Goal: Task Accomplishment & Management: Use online tool/utility

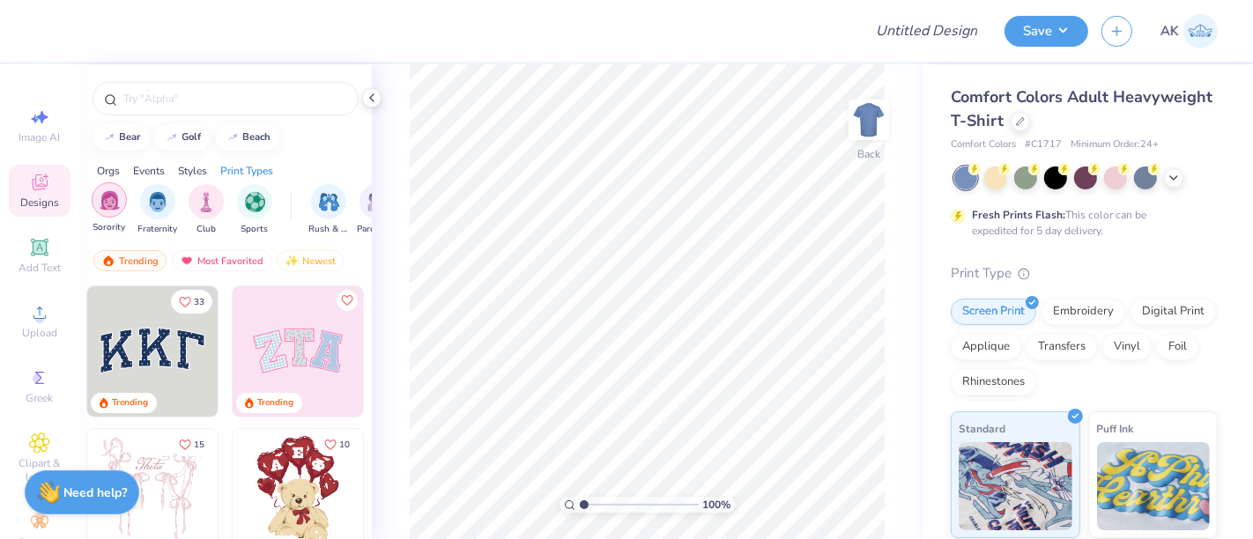
click at [110, 204] on img "filter for Sorority" at bounding box center [110, 200] width 20 height 20
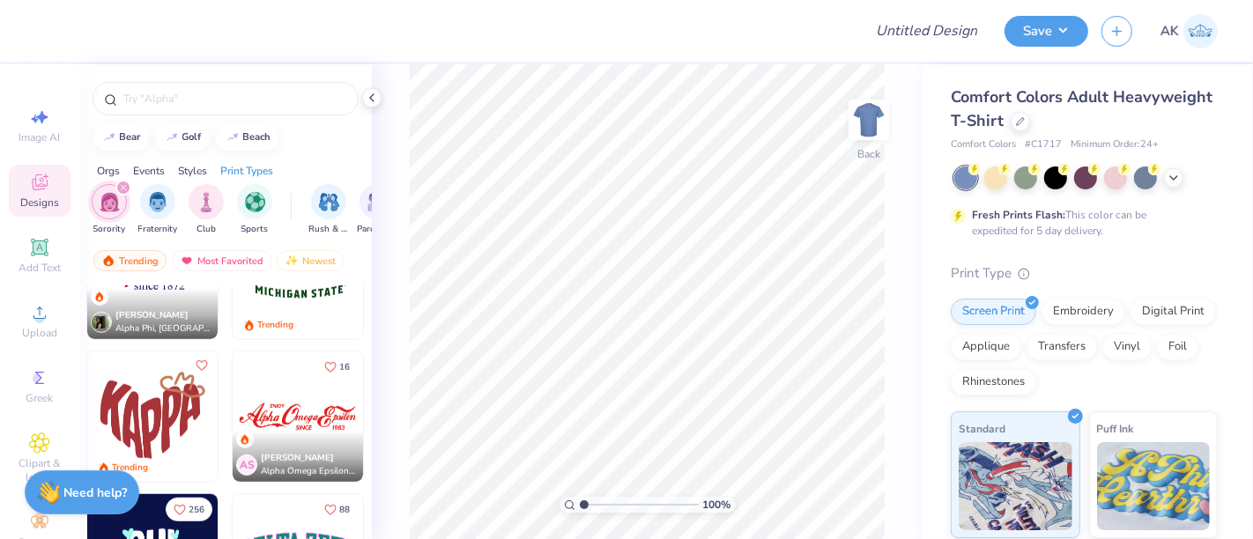
scroll to position [979, 0]
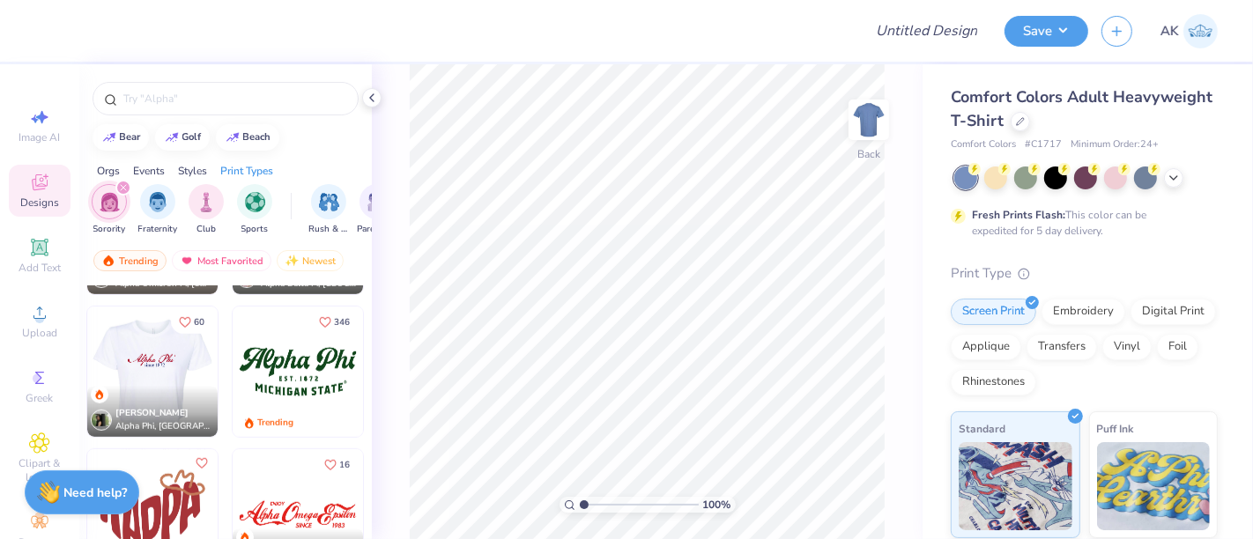
click at [87, 376] on img at bounding box center [22, 372] width 130 height 130
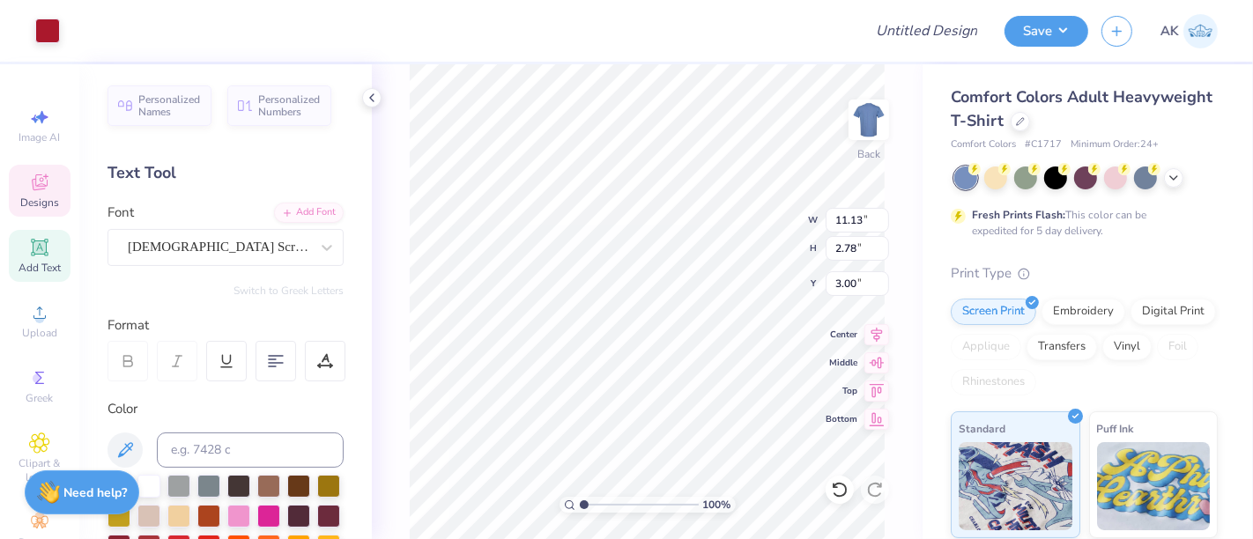
scroll to position [16, 2]
type textarea "i"
type textarea "Iota Sigma Pi"
type input "4.75"
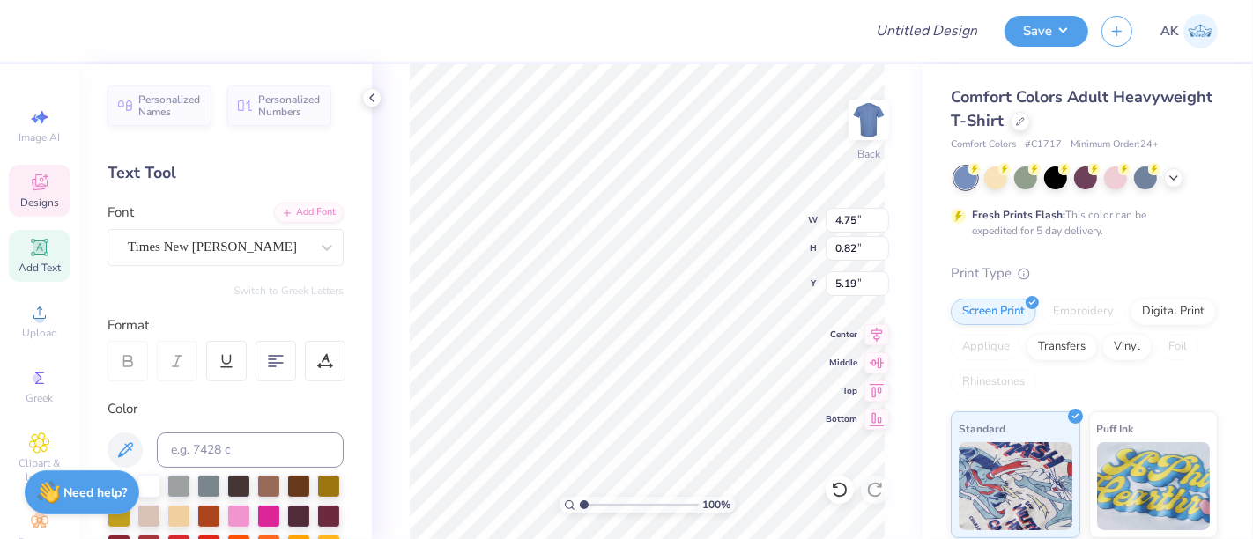
type input "0.82"
type input "5.19"
type textarea "since [DATE]"
click at [1025, 115] on icon at bounding box center [1020, 119] width 9 height 9
type input "4.74"
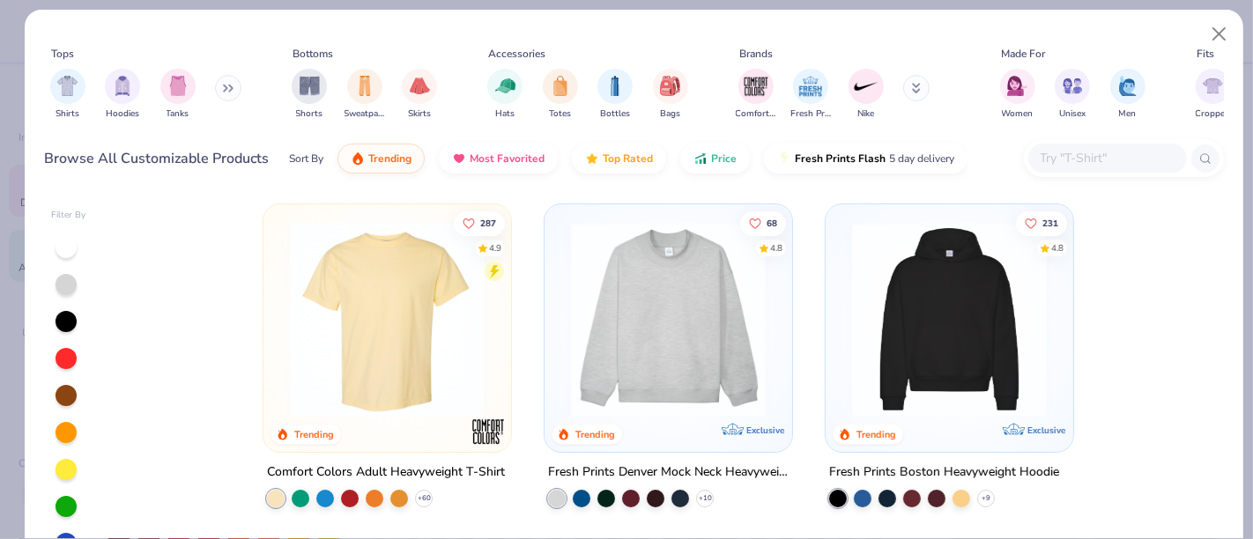
scroll to position [293, 0]
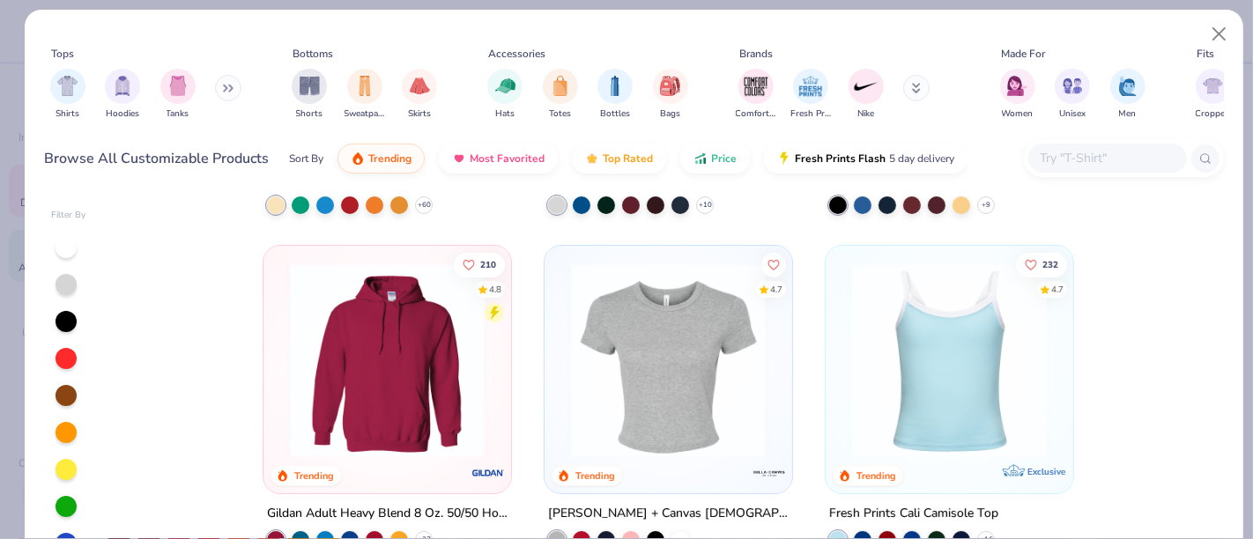
click at [670, 371] on img at bounding box center [668, 360] width 212 height 195
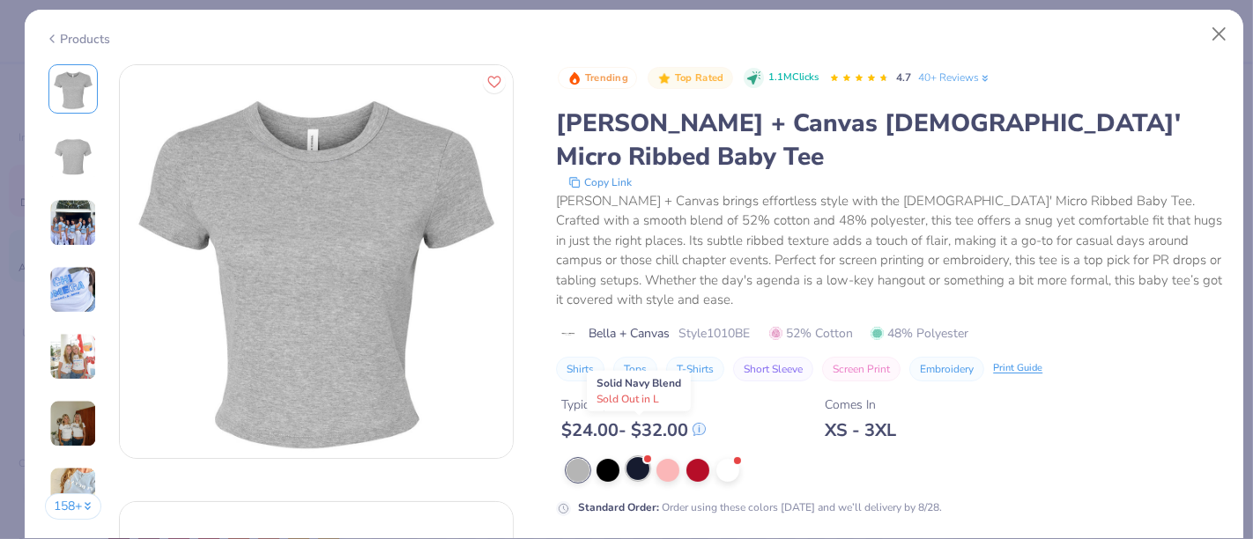
click at [634, 457] on div at bounding box center [637, 468] width 23 height 23
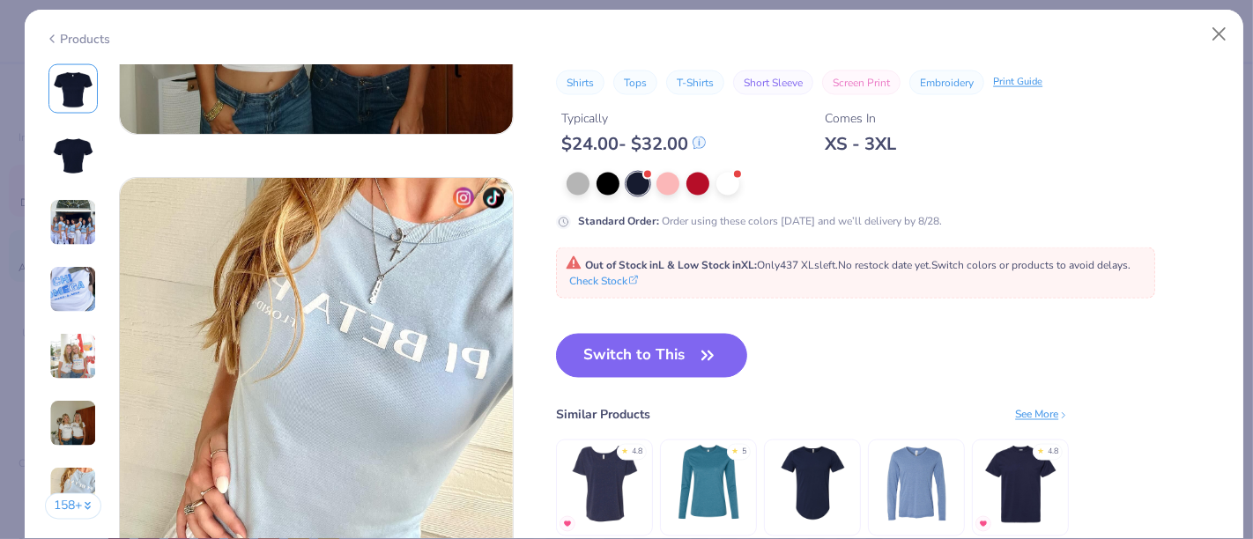
scroll to position [2643, 0]
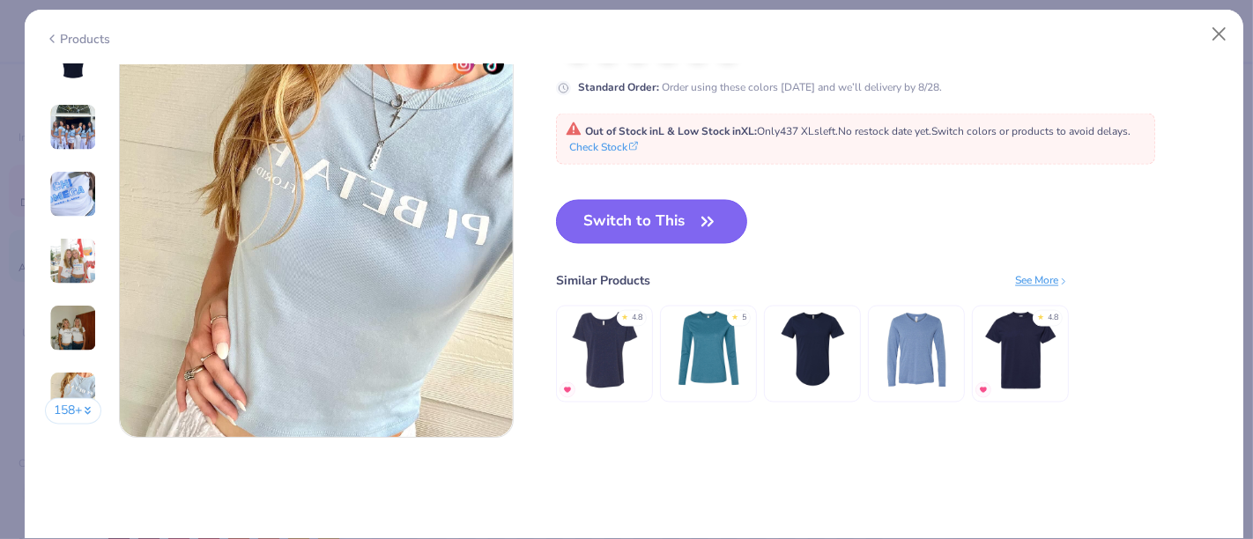
click at [672, 220] on button "Switch to This" at bounding box center [651, 222] width 191 height 44
click at [647, 224] on button "Switch to This" at bounding box center [651, 222] width 191 height 44
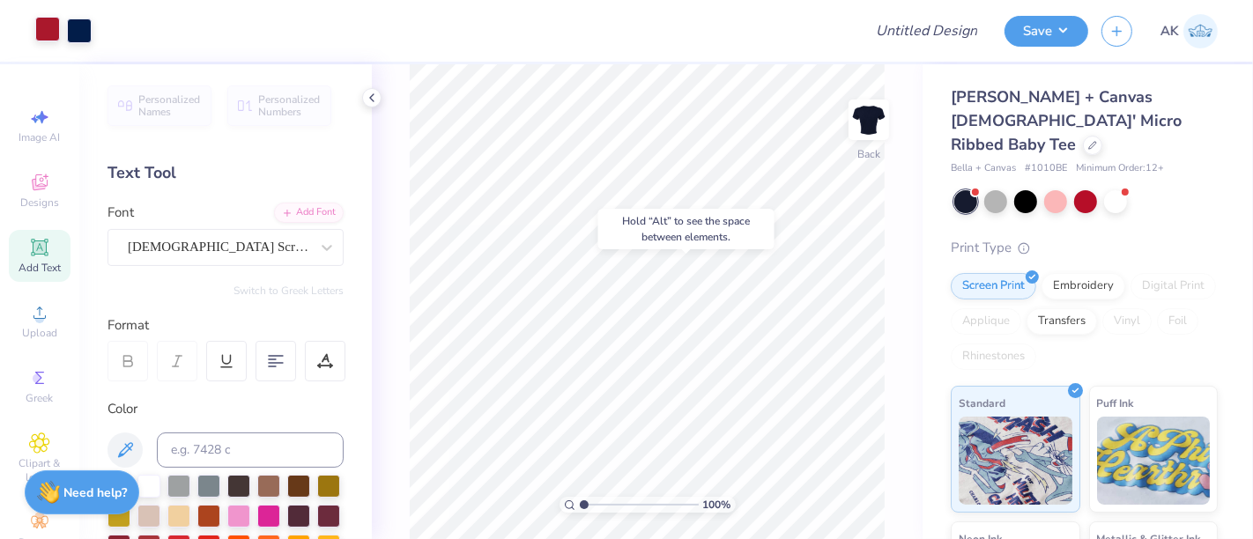
click at [40, 20] on div at bounding box center [47, 29] width 25 height 25
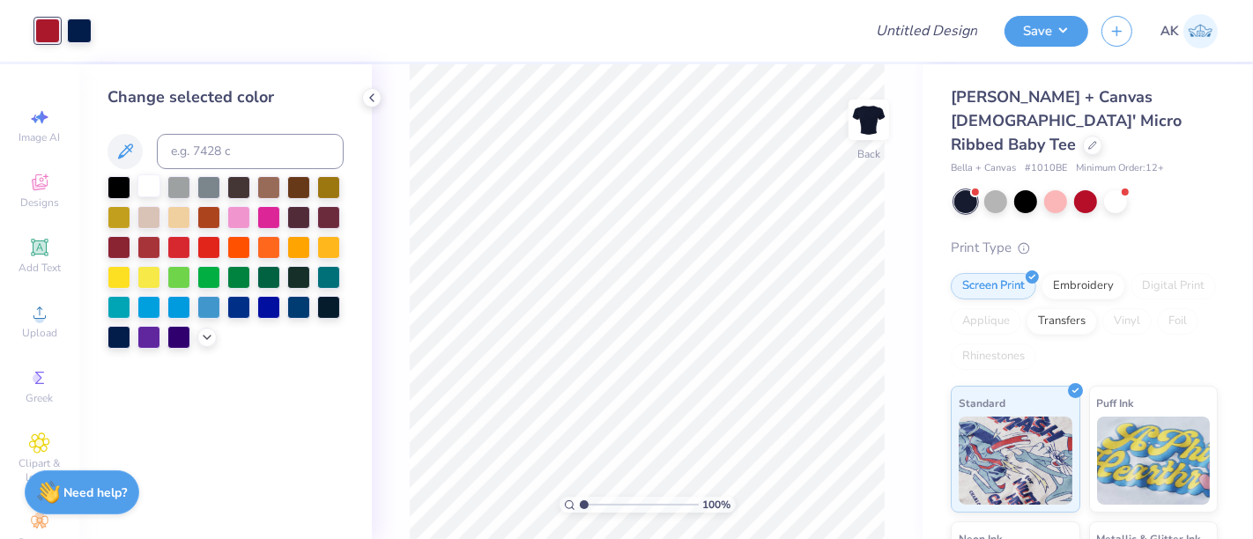
click at [147, 184] on div at bounding box center [148, 185] width 23 height 23
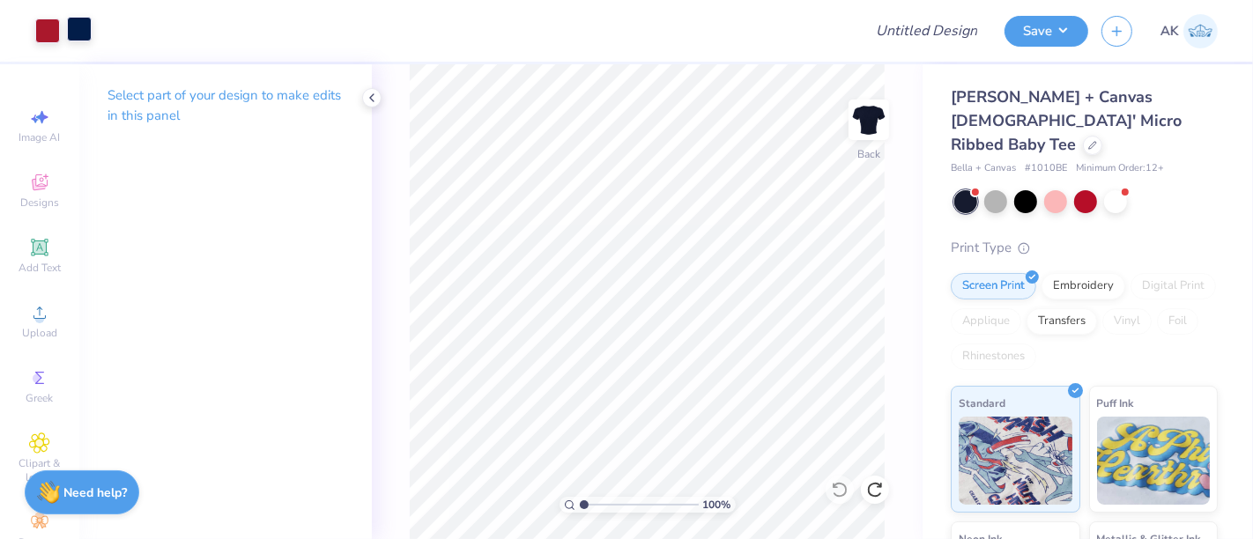
click at [81, 31] on div at bounding box center [79, 29] width 25 height 25
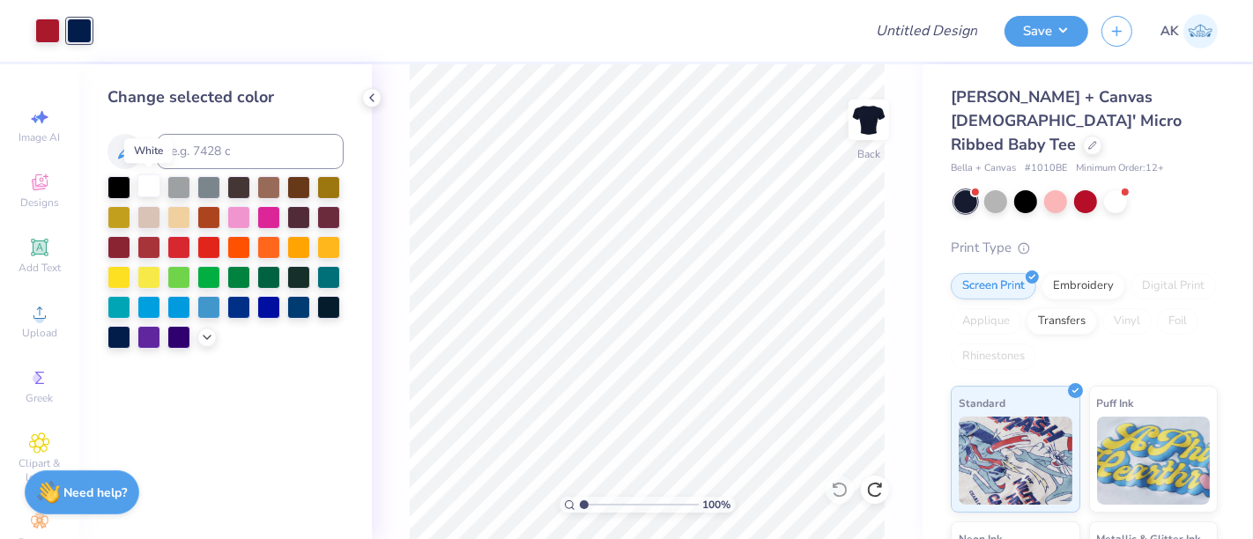
click at [139, 186] on div at bounding box center [148, 185] width 23 height 23
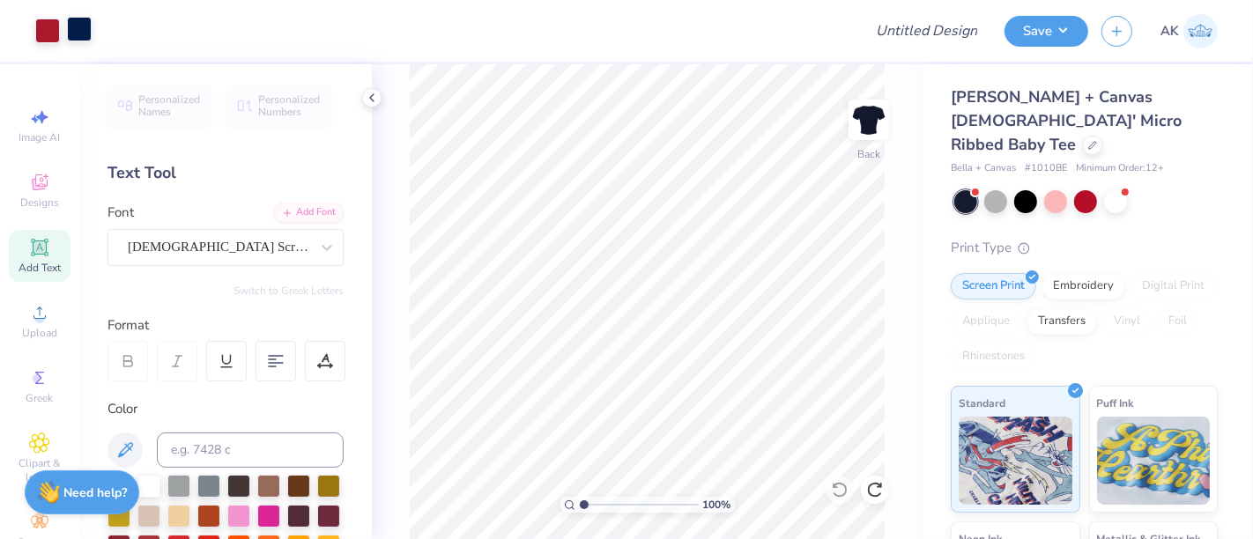
click at [77, 31] on div at bounding box center [79, 29] width 25 height 25
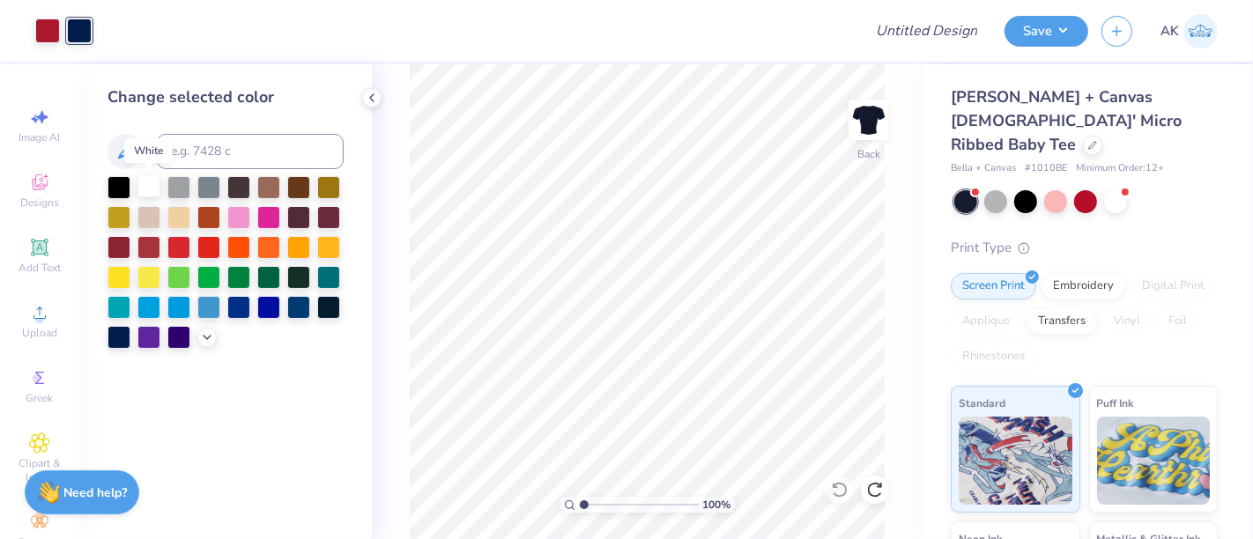
click at [153, 189] on div at bounding box center [148, 185] width 23 height 23
click at [172, 185] on div at bounding box center [178, 185] width 23 height 23
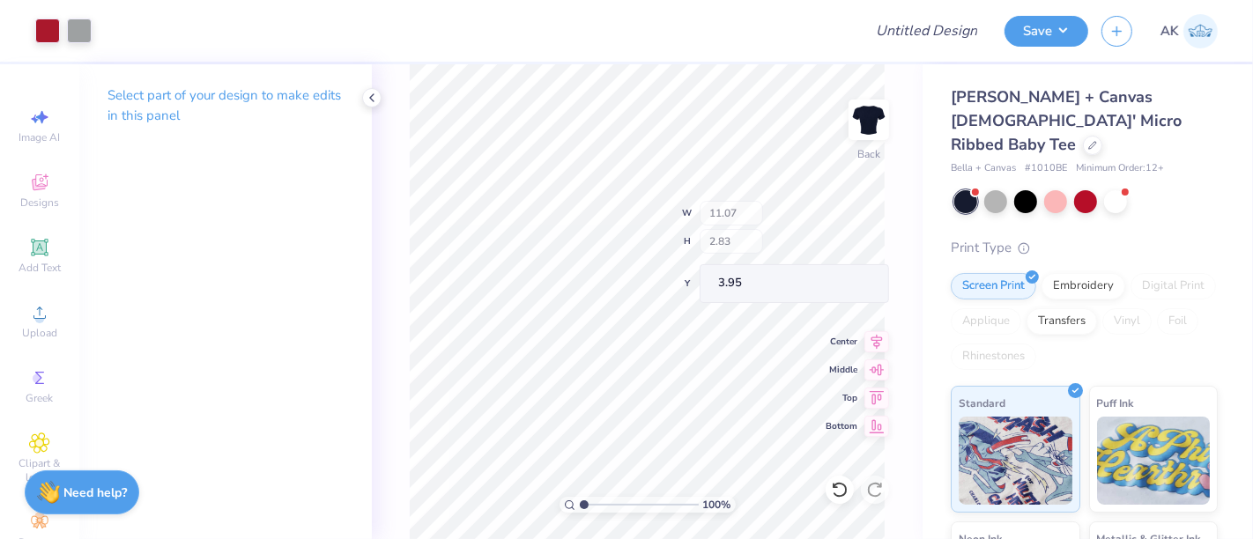
type input "3.95"
click at [875, 336] on icon at bounding box center [876, 332] width 25 height 21
click at [882, 330] on icon at bounding box center [876, 332] width 11 height 15
click at [1029, 24] on button "Save" at bounding box center [1046, 28] width 84 height 31
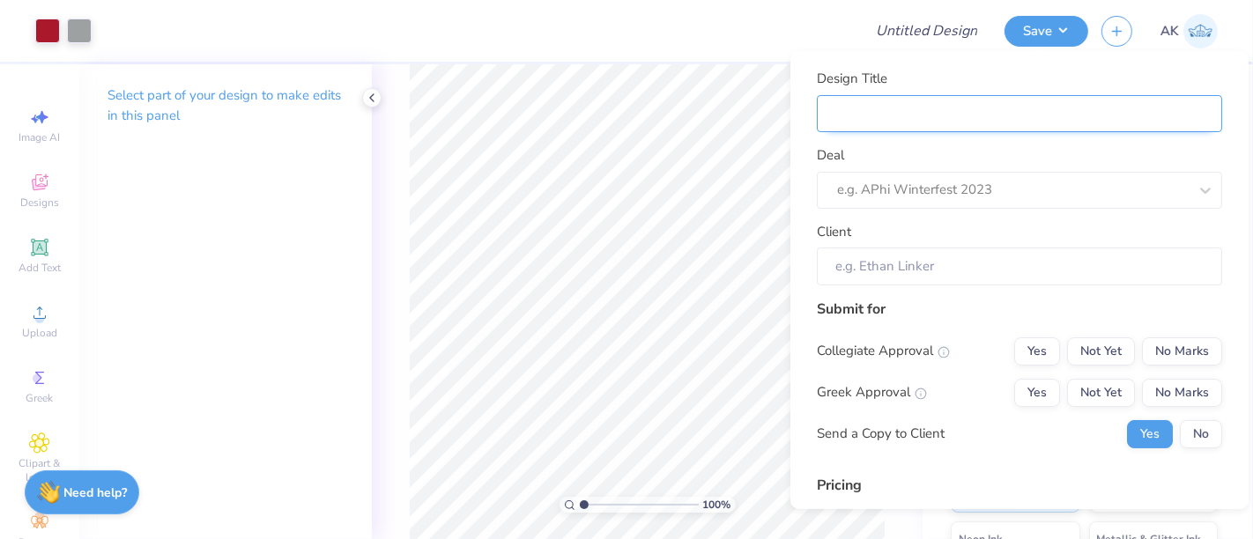
click at [989, 102] on input "Design Title" at bounding box center [1019, 113] width 405 height 38
type input "I"
type input "Iota Sigma Pi"
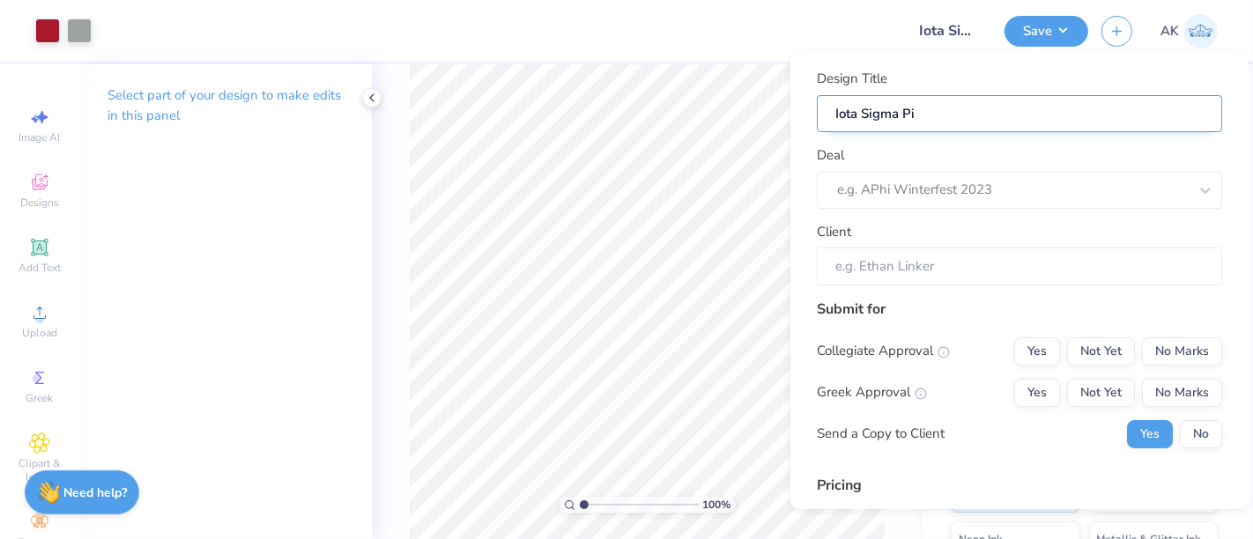
type input "Iota Sigma Pi 2"
type input "Iota Sigma Pi 20"
type input "Iota Sigma Pi 202"
type input "Iota Sigma Pi 2025"
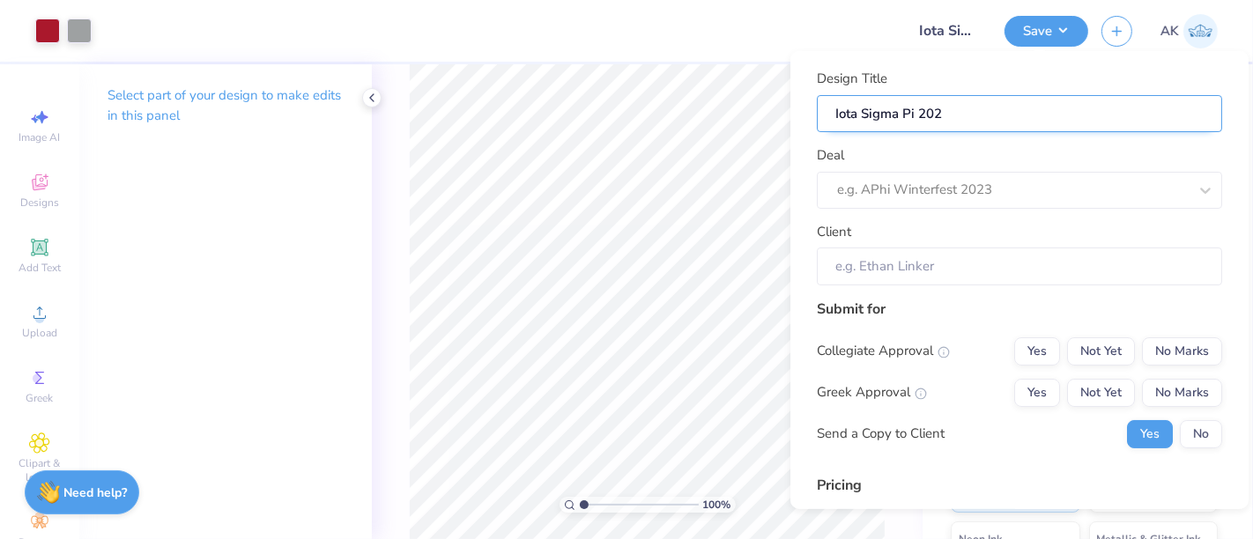
type input "Iota Sigma Pi 2025"
type input "Iota Sigma Pi 2025 m"
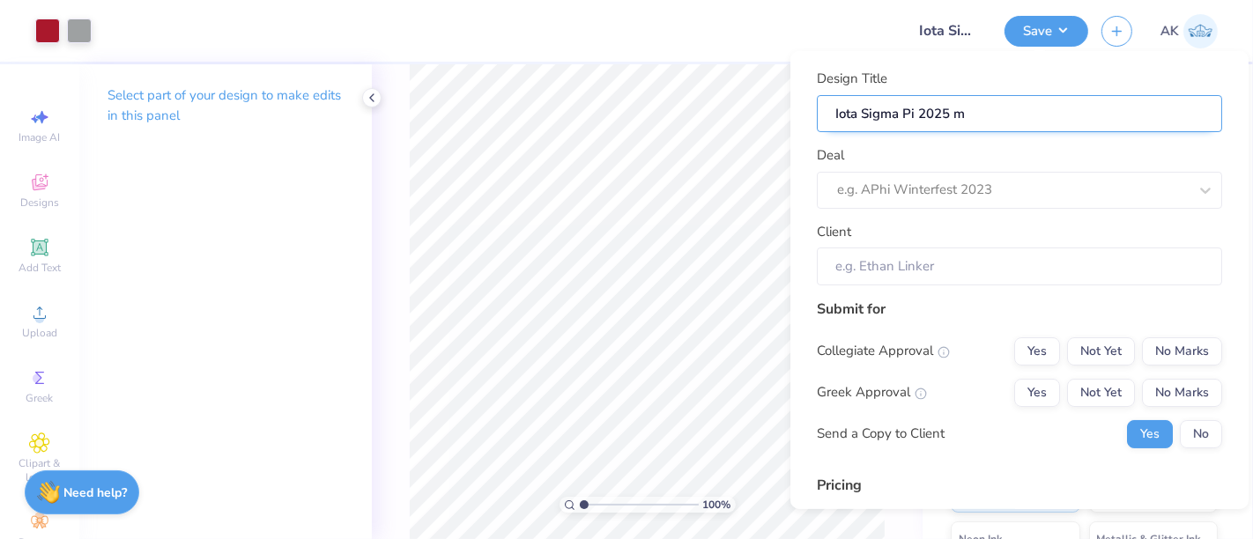
type input "Iota Sigma Pi 2025 me"
type input "Iota Sigma Pi 2025 mer"
type input "Iota Sigma Pi 2025 merc"
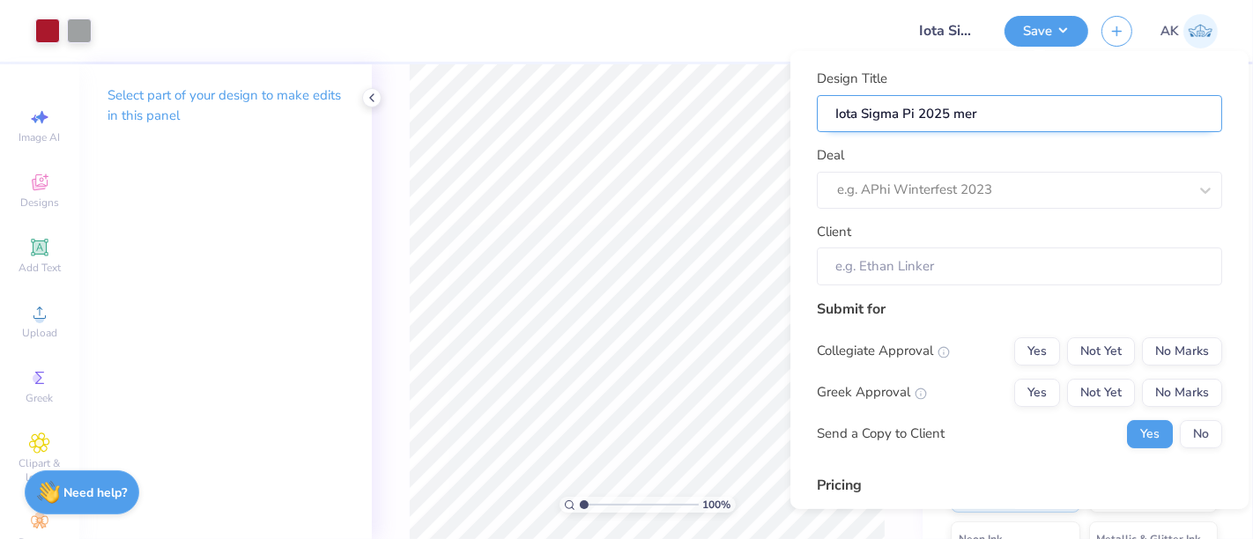
type input "Iota Sigma Pi 2025 merc"
type input "Iota Sigma Pi 2025 merch"
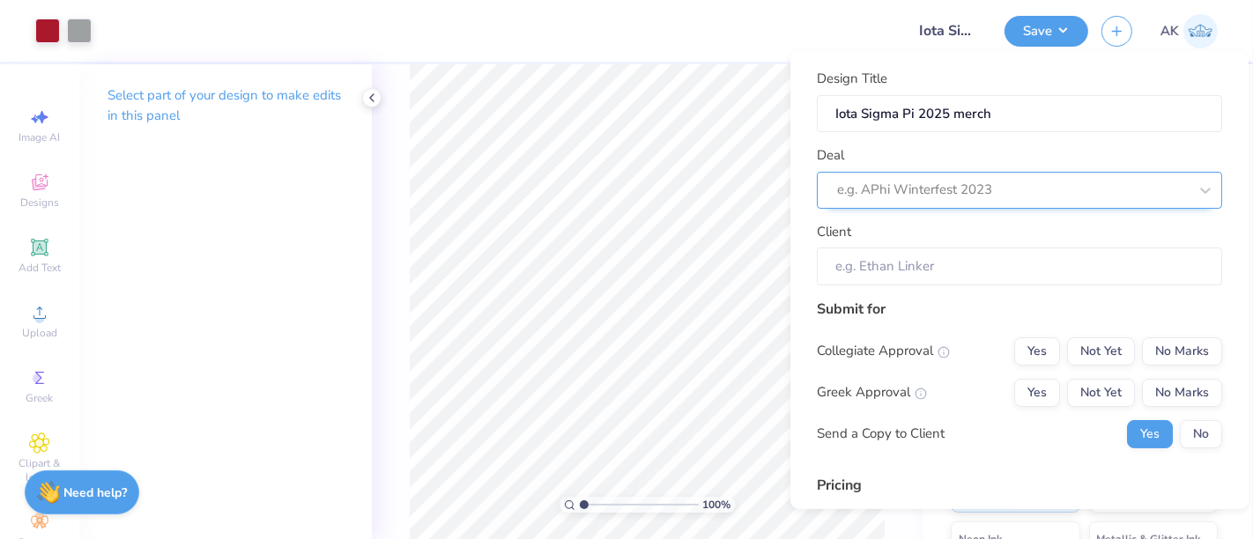
click at [924, 180] on div at bounding box center [1012, 190] width 351 height 24
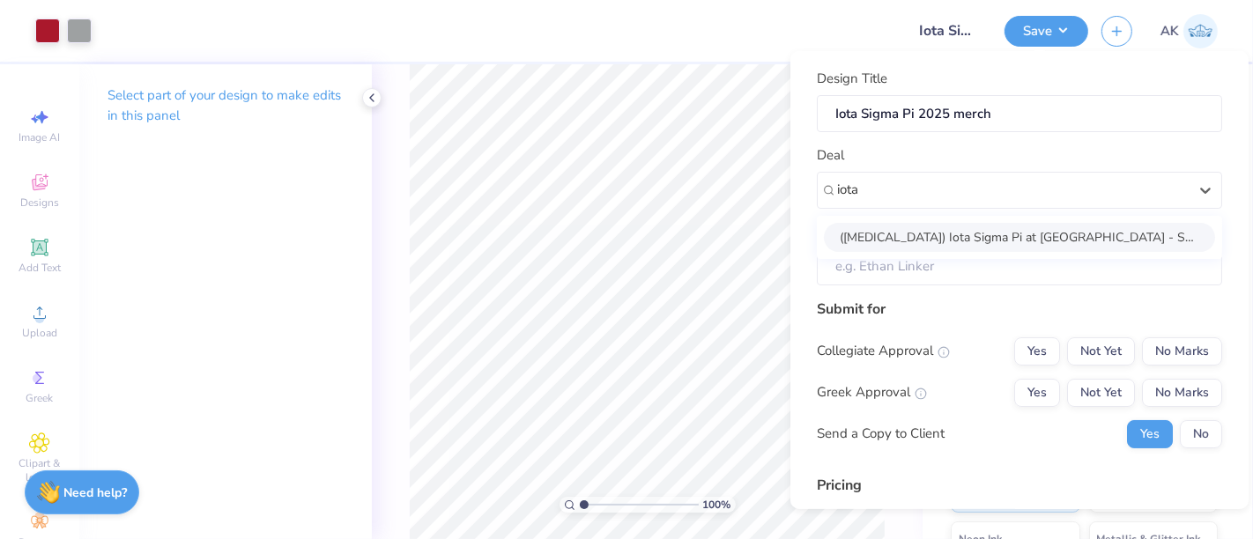
click at [911, 227] on div "(T3) Iota Sigma Pi at Purdue University - Shirts for Natinal Chemisty week 2025" at bounding box center [1019, 236] width 391 height 29
type input "iota"
type input "Caitlin Dunlap"
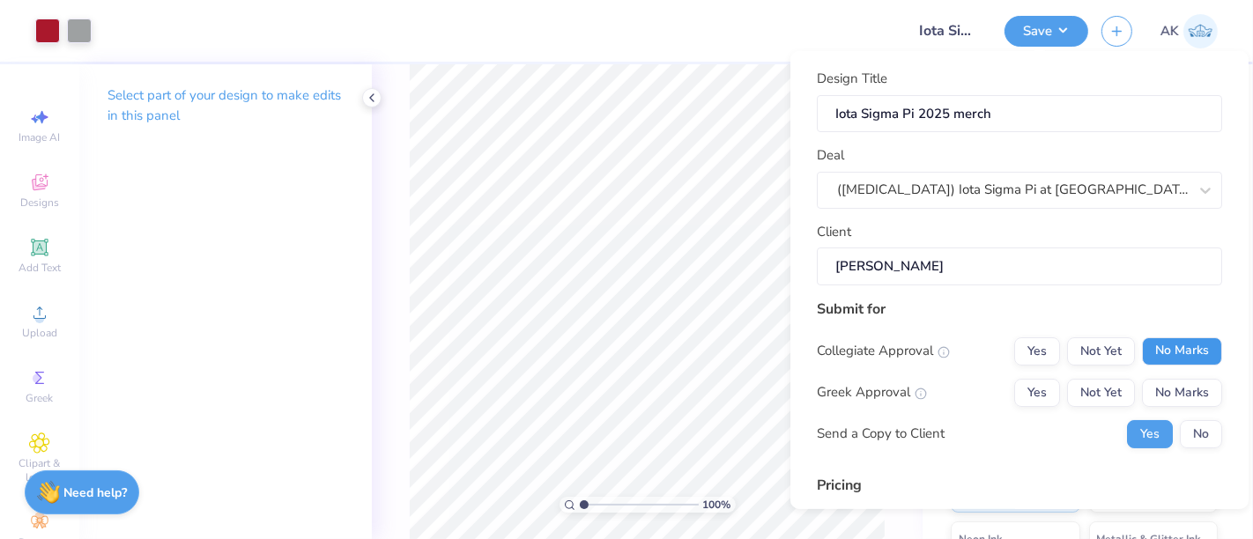
click at [1193, 344] on button "No Marks" at bounding box center [1182, 351] width 80 height 28
click at [1186, 383] on button "No Marks" at bounding box center [1182, 392] width 80 height 28
drag, startPoint x: 1010, startPoint y: 390, endPoint x: 1129, endPoint y: 409, distance: 120.4
click at [1014, 391] on button "Yes" at bounding box center [1037, 392] width 46 height 28
click at [1180, 439] on button "No" at bounding box center [1201, 433] width 42 height 28
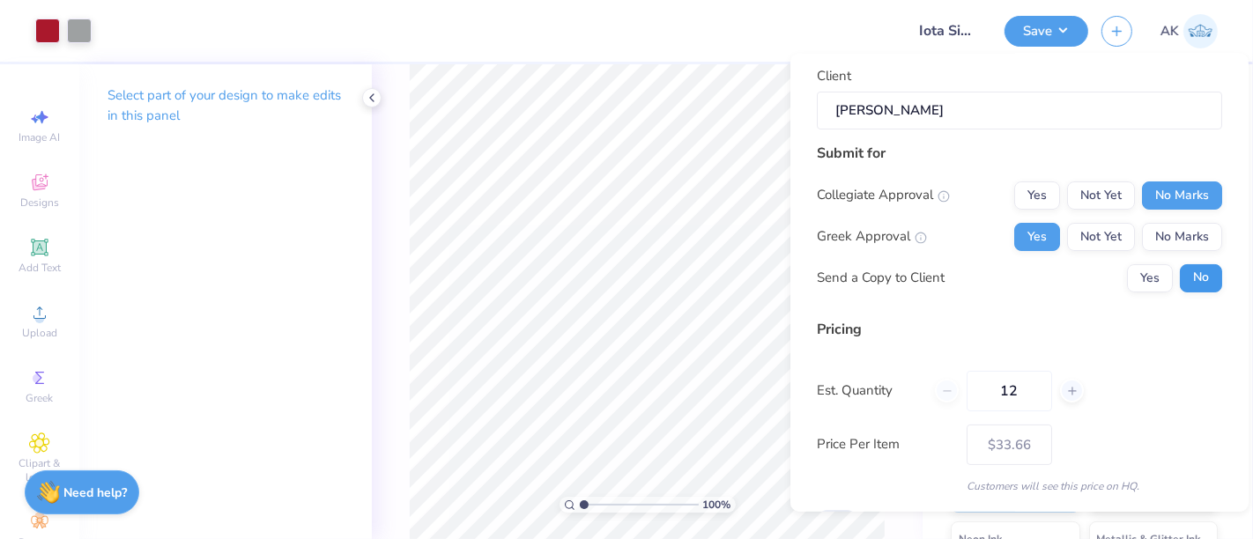
scroll to position [248, 0]
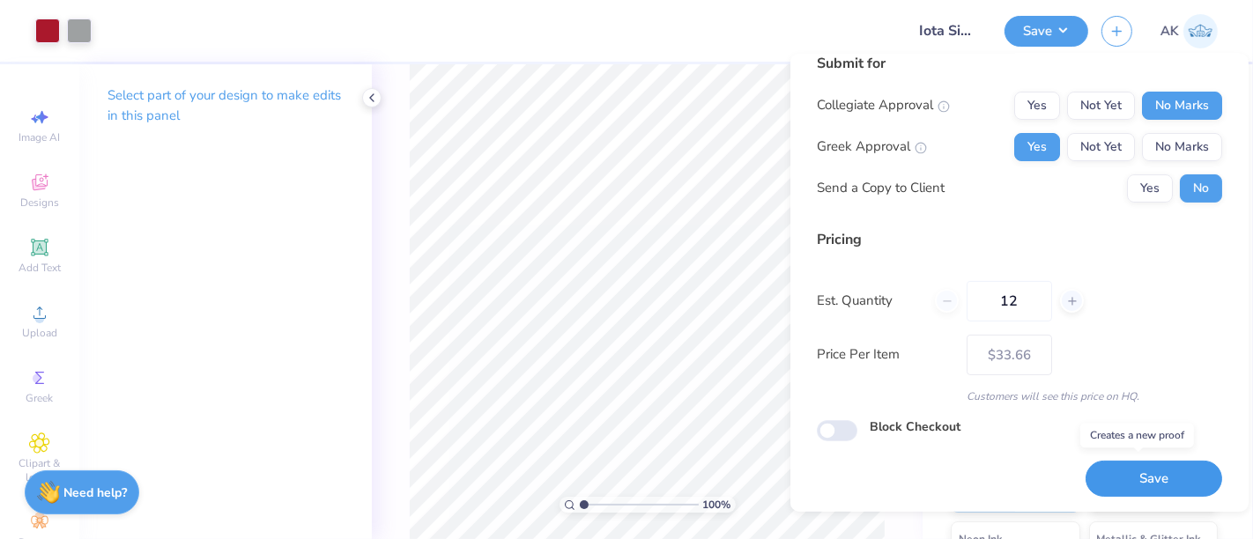
click at [1094, 472] on button "Save" at bounding box center [1153, 479] width 137 height 36
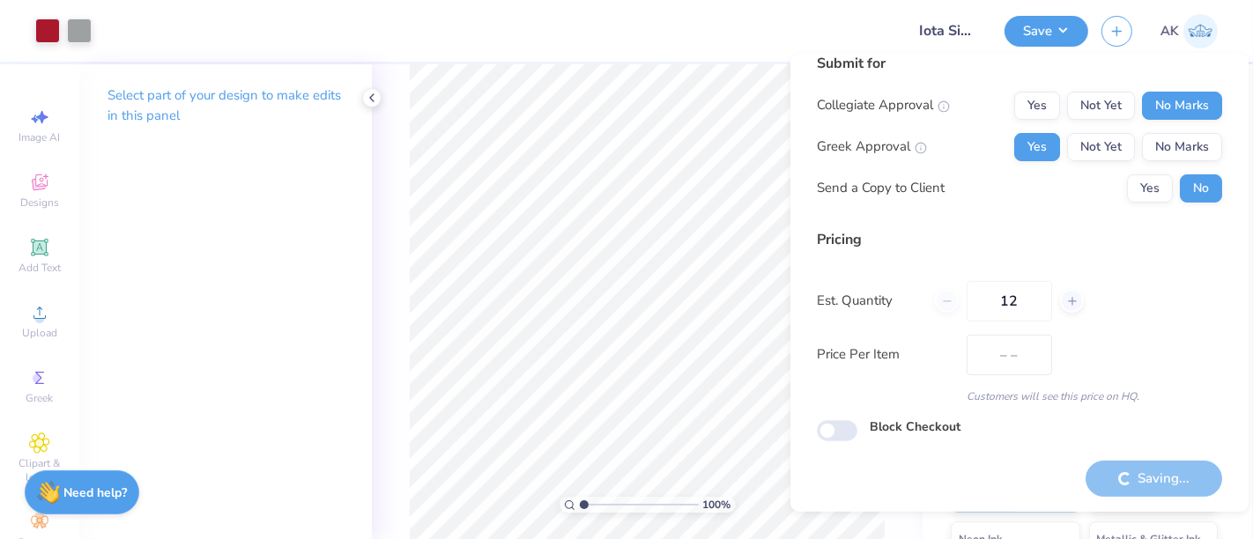
type input "$33.66"
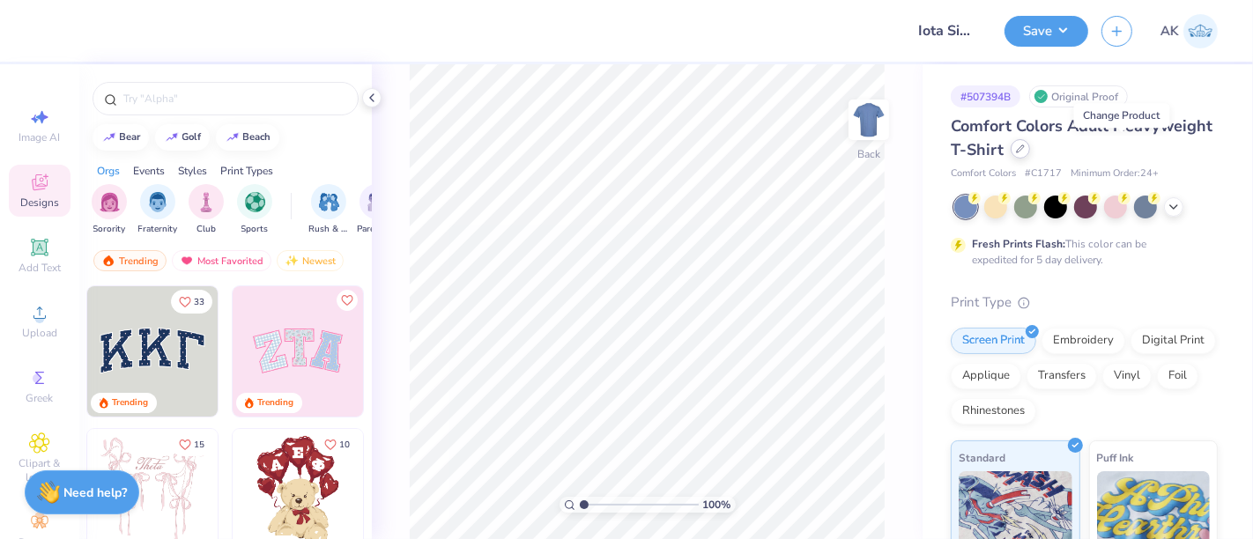
click at [1030, 154] on div at bounding box center [1020, 148] width 19 height 19
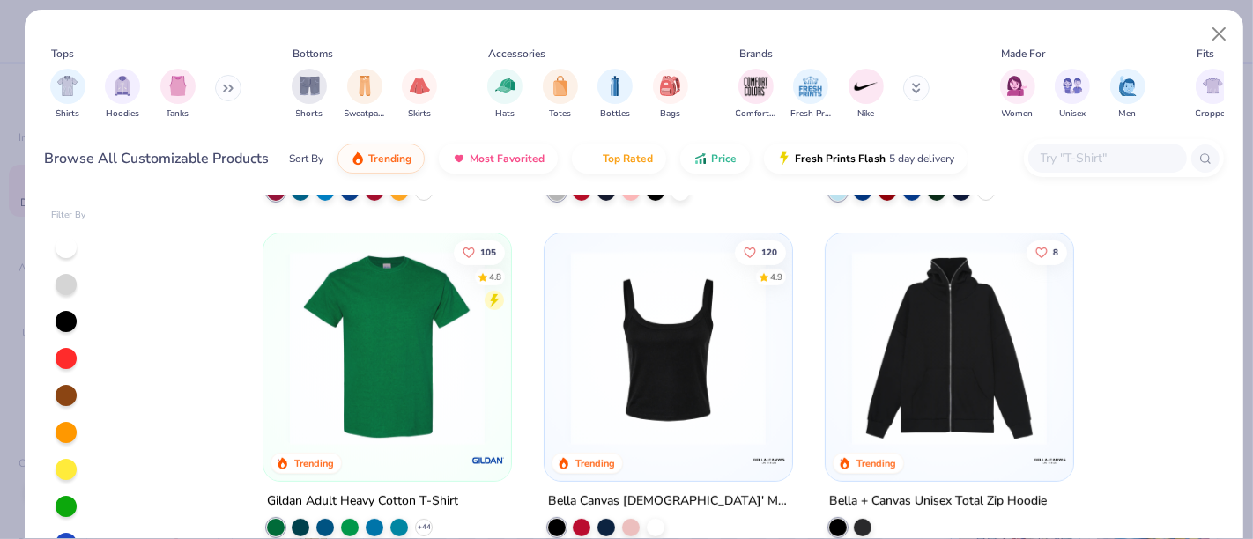
scroll to position [644, 0]
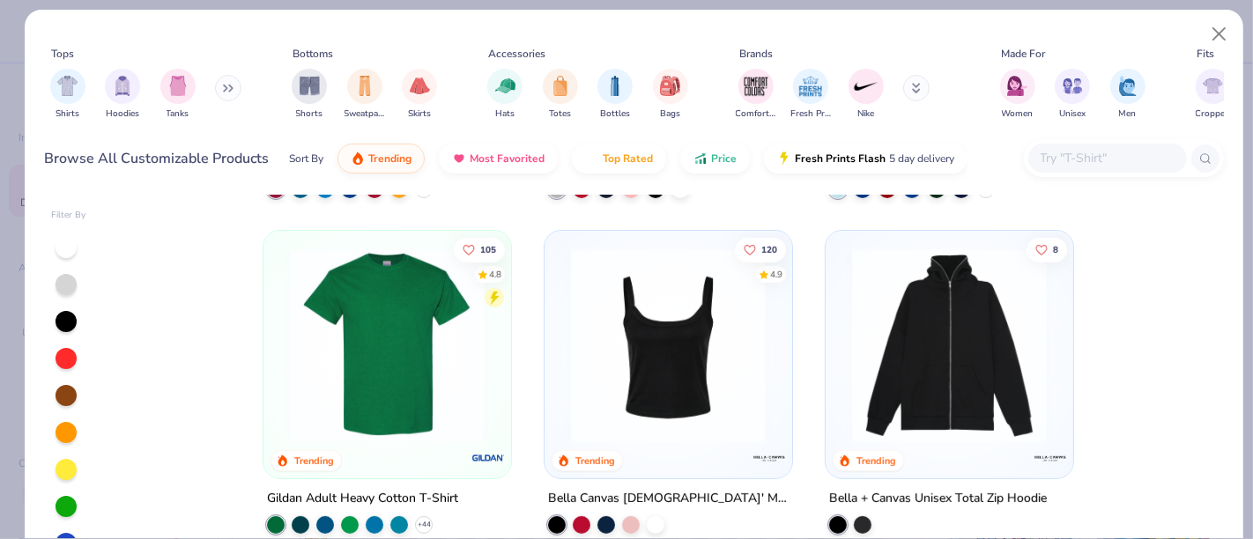
click at [708, 322] on img at bounding box center [668, 345] width 212 height 195
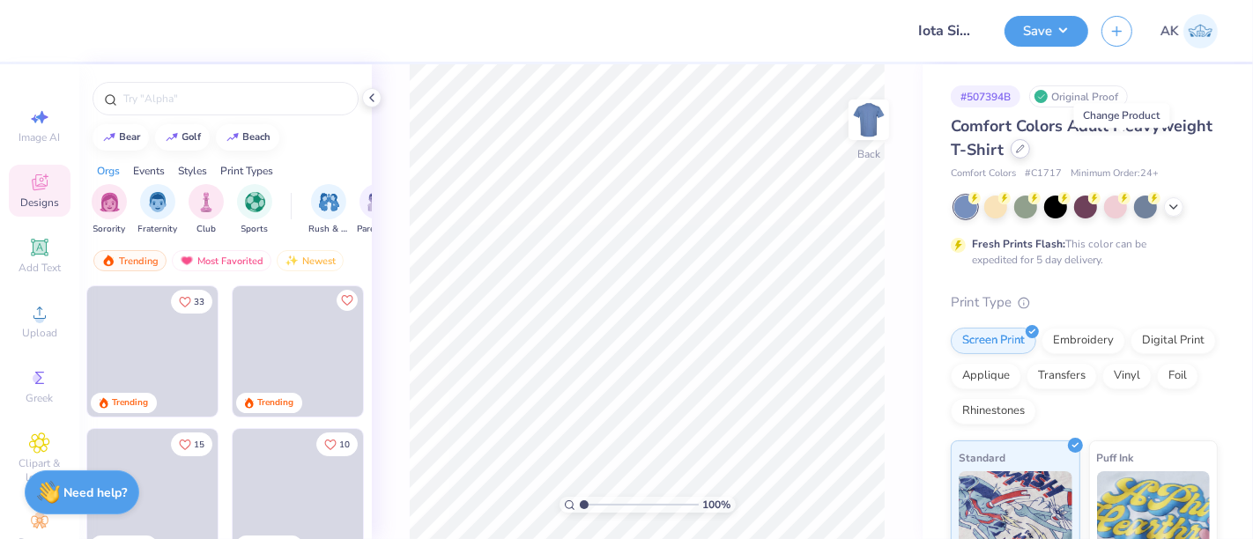
click at [1025, 148] on icon at bounding box center [1020, 148] width 9 height 9
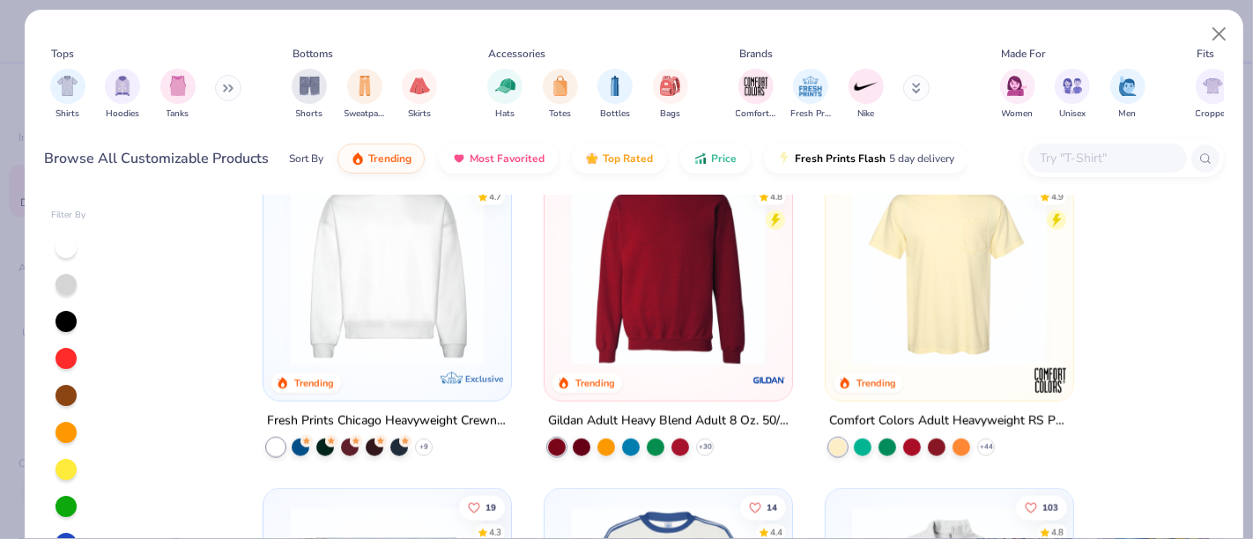
scroll to position [1728, 0]
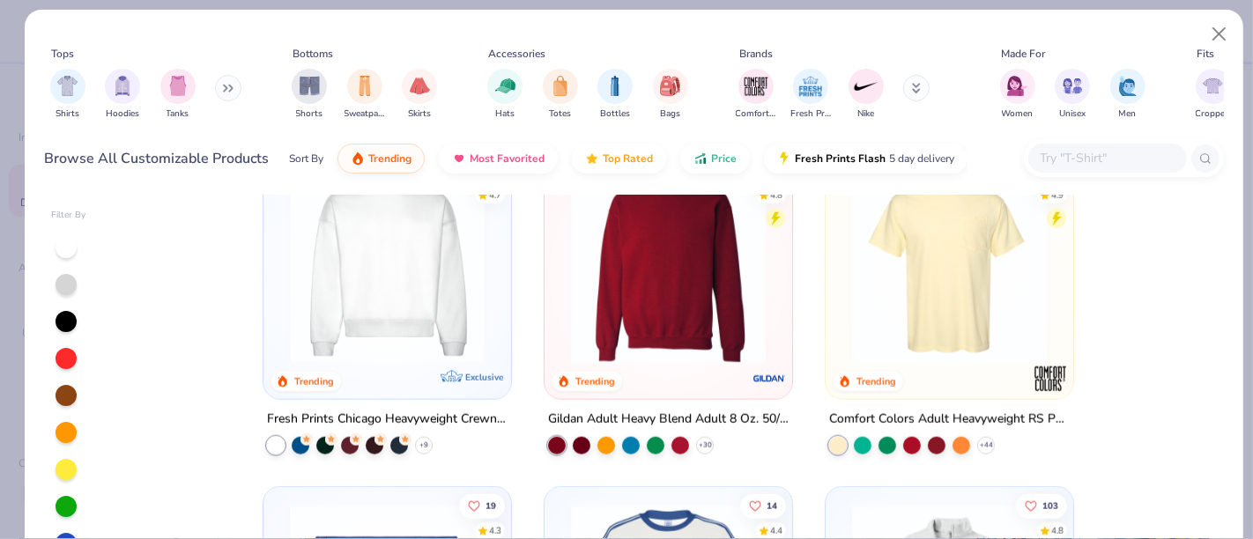
click at [385, 348] on img at bounding box center [387, 266] width 212 height 195
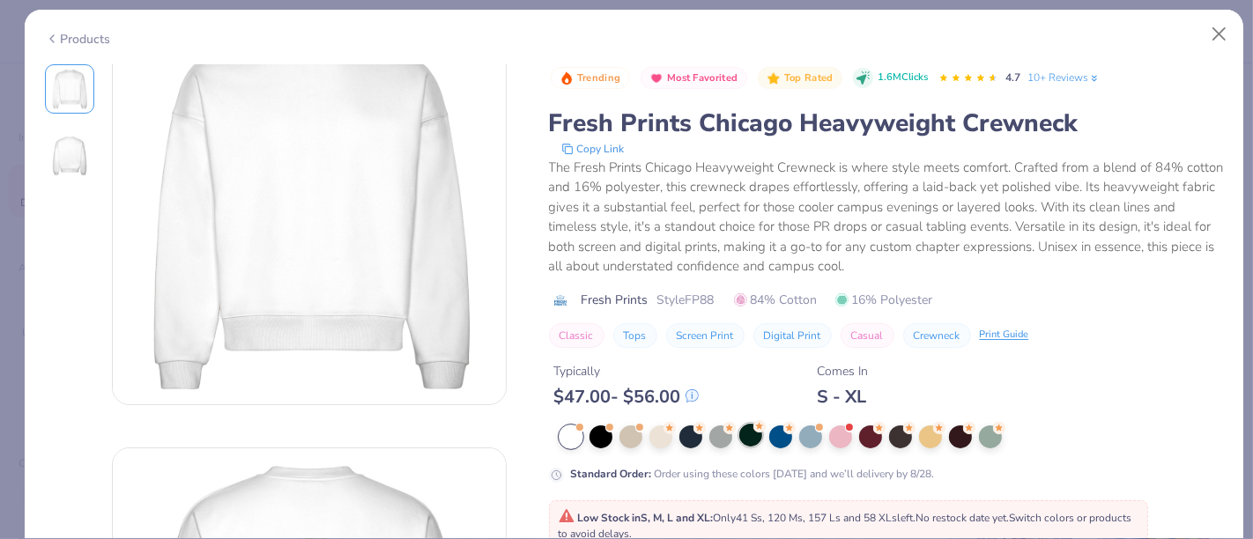
scroll to position [60, 0]
click at [841, 441] on div at bounding box center [840, 435] width 23 height 23
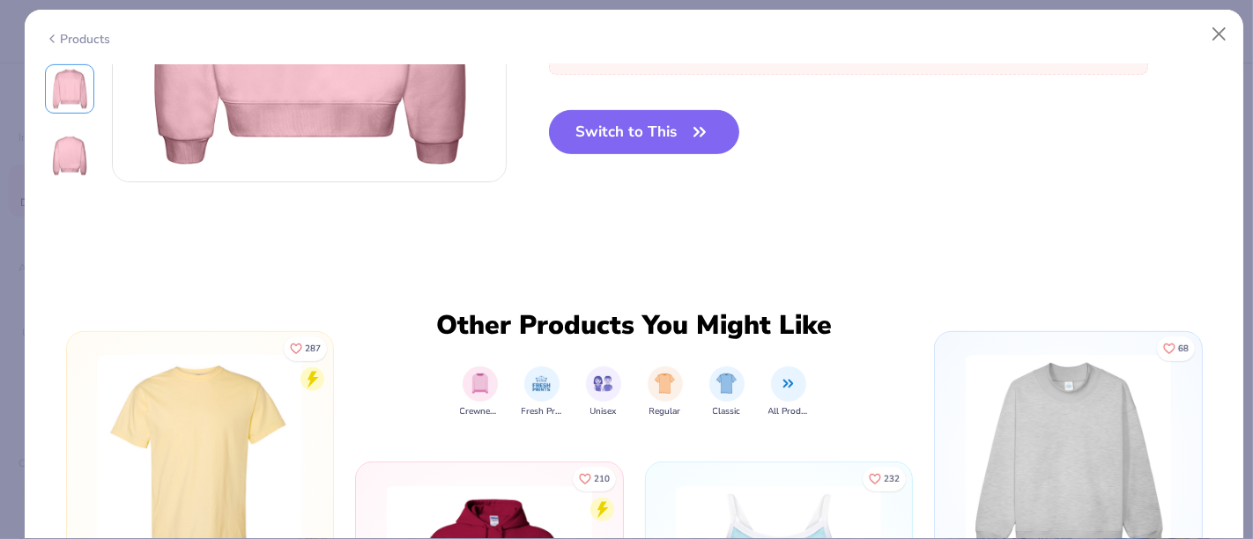
scroll to position [715, 0]
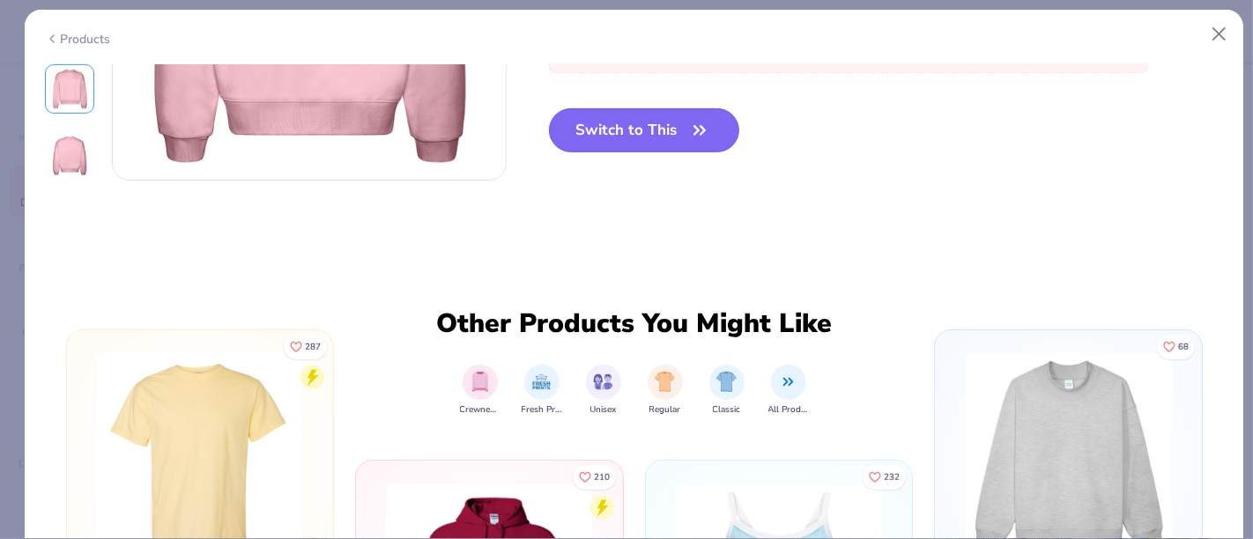
click at [673, 132] on button "Switch to This" at bounding box center [644, 130] width 191 height 44
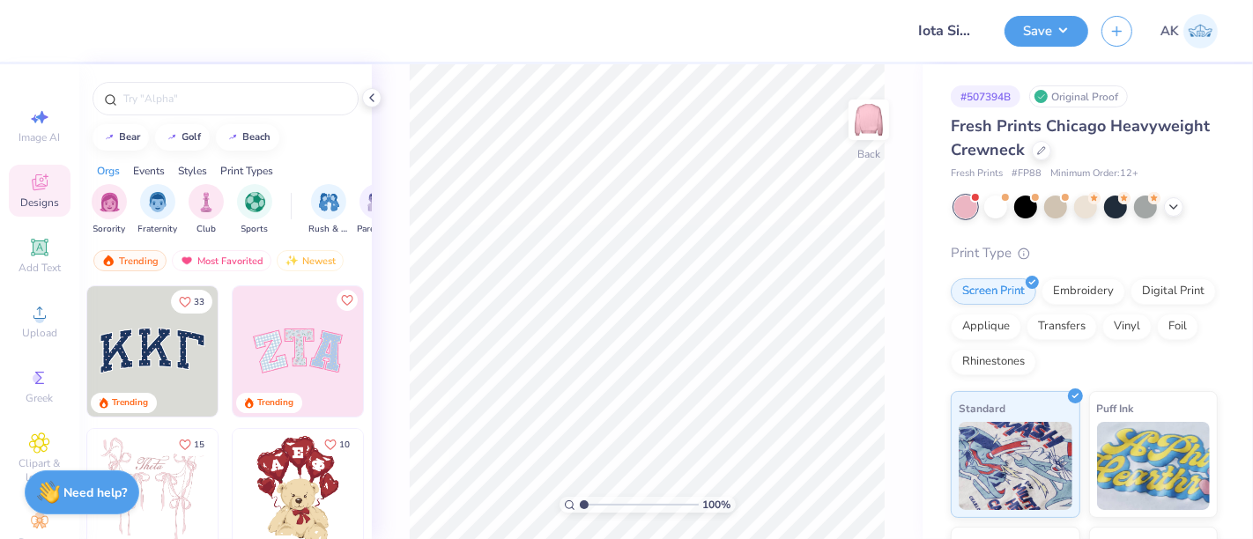
click at [289, 352] on img at bounding box center [298, 351] width 130 height 130
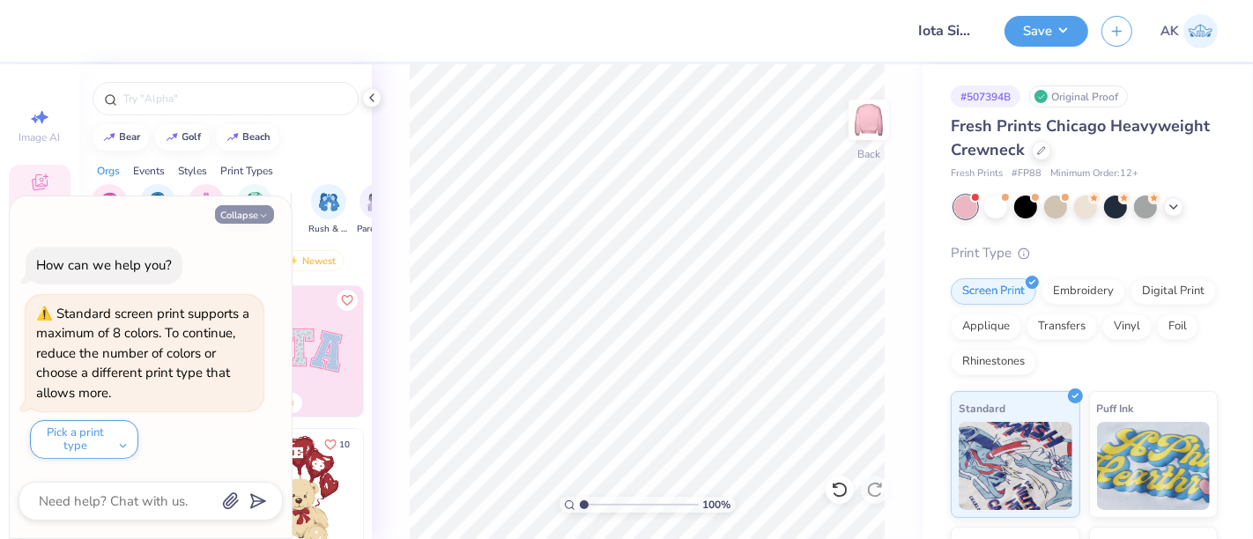
click at [248, 210] on button "Collapse" at bounding box center [244, 214] width 59 height 19
type textarea "x"
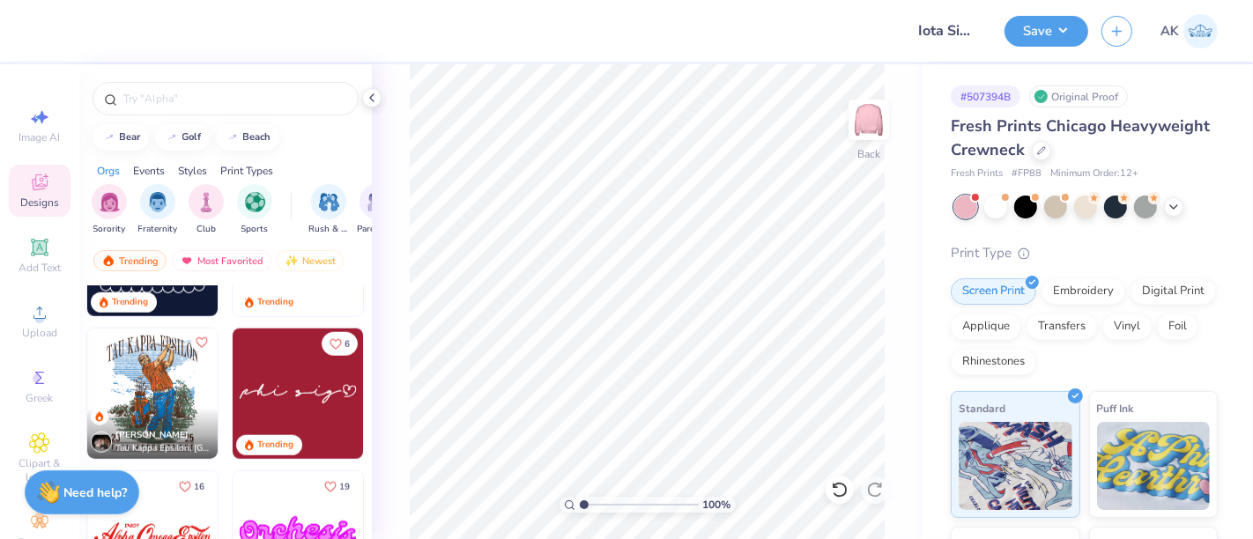
scroll to position [1533, 0]
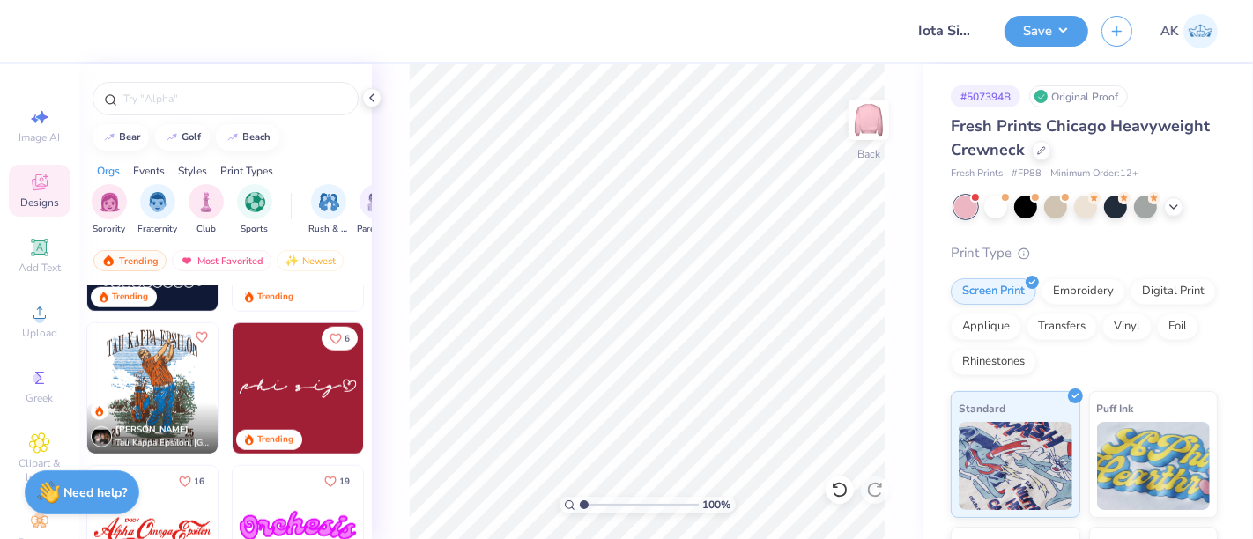
click at [290, 388] on img at bounding box center [298, 388] width 130 height 130
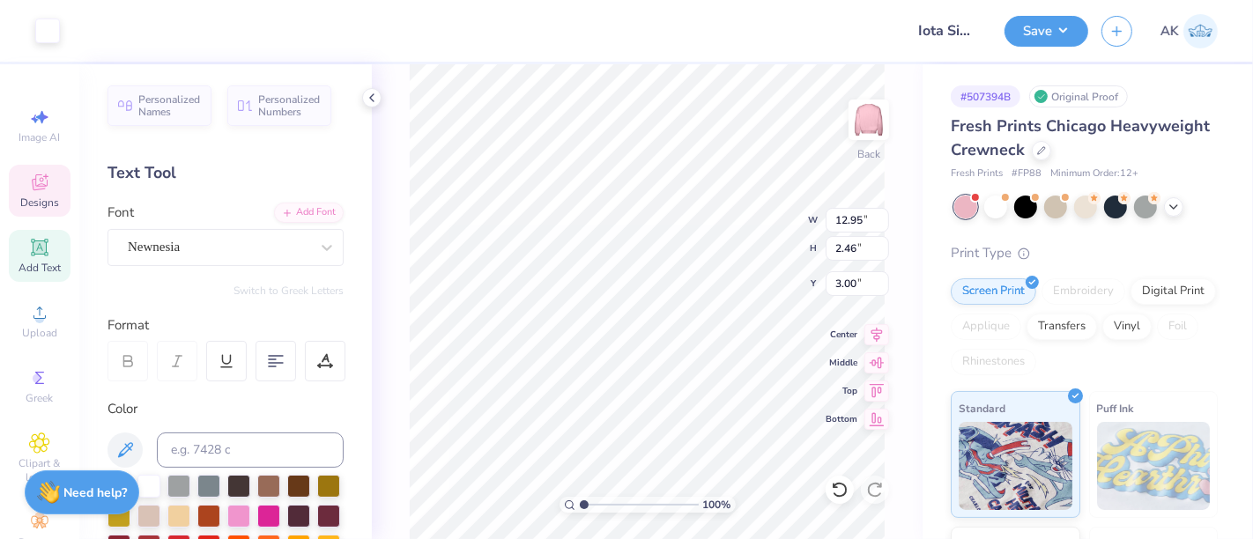
scroll to position [16, 2]
type textarea "g"
type textarea "iota sigma pi"
type input "14.08"
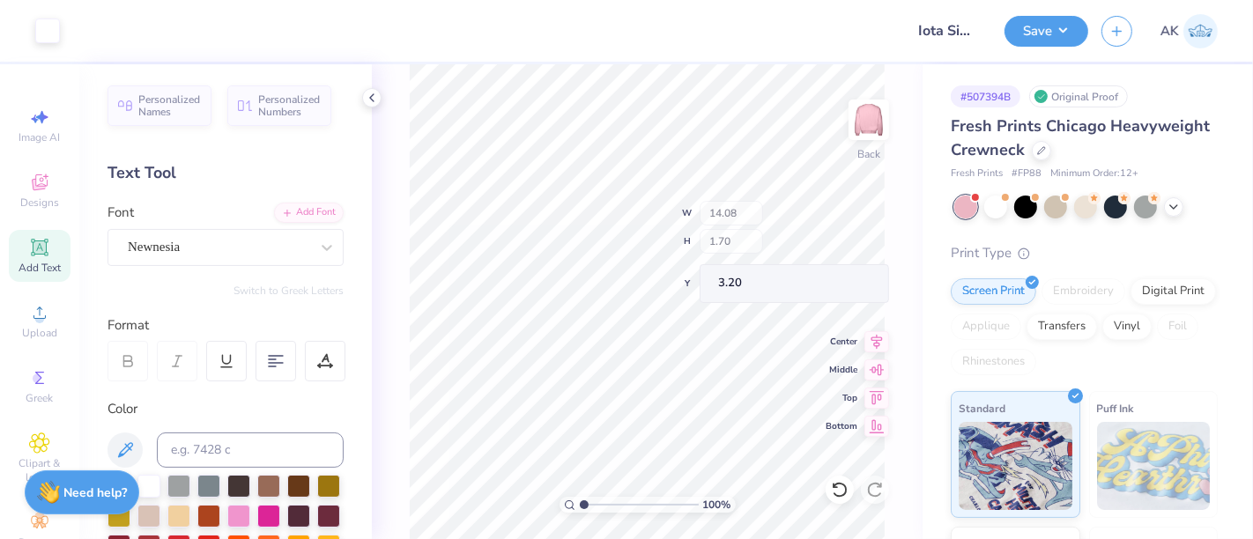
type input "1.70"
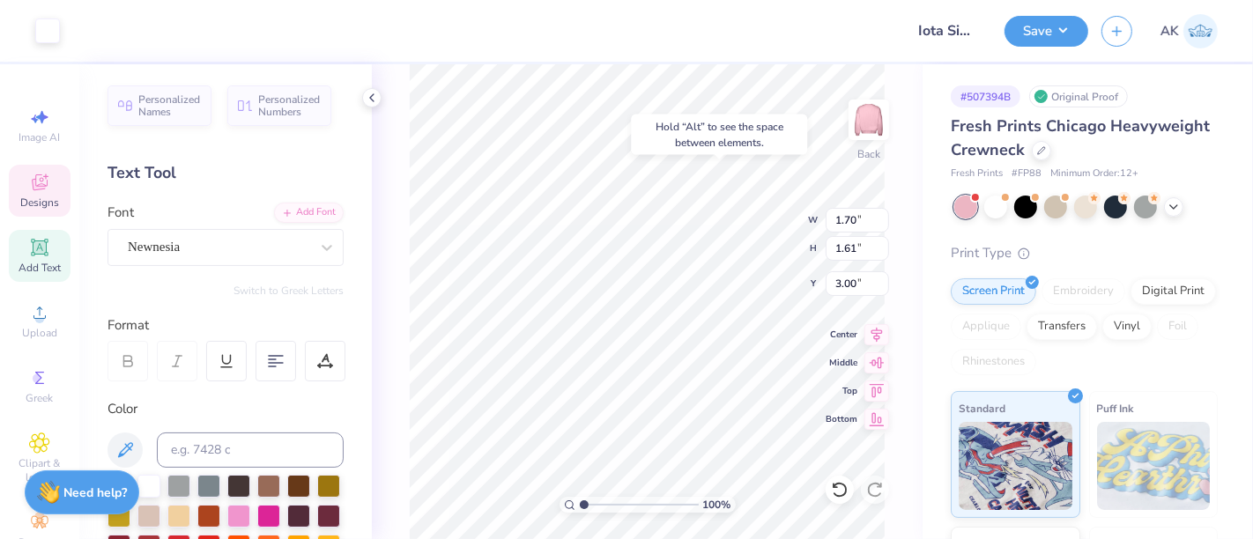
type input "3.00"
type input "14.08"
type input "1.70"
type input "3.38"
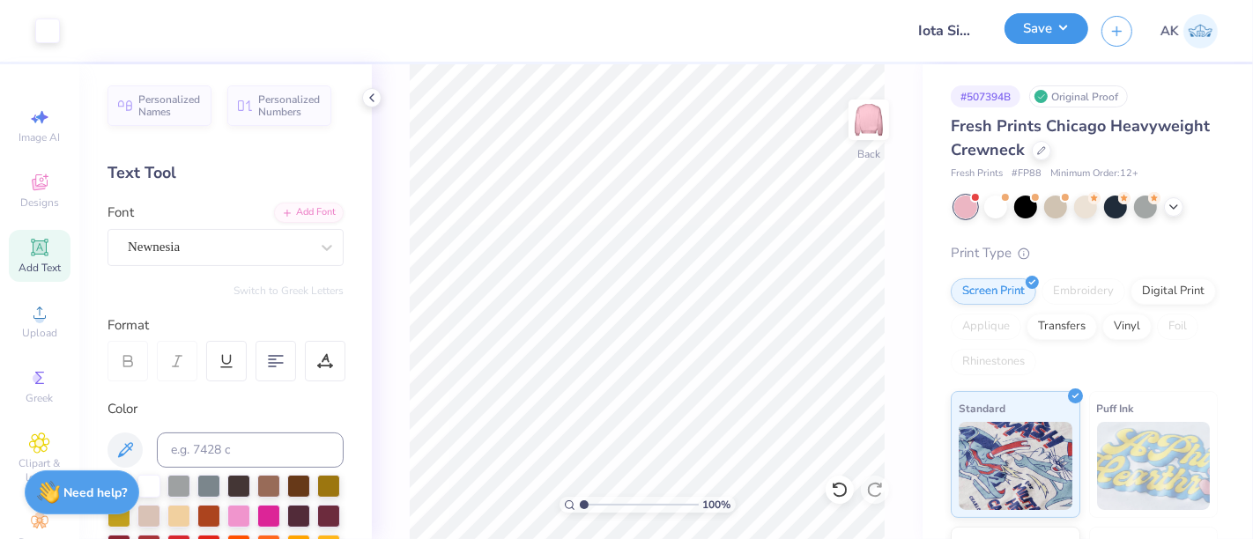
click at [1054, 26] on button "Save" at bounding box center [1046, 28] width 84 height 31
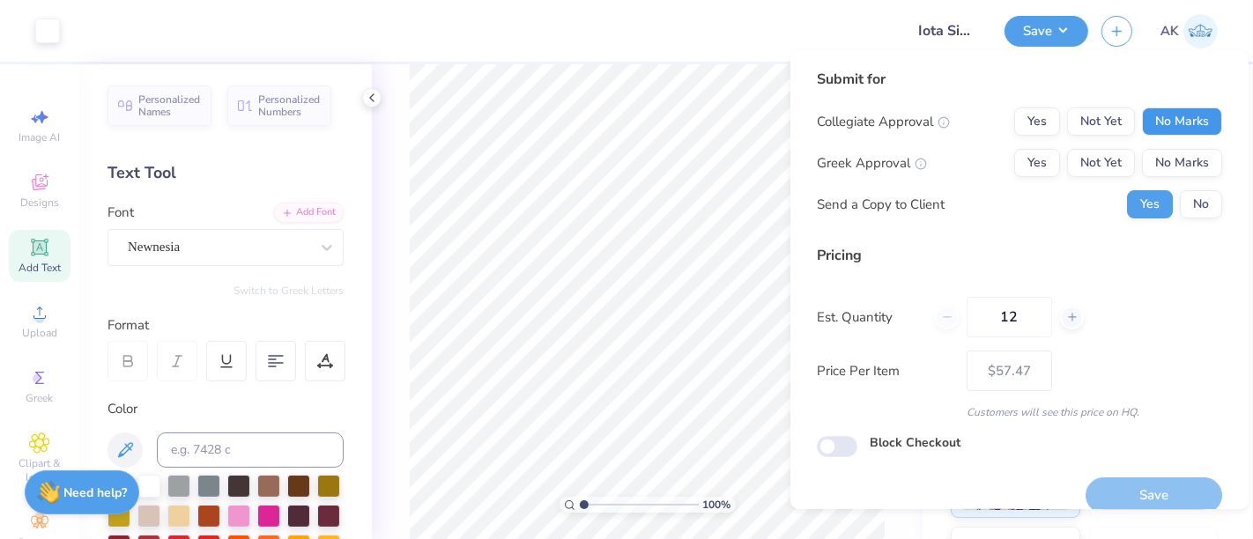
click at [1162, 119] on button "No Marks" at bounding box center [1182, 121] width 80 height 28
click at [1033, 167] on button "Yes" at bounding box center [1037, 163] width 46 height 28
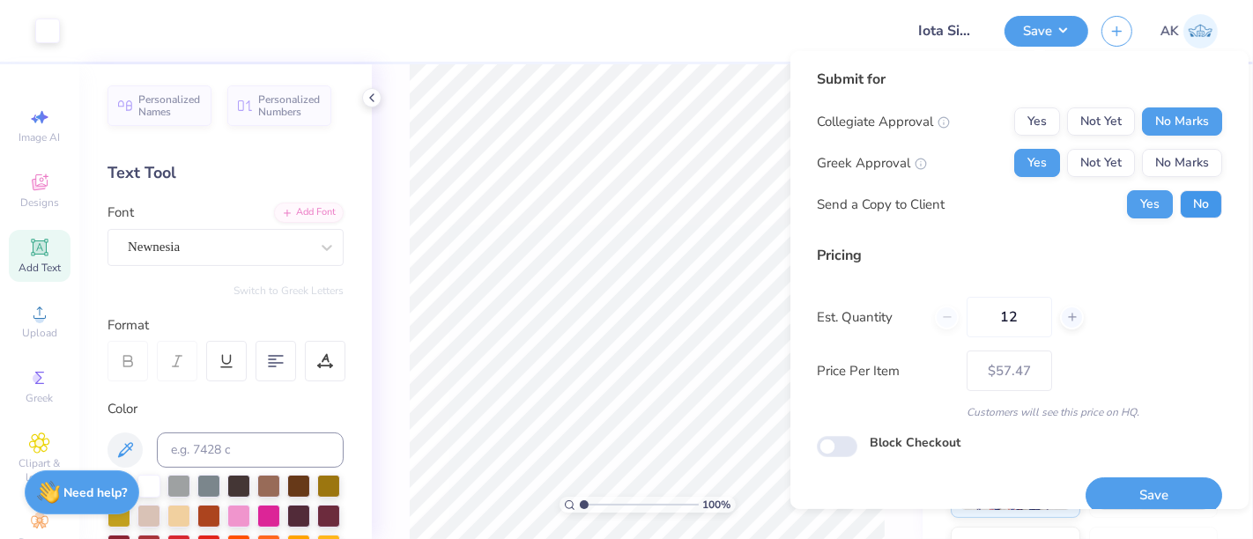
click at [1189, 197] on button "No" at bounding box center [1201, 204] width 42 height 28
click at [1136, 494] on button "Save" at bounding box center [1153, 496] width 137 height 36
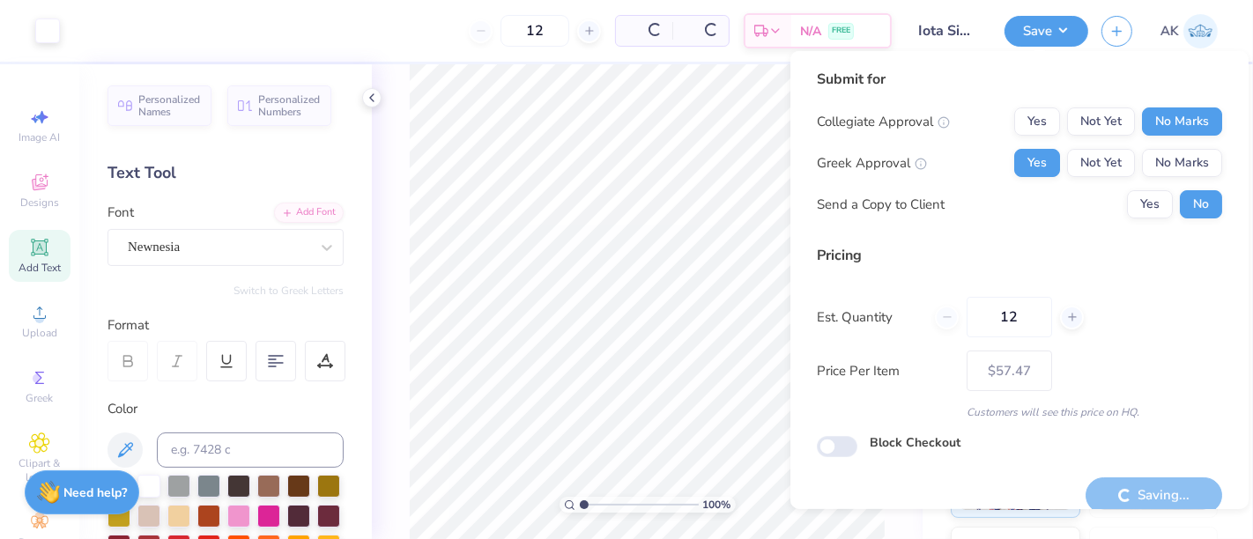
type input "– –"
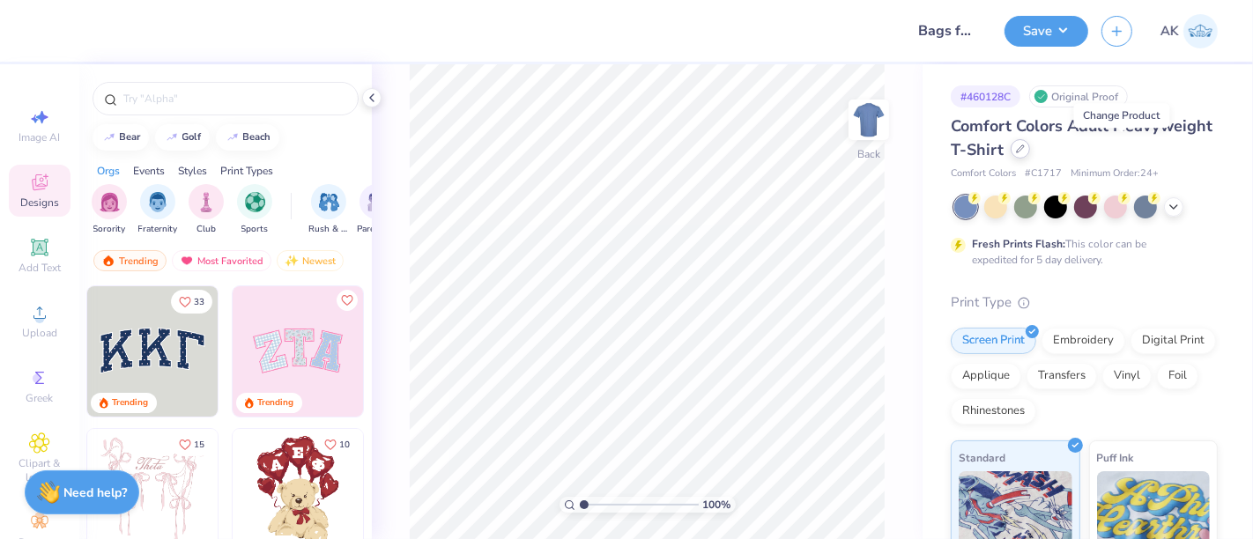
click at [1030, 157] on div at bounding box center [1020, 148] width 19 height 19
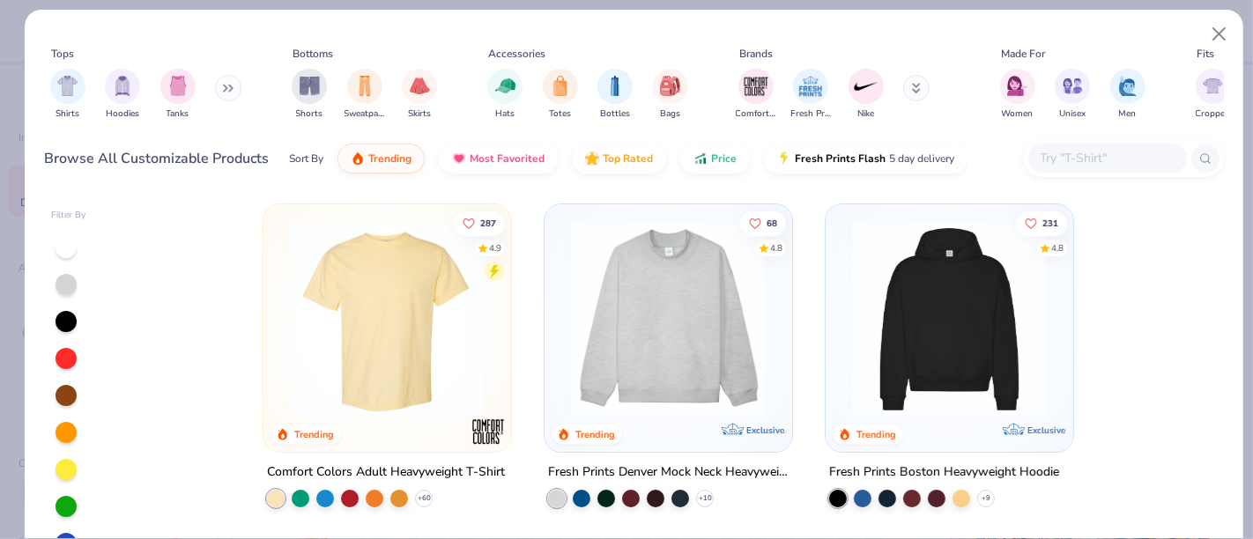
click at [229, 86] on icon at bounding box center [228, 88] width 11 height 9
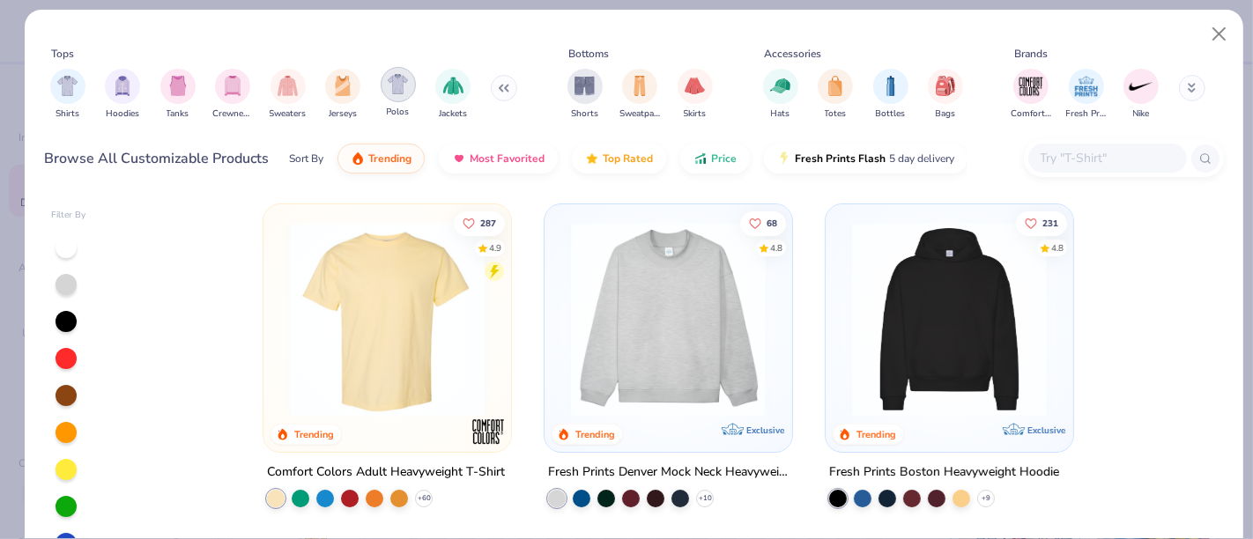
click at [405, 99] on div "filter for Polos" at bounding box center [398, 84] width 35 height 35
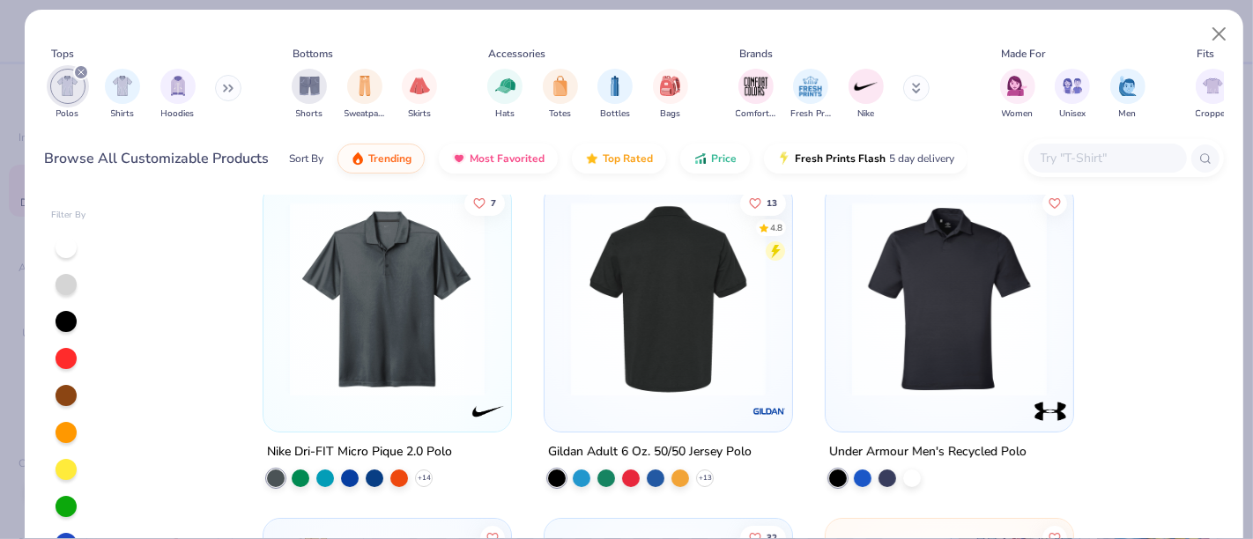
scroll to position [21, 0]
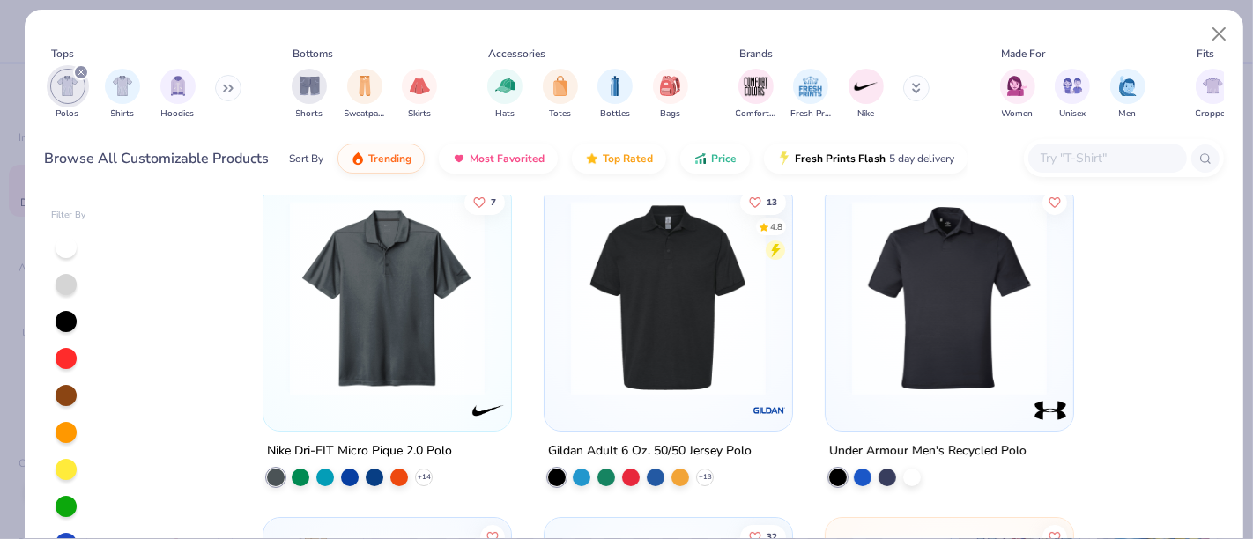
click at [868, 368] on img at bounding box center [949, 298] width 212 height 195
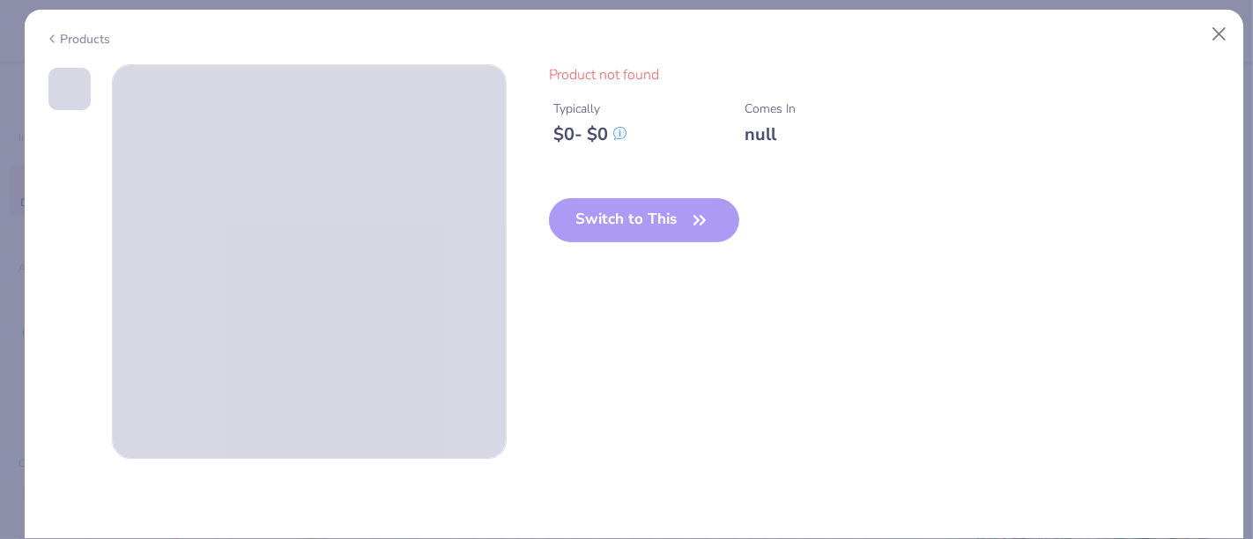
click at [83, 40] on div "Products" at bounding box center [78, 39] width 66 height 19
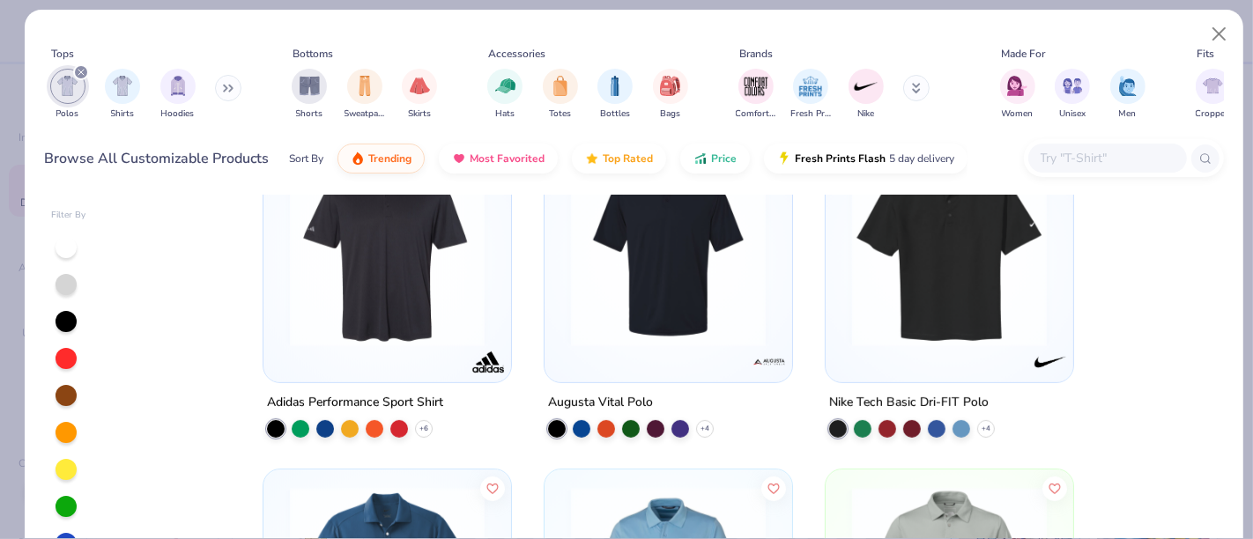
scroll to position [747, 0]
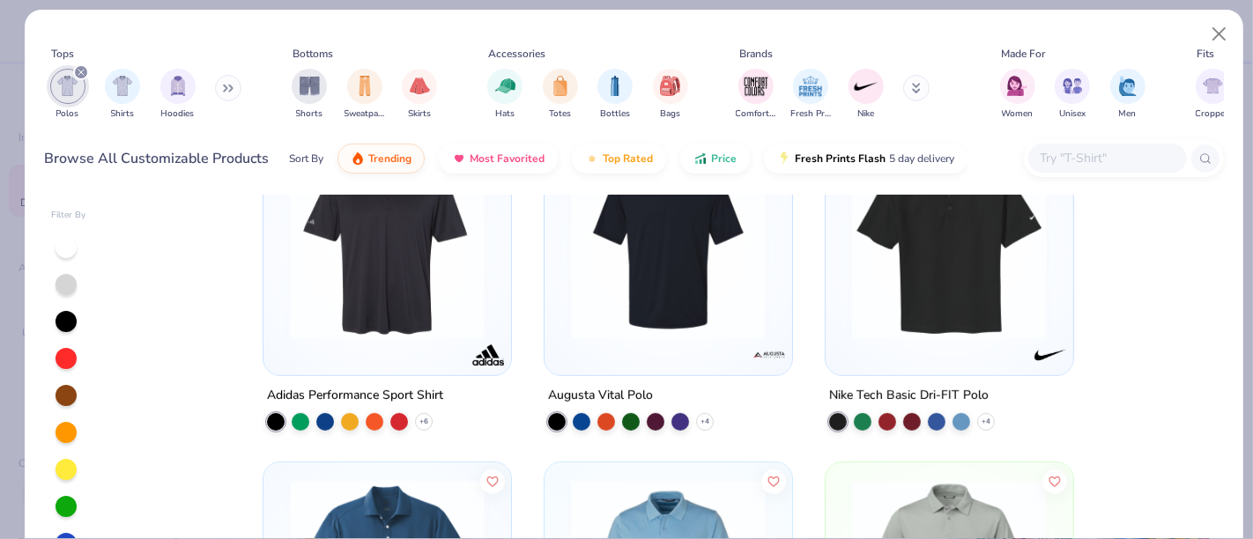
click at [443, 295] on img at bounding box center [387, 241] width 212 height 195
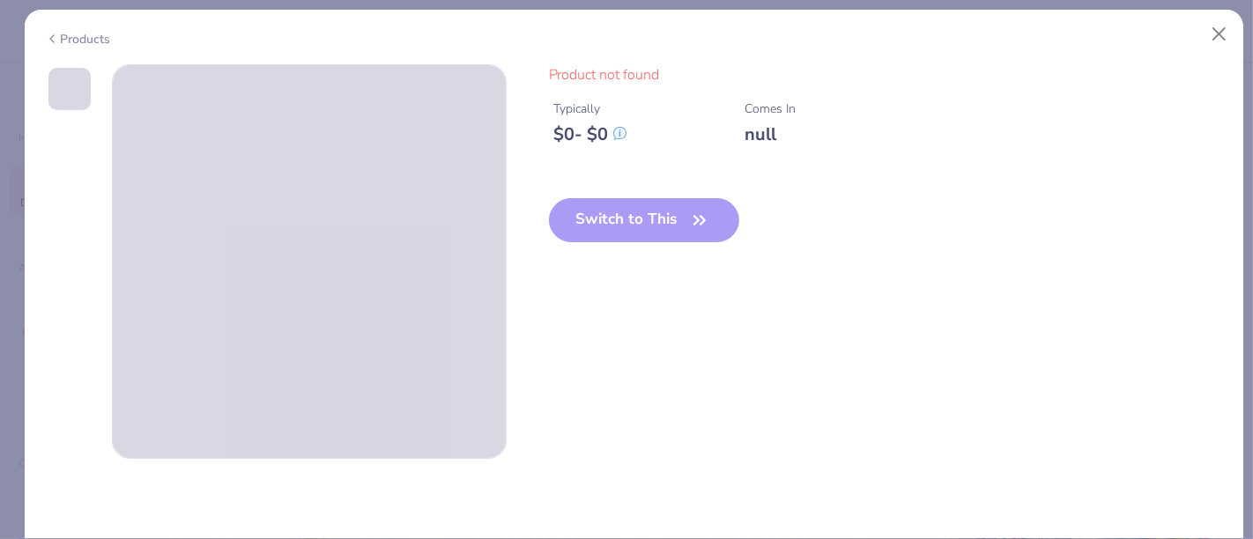
click at [70, 41] on div "Products" at bounding box center [78, 39] width 66 height 19
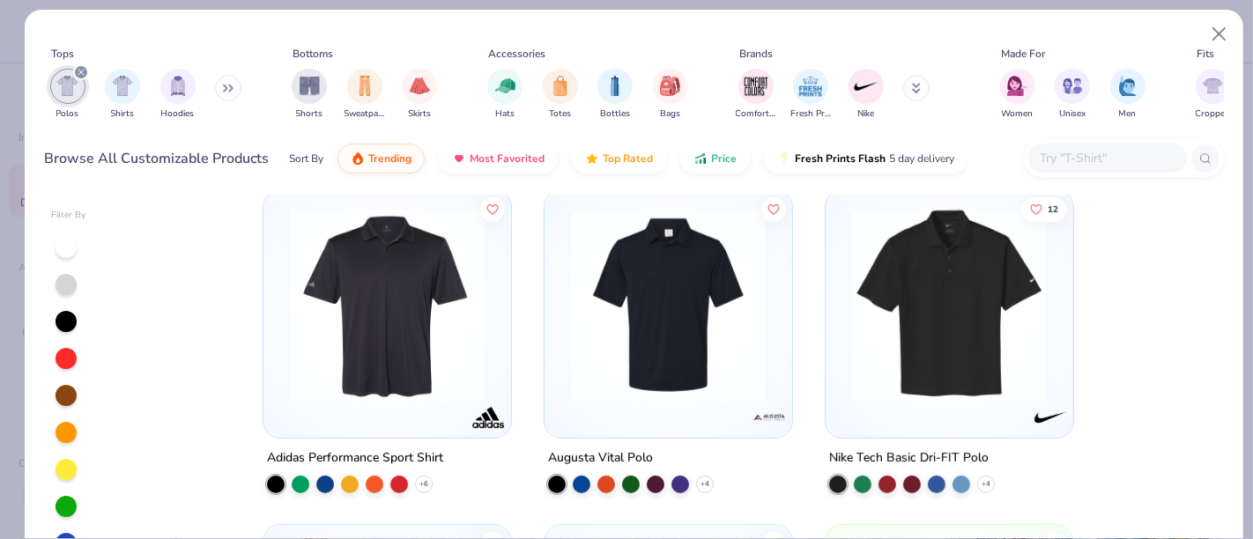
scroll to position [677, 0]
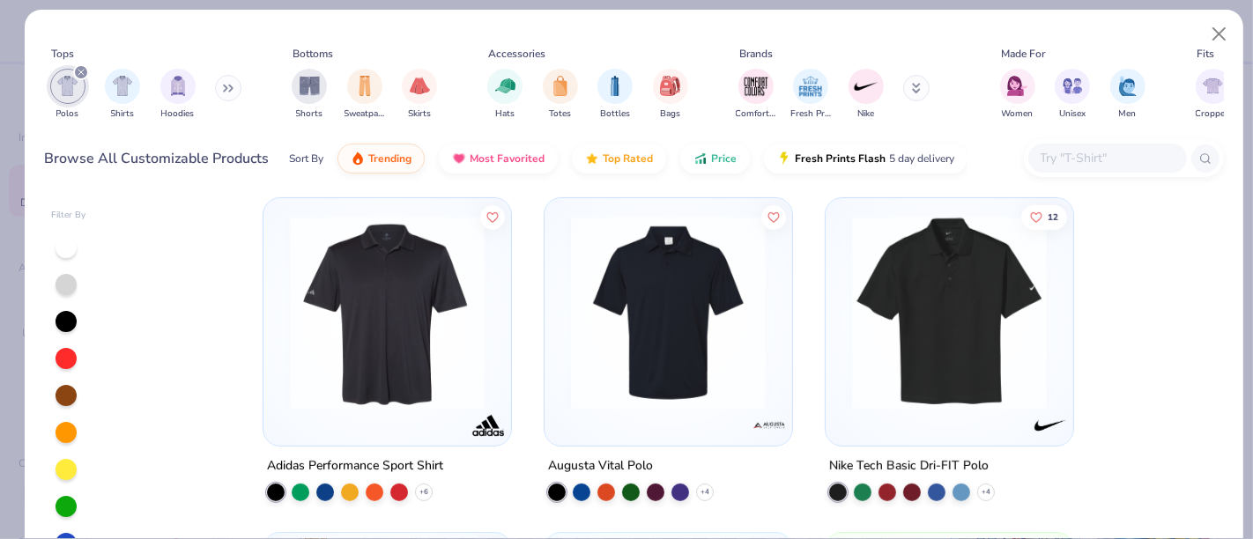
click at [948, 374] on img at bounding box center [949, 312] width 212 height 195
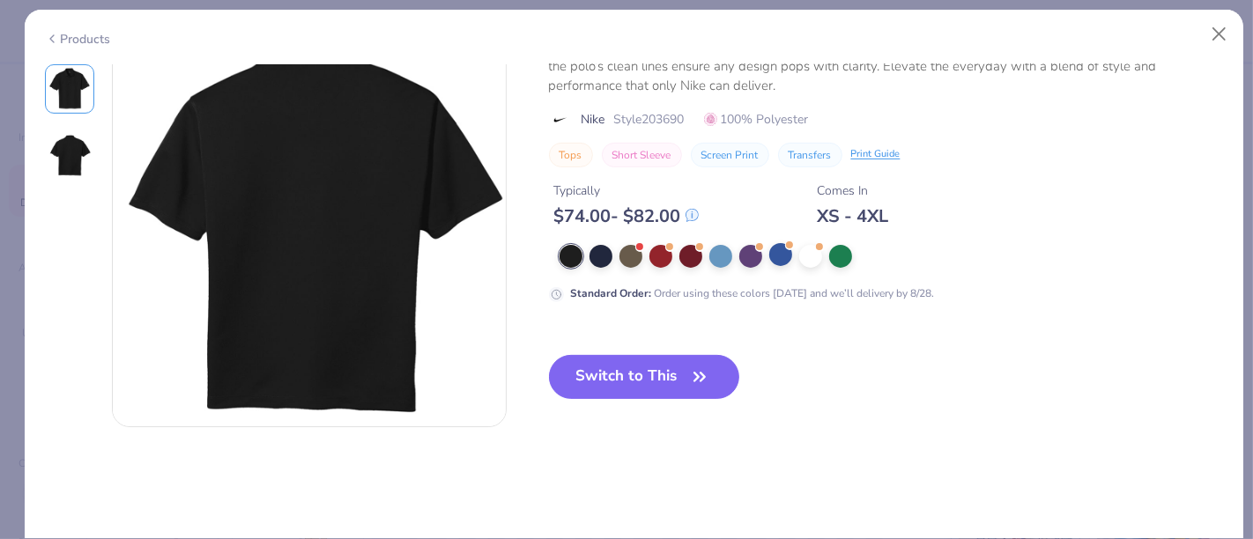
scroll to position [468, 0]
click at [659, 389] on button "Switch to This" at bounding box center [644, 378] width 191 height 44
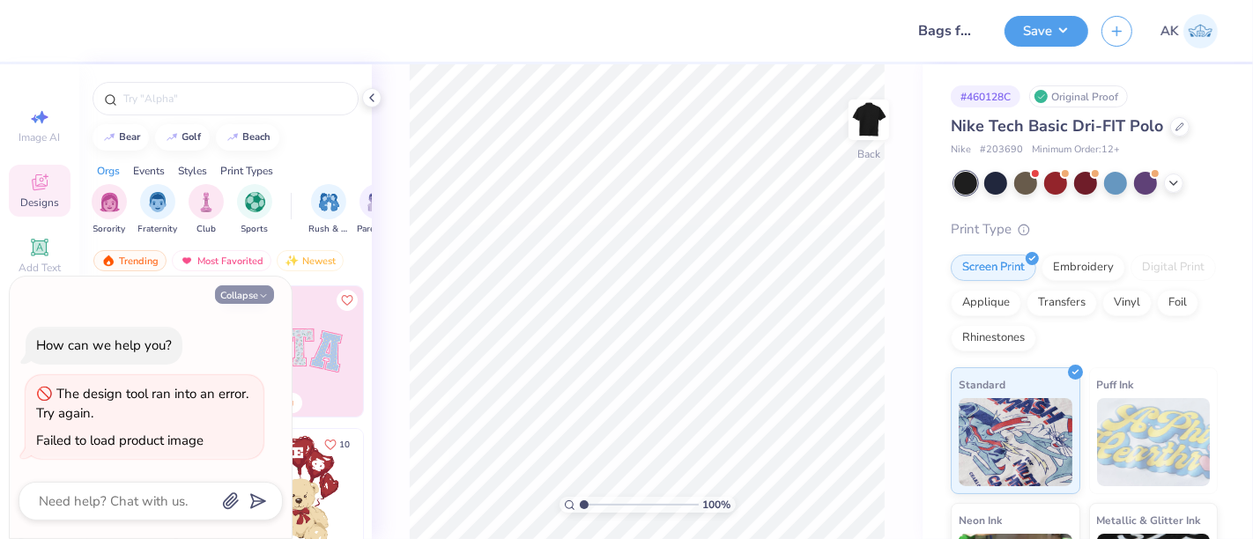
click at [246, 292] on button "Collapse" at bounding box center [244, 294] width 59 height 19
type textarea "x"
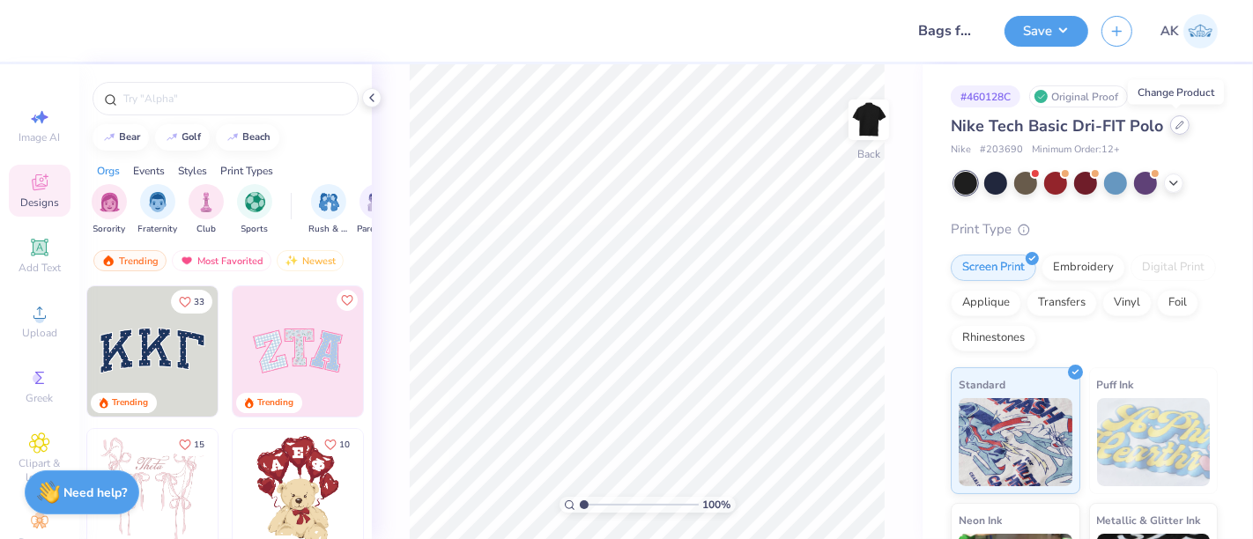
click at [1178, 132] on div at bounding box center [1179, 124] width 19 height 19
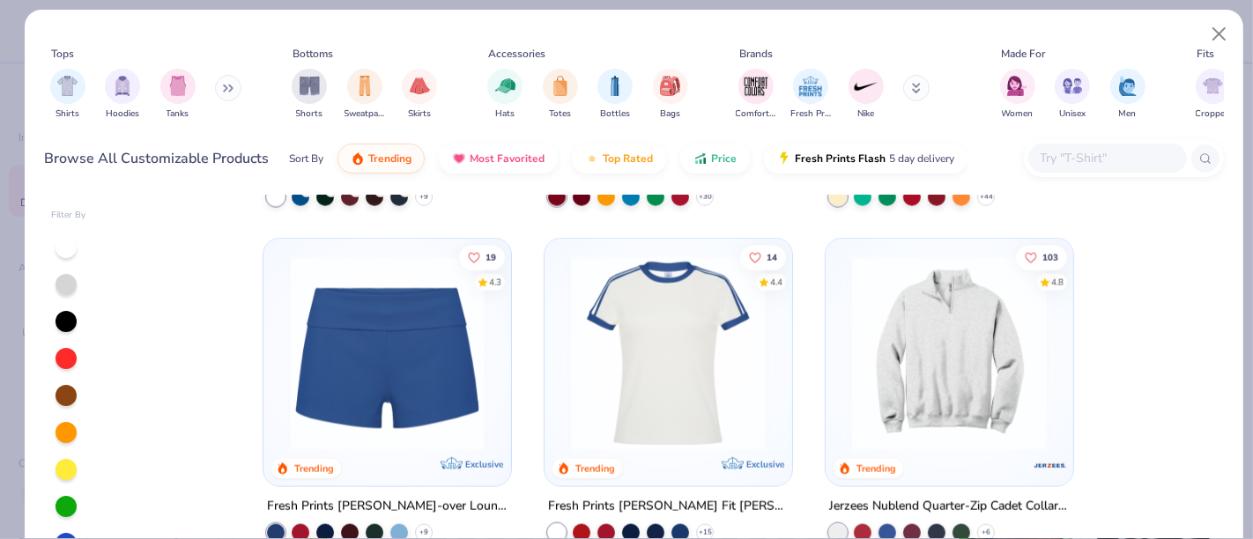
scroll to position [1982, 0]
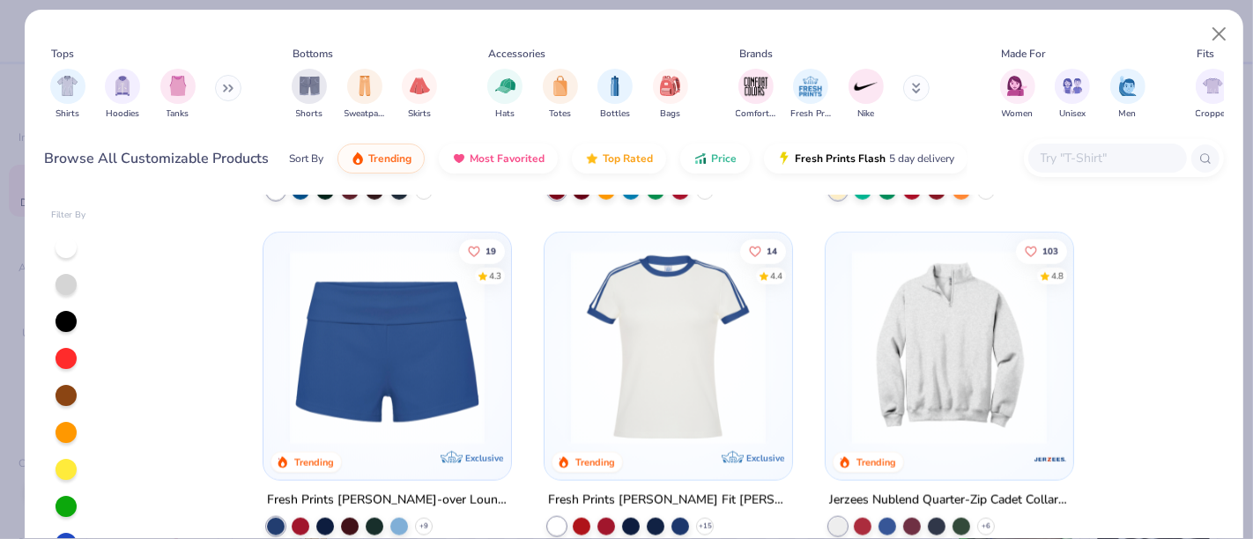
click at [226, 81] on button at bounding box center [228, 88] width 26 height 26
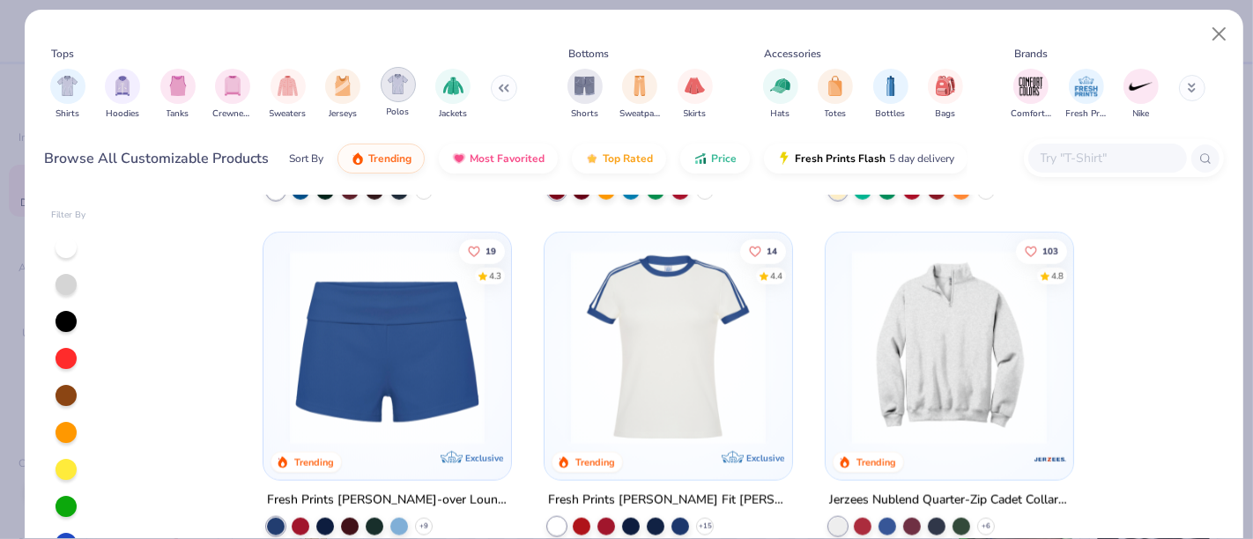
click at [409, 90] on div "filter for Polos" at bounding box center [398, 84] width 35 height 35
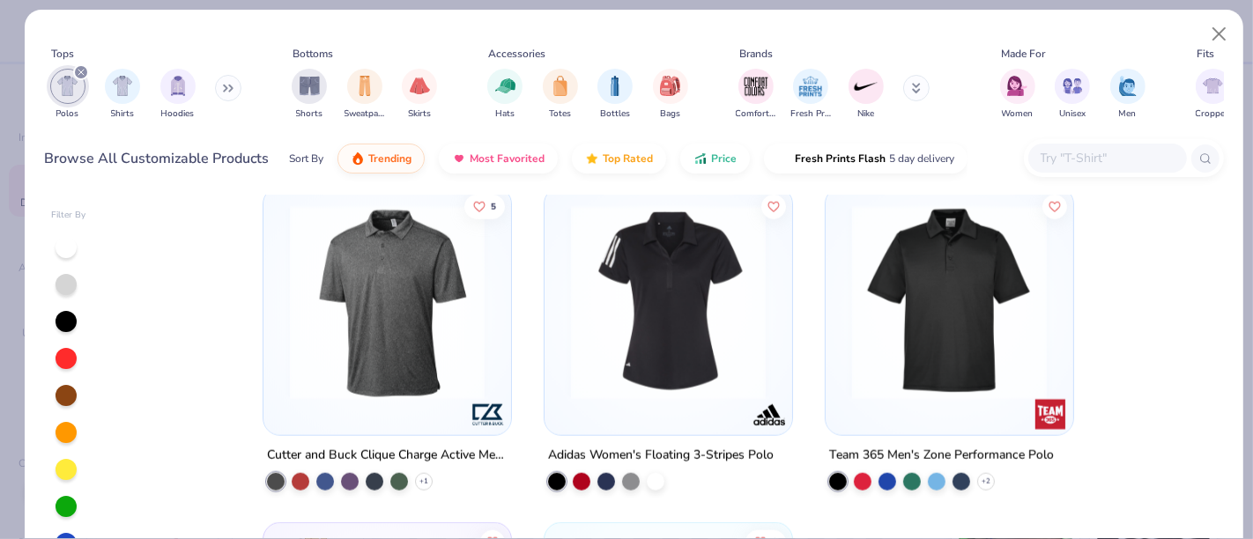
scroll to position [1692, 0]
click at [906, 349] on img at bounding box center [949, 302] width 212 height 195
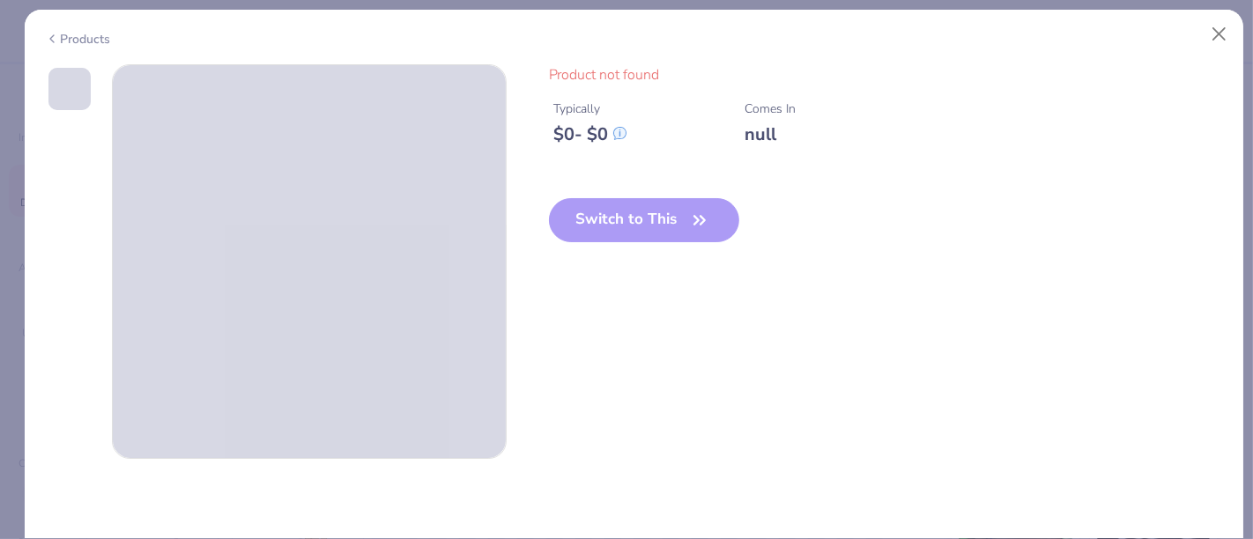
click at [73, 39] on div "Products" at bounding box center [78, 39] width 66 height 19
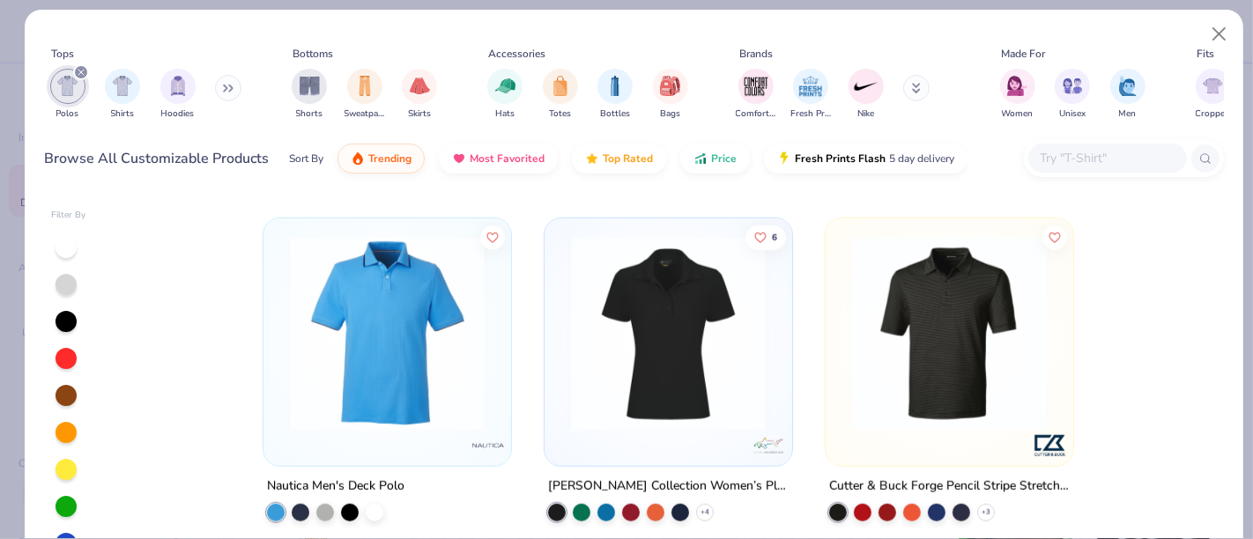
scroll to position [1326, 0]
click at [415, 362] on img at bounding box center [387, 333] width 212 height 195
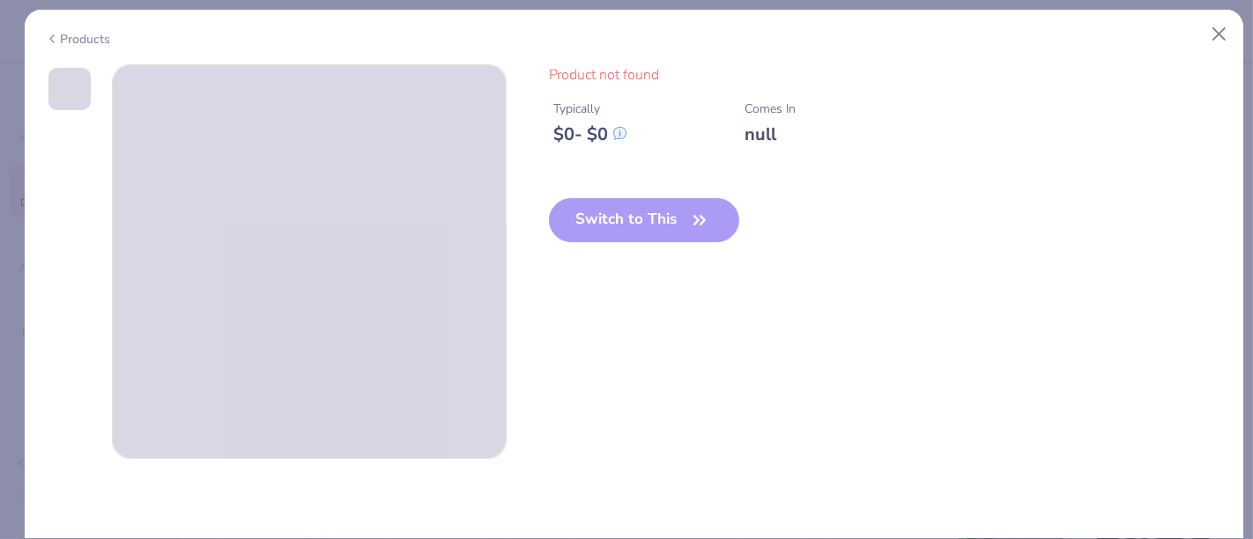
click at [70, 41] on div "Products" at bounding box center [78, 39] width 66 height 19
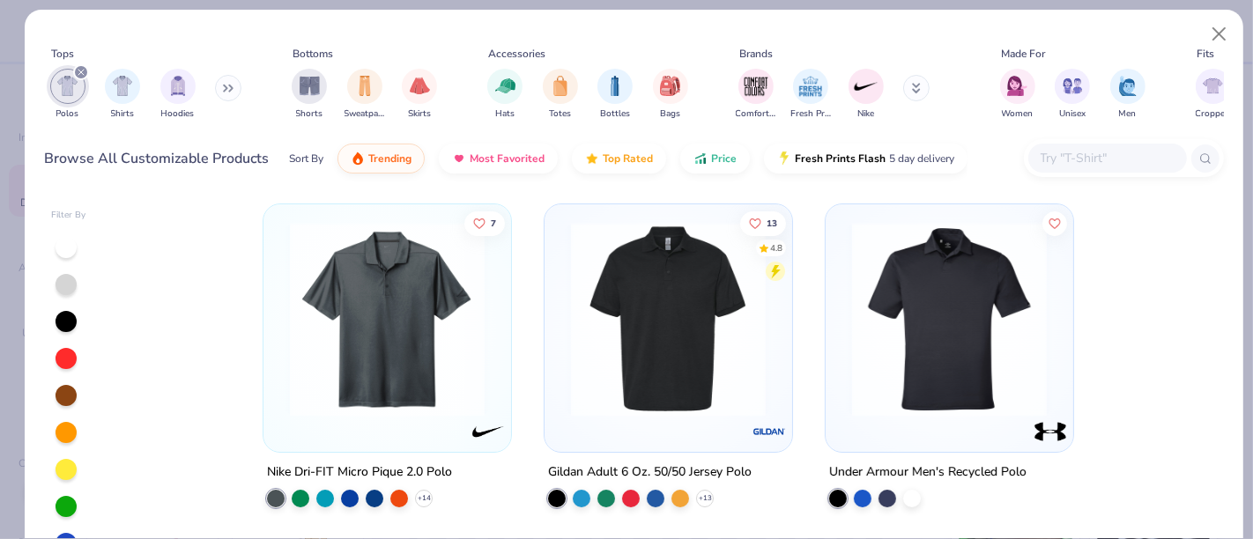
click at [664, 344] on img at bounding box center [668, 319] width 212 height 195
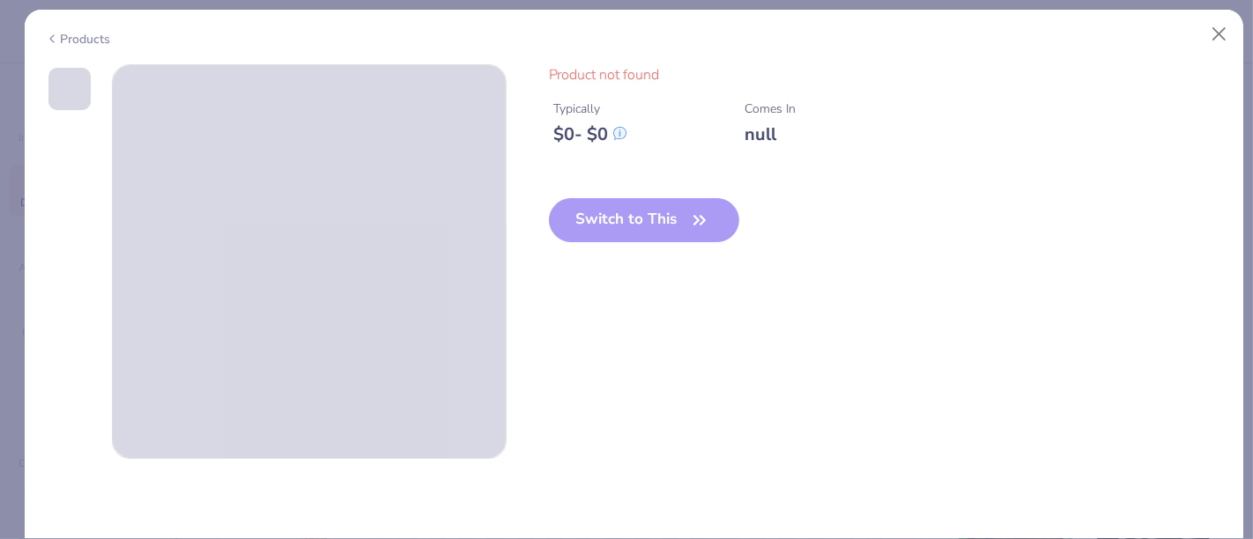
click at [68, 46] on div "Products" at bounding box center [634, 33] width 1219 height 46
click at [61, 31] on div "Products" at bounding box center [78, 39] width 66 height 19
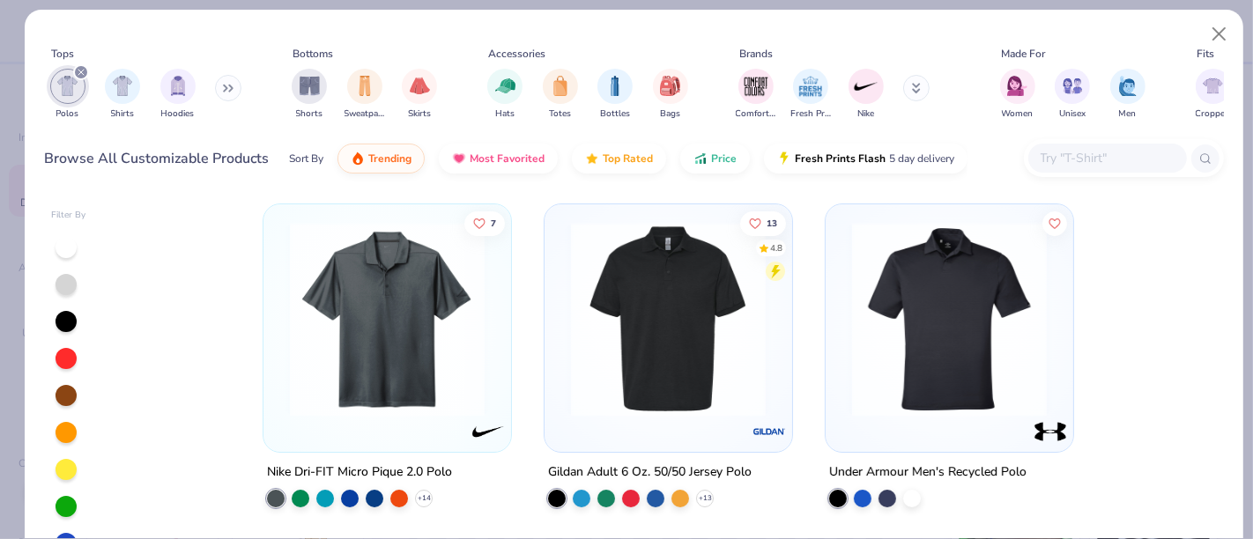
click at [378, 374] on img at bounding box center [387, 319] width 212 height 195
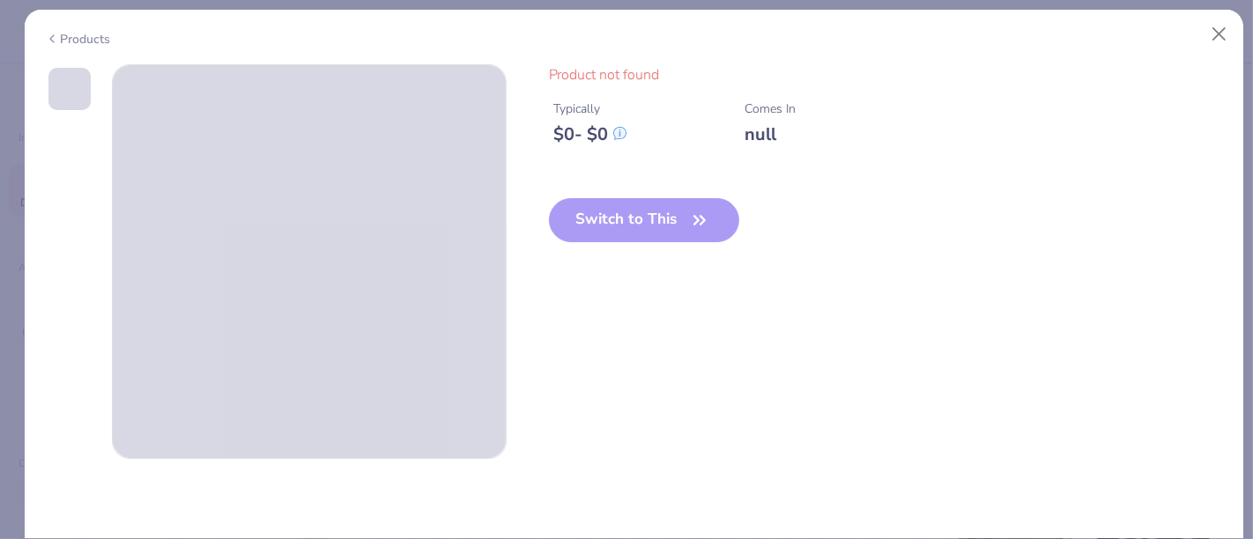
click at [70, 42] on div "Products" at bounding box center [78, 39] width 66 height 19
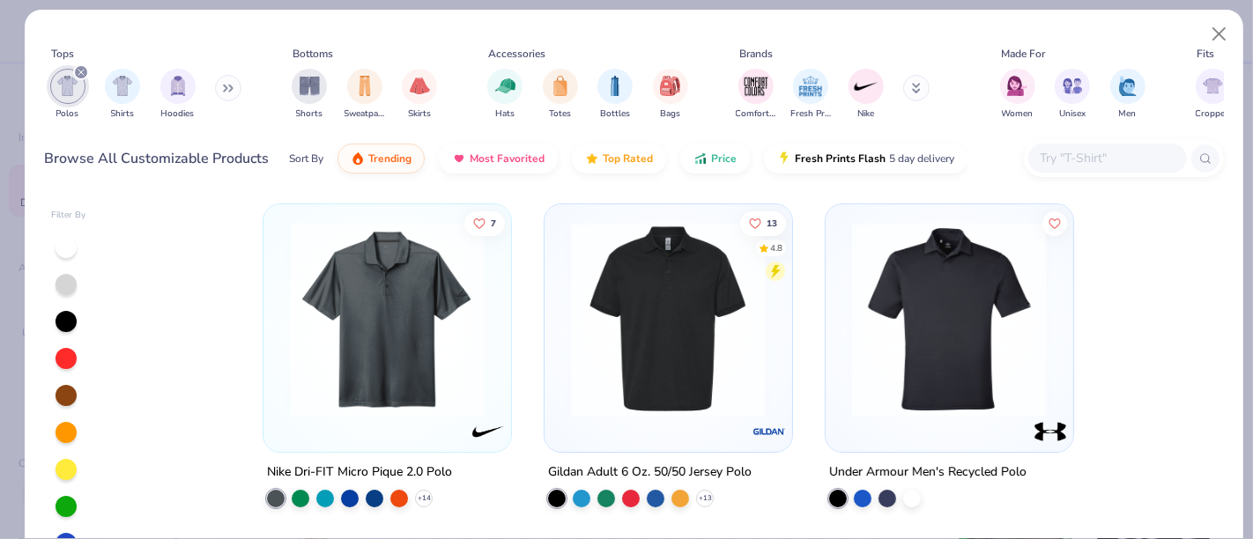
click at [82, 72] on icon "filter for Polos" at bounding box center [80, 72] width 5 height 5
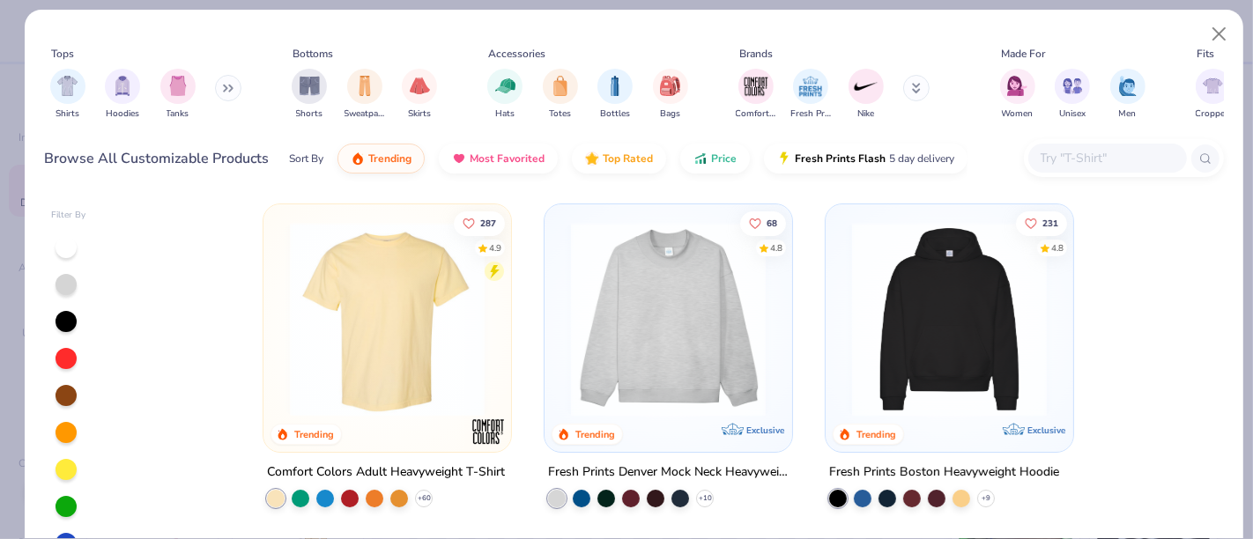
click at [222, 89] on button at bounding box center [228, 88] width 26 height 26
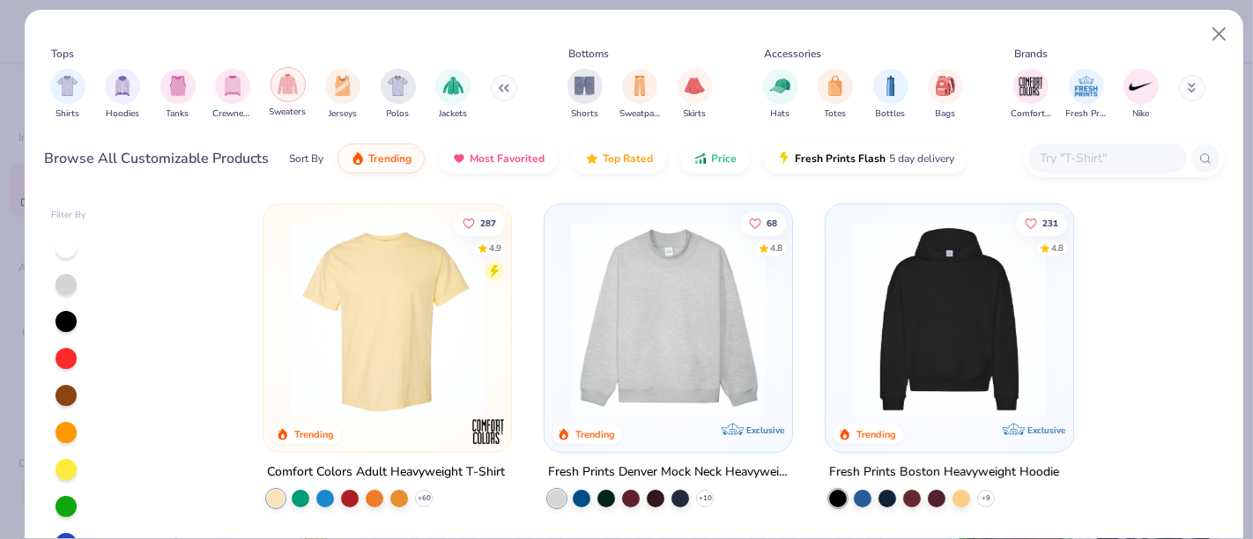
click at [301, 90] on div "filter for Sweaters" at bounding box center [287, 84] width 35 height 35
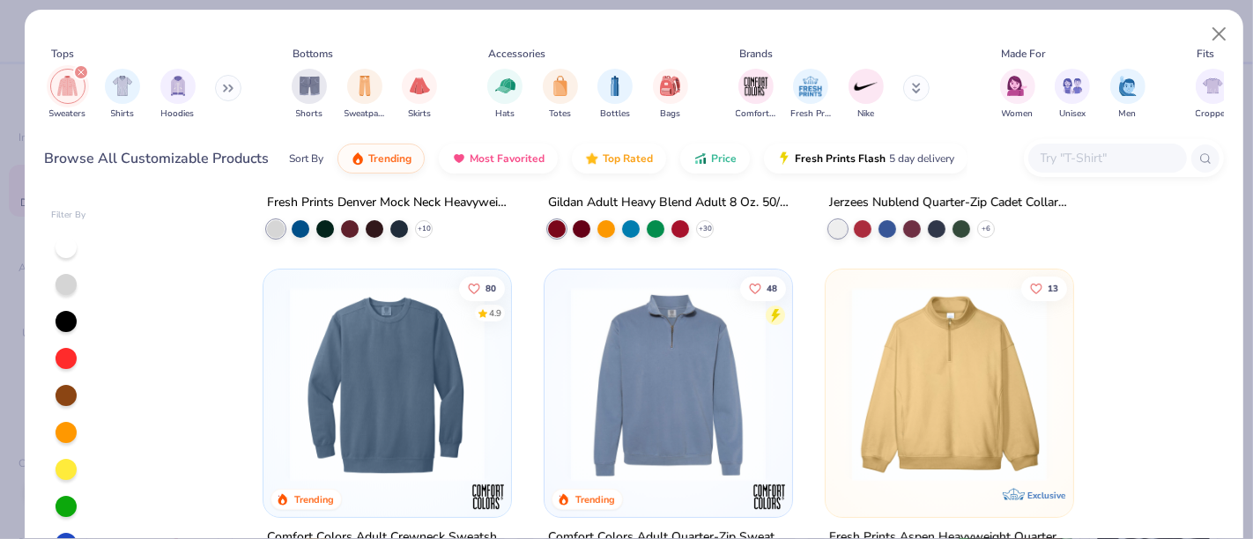
scroll to position [287, 0]
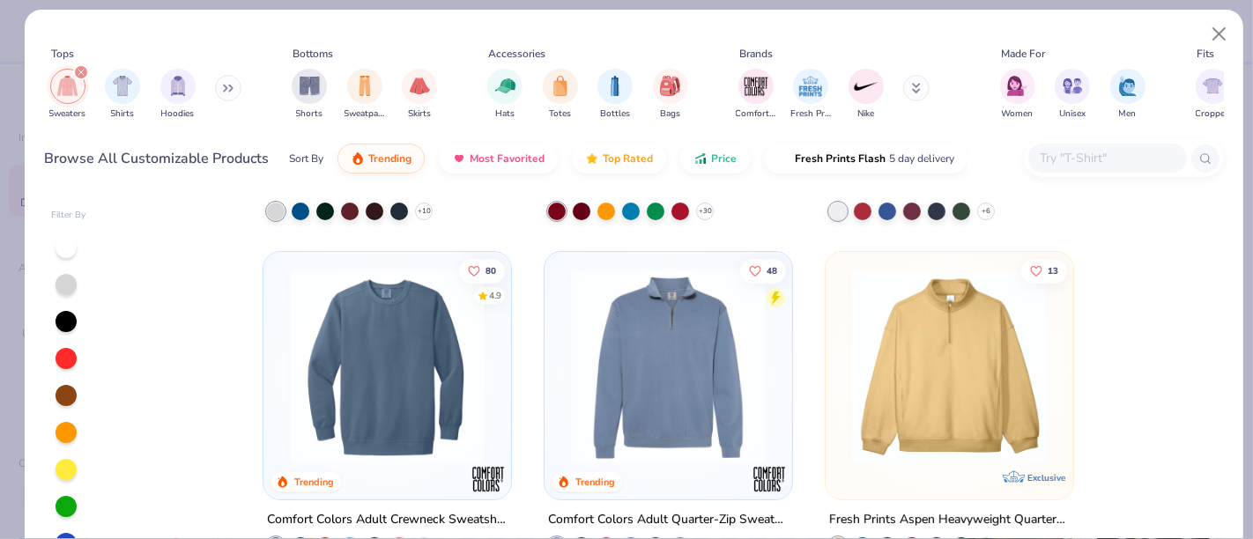
click at [404, 369] on img at bounding box center [387, 367] width 212 height 195
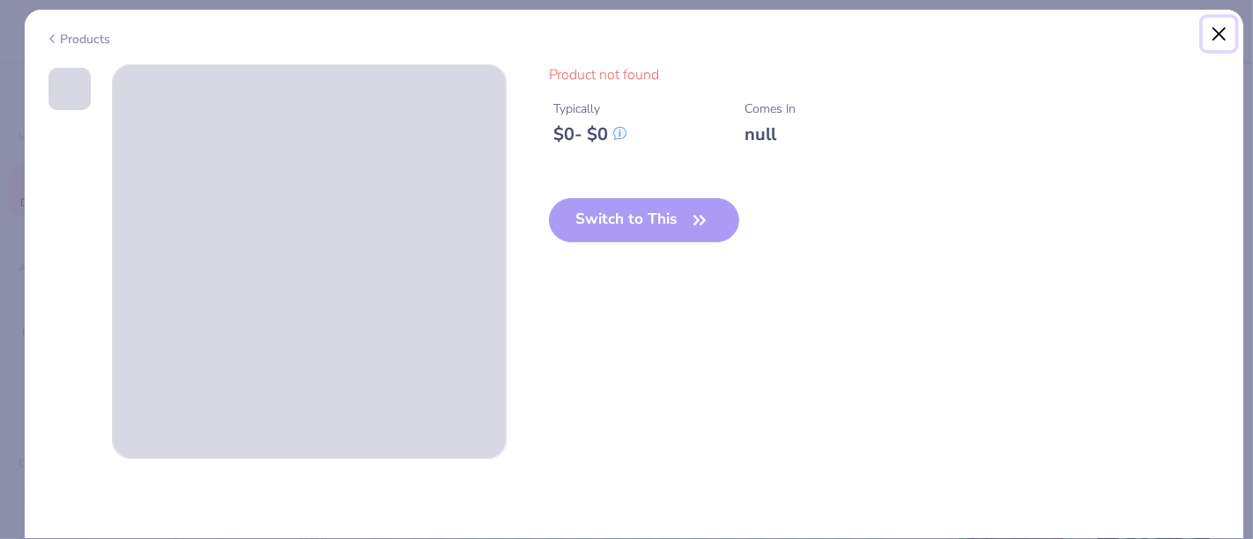
click at [1218, 39] on button "Close" at bounding box center [1219, 34] width 33 height 33
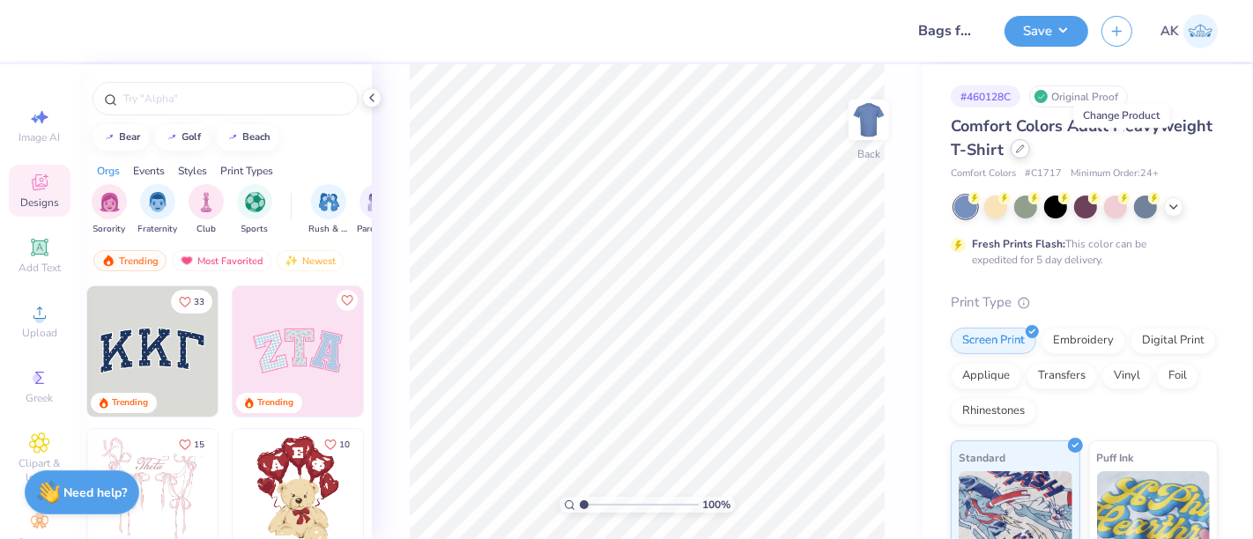
click at [1025, 147] on icon at bounding box center [1020, 148] width 9 height 9
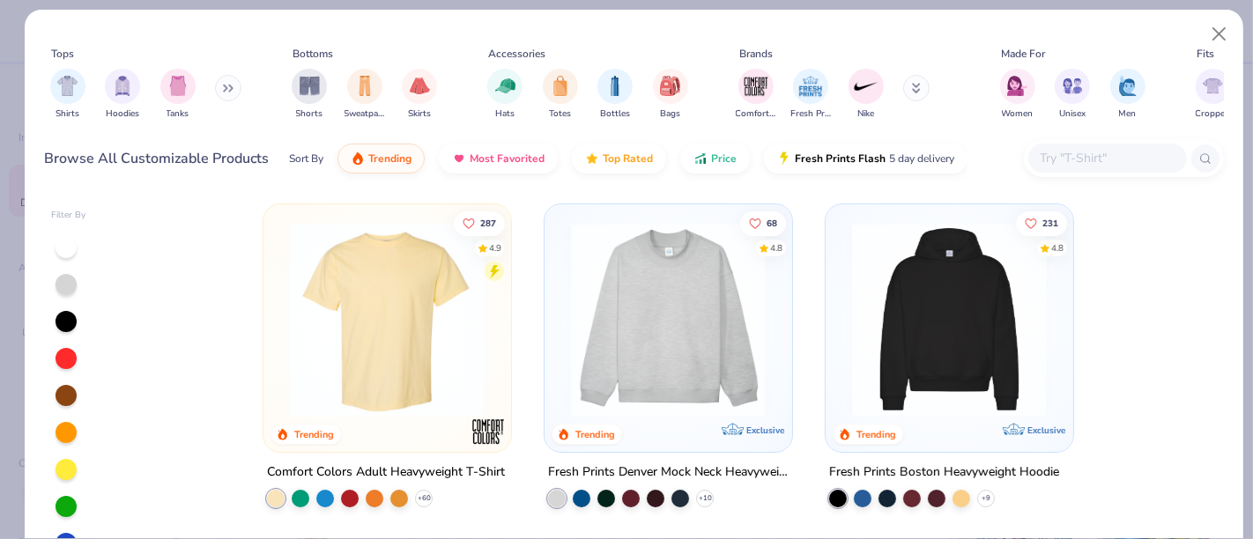
click at [226, 85] on icon at bounding box center [225, 88] width 3 height 6
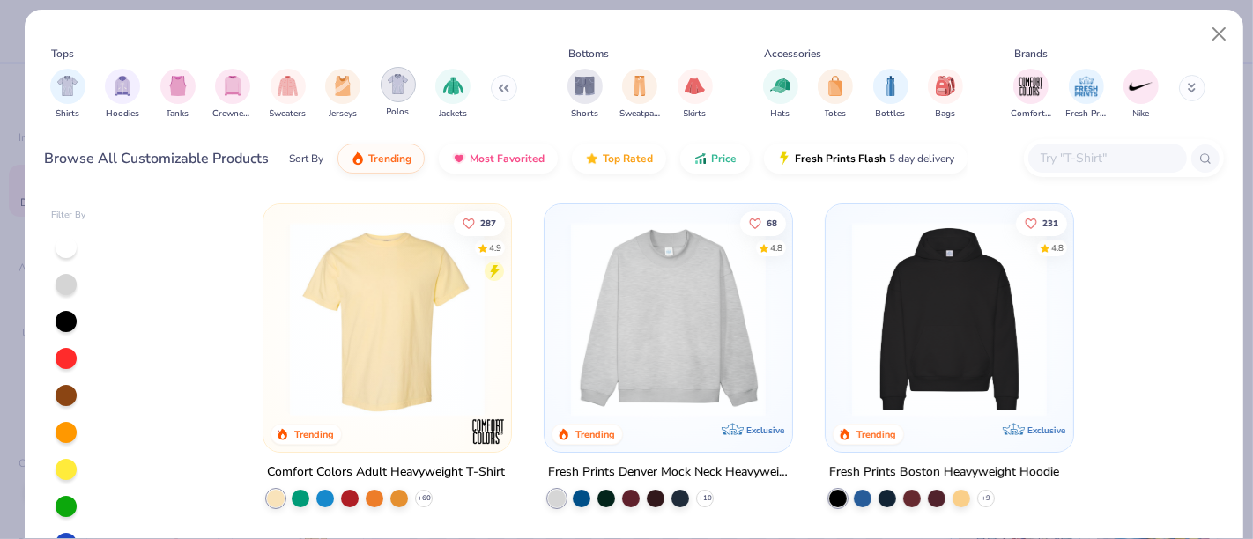
click at [402, 87] on img "filter for Polos" at bounding box center [398, 84] width 20 height 20
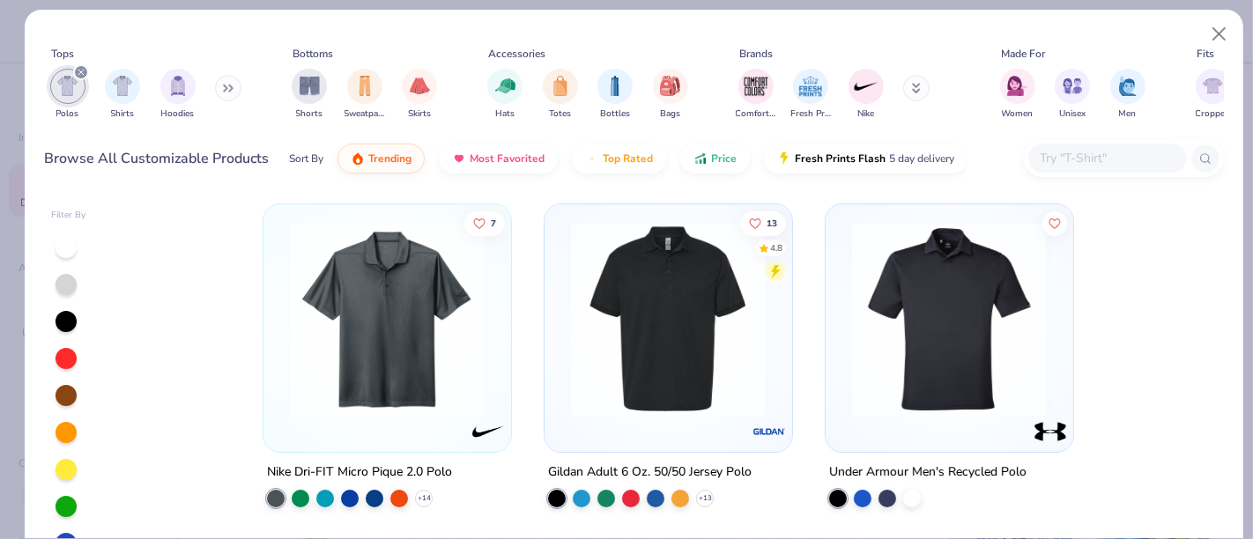
click at [722, 353] on img at bounding box center [668, 319] width 212 height 195
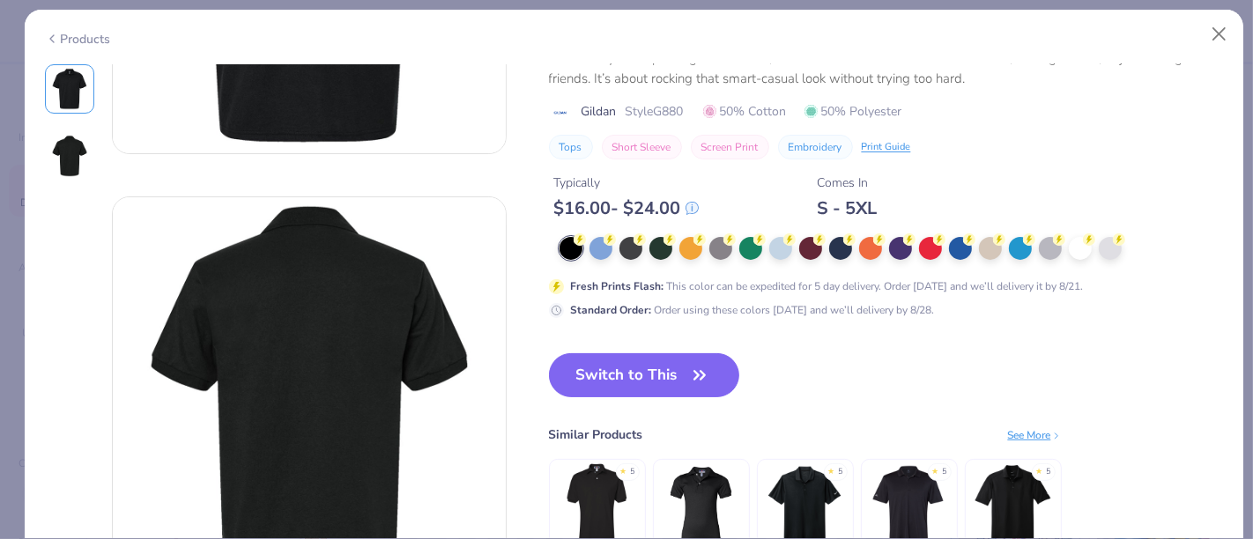
scroll to position [303, 0]
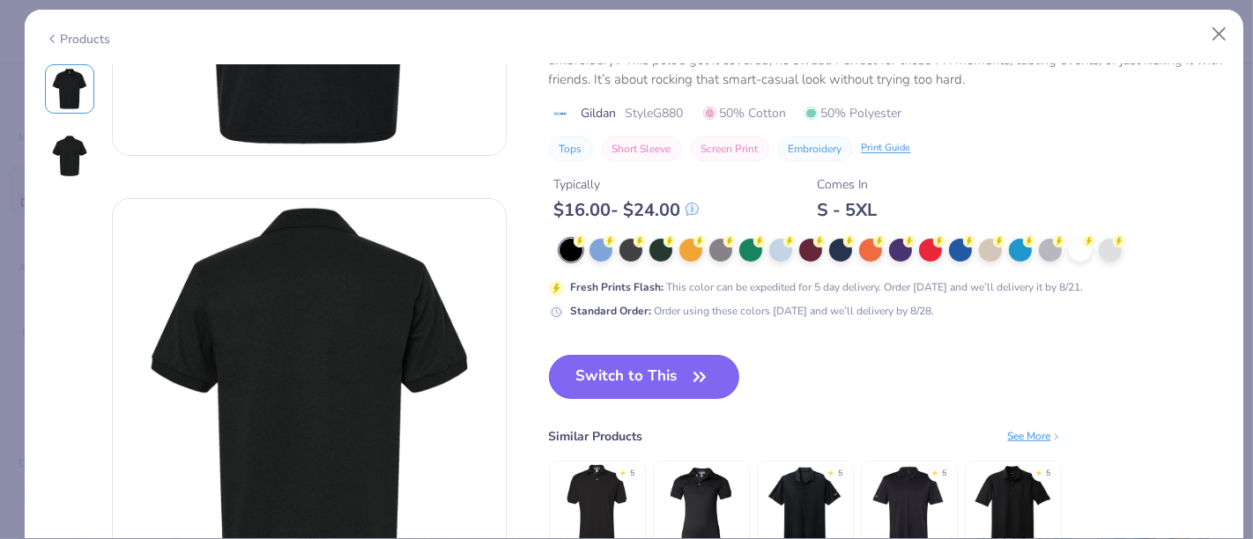
click at [633, 363] on button "Switch to This" at bounding box center [644, 377] width 191 height 44
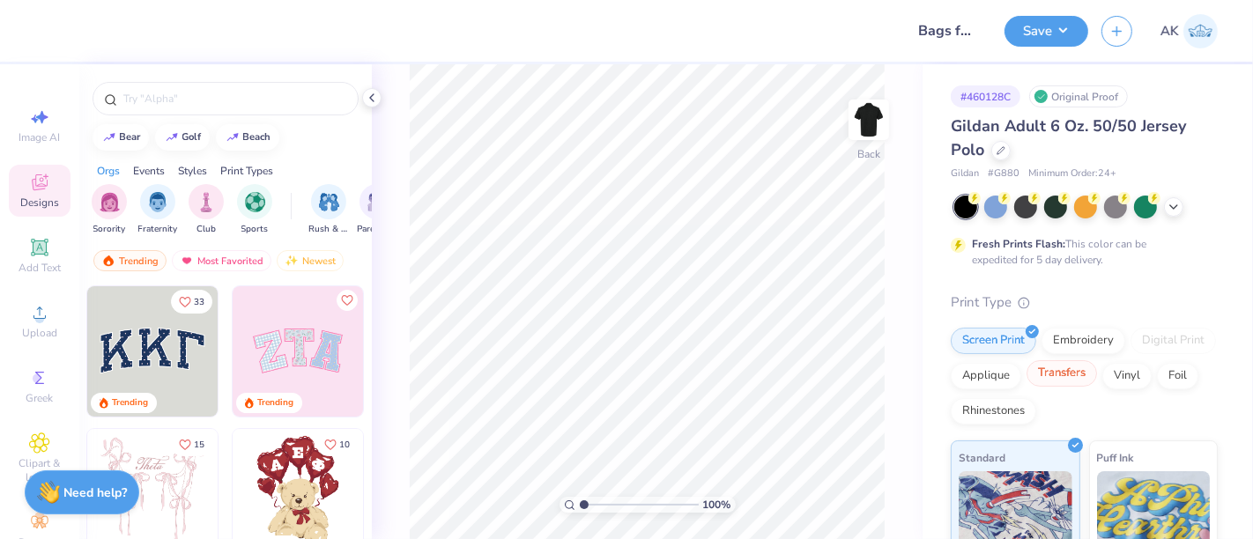
click at [1097, 374] on div "Transfers" at bounding box center [1061, 373] width 70 height 26
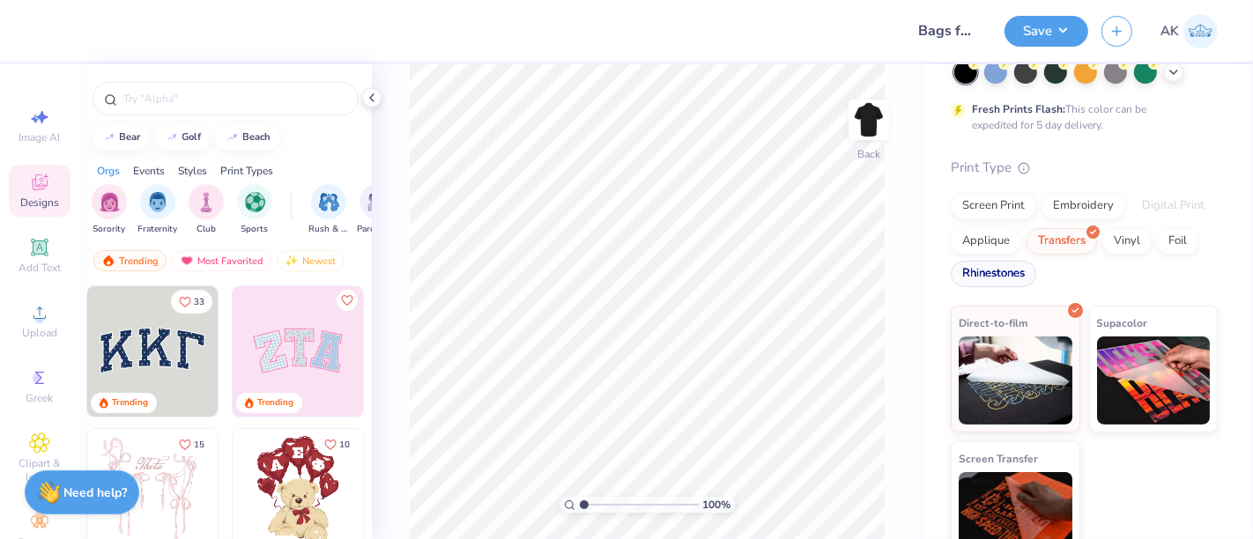
scroll to position [136, 0]
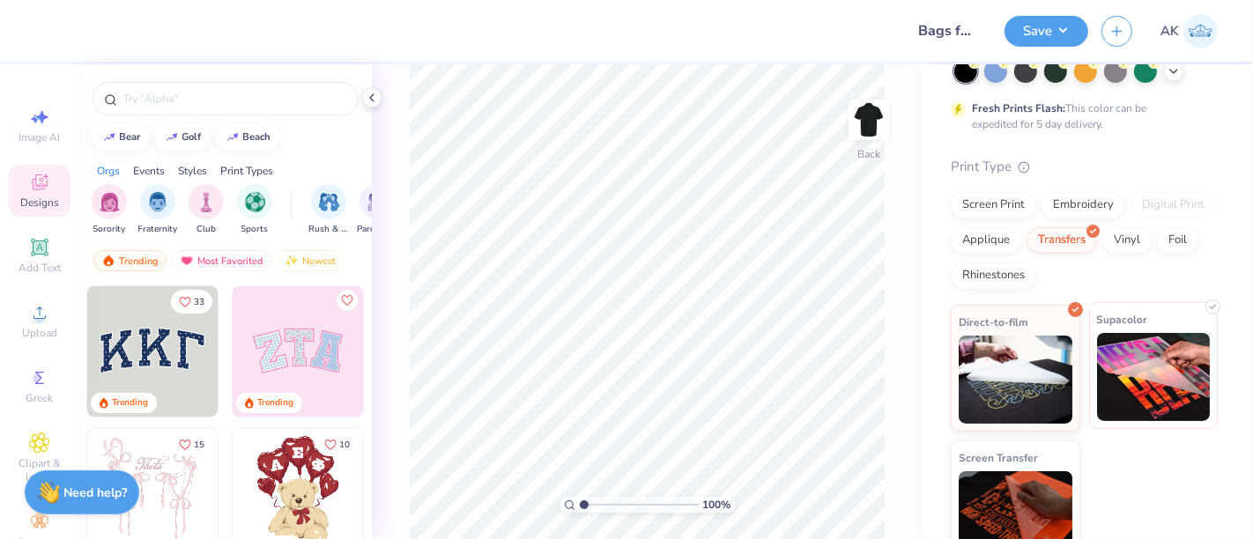
click at [1133, 389] on img at bounding box center [1154, 377] width 114 height 88
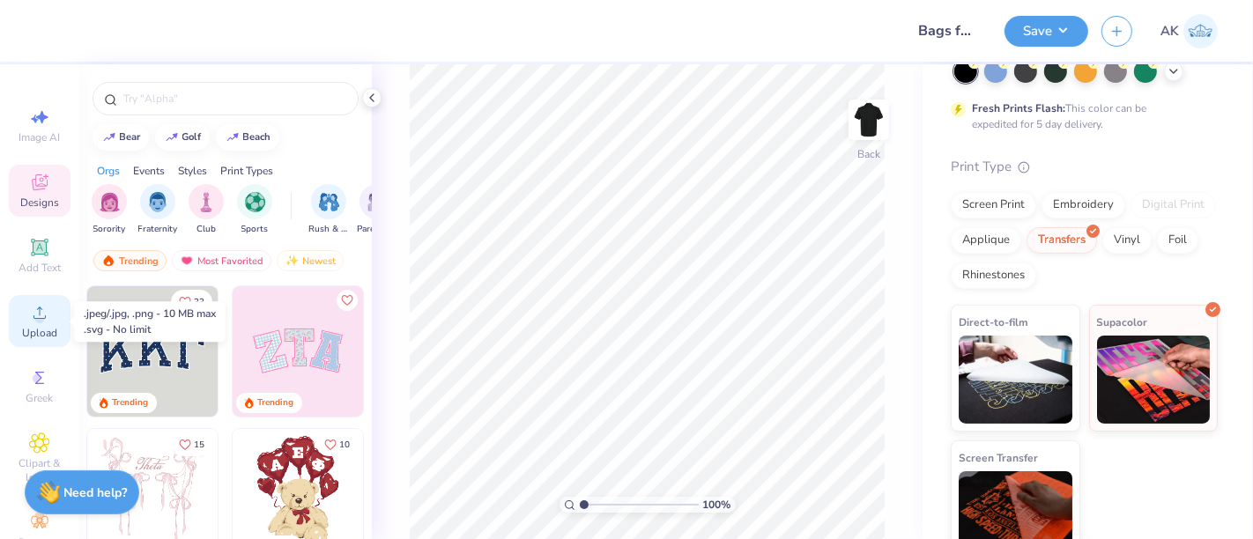
click at [30, 331] on span "Upload" at bounding box center [39, 333] width 35 height 14
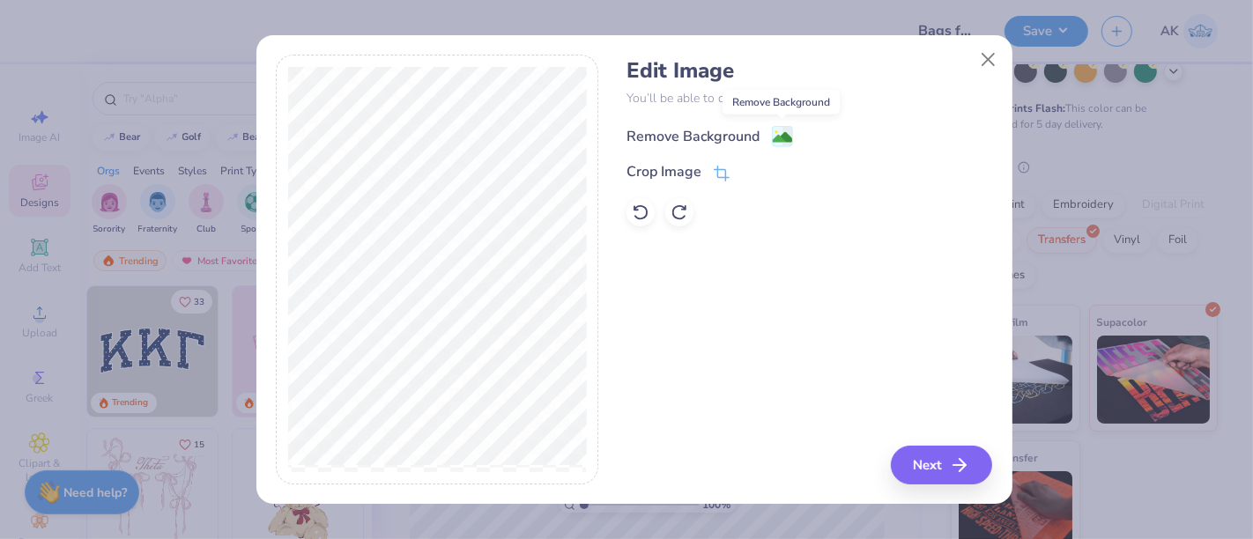
click at [780, 136] on image at bounding box center [782, 137] width 19 height 19
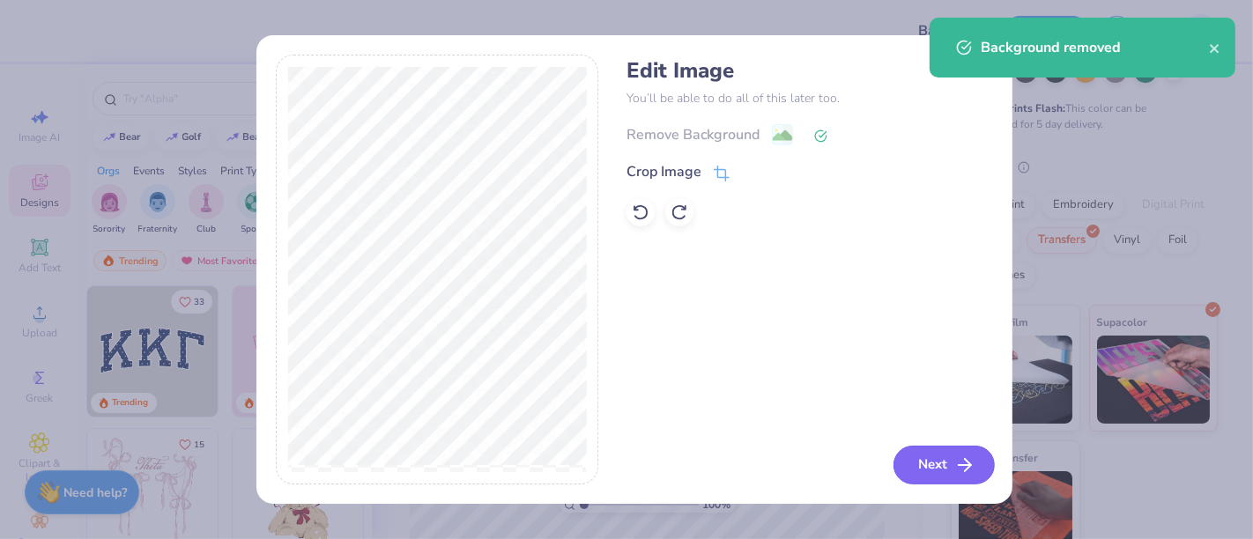
click at [962, 473] on icon "button" at bounding box center [964, 465] width 21 height 21
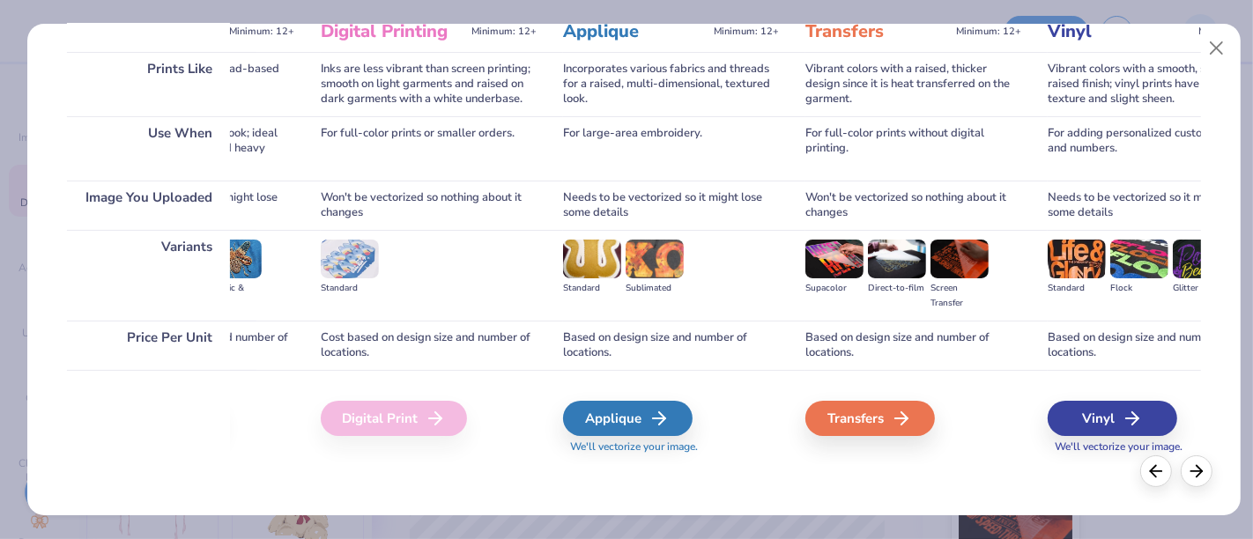
scroll to position [0, 424]
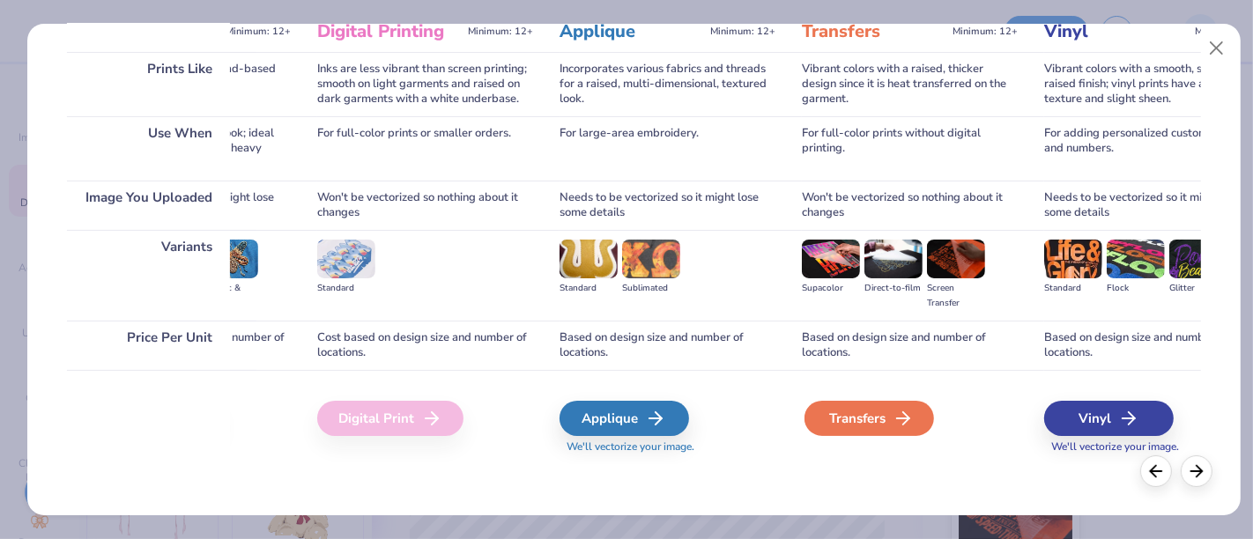
click at [906, 421] on polyline at bounding box center [906, 418] width 6 height 12
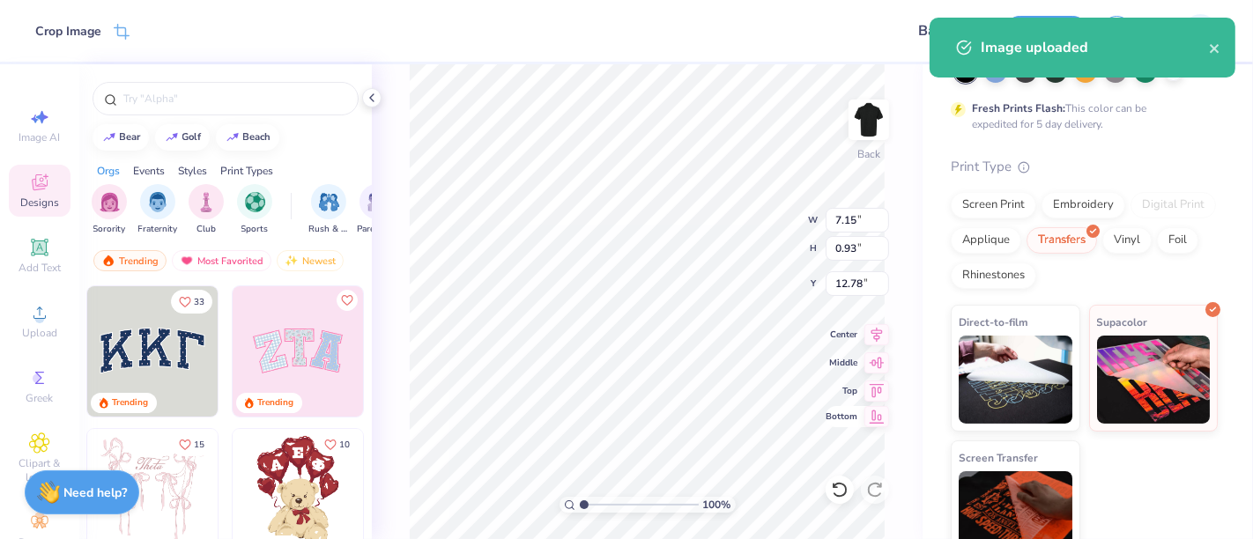
type input "9.18"
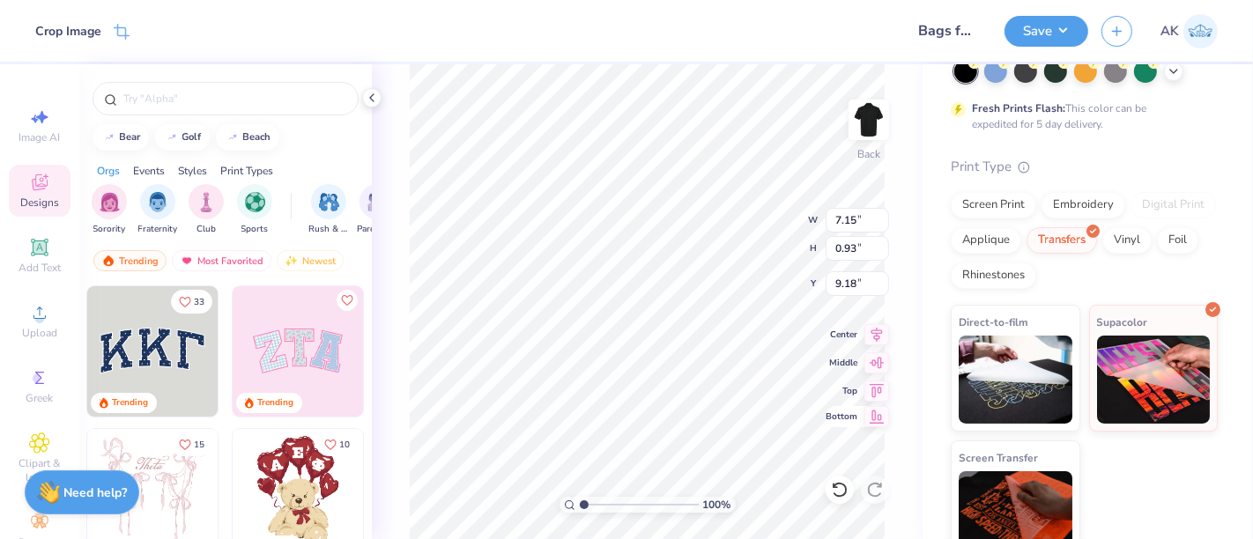
type input "4.96"
type input "0.65"
type input "3.56"
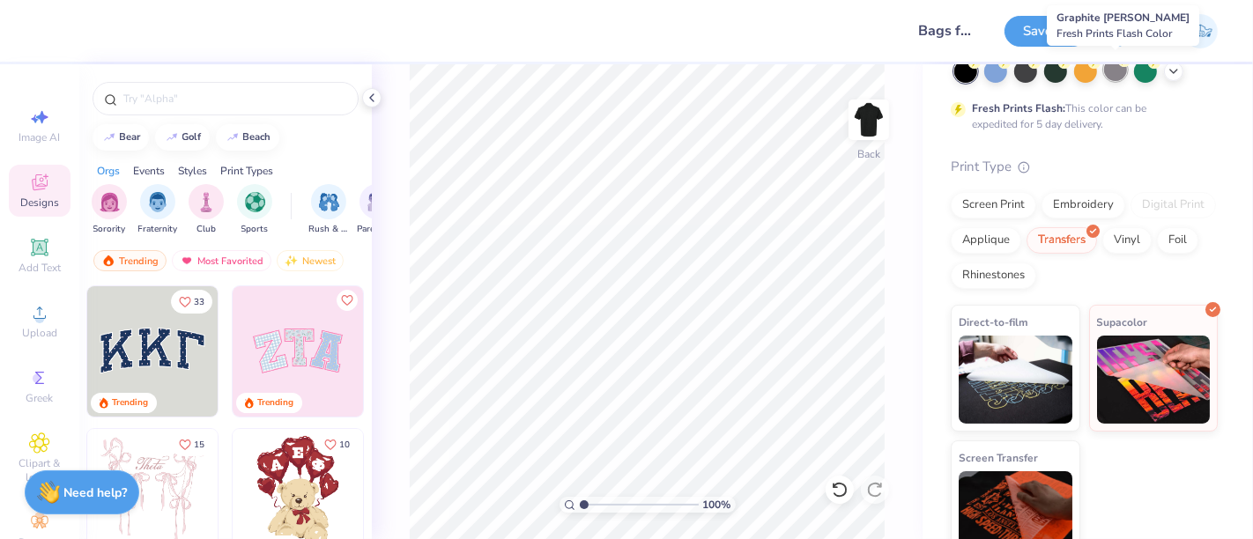
click at [1118, 72] on div at bounding box center [1115, 69] width 23 height 23
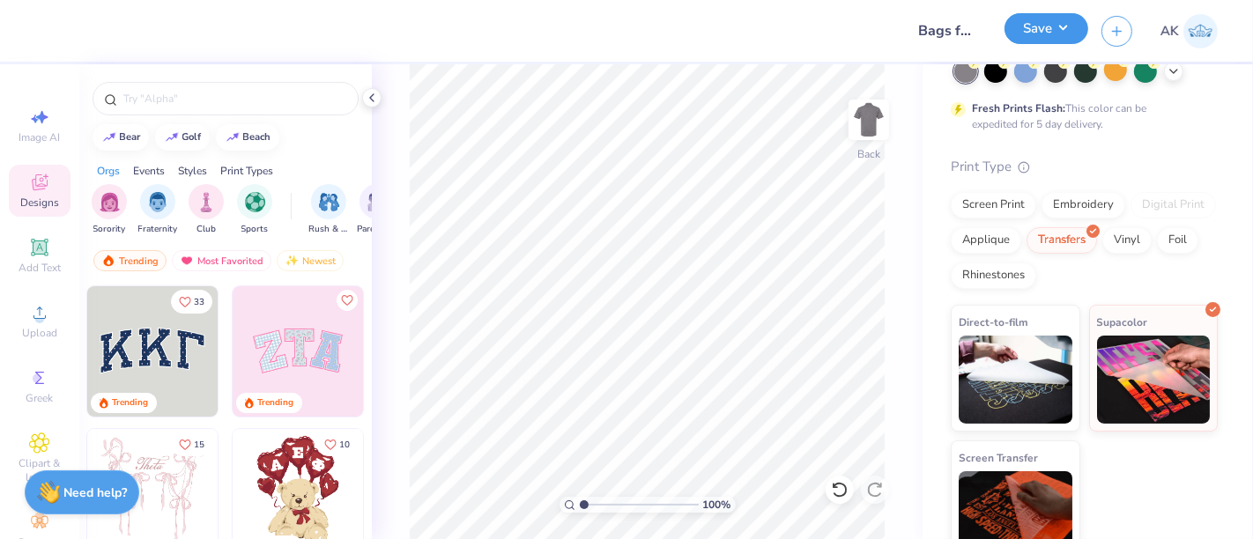
click at [1040, 21] on button "Save" at bounding box center [1046, 28] width 84 height 31
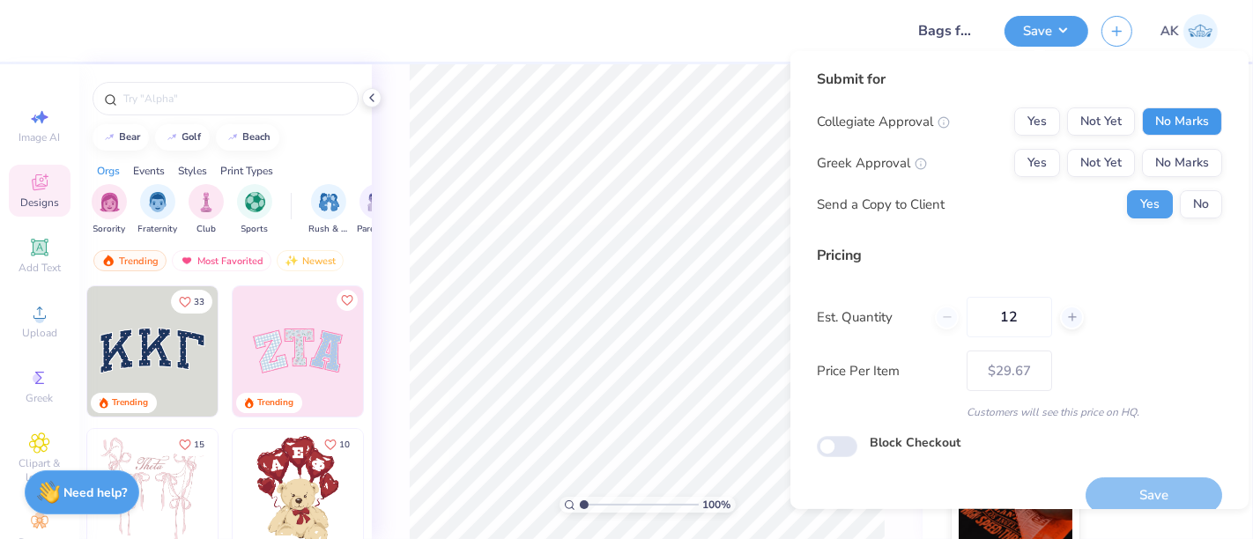
click at [1167, 111] on button "No Marks" at bounding box center [1182, 121] width 80 height 28
click at [1173, 149] on button "No Marks" at bounding box center [1182, 163] width 80 height 28
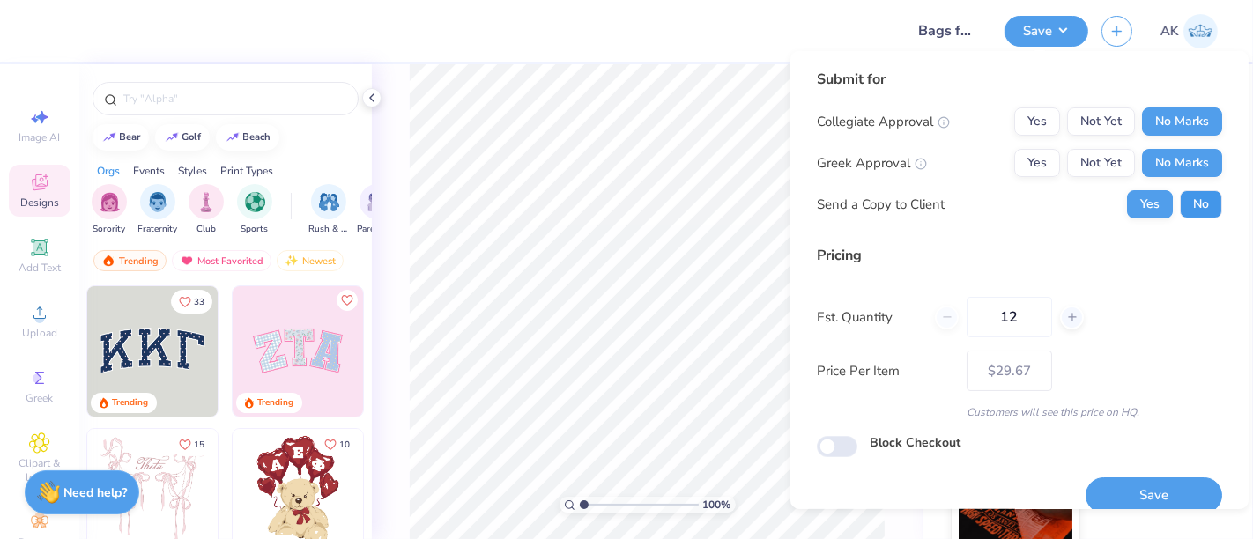
click at [1186, 203] on button "No" at bounding box center [1201, 204] width 42 height 28
click at [1128, 494] on button "Save" at bounding box center [1153, 496] width 137 height 36
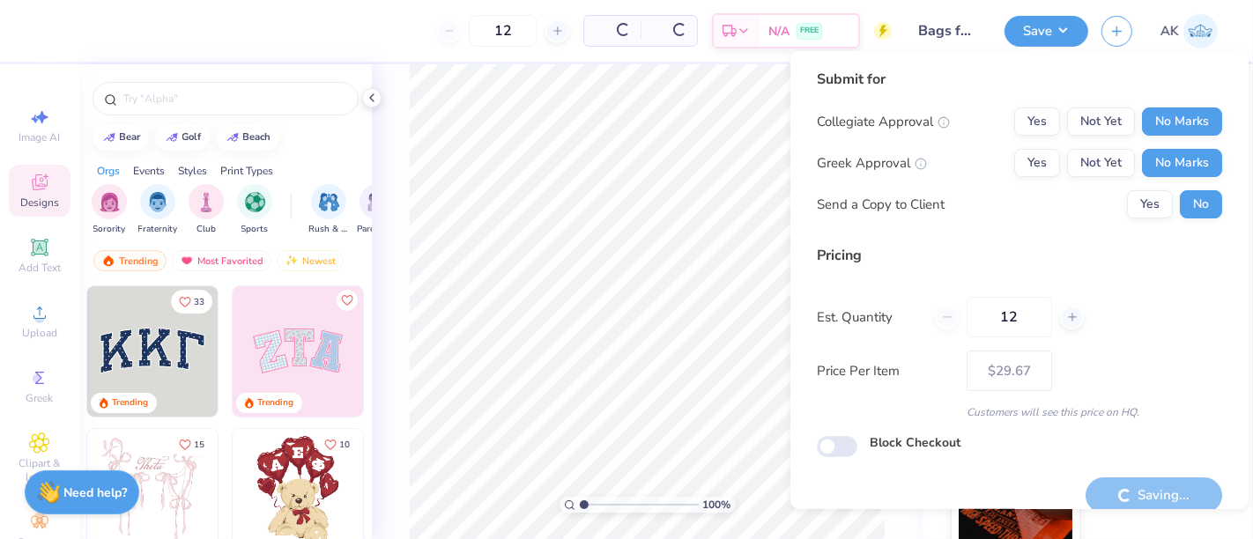
type input "– –"
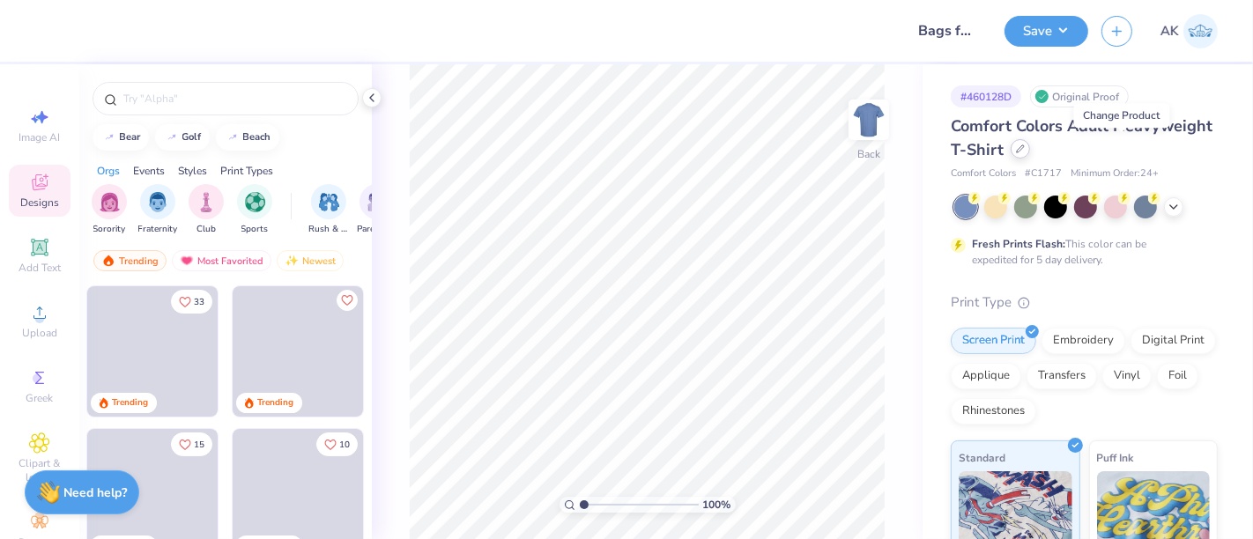
click at [1030, 154] on div at bounding box center [1020, 148] width 19 height 19
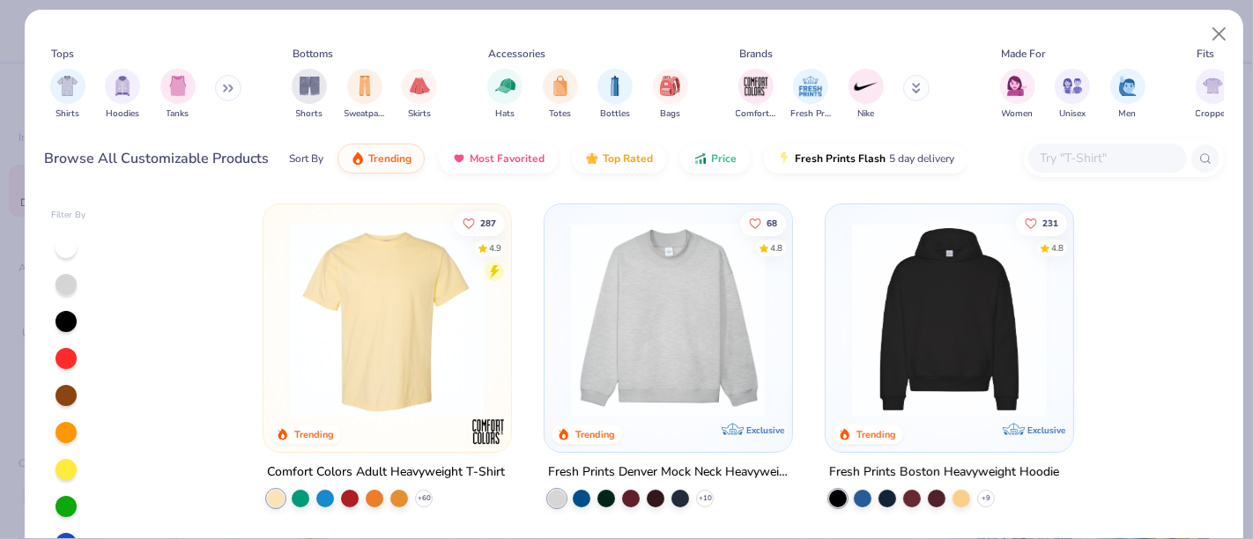
click at [223, 90] on button at bounding box center [228, 88] width 26 height 26
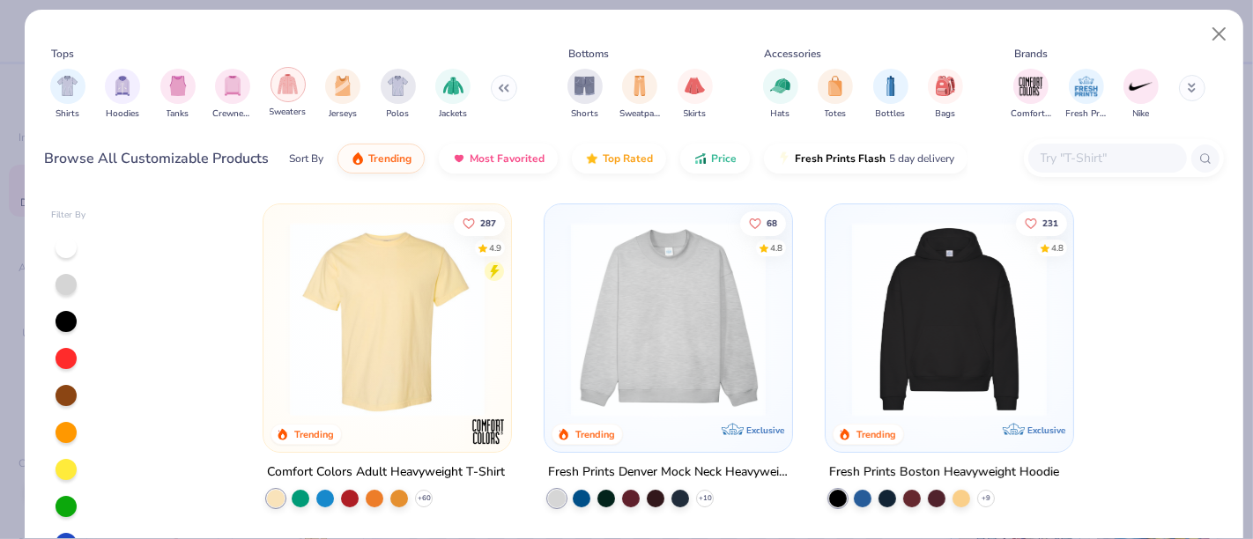
click at [286, 81] on img "filter for Sweaters" at bounding box center [288, 84] width 20 height 20
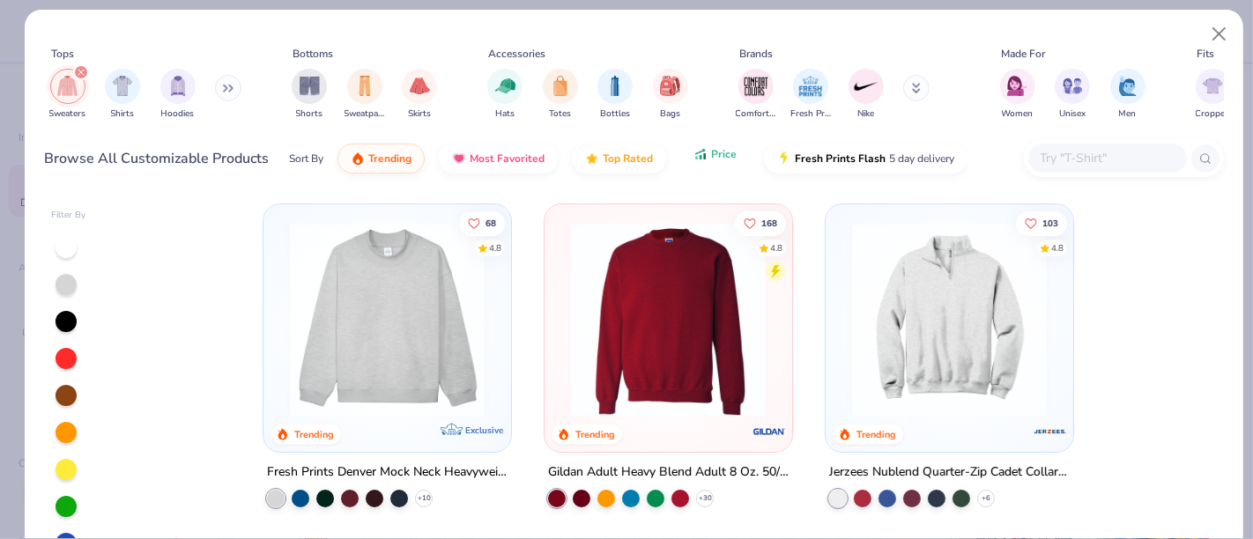
click at [700, 155] on icon "button" at bounding box center [701, 157] width 3 height 4
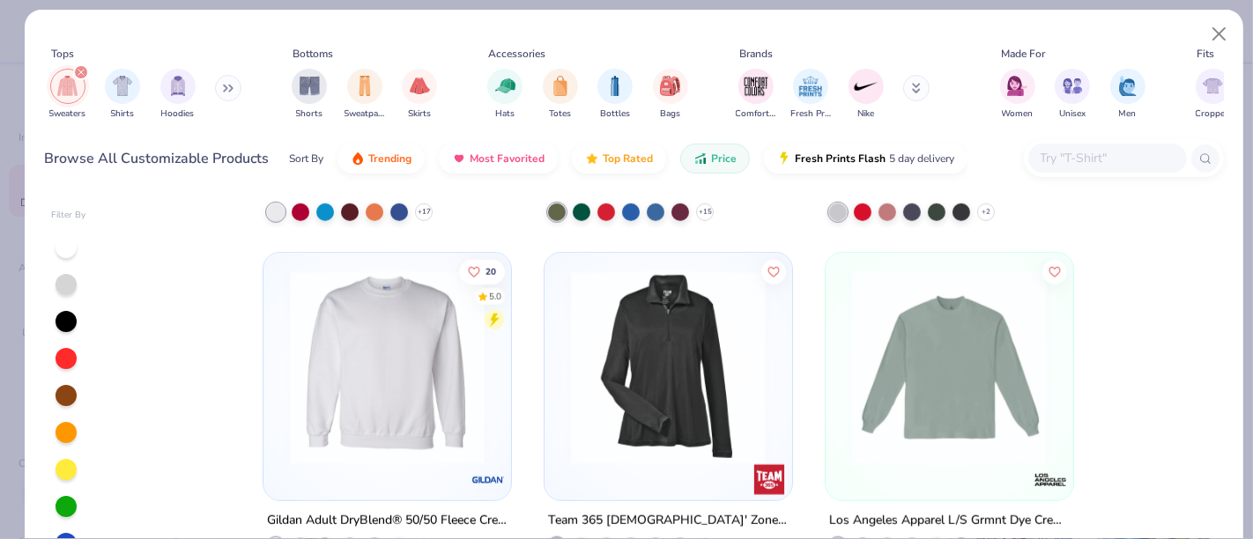
scroll to position [1293, 0]
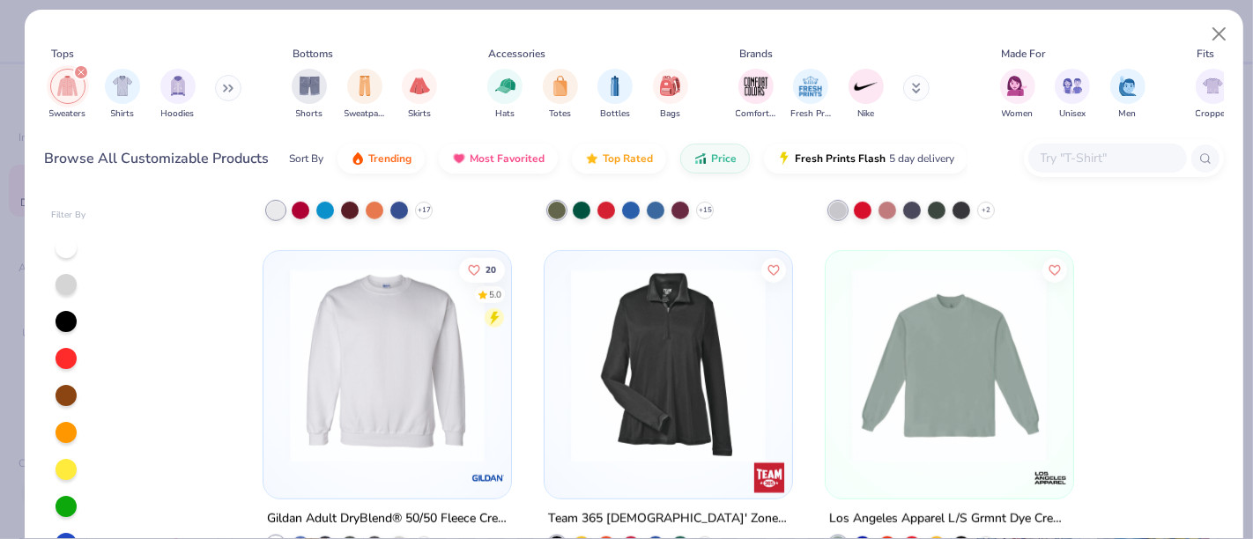
click at [337, 337] on img at bounding box center [387, 366] width 212 height 195
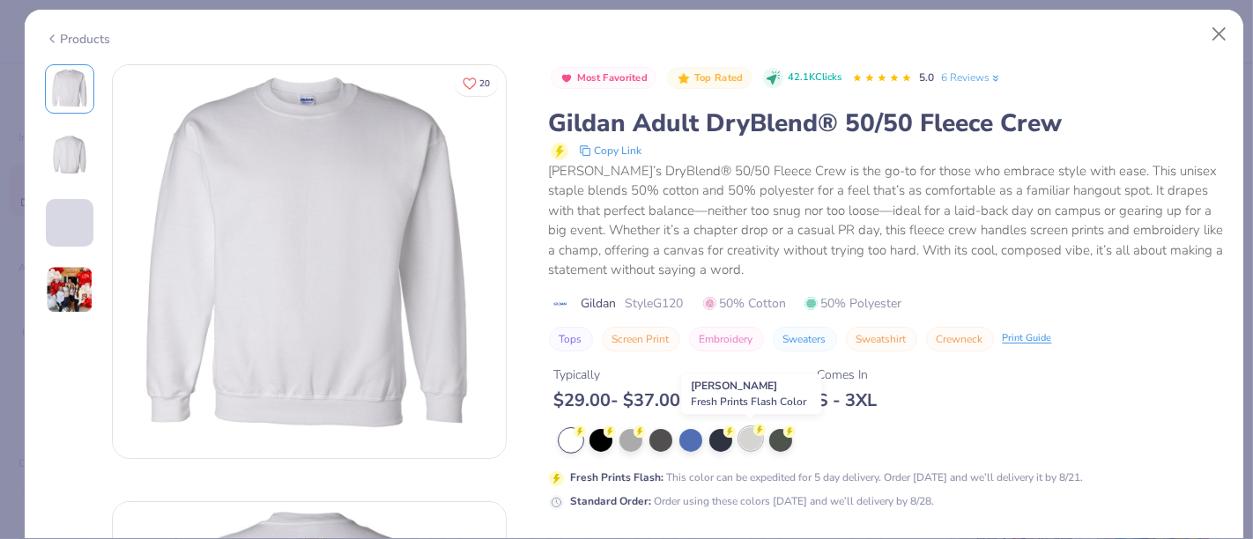
click at [752, 440] on div at bounding box center [750, 438] width 23 height 23
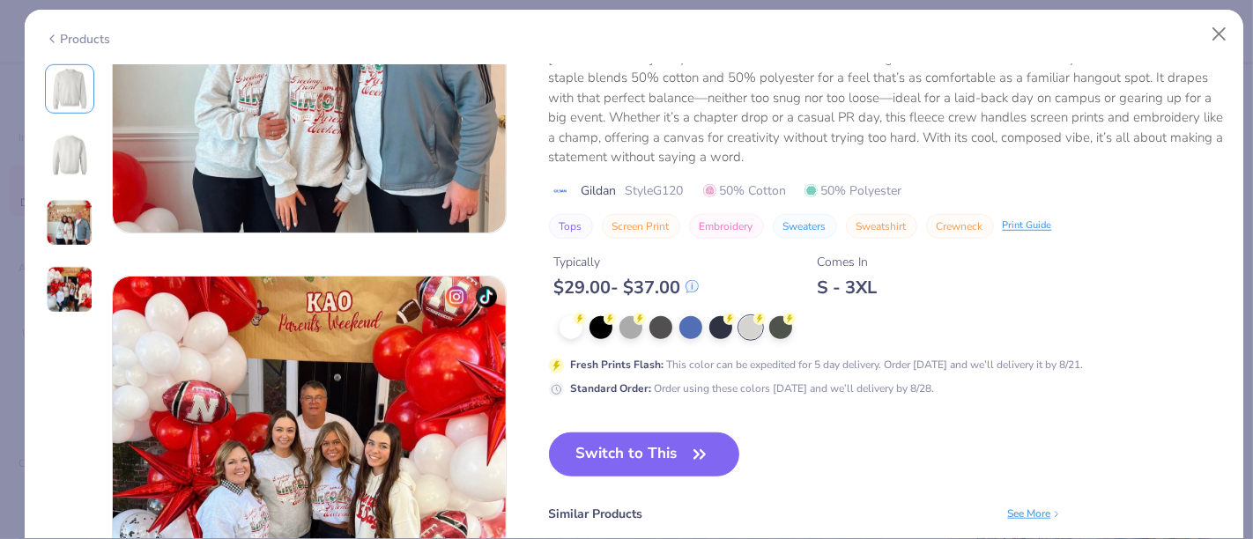
scroll to position [1101, 0]
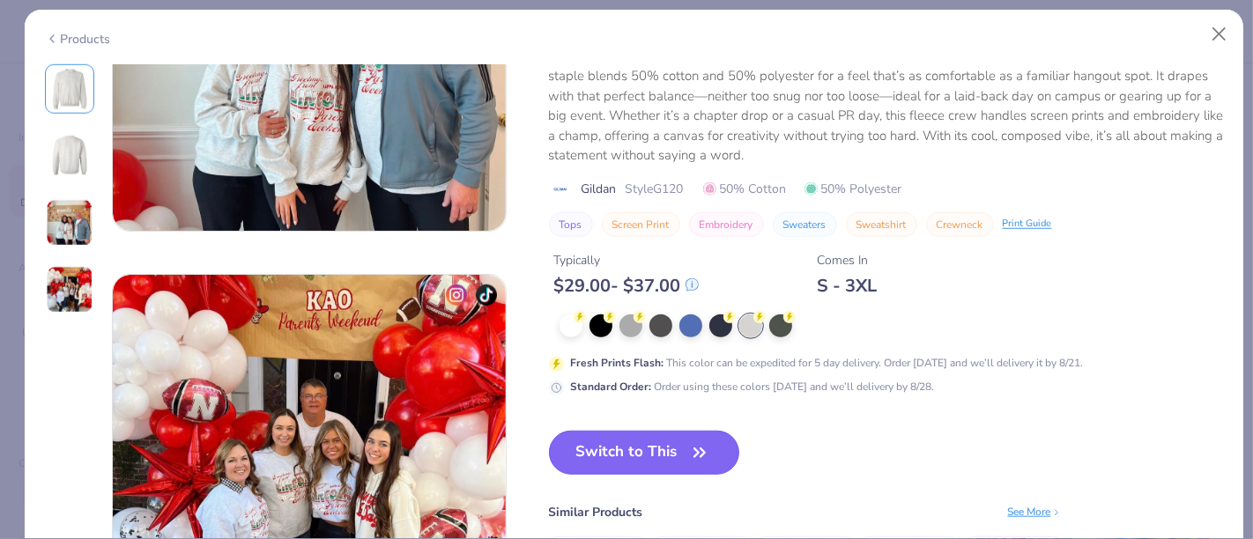
click at [611, 459] on button "Switch to This" at bounding box center [644, 453] width 191 height 44
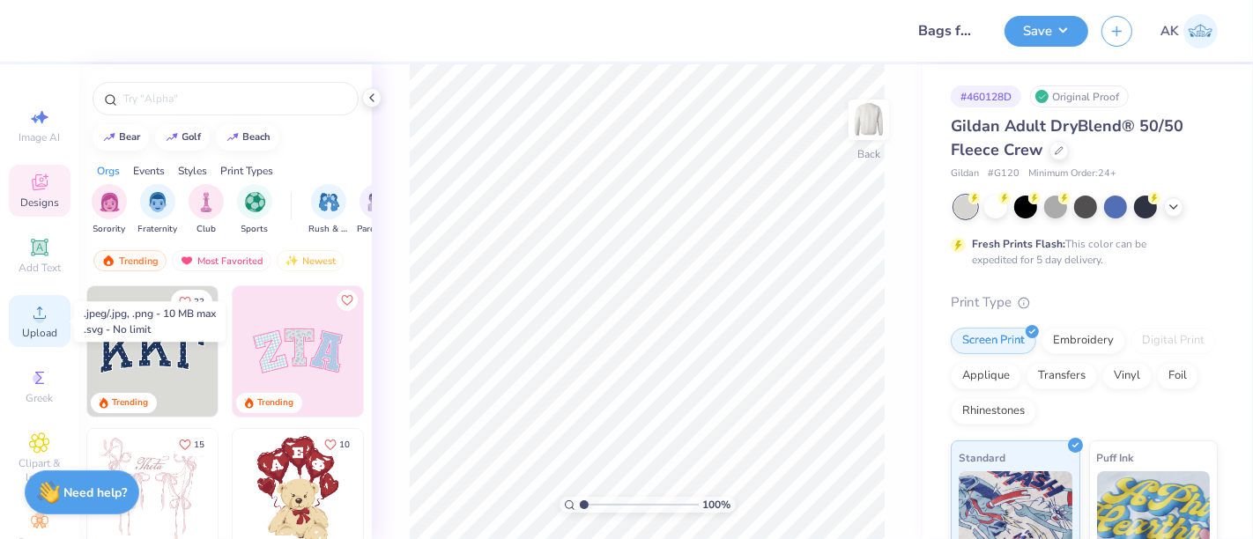
click at [29, 313] on icon at bounding box center [39, 312] width 21 height 21
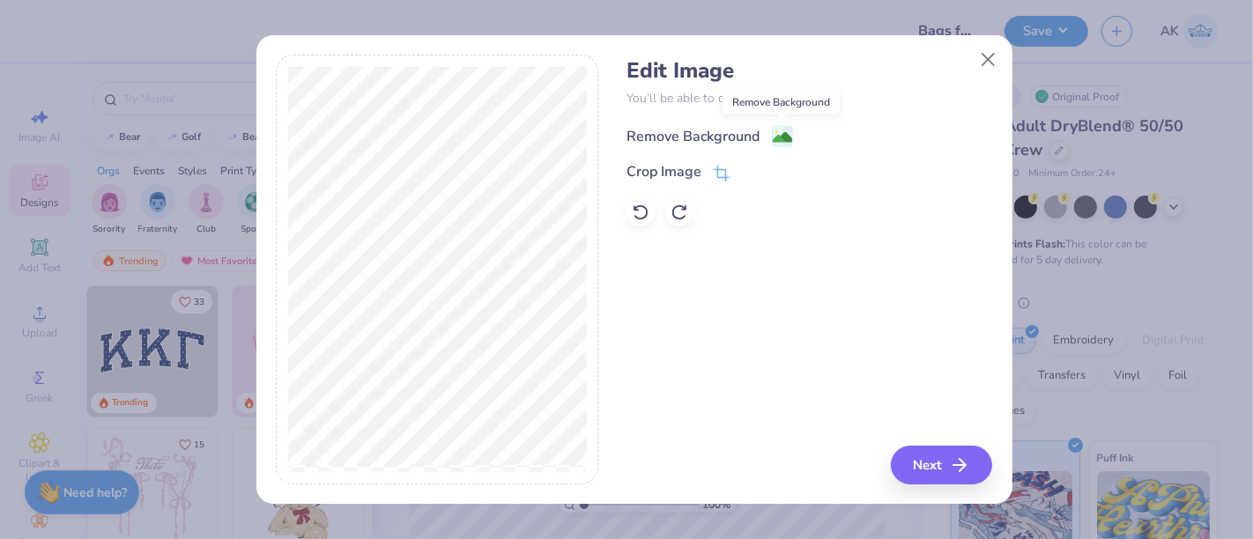
click at [776, 130] on image at bounding box center [782, 137] width 19 height 19
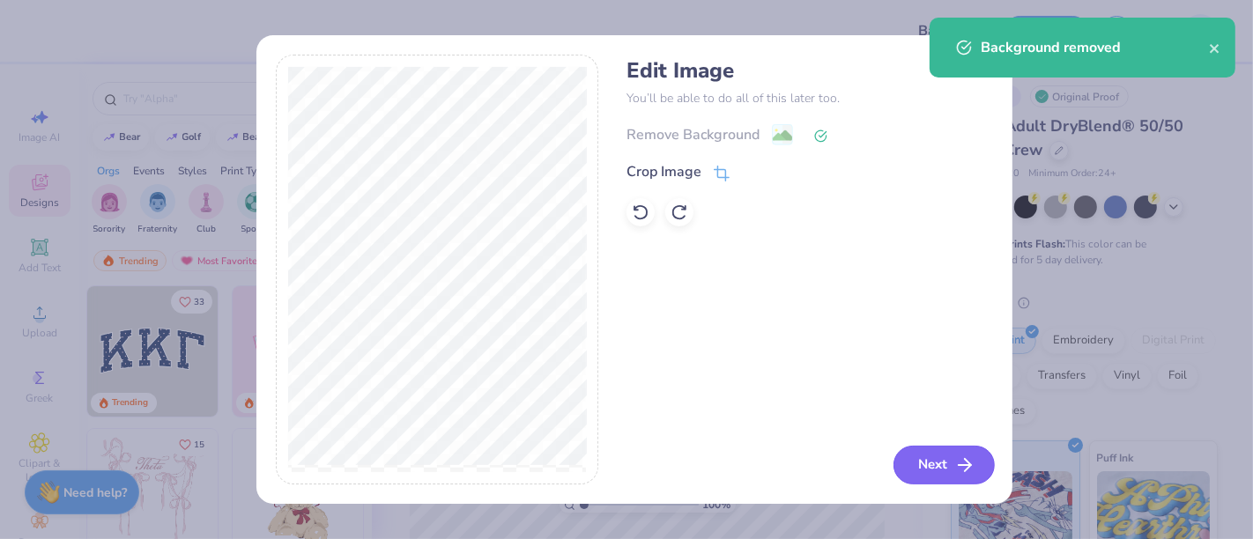
click at [946, 462] on button "Next" at bounding box center [943, 465] width 101 height 39
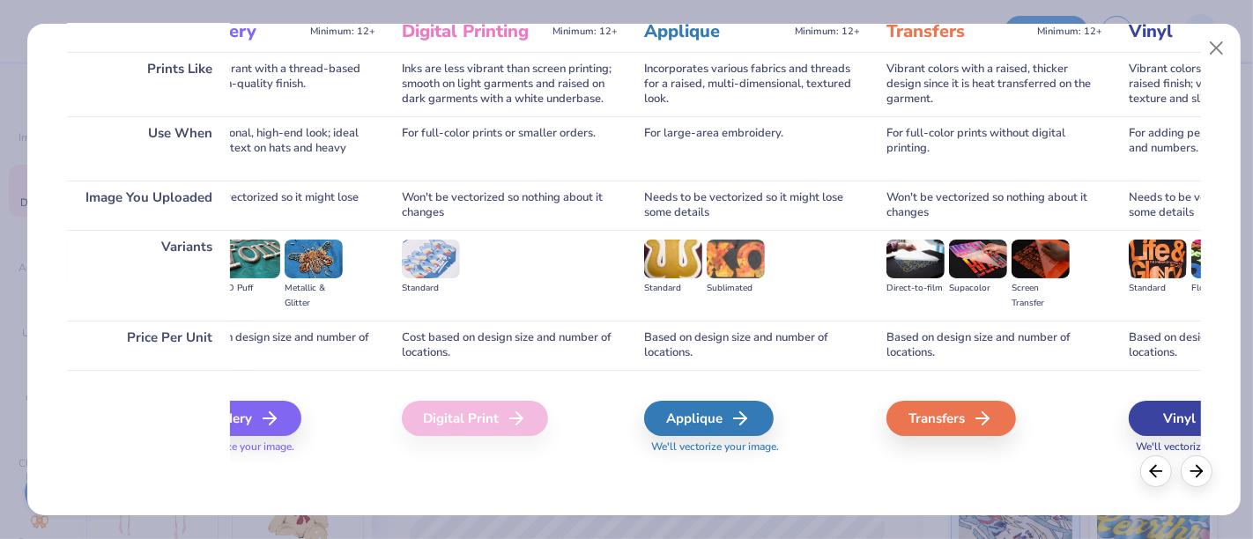
scroll to position [0, 338]
click at [941, 416] on div "Transfers" at bounding box center [955, 418] width 130 height 35
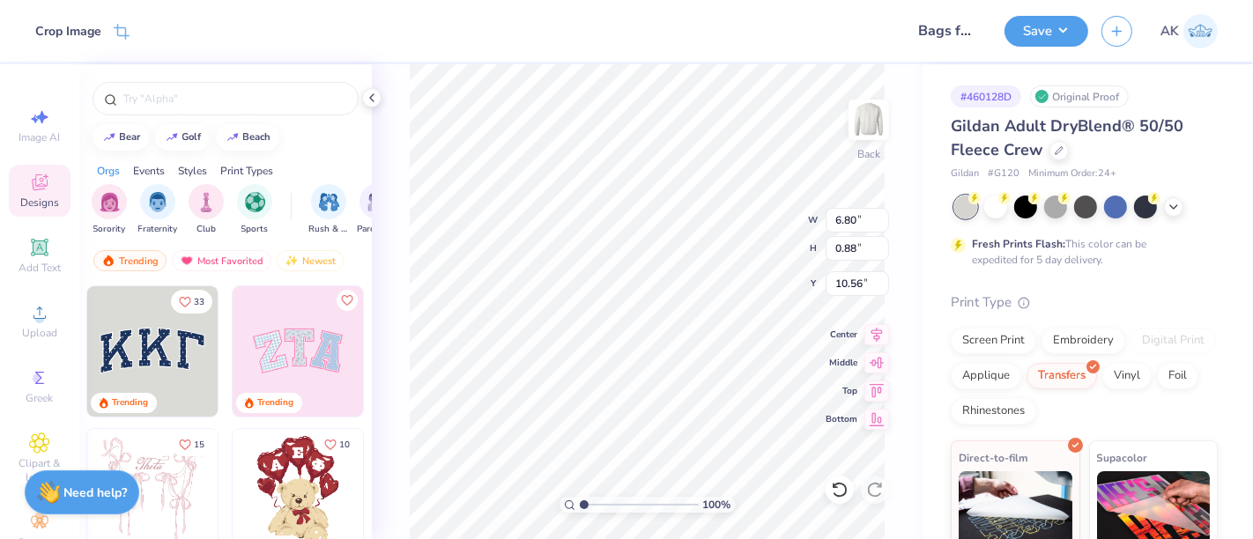
type input "3.00"
type input "5.21"
type input "0.68"
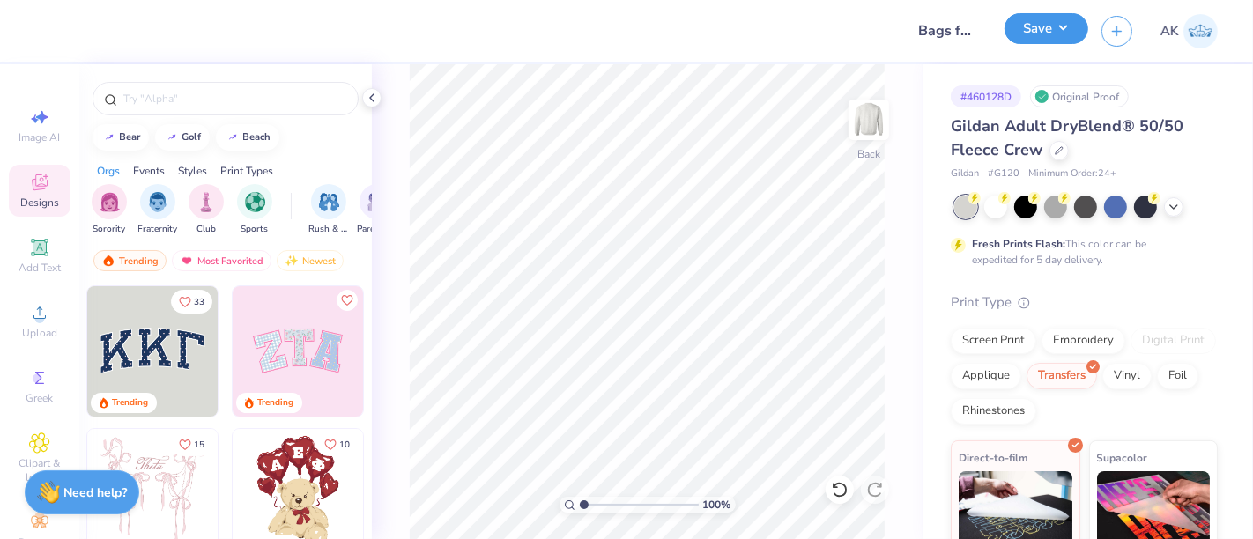
click at [1052, 29] on button "Save" at bounding box center [1046, 28] width 84 height 31
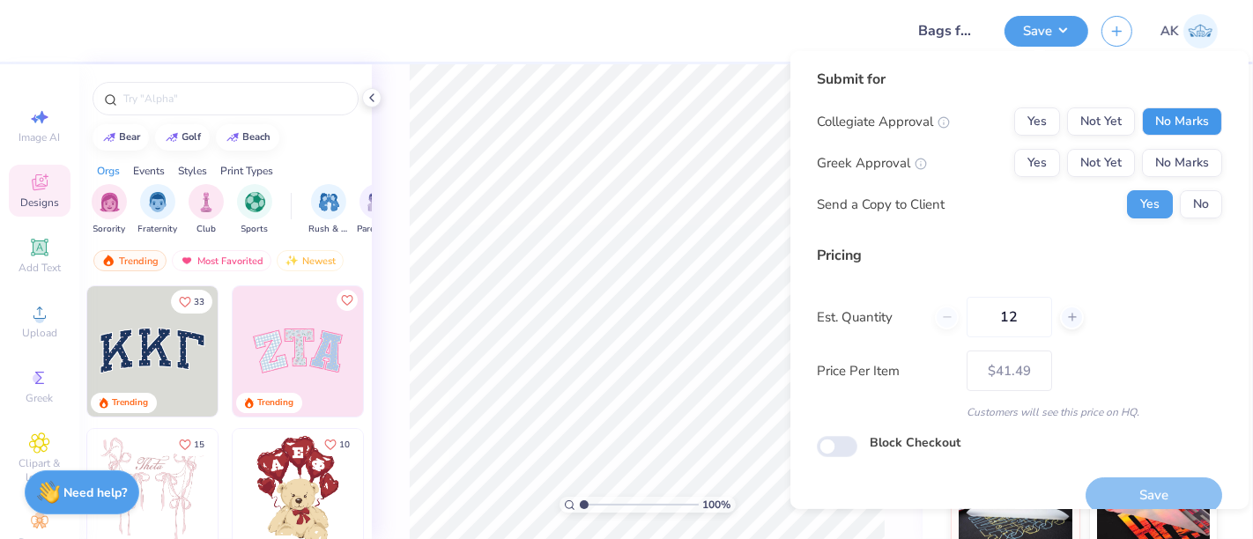
click at [1163, 117] on button "No Marks" at bounding box center [1182, 121] width 80 height 28
click at [1167, 169] on button "No Marks" at bounding box center [1182, 163] width 80 height 28
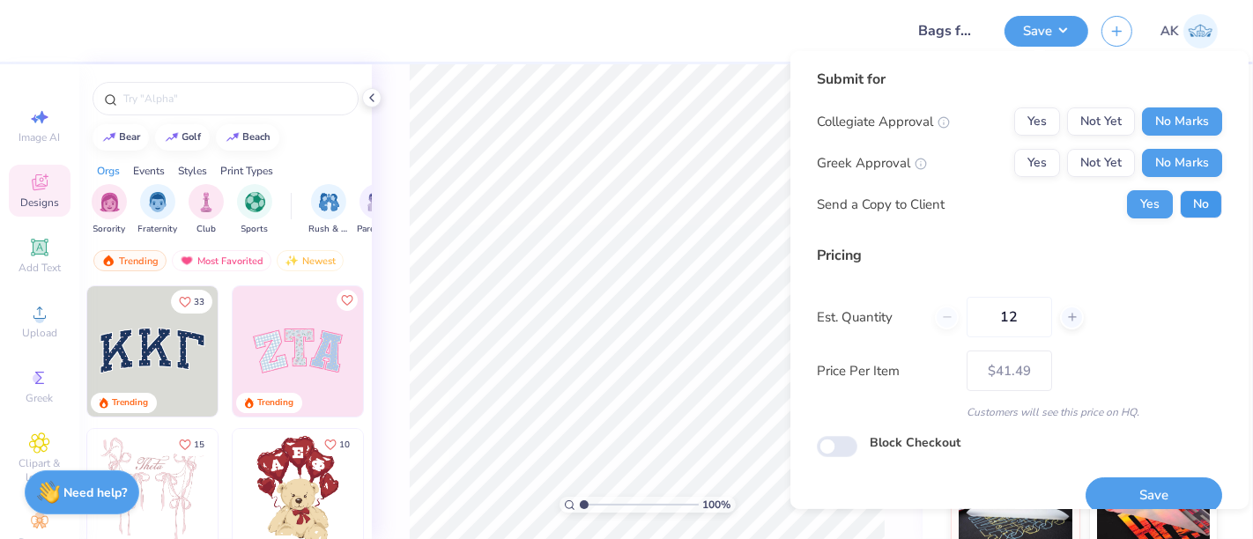
click at [1196, 215] on button "No" at bounding box center [1201, 204] width 42 height 28
click at [1187, 487] on button "Save" at bounding box center [1153, 496] width 137 height 36
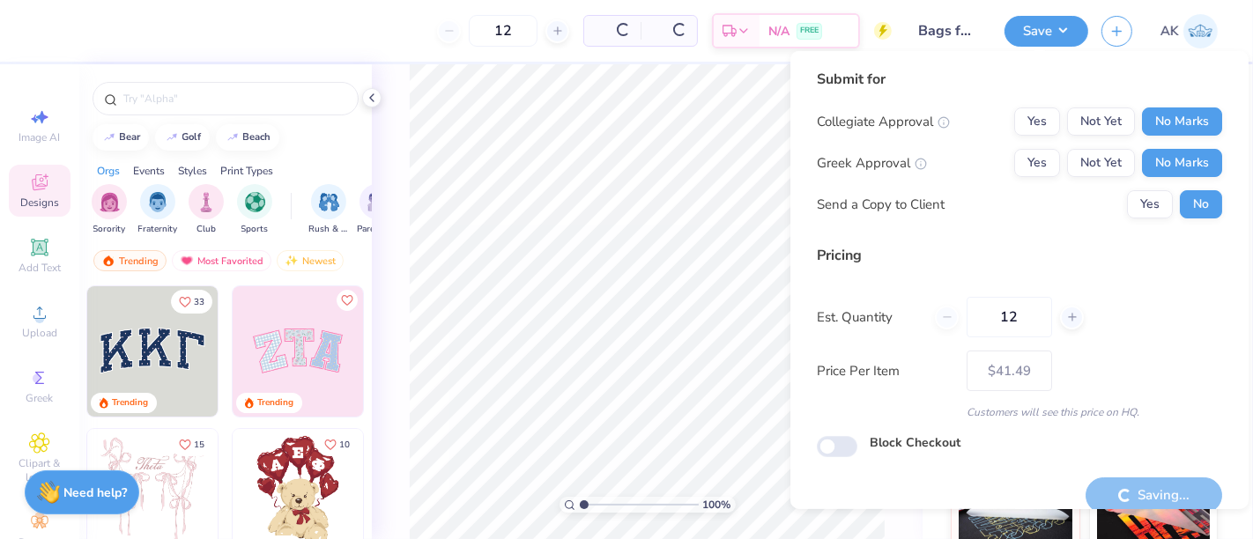
type input "– –"
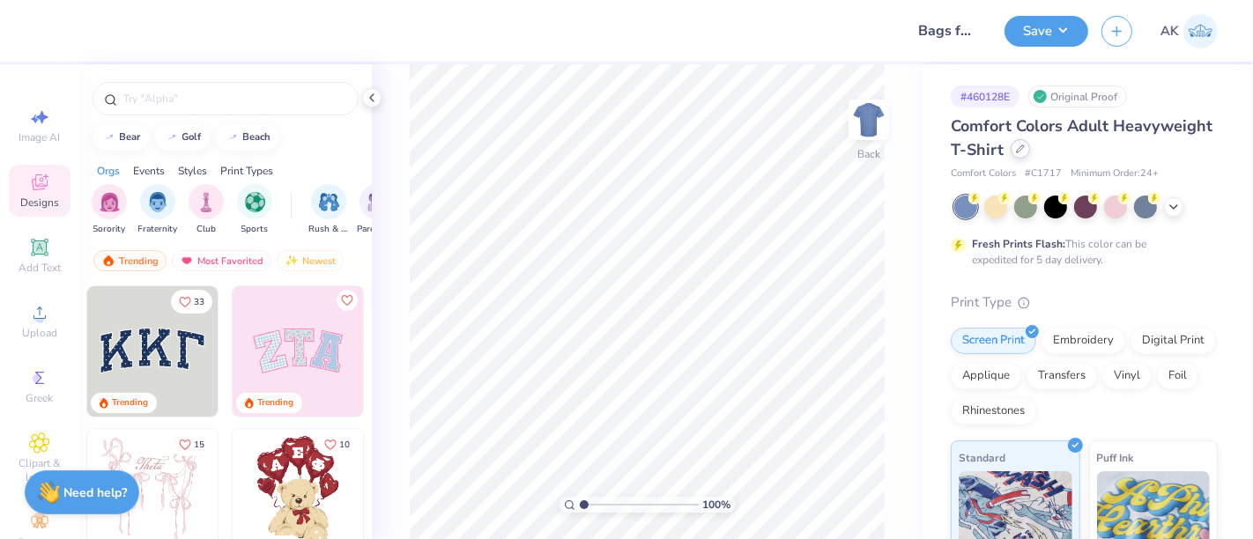
click at [1030, 155] on div at bounding box center [1020, 148] width 19 height 19
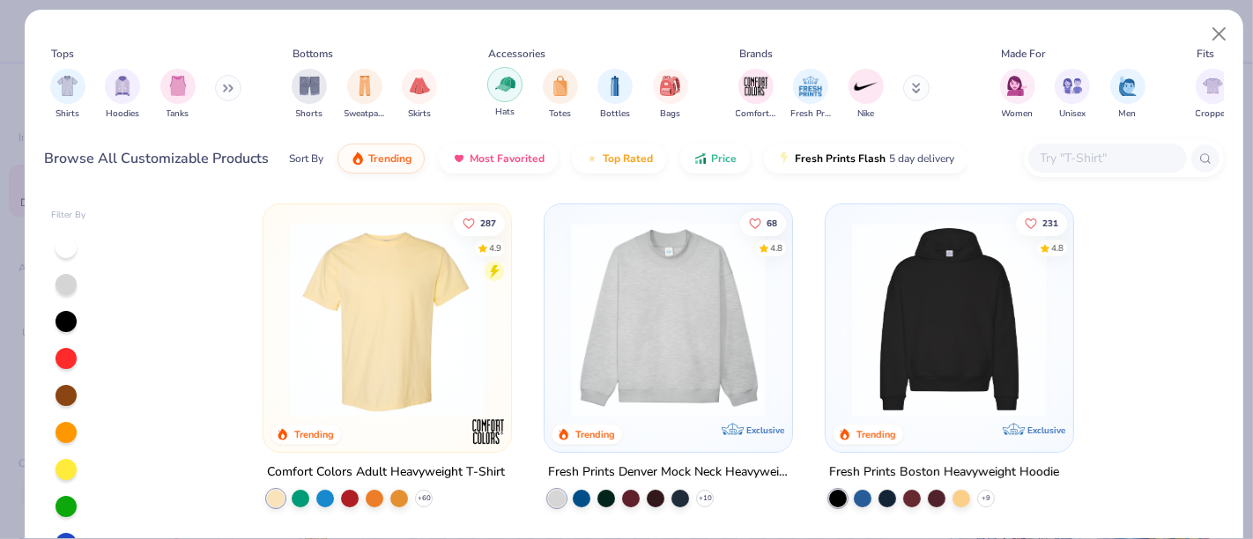
click at [501, 92] on img "filter for Hats" at bounding box center [505, 84] width 20 height 20
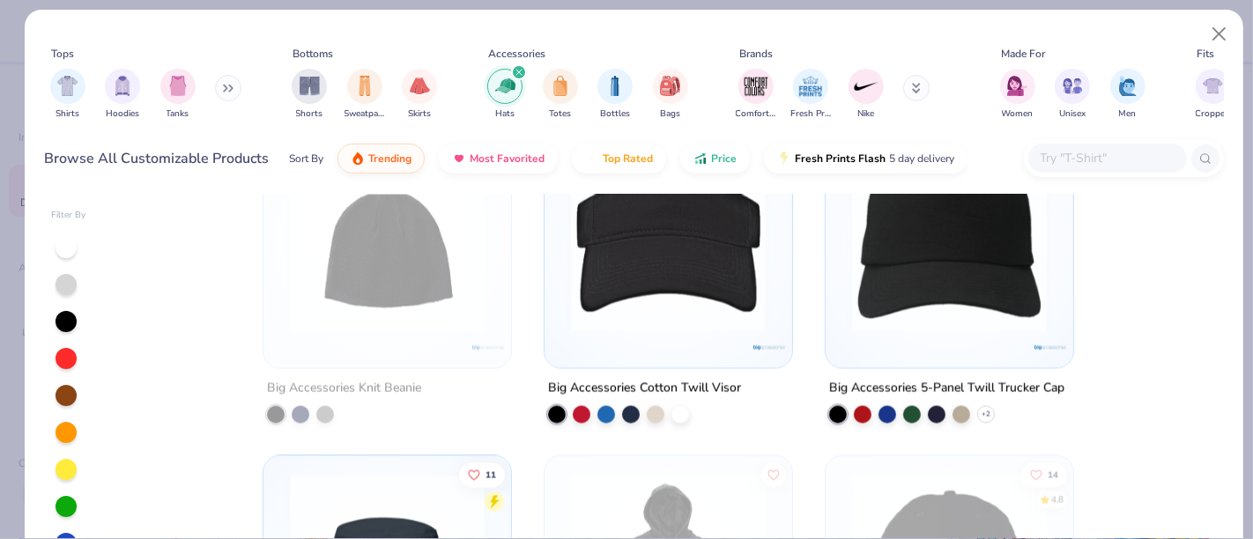
scroll to position [8458, 0]
click at [887, 295] on div "Callaway Heritage Cap 6 Big Accessories Watch Cap 6 Big Accessories Knit Pom Be…" at bounding box center [668, 418] width 1111 height 447
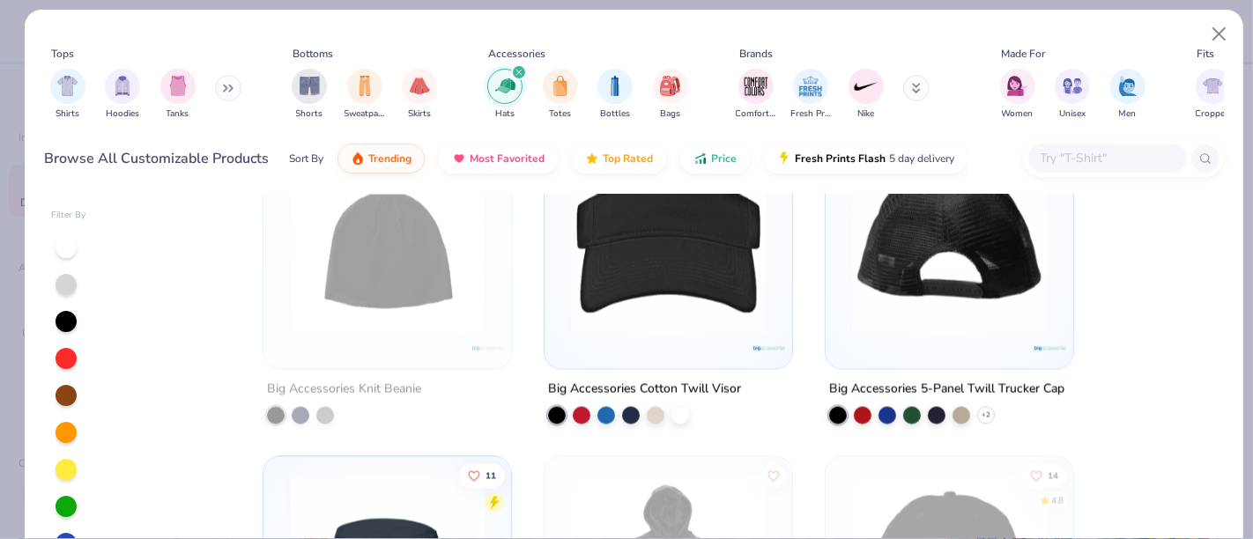
click at [887, 295] on img at bounding box center [949, 236] width 212 height 195
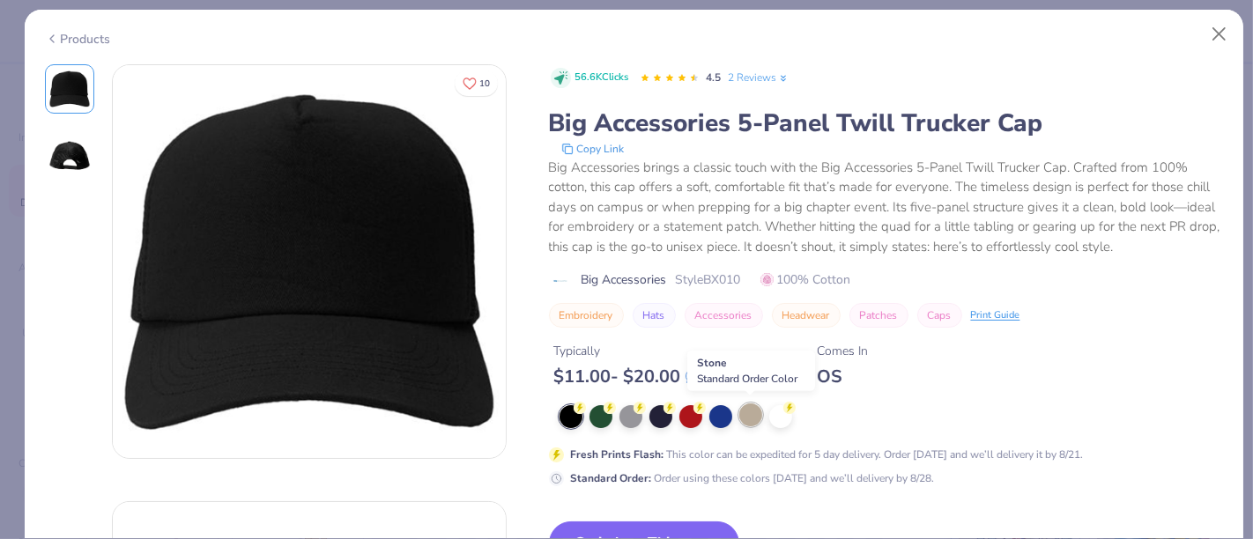
click at [747, 415] on div at bounding box center [750, 415] width 23 height 23
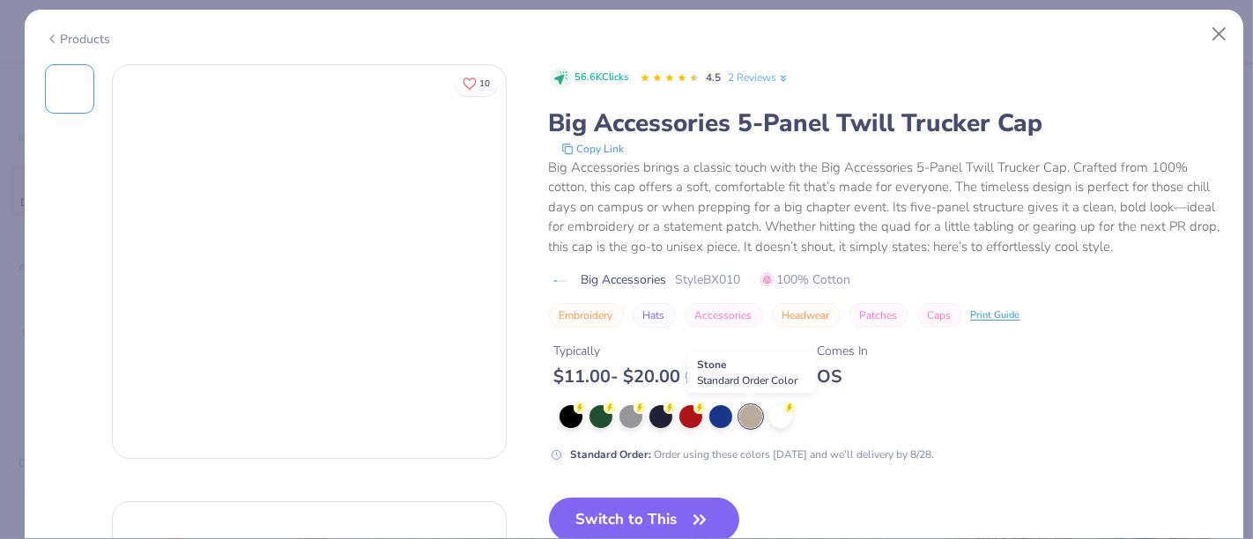
scroll to position [217, 0]
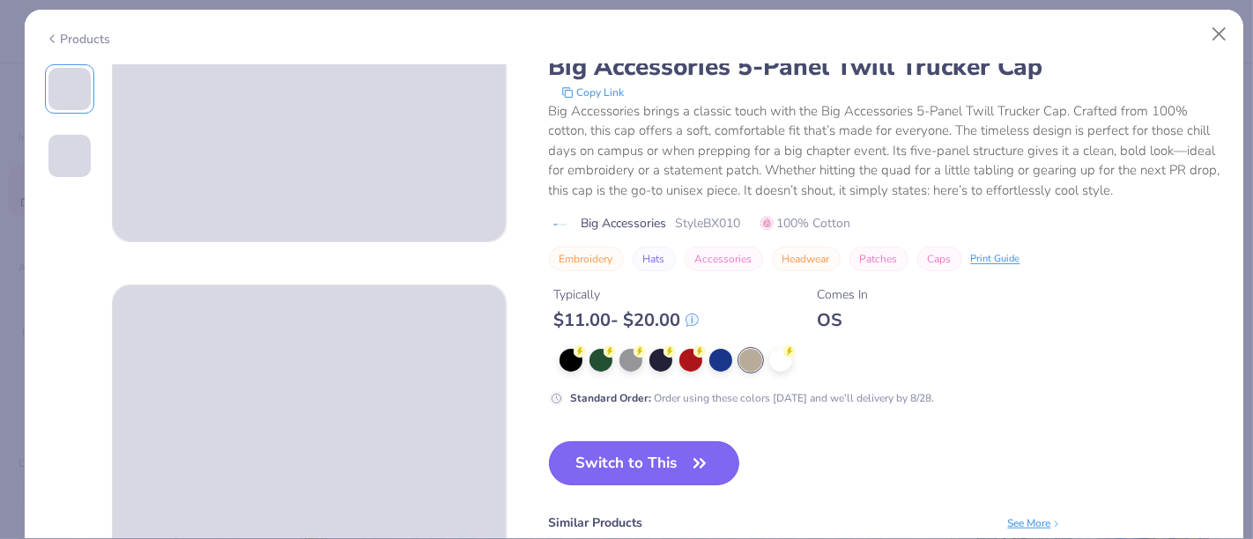
click at [615, 477] on button "Switch to This" at bounding box center [644, 463] width 191 height 44
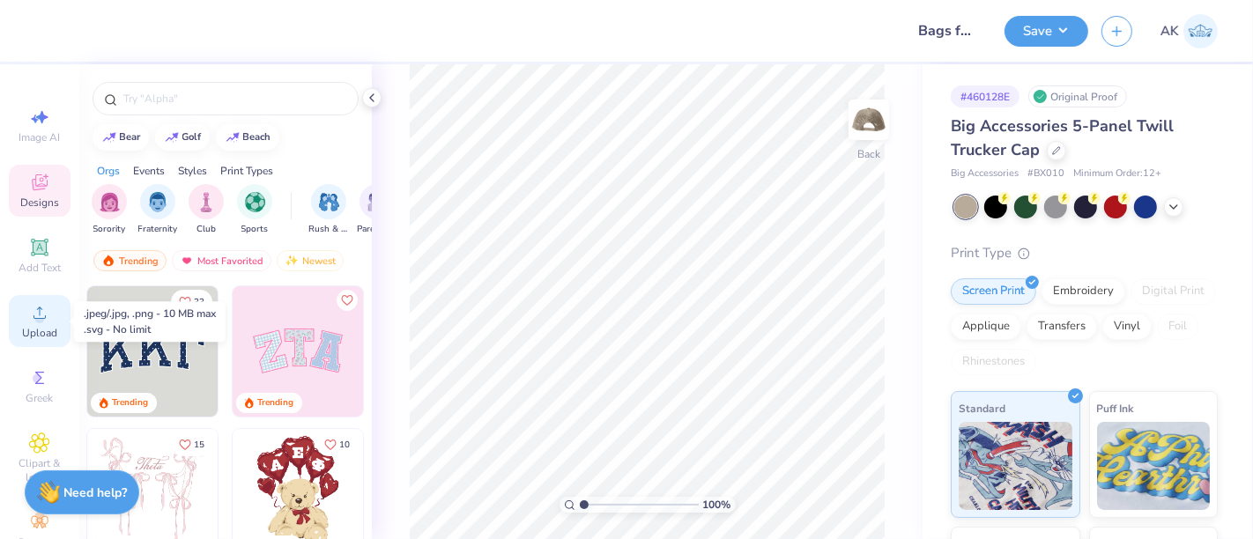
click at [35, 307] on icon at bounding box center [39, 312] width 21 height 21
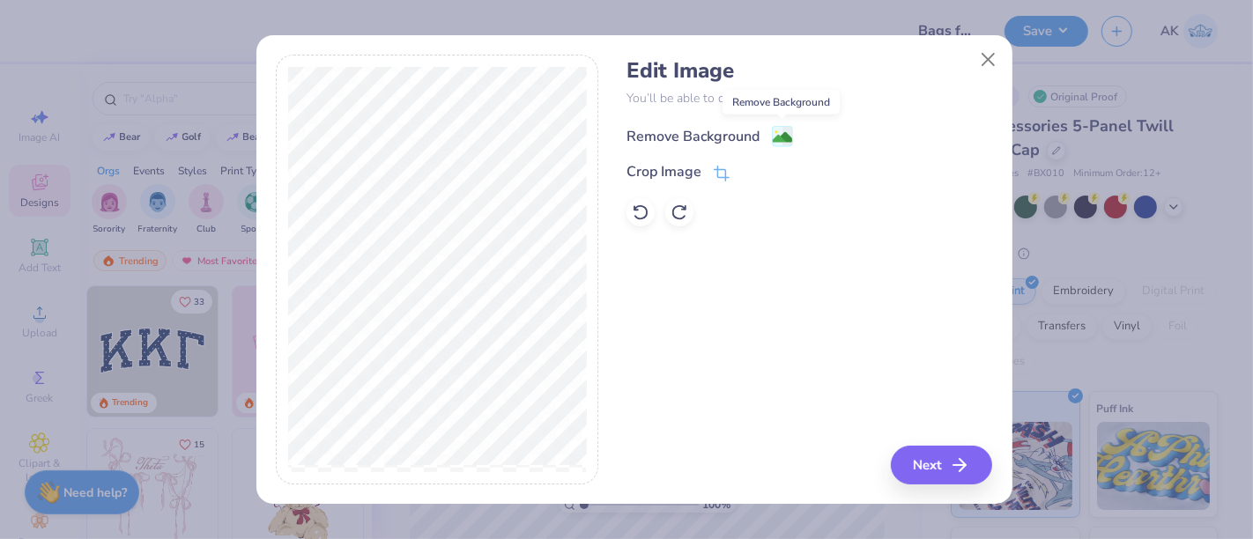
click at [787, 139] on image at bounding box center [782, 137] width 19 height 19
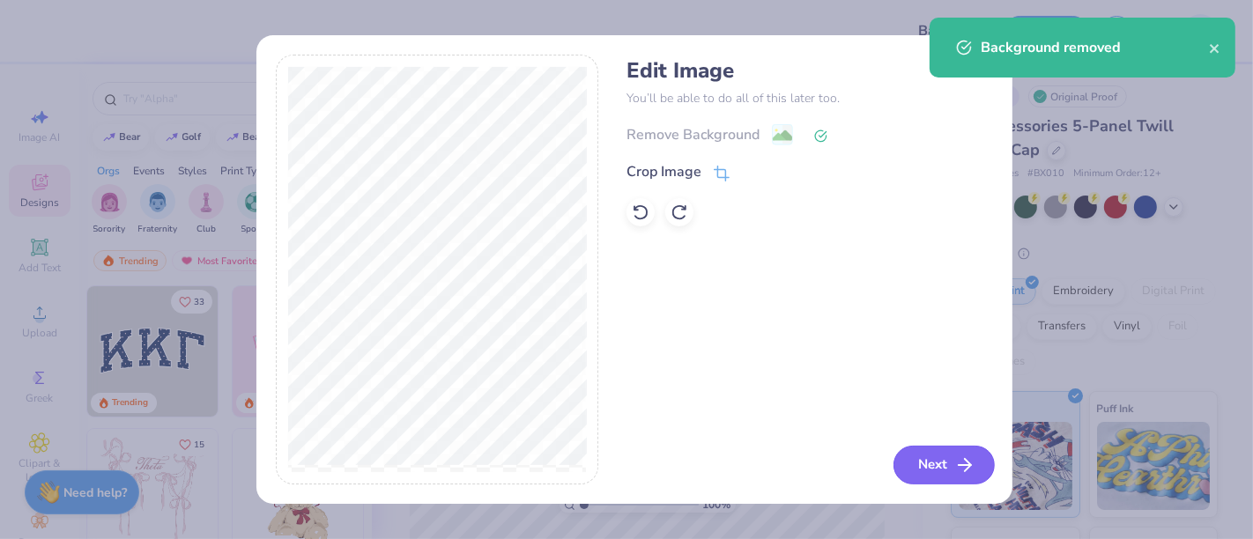
click at [941, 473] on button "Next" at bounding box center [943, 465] width 101 height 39
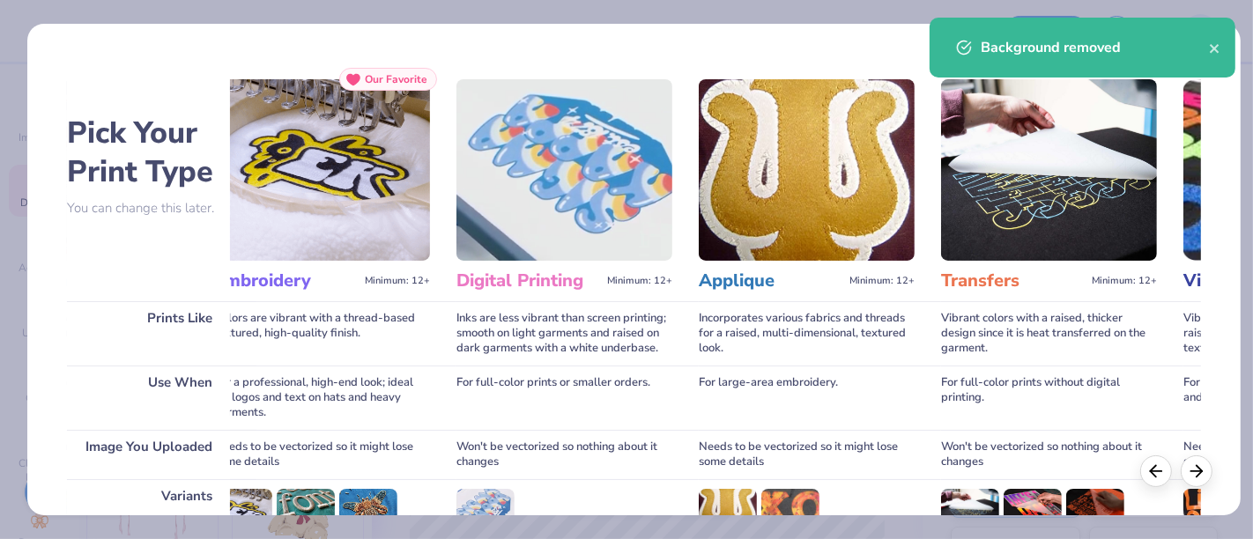
scroll to position [249, 0]
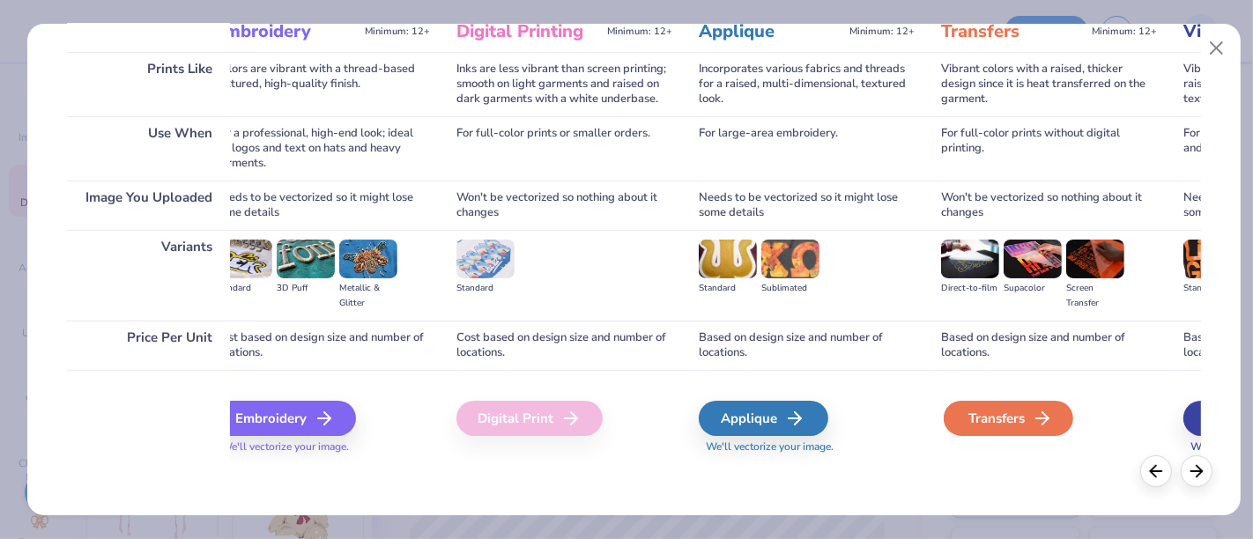
click at [969, 414] on div "Transfers" at bounding box center [1009, 418] width 130 height 35
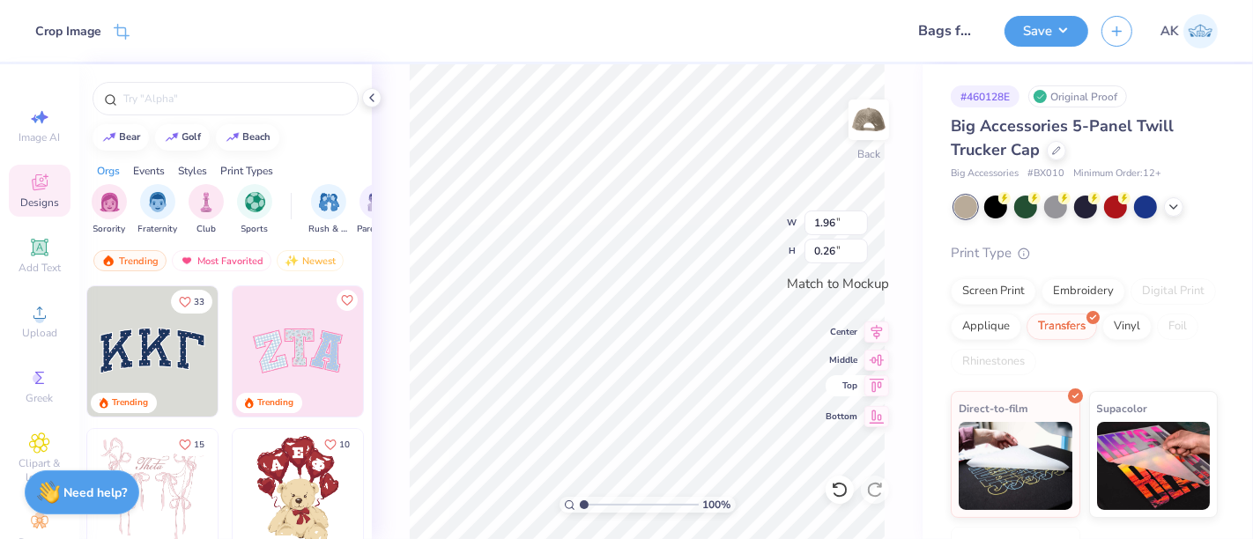
type input "3.43"
type input "0.45"
type input "3.65"
type input "0.47"
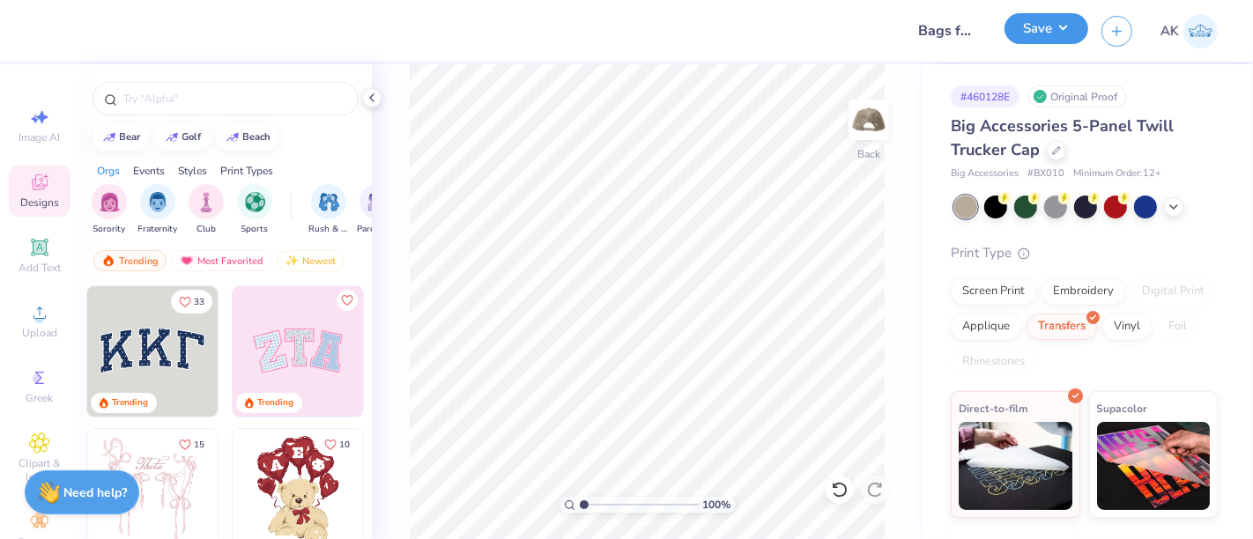
click at [1055, 25] on button "Save" at bounding box center [1046, 28] width 84 height 31
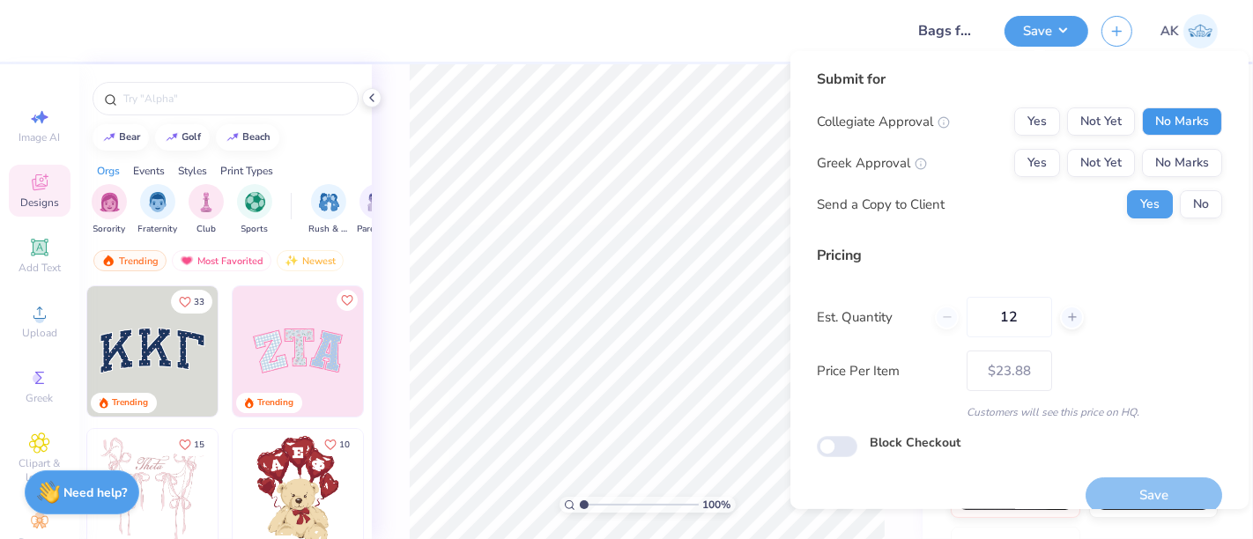
click at [1175, 112] on button "No Marks" at bounding box center [1182, 121] width 80 height 28
click at [1175, 163] on button "No Marks" at bounding box center [1182, 163] width 80 height 28
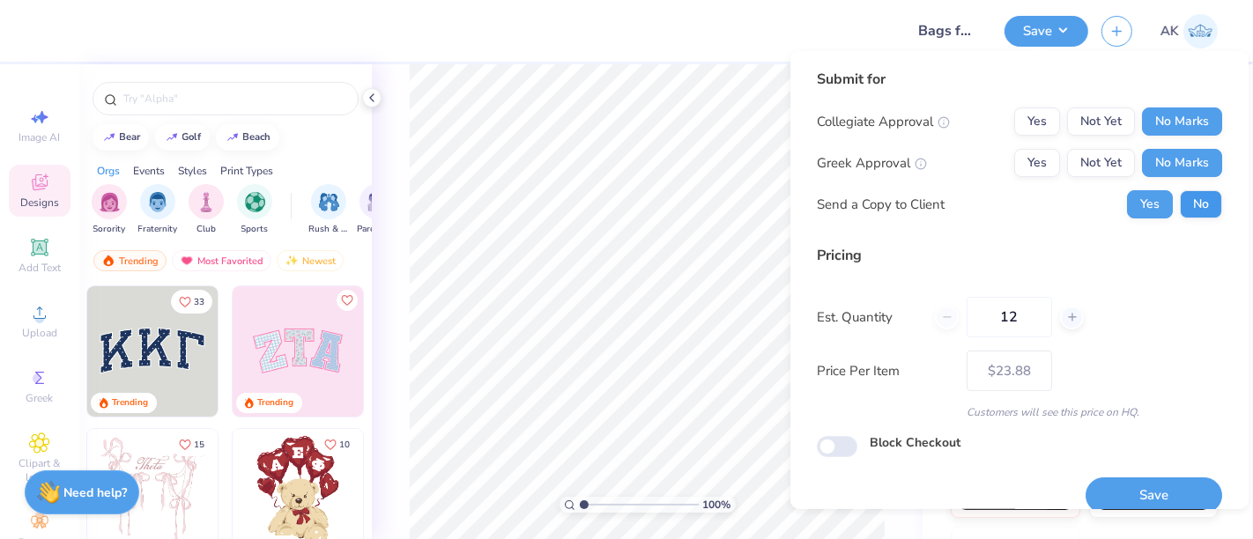
drag, startPoint x: 1193, startPoint y: 219, endPoint x: 1185, endPoint y: 203, distance: 17.7
click at [1185, 203] on div "Submit for Collegiate Approval Yes Not Yet No Marks Greek Approval Yes Not Yet …" at bounding box center [1019, 150] width 405 height 163
click at [1185, 203] on button "No" at bounding box center [1201, 204] width 42 height 28
click at [1135, 502] on button "Save" at bounding box center [1153, 496] width 137 height 36
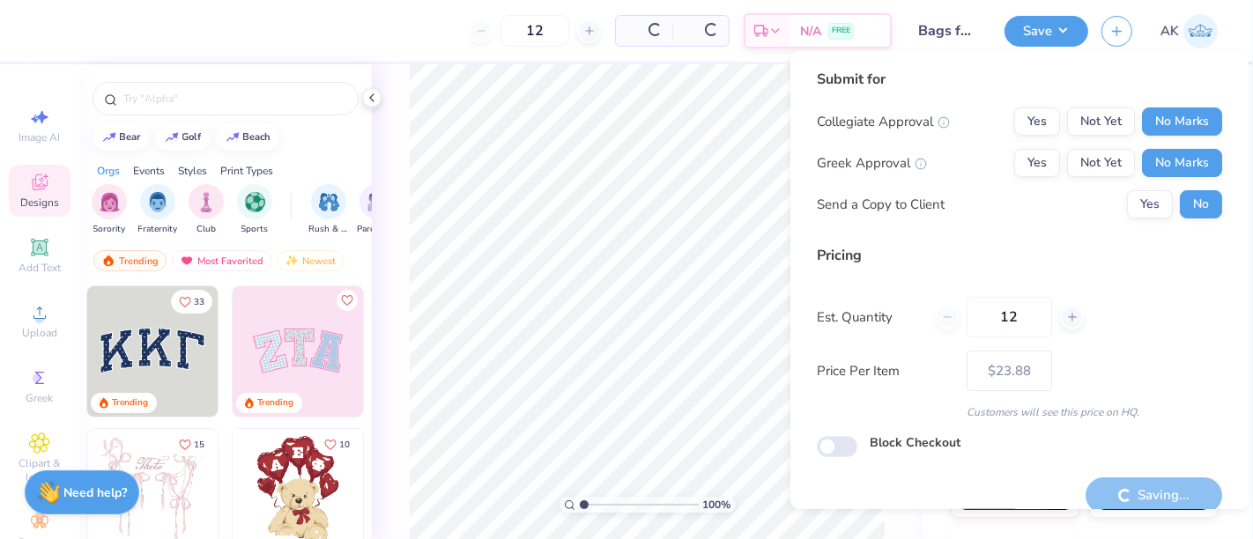
type input "– –"
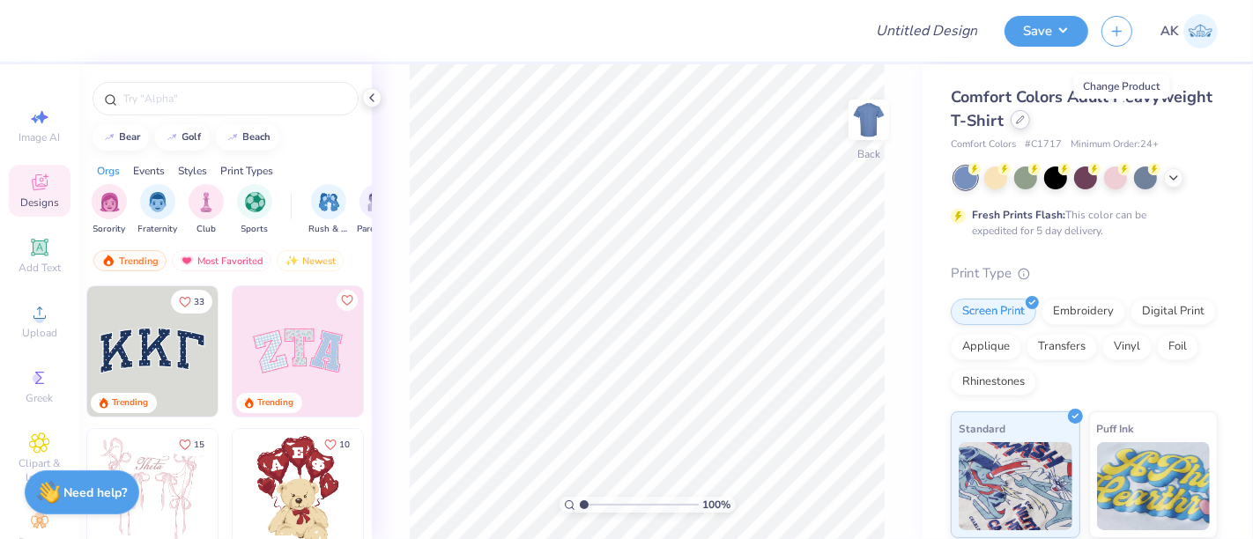
click at [1030, 126] on div at bounding box center [1020, 119] width 19 height 19
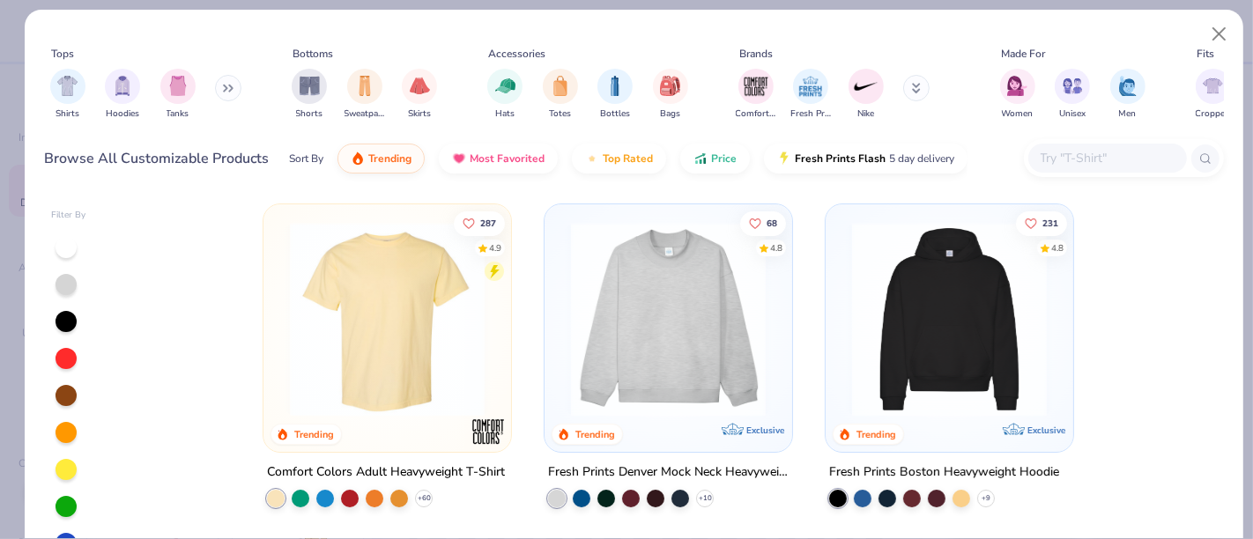
click at [223, 86] on button at bounding box center [228, 88] width 26 height 26
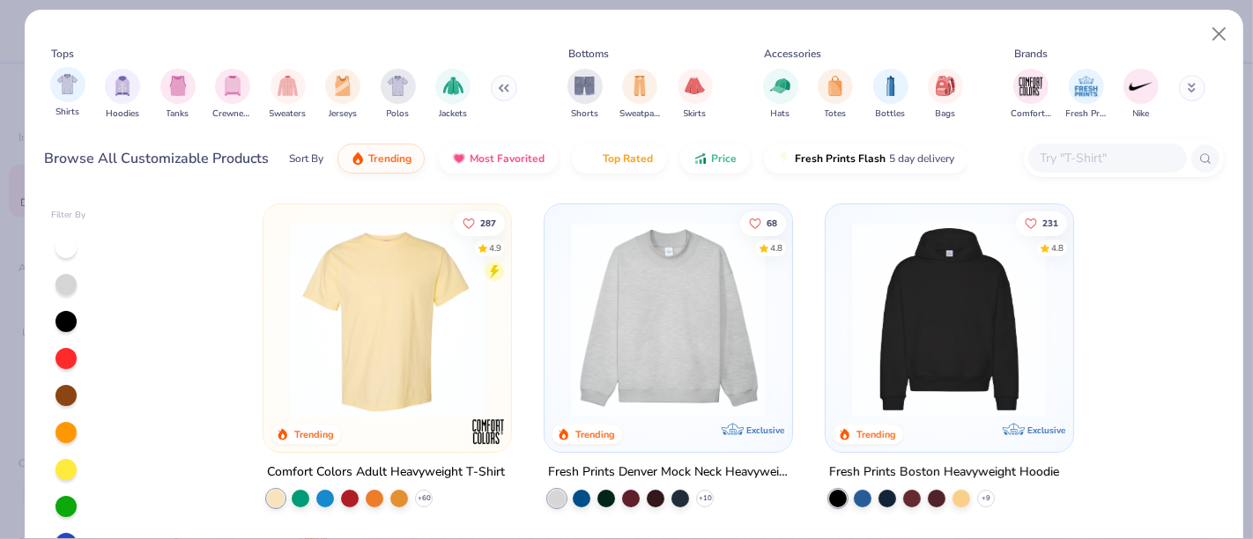
click at [50, 89] on div "Shirts" at bounding box center [67, 93] width 35 height 52
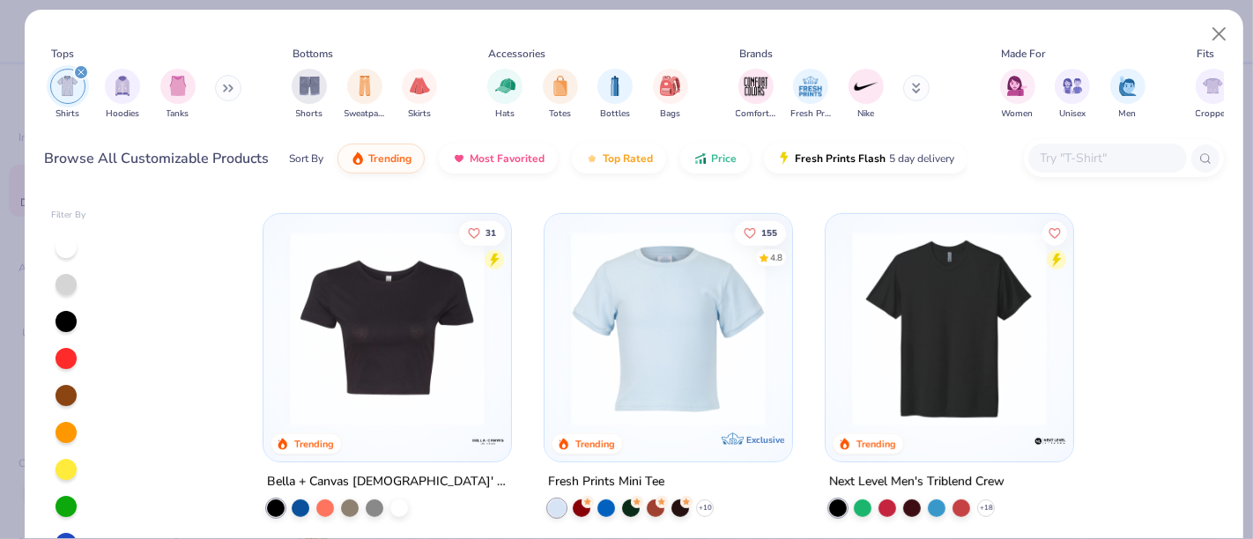
scroll to position [662, 0]
click at [981, 398] on img at bounding box center [949, 327] width 212 height 195
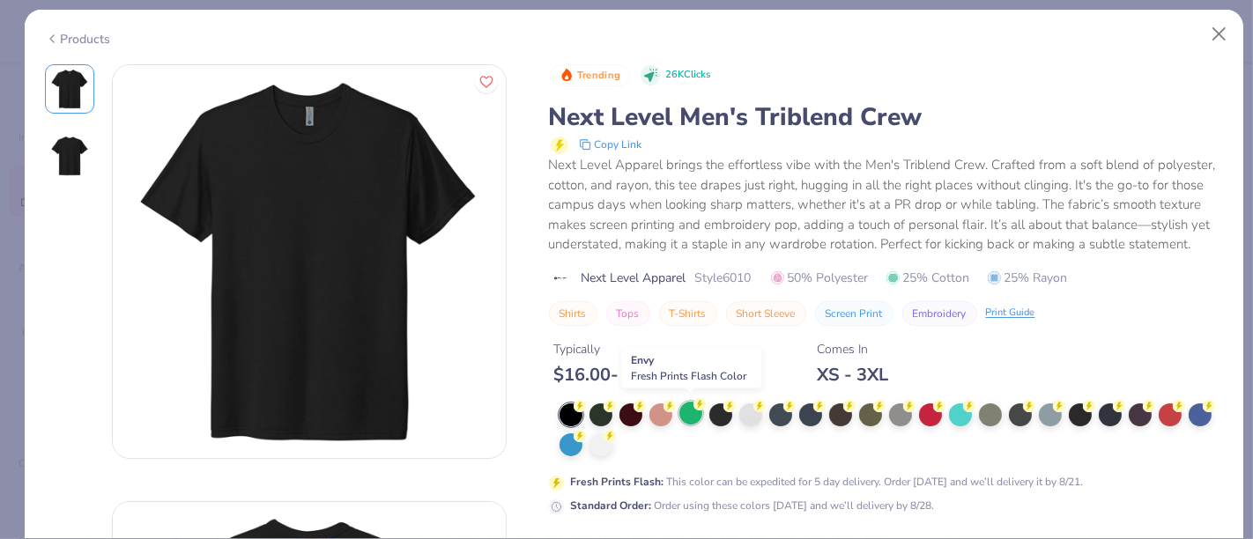
click at [691, 421] on div at bounding box center [690, 413] width 23 height 23
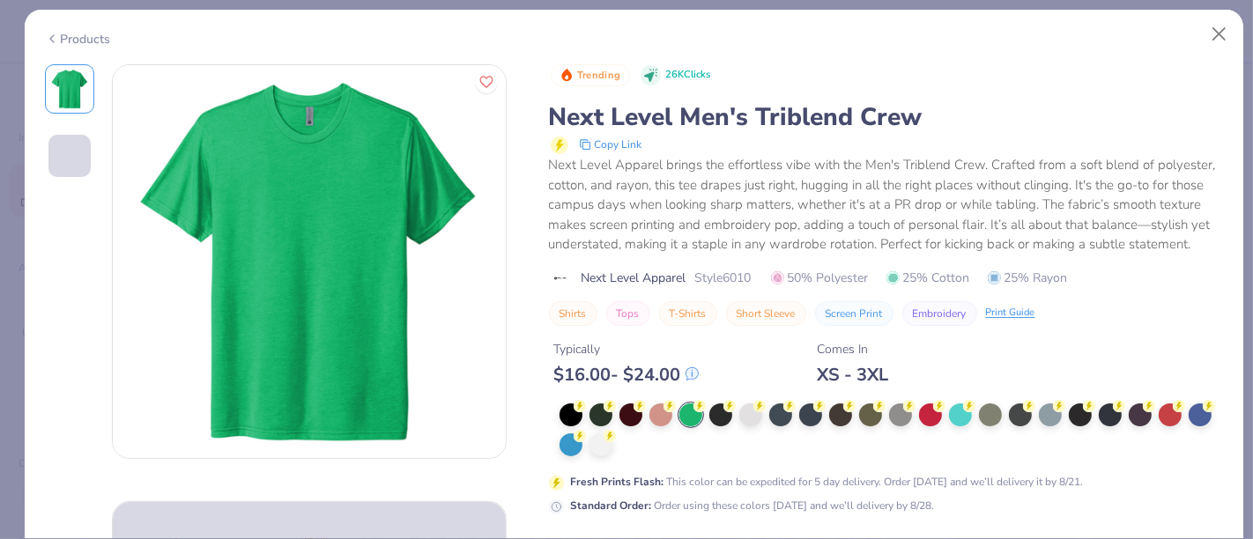
scroll to position [356, 0]
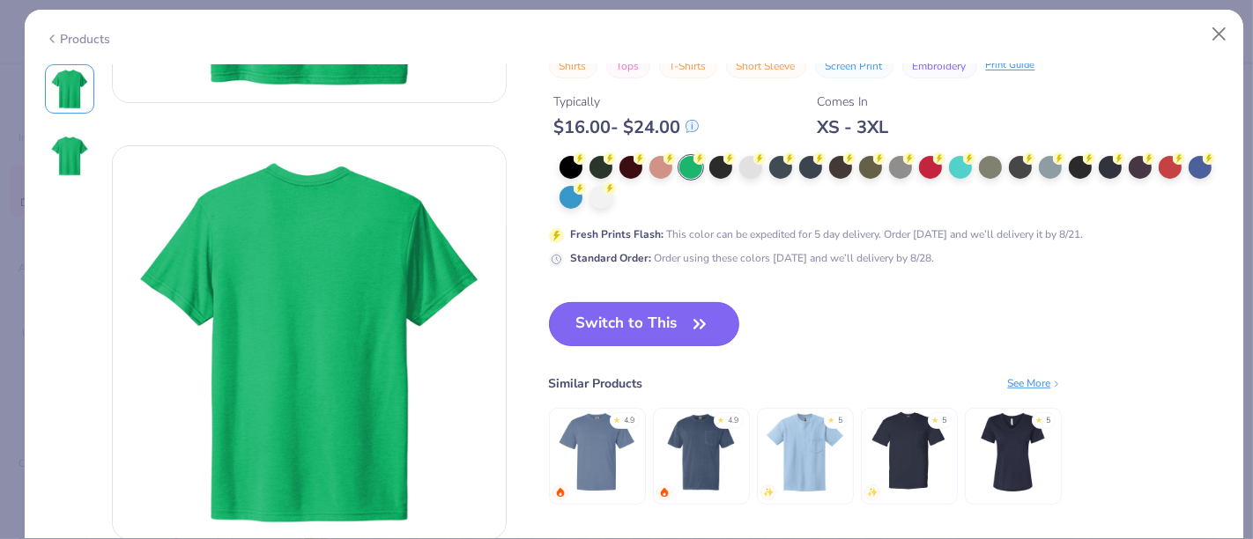
click at [636, 306] on button "Switch to This" at bounding box center [644, 324] width 191 height 44
click at [639, 320] on button "Switch to This" at bounding box center [644, 324] width 191 height 44
click at [687, 319] on span "button" at bounding box center [699, 324] width 25 height 25
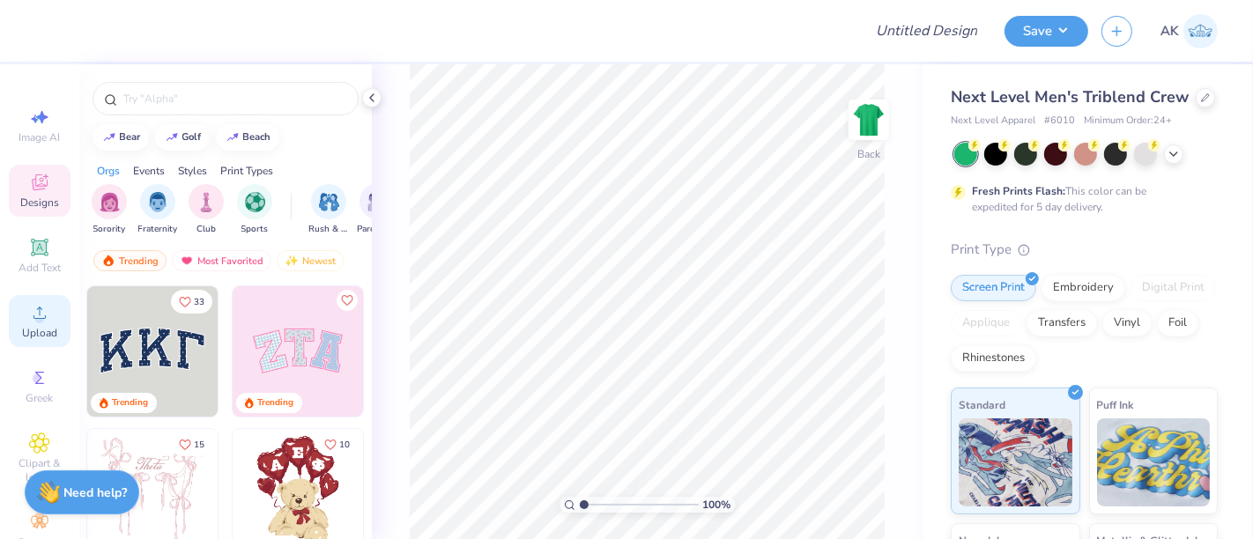
click at [37, 311] on icon at bounding box center [39, 312] width 21 height 21
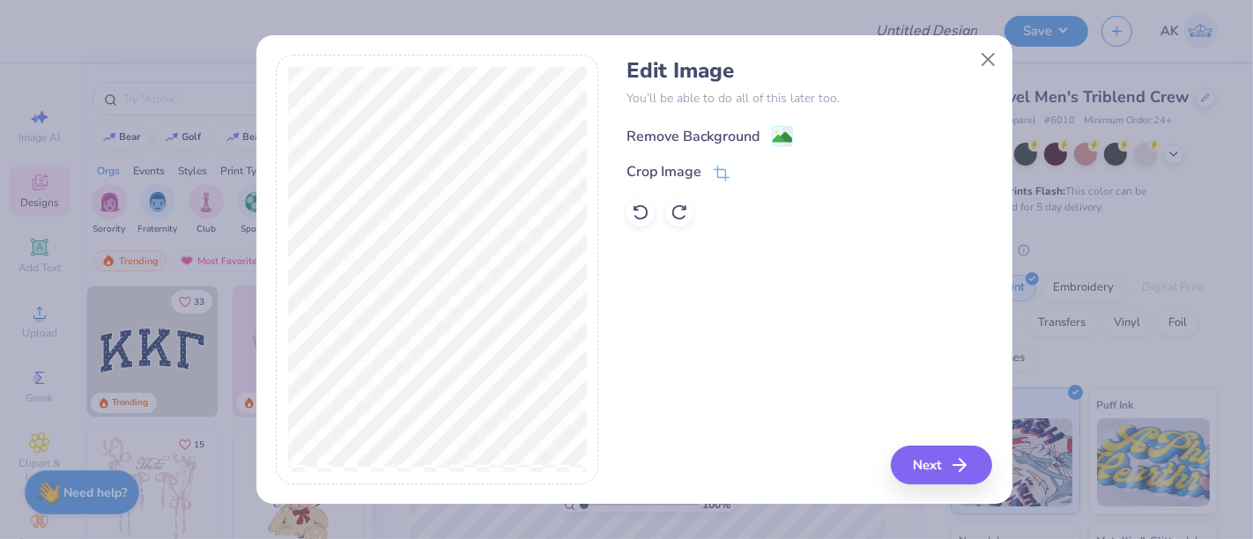
click at [788, 130] on image at bounding box center [782, 137] width 19 height 19
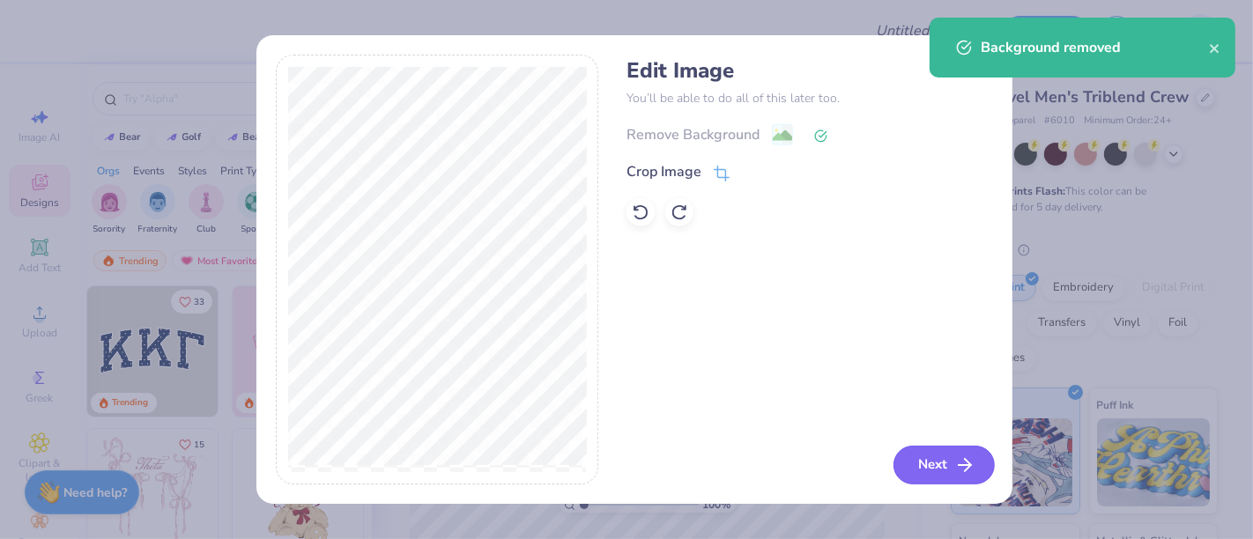
click at [934, 469] on button "Next" at bounding box center [943, 465] width 101 height 39
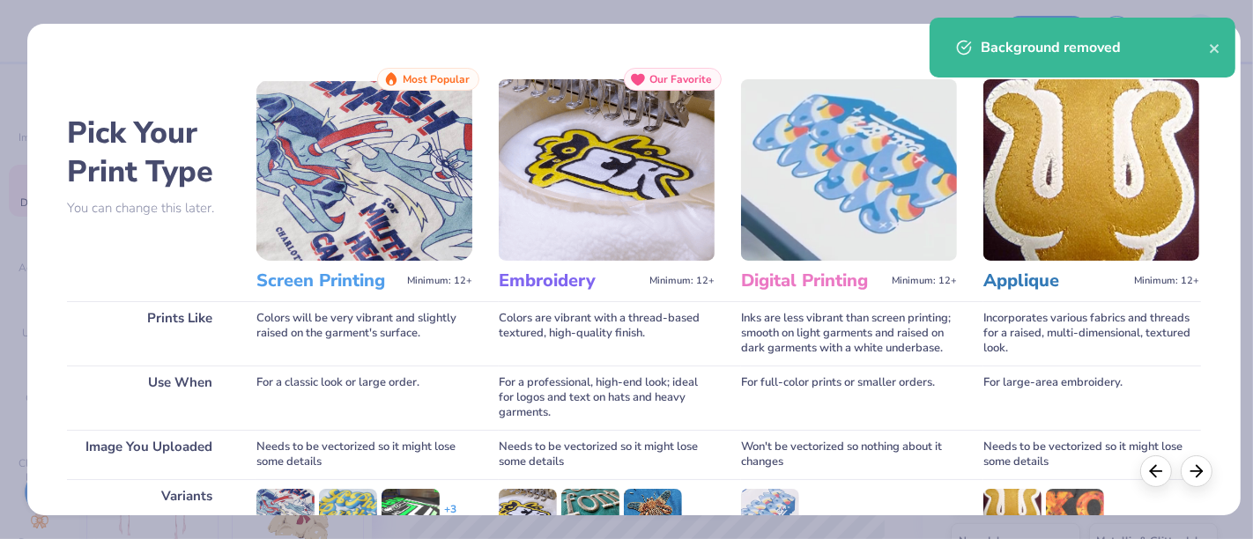
scroll to position [249, 0]
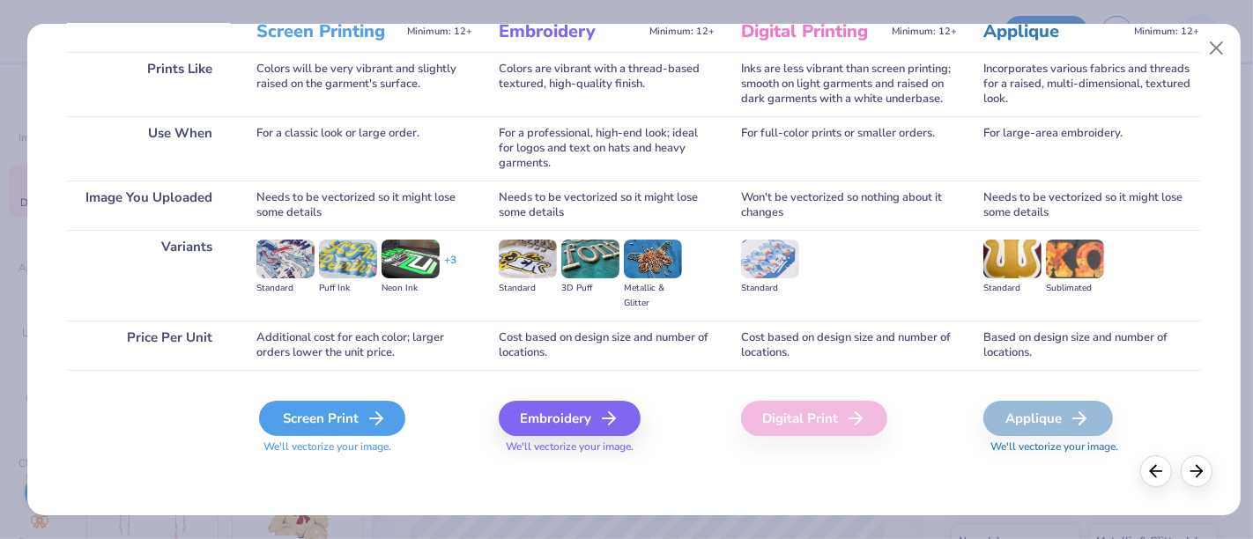
click at [347, 421] on div "Screen Print" at bounding box center [332, 418] width 146 height 35
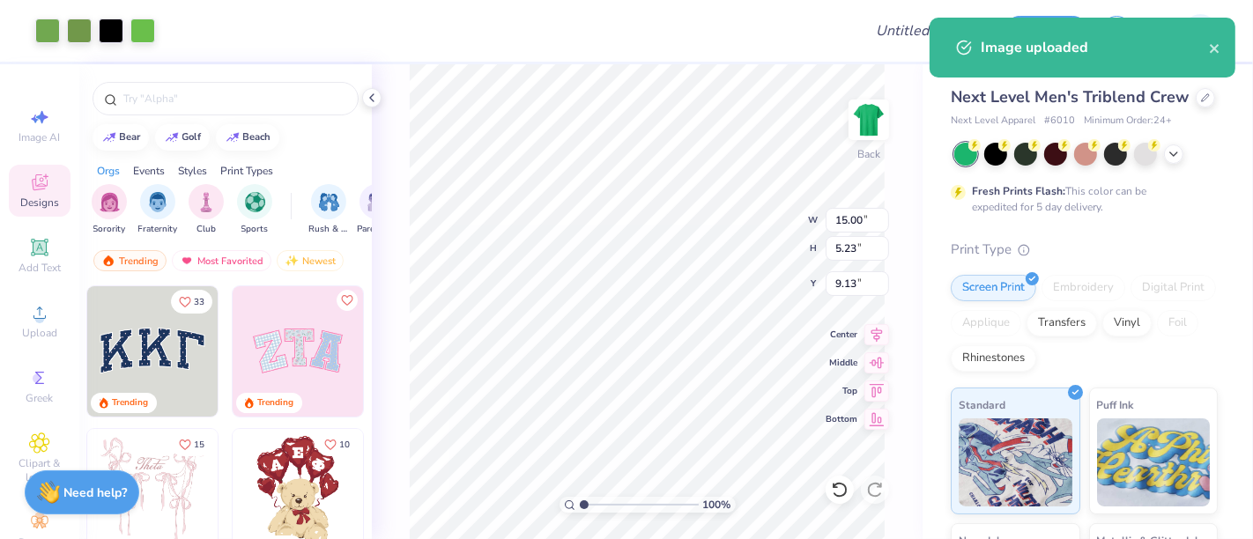
type input "7.25"
type input "2.53"
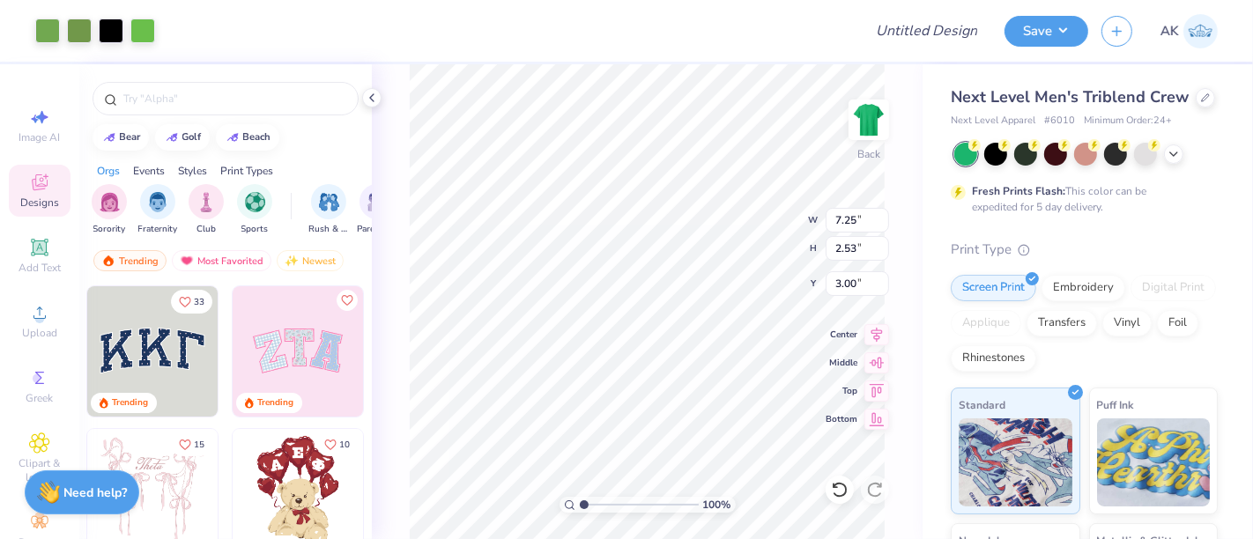
type input "3.00"
type input "4.51"
type input "1.57"
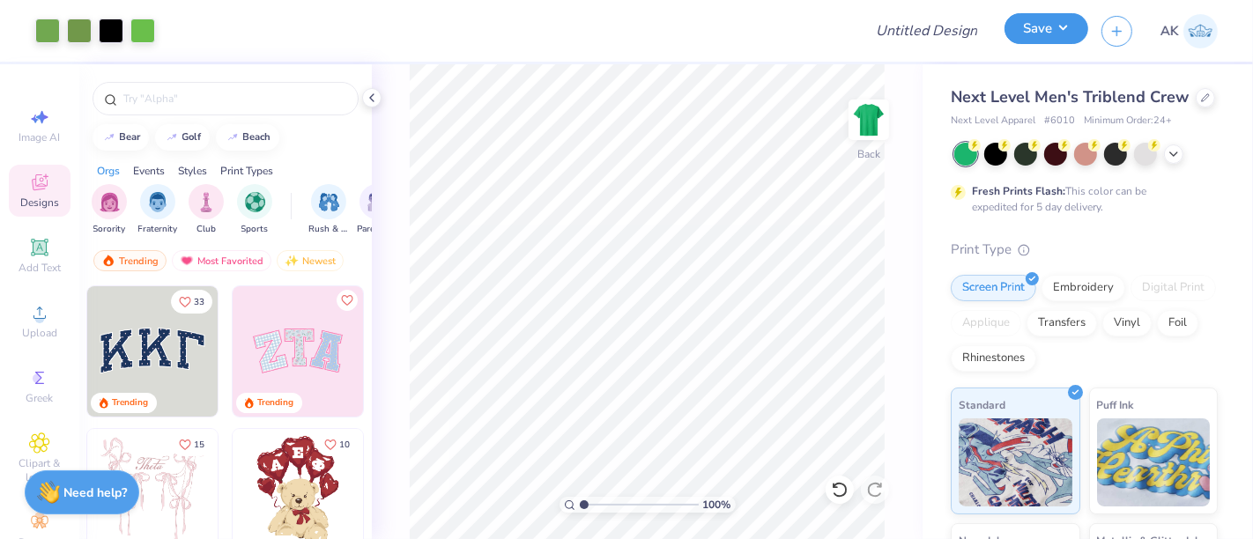
click at [1057, 19] on button "Save" at bounding box center [1046, 28] width 84 height 31
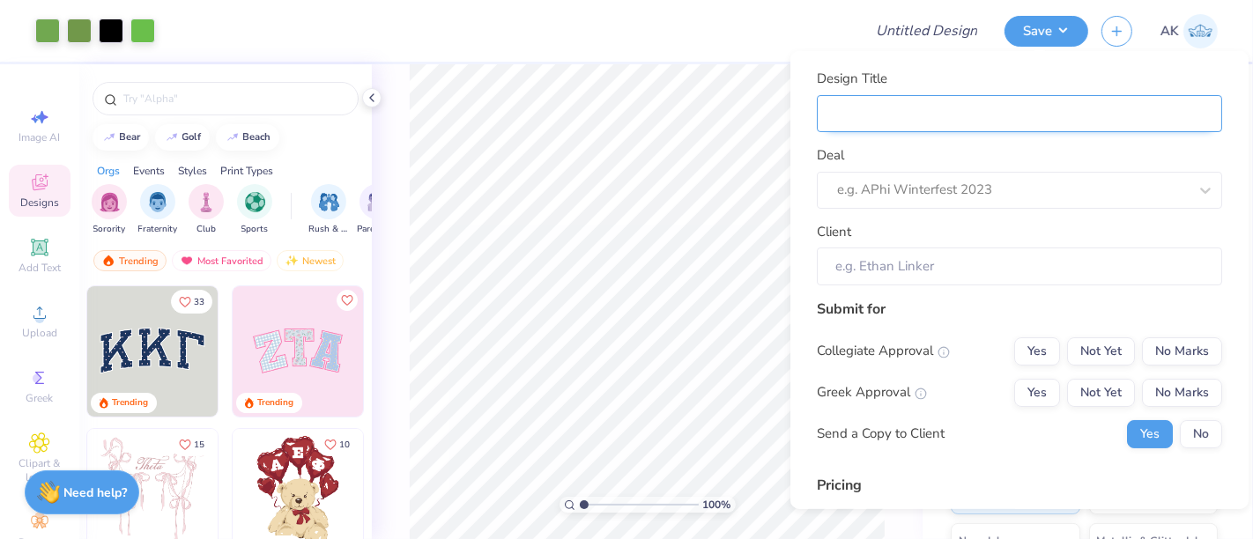
click at [968, 122] on input "Design Title" at bounding box center [1019, 113] width 405 height 38
type input "P"
type input "PR"
type input "PRI"
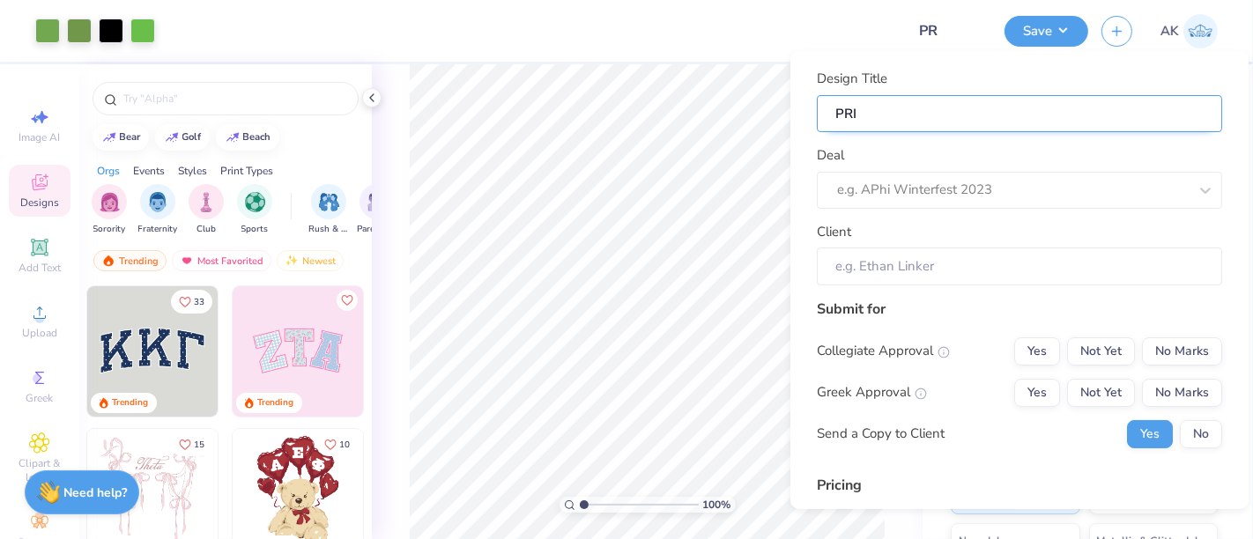
type input "PRI"
type input "PRI L"
type input "PRI LL"
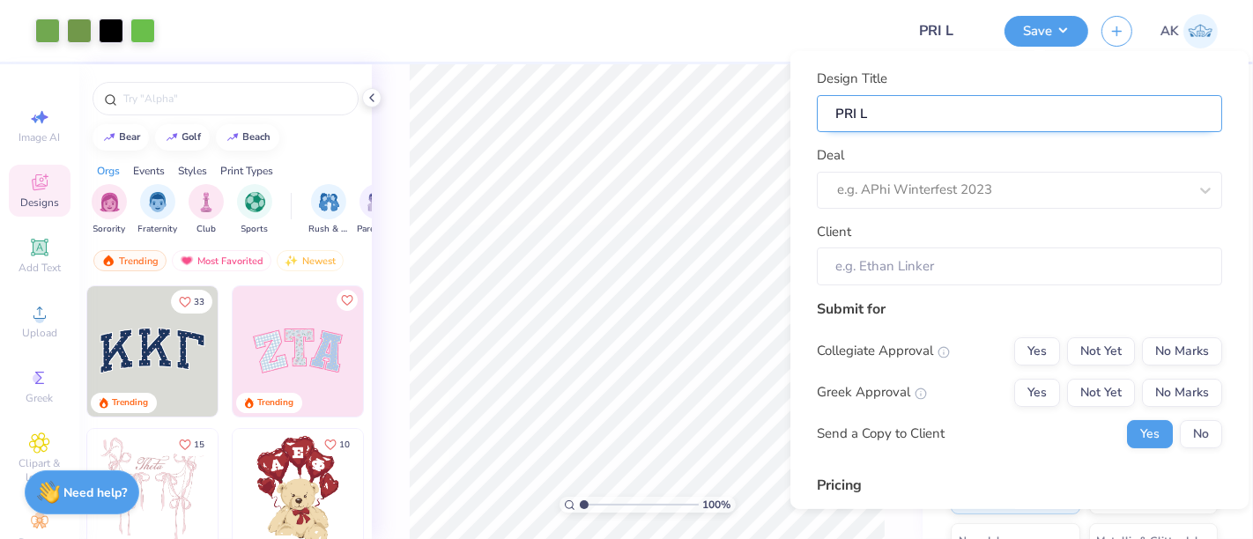
type input "PRI LL"
type input "PRI LLC"
type input "PRI LLC m"
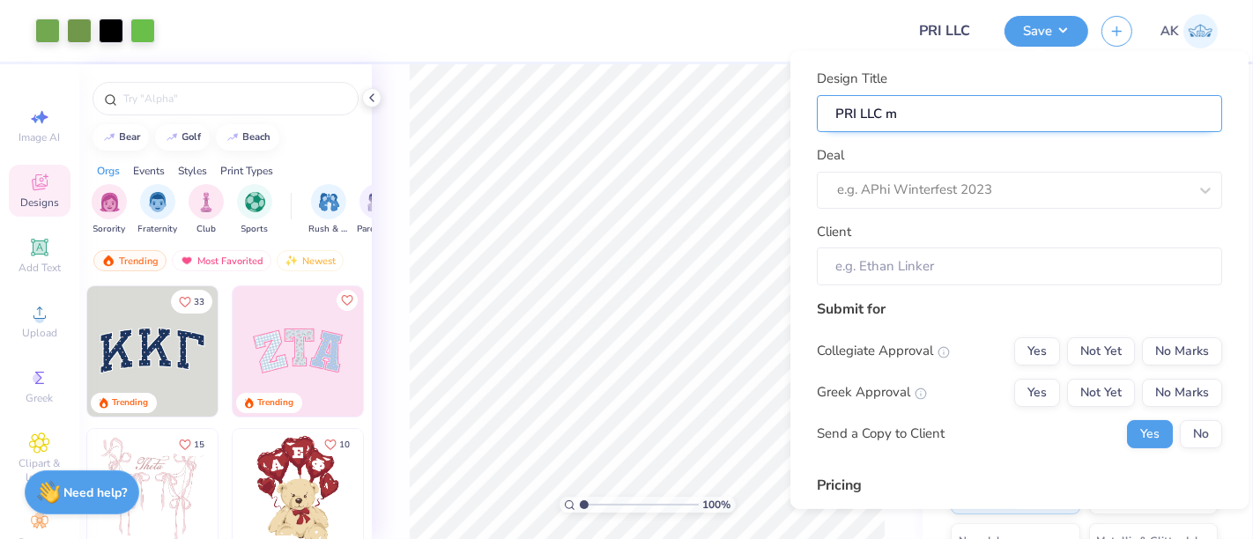
type input "PRI LLC m"
type input "PRI LLC me"
type input "PRI LLC mer"
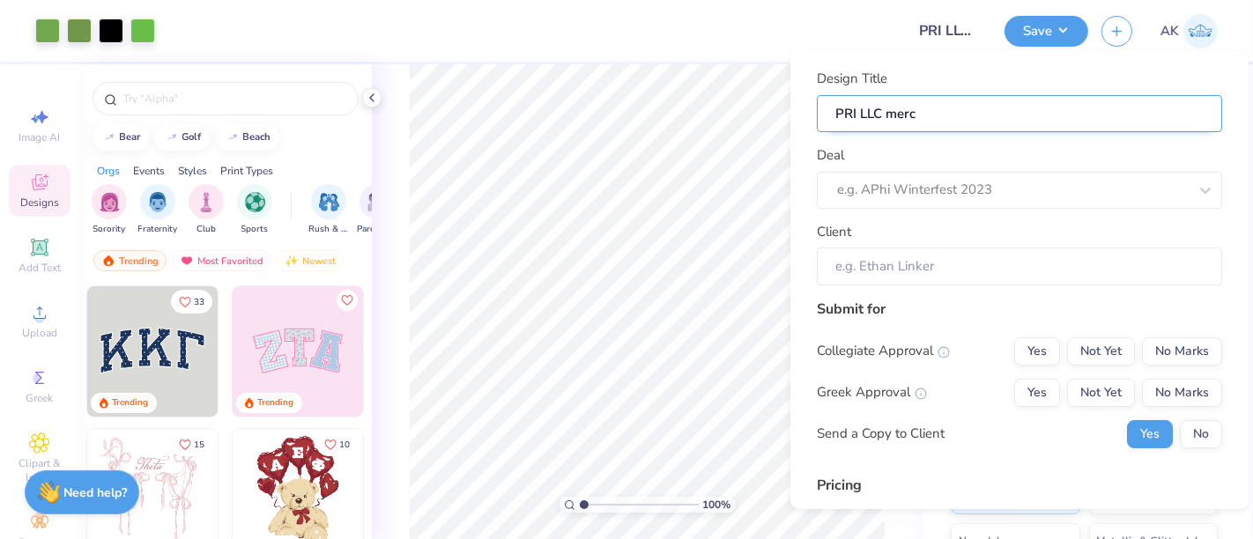
type input "PRI LLC merch"
type input "PRI LLC merch 2"
type input "PRI LLC merch 202"
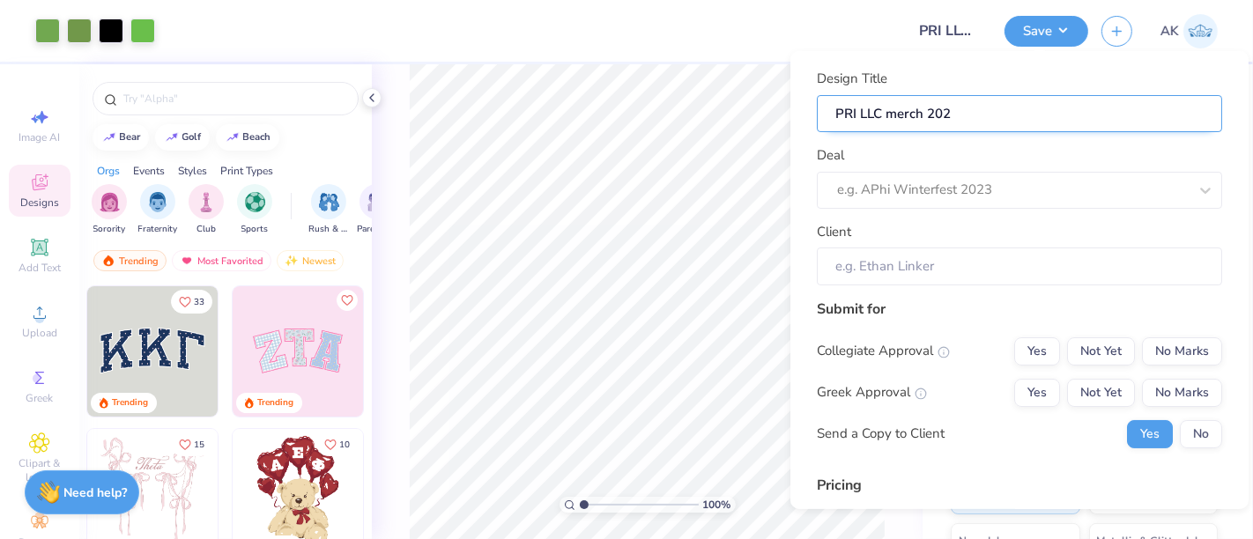
type input "PRI LLC merch 202"
type input "PRI LLC merch 2025"
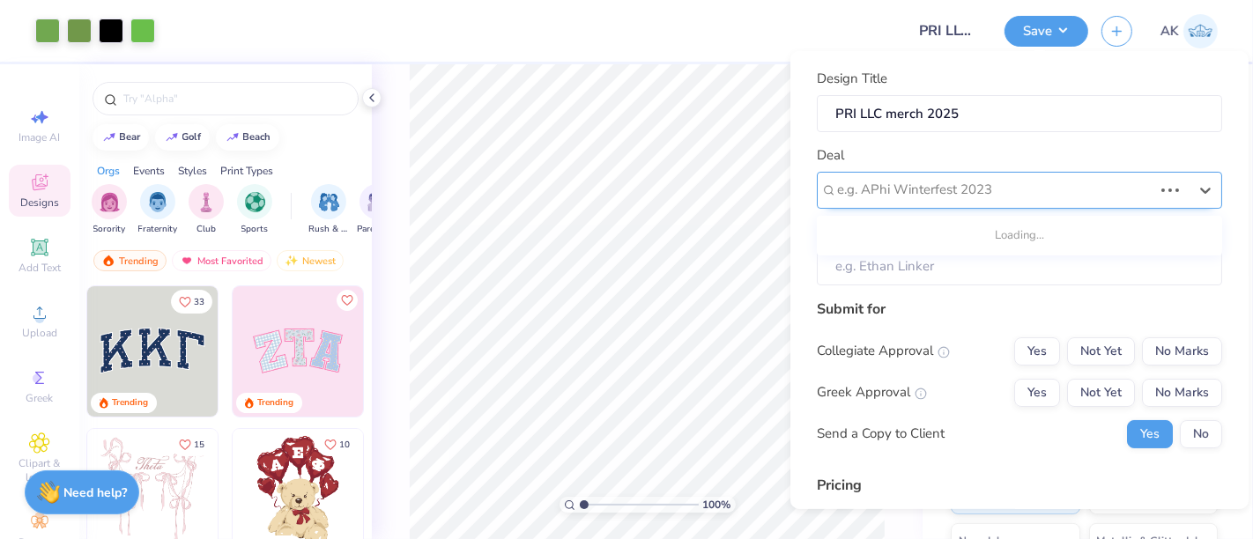
click at [967, 180] on div at bounding box center [994, 190] width 315 height 24
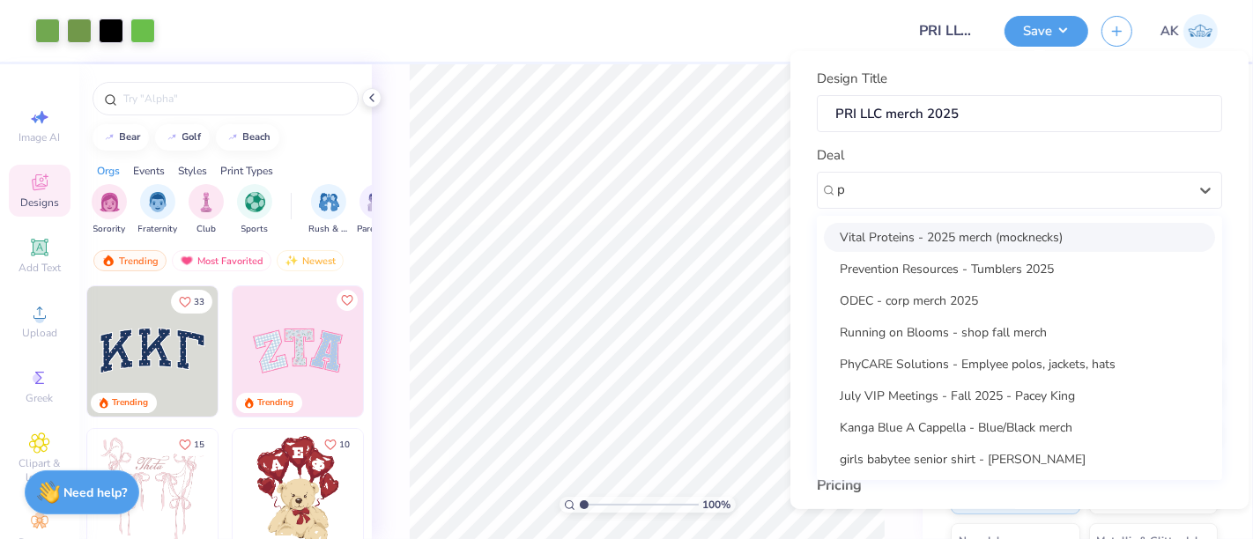
type input "p"
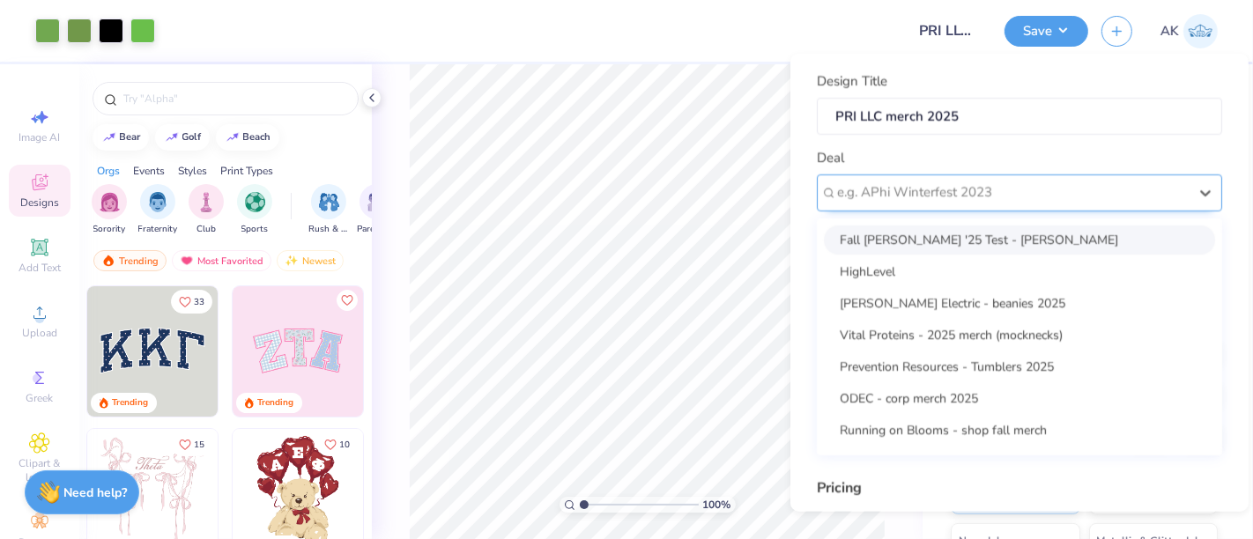
scroll to position [26, 0]
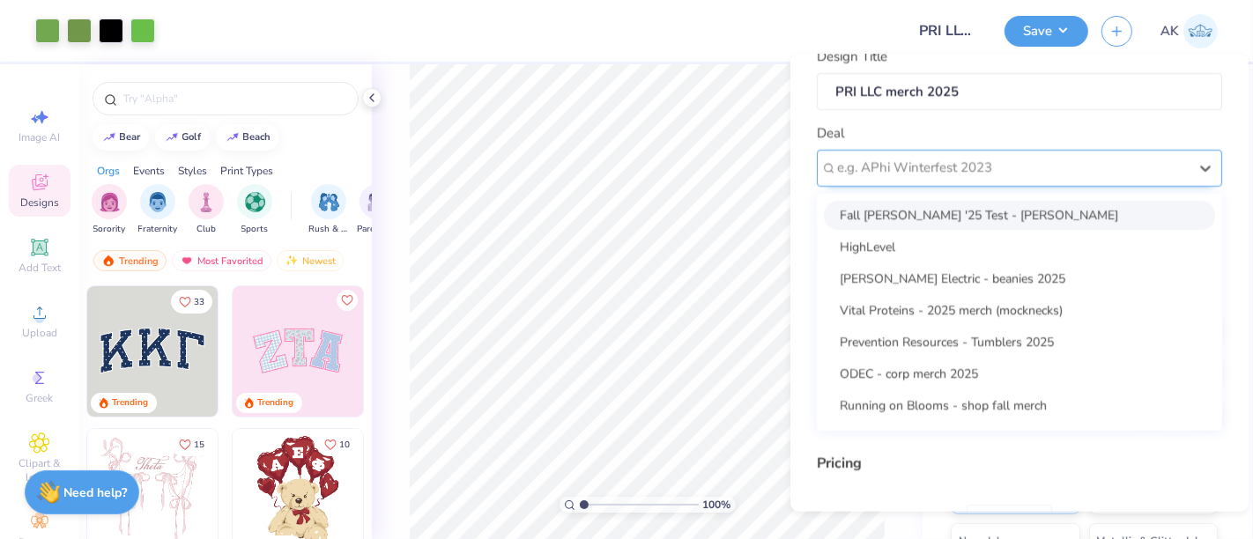
click at [855, 183] on div "Design Title PRI LLC merch 2025 Deal option Fall [PERSON_NAME] '25 Test - [PERS…" at bounding box center [1019, 155] width 405 height 217
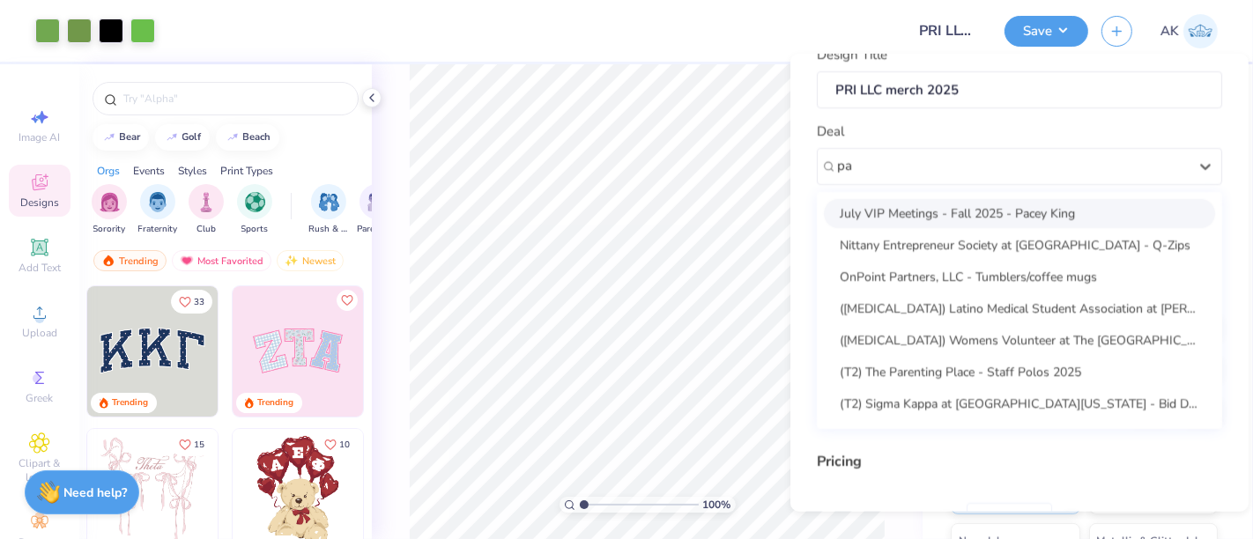
type input "pa"
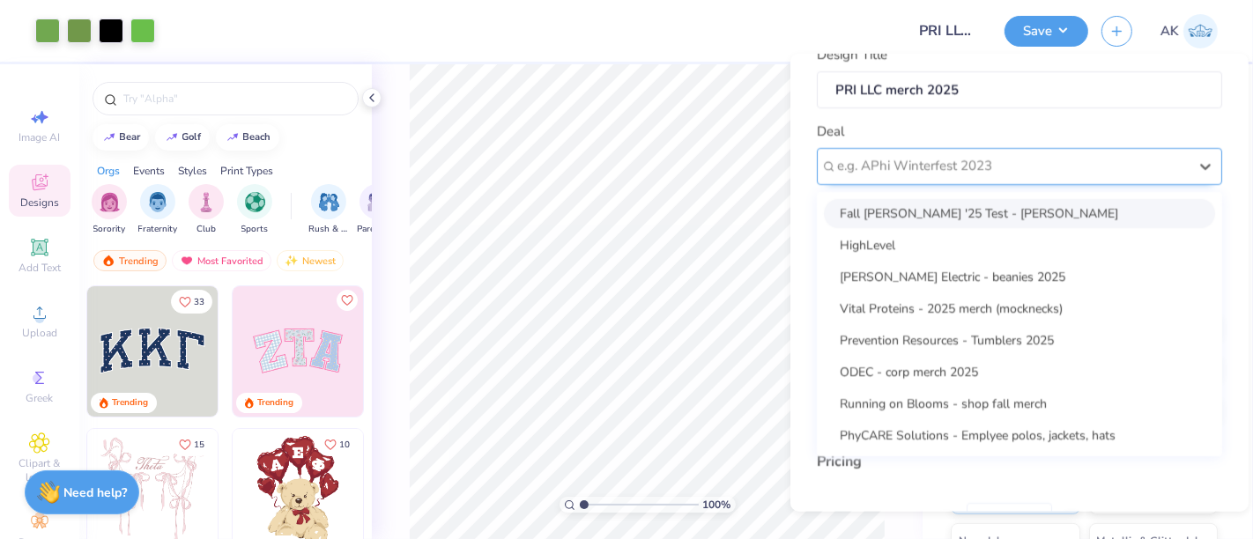
click at [974, 179] on div "e.g. APhi Winterfest 2023" at bounding box center [1019, 165] width 405 height 37
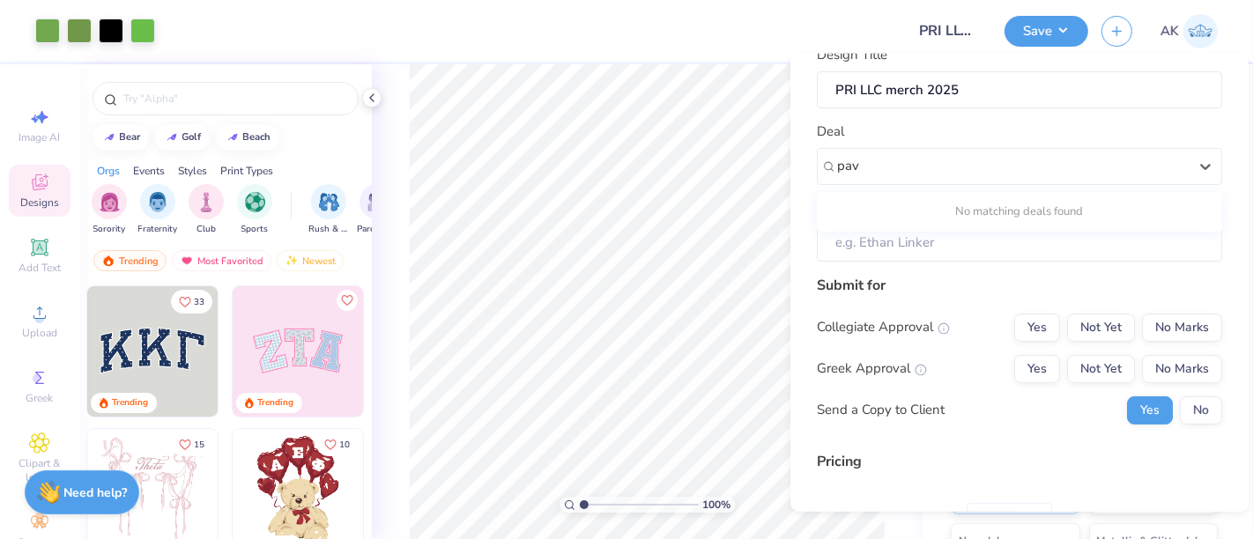
type input "pav"
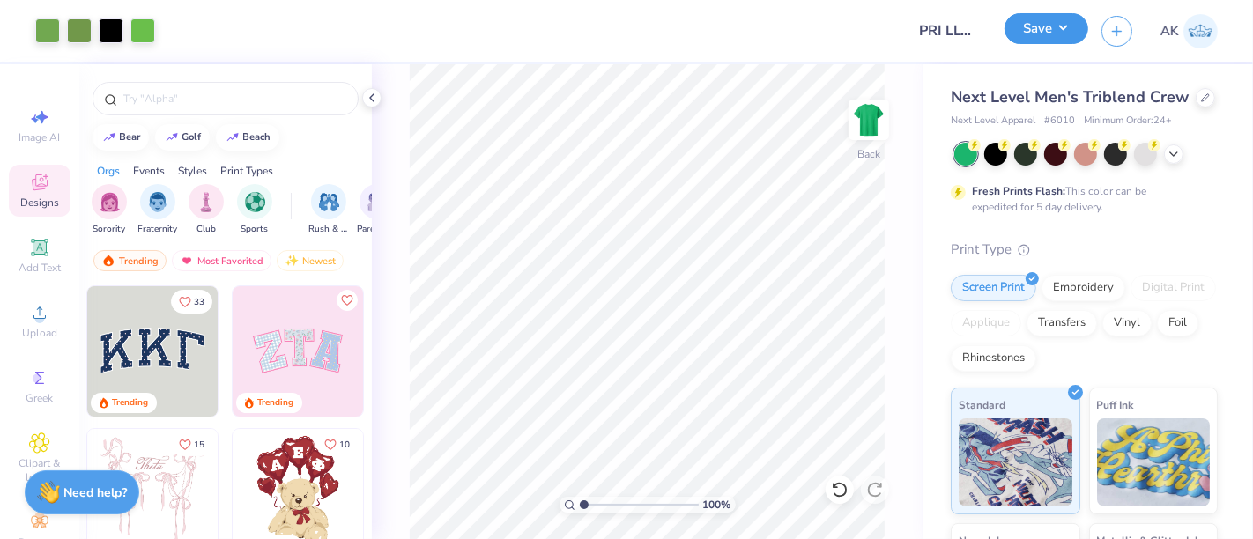
click at [1052, 33] on button "Save" at bounding box center [1046, 28] width 84 height 31
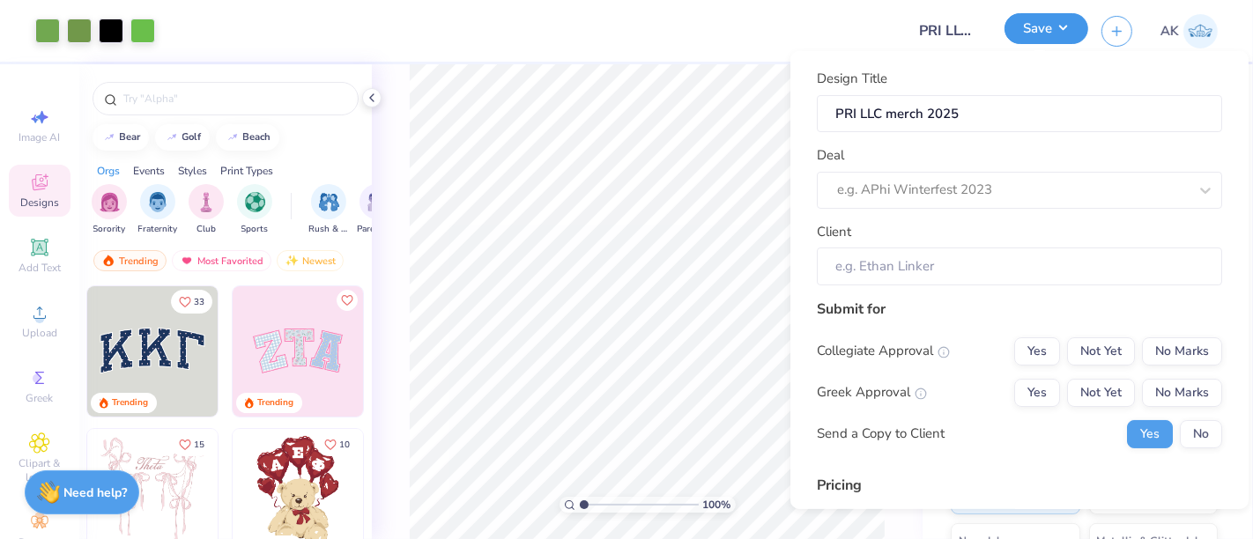
click at [1052, 33] on button "Save" at bounding box center [1046, 28] width 84 height 31
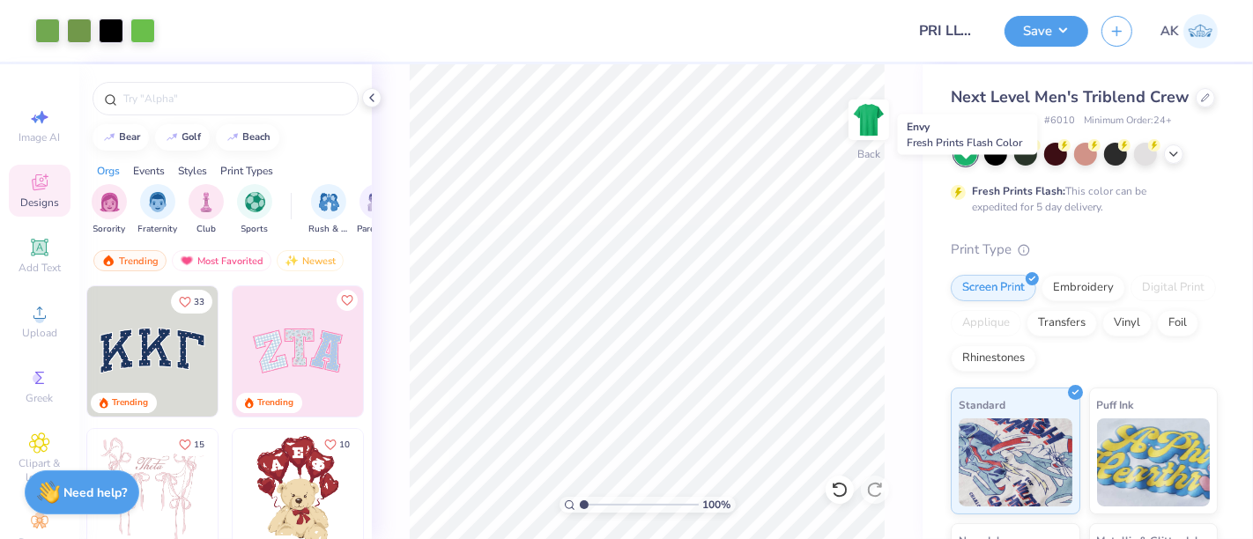
click at [971, 166] on div at bounding box center [965, 154] width 23 height 23
click at [1208, 227] on div "Next Level Men's Triblend Crew Next Level Apparel # 6010 Minimum Order: 24 + Fr…" at bounding box center [1087, 425] width 330 height 722
click at [1052, 51] on div "Save AK" at bounding box center [1128, 31] width 248 height 62
click at [1045, 26] on button "Save" at bounding box center [1046, 28] width 84 height 31
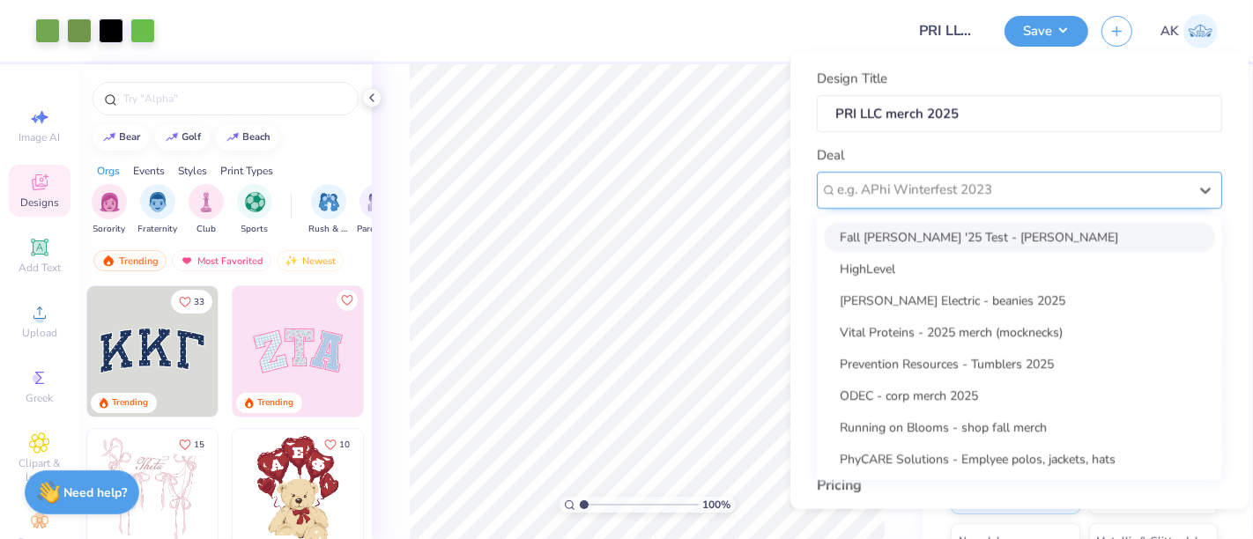
click at [967, 182] on div at bounding box center [1012, 190] width 351 height 24
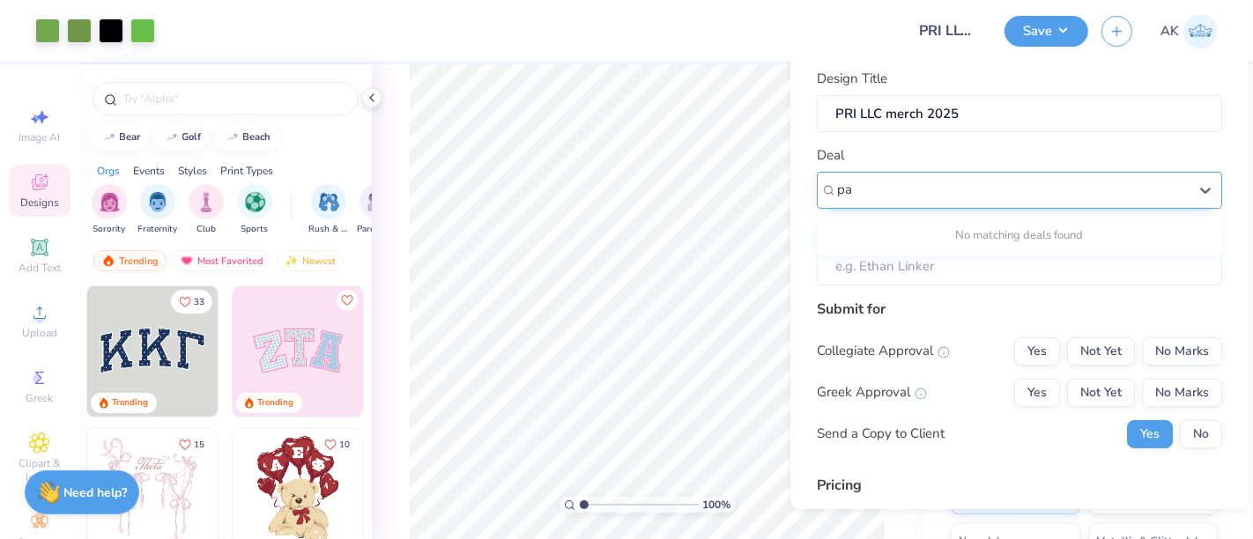
type input "p"
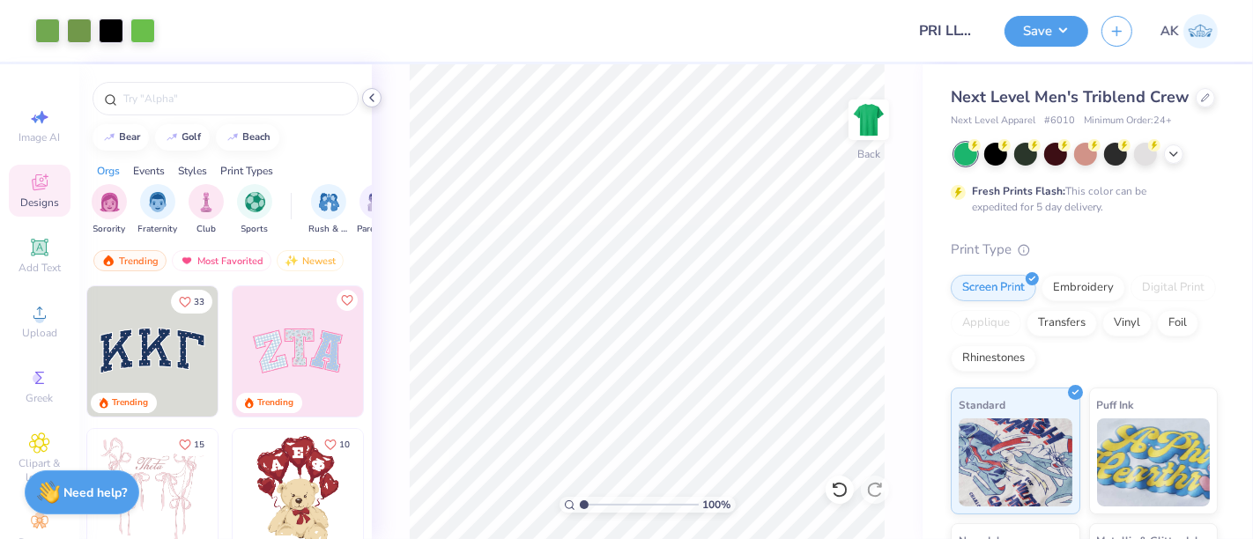
click at [374, 91] on icon at bounding box center [372, 98] width 14 height 14
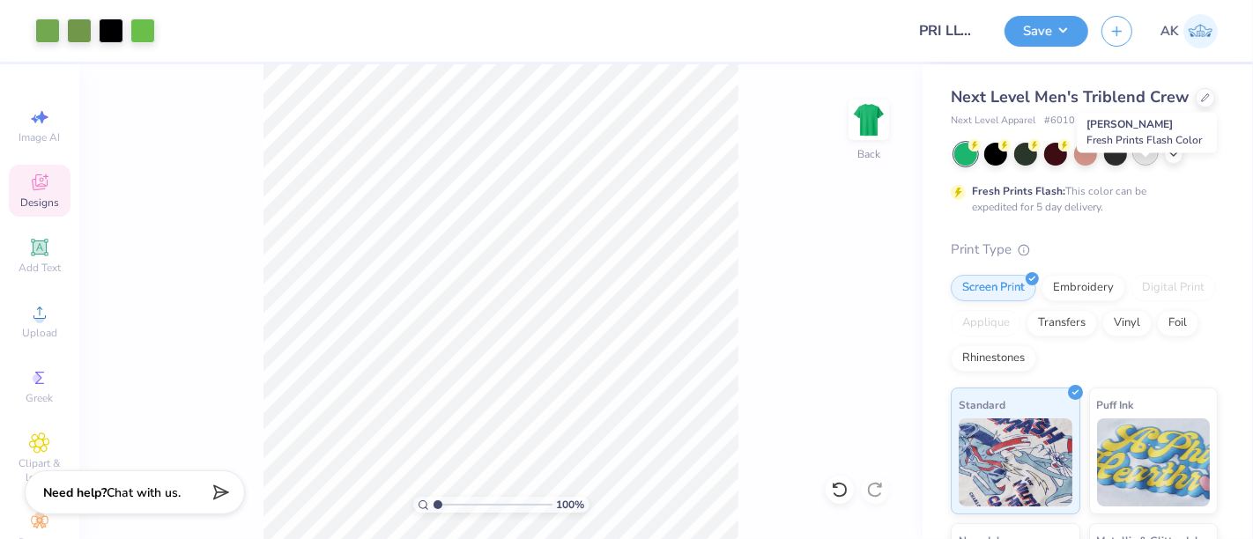
click at [1152, 164] on div at bounding box center [1145, 152] width 23 height 23
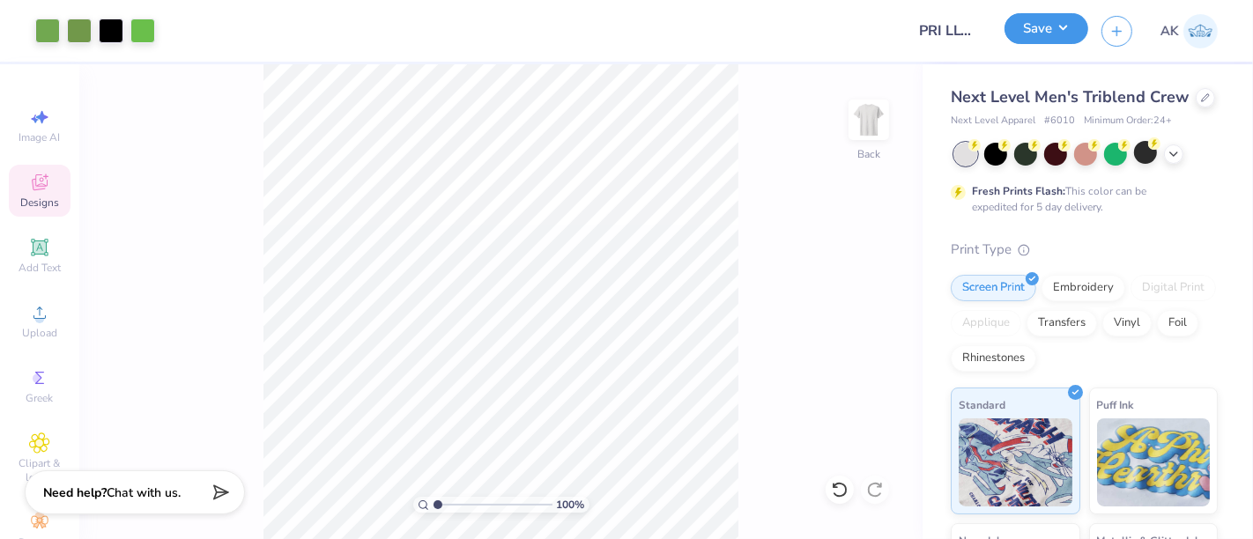
click at [1041, 31] on button "Save" at bounding box center [1046, 28] width 84 height 31
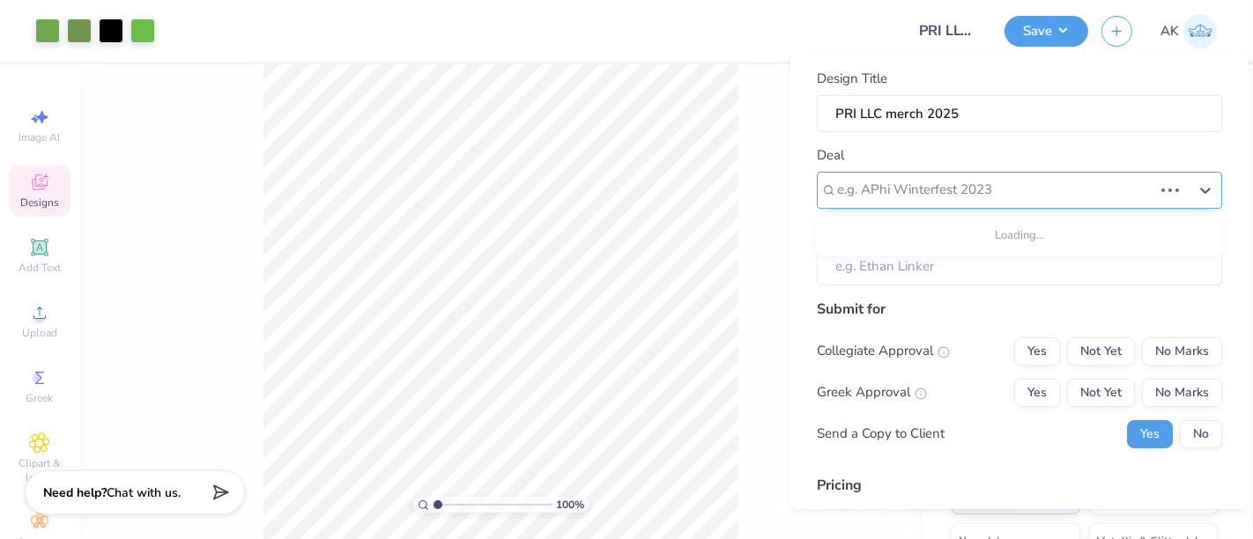
click at [988, 197] on div at bounding box center [994, 190] width 315 height 24
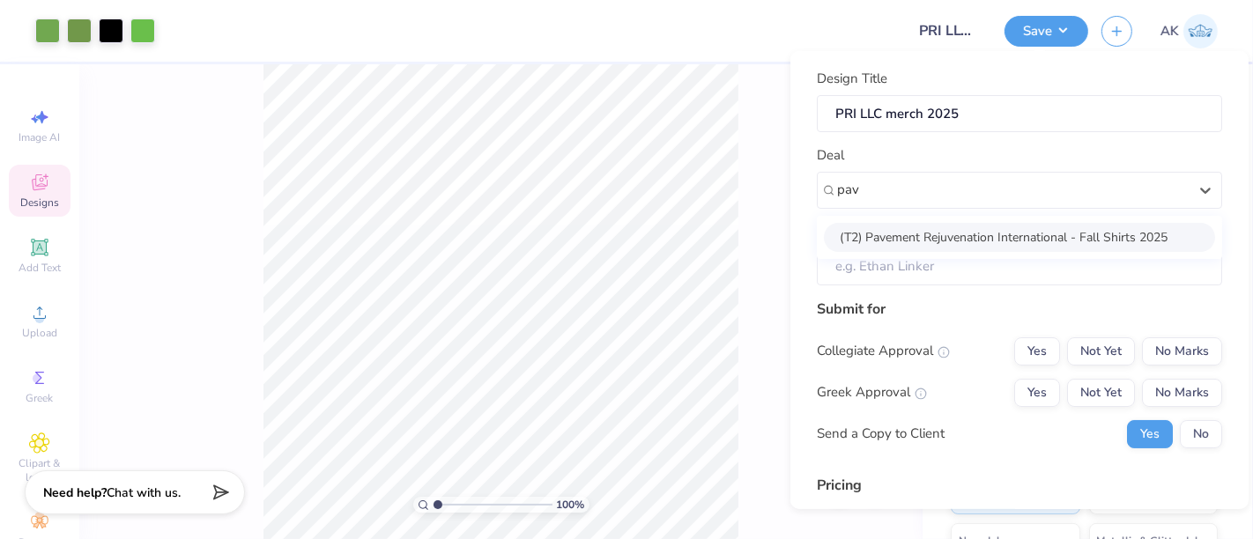
click at [993, 236] on div "(T2) Pavement Rejuvenation International - Fall Shirts 2025" at bounding box center [1019, 236] width 391 height 29
type input "pav"
type input "[PERSON_NAME]"
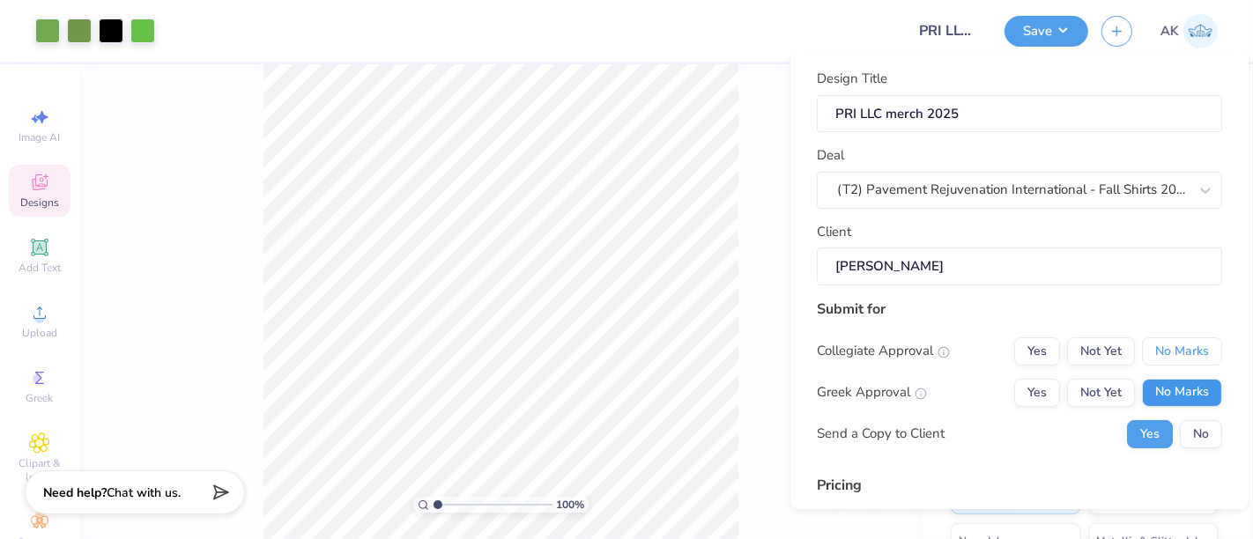
drag, startPoint x: 1165, startPoint y: 346, endPoint x: 1176, endPoint y: 383, distance: 38.7
click at [1176, 383] on div "Collegiate Approval Yes Not Yet No Marks Greek Approval Yes Not Yet No Marks Se…" at bounding box center [1019, 392] width 405 height 111
click at [1176, 383] on button "No Marks" at bounding box center [1182, 392] width 80 height 28
click at [1175, 353] on button "No Marks" at bounding box center [1182, 351] width 80 height 28
click at [1197, 429] on button "No" at bounding box center [1201, 433] width 42 height 28
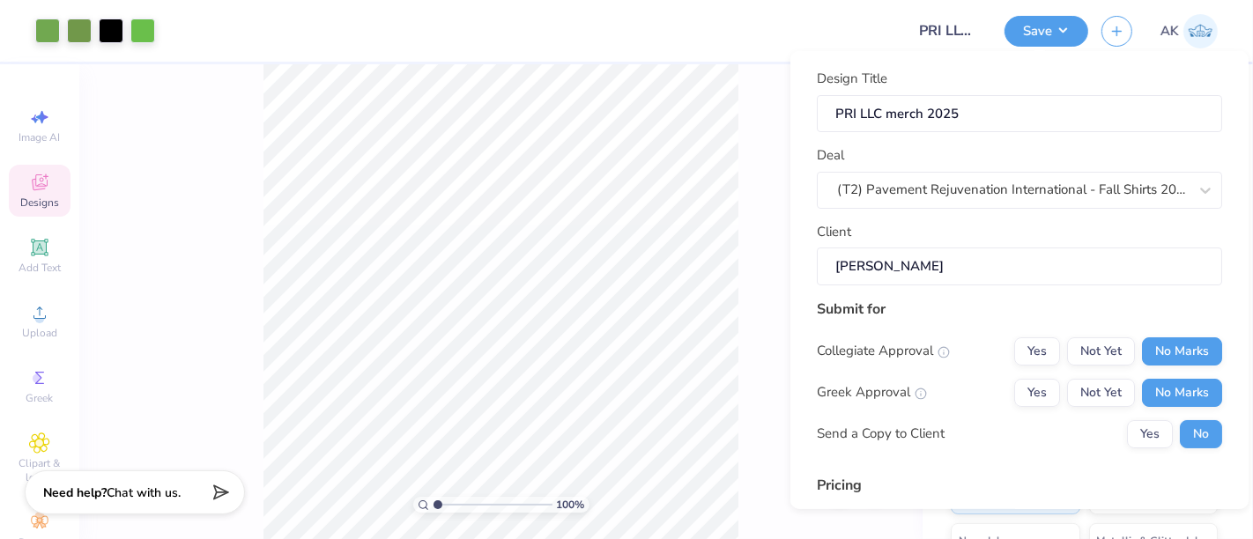
scroll to position [248, 0]
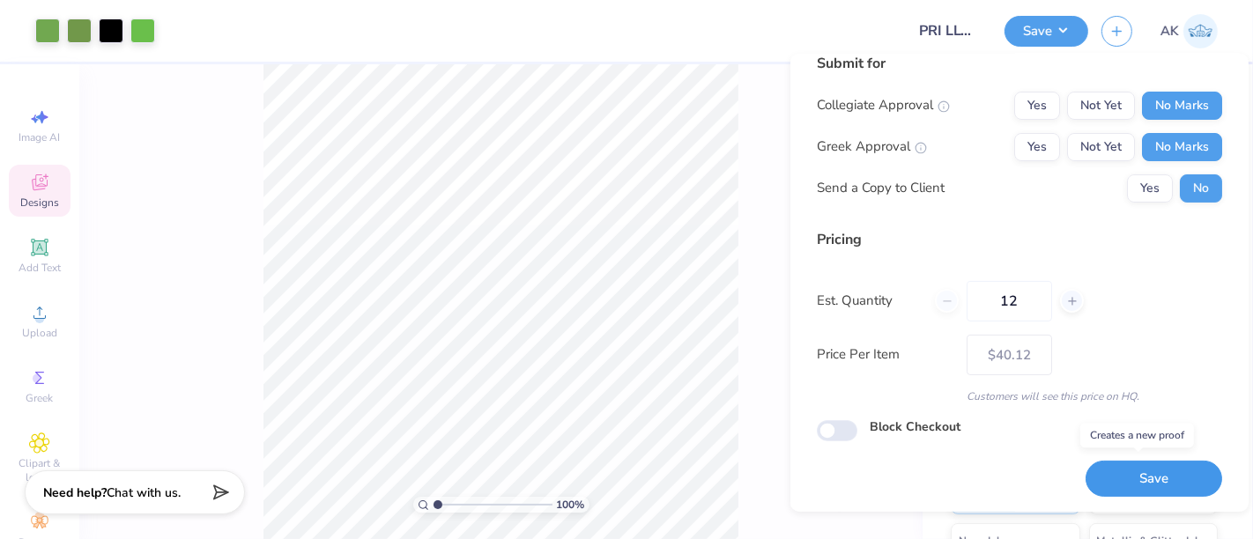
click at [1135, 471] on button "Save" at bounding box center [1153, 479] width 137 height 36
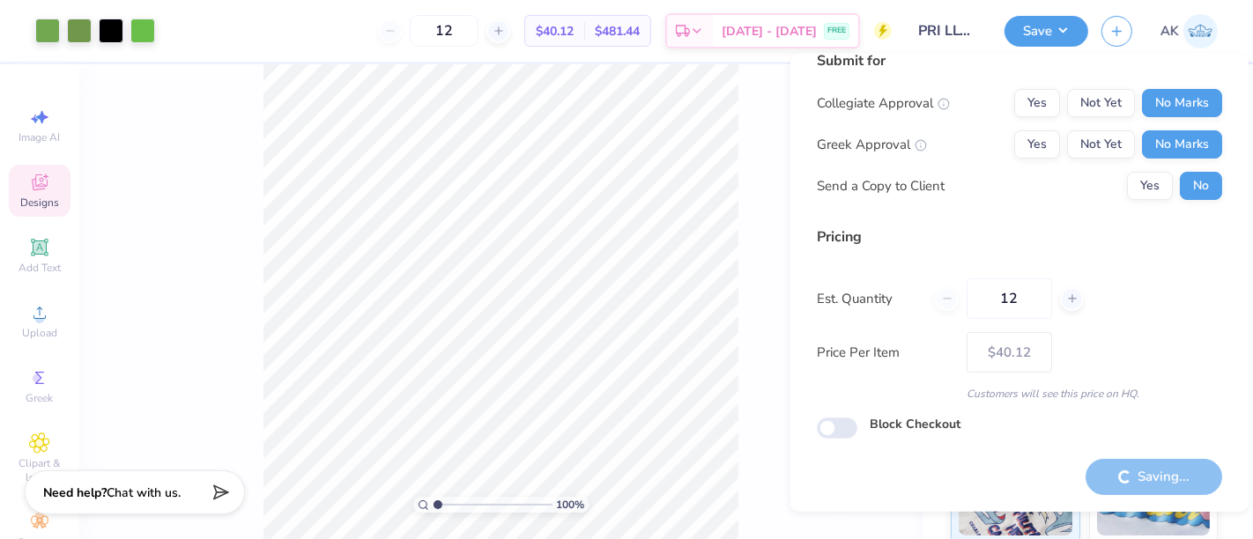
type input "– –"
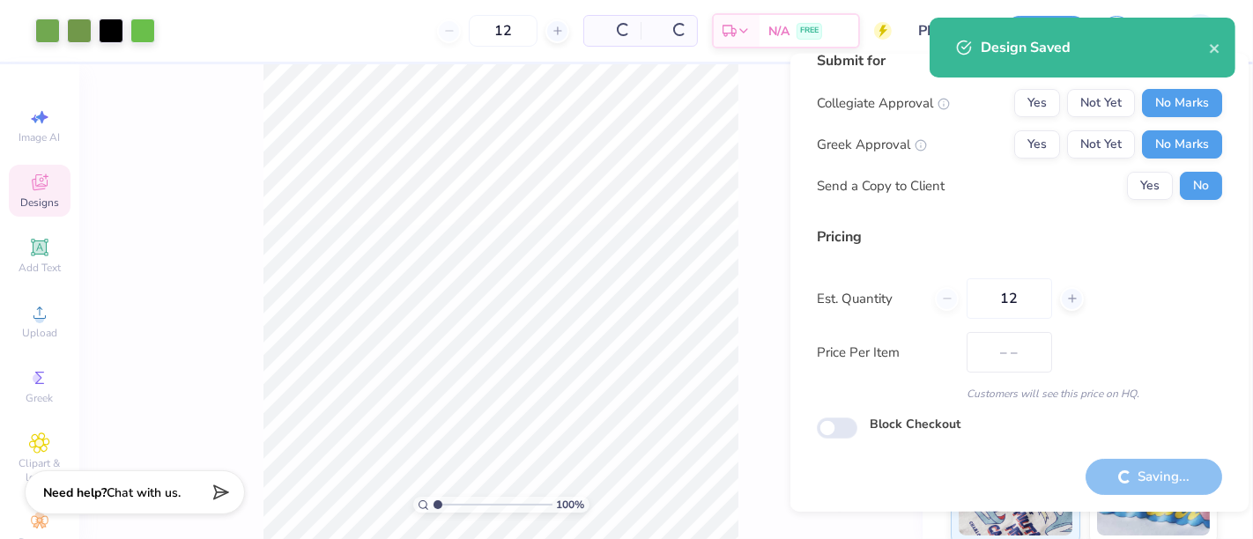
scroll to position [19, 0]
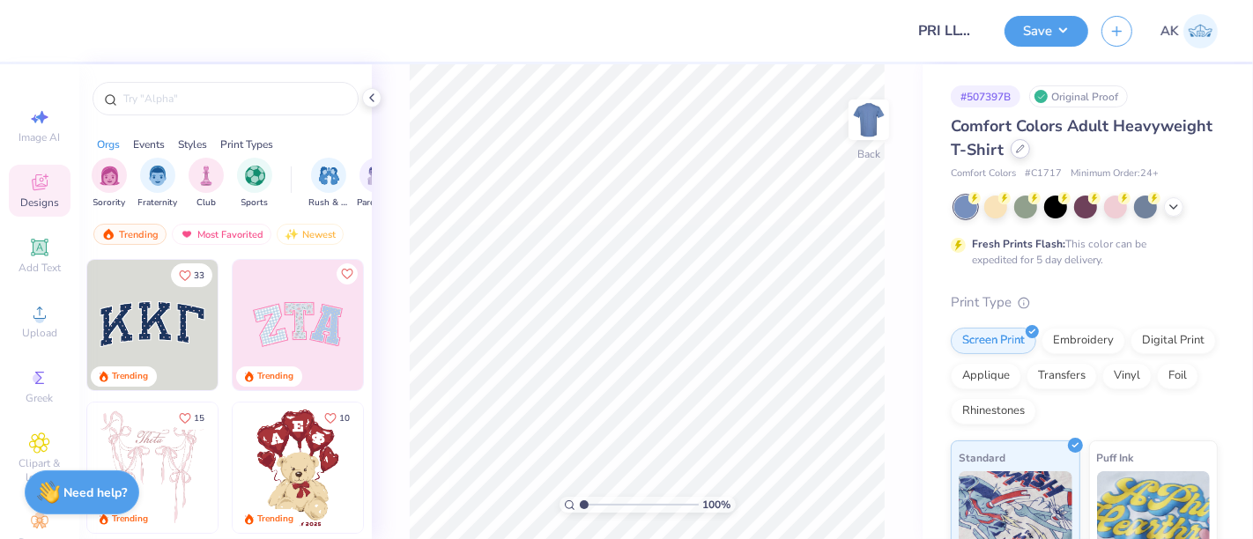
click at [1025, 152] on icon at bounding box center [1020, 148] width 9 height 9
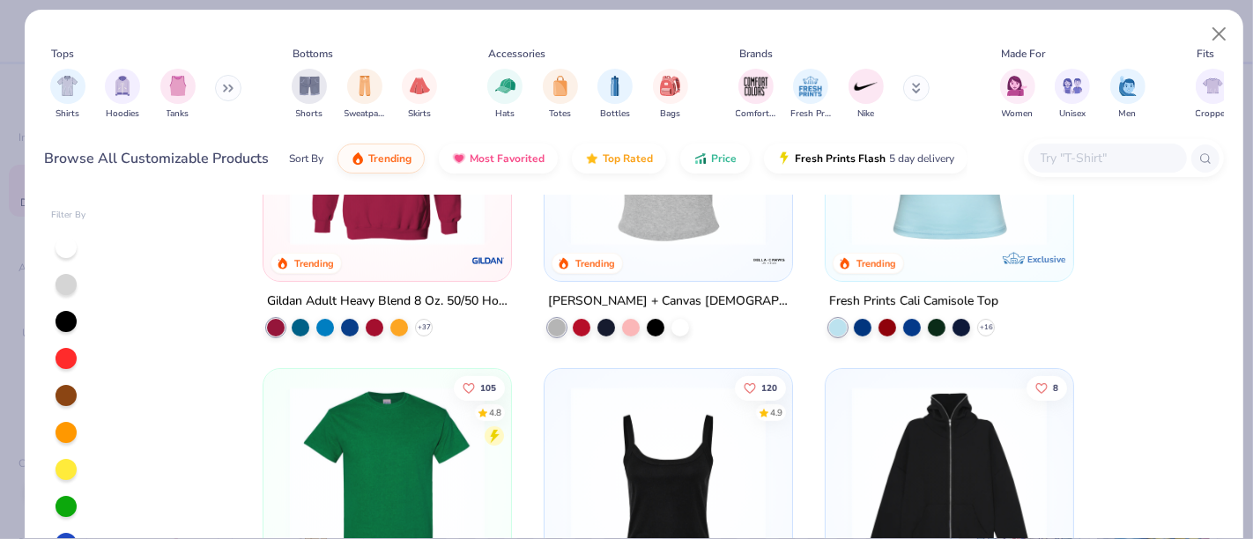
scroll to position [507, 0]
click at [420, 325] on polyline at bounding box center [423, 327] width 7 height 4
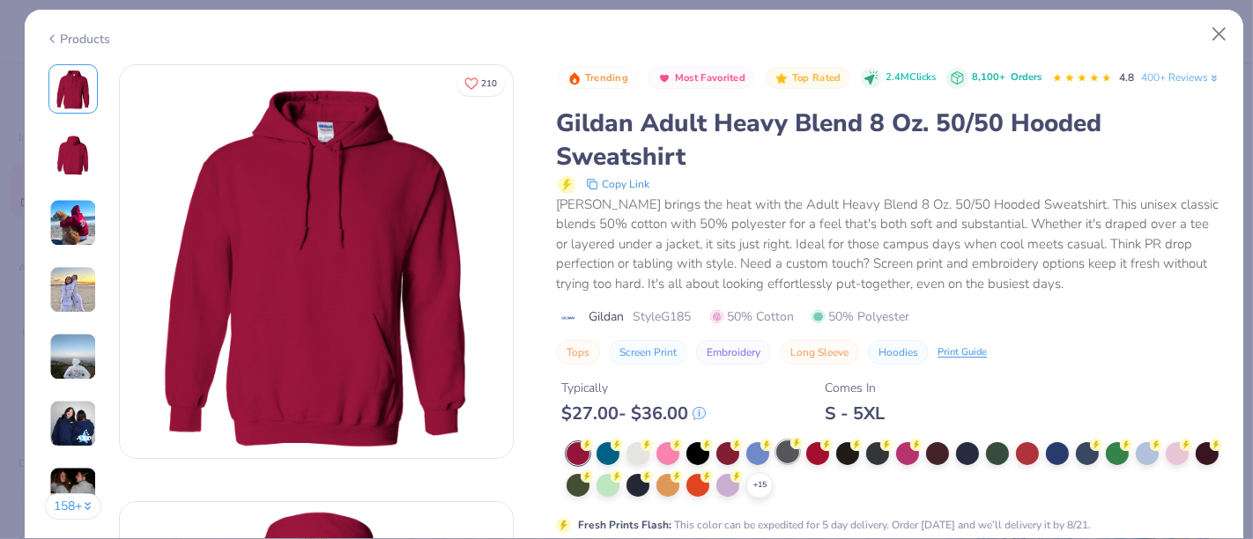
click at [786, 463] on div at bounding box center [787, 452] width 23 height 23
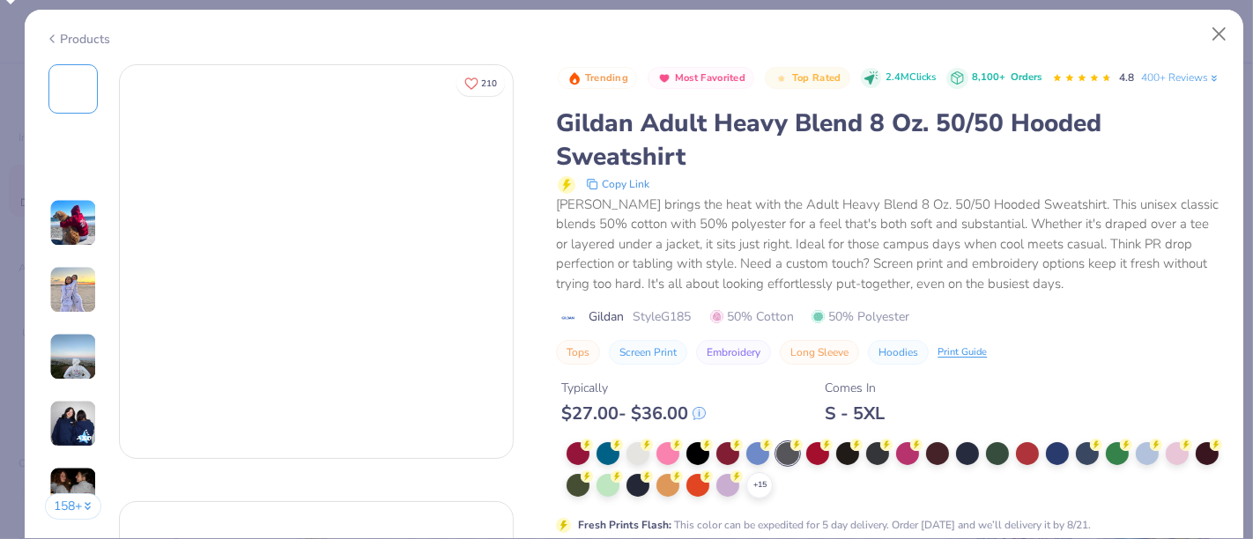
click at [70, 31] on div "Products" at bounding box center [78, 39] width 66 height 19
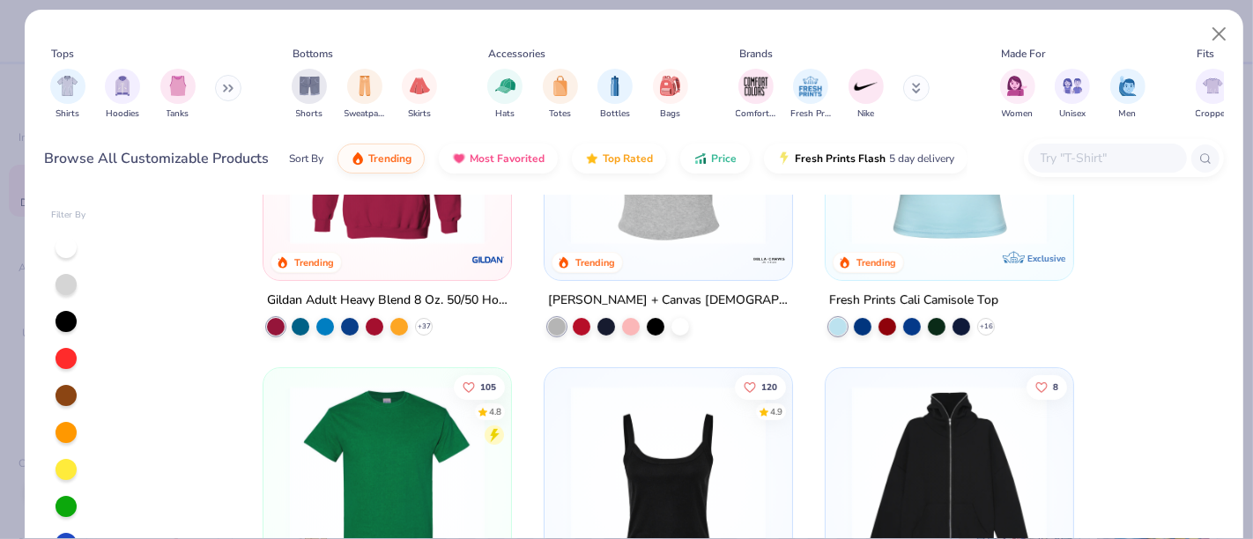
scroll to position [101, 0]
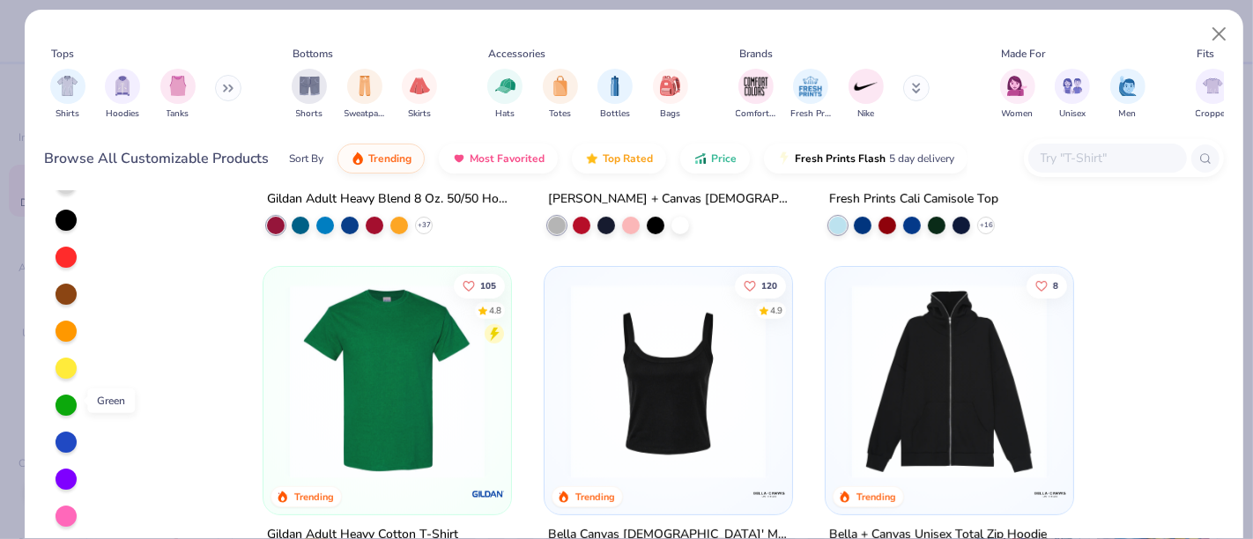
click at [69, 402] on div at bounding box center [66, 405] width 21 height 21
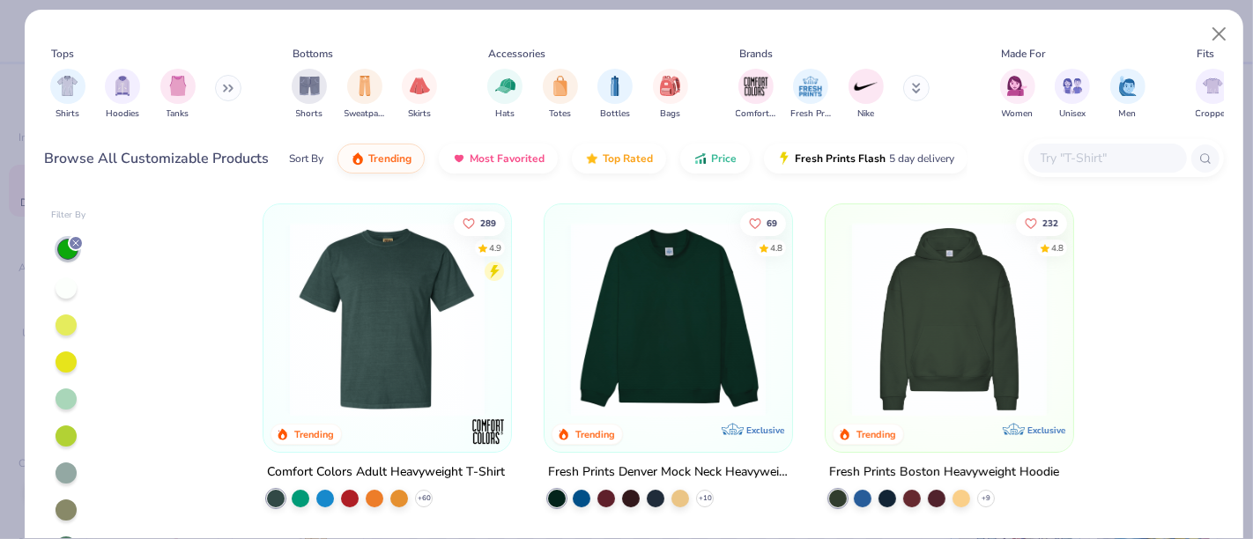
click at [63, 318] on div at bounding box center [66, 325] width 21 height 21
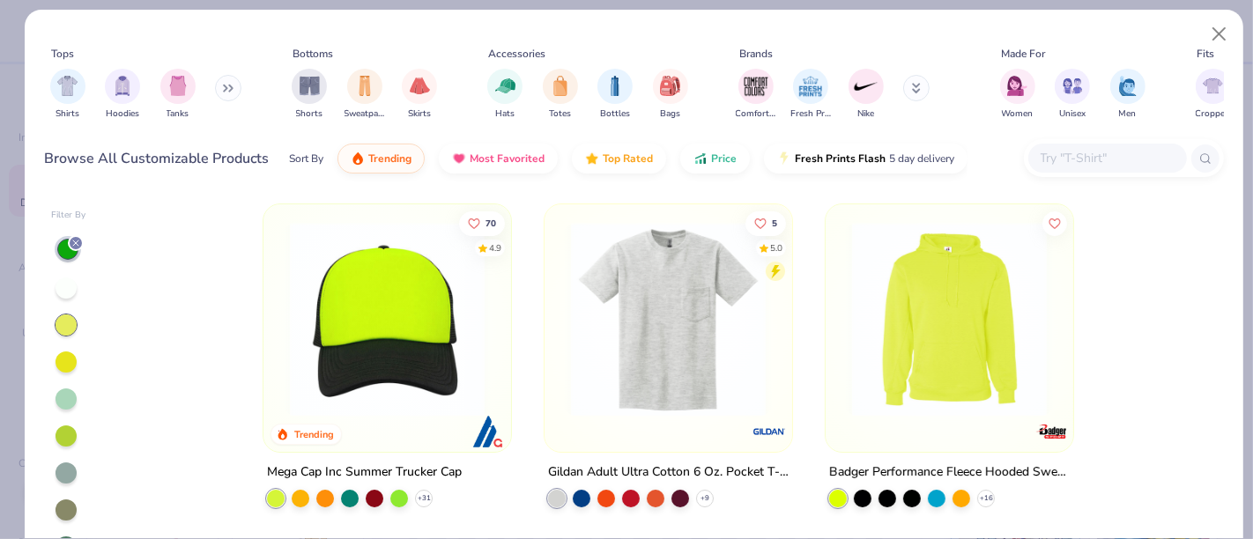
click at [674, 393] on img at bounding box center [668, 319] width 212 height 195
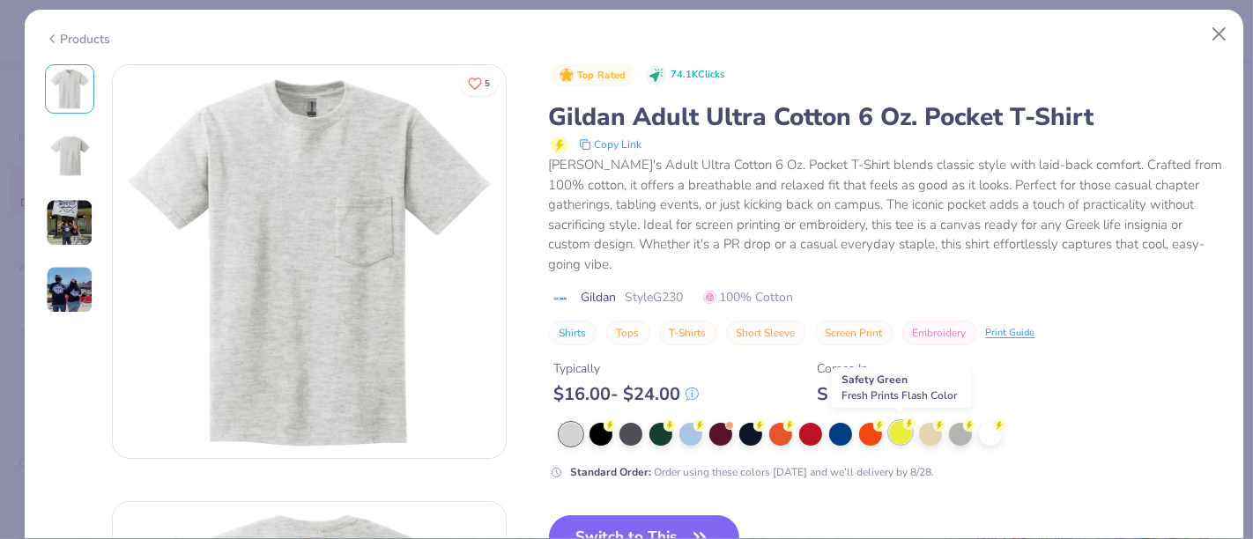
click at [896, 435] on div at bounding box center [900, 432] width 23 height 23
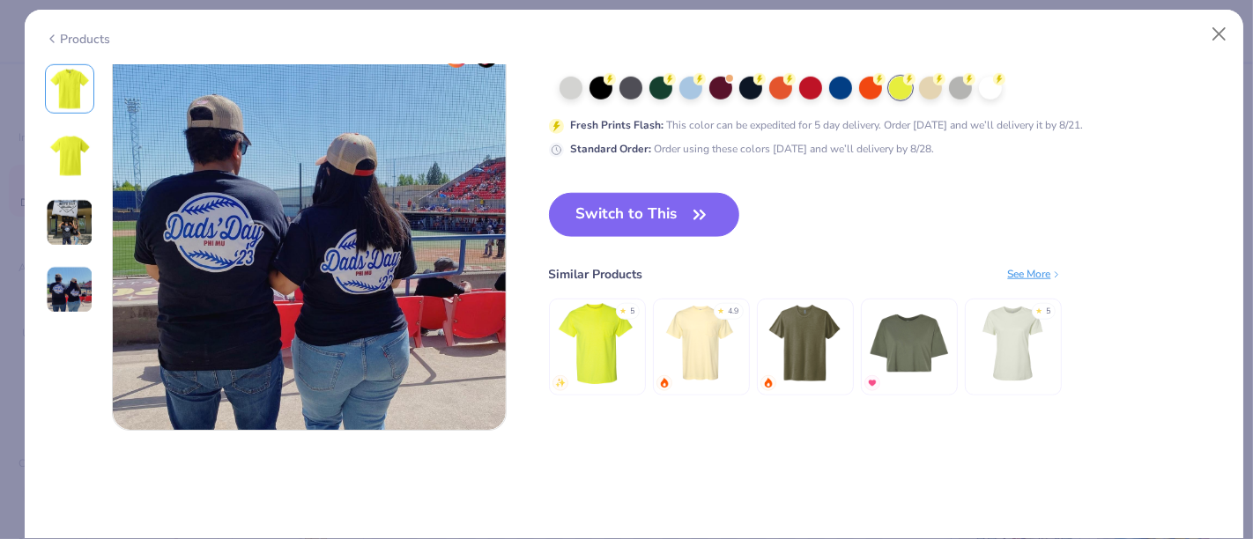
scroll to position [1412, 0]
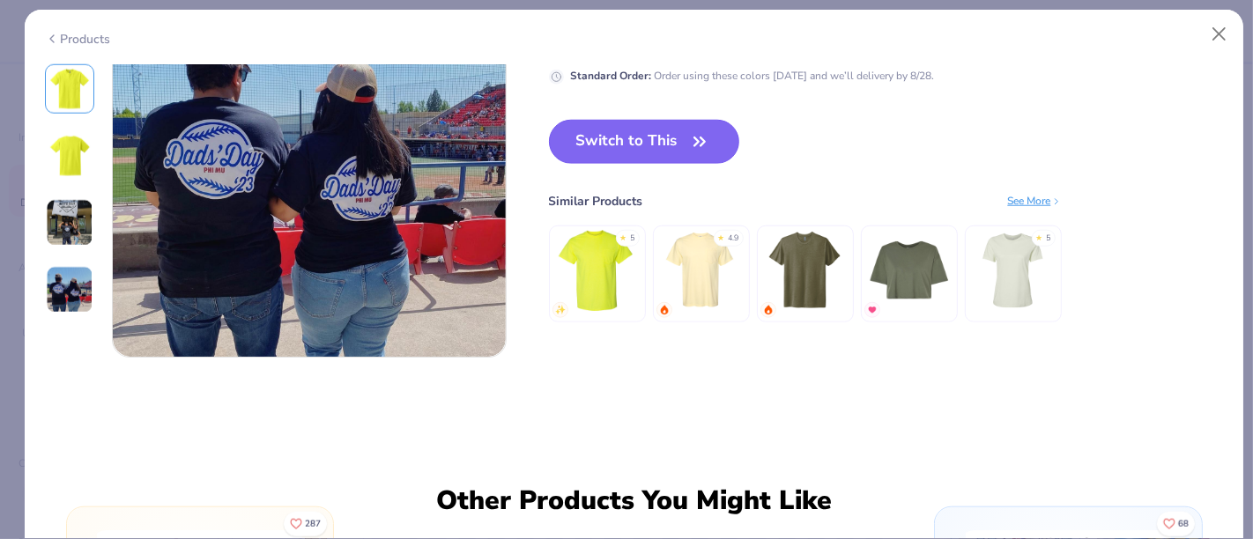
click at [614, 133] on button "Switch to This" at bounding box center [644, 142] width 191 height 44
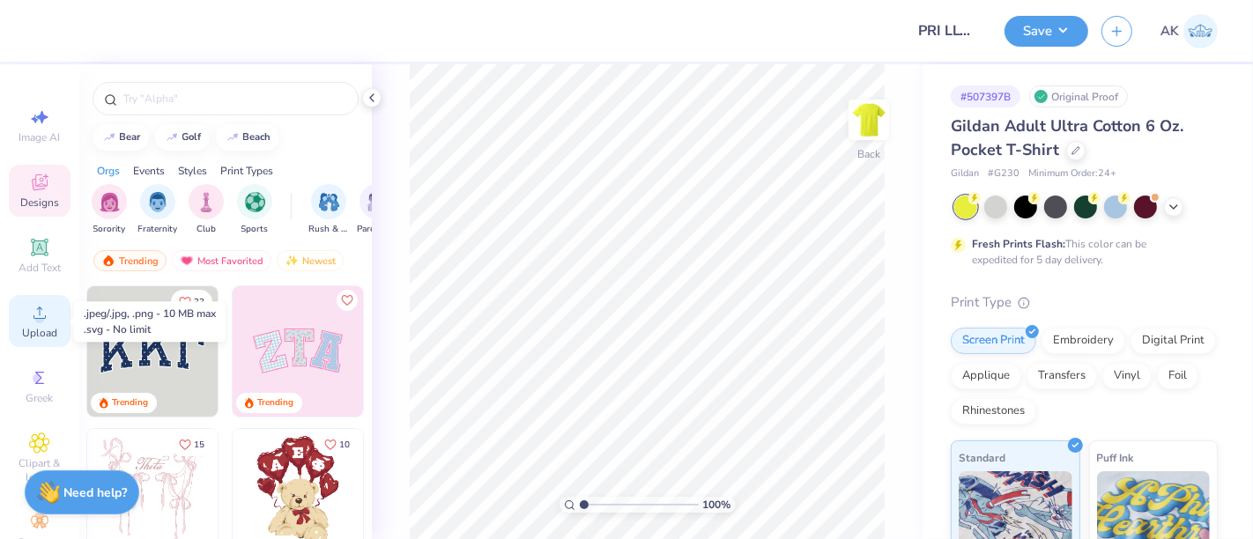
click at [29, 322] on icon at bounding box center [39, 312] width 21 height 21
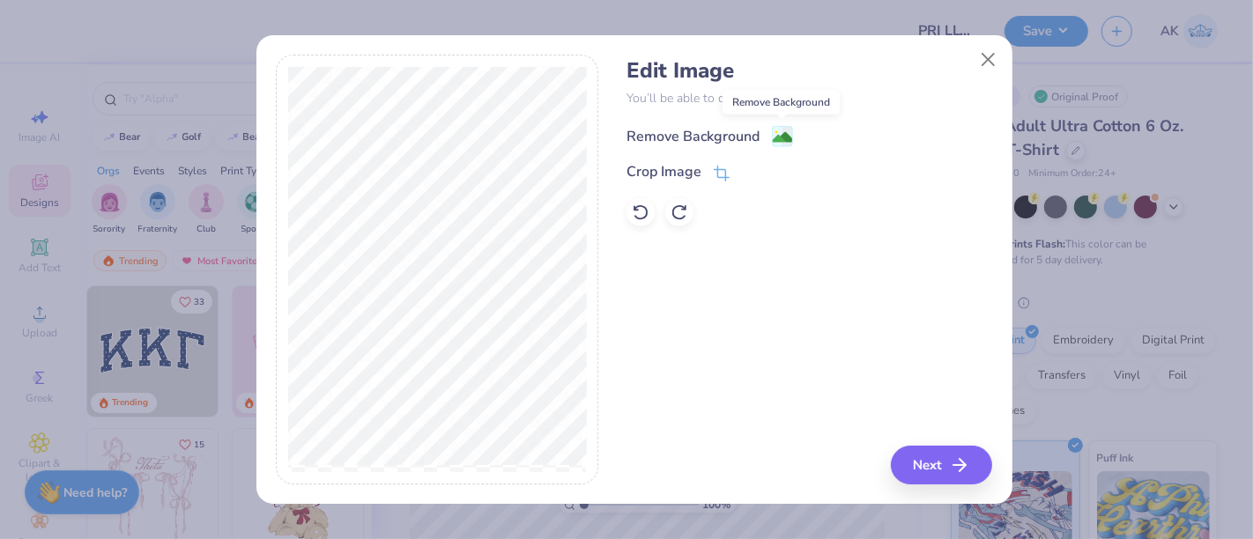
click at [783, 130] on image at bounding box center [782, 137] width 19 height 19
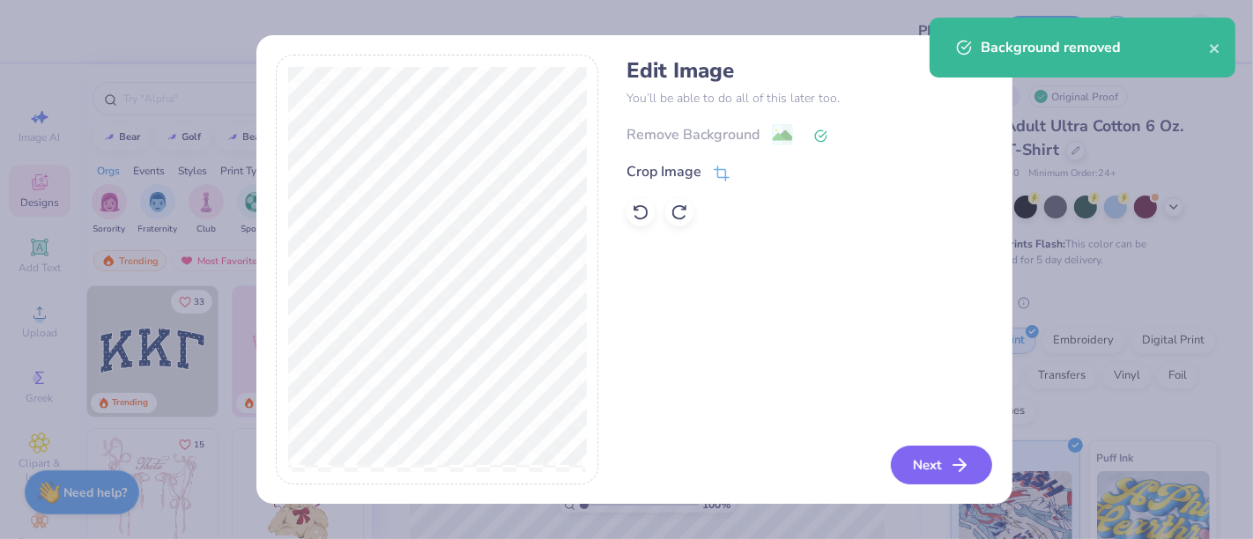
click at [938, 458] on button "Next" at bounding box center [941, 465] width 101 height 39
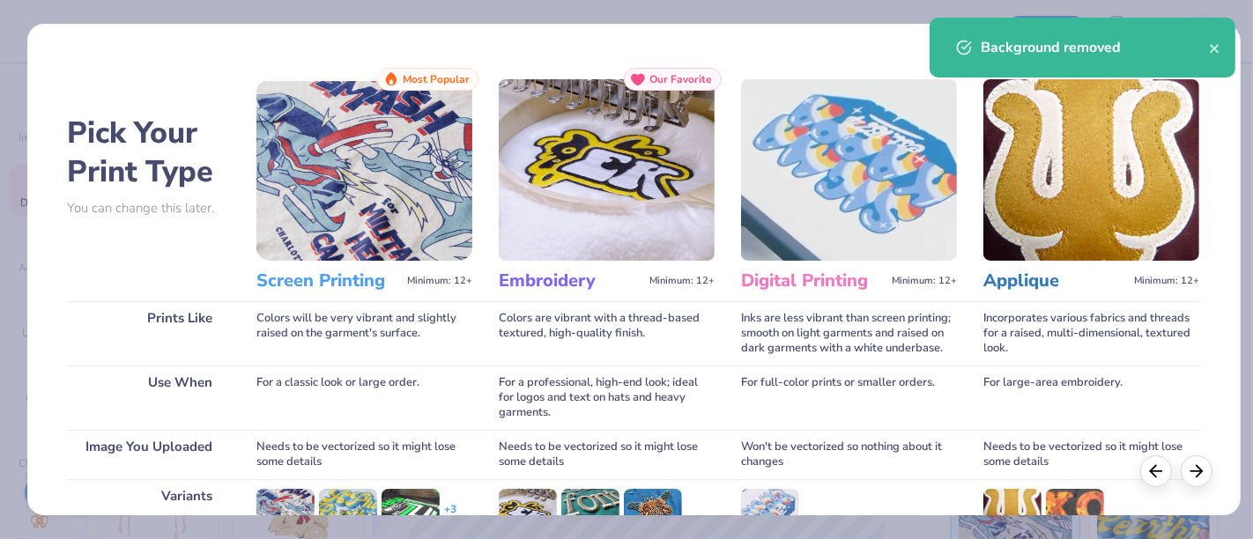
scroll to position [249, 0]
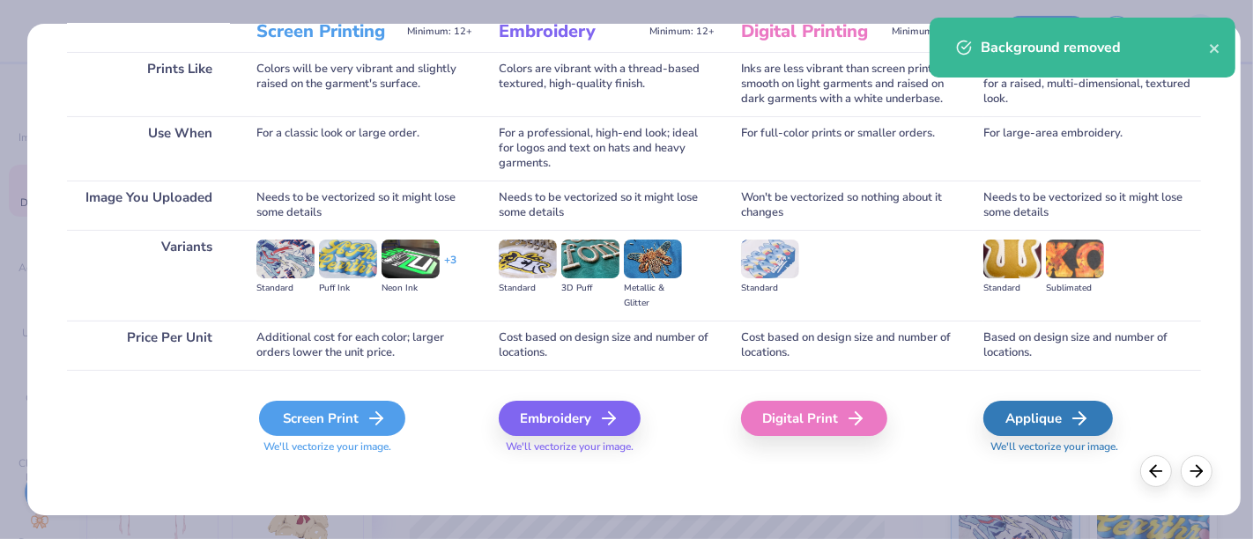
click at [312, 416] on div "Screen Print" at bounding box center [332, 418] width 146 height 35
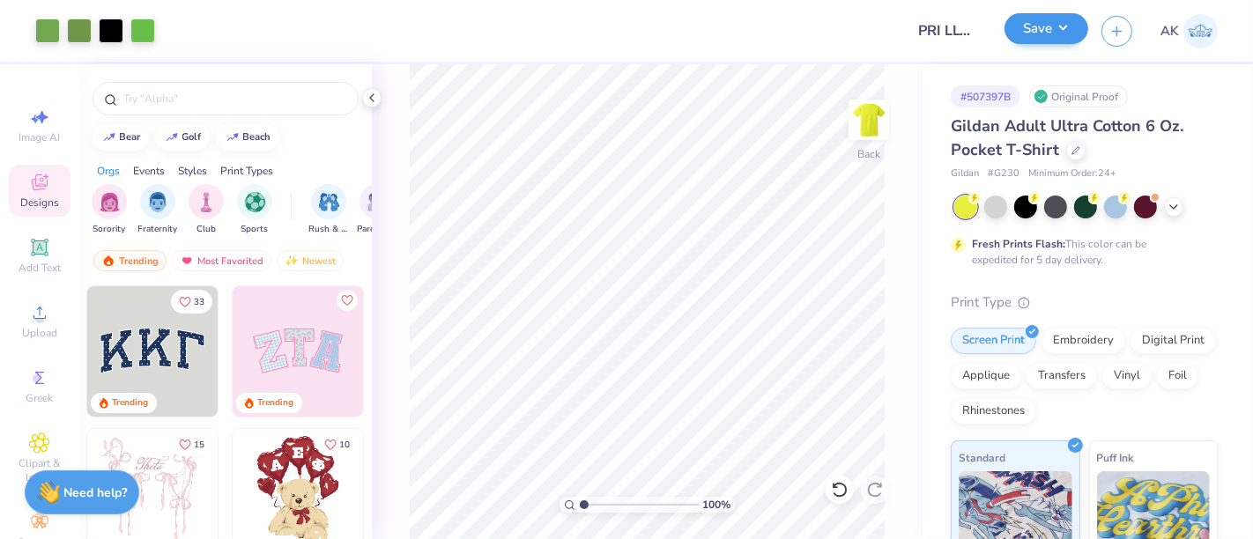
click at [1058, 46] on div "Save" at bounding box center [1046, 31] width 84 height 31
click at [1054, 32] on button "Save" at bounding box center [1046, 28] width 84 height 31
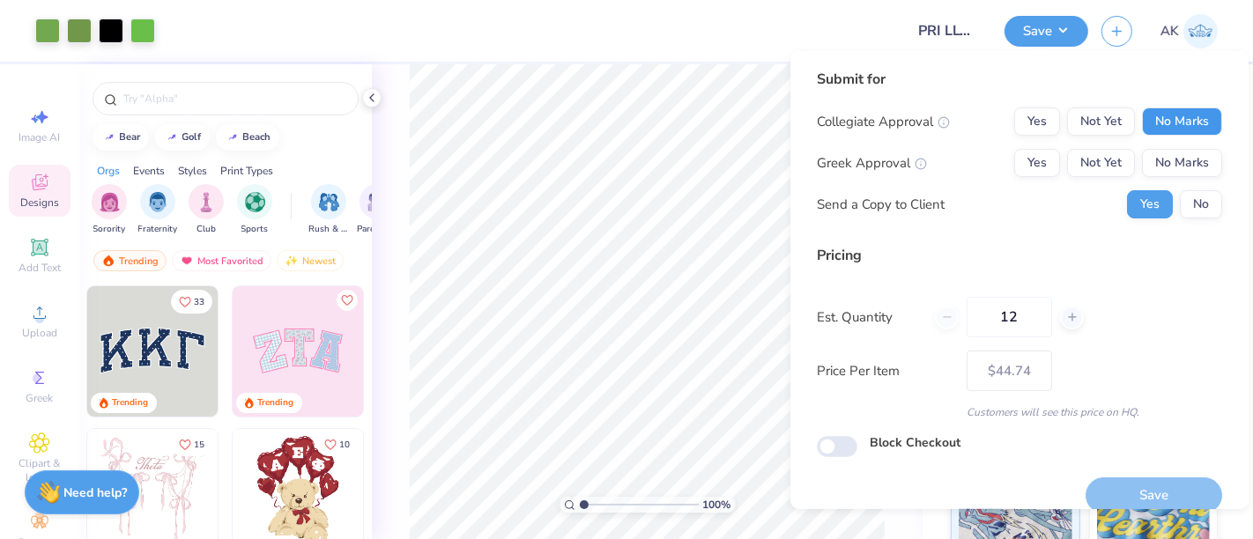
click at [1157, 122] on button "No Marks" at bounding box center [1182, 121] width 80 height 28
drag, startPoint x: 1160, startPoint y: 152, endPoint x: 1193, endPoint y: 194, distance: 52.7
click at [1193, 194] on div "Collegiate Approval Yes Not Yet No Marks Greek Approval Yes Not Yet No Marks Se…" at bounding box center [1019, 162] width 405 height 111
click at [1193, 194] on button "No" at bounding box center [1201, 204] width 42 height 28
click at [1171, 154] on button "No Marks" at bounding box center [1182, 163] width 80 height 28
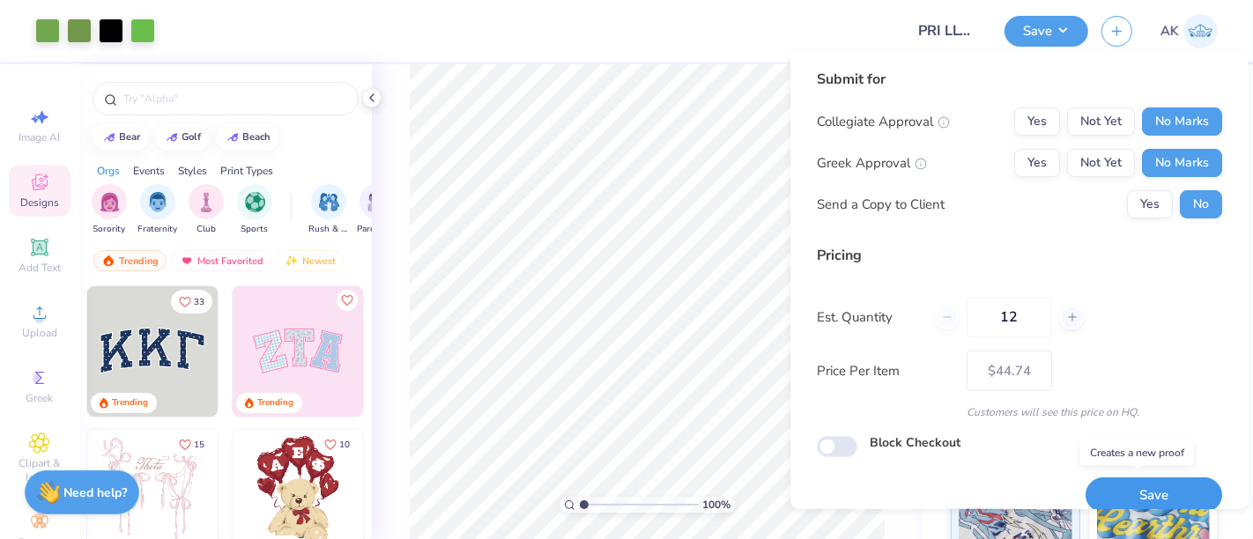
click at [1171, 493] on button "Save" at bounding box center [1153, 496] width 137 height 36
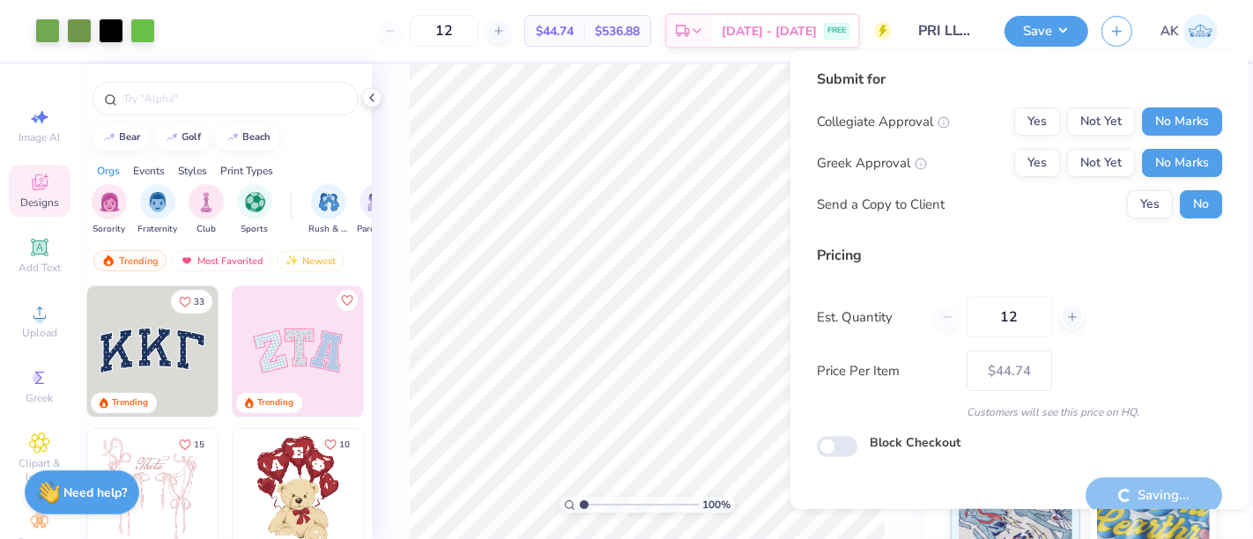
type input "– –"
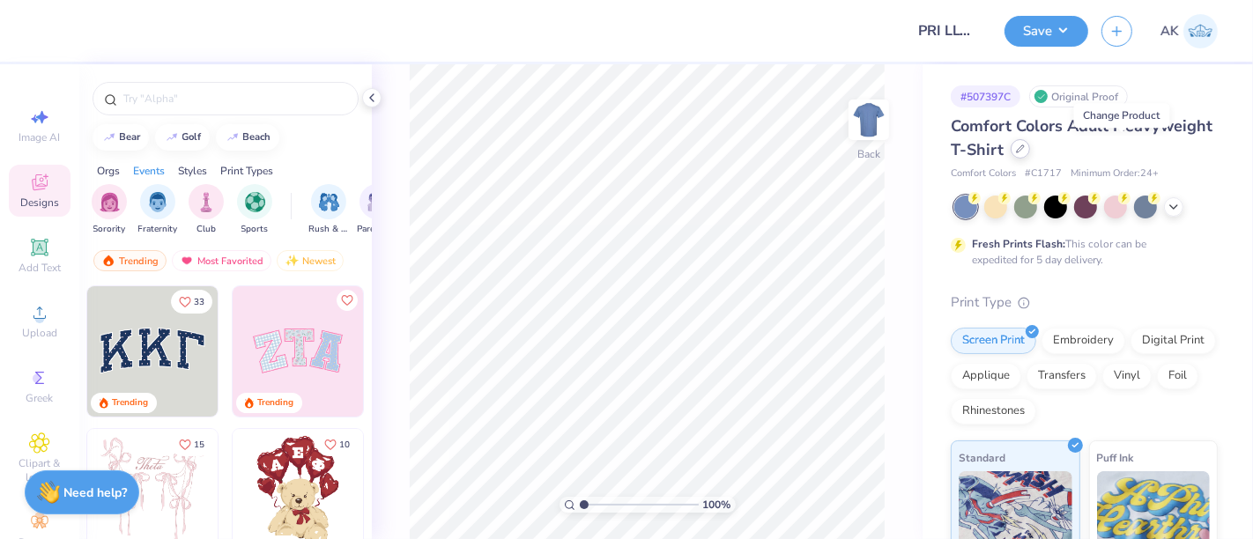
click at [1025, 152] on icon at bounding box center [1020, 148] width 9 height 9
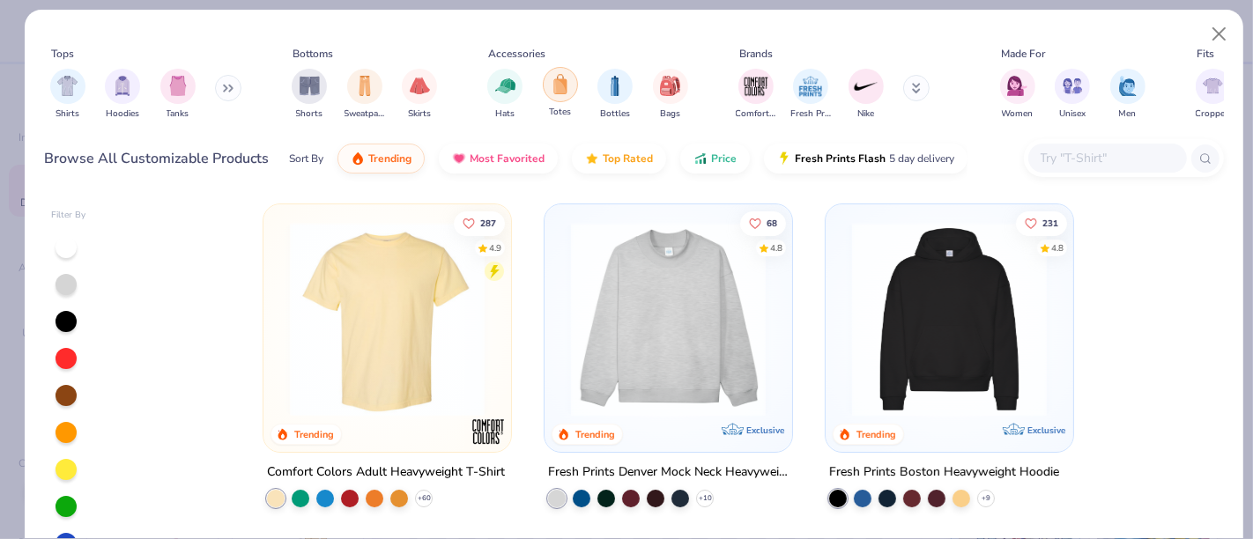
click at [564, 90] on img "filter for Totes" at bounding box center [560, 84] width 19 height 20
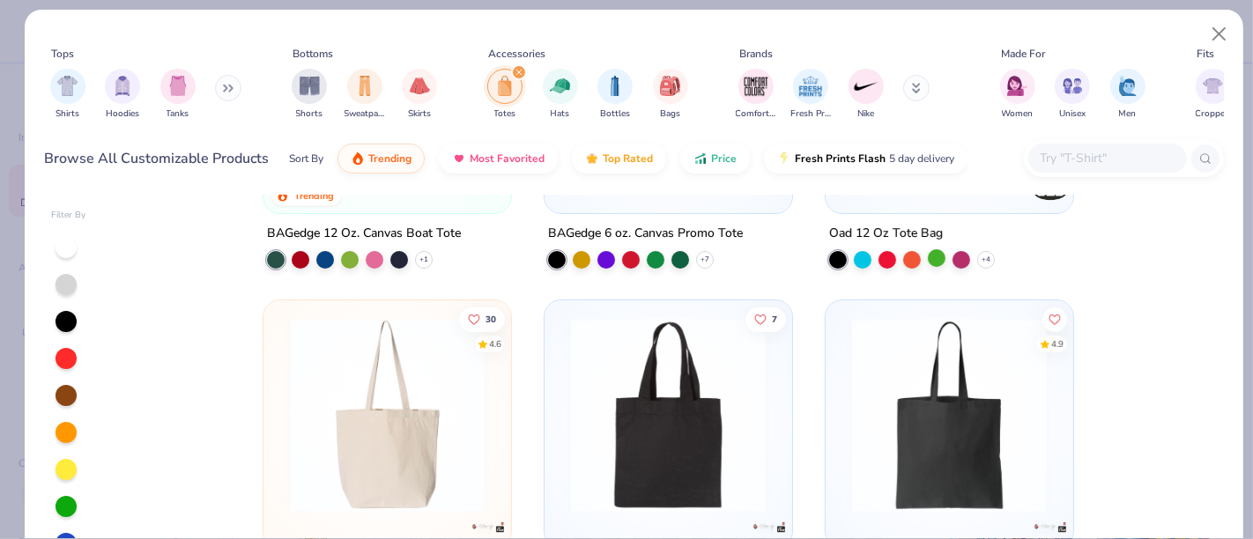
scroll to position [240, 0]
click at [928, 259] on div at bounding box center [937, 257] width 18 height 18
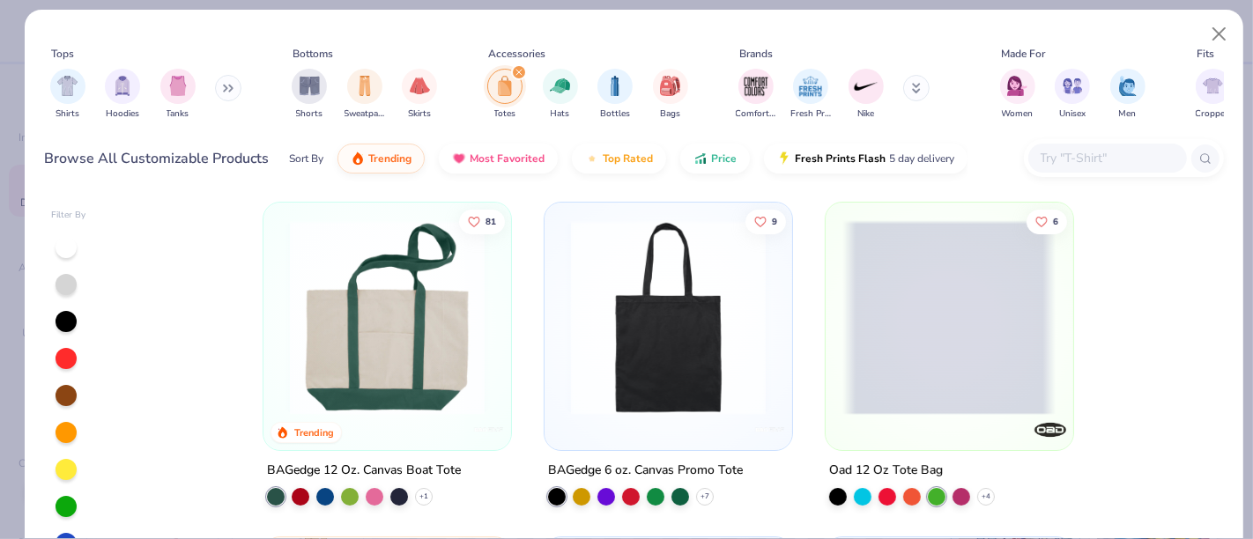
scroll to position [7, 0]
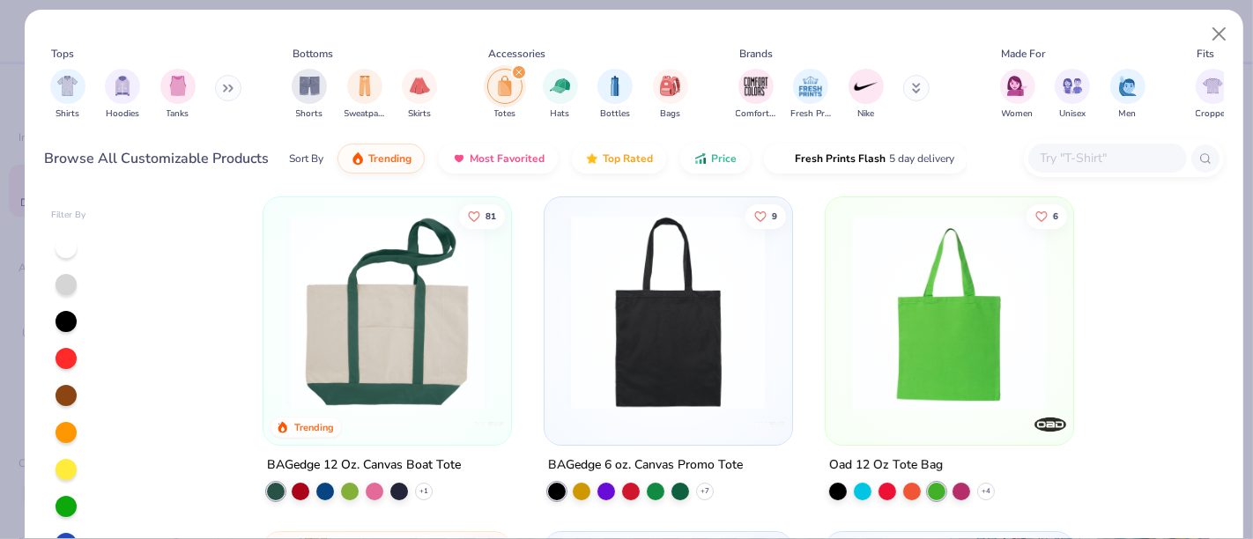
click at [515, 70] on icon "filter for Totes" at bounding box center [518, 72] width 7 height 7
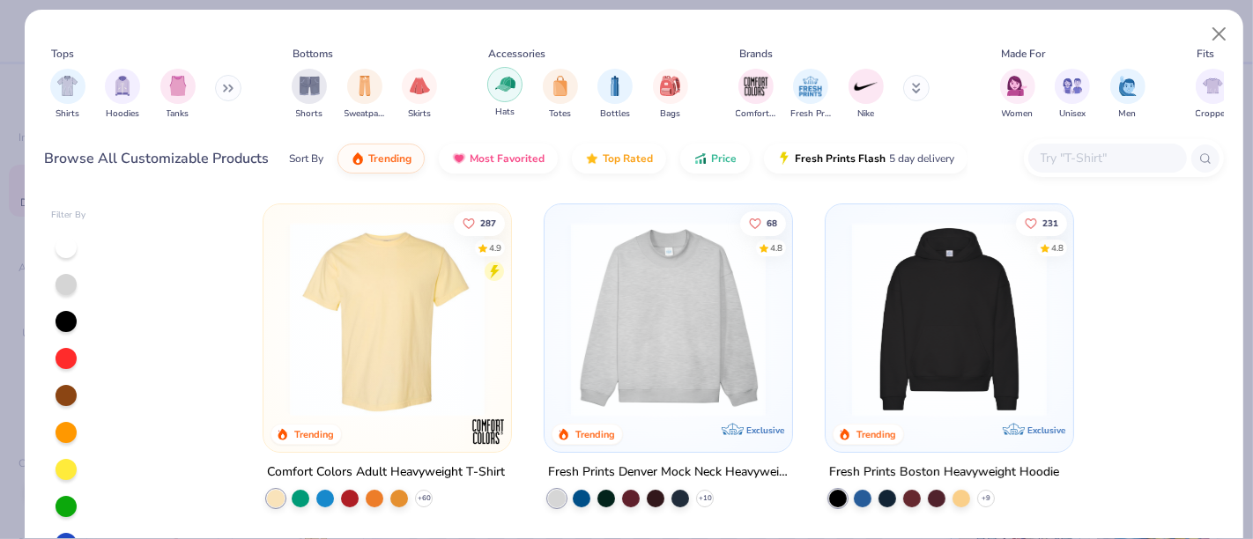
click at [513, 89] on img "filter for Hats" at bounding box center [505, 84] width 20 height 20
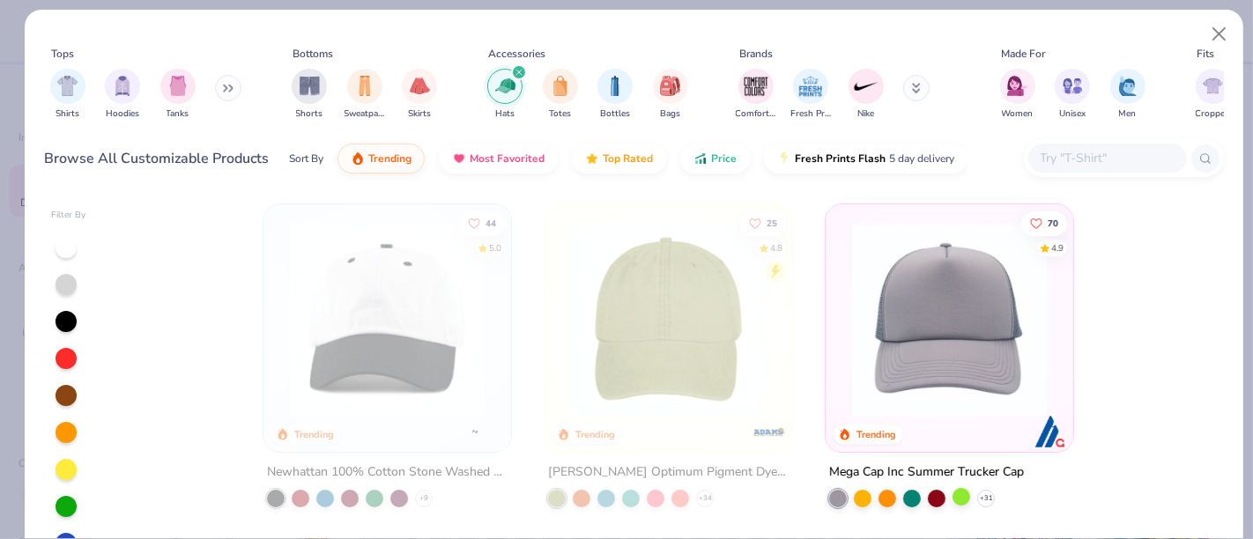
click at [952, 493] on div at bounding box center [961, 497] width 18 height 18
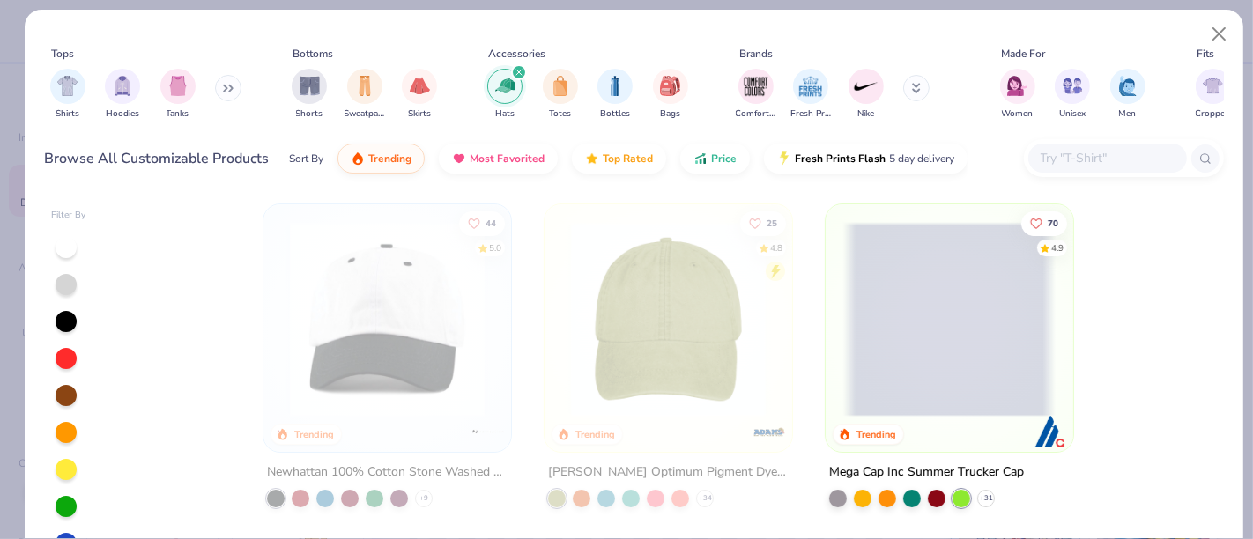
click at [934, 318] on span at bounding box center [949, 319] width 212 height 195
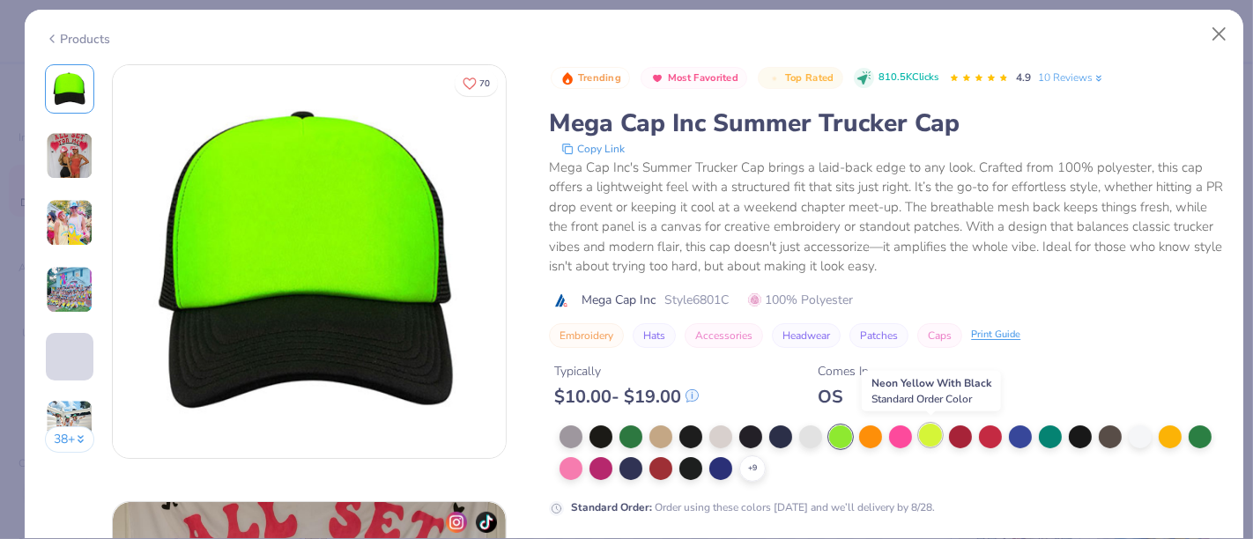
click at [935, 439] on div at bounding box center [930, 435] width 23 height 23
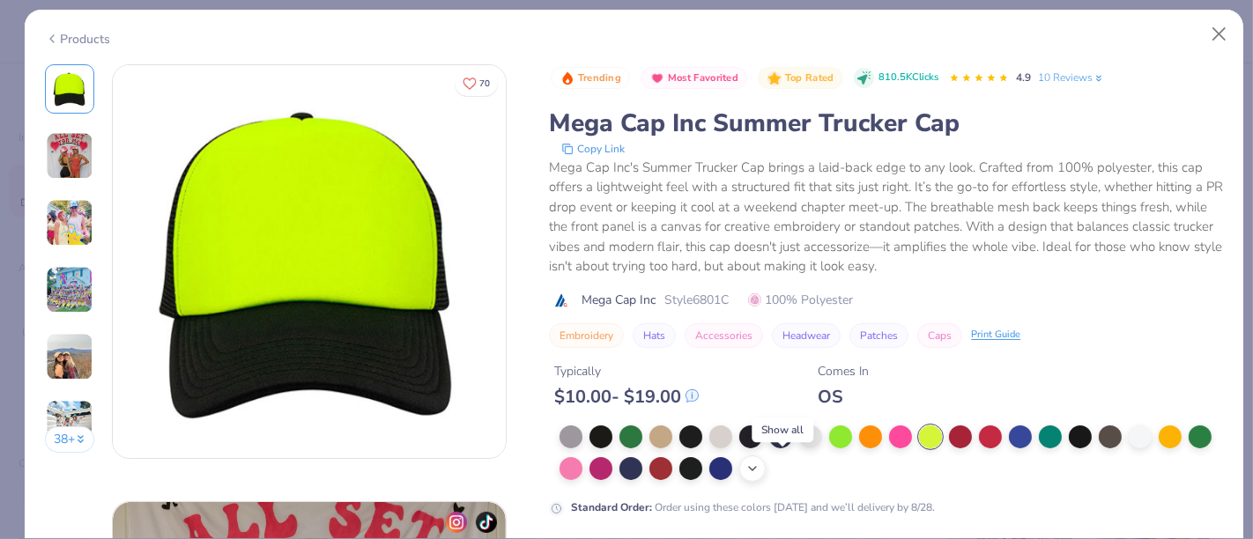
click at [759, 463] on icon at bounding box center [752, 469] width 14 height 14
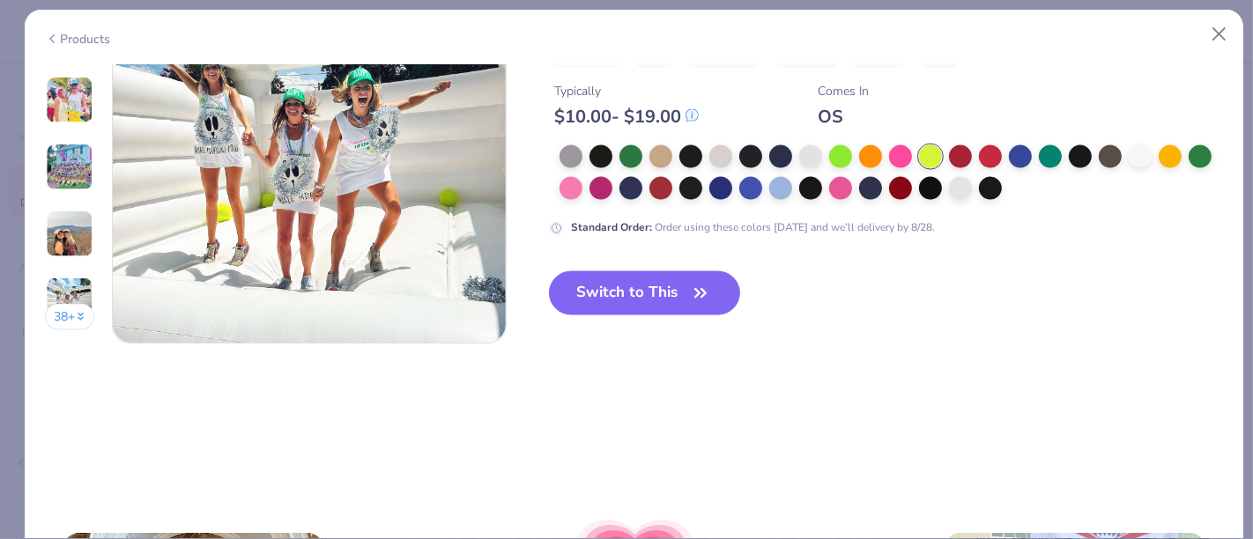
scroll to position [2311, 0]
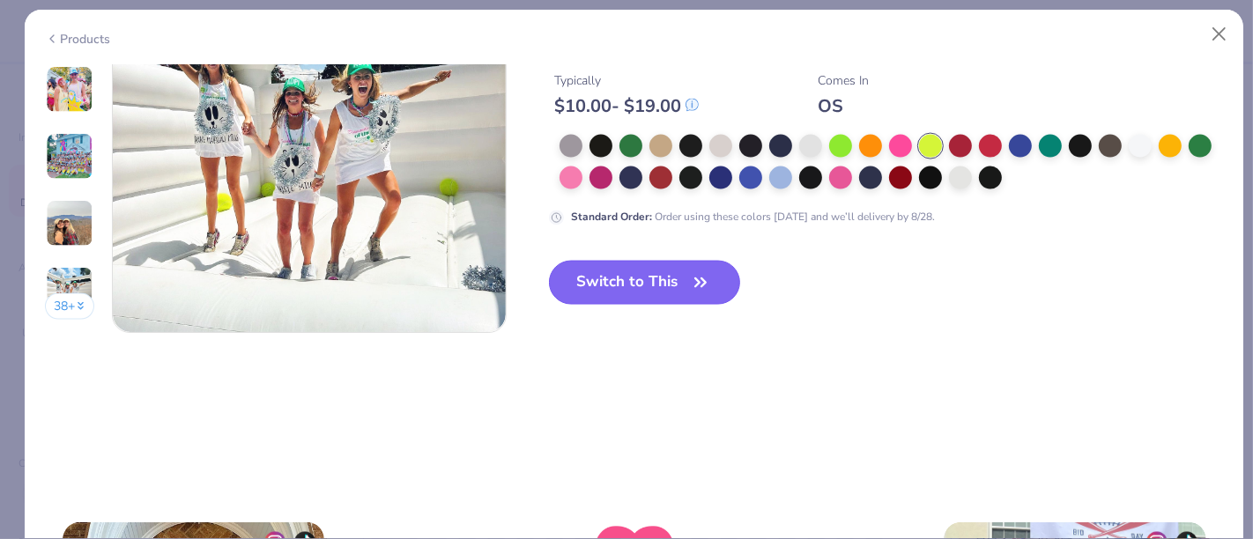
click at [694, 270] on icon "button" at bounding box center [700, 282] width 25 height 25
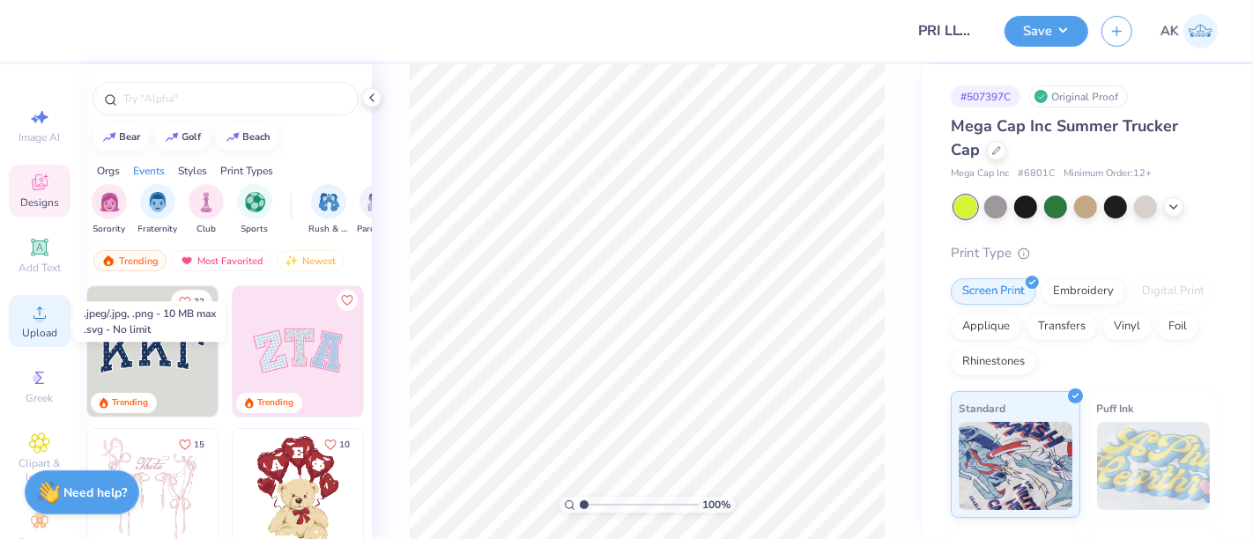
click at [29, 327] on span "Upload" at bounding box center [39, 333] width 35 height 14
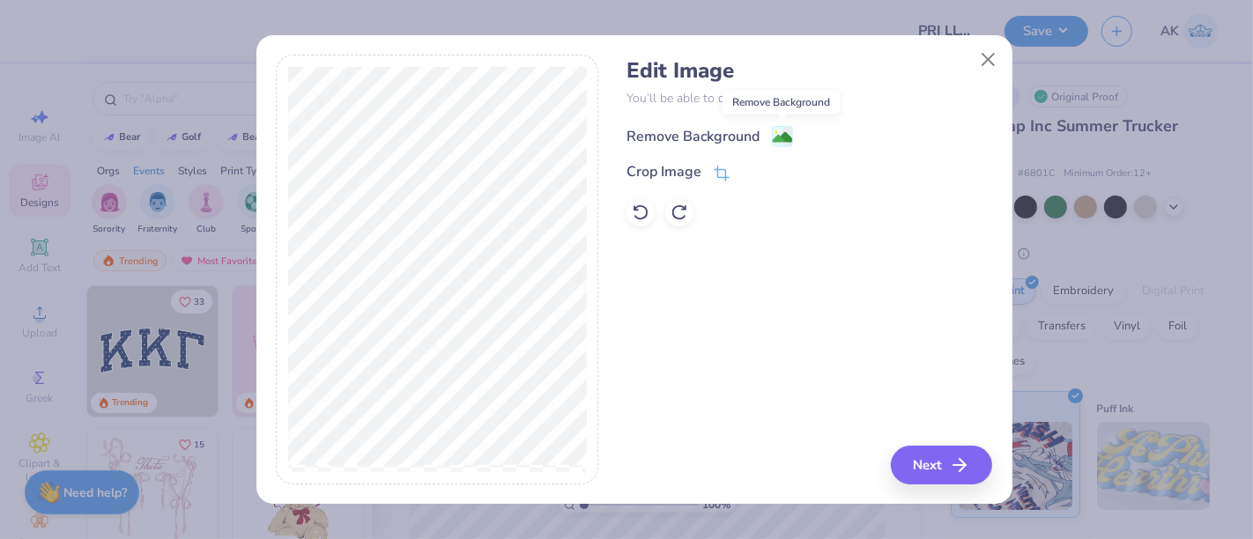
click at [777, 133] on image at bounding box center [782, 137] width 19 height 19
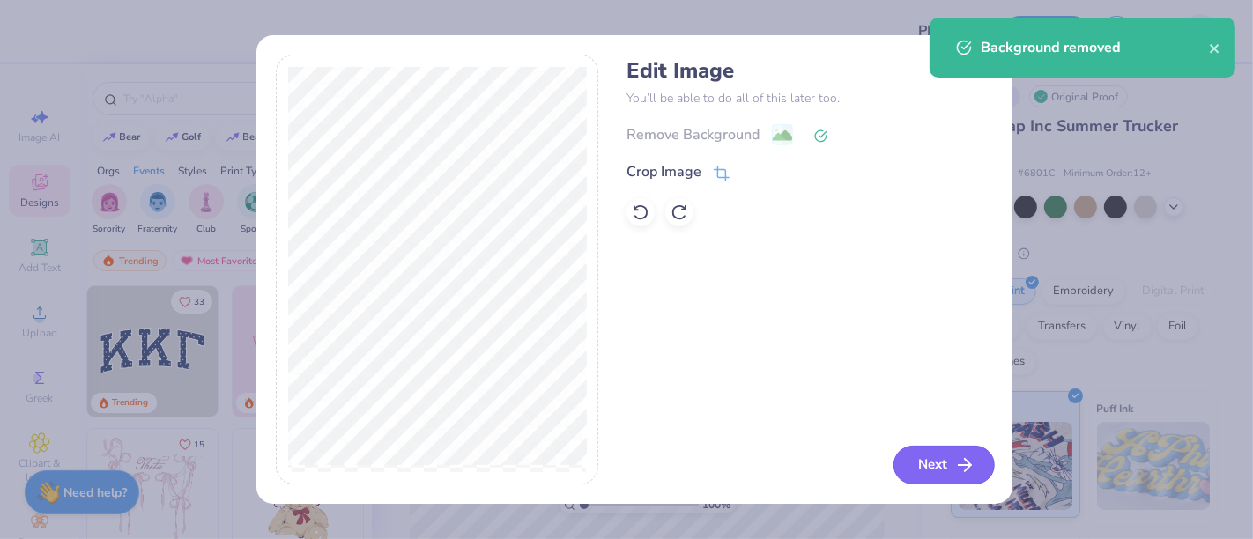
click at [937, 456] on button "Next" at bounding box center [943, 465] width 101 height 39
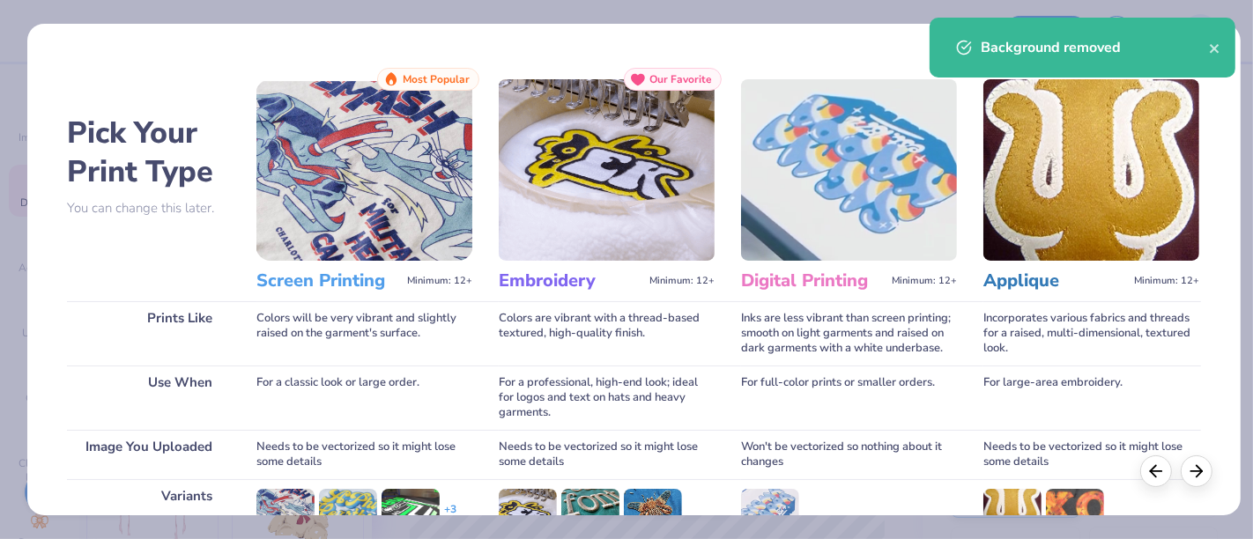
scroll to position [249, 0]
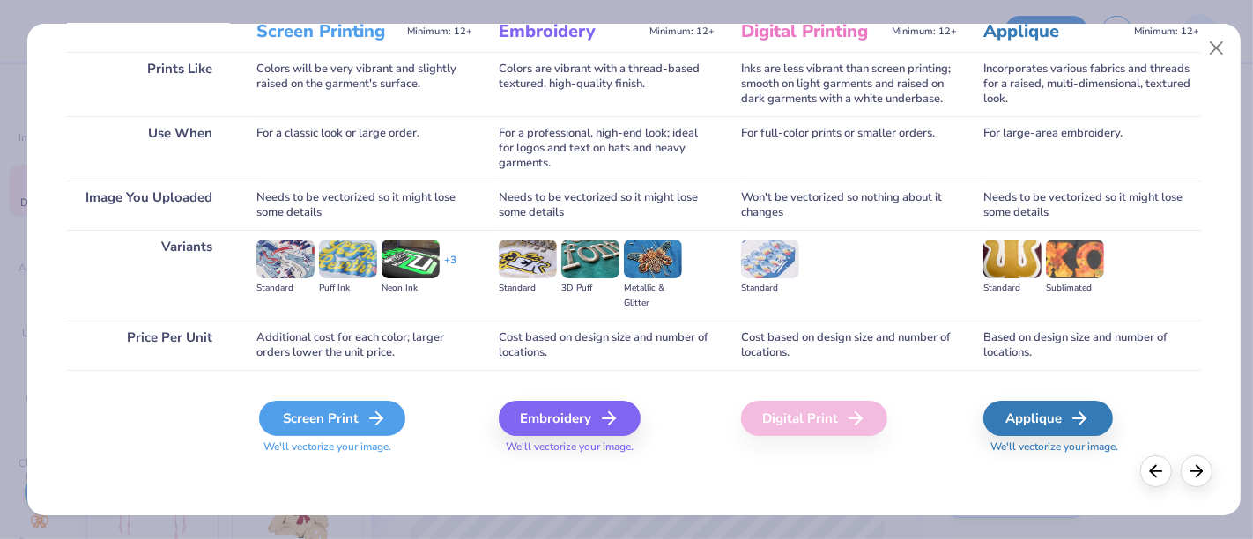
click at [361, 413] on div "Screen Print" at bounding box center [332, 418] width 146 height 35
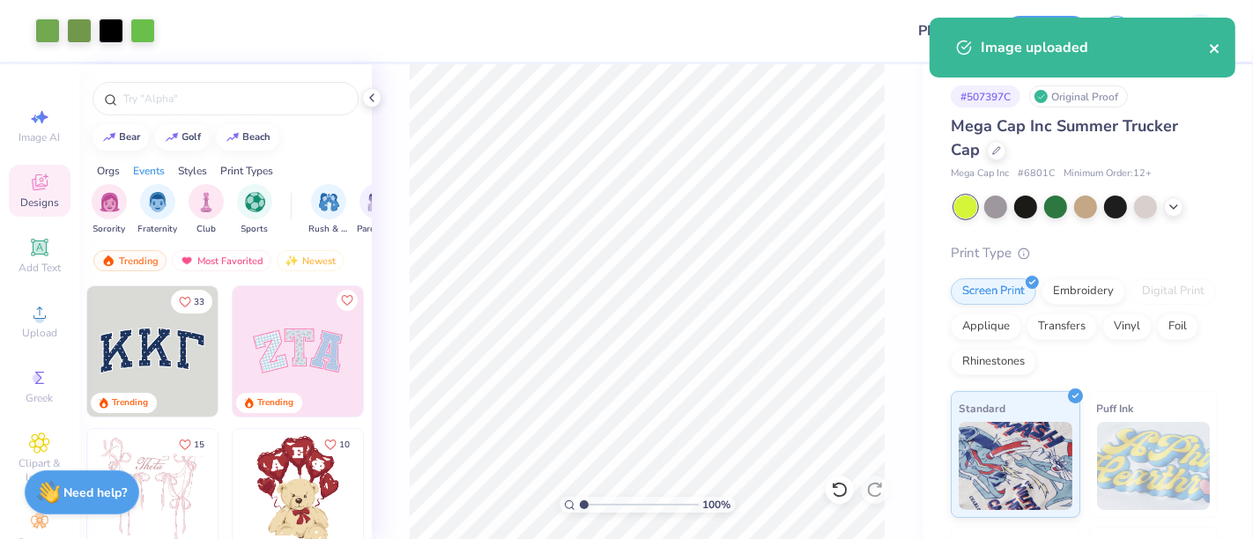
click at [1211, 51] on icon "close" at bounding box center [1214, 48] width 9 height 9
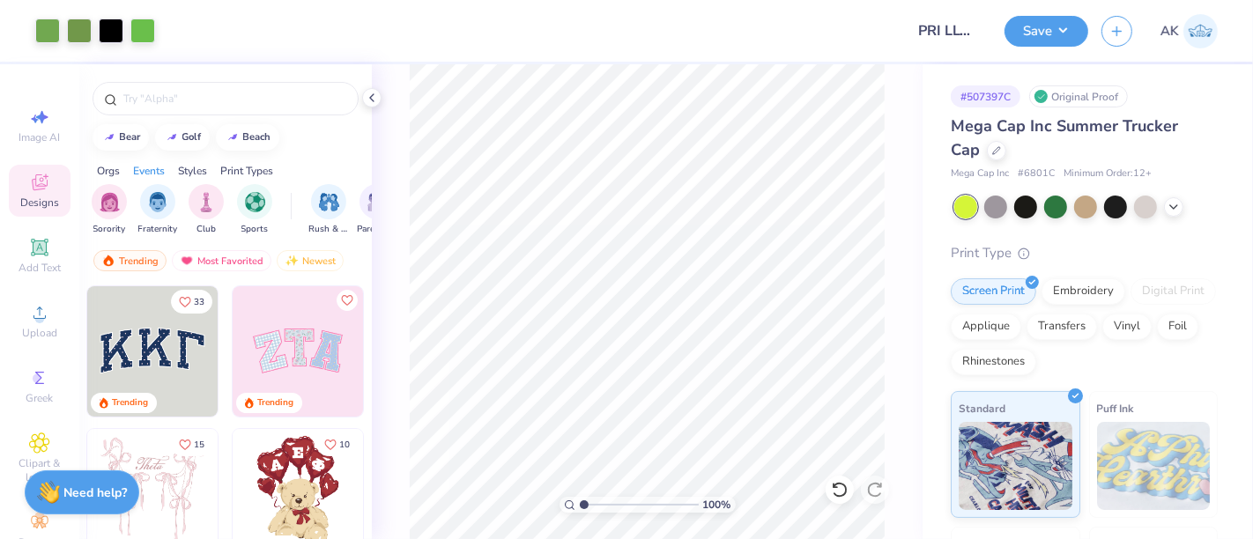
click at [1026, 27] on button "Save" at bounding box center [1046, 31] width 84 height 31
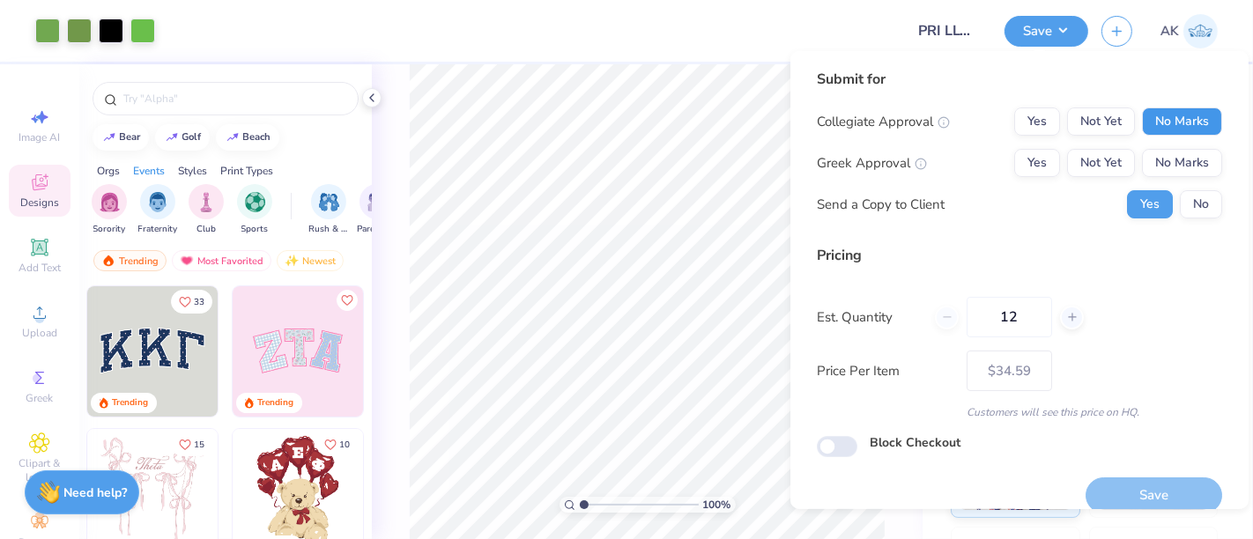
click at [1168, 122] on button "No Marks" at bounding box center [1182, 121] width 80 height 28
click at [1170, 165] on button "No Marks" at bounding box center [1182, 163] width 80 height 28
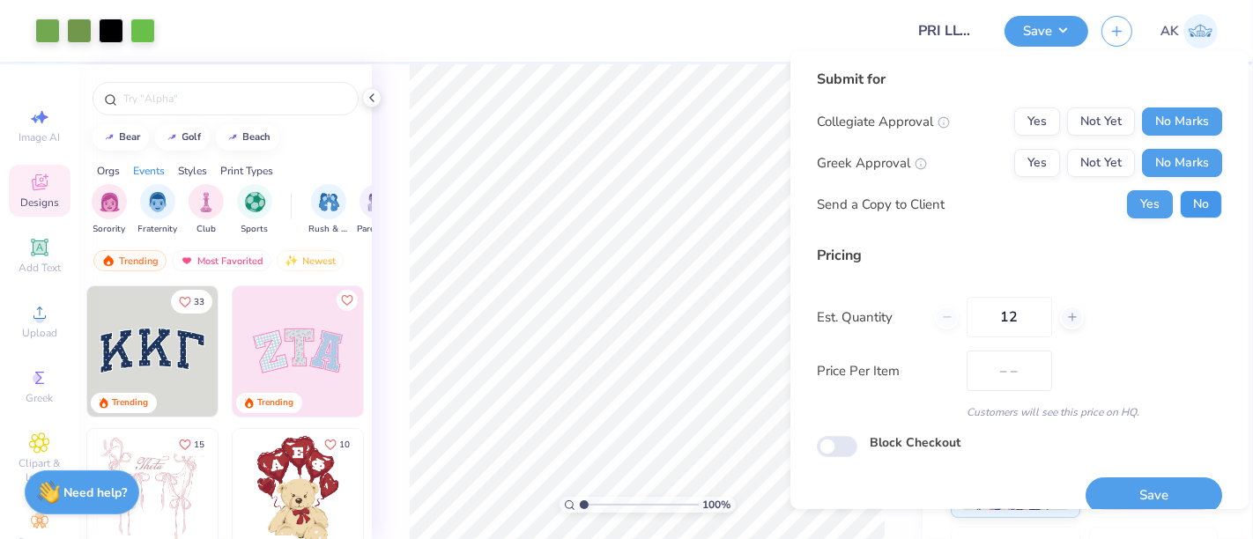
click at [1193, 216] on button "No" at bounding box center [1201, 204] width 42 height 28
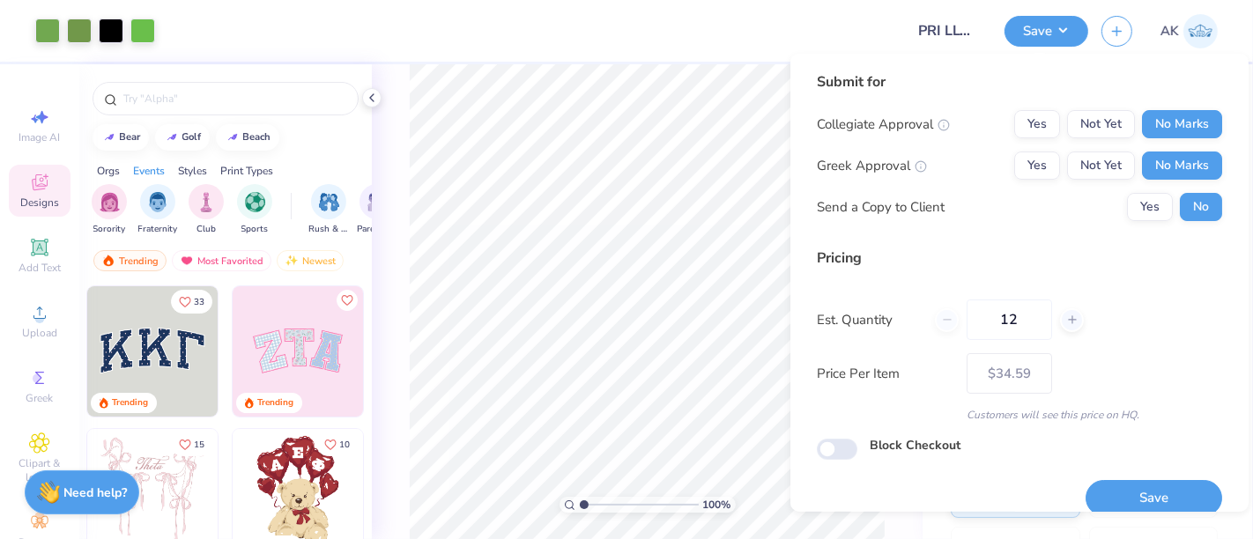
scroll to position [19, 0]
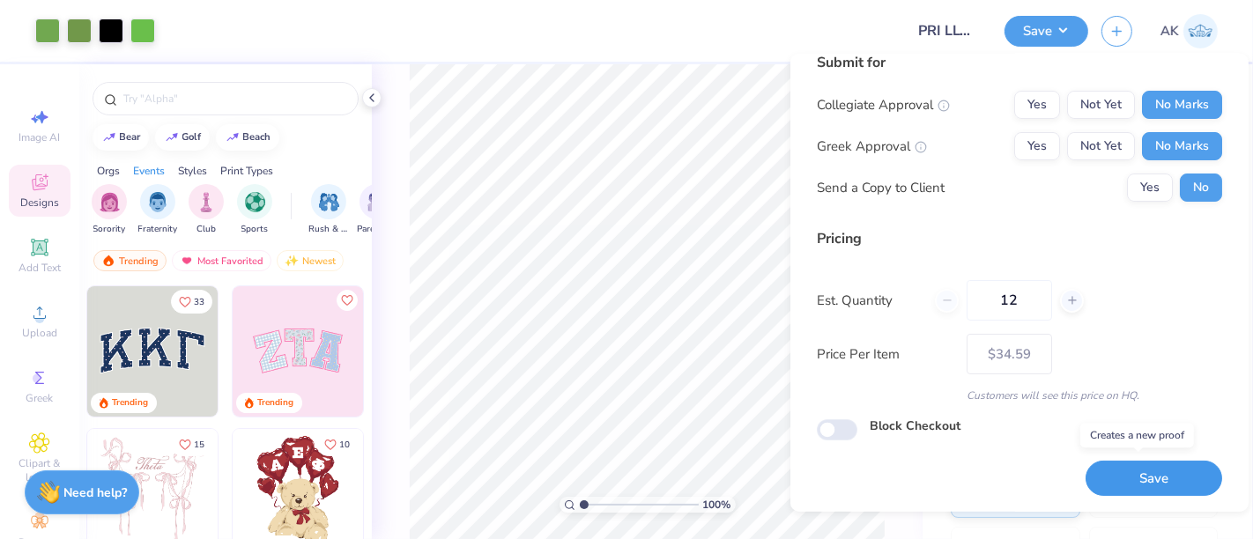
click at [1125, 464] on button "Save" at bounding box center [1153, 479] width 137 height 36
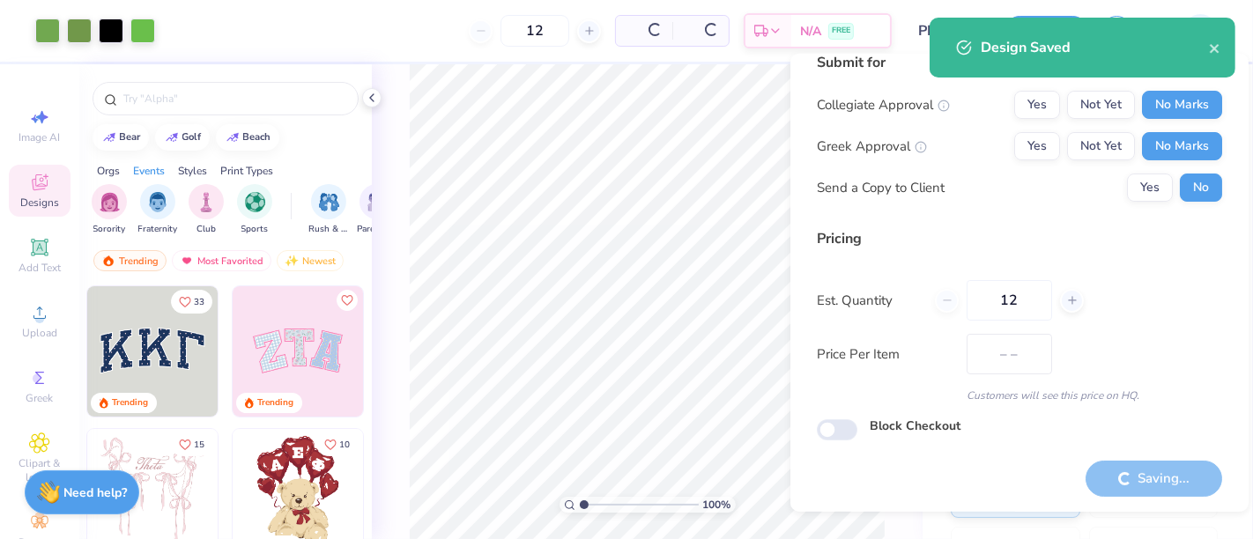
type input "$34.59"
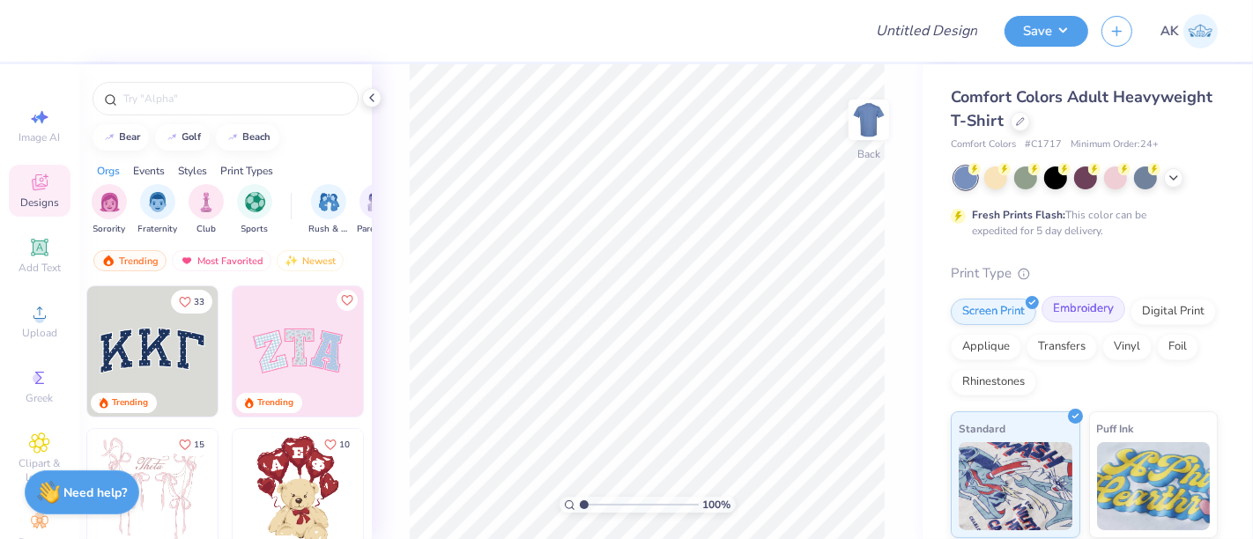
click at [1070, 306] on div "Embroidery" at bounding box center [1083, 309] width 84 height 26
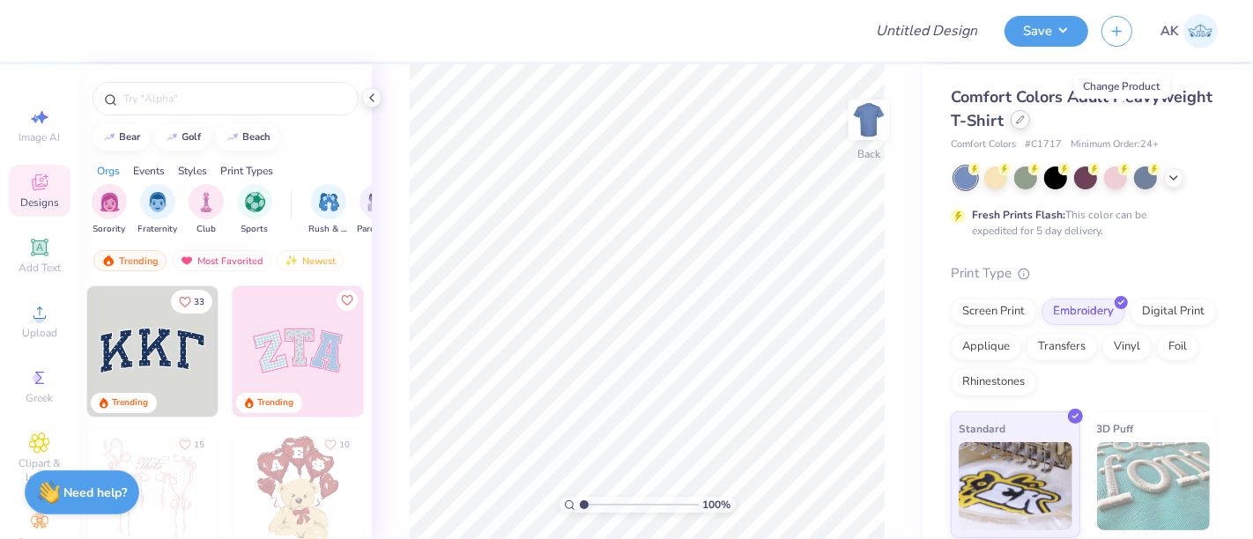
click at [1025, 119] on icon at bounding box center [1020, 119] width 9 height 9
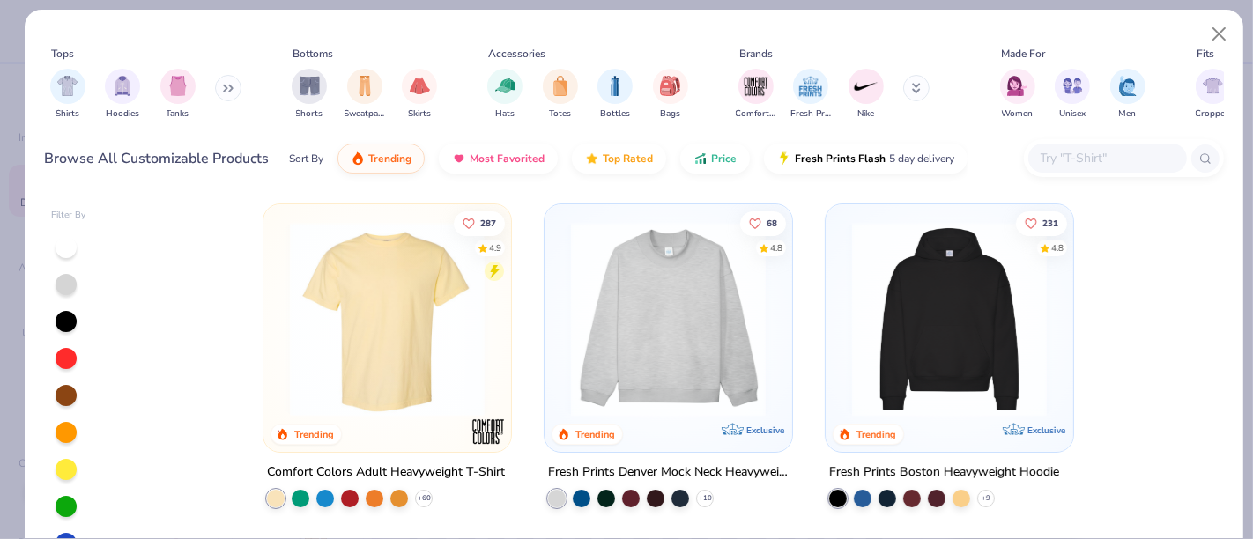
click at [638, 278] on img at bounding box center [668, 319] width 212 height 195
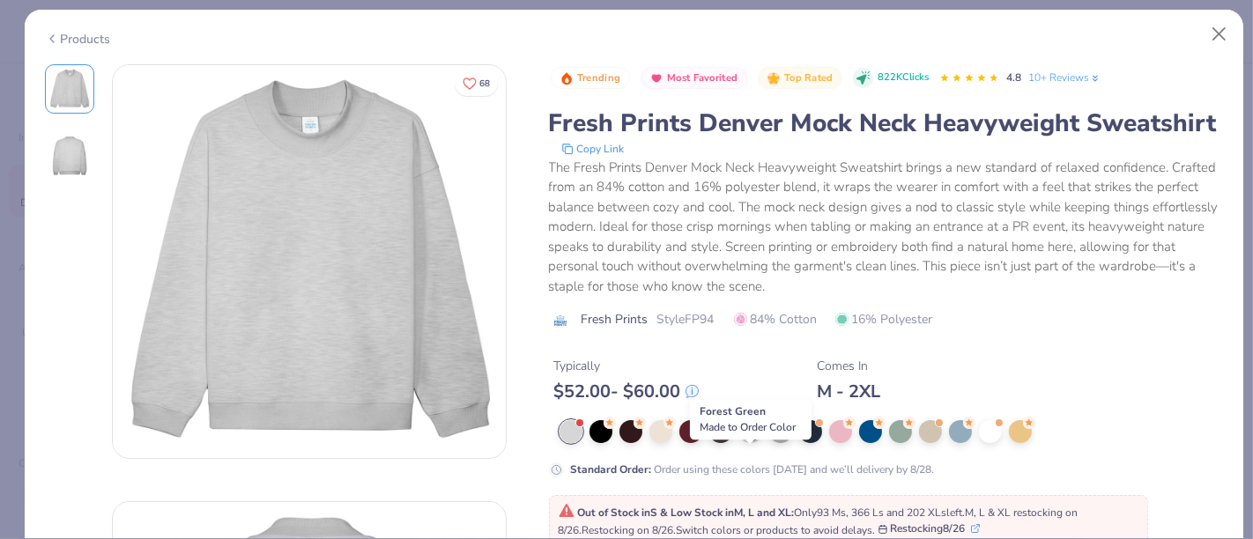
click at [753, 441] on div at bounding box center [750, 430] width 23 height 23
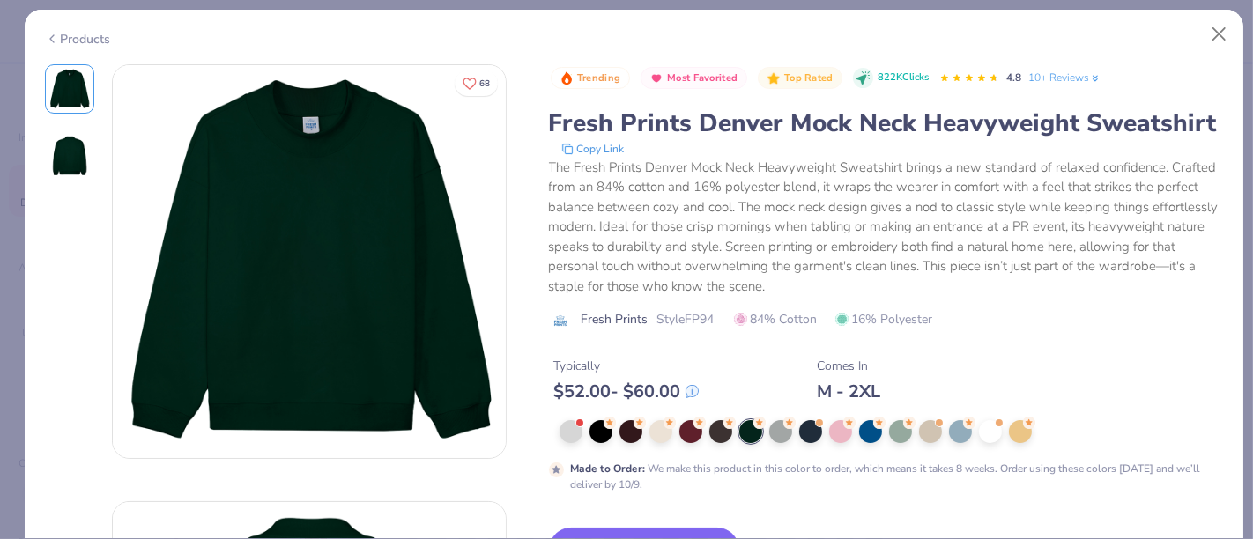
click at [70, 38] on div "Products" at bounding box center [78, 39] width 66 height 19
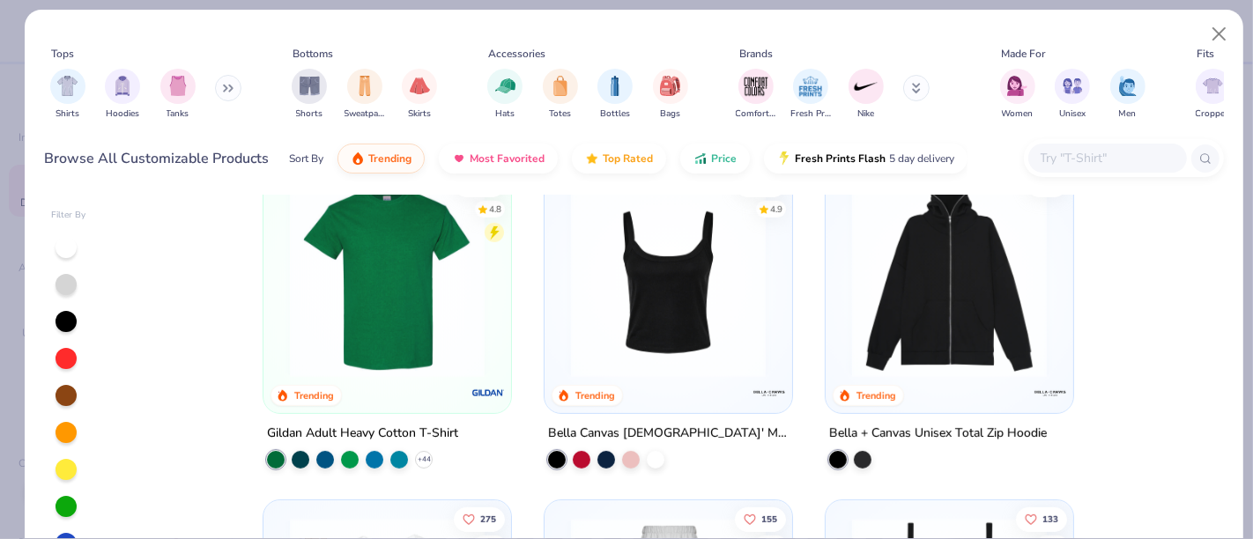
scroll to position [707, 0]
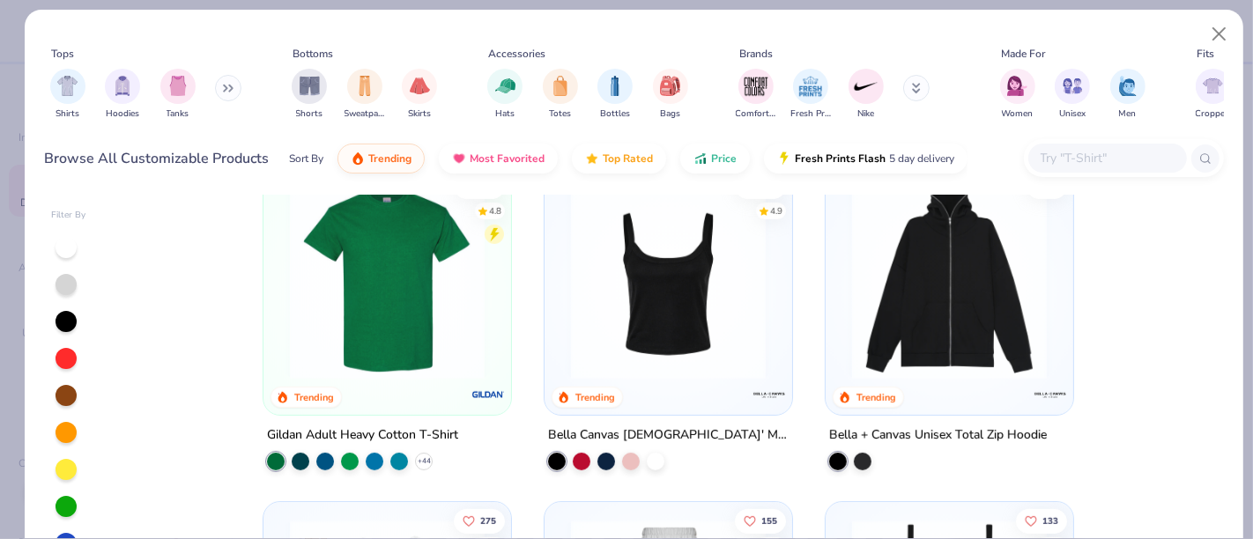
click at [937, 278] on img at bounding box center [949, 281] width 212 height 195
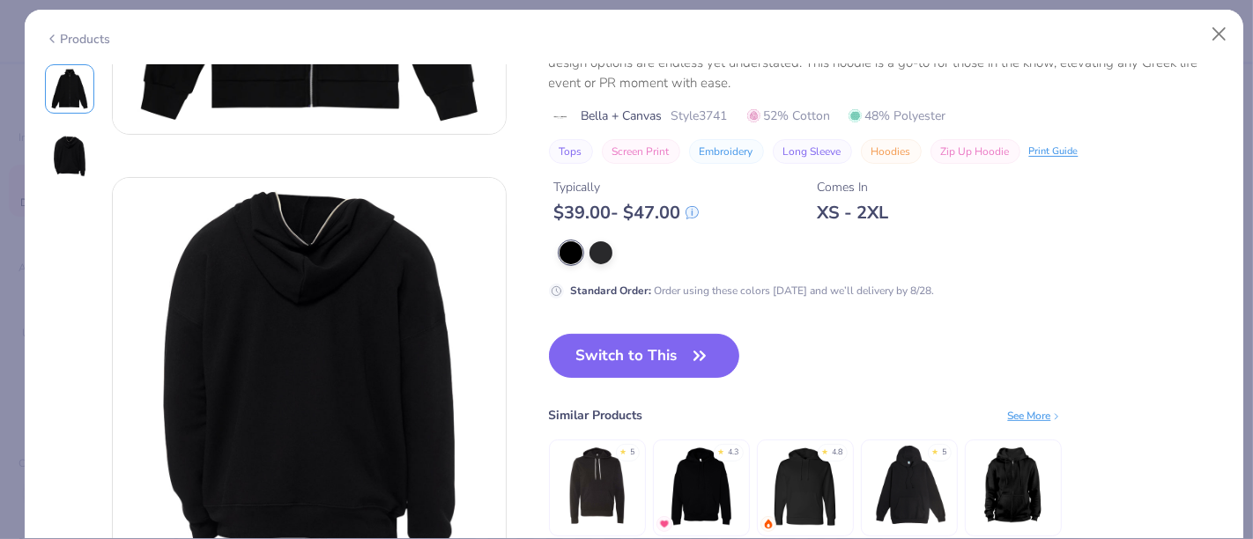
scroll to position [299, 0]
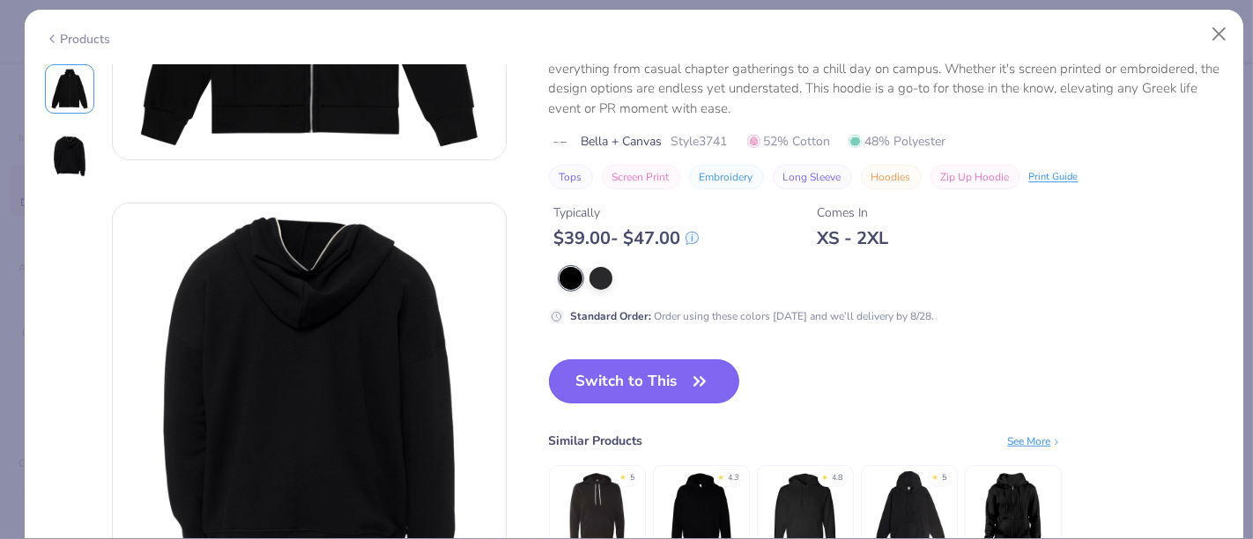
click at [611, 371] on button "Switch to This" at bounding box center [644, 381] width 191 height 44
click at [632, 389] on button "Switch to This" at bounding box center [644, 381] width 191 height 44
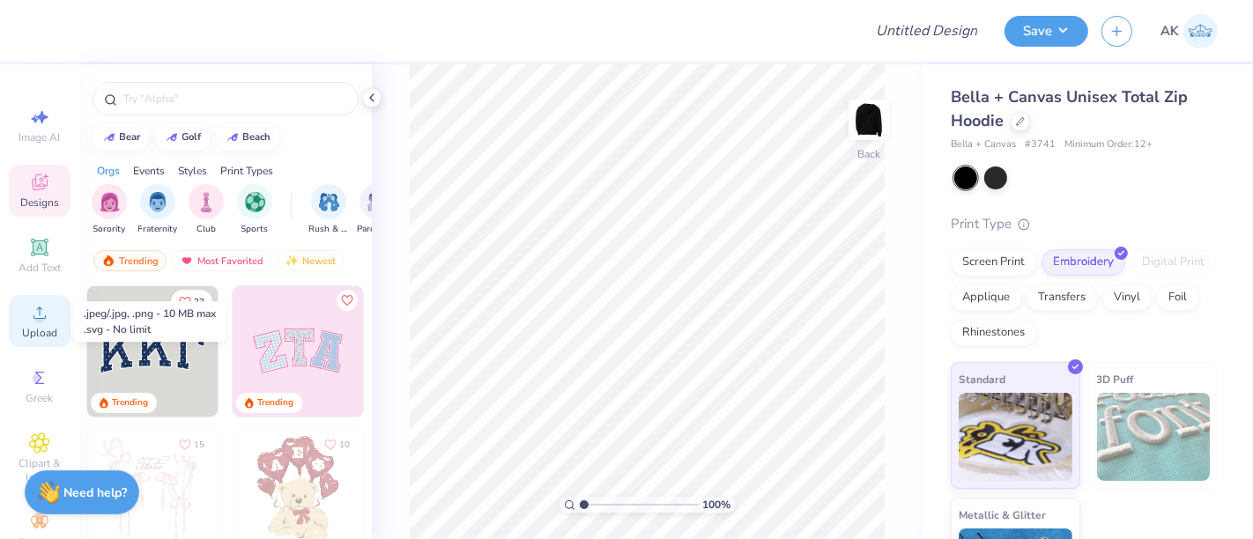
click at [34, 321] on circle at bounding box center [39, 319] width 10 height 10
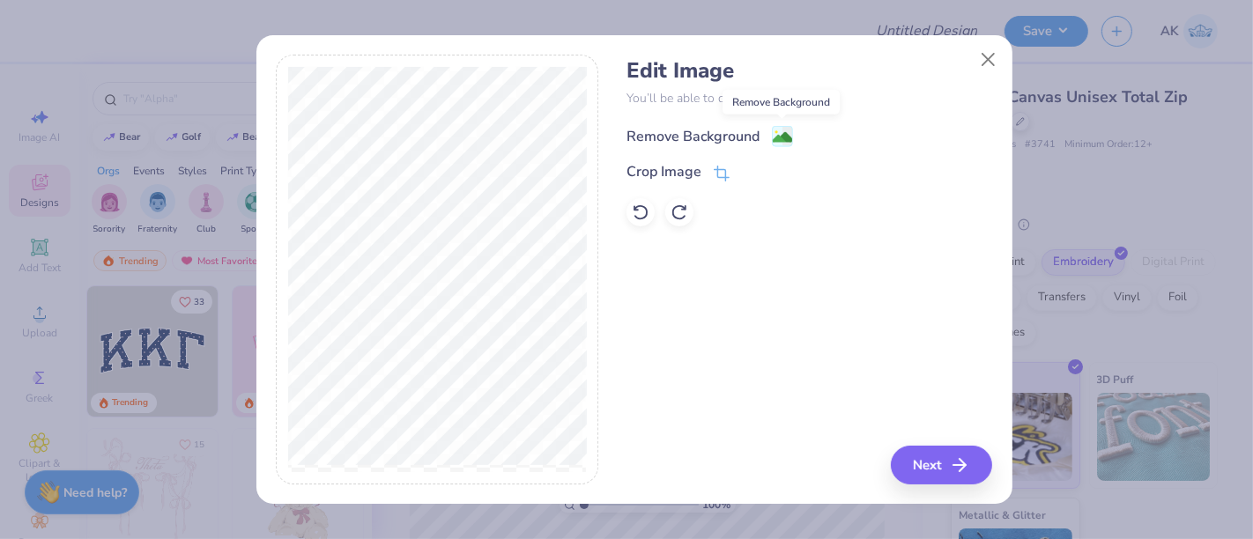
click at [785, 135] on image at bounding box center [782, 137] width 19 height 19
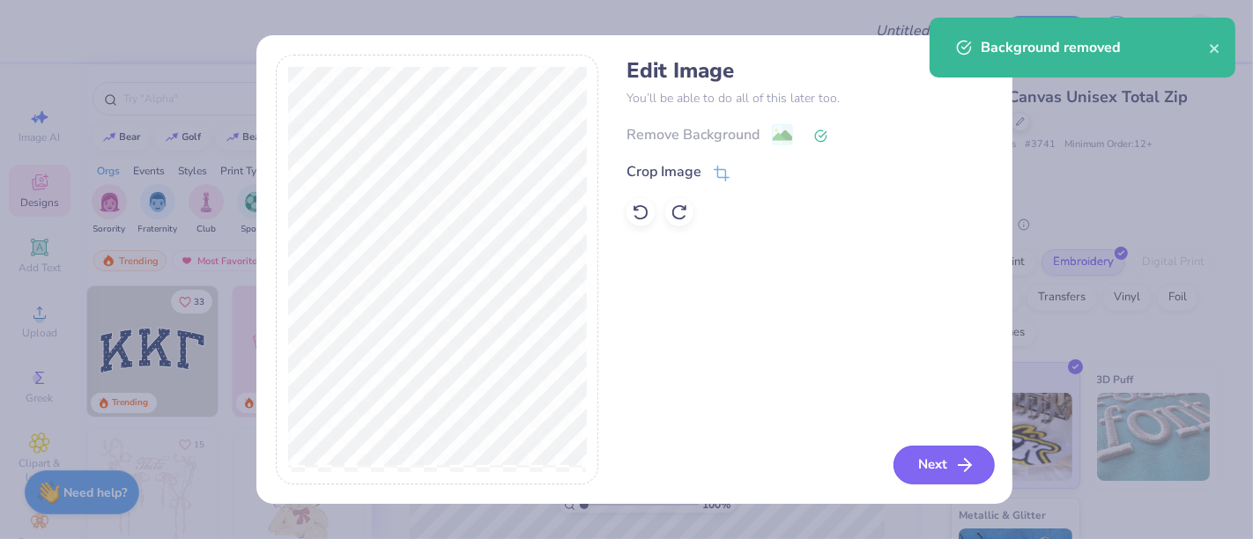
click at [952, 467] on button "Next" at bounding box center [943, 465] width 101 height 39
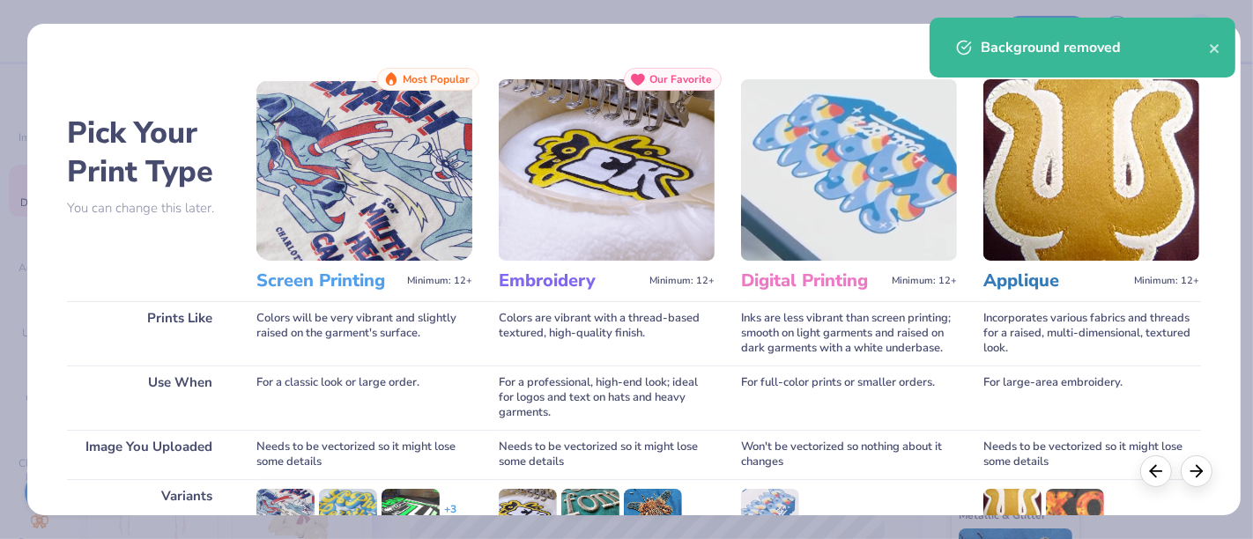
scroll to position [249, 0]
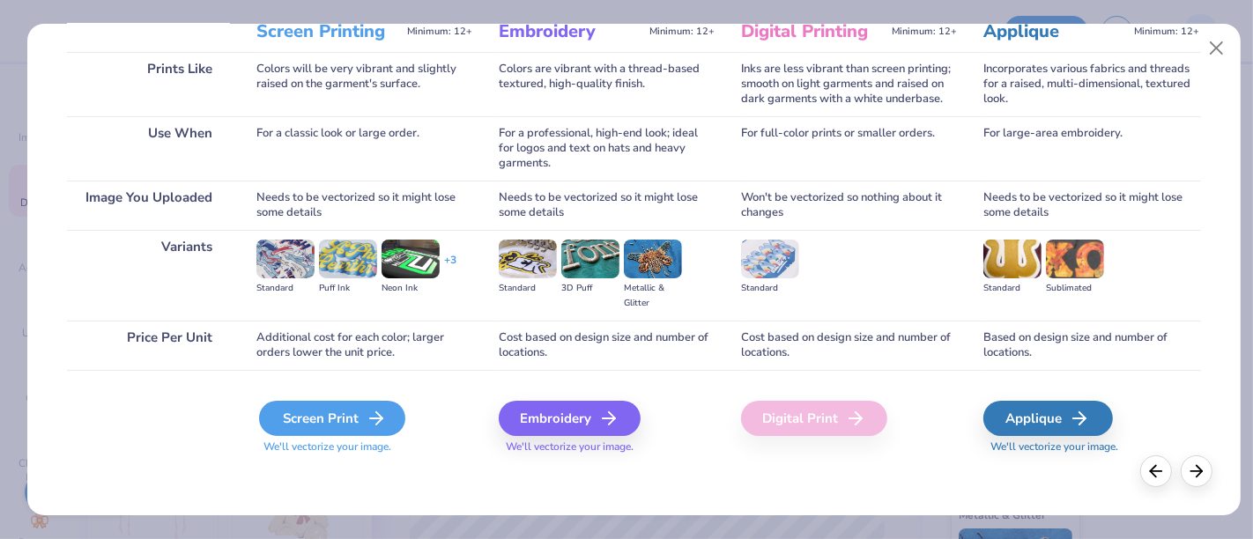
click at [368, 414] on icon at bounding box center [376, 418] width 21 height 21
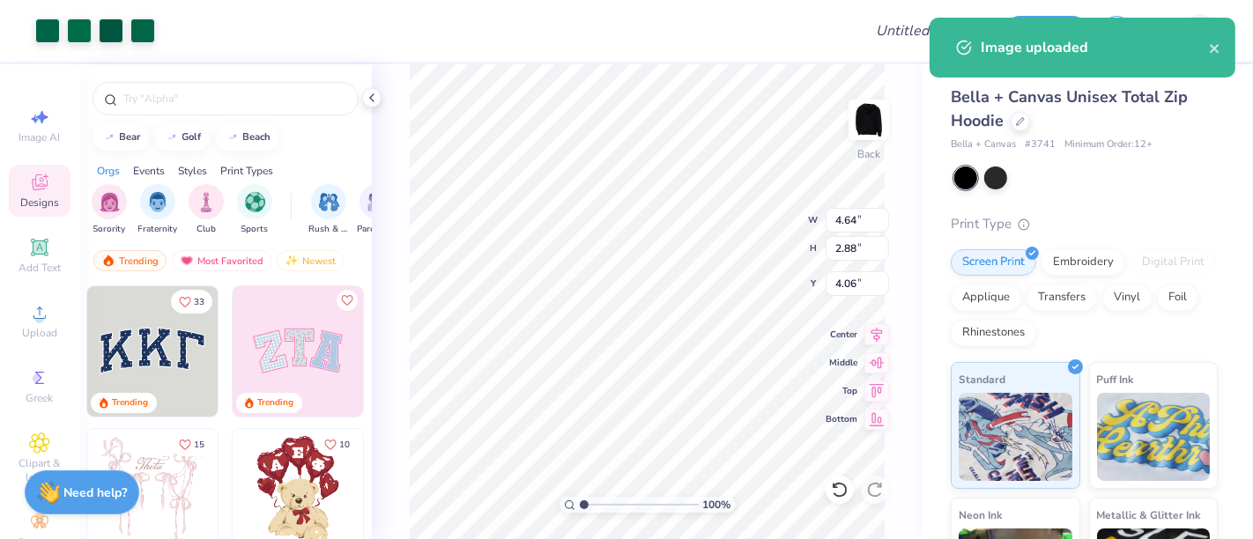
type input "4.64"
type input "2.88"
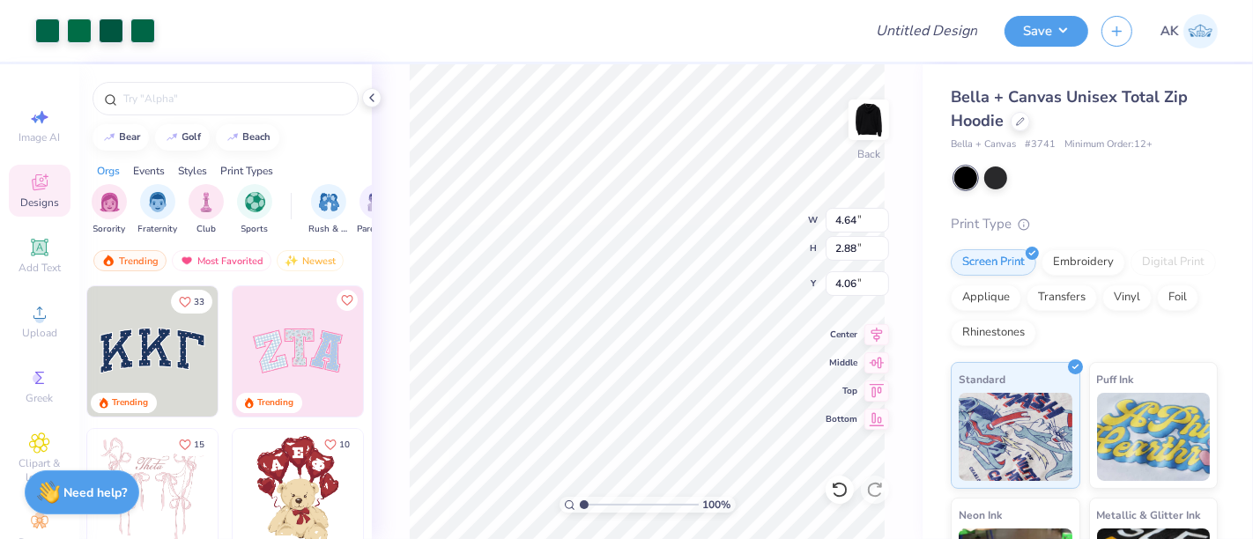
type input "3.00"
click at [1046, 35] on button "Save" at bounding box center [1046, 28] width 84 height 31
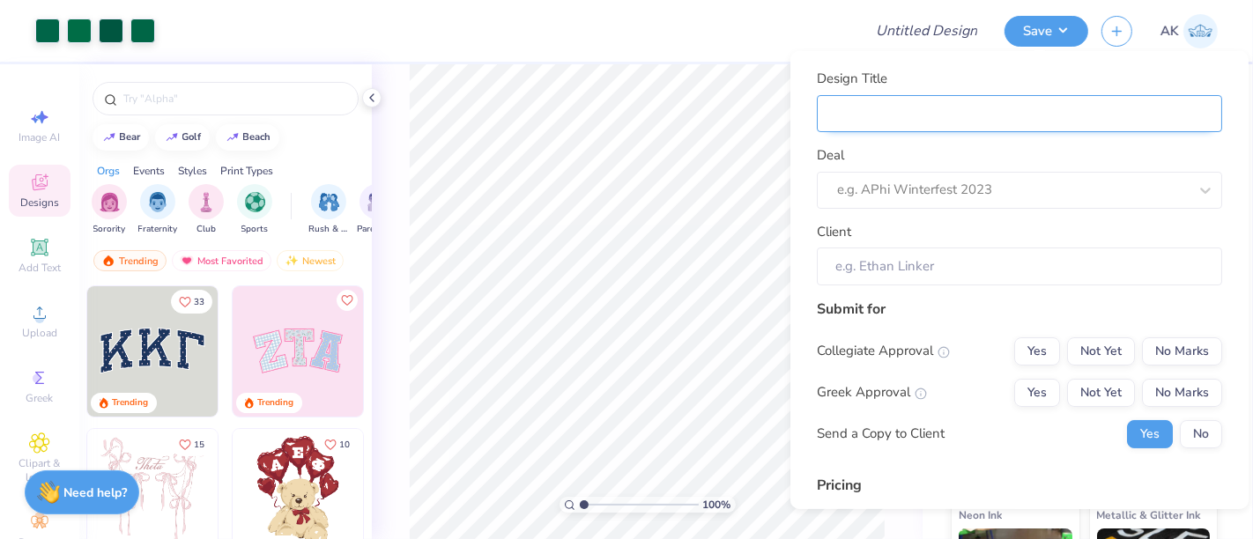
click at [935, 122] on input "Design Title" at bounding box center [1019, 113] width 405 height 38
paste input "Binghamton University Alumni"
type input "Binghamton University Alumni"
type input "Binghamton University Alumni -"
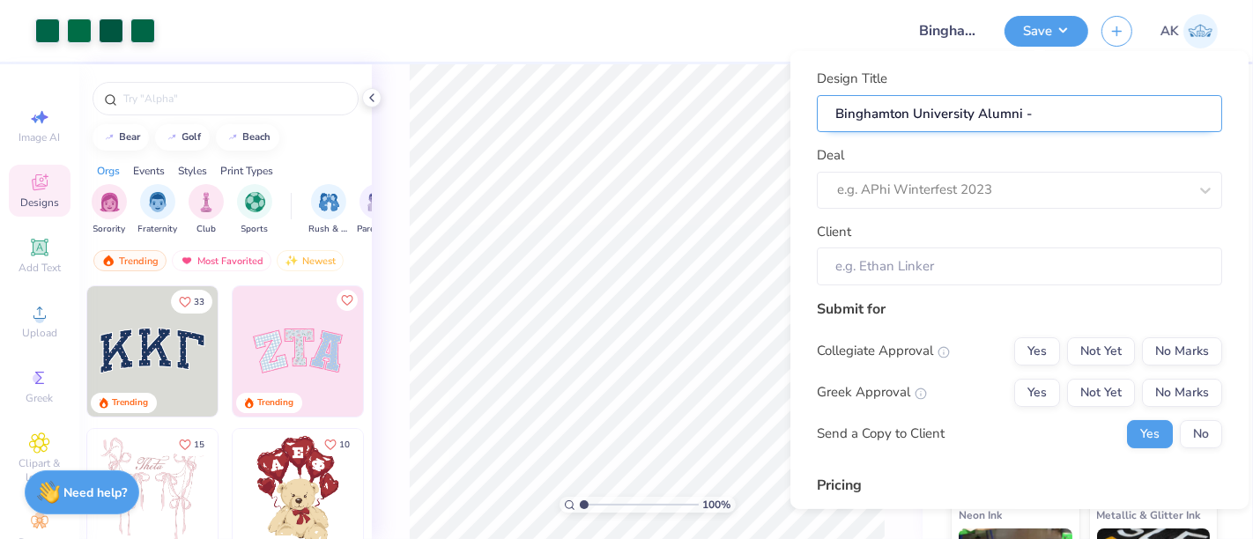
type input "Binghamton University Alumni -"
type input "Binghamton University Alumni - f"
type input "Binghamton University Alumni - fa"
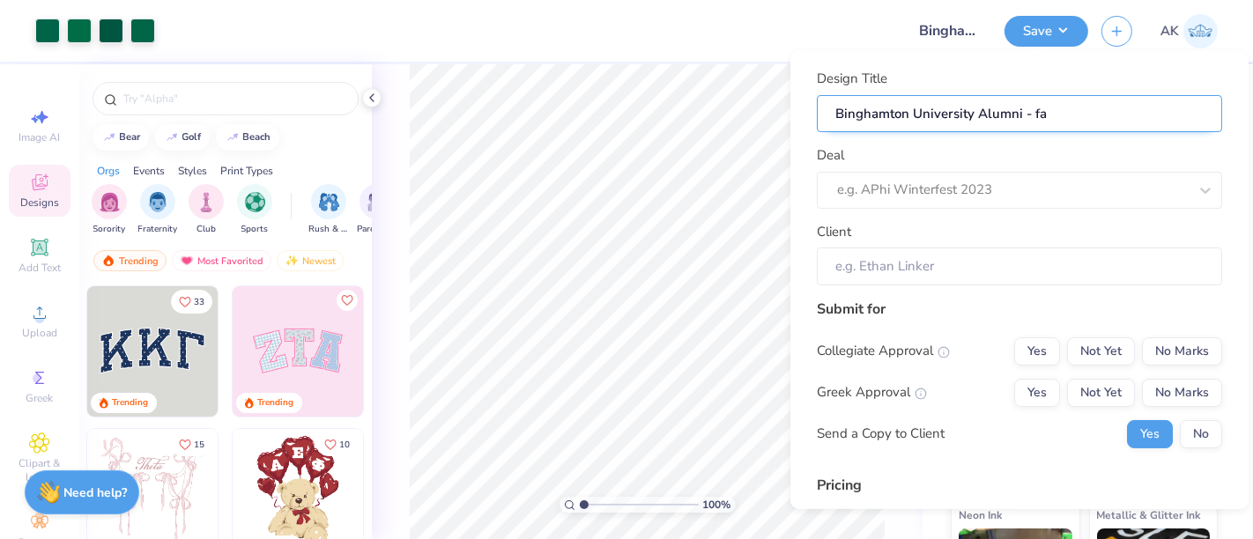
type input "Binghamton University Alumni - fal"
type input "Binghamton University Alumni - fal m"
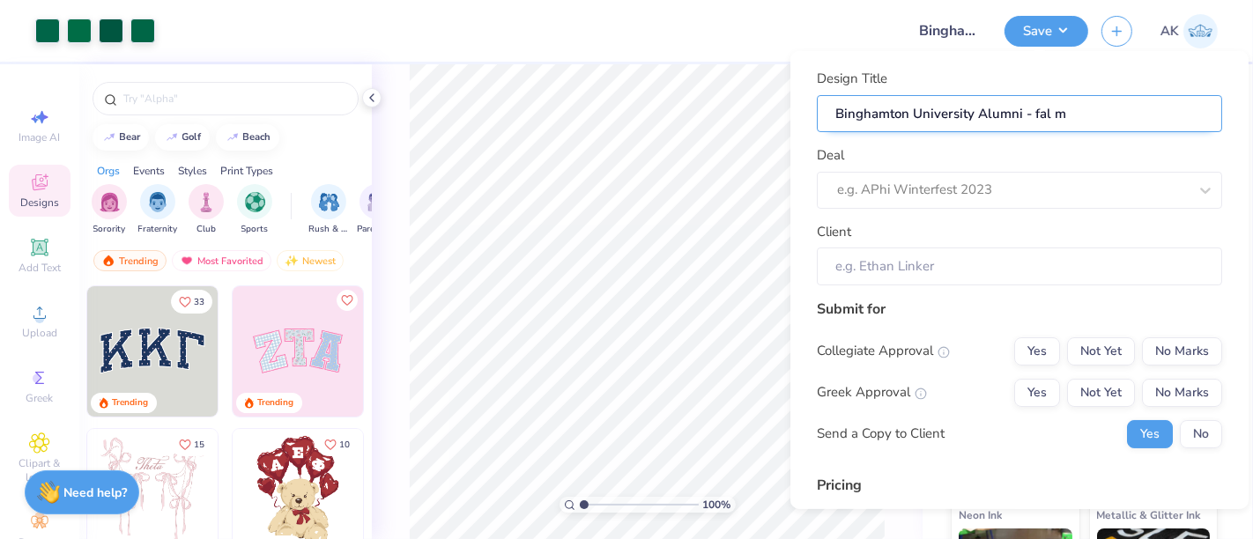
type input "Binghamton University Alumni - fal"
type input "Binghamton University Alumni - fall"
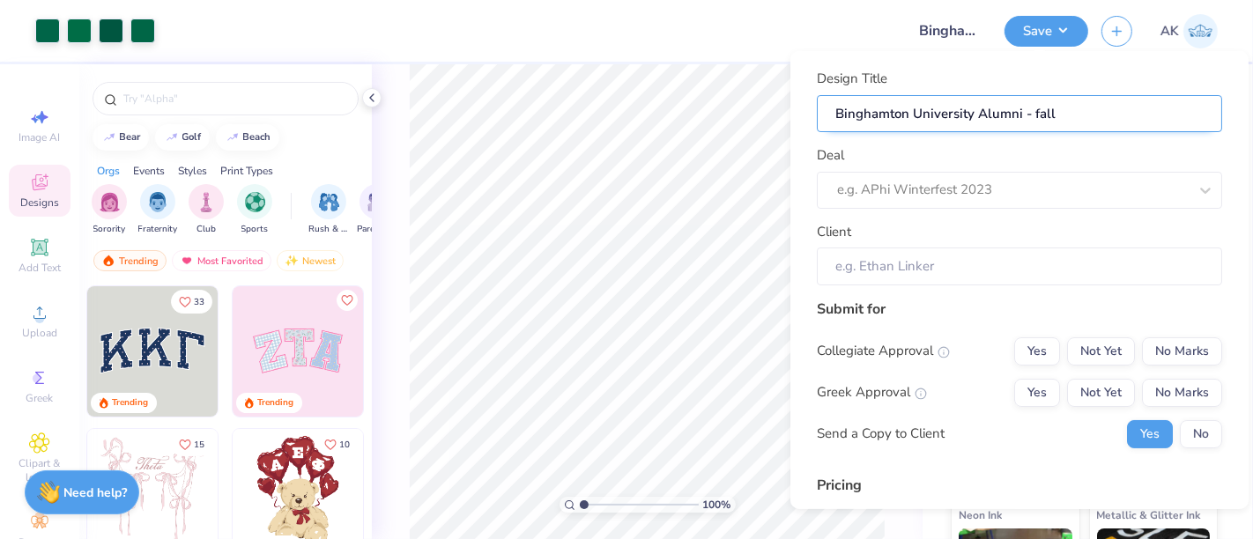
type input "Binghamton University Alumni - fall"
type input "Binghamton University Alumni - fall e"
type input "Binghamton University Alumni - fall"
type input "Binghamton University Alumni - fall m"
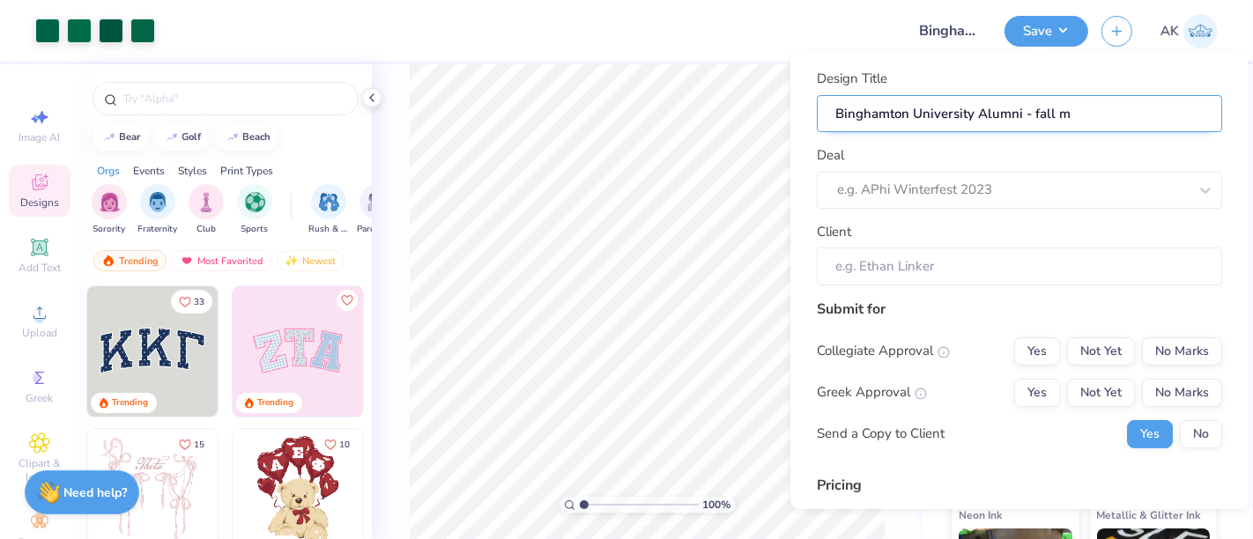
type input "Binghamton University Alumni - fall m"
type input "Binghamton University Alumni - fall me"
type input "Binghamton University Alumni - fall mer"
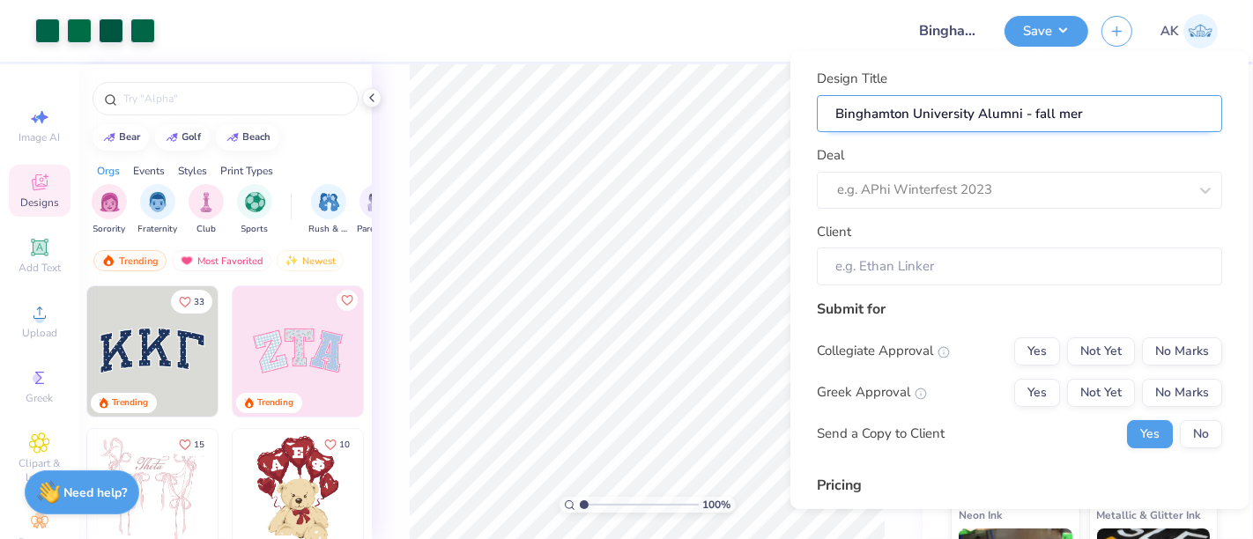
type input "Binghamton University Alumni - fall merc"
type input "Binghamton University Alumni - fall merch"
type input "Binghamton University Alumni - fall merch 2"
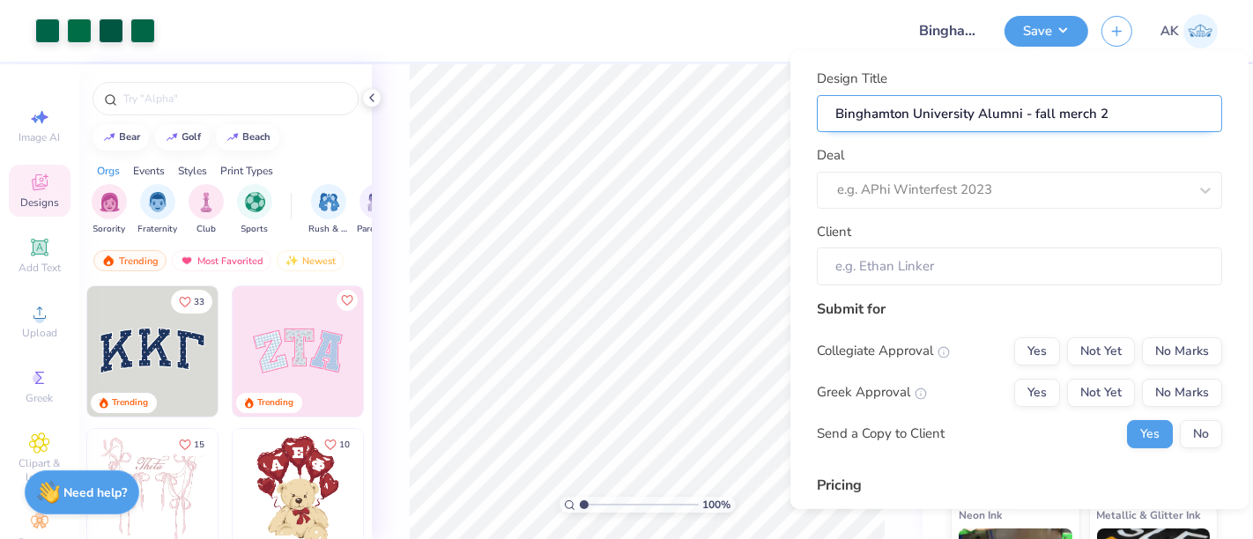
type input "Binghamton University Alumni - fall merch 20"
type input "Binghamton University Alumni - fall merch 202"
type input "Binghamton University Alumni - fall merch 2025"
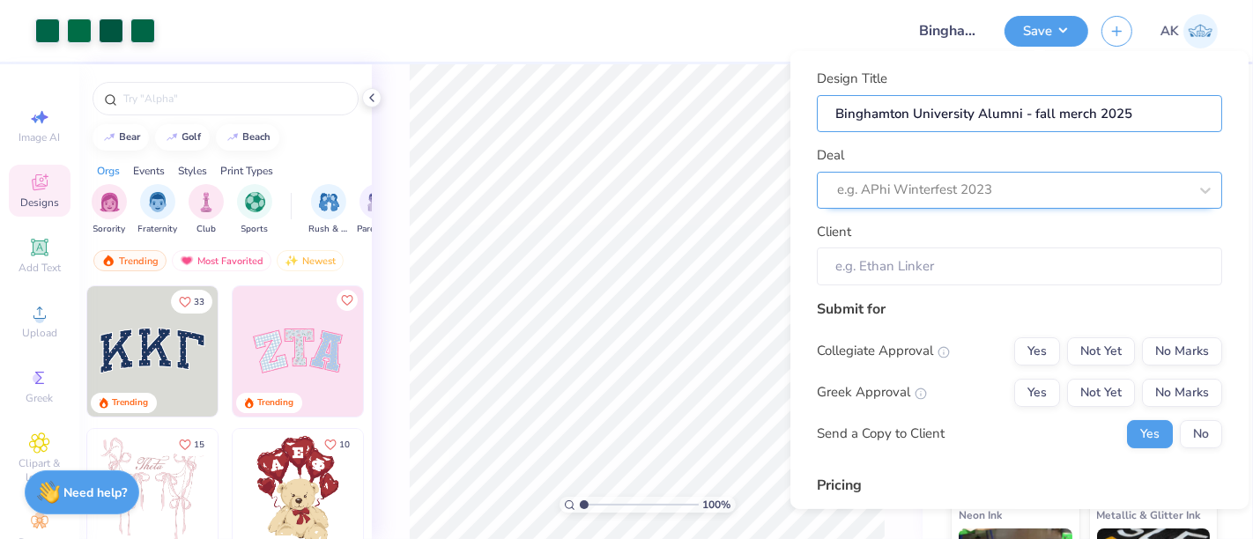
type input "Binghamton University Alumni - fall merch 2025"
click at [923, 195] on div at bounding box center [994, 190] width 315 height 24
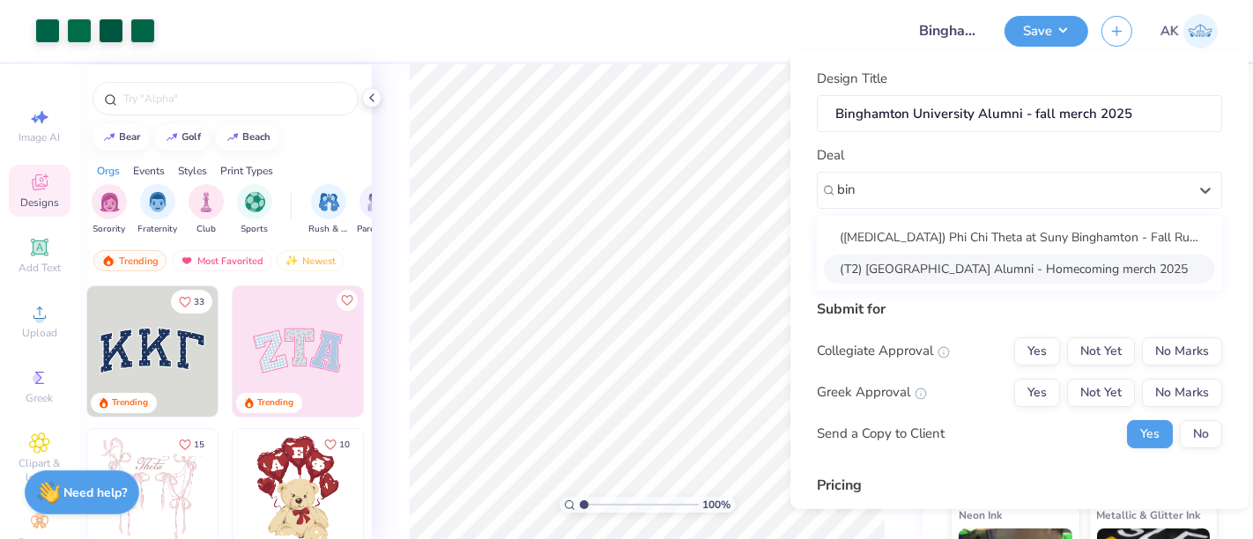
click at [937, 268] on div "(T2) Binghamton University Alumni - Homecoming merch 2025" at bounding box center [1019, 268] width 391 height 29
type input "bin"
type input "Tamar Boyajian"
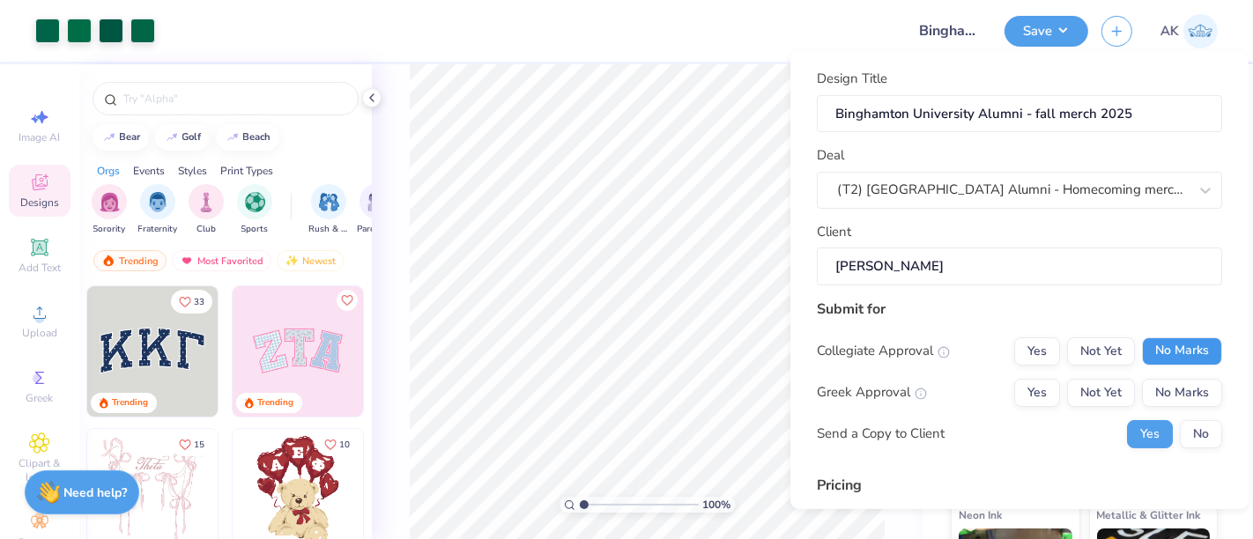
click at [1167, 353] on button "No Marks" at bounding box center [1182, 351] width 80 height 28
click at [1167, 383] on button "No Marks" at bounding box center [1182, 392] width 80 height 28
click at [1185, 436] on button "No" at bounding box center [1201, 433] width 42 height 28
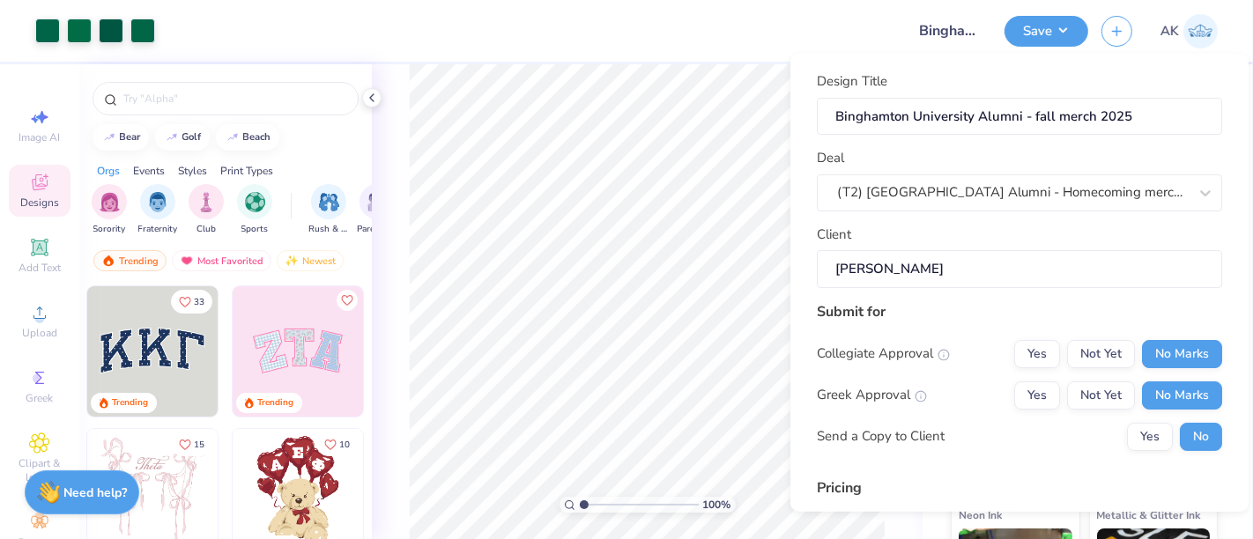
scroll to position [248, 0]
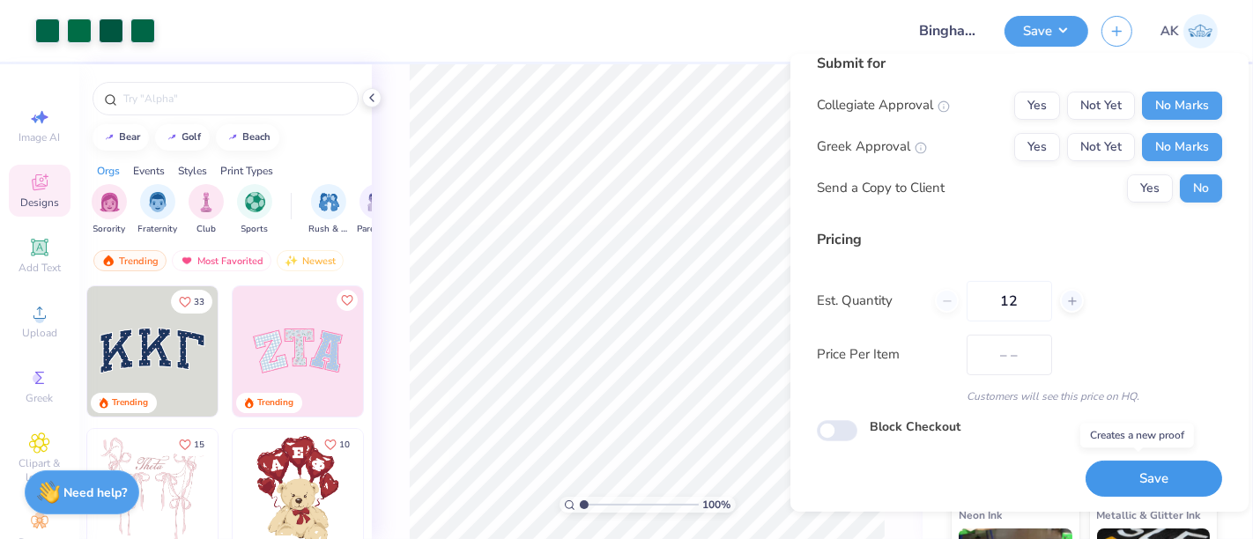
click at [1140, 464] on button "Save" at bounding box center [1153, 479] width 137 height 36
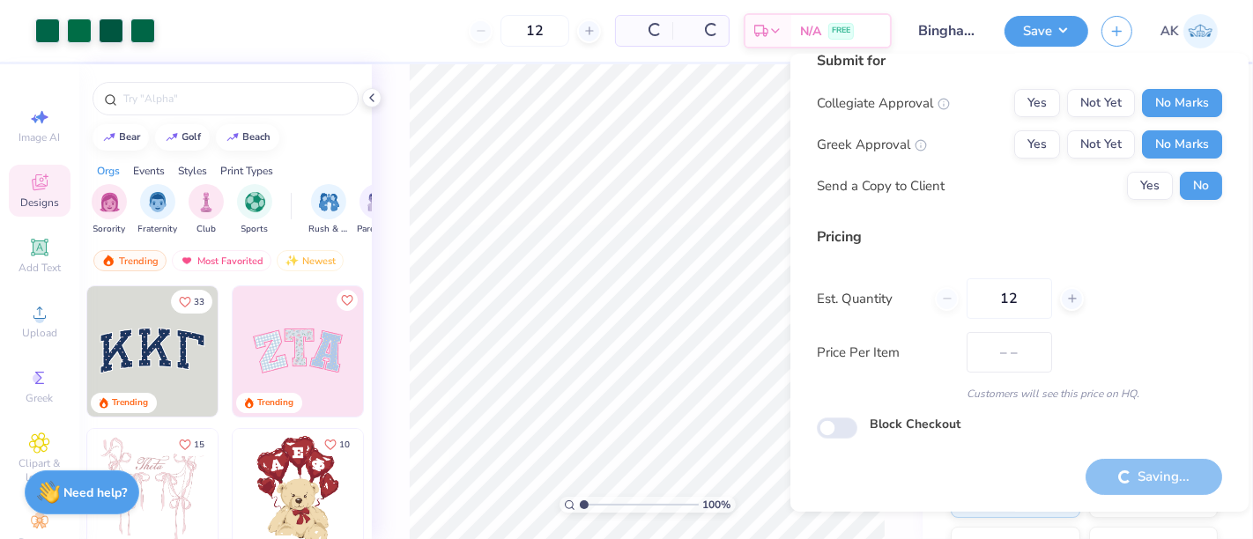
scroll to position [19, 0]
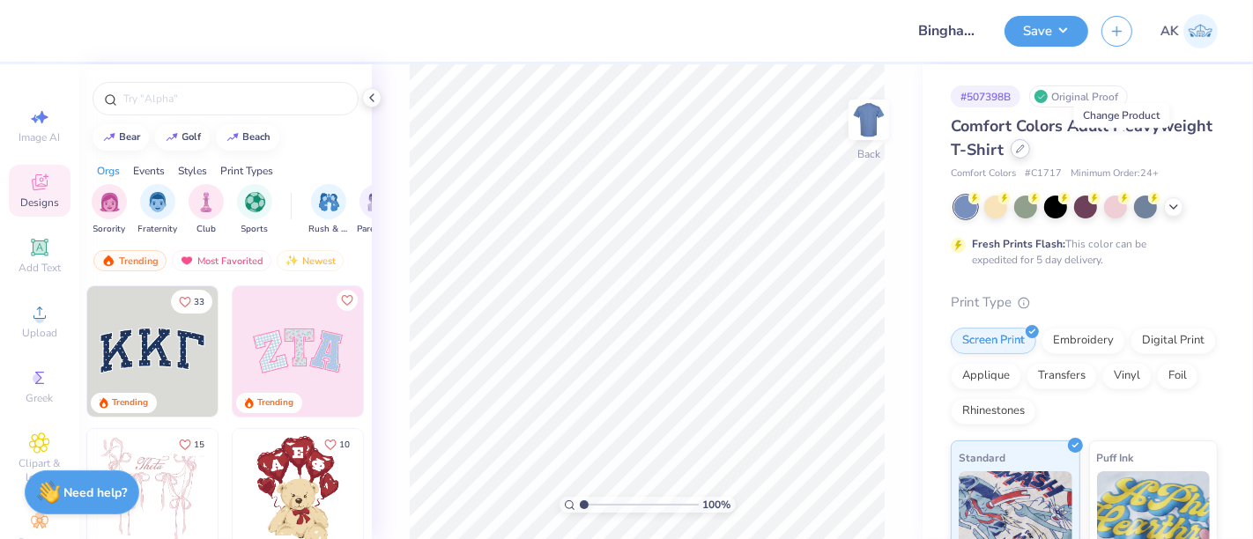
click at [1030, 150] on div at bounding box center [1020, 148] width 19 height 19
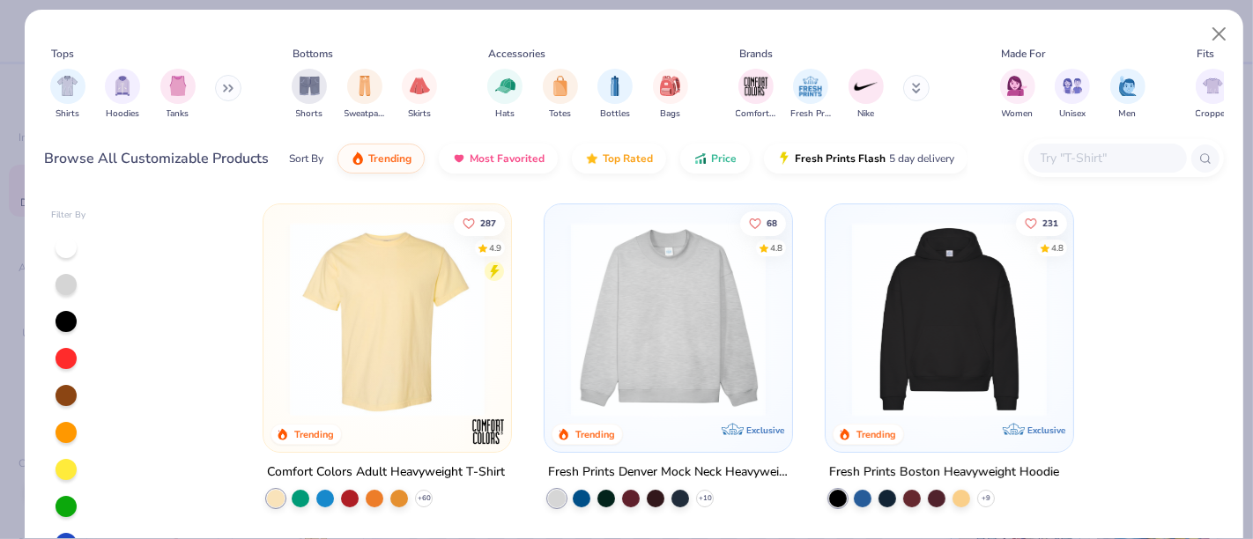
click at [231, 87] on icon at bounding box center [228, 88] width 11 height 9
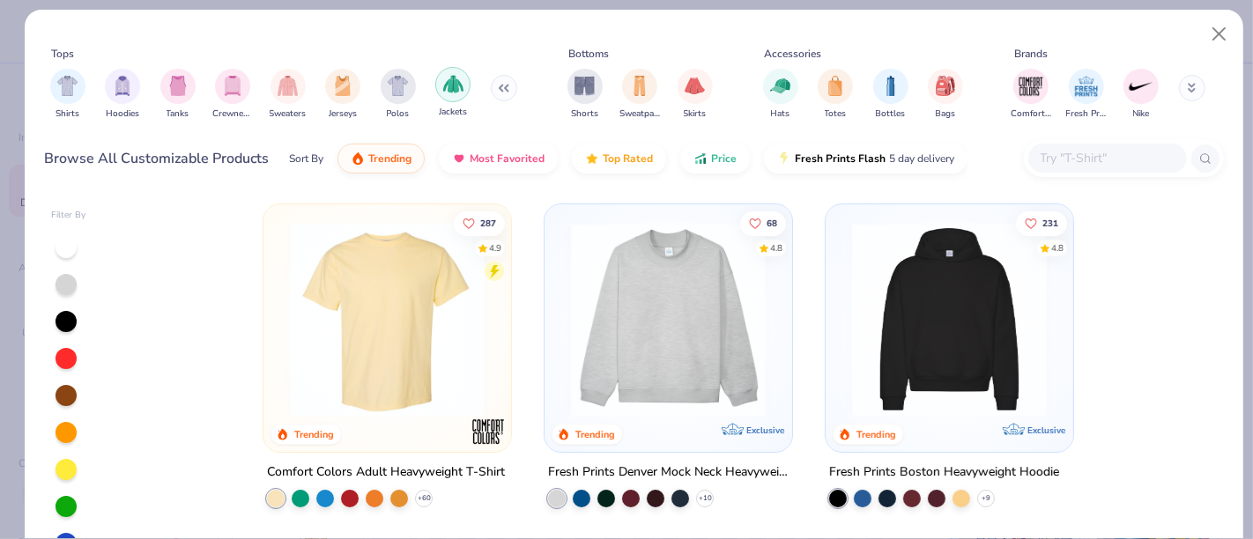
click at [462, 86] on img "filter for Jackets" at bounding box center [453, 84] width 20 height 20
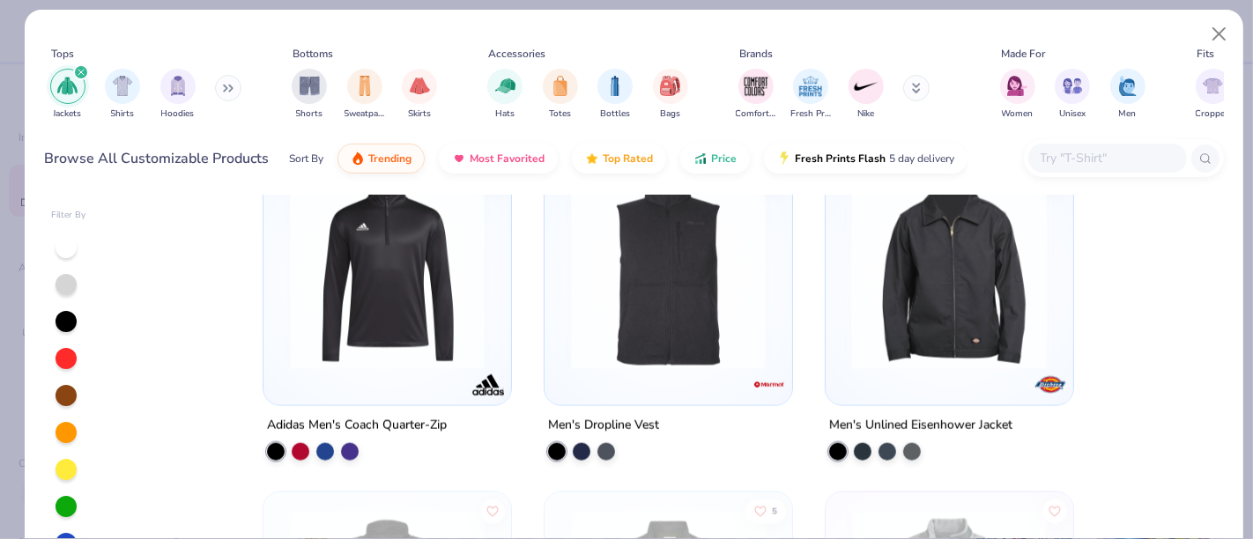
scroll to position [2069, 0]
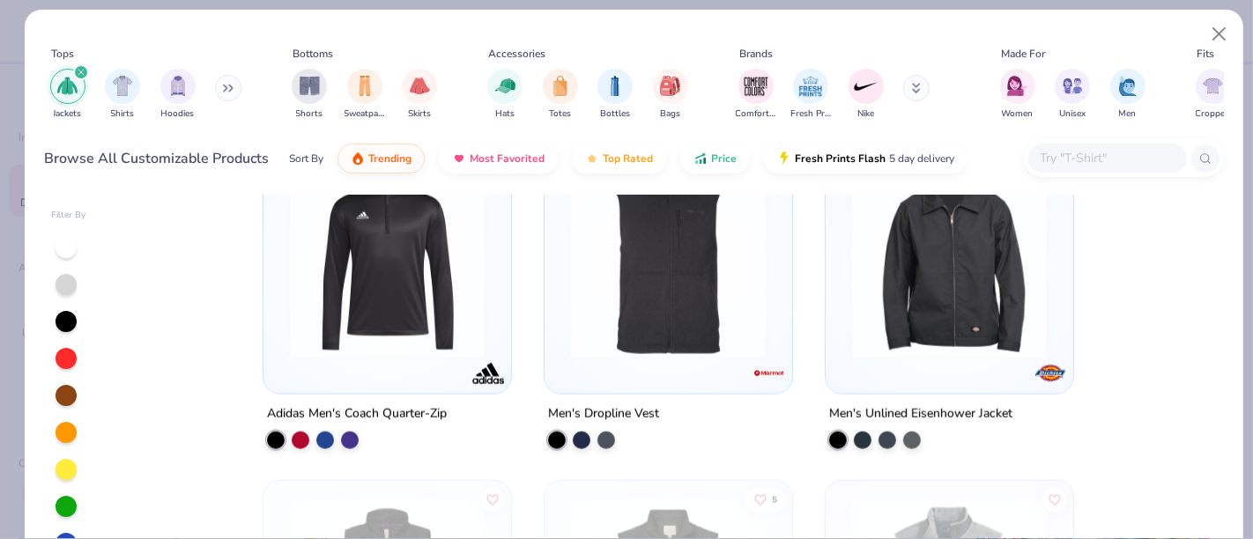
click at [960, 318] on img at bounding box center [949, 260] width 212 height 195
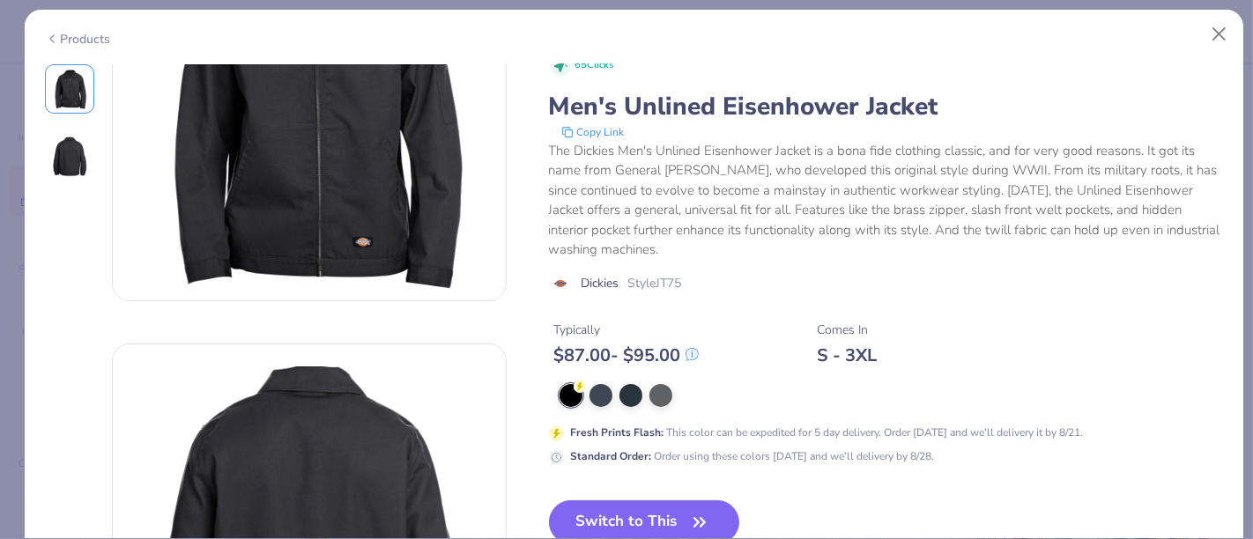
scroll to position [159, 0]
click at [627, 514] on button "Switch to This" at bounding box center [644, 522] width 191 height 44
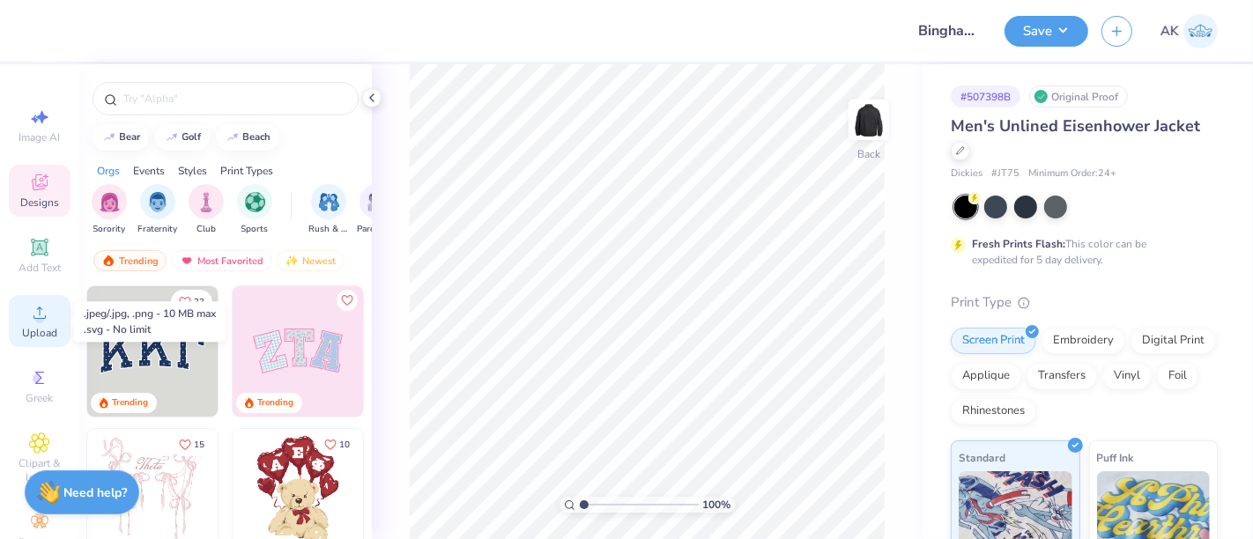
click at [38, 323] on div "Upload" at bounding box center [40, 321] width 62 height 52
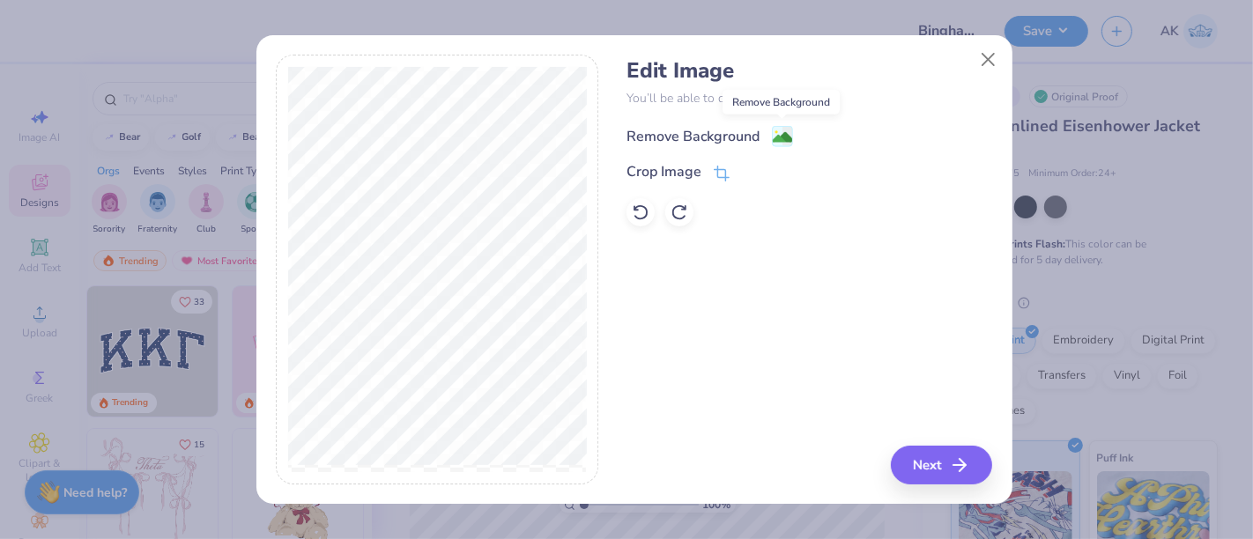
click at [780, 137] on image at bounding box center [782, 137] width 19 height 19
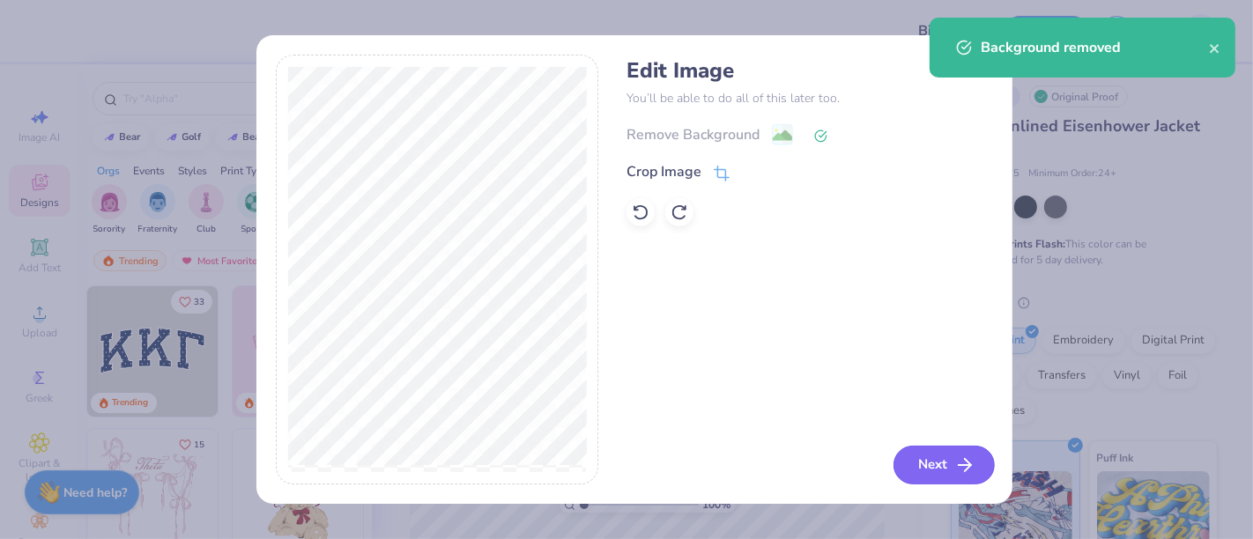
click at [926, 454] on button "Next" at bounding box center [943, 465] width 101 height 39
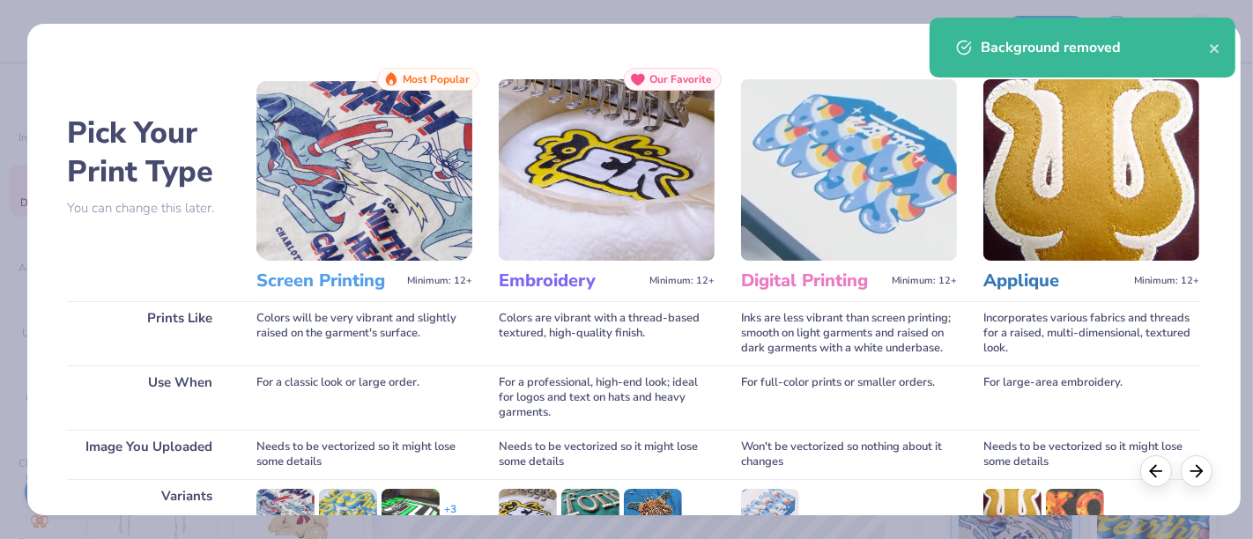
scroll to position [249, 0]
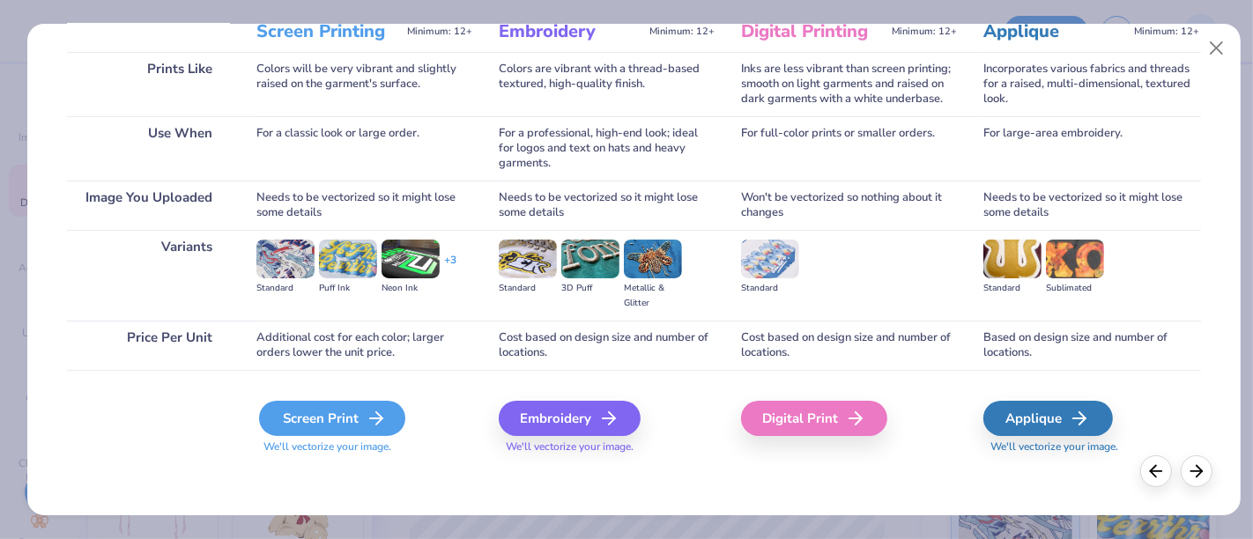
click at [335, 414] on div "Screen Print" at bounding box center [332, 418] width 146 height 35
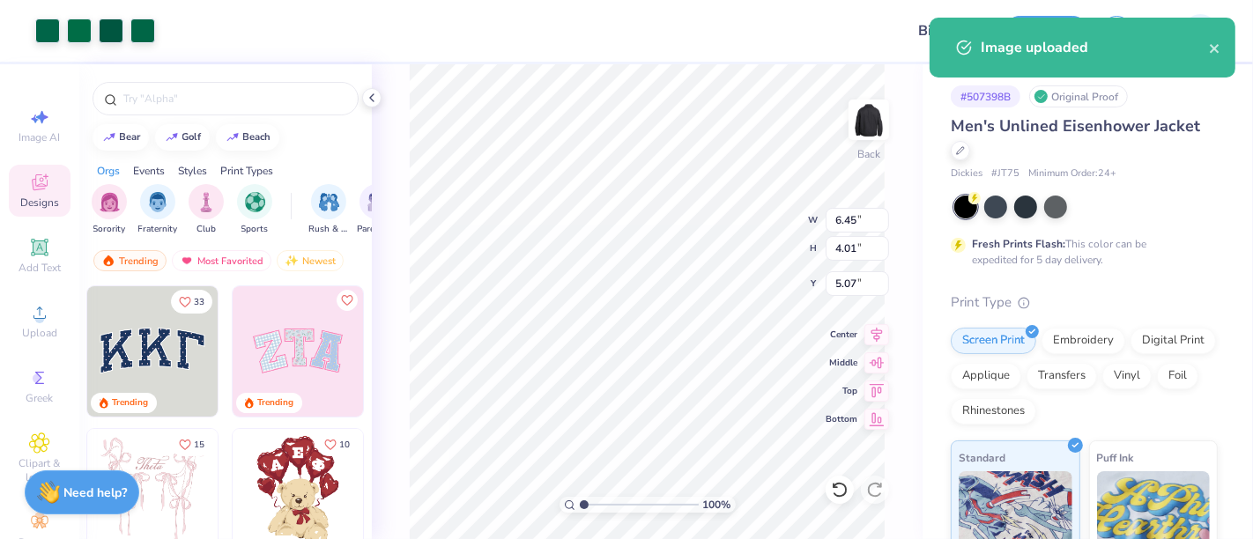
type input "5.07"
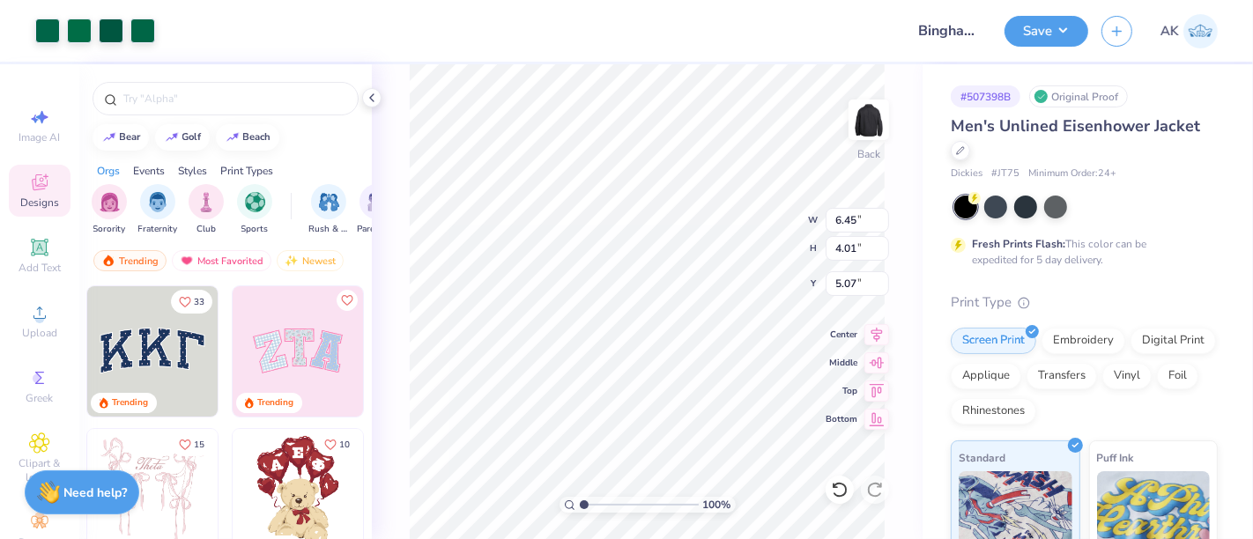
type input "4.04"
type input "2.51"
type input "3.00"
click at [1054, 13] on div "Save AK" at bounding box center [1128, 31] width 248 height 62
click at [1051, 26] on button "Save" at bounding box center [1046, 28] width 84 height 31
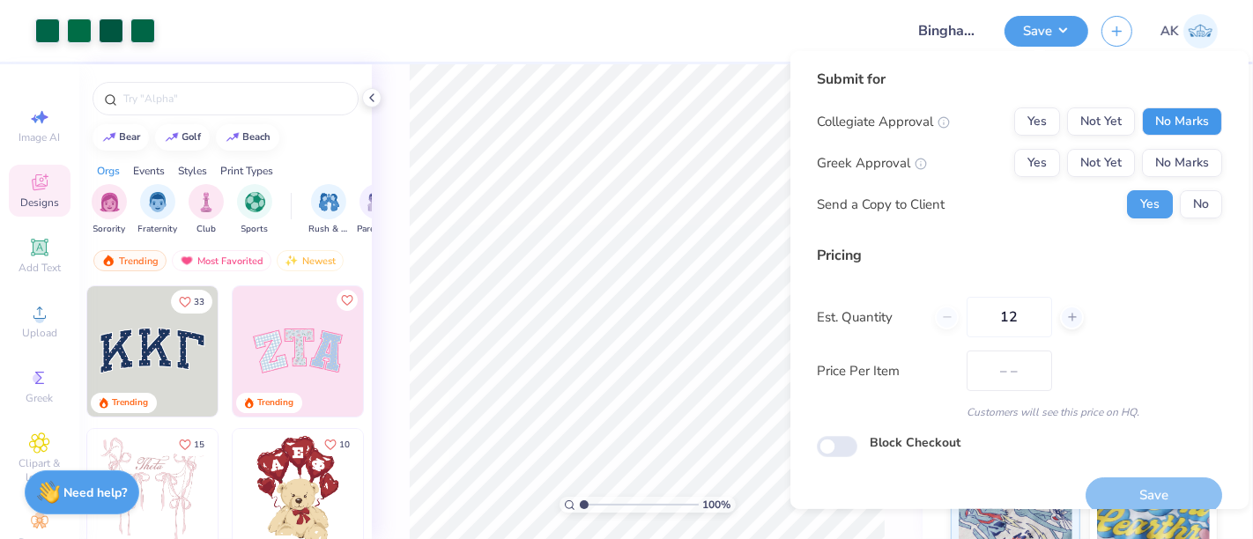
click at [1151, 130] on button "No Marks" at bounding box center [1182, 121] width 80 height 28
click at [1150, 170] on button "No Marks" at bounding box center [1182, 163] width 80 height 28
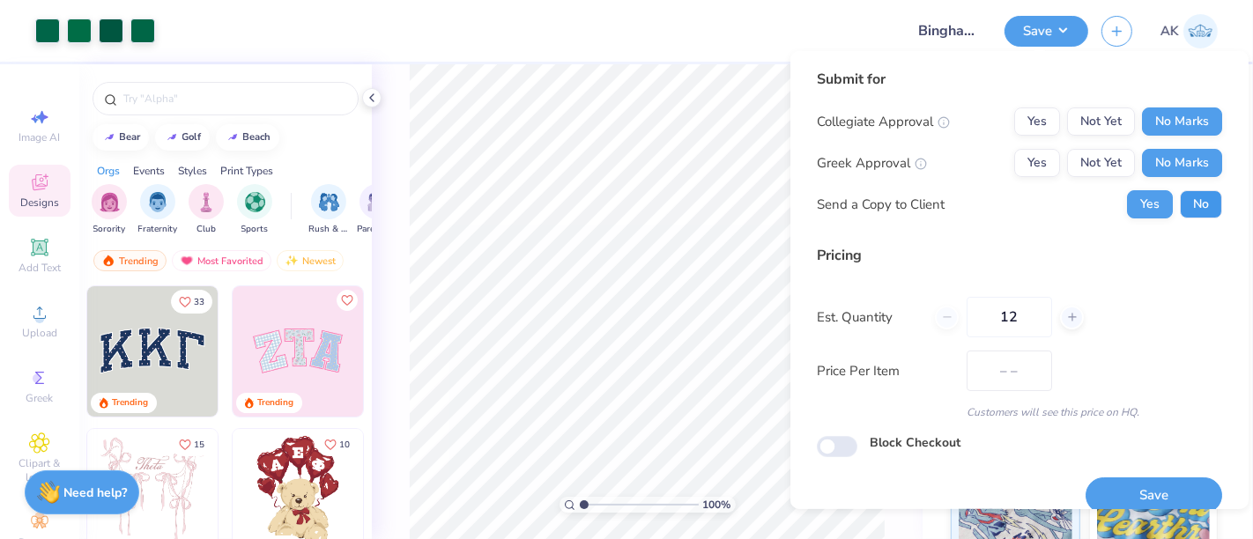
click at [1185, 218] on button "No" at bounding box center [1201, 204] width 42 height 28
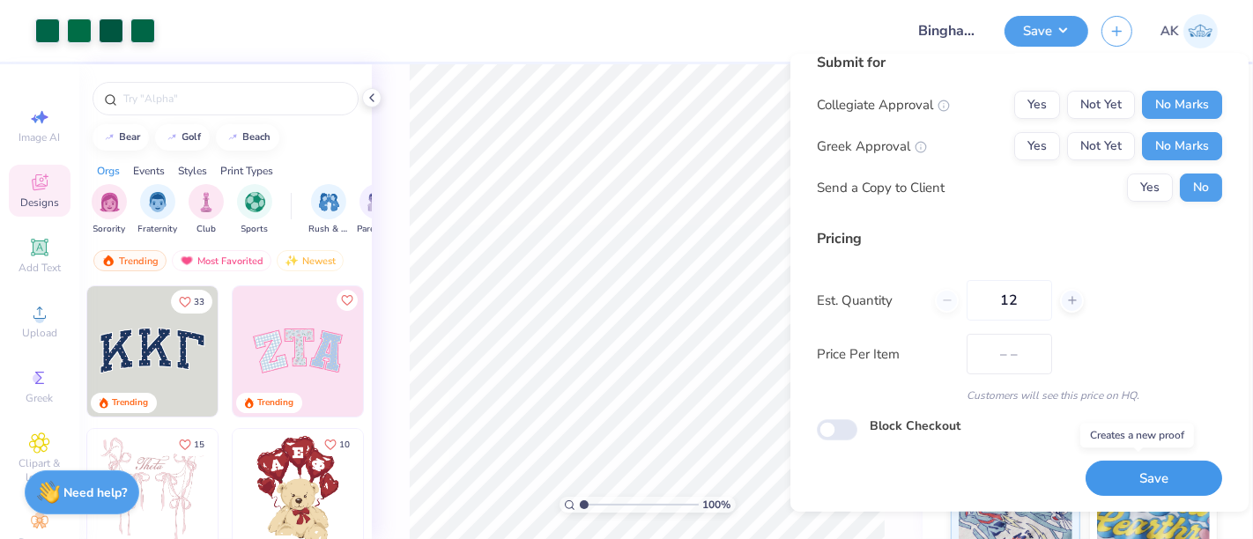
click at [1105, 481] on button "Save" at bounding box center [1153, 479] width 137 height 36
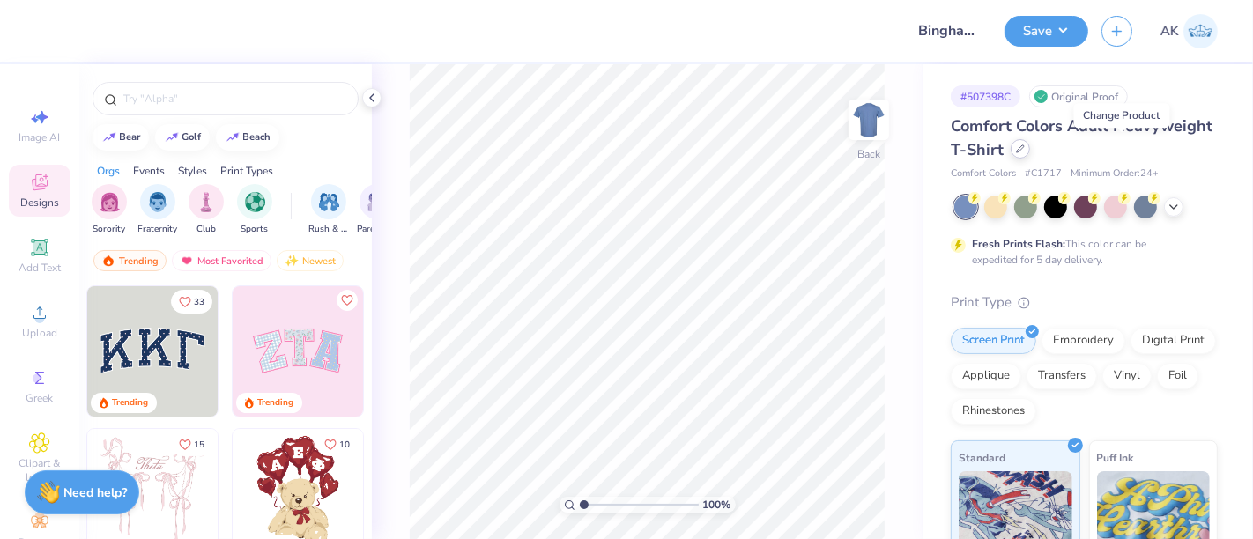
click at [1025, 151] on icon at bounding box center [1020, 148] width 9 height 9
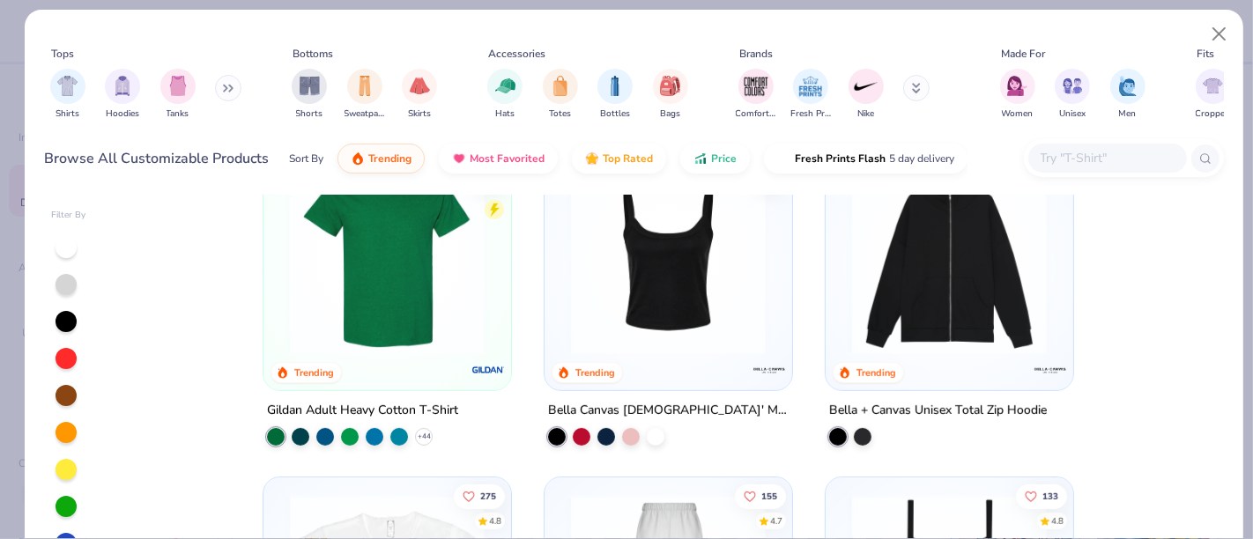
scroll to position [759, 0]
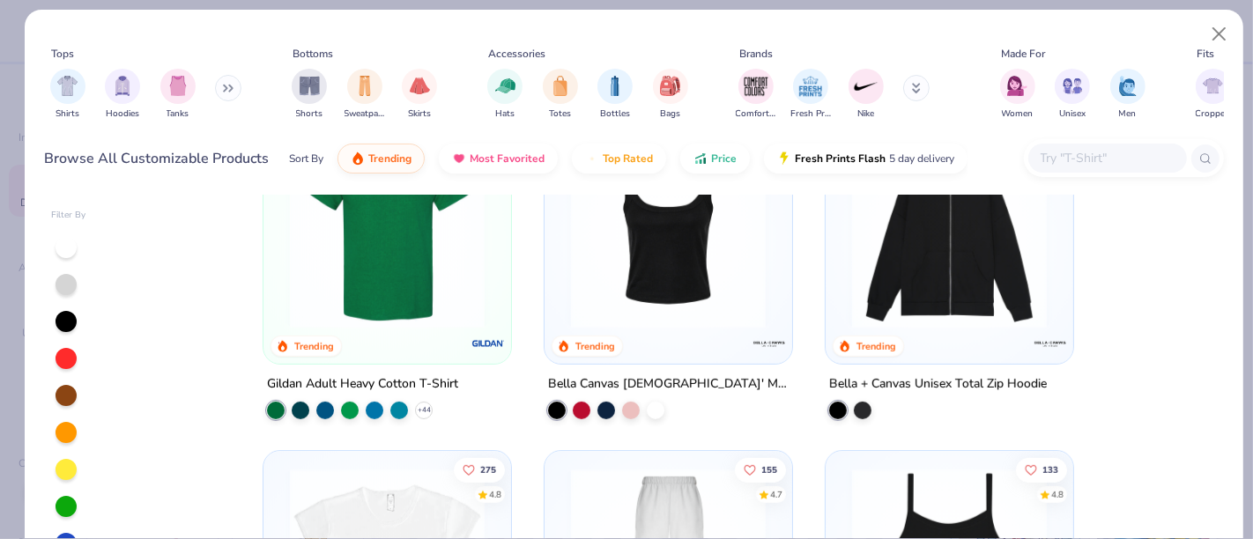
click at [409, 308] on img at bounding box center [387, 230] width 212 height 195
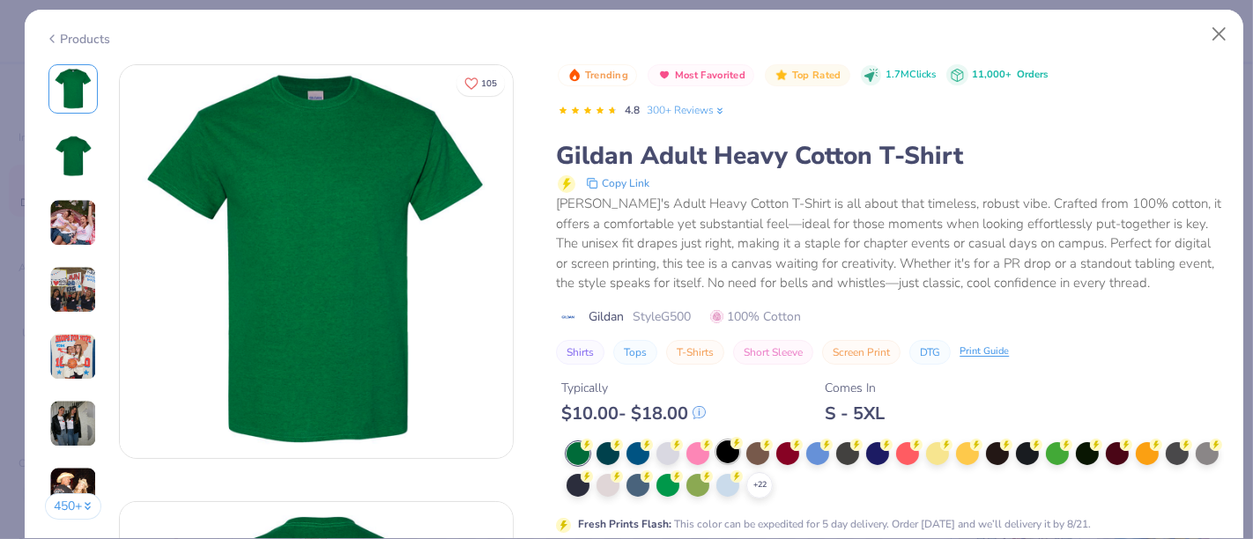
click at [727, 458] on div at bounding box center [727, 452] width 23 height 23
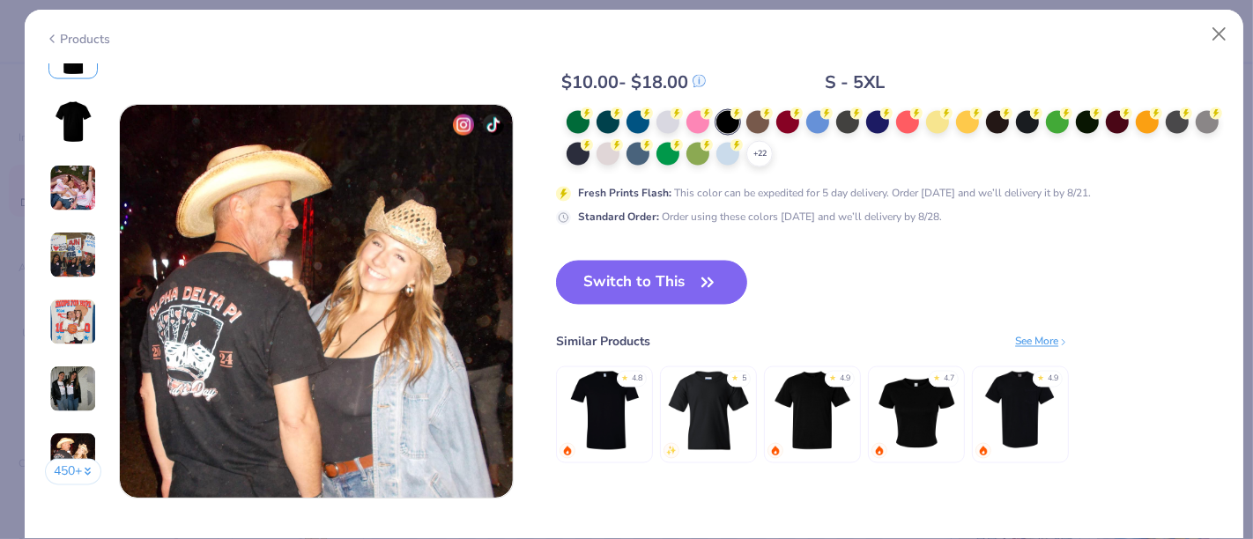
scroll to position [2654, 0]
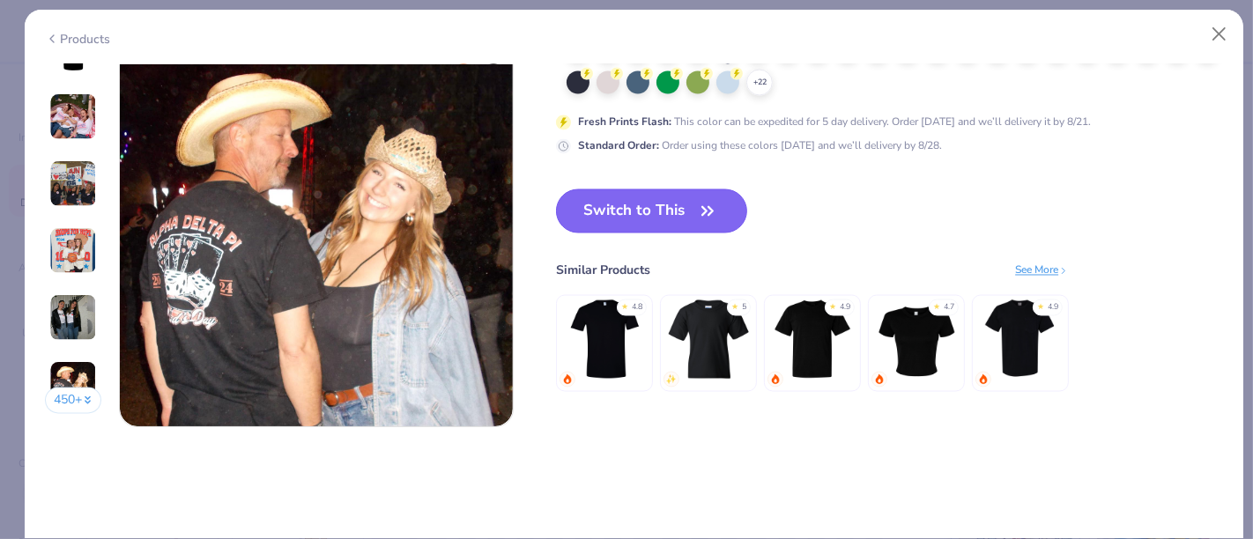
click at [629, 211] on button "Switch to This" at bounding box center [651, 211] width 191 height 44
click at [654, 219] on button "Switch to This" at bounding box center [651, 211] width 191 height 44
click at [666, 216] on button "Switch to This" at bounding box center [651, 211] width 191 height 44
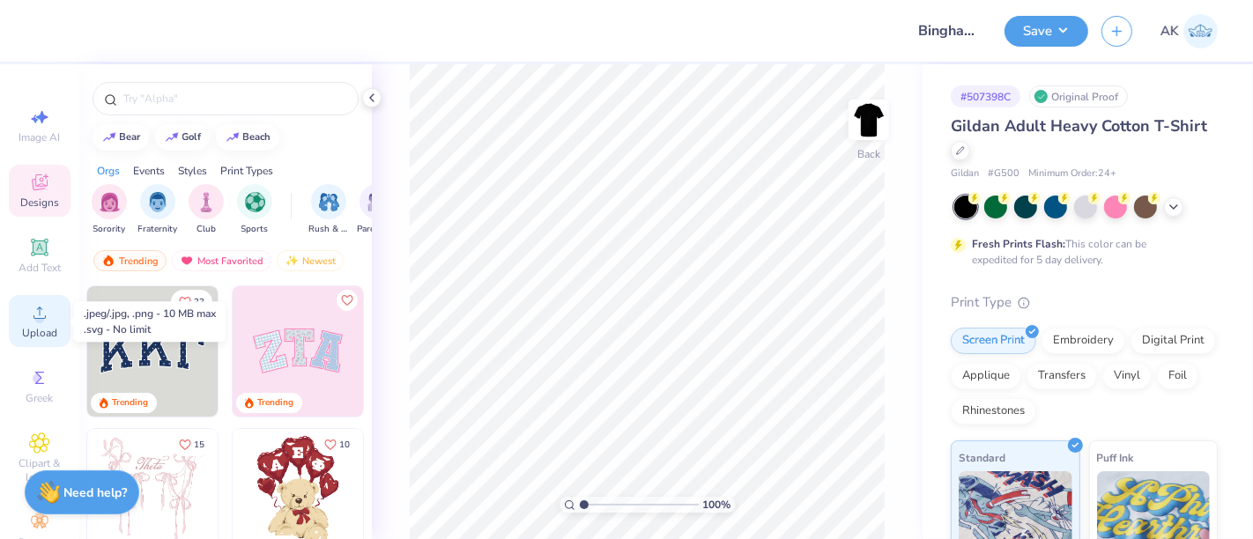
click at [22, 335] on span "Upload" at bounding box center [39, 333] width 35 height 14
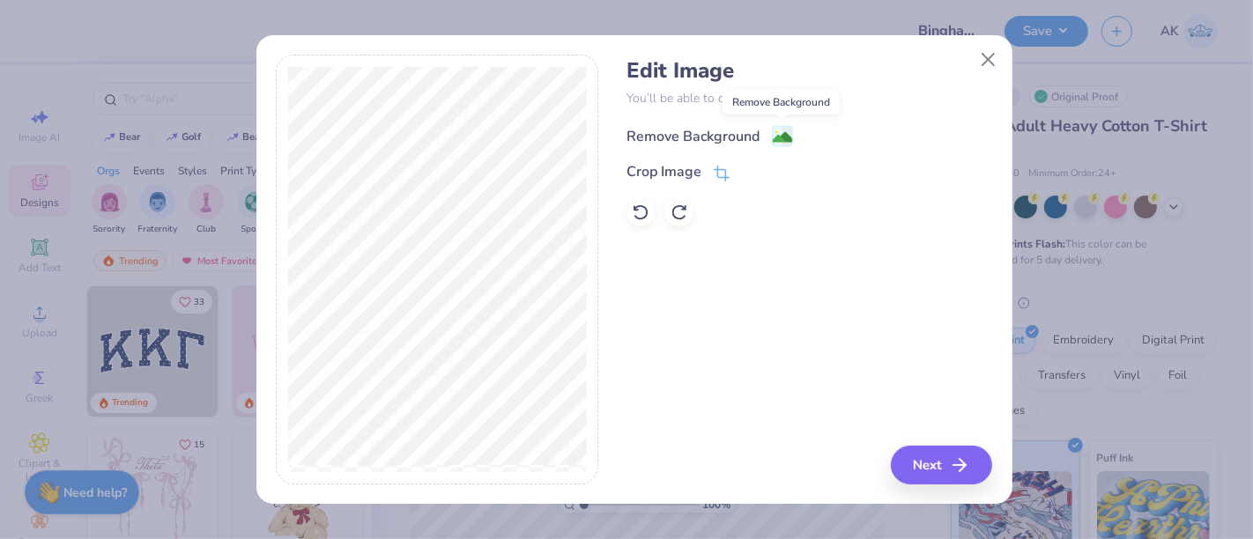
click at [782, 144] on image at bounding box center [782, 137] width 19 height 19
click at [946, 463] on button "Next" at bounding box center [943, 465] width 101 height 39
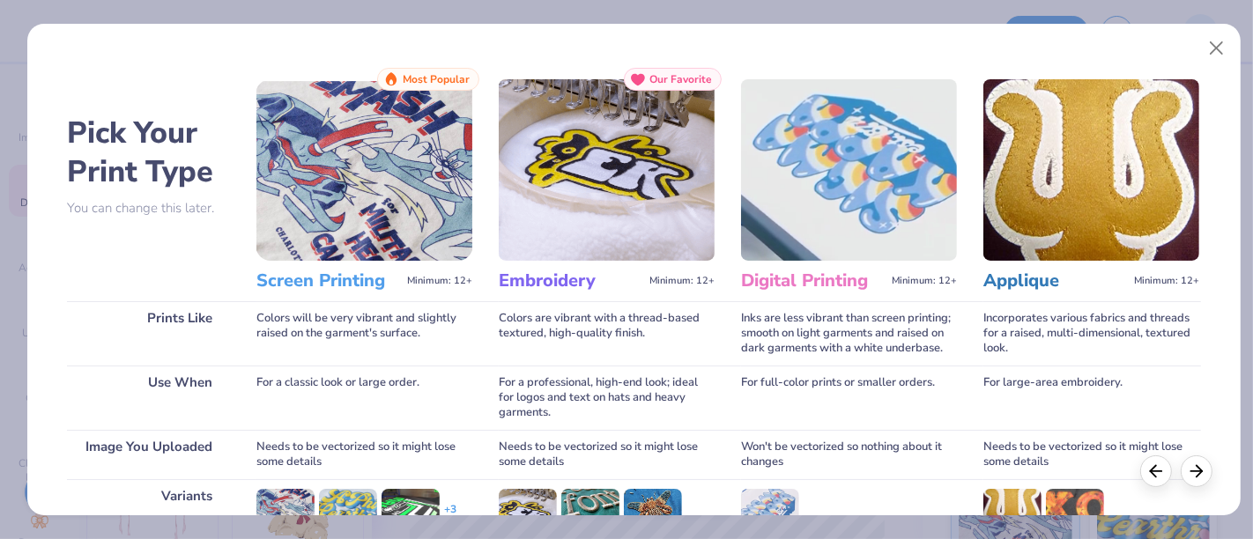
scroll to position [249, 0]
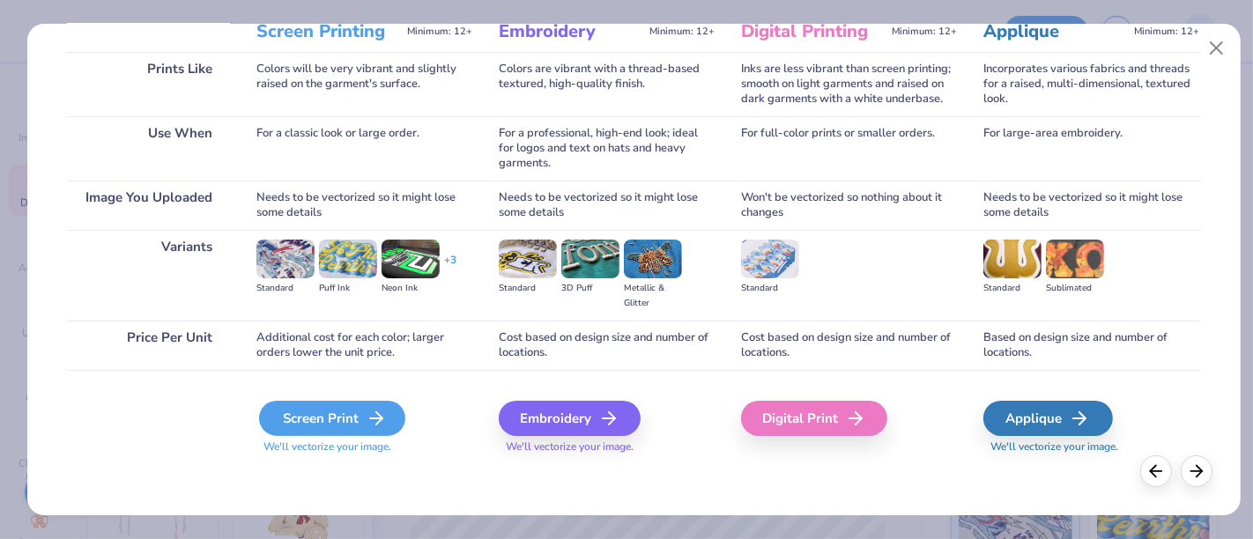
click at [318, 426] on div "Screen Print" at bounding box center [332, 418] width 146 height 35
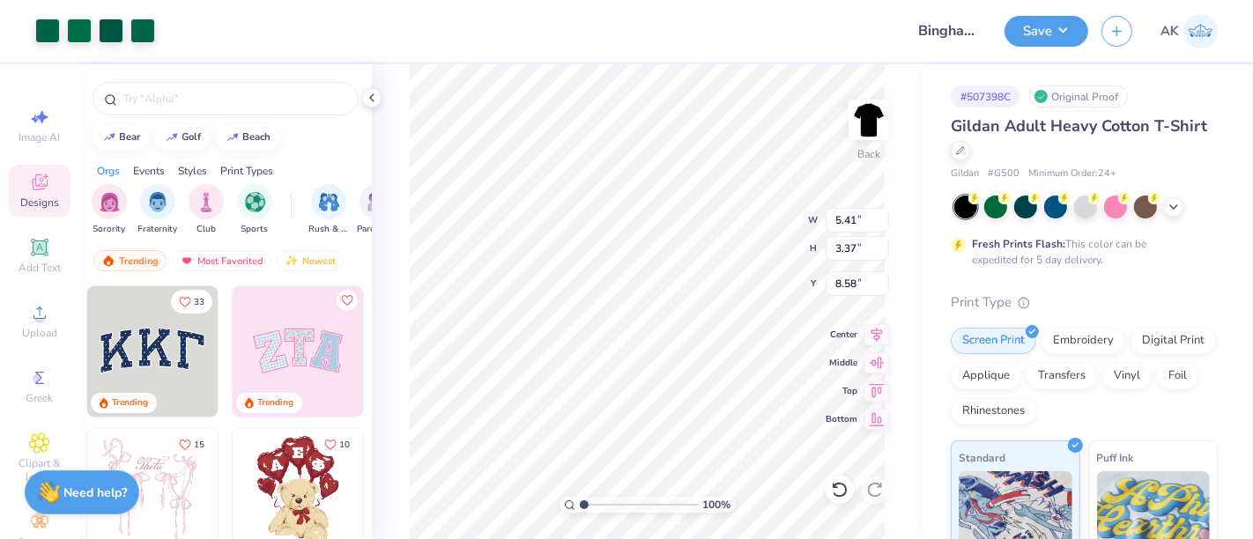
type input "5.41"
type input "3.37"
type input "3.00"
type input "3.99"
type input "2.48"
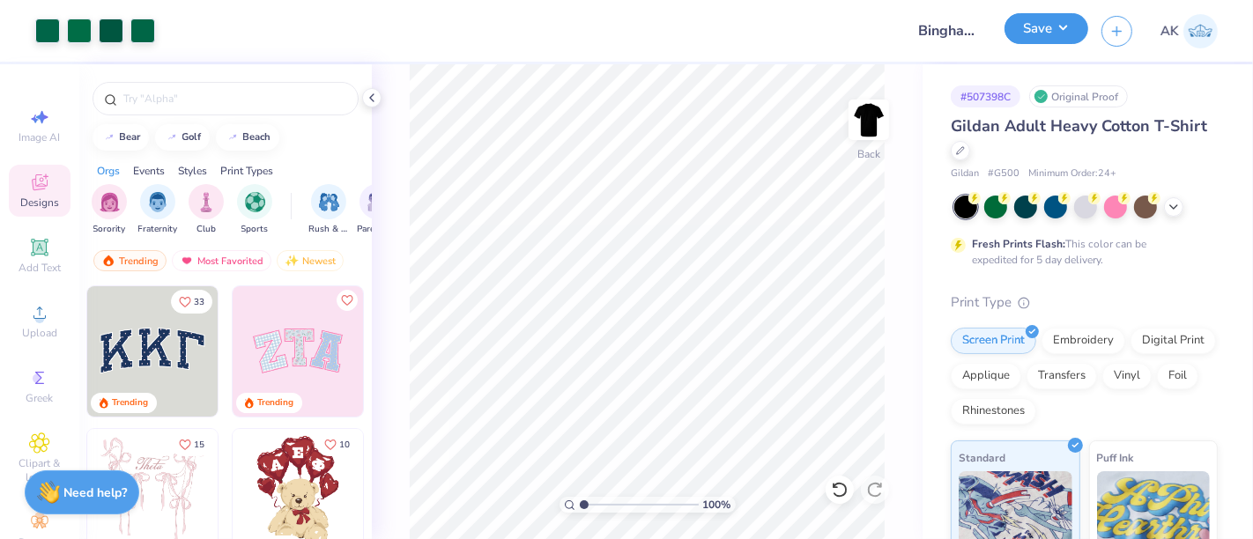
click at [1019, 38] on button "Save" at bounding box center [1046, 28] width 84 height 31
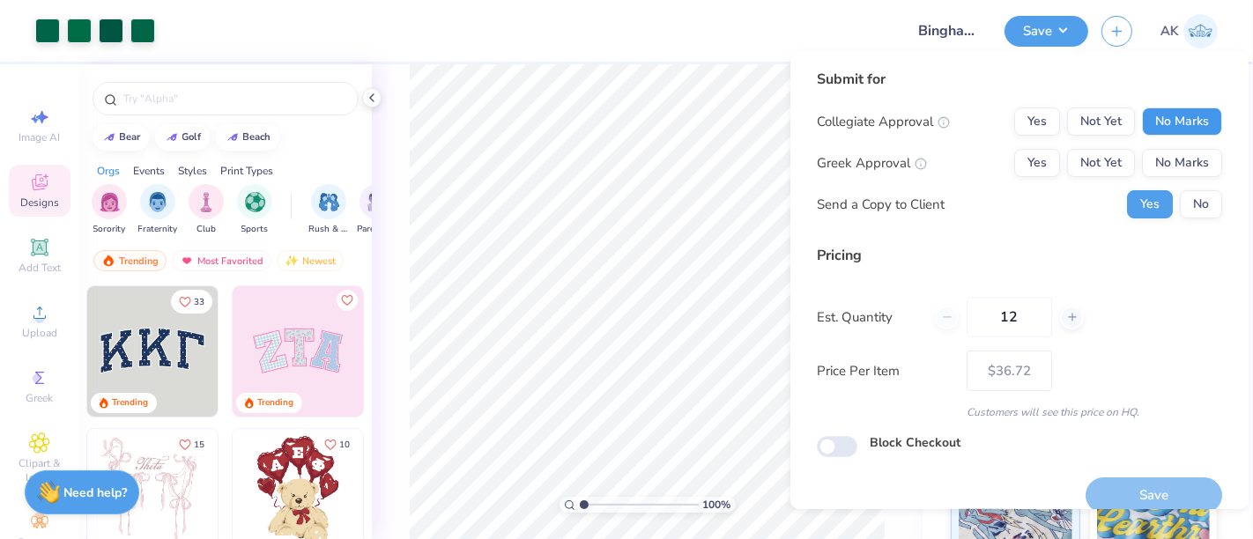
click at [1177, 114] on button "No Marks" at bounding box center [1182, 121] width 80 height 28
click at [1174, 160] on button "No Marks" at bounding box center [1182, 163] width 80 height 28
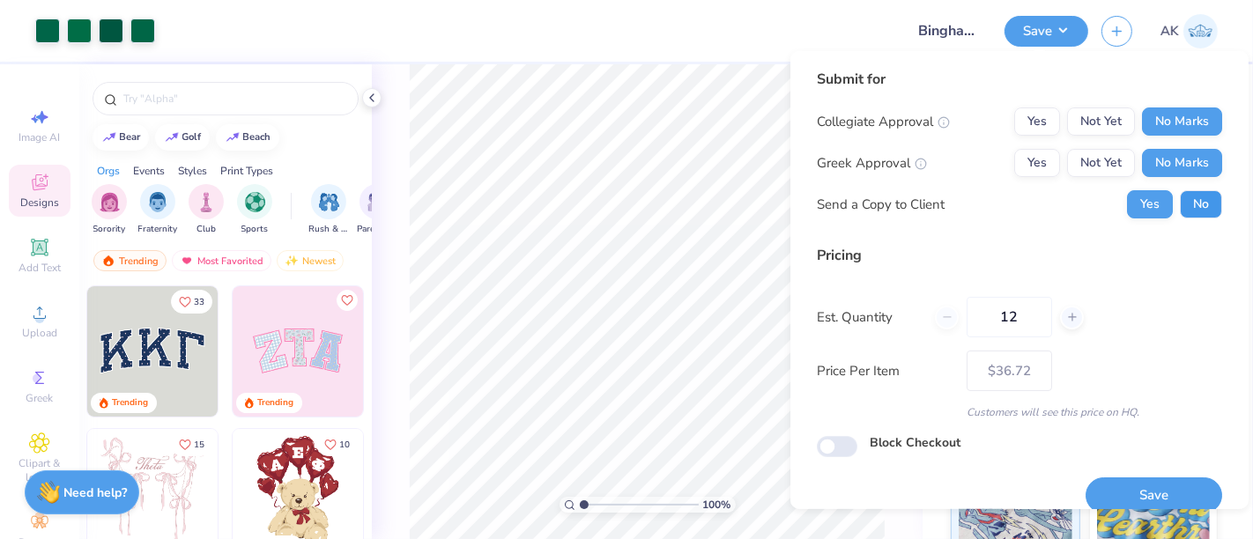
click at [1180, 215] on button "No" at bounding box center [1201, 204] width 42 height 28
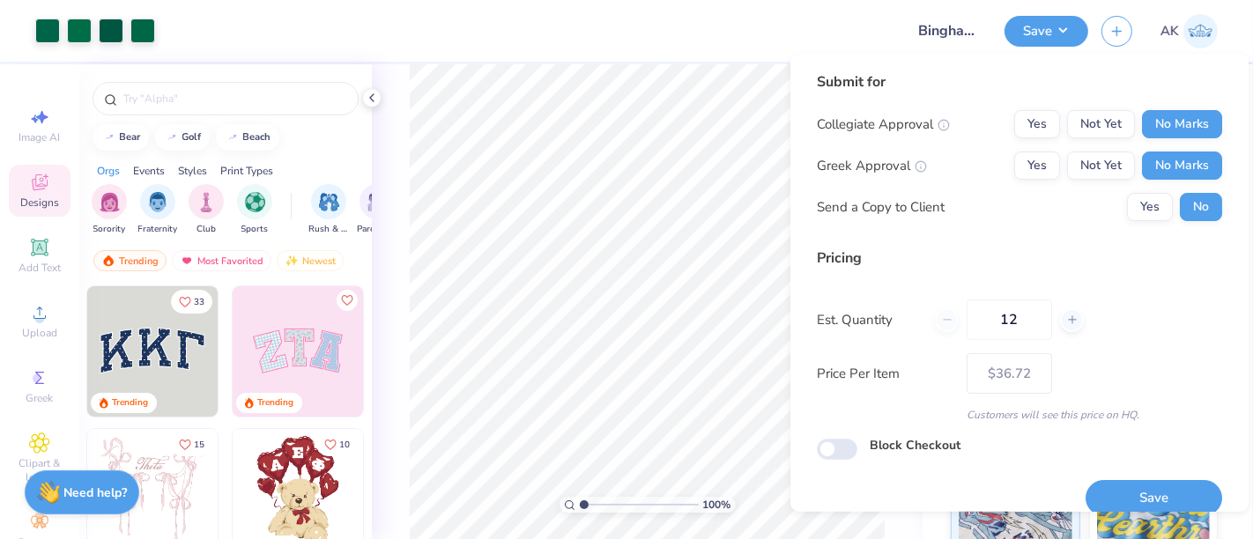
scroll to position [19, 0]
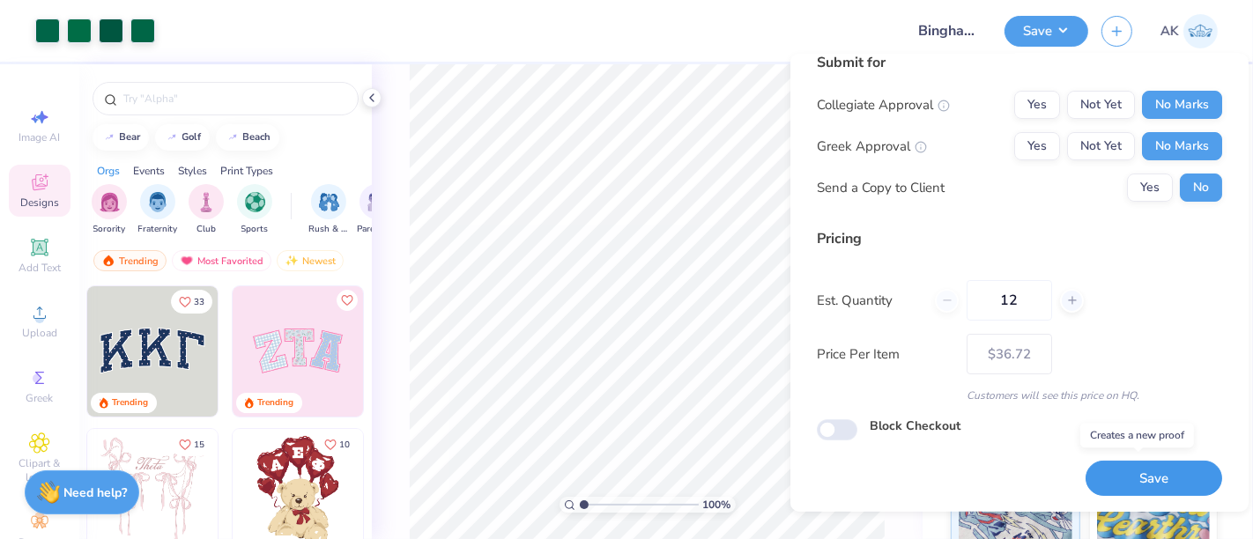
click at [1137, 464] on button "Save" at bounding box center [1153, 479] width 137 height 36
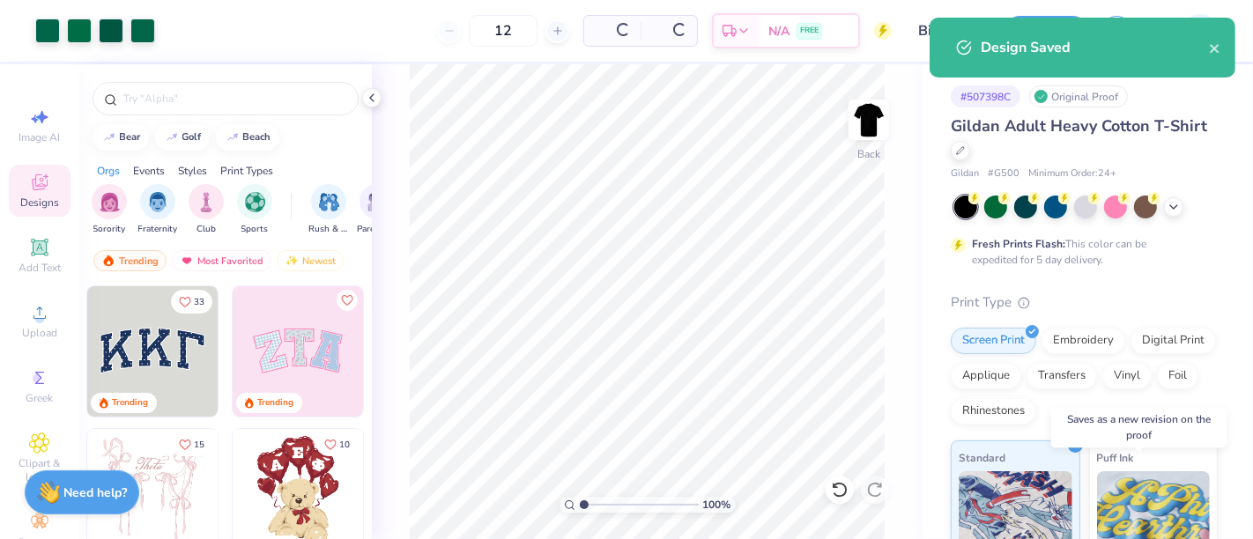
type input "$36.72"
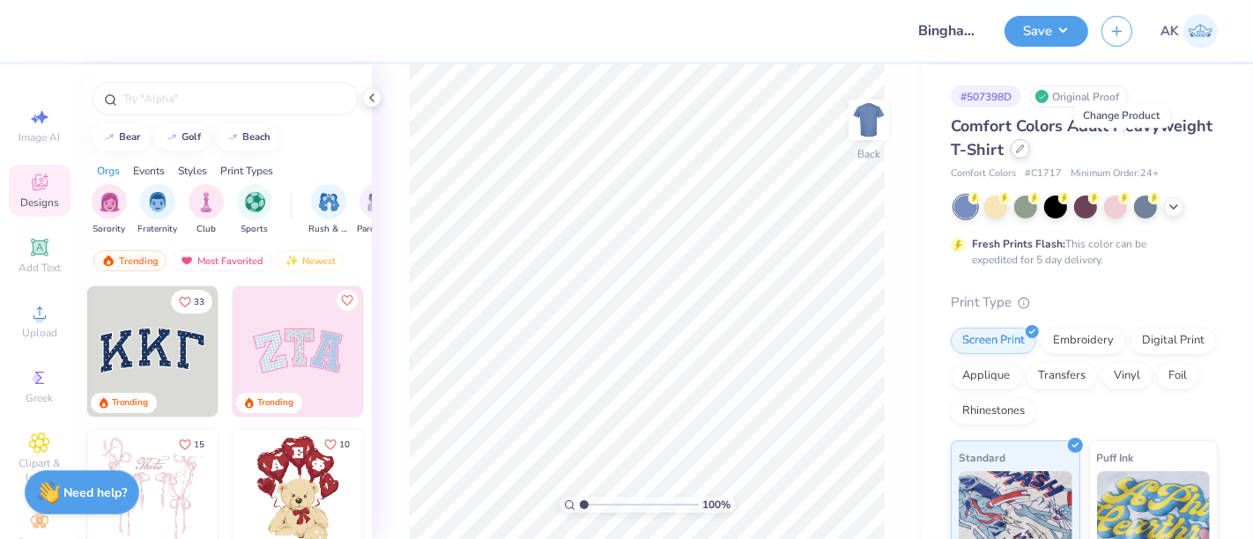
click at [1025, 146] on icon at bounding box center [1020, 148] width 9 height 9
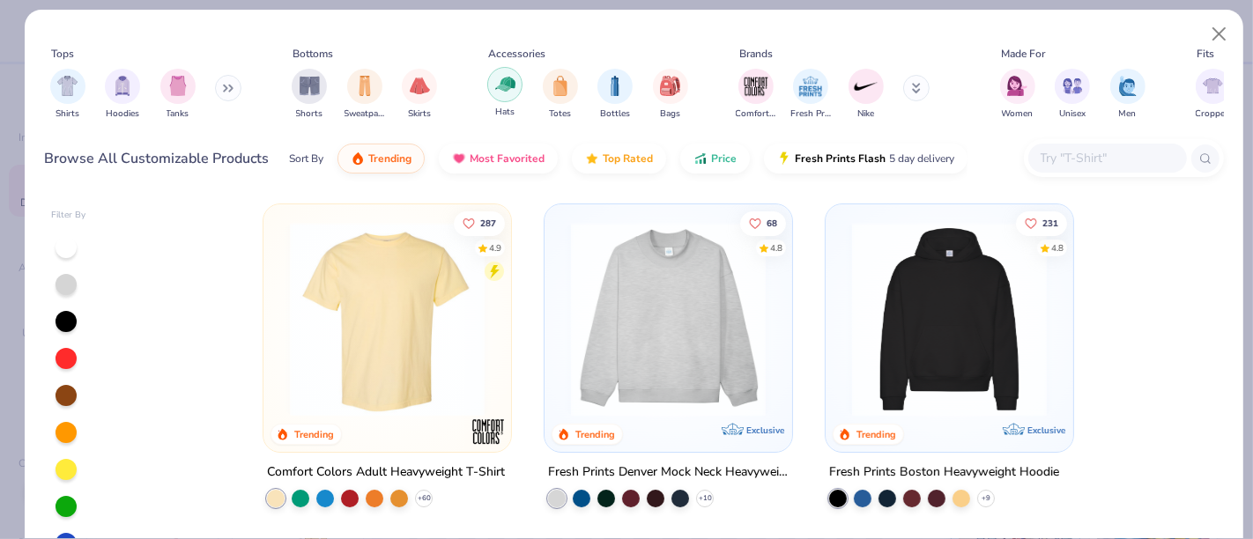
click at [501, 85] on img "filter for Hats" at bounding box center [505, 84] width 20 height 20
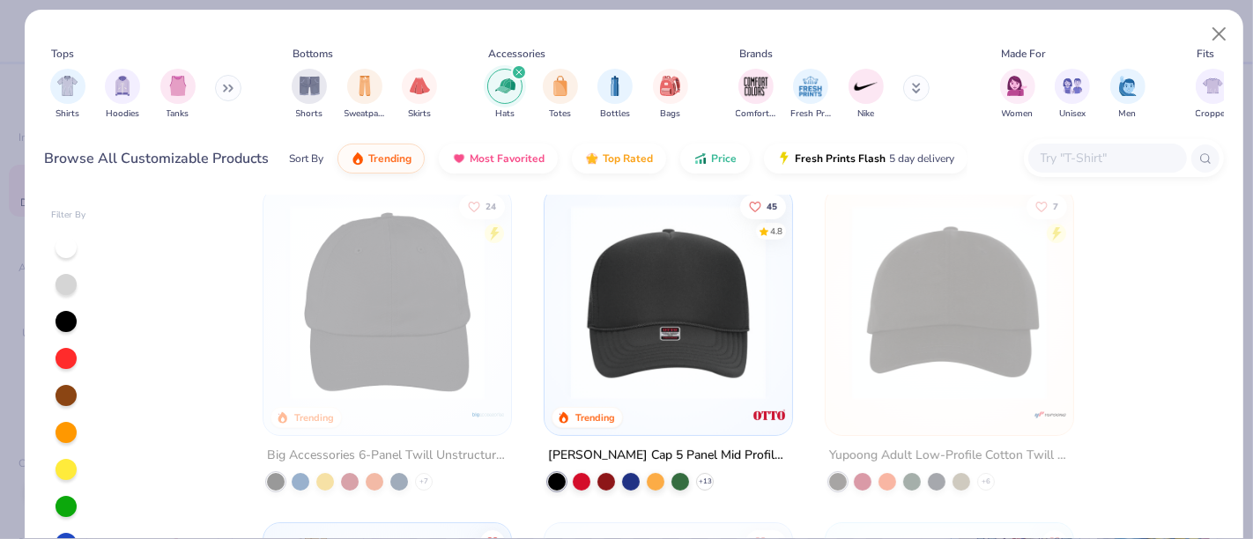
scroll to position [352, 0]
click at [553, 354] on div at bounding box center [668, 298] width 230 height 204
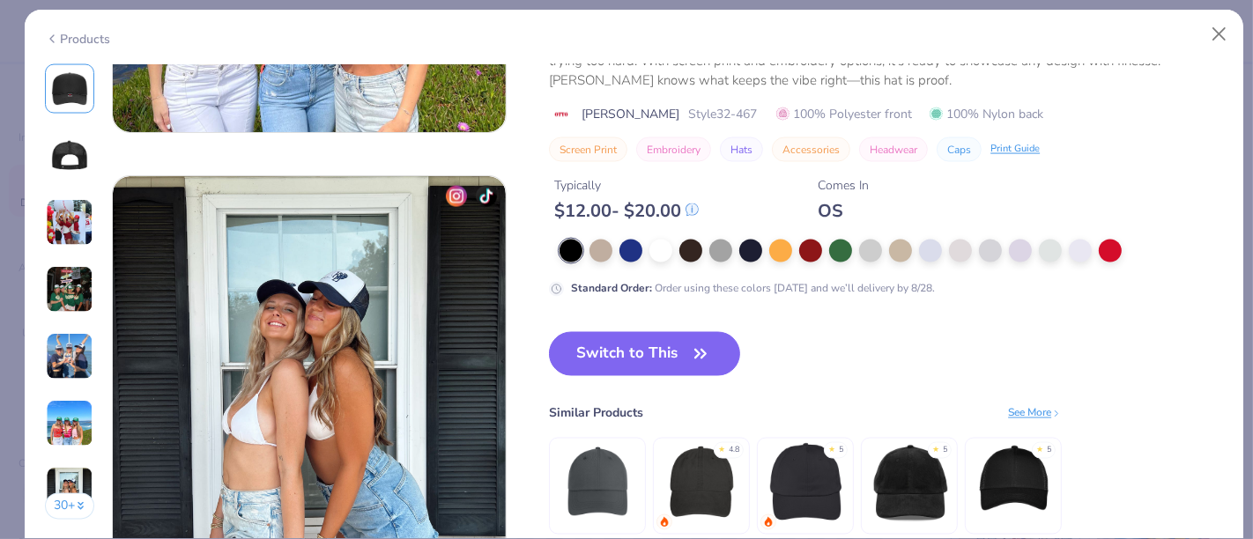
scroll to position [2509, 0]
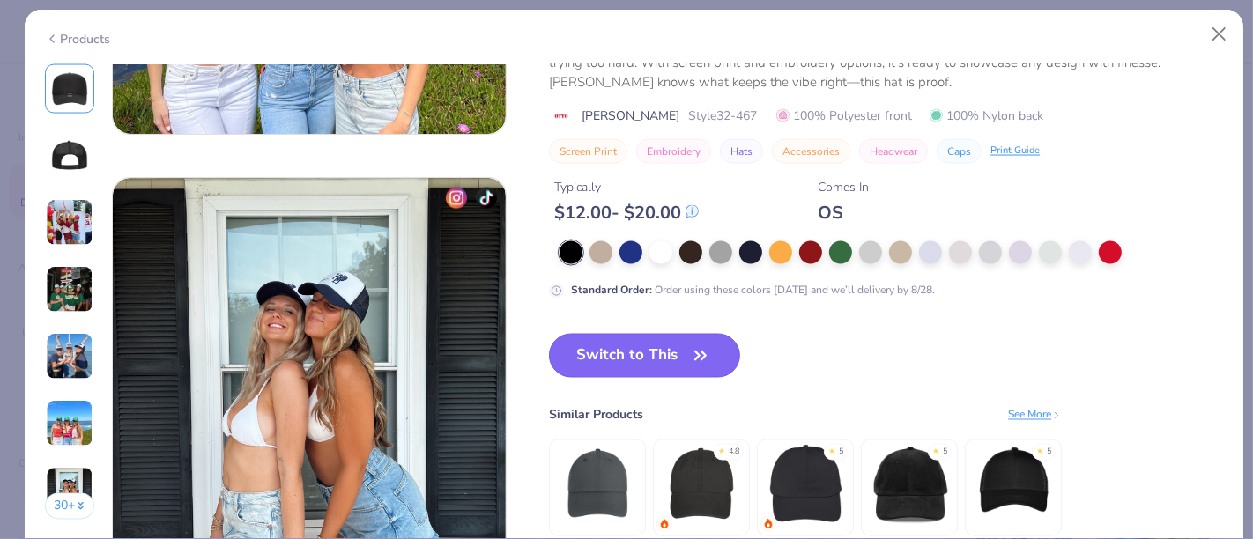
click at [645, 357] on button "Switch to This" at bounding box center [644, 356] width 191 height 44
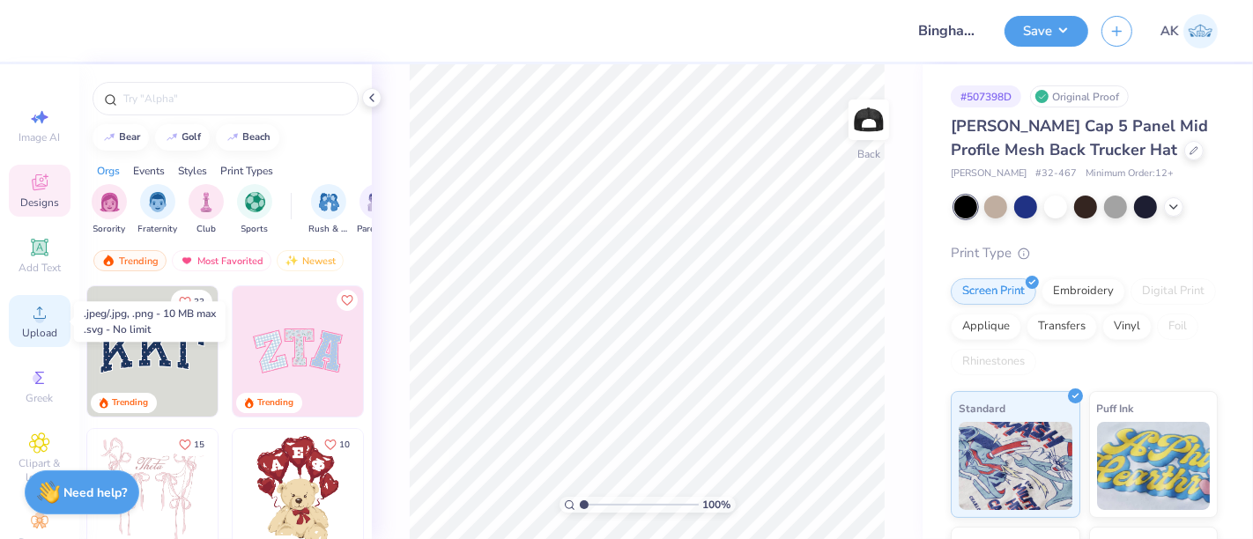
click at [33, 317] on icon at bounding box center [39, 313] width 12 height 12
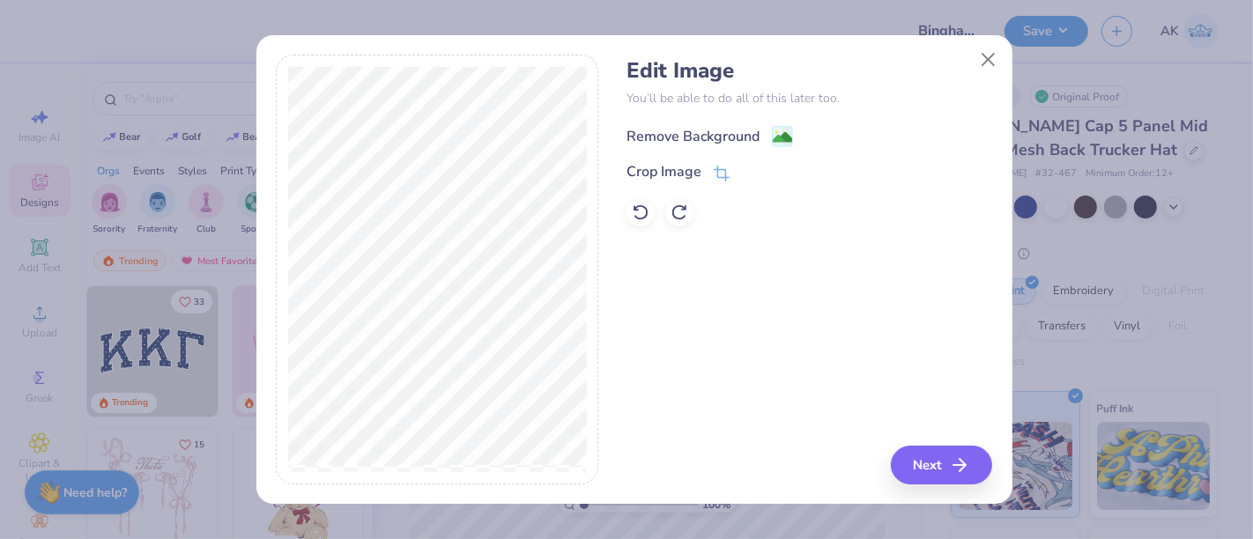
click at [767, 135] on div "Remove Background" at bounding box center [709, 136] width 167 height 22
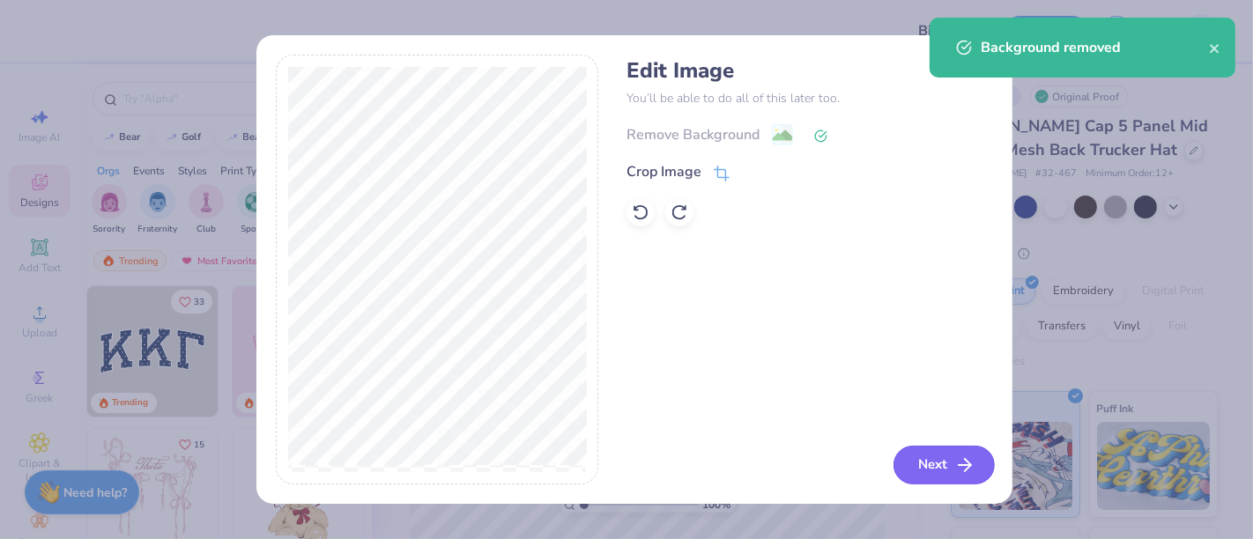
click at [941, 462] on button "Next" at bounding box center [943, 465] width 101 height 39
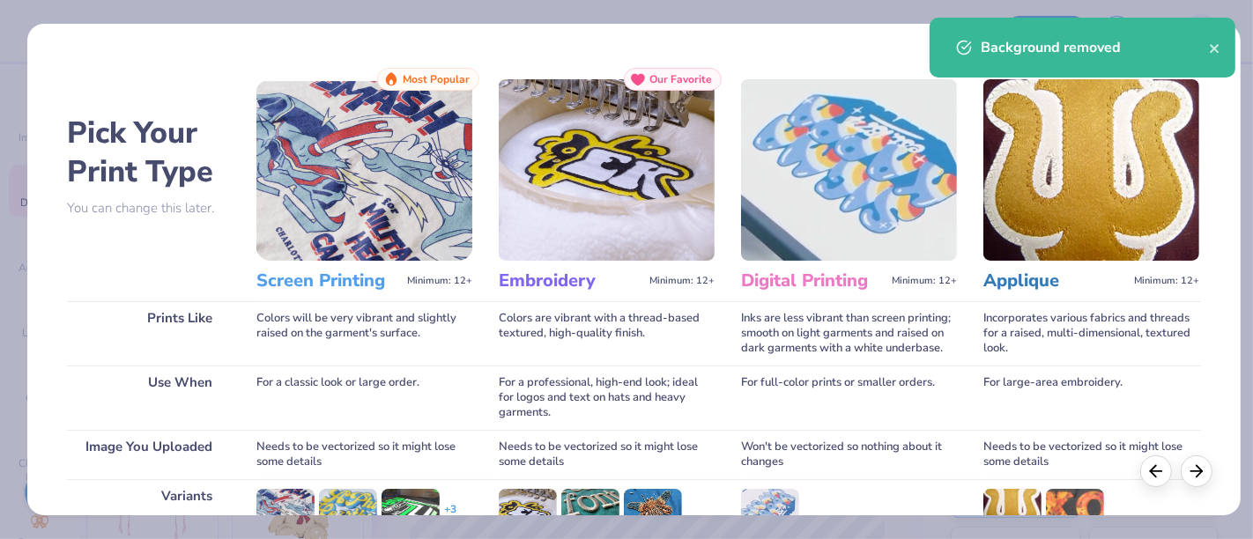
scroll to position [249, 0]
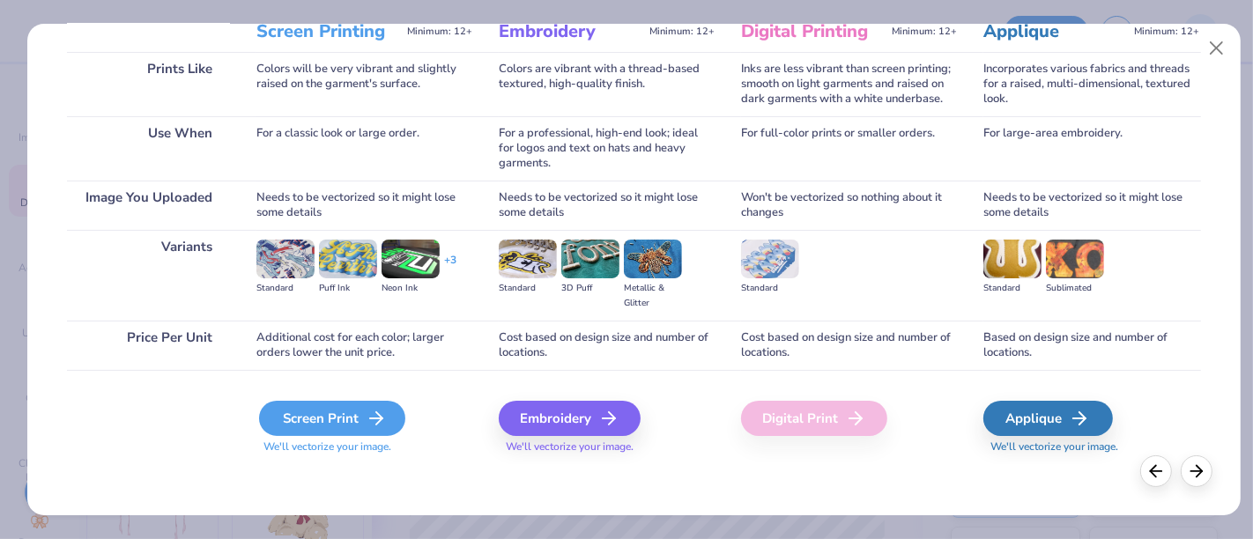
click at [337, 418] on div "Screen Print" at bounding box center [332, 418] width 146 height 35
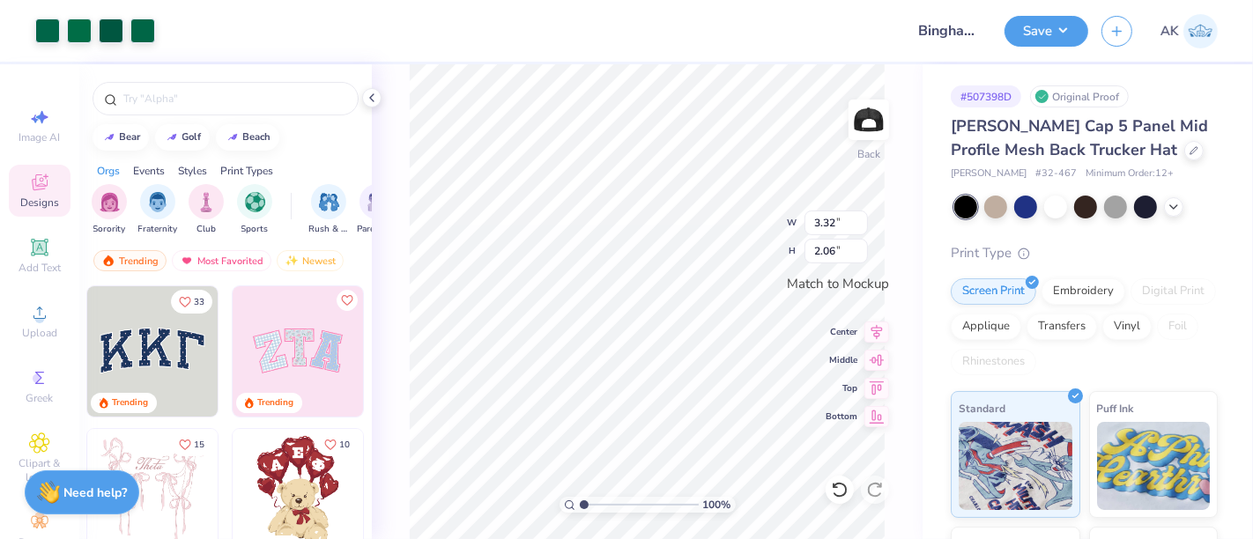
type input "3.32"
type input "2.06"
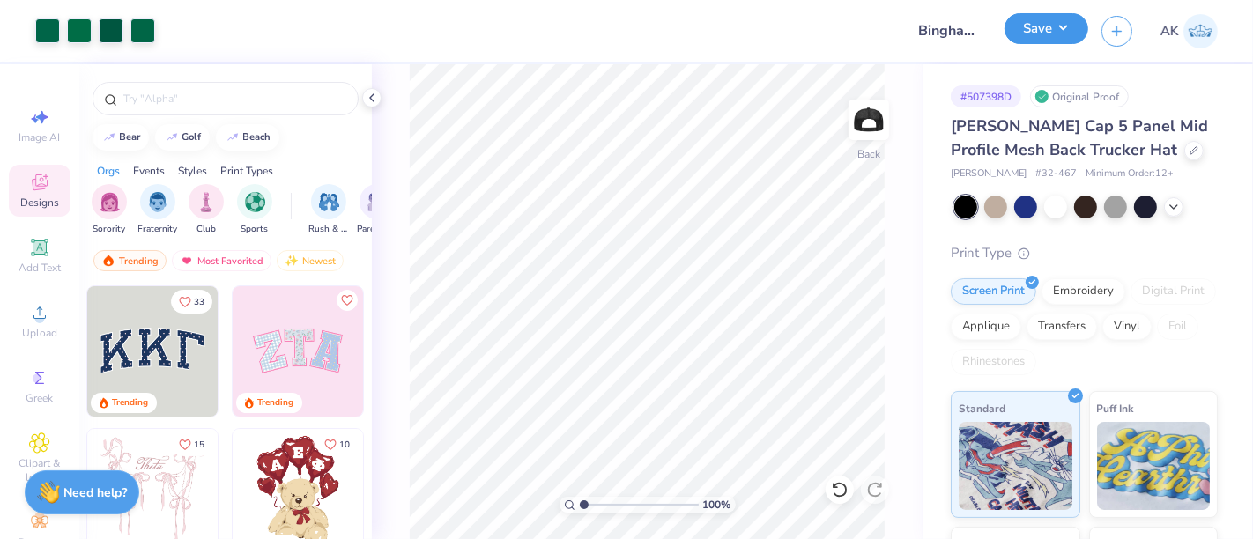
click at [1033, 29] on button "Save" at bounding box center [1046, 28] width 84 height 31
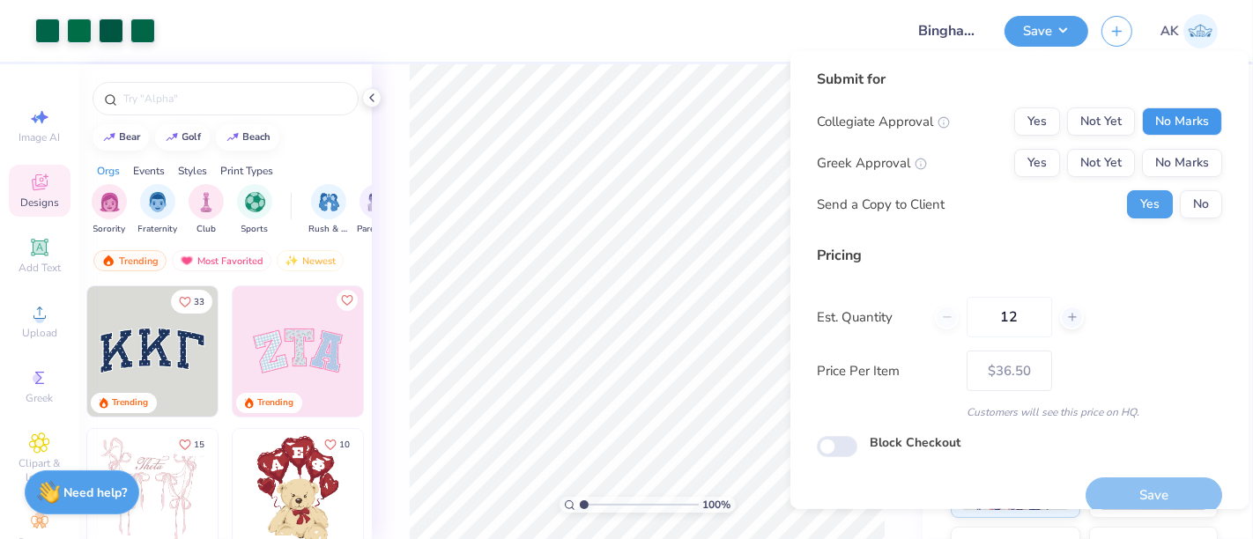
click at [1147, 110] on button "No Marks" at bounding box center [1182, 121] width 80 height 28
click at [1158, 159] on button "No Marks" at bounding box center [1182, 163] width 80 height 28
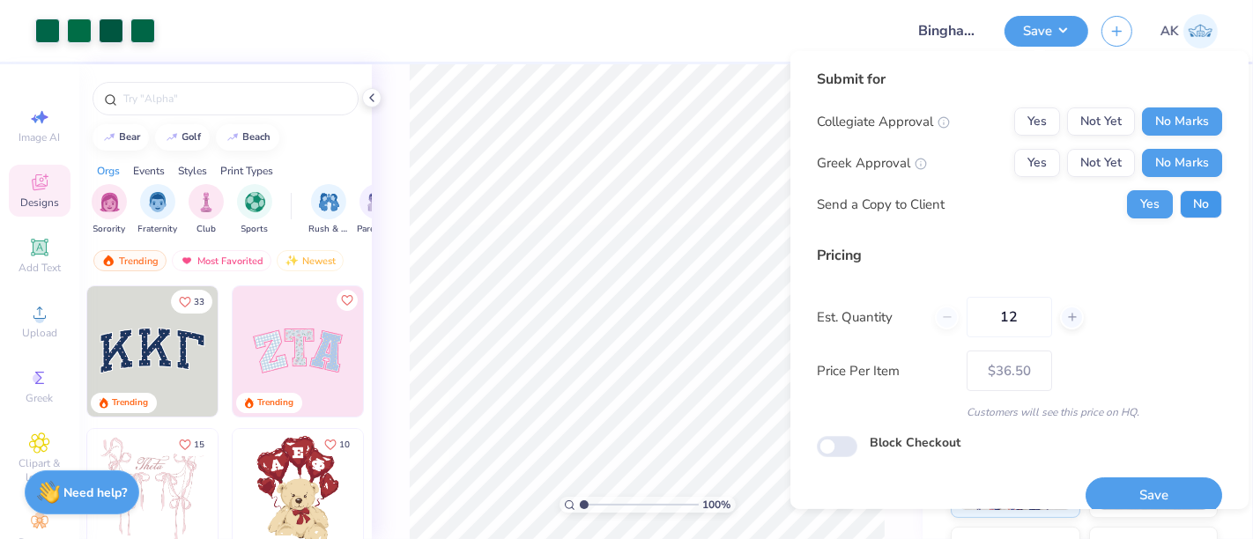
click at [1180, 195] on button "No" at bounding box center [1201, 204] width 42 height 28
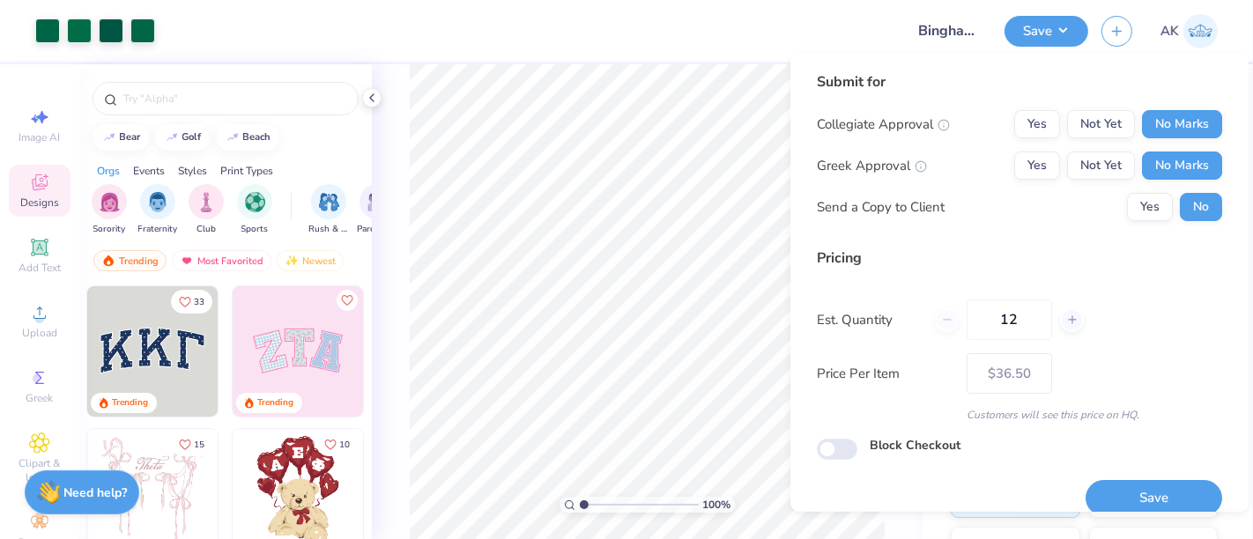
scroll to position [19, 0]
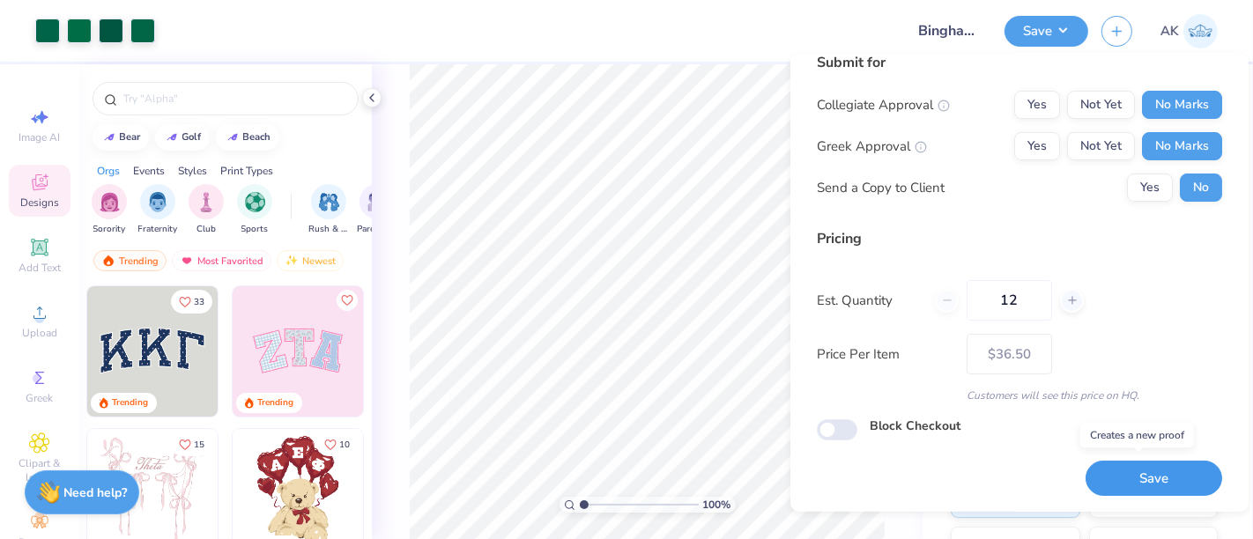
click at [1148, 482] on button "Save" at bounding box center [1153, 479] width 137 height 36
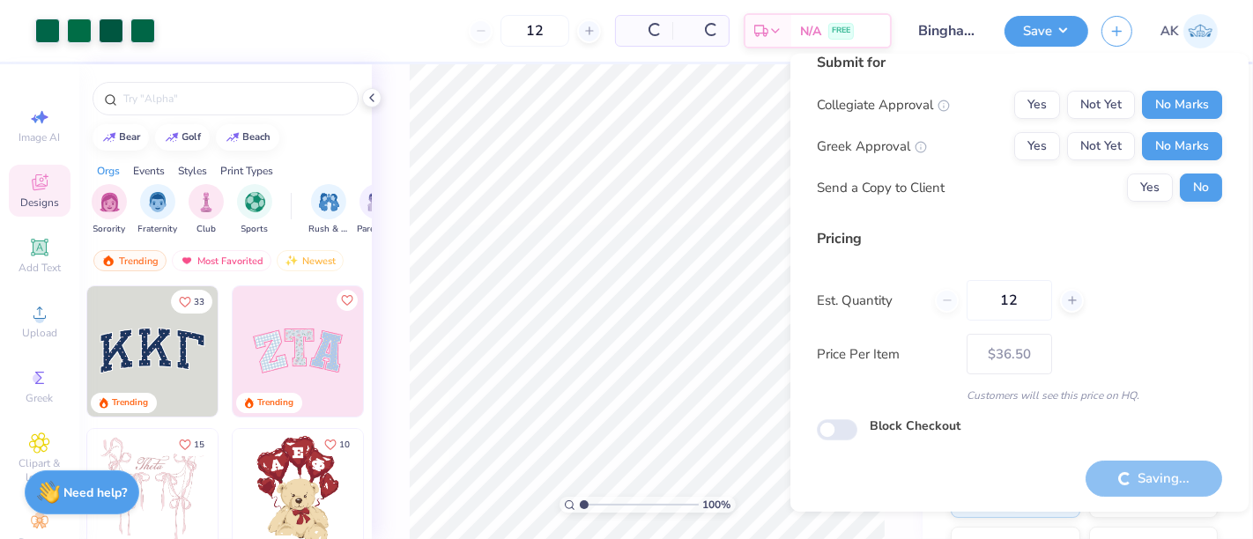
type input "– –"
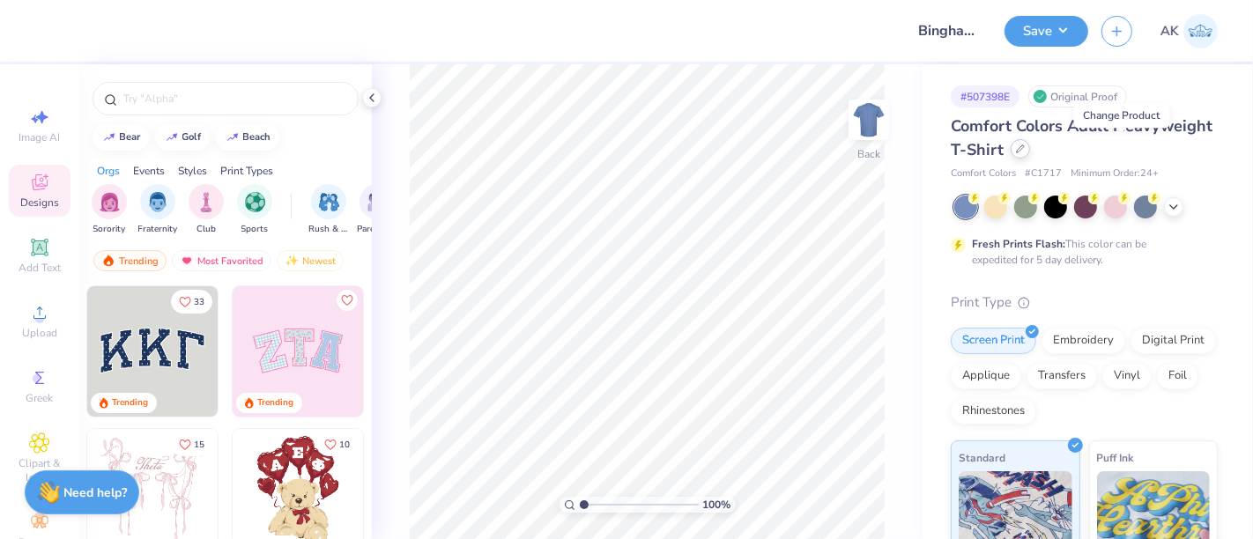
click at [1030, 152] on div at bounding box center [1020, 148] width 19 height 19
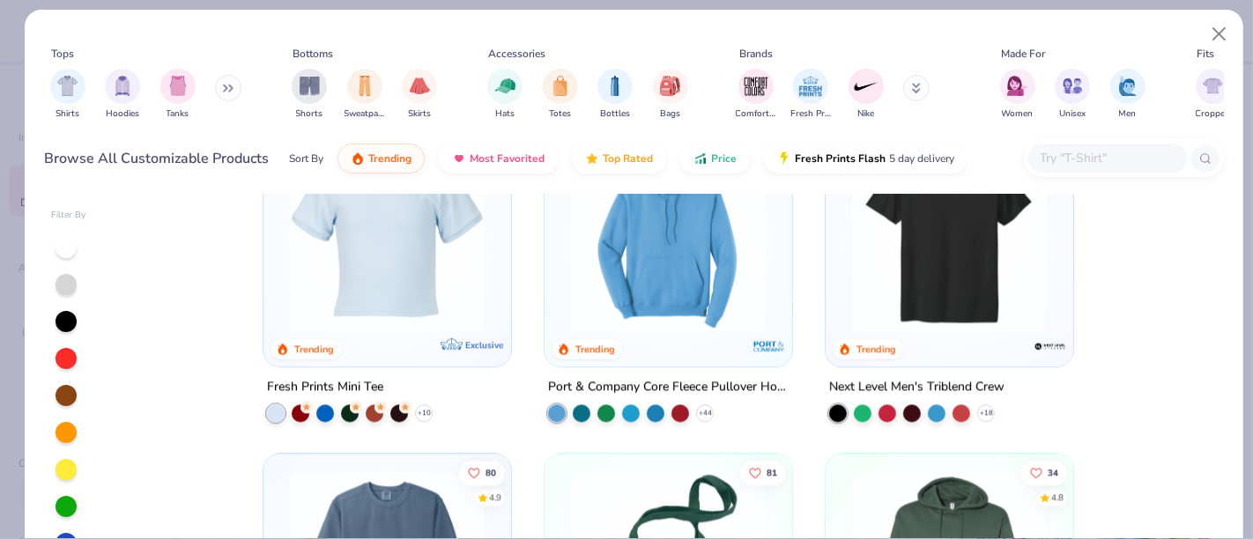
scroll to position [3456, 0]
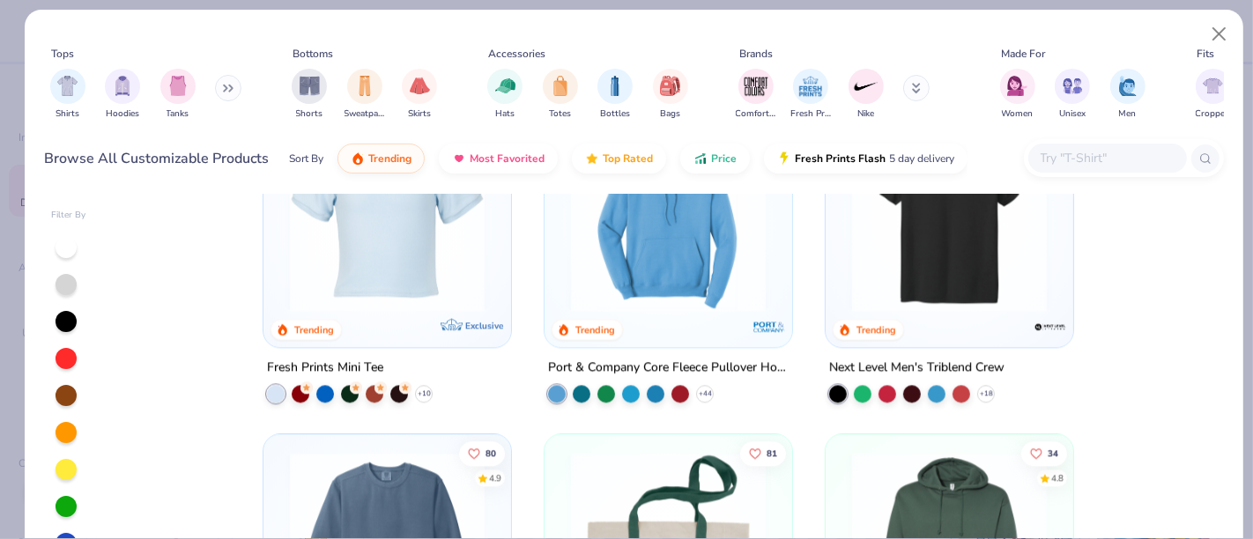
click at [668, 297] on img at bounding box center [668, 213] width 212 height 195
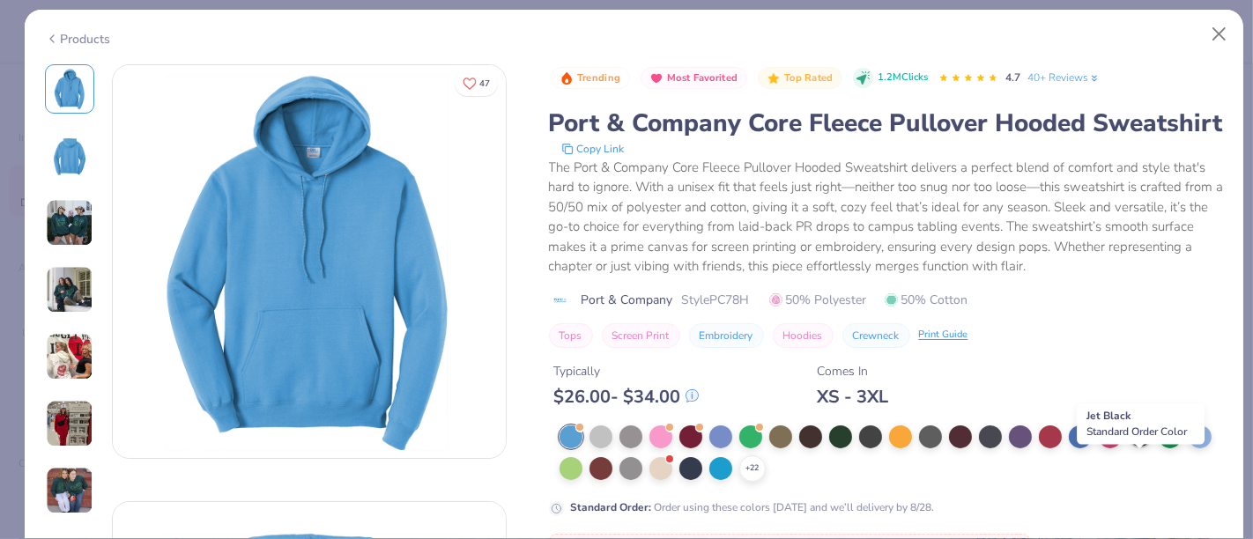
click at [1139, 447] on div at bounding box center [1140, 435] width 23 height 23
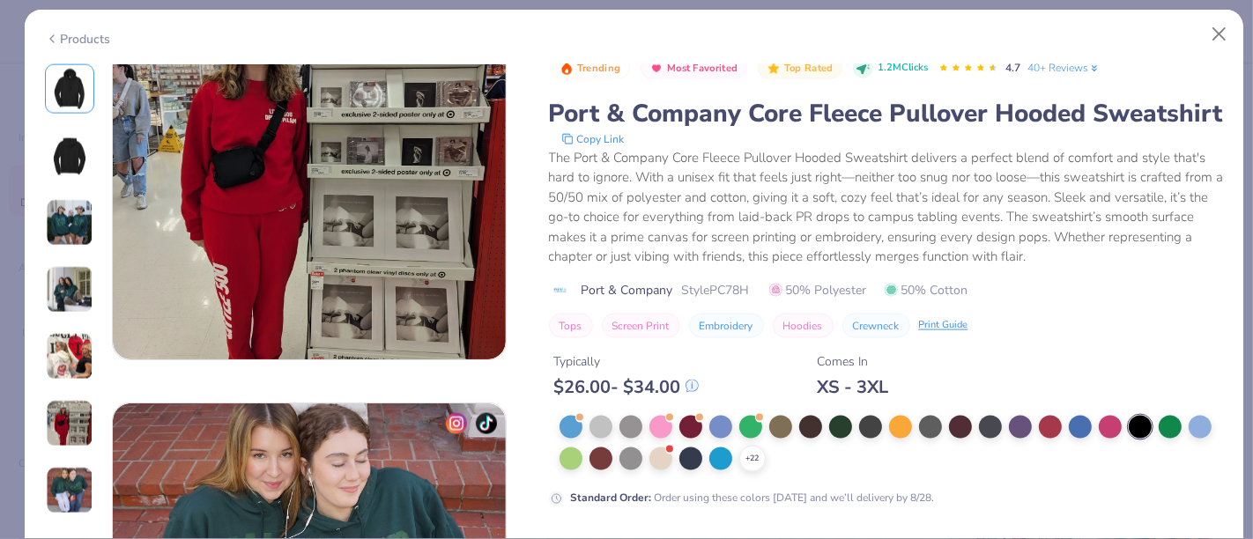
scroll to position [2368, 0]
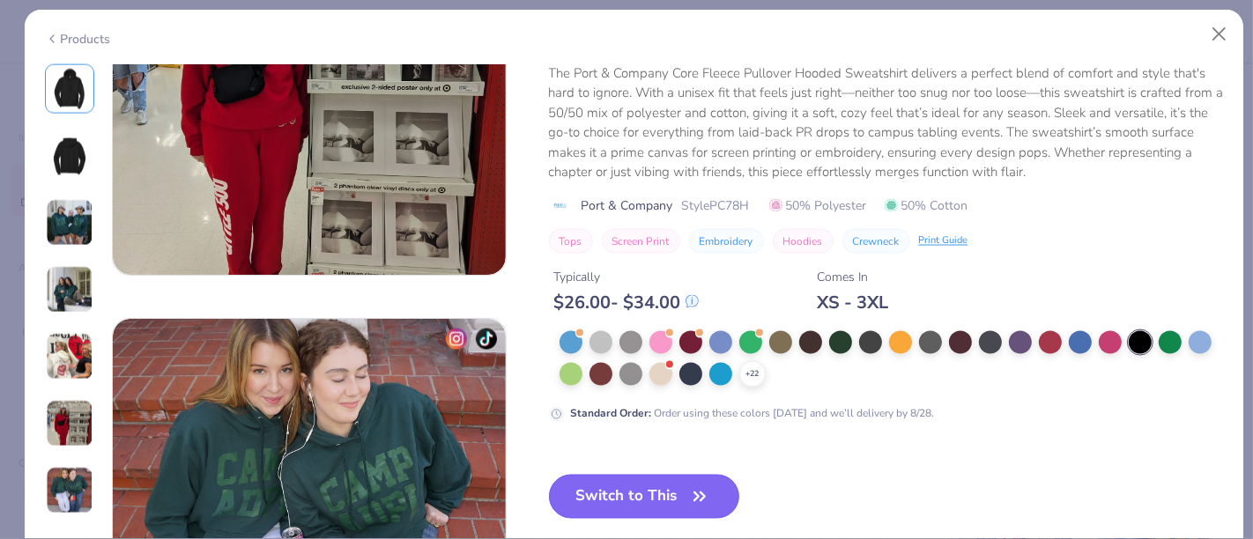
click at [607, 494] on button "Switch to This" at bounding box center [644, 497] width 191 height 44
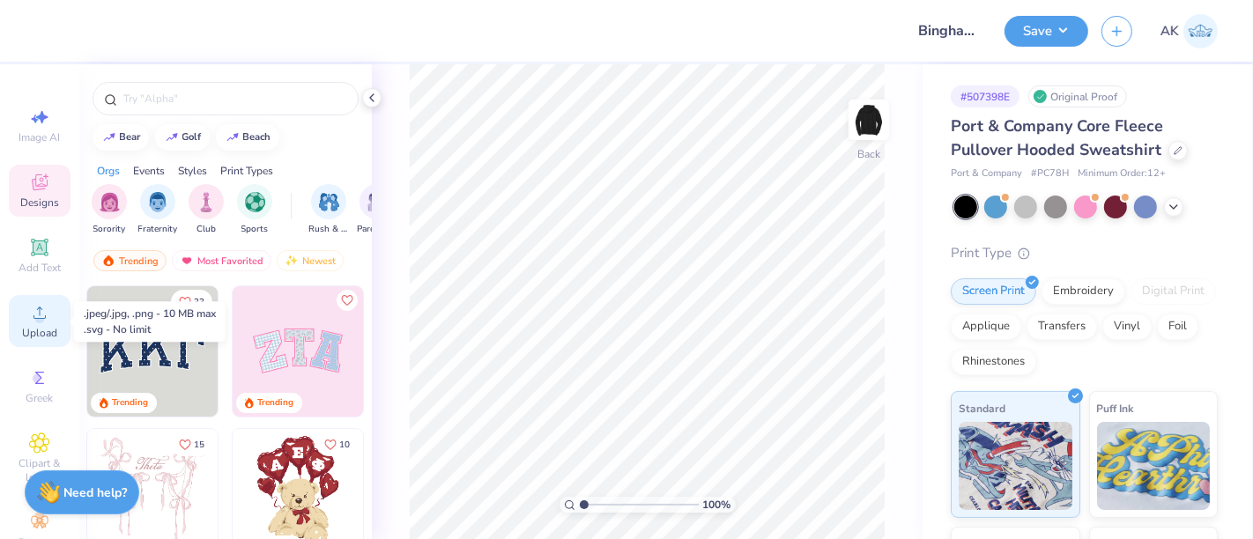
click at [33, 344] on div "Upload" at bounding box center [40, 321] width 62 height 52
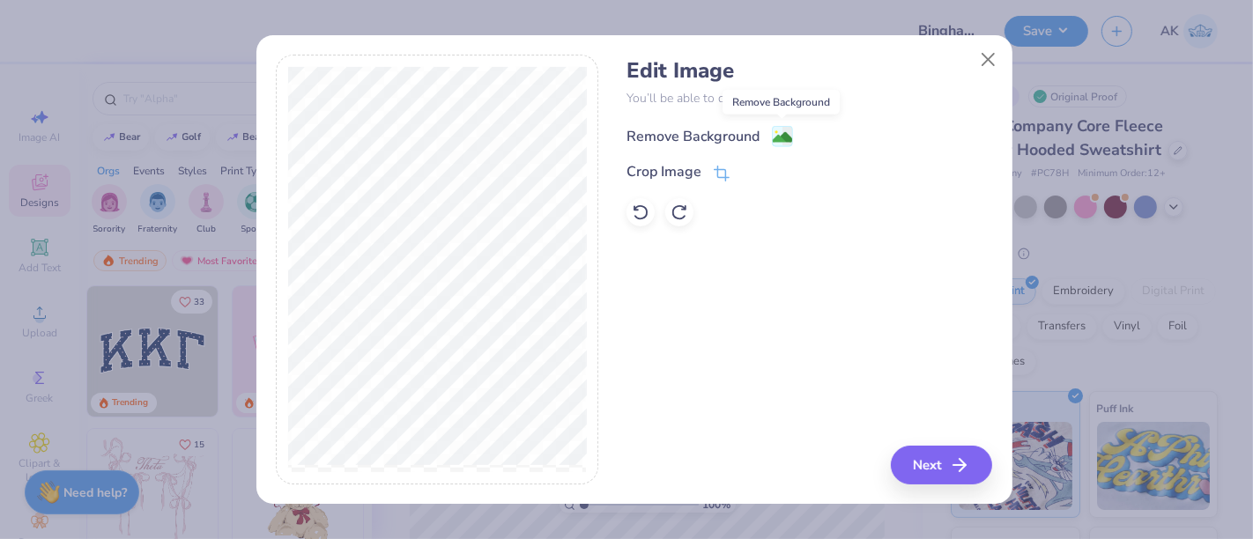
click at [785, 139] on image at bounding box center [782, 137] width 19 height 19
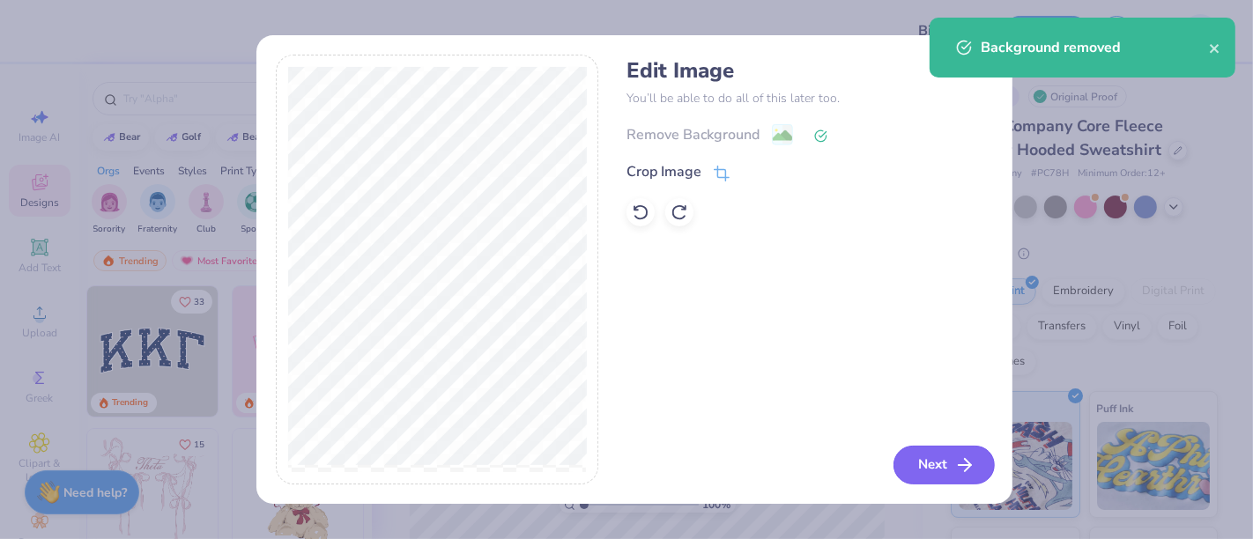
click at [922, 466] on button "Next" at bounding box center [943, 465] width 101 height 39
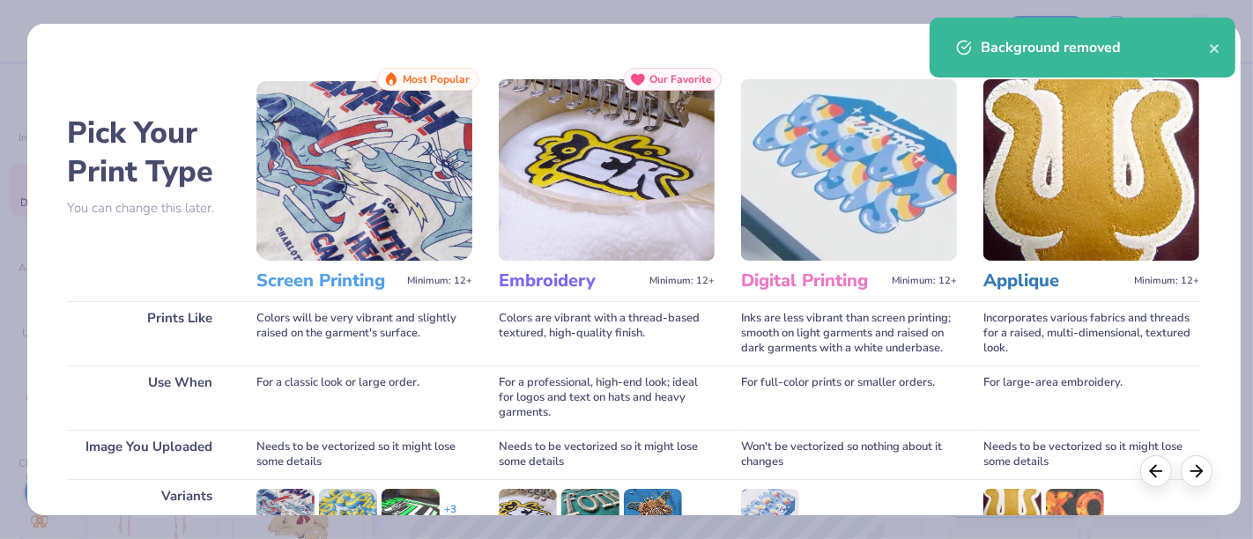
scroll to position [249, 0]
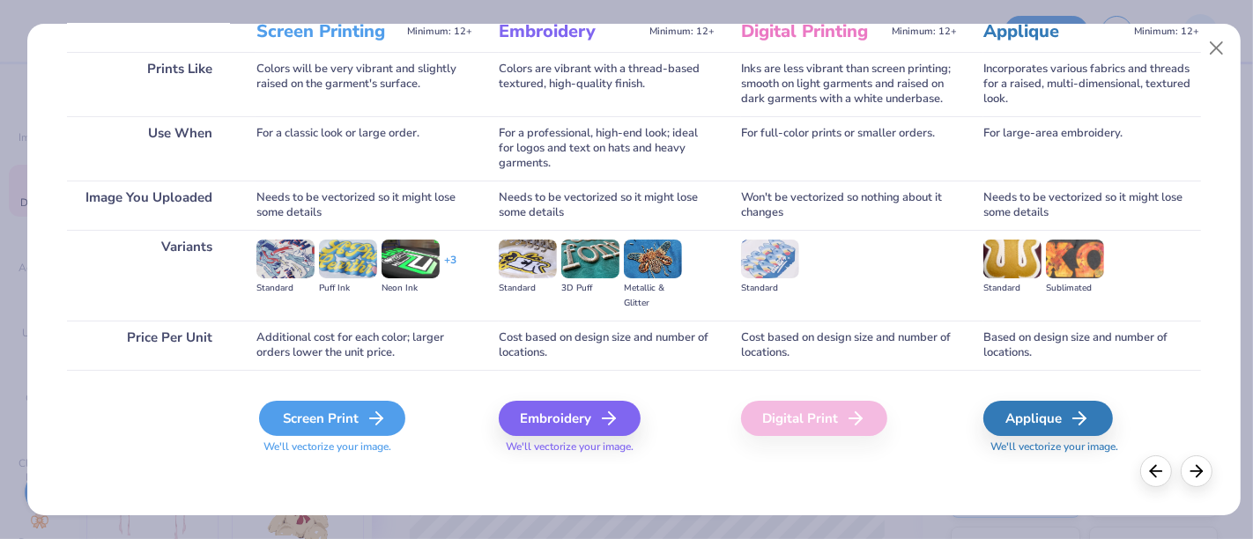
click at [338, 406] on div "Screen Print" at bounding box center [332, 418] width 146 height 35
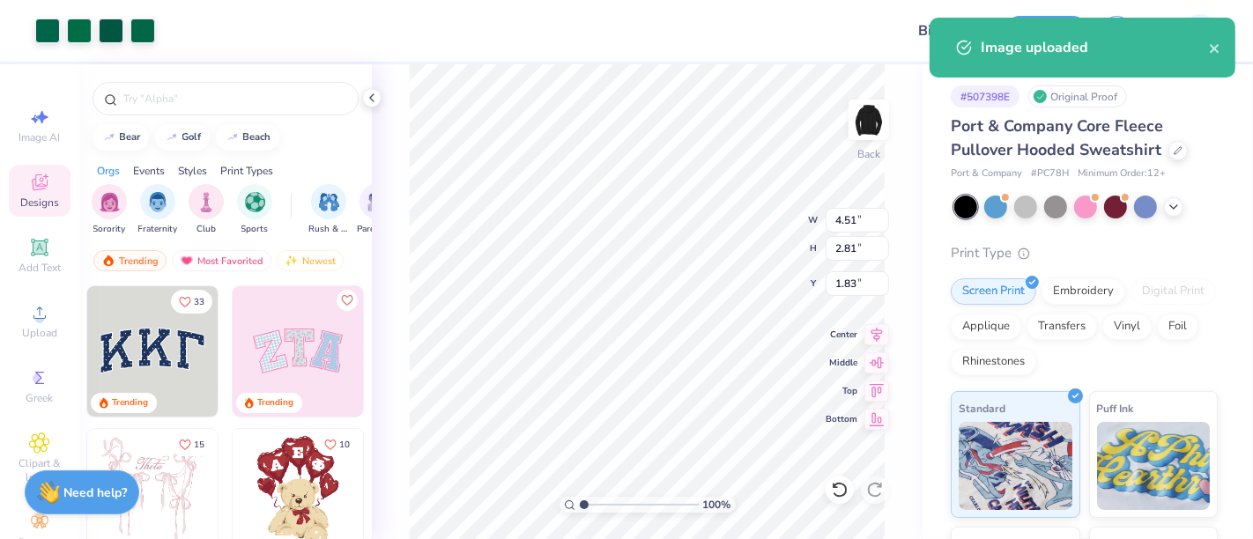
type input "4.51"
type input "2.81"
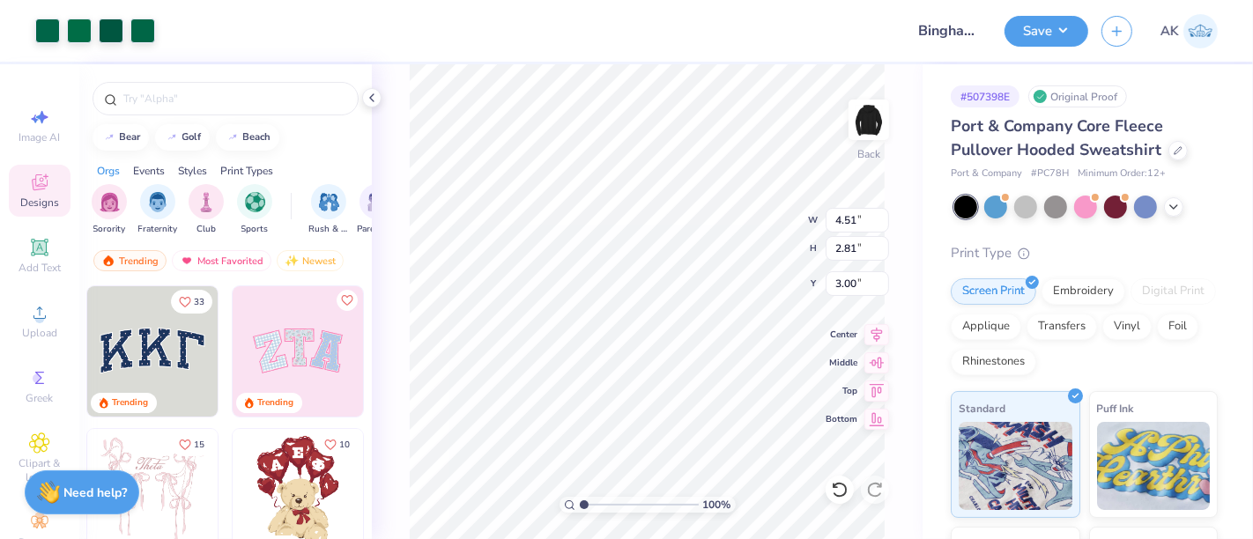
type input "3.00"
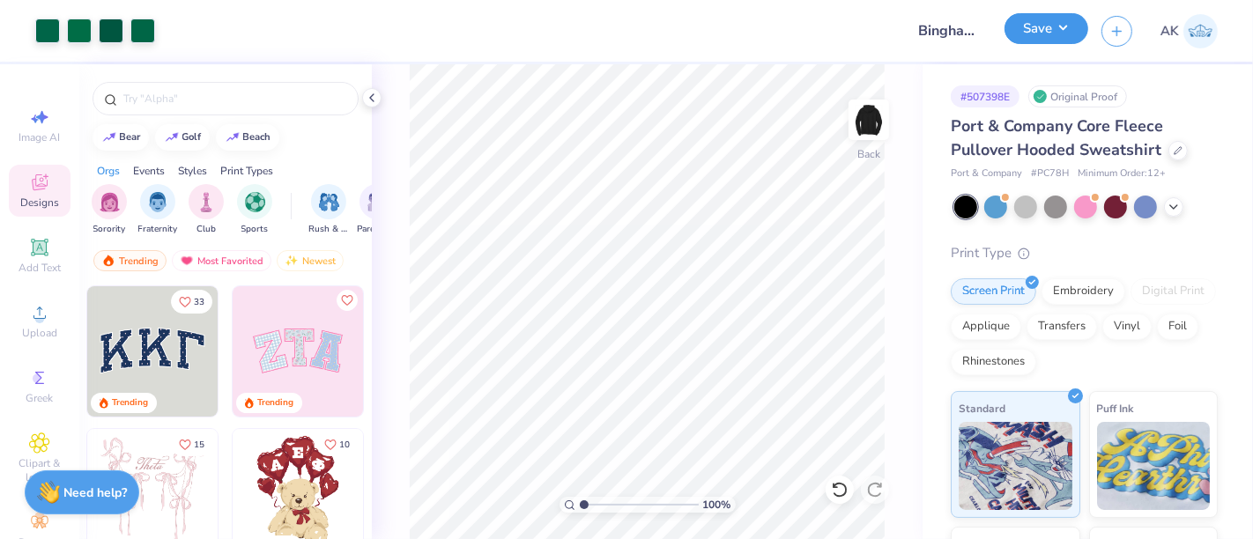
click at [1052, 20] on button "Save" at bounding box center [1046, 28] width 84 height 31
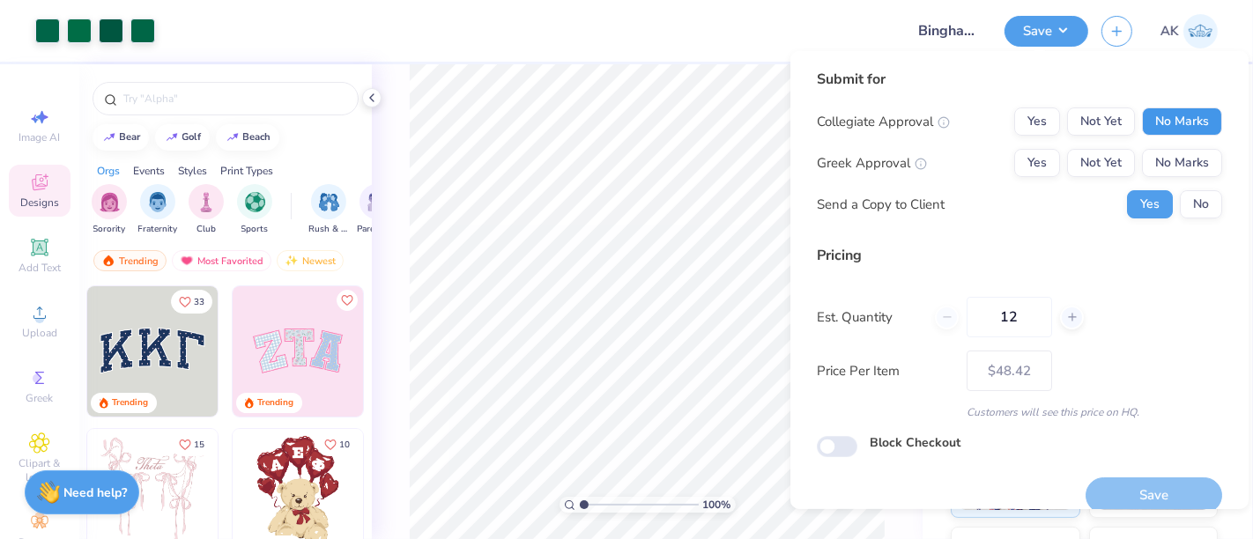
click at [1150, 115] on button "No Marks" at bounding box center [1182, 121] width 80 height 28
click at [1163, 165] on button "No Marks" at bounding box center [1182, 163] width 80 height 28
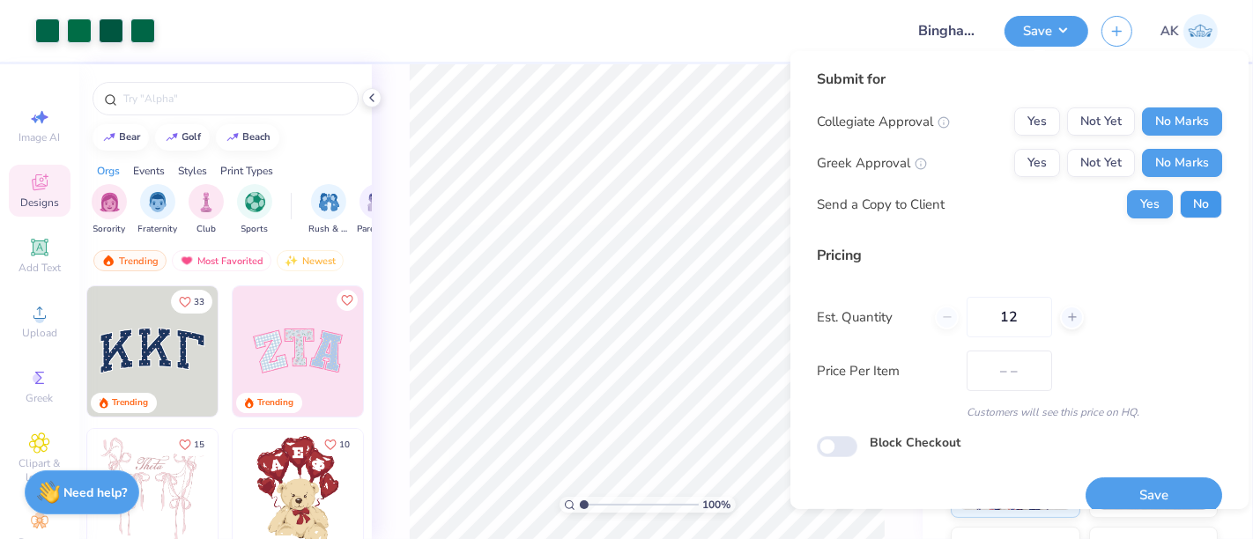
click at [1180, 200] on button "No" at bounding box center [1201, 204] width 42 height 28
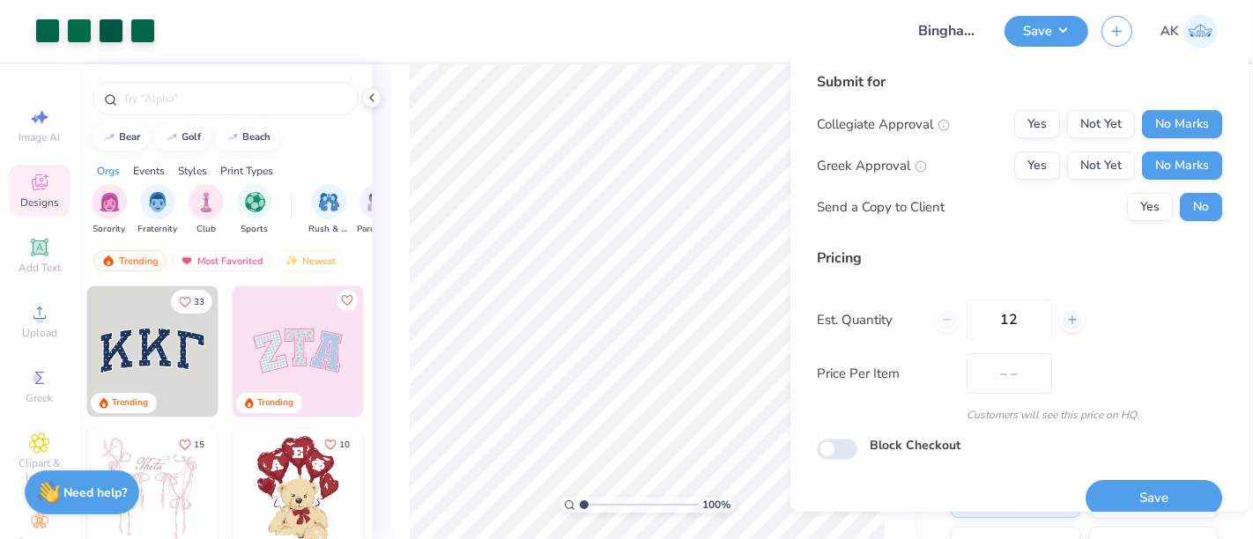
scroll to position [19, 0]
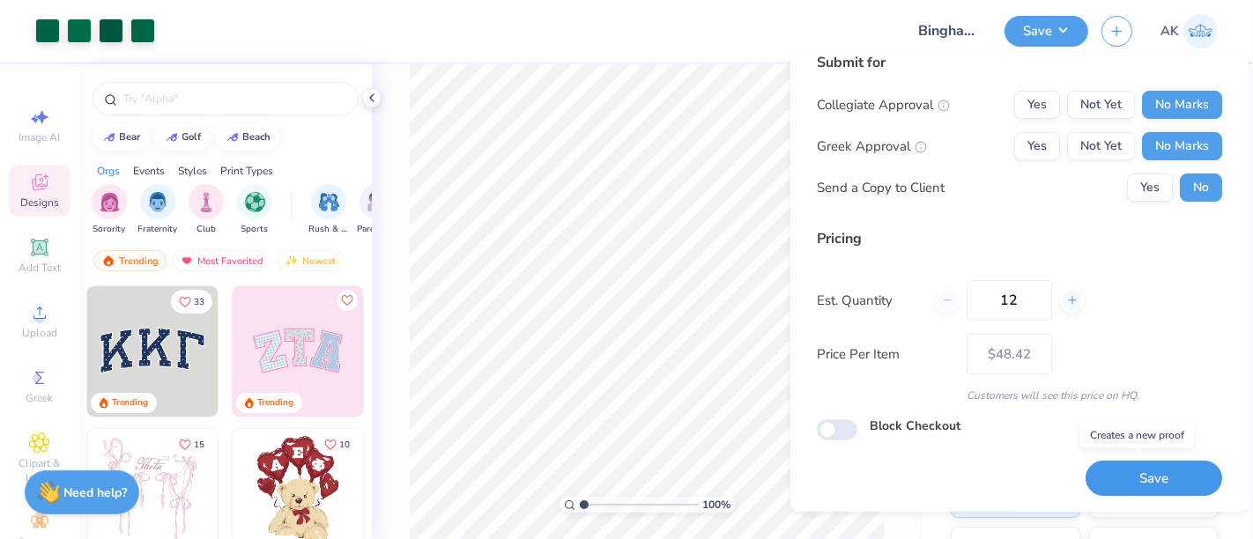
click at [1133, 469] on button "Save" at bounding box center [1153, 479] width 137 height 36
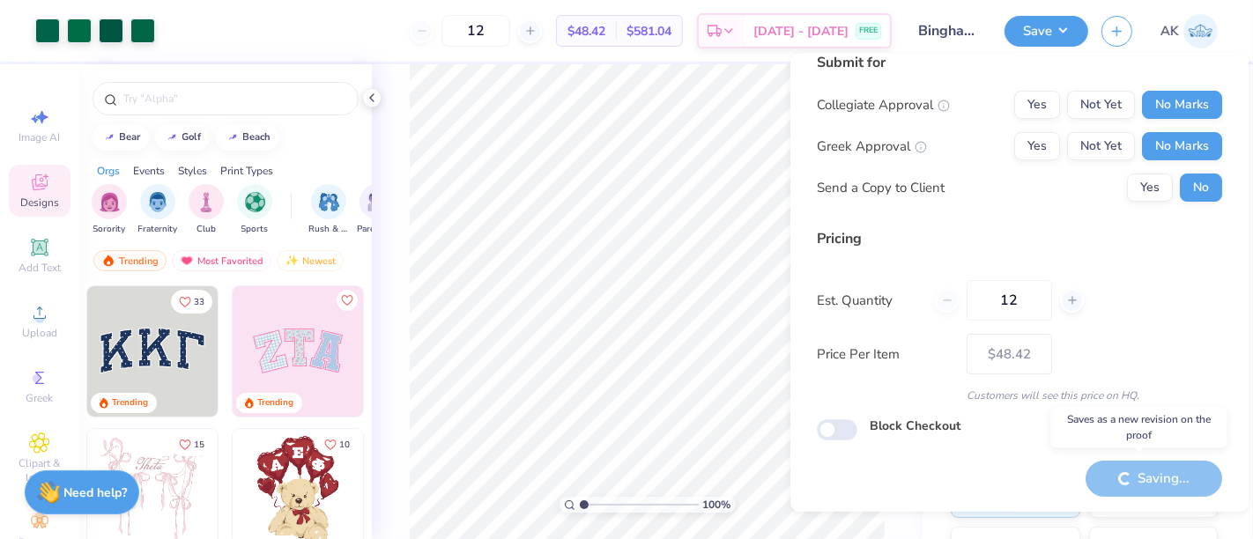
type input "– –"
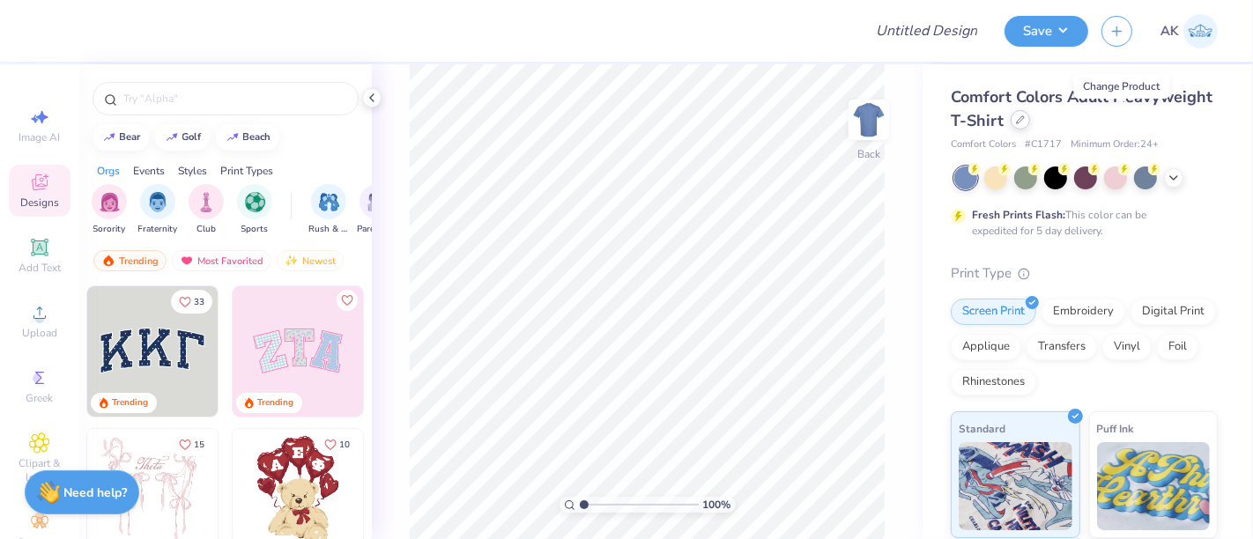
click at [1025, 120] on icon at bounding box center [1020, 119] width 9 height 9
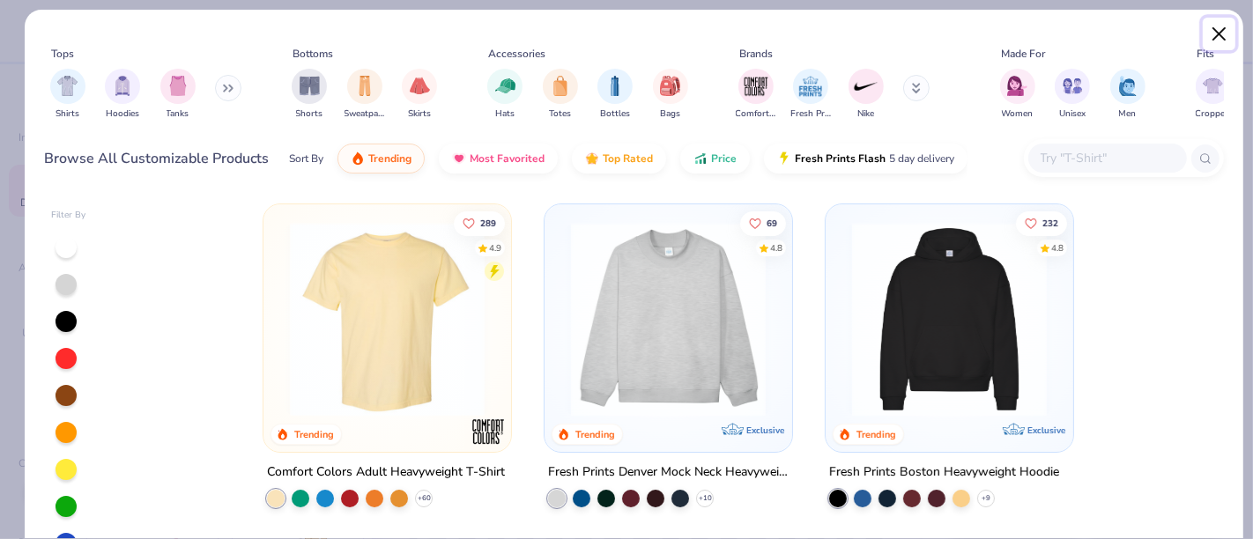
click at [1208, 41] on button "Close" at bounding box center [1219, 34] width 33 height 33
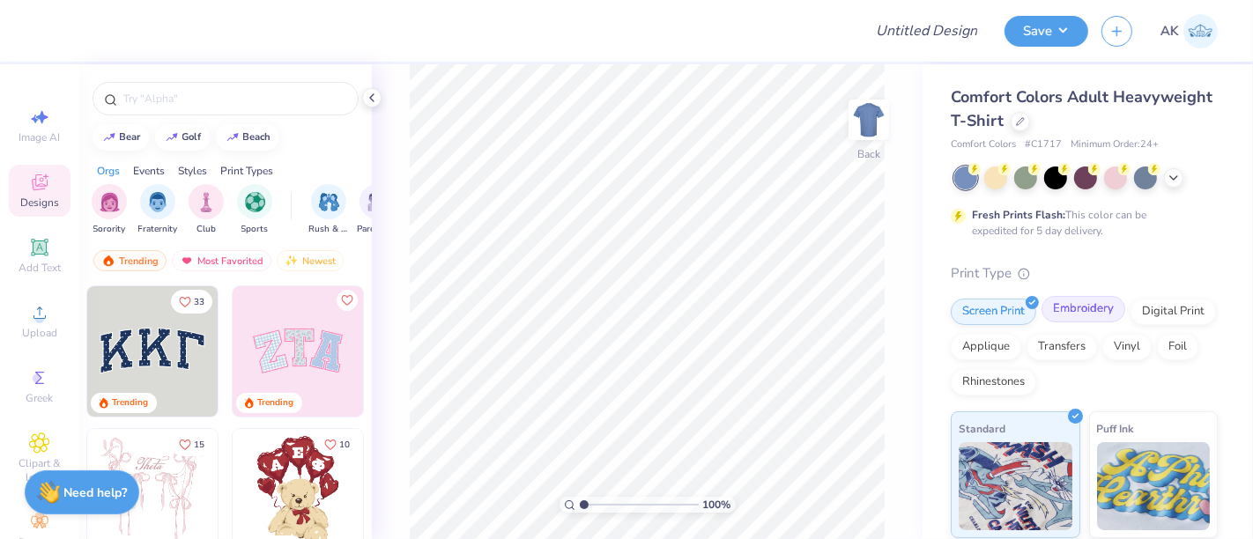
click at [1084, 318] on div "Embroidery" at bounding box center [1083, 309] width 84 height 26
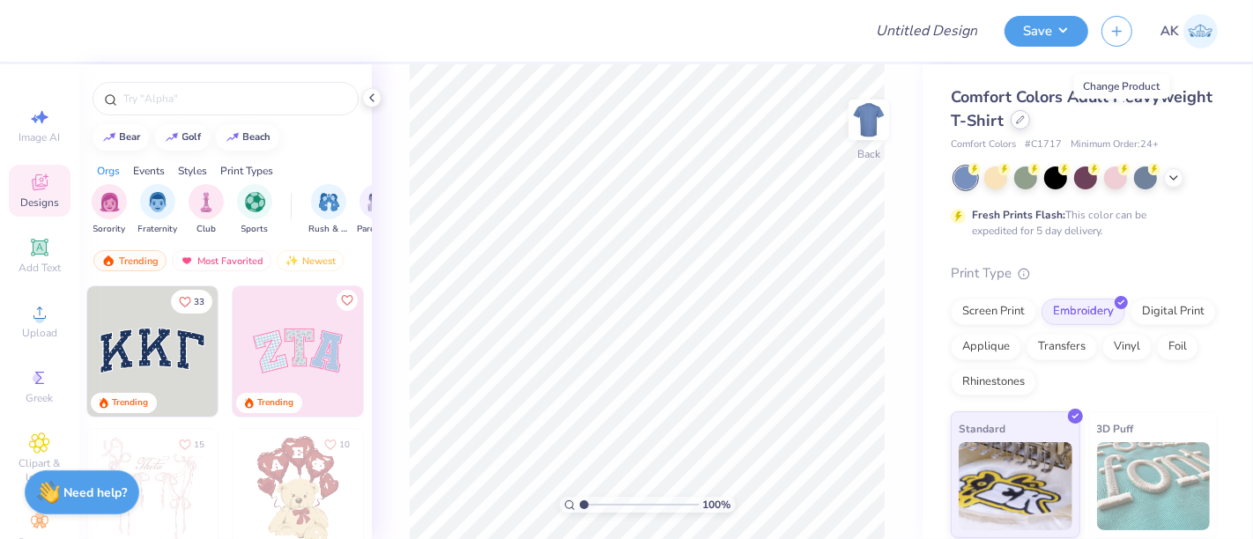
click at [1025, 122] on icon at bounding box center [1020, 119] width 9 height 9
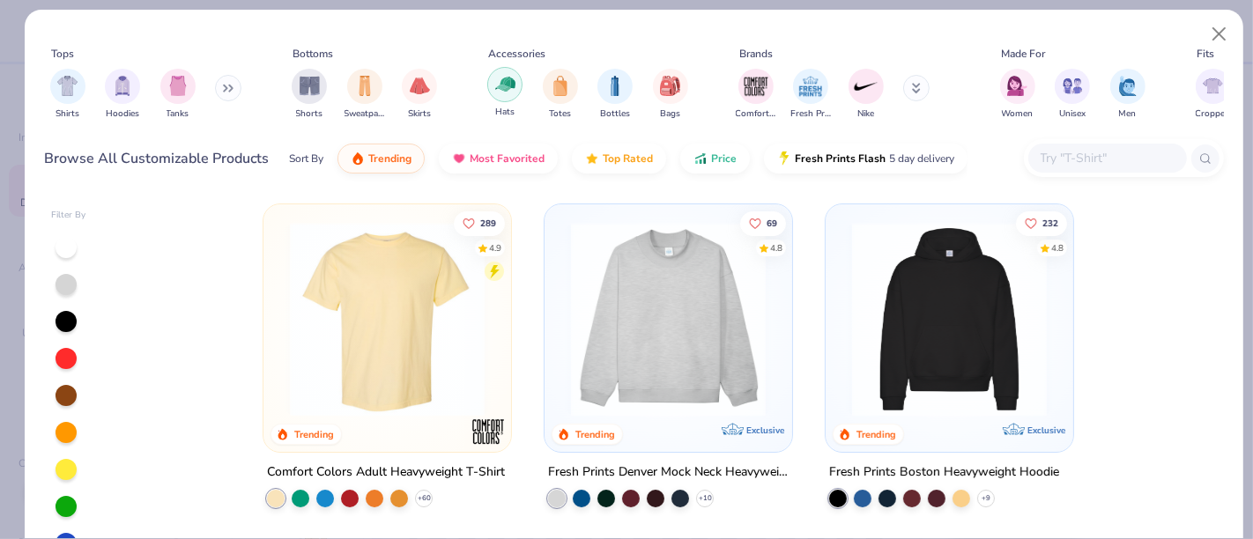
click at [496, 79] on img "filter for Hats" at bounding box center [505, 84] width 20 height 20
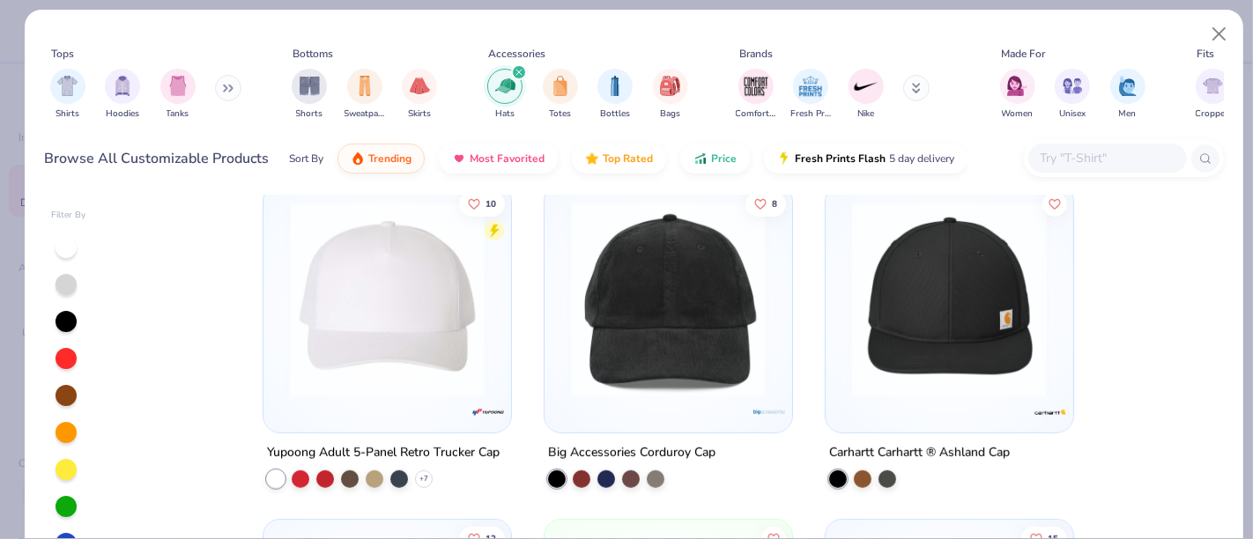
scroll to position [1029, 0]
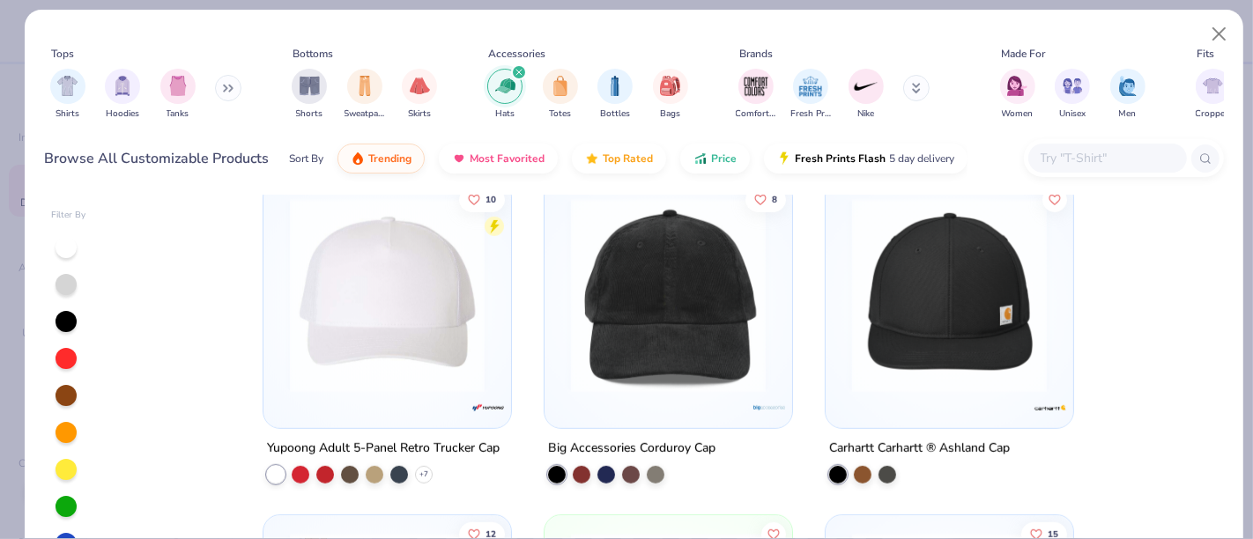
click at [429, 332] on img at bounding box center [387, 295] width 212 height 195
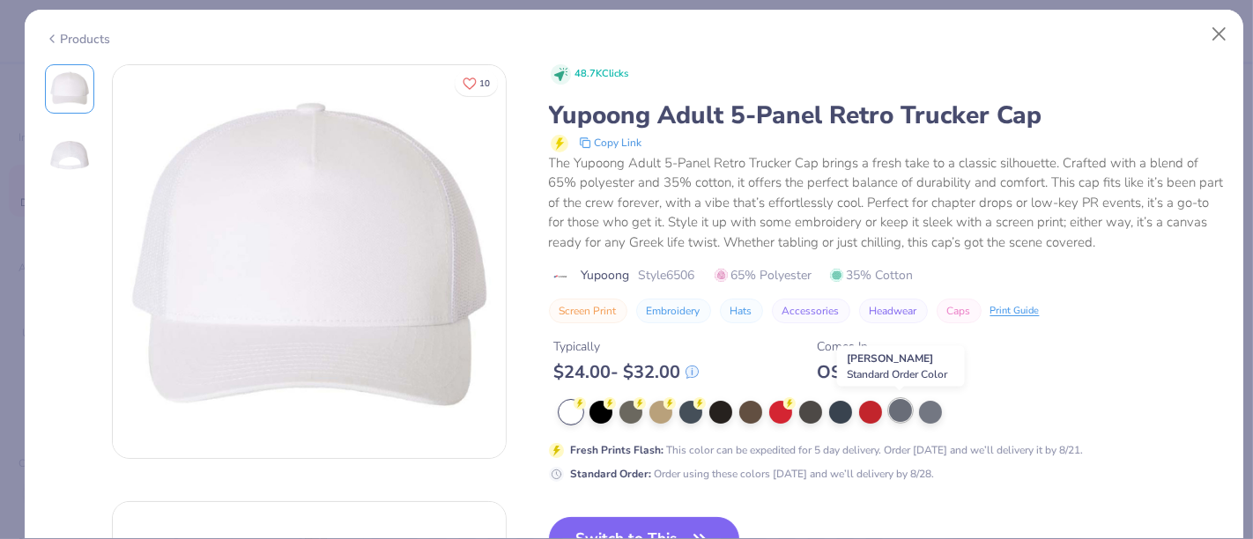
click at [896, 414] on div at bounding box center [900, 410] width 23 height 23
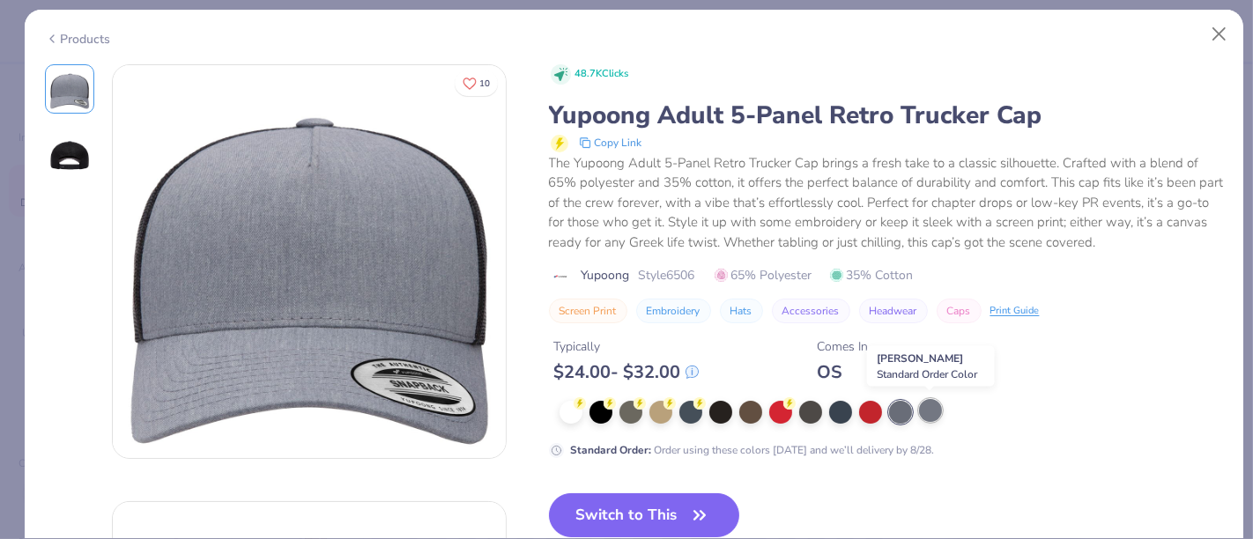
click at [938, 418] on div at bounding box center [930, 410] width 23 height 23
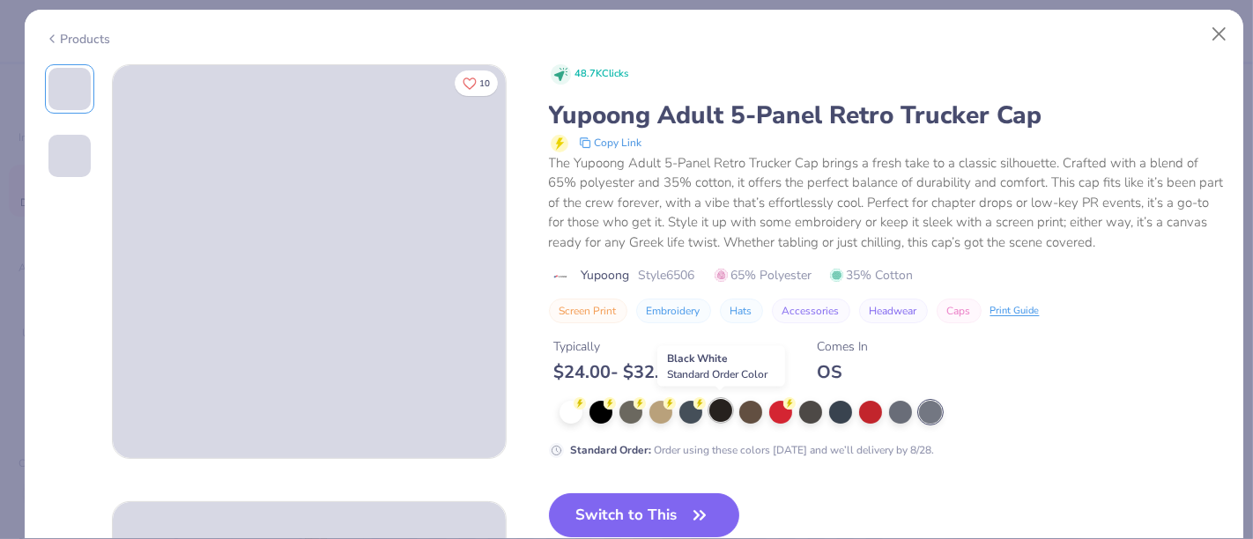
click at [715, 411] on div at bounding box center [720, 410] width 23 height 23
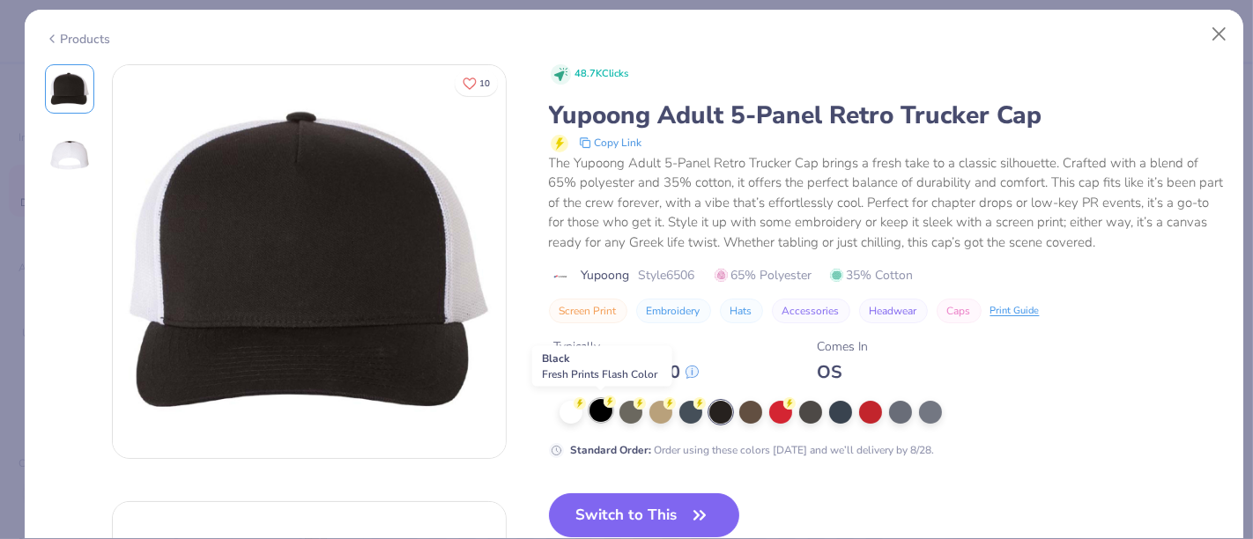
click at [607, 414] on div at bounding box center [600, 410] width 23 height 23
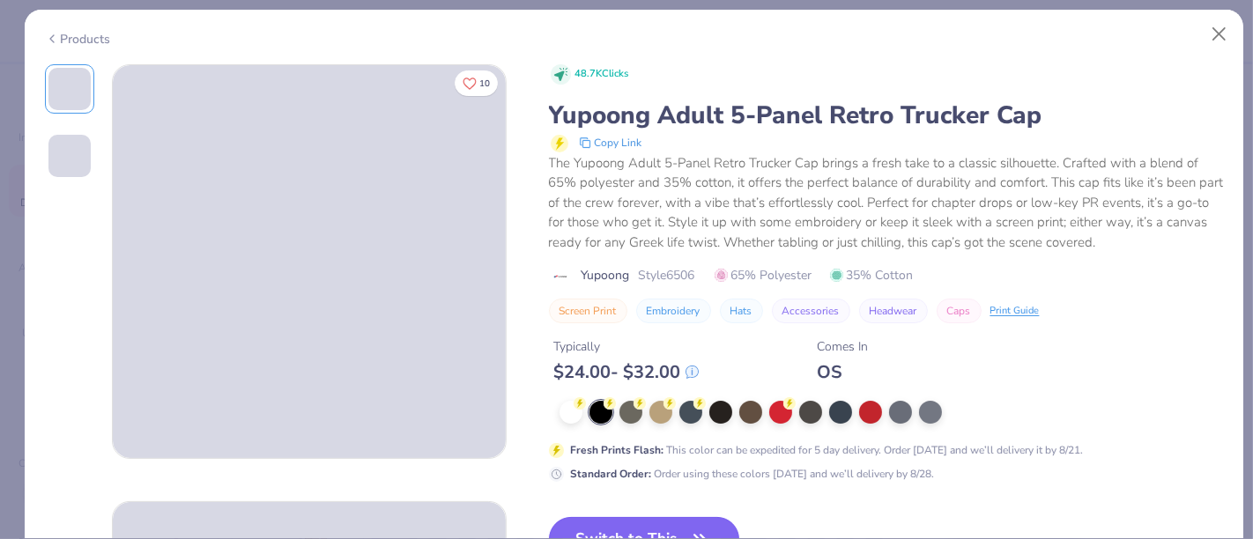
click at [629, 517] on button "Switch to This" at bounding box center [644, 539] width 191 height 44
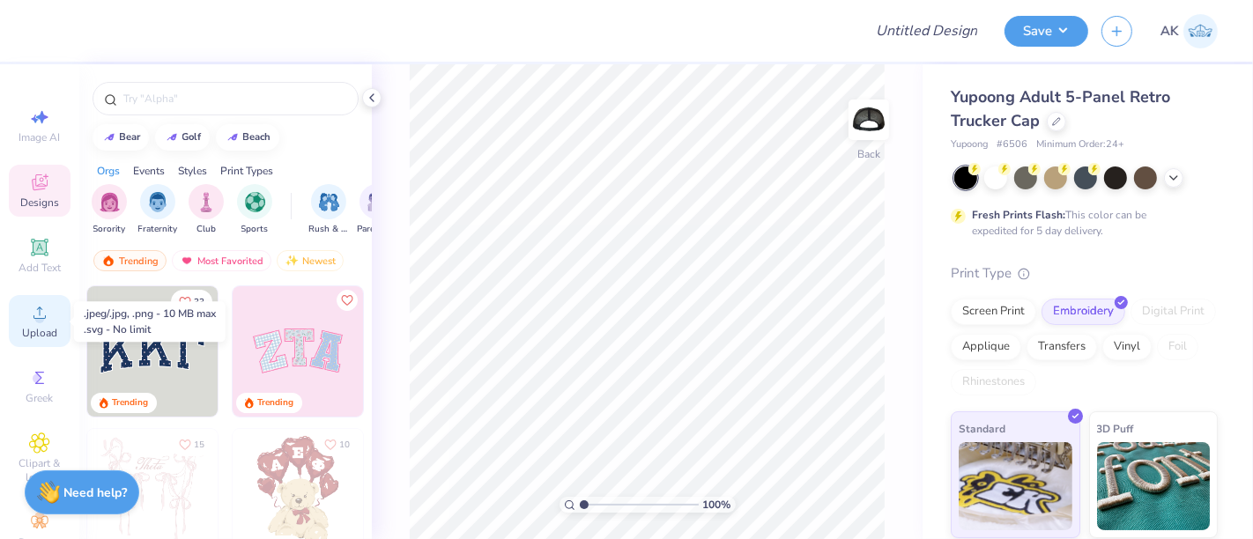
click at [34, 317] on circle at bounding box center [39, 319] width 10 height 10
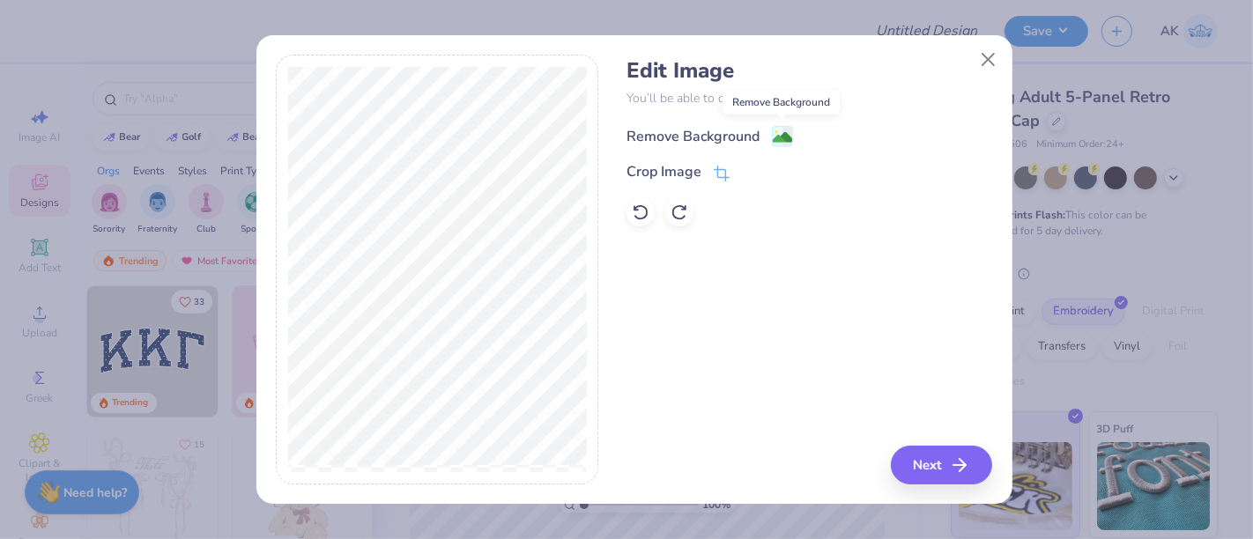
click at [773, 132] on image at bounding box center [782, 137] width 19 height 19
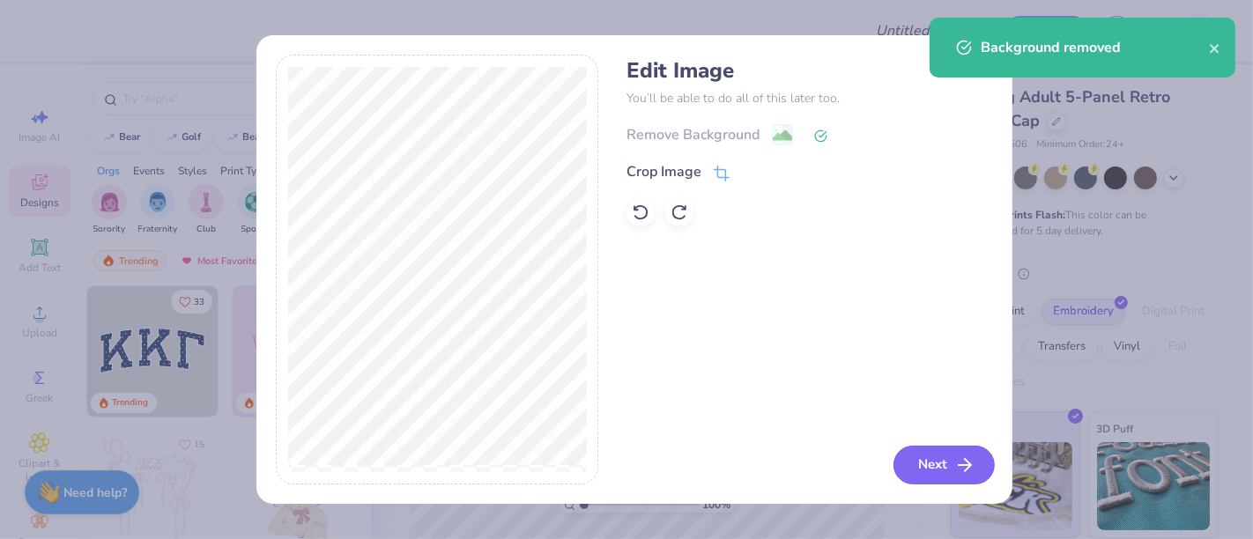
click at [967, 467] on icon "button" at bounding box center [964, 465] width 21 height 21
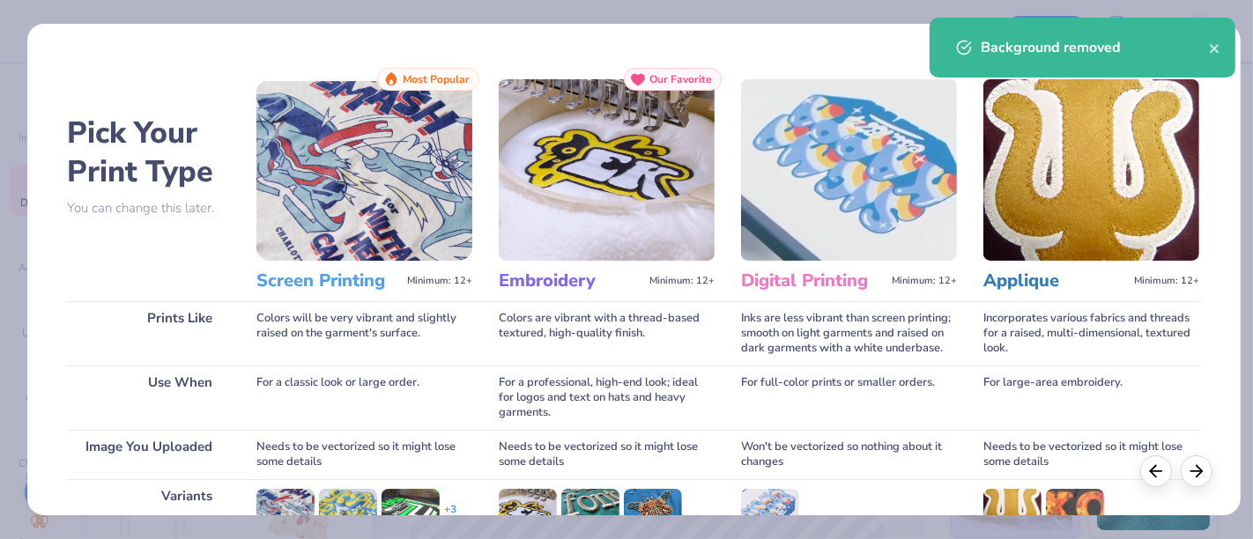
scroll to position [249, 0]
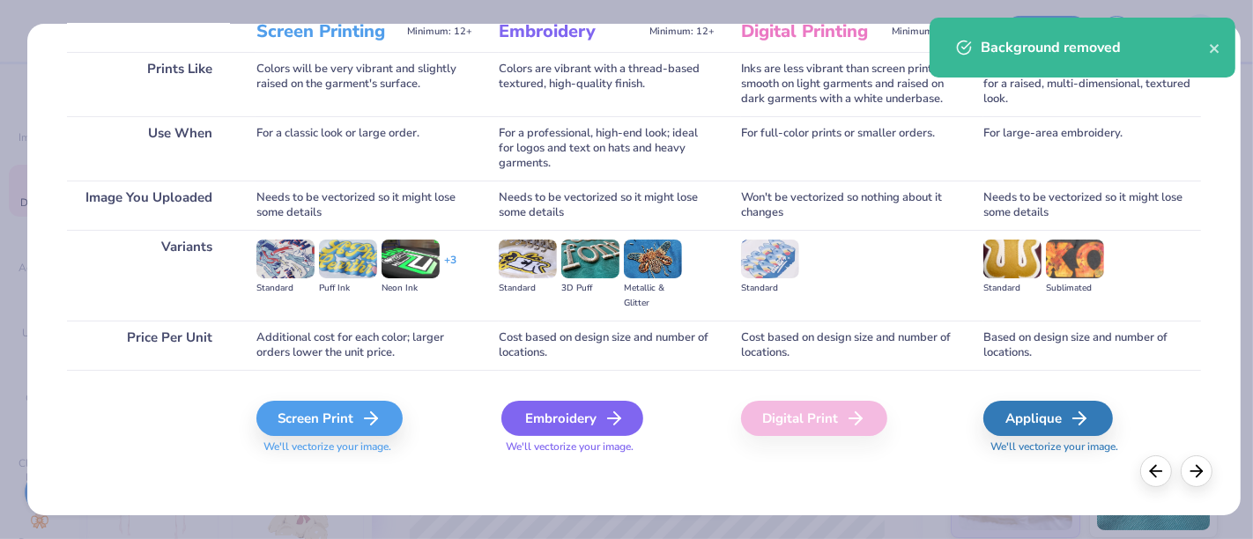
click at [574, 407] on div "Embroidery" at bounding box center [572, 418] width 142 height 35
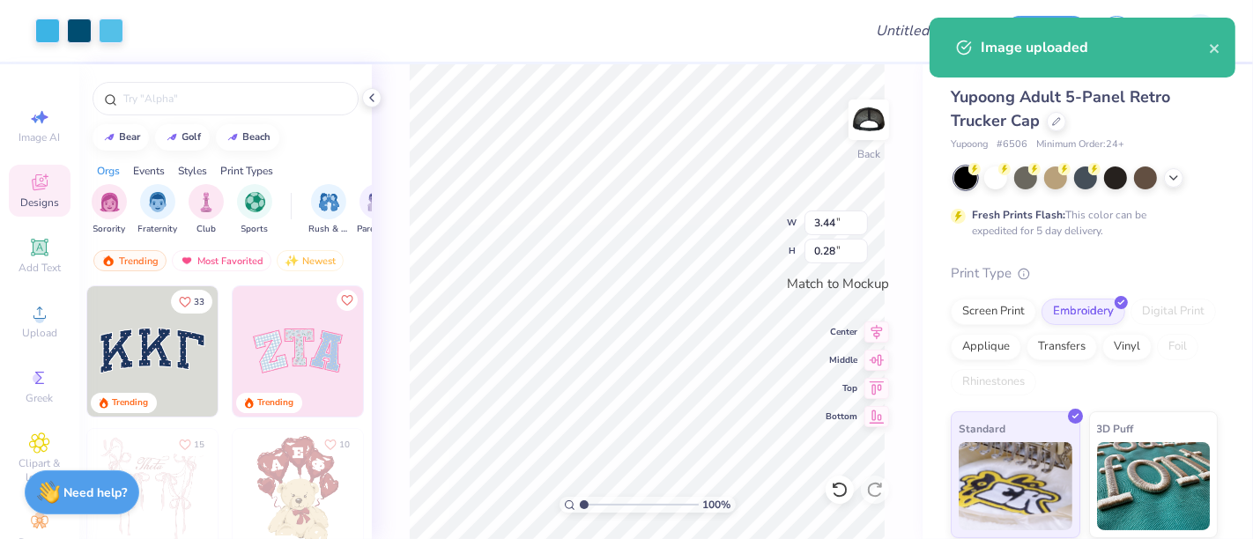
type input "3.44"
type input "0.28"
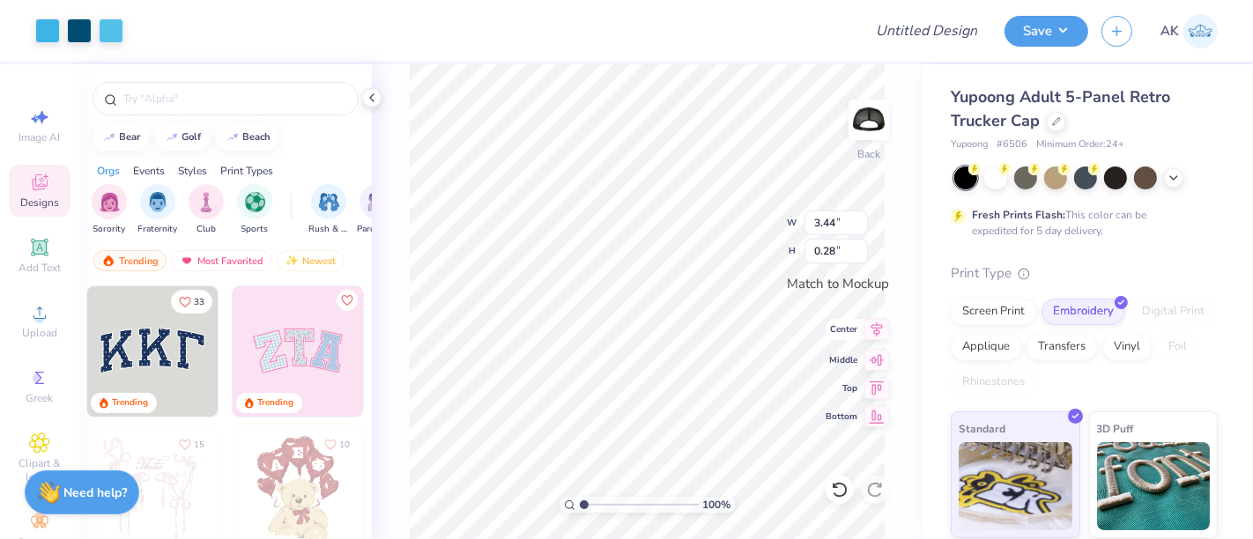
click at [873, 329] on icon at bounding box center [876, 329] width 25 height 21
click at [1053, 29] on button "Save" at bounding box center [1046, 28] width 84 height 31
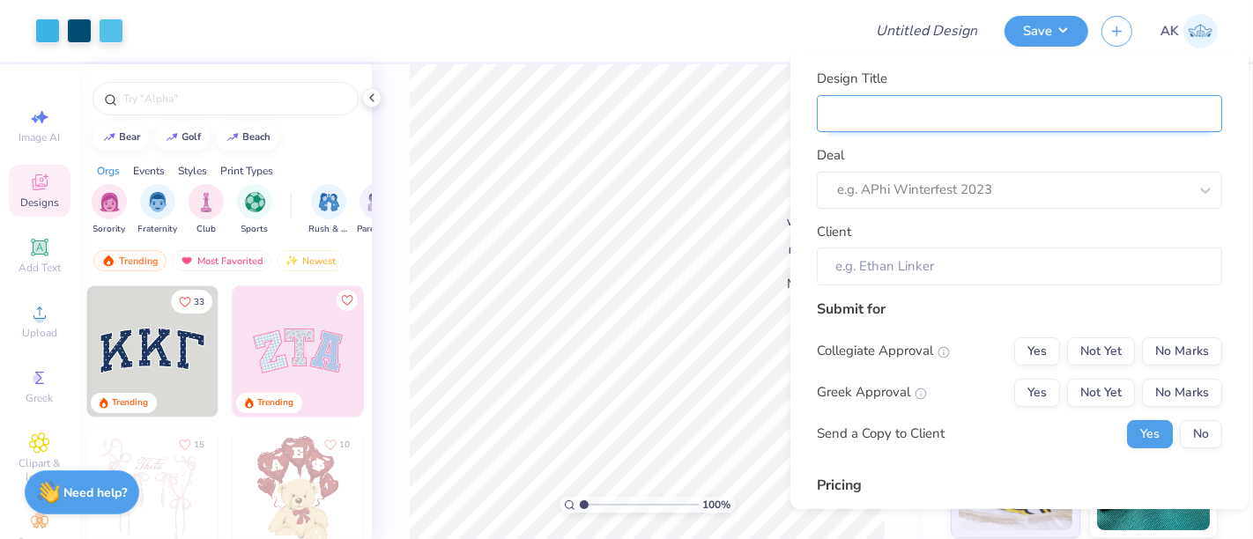
click at [945, 103] on input "Design Title" at bounding box center [1019, 113] width 405 height 38
type input "T"
type input "Tr"
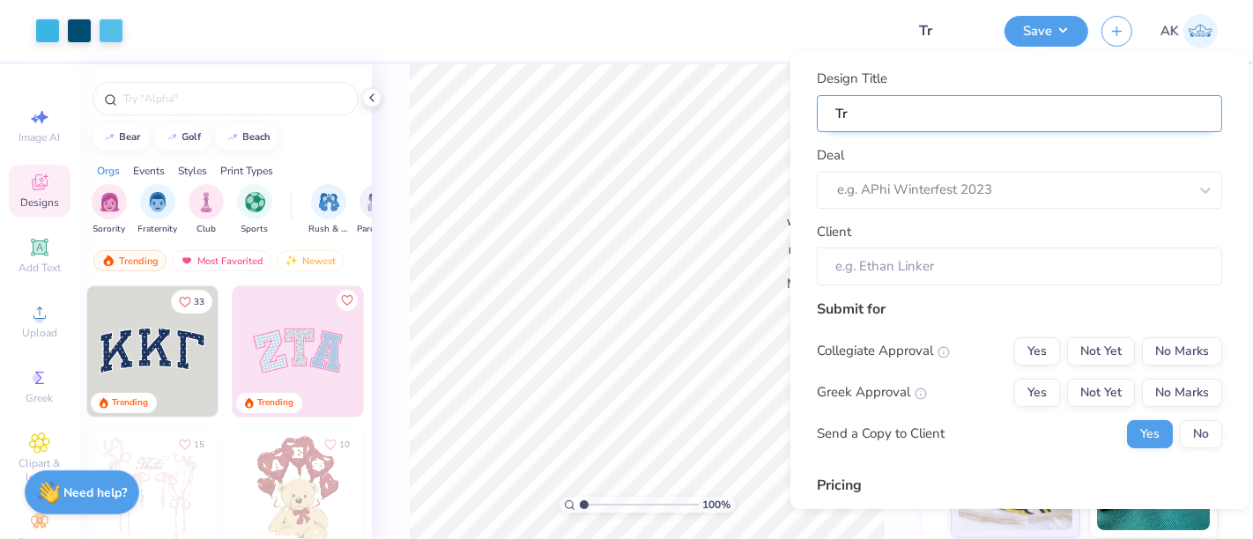
type input "Tru"
type input "Trus"
type input "Trust"
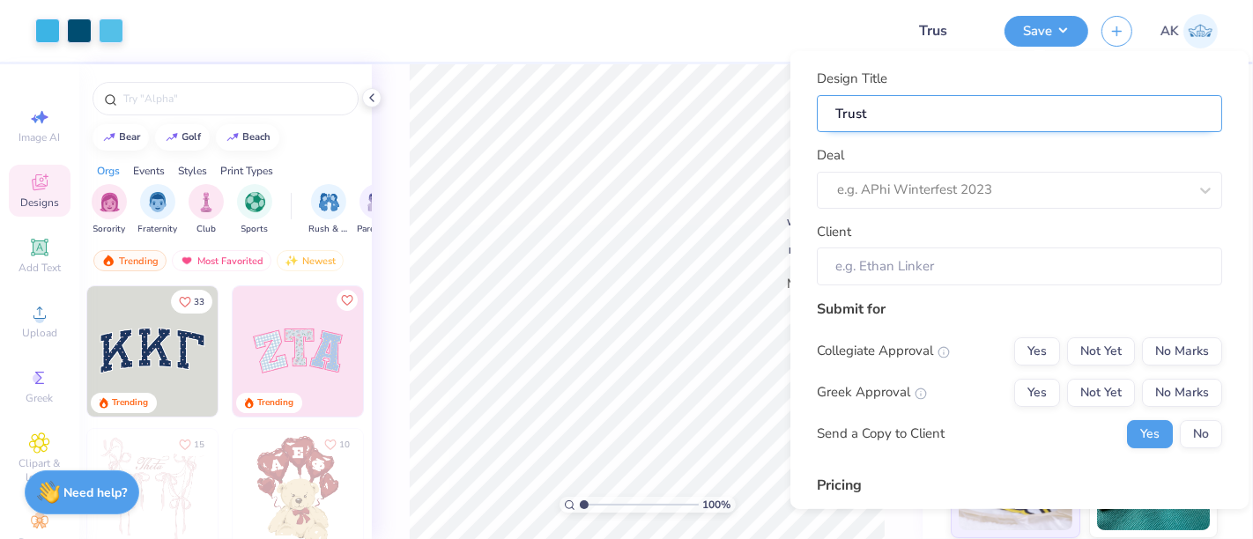
type input "Trust"
type input "Trusta"
type input "Trustaf"
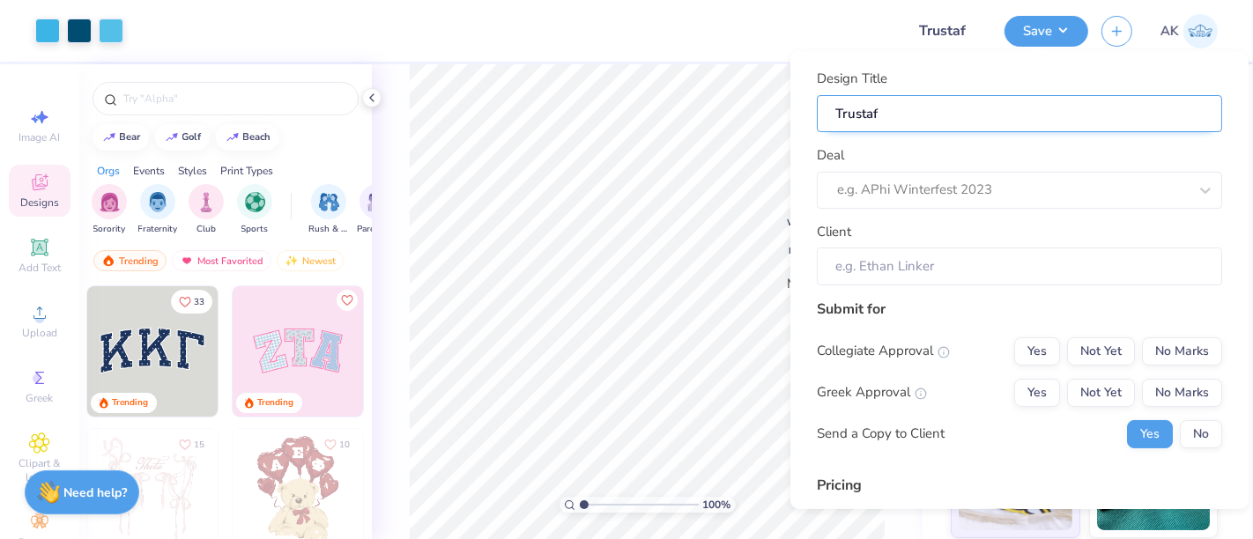
type input "Trustafa"
type input "Trustafar"
type input "Trustafari"
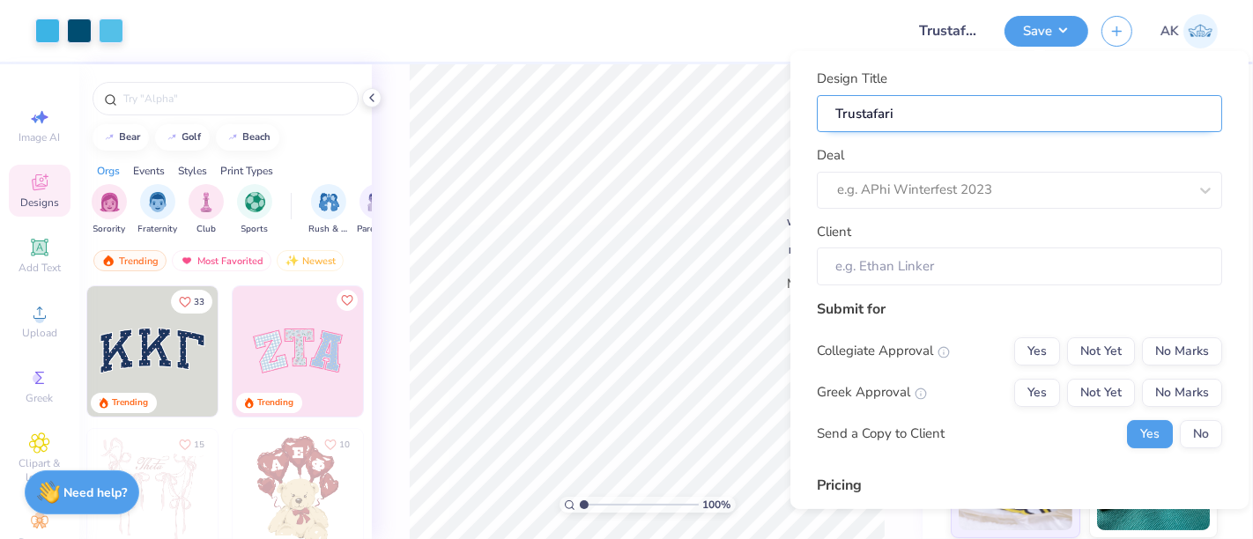
type input "Trustafaria"
type input "Trustafarian"
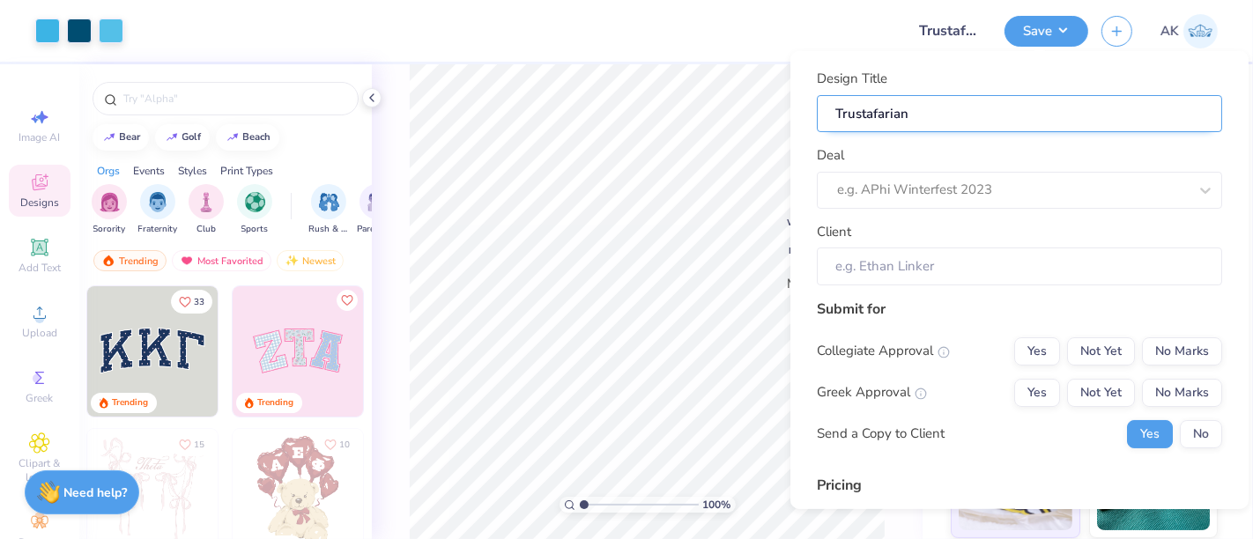
type input "Trustafarian M"
type input "Trustafarian Me"
type input "Trustafarian Med"
type input "Trustafarian Medi"
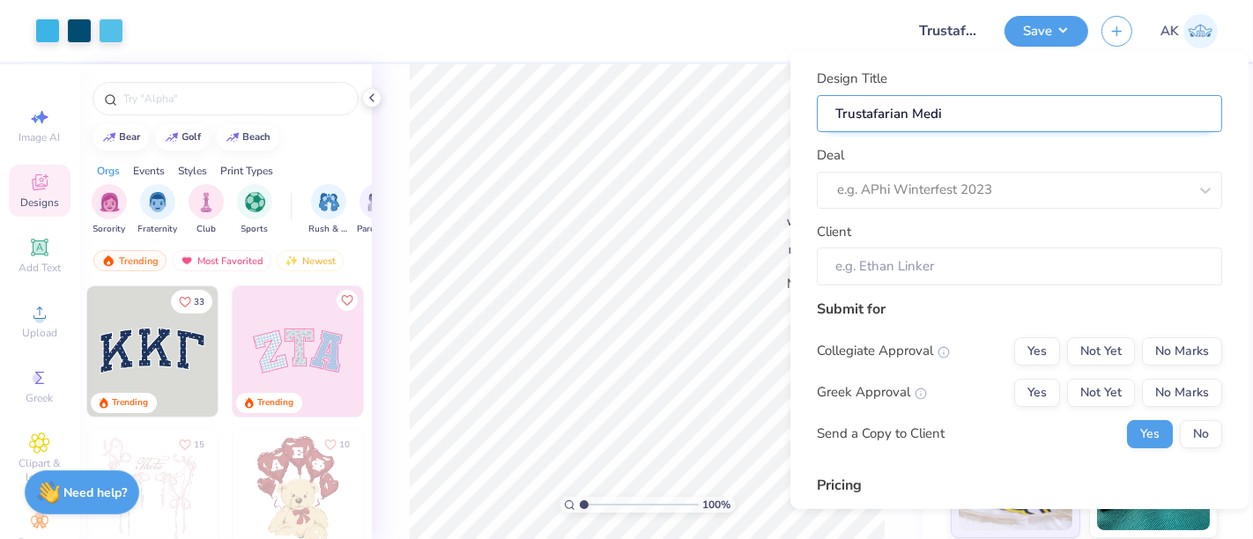
type input "Trustafarian Medi"
type input "Trustafarian Media"
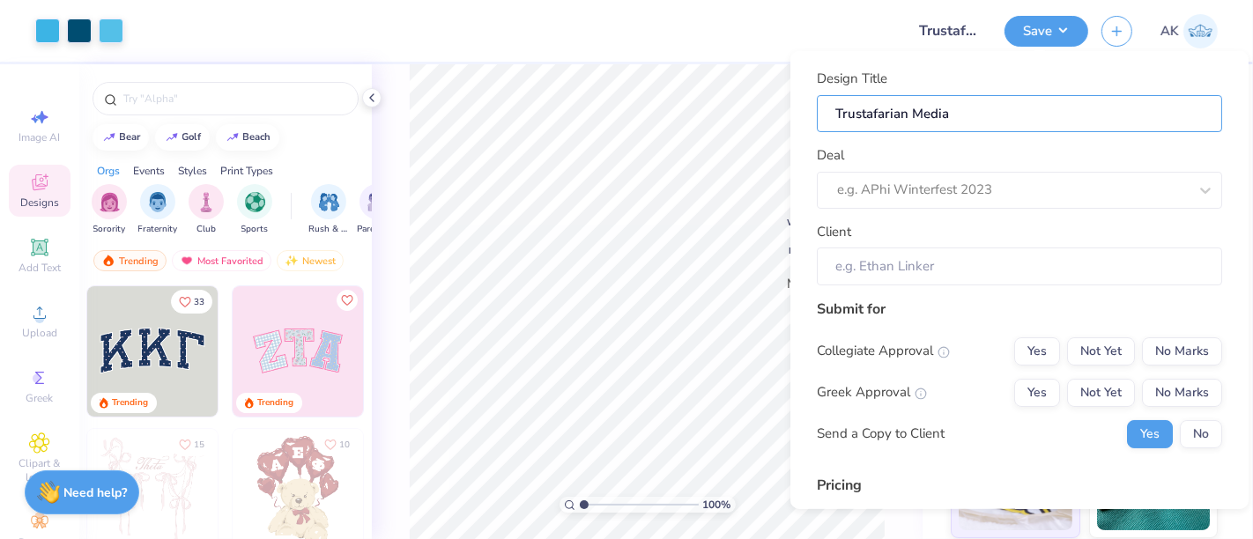
type input "Trustafarian Media L"
type input "Trustafarian Media LL"
type input "Trustafarian Media LLC"
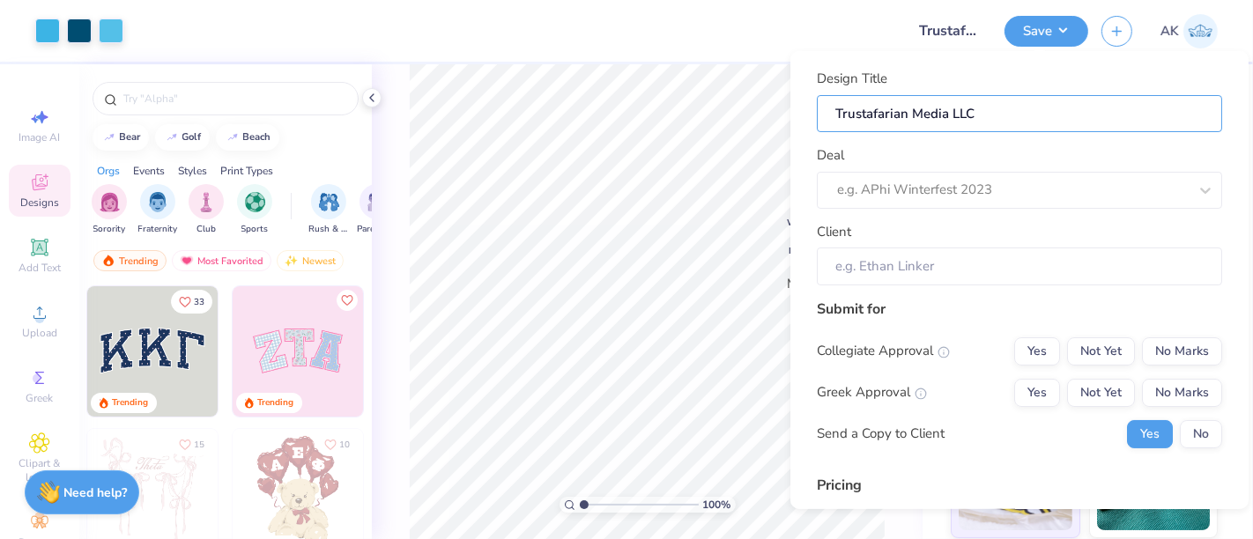
type input "Trustafarian Media LLC m"
type input "Trustafarian Media LLC me"
type input "Trustafarian Media LLC mer"
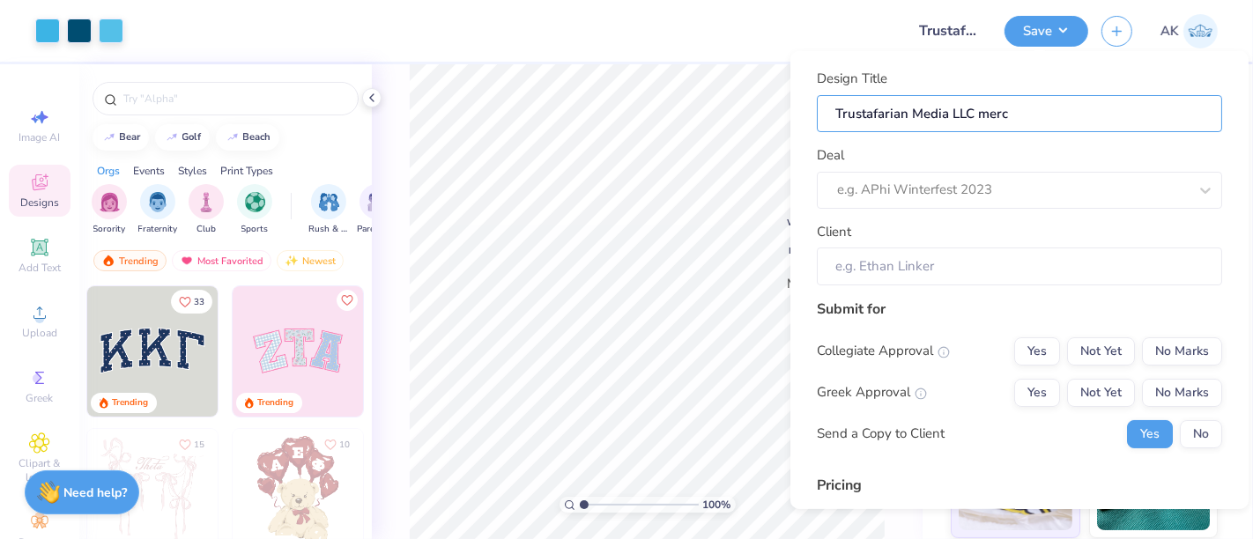
type input "Trustafarian Media LLC merch"
type input "Trustafarian Media LLC merch 2"
type input "Trustafarian Media LLC merch 202"
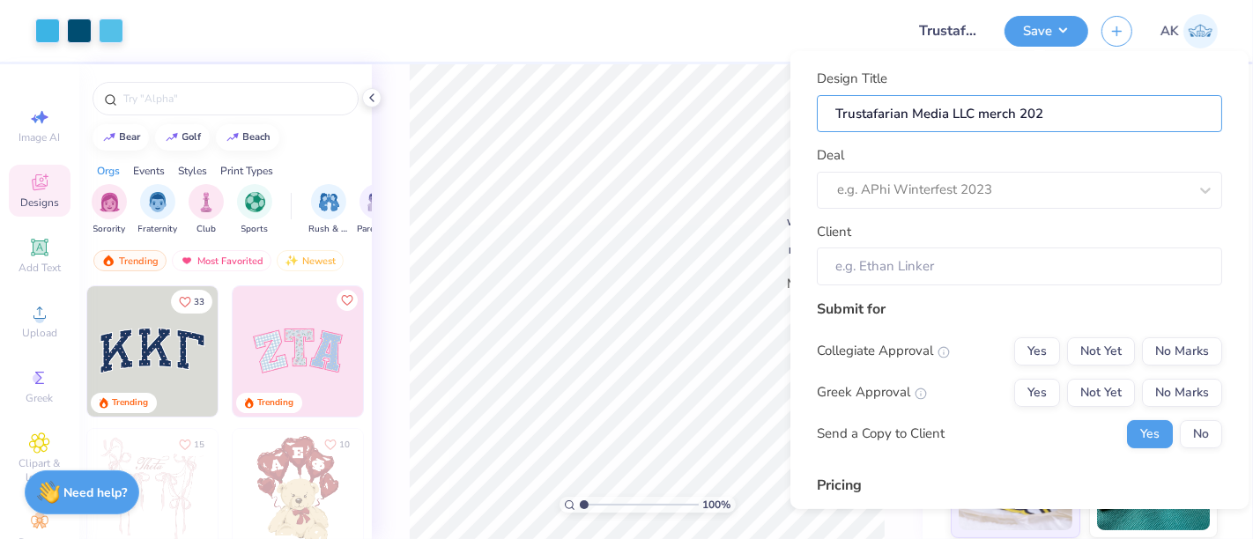
type input "Trustafarian Media LLC merch 2025"
click at [922, 200] on div at bounding box center [994, 190] width 315 height 24
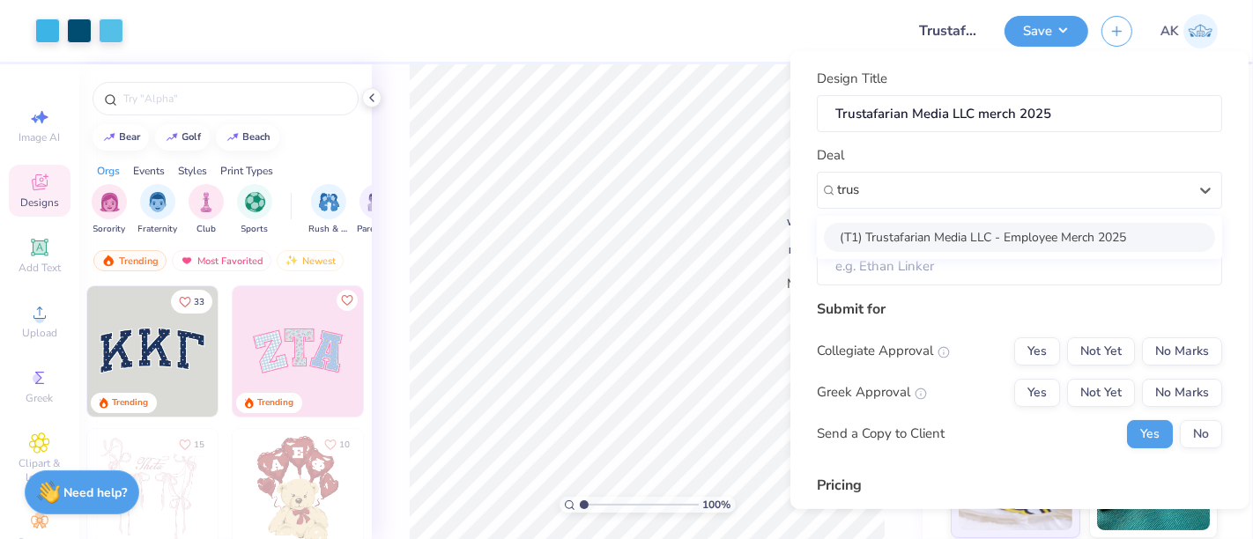
click at [883, 233] on div "(T1) Trustafarian Media LLC - Employee Merch 2025" at bounding box center [1019, 236] width 391 height 29
type input "trus"
type input "Miles Tracey"
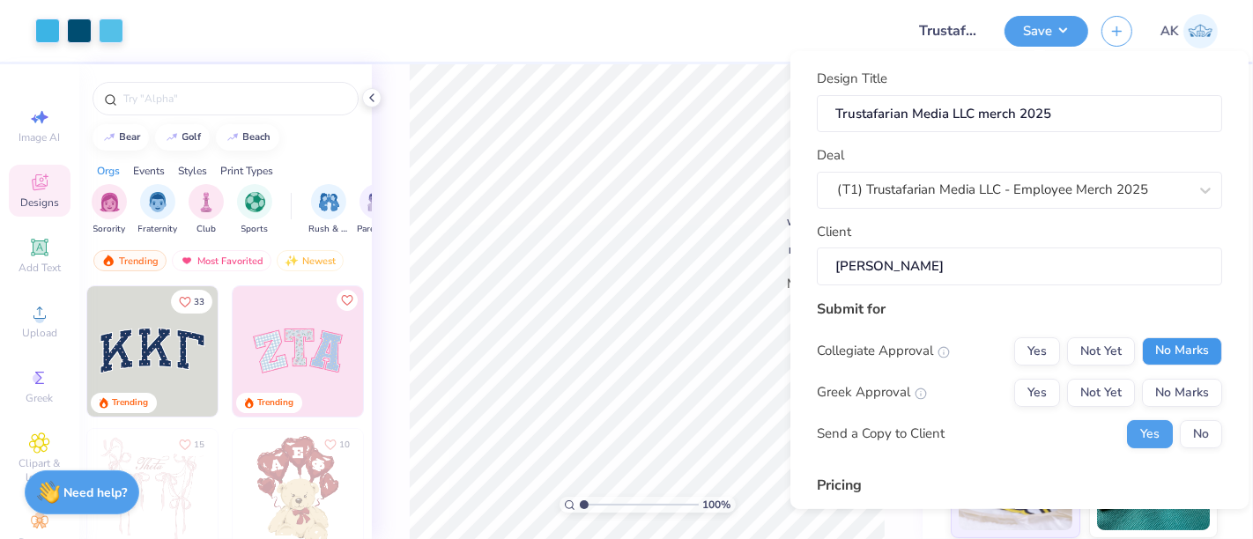
click at [1167, 351] on button "No Marks" at bounding box center [1182, 351] width 80 height 28
click at [1167, 409] on div "Collegiate Approval Yes Not Yet No Marks Greek Approval Yes Not Yet No Marks Se…" at bounding box center [1019, 392] width 405 height 111
drag, startPoint x: 1167, startPoint y: 408, endPoint x: 1167, endPoint y: 396, distance: 11.5
click at [1167, 396] on div "Collegiate Approval Yes Not Yet No Marks Greek Approval Yes Not Yet No Marks Se…" at bounding box center [1019, 392] width 405 height 111
click at [1167, 396] on button "No Marks" at bounding box center [1182, 392] width 80 height 28
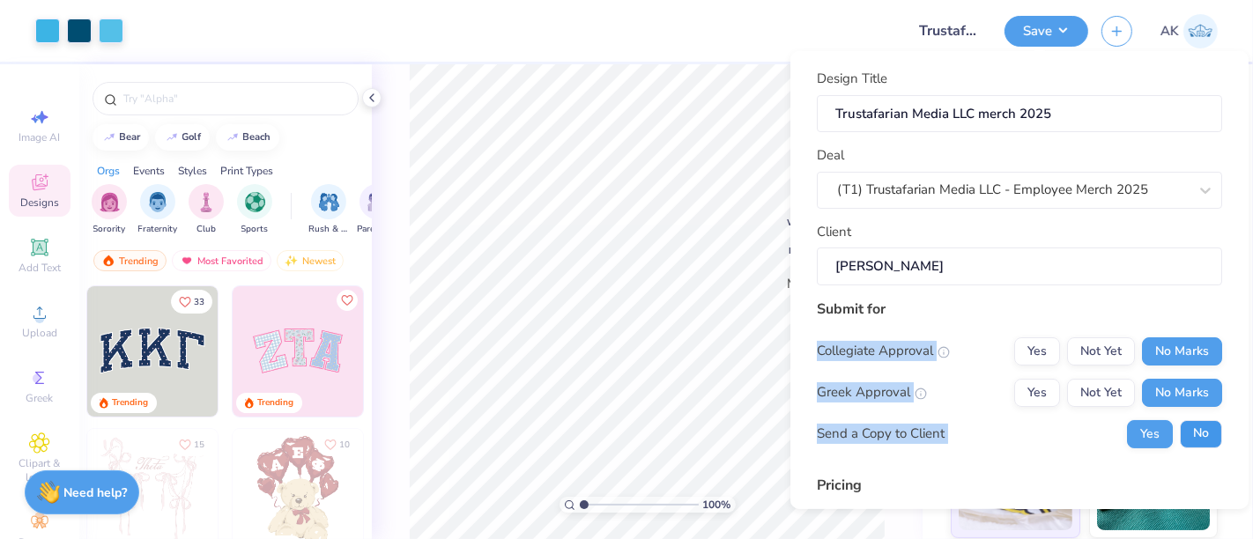
click at [1180, 426] on button "No" at bounding box center [1201, 433] width 42 height 28
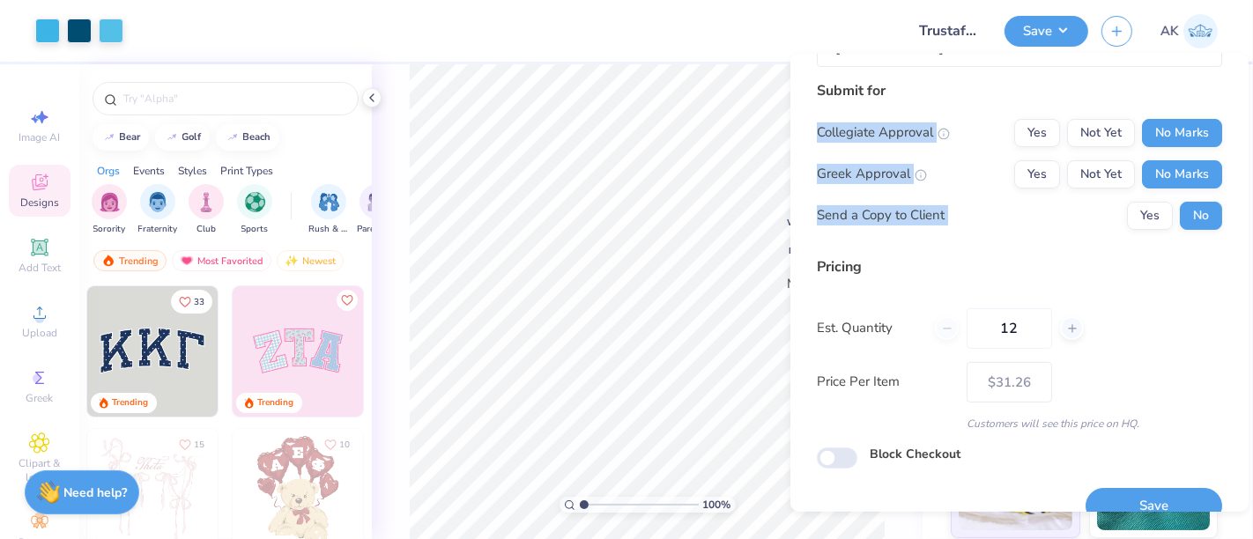
scroll to position [248, 0]
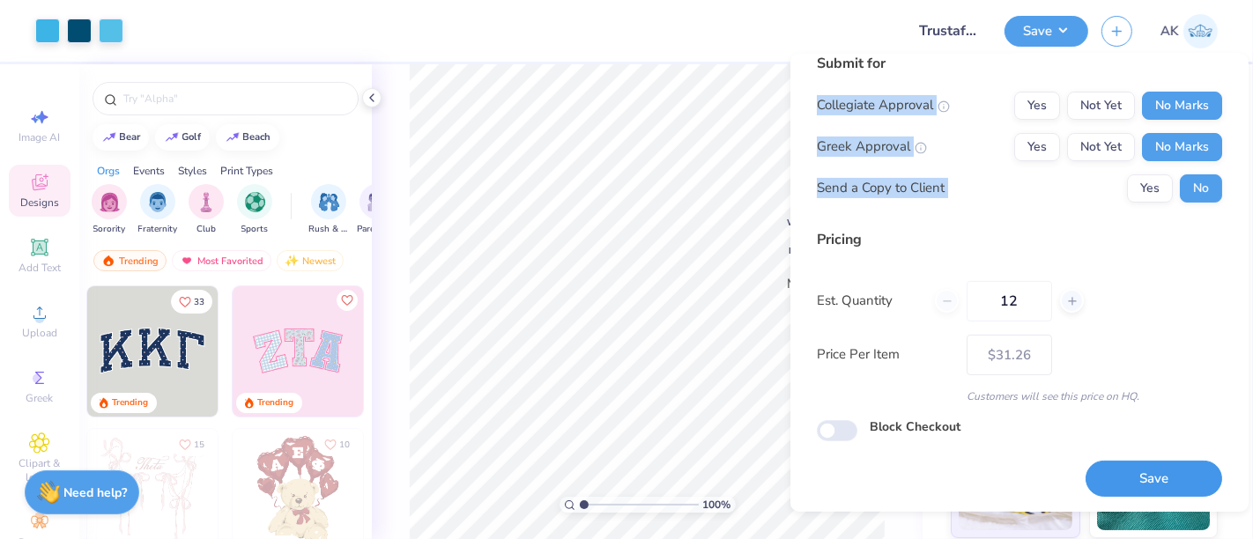
click at [1117, 479] on button "Save" at bounding box center [1153, 479] width 137 height 36
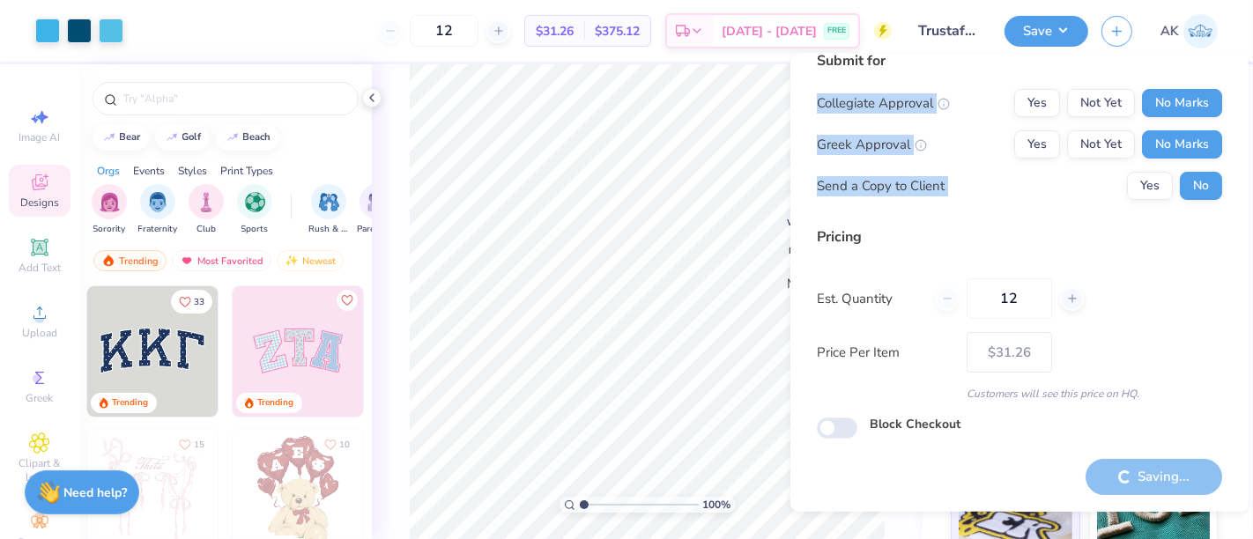
type input "– –"
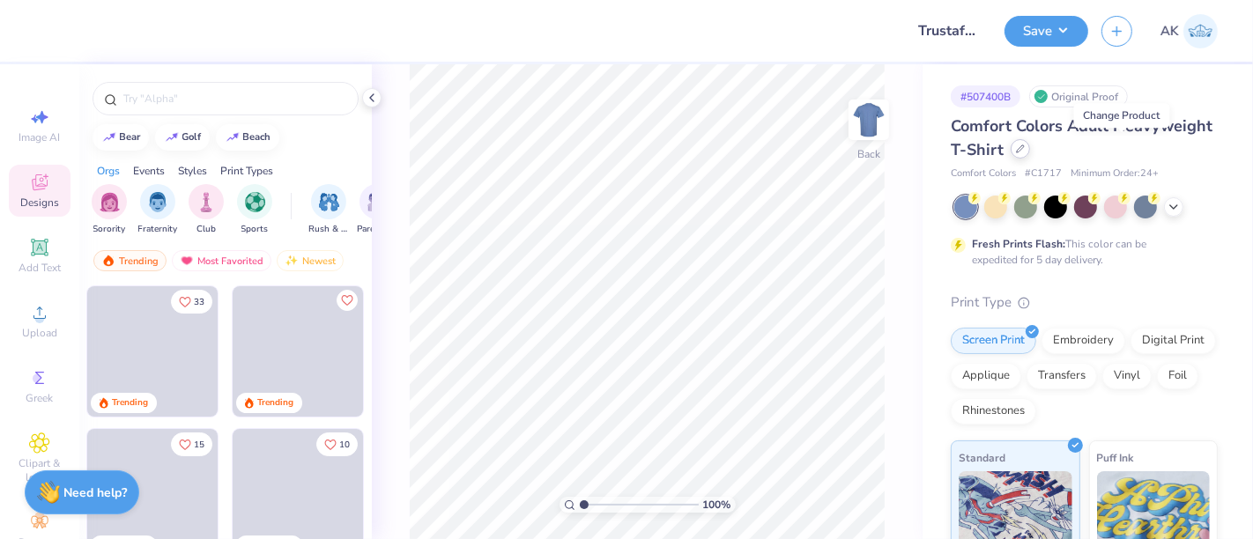
click at [1025, 147] on icon at bounding box center [1020, 148] width 9 height 9
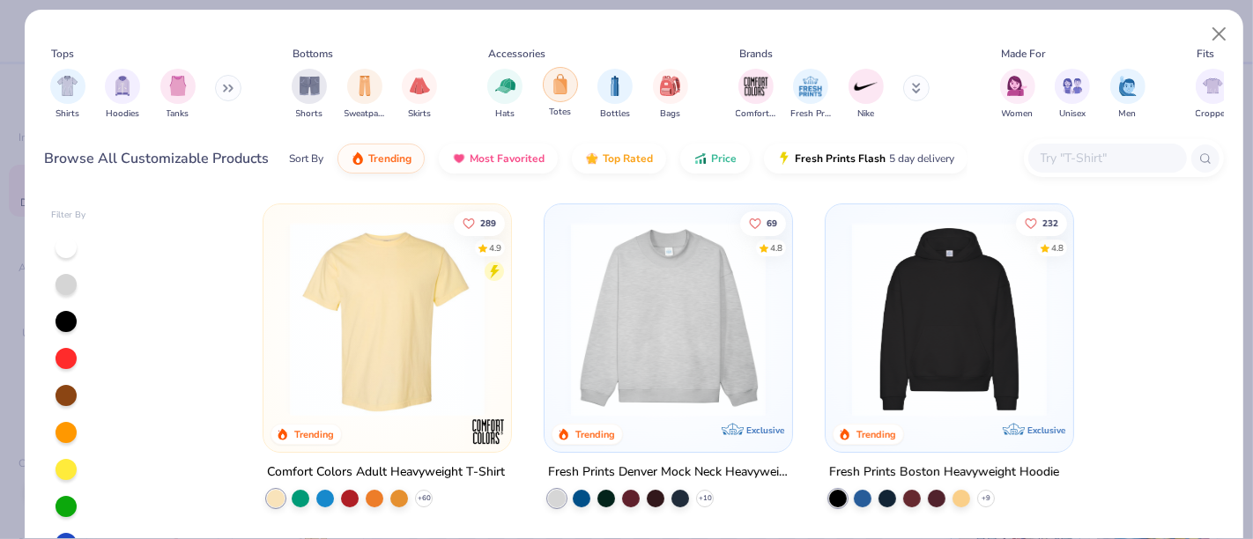
click at [567, 80] on img "filter for Totes" at bounding box center [560, 84] width 19 height 20
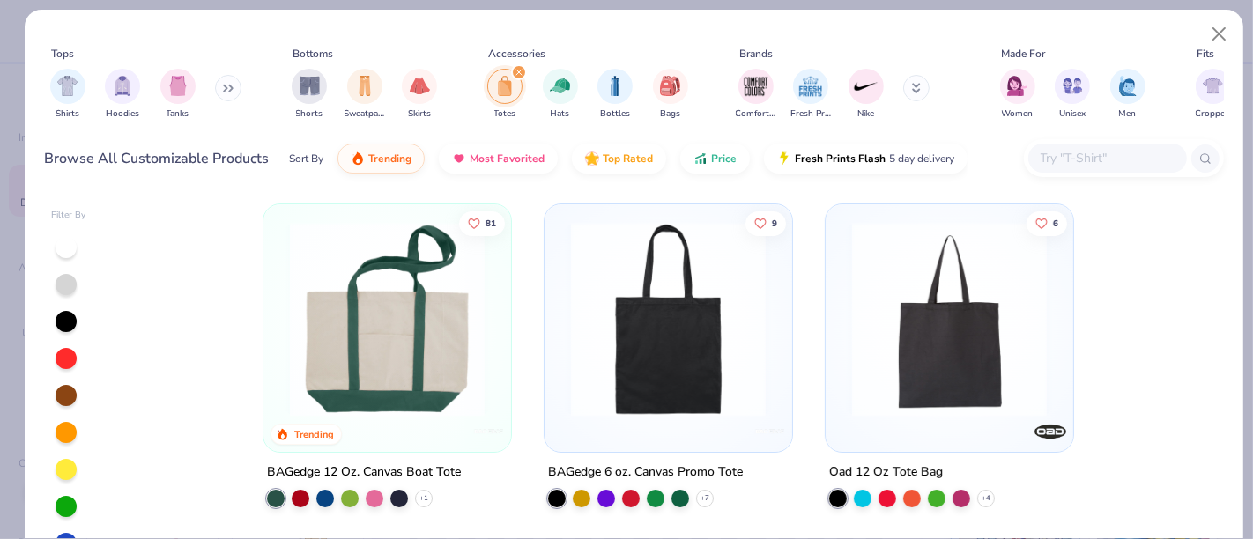
click at [404, 388] on img at bounding box center [387, 319] width 212 height 195
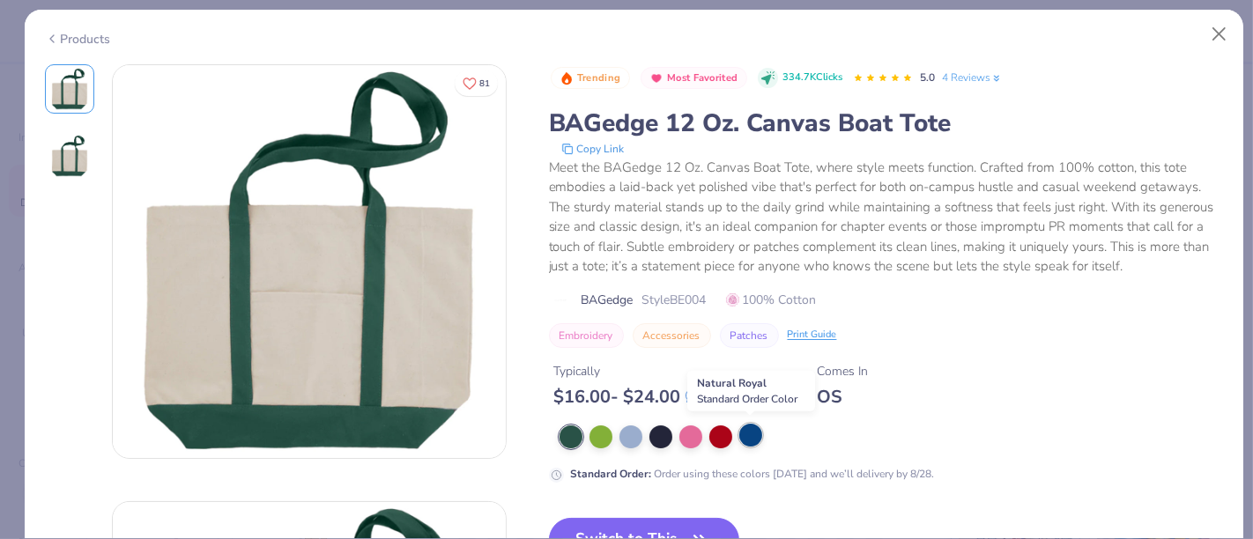
click at [752, 444] on div at bounding box center [750, 435] width 23 height 23
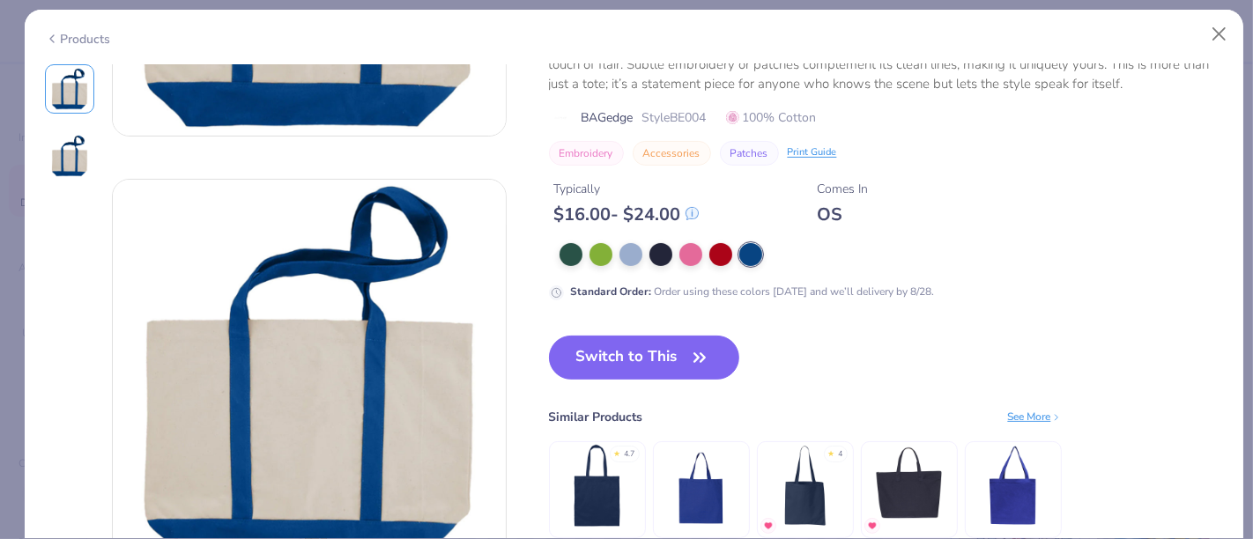
scroll to position [485, 0]
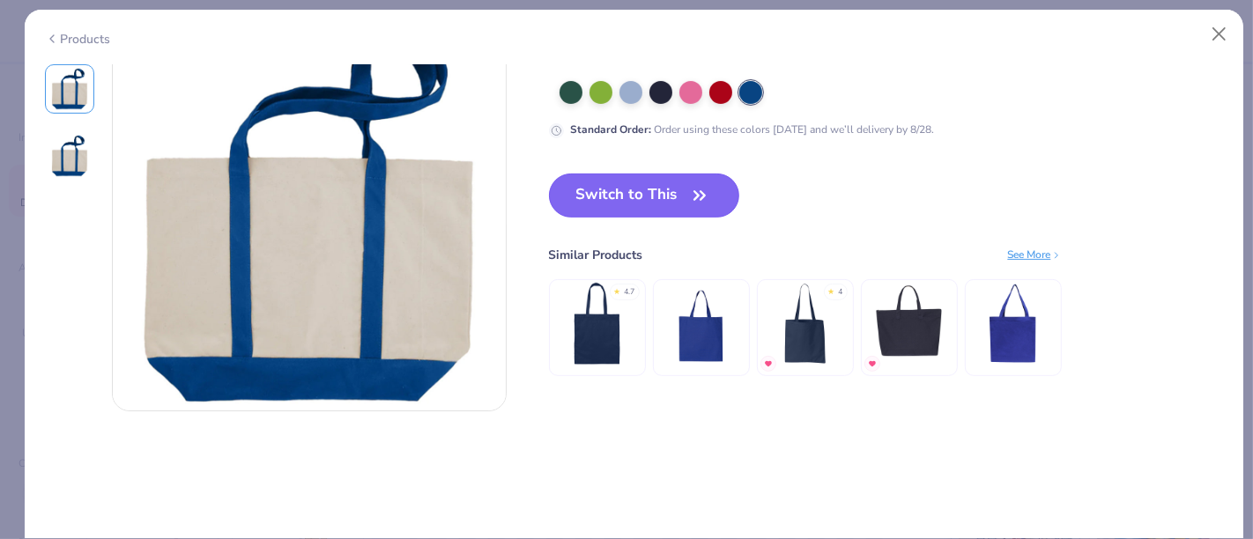
click at [664, 203] on button "Switch to This" at bounding box center [644, 196] width 191 height 44
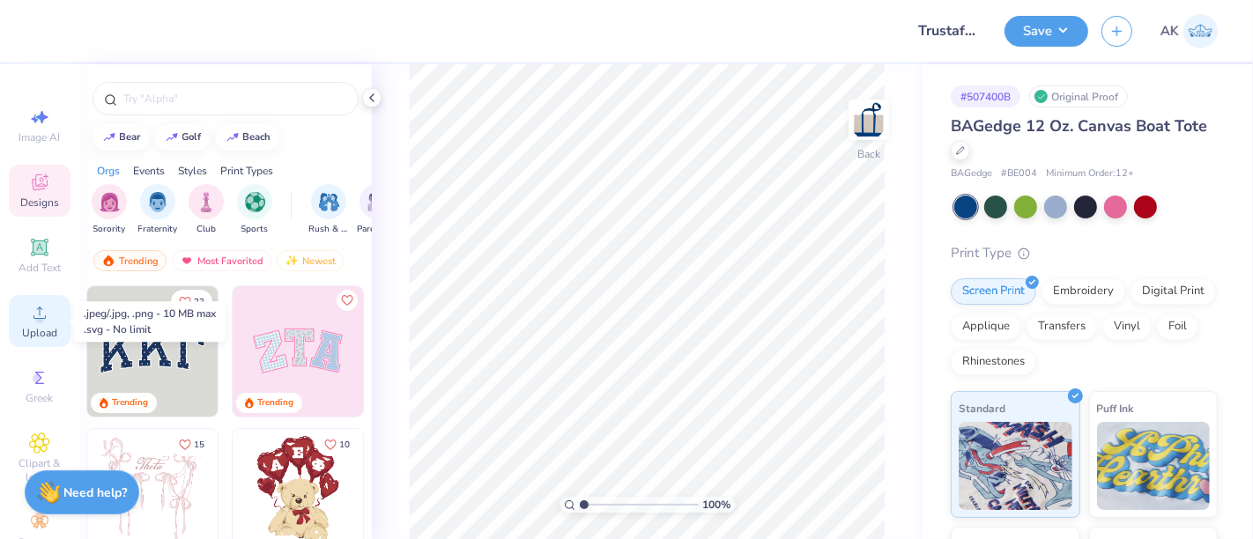
click at [32, 328] on span "Upload" at bounding box center [39, 333] width 35 height 14
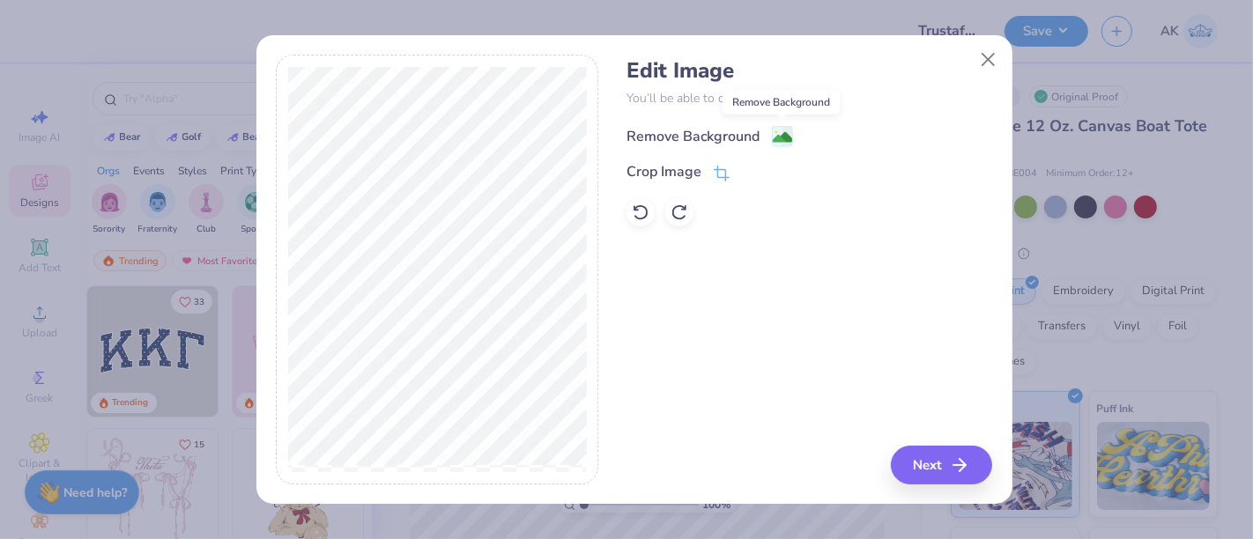
click at [776, 137] on image at bounding box center [782, 137] width 19 height 19
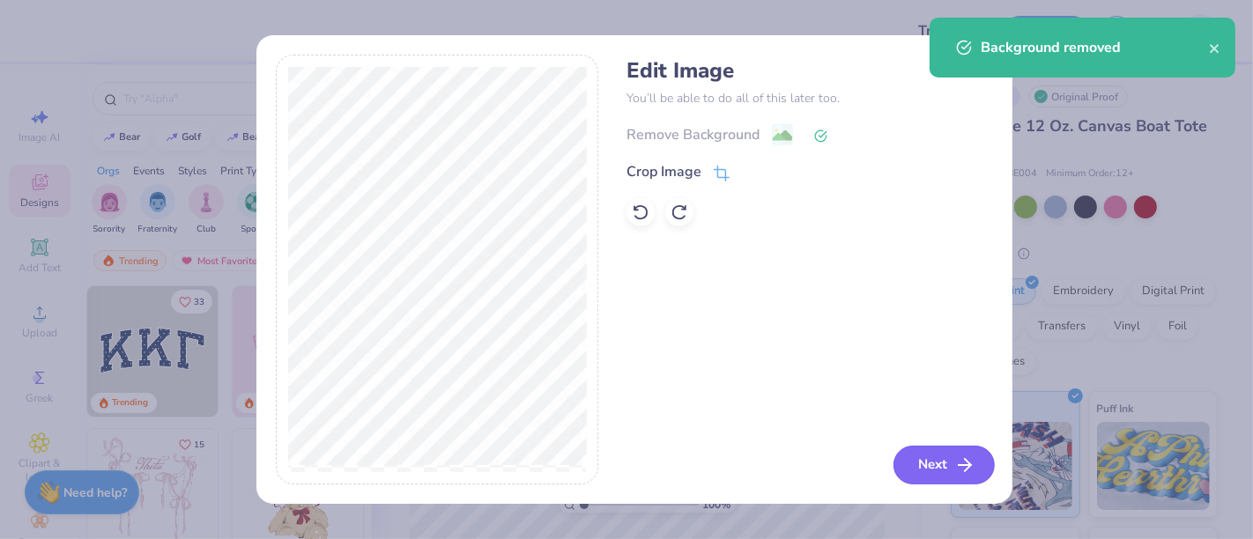
click at [942, 474] on button "Next" at bounding box center [943, 465] width 101 height 39
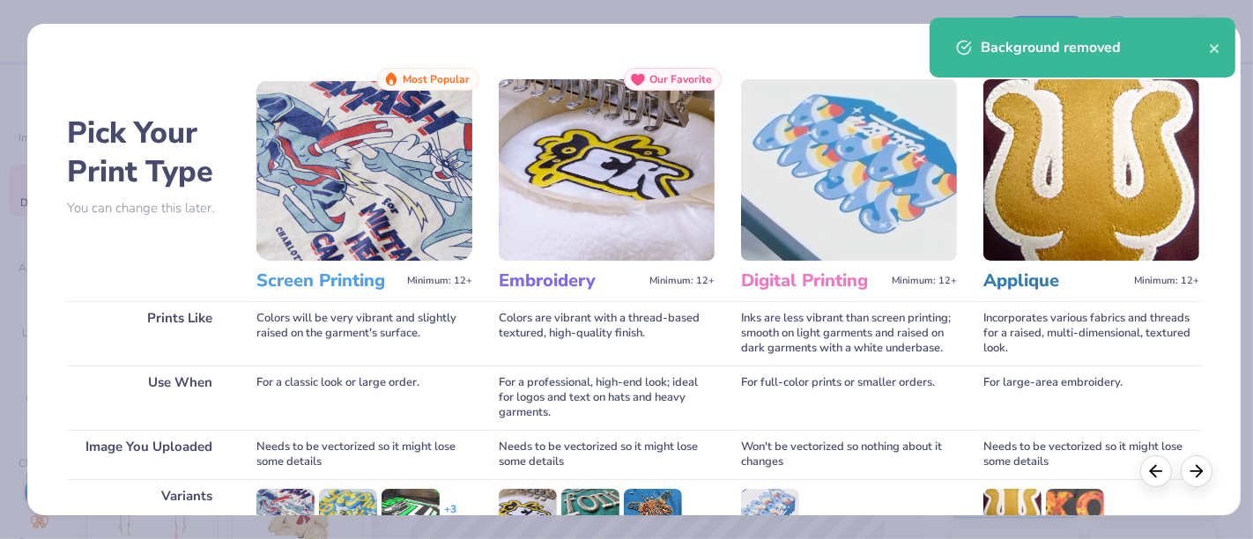
scroll to position [249, 0]
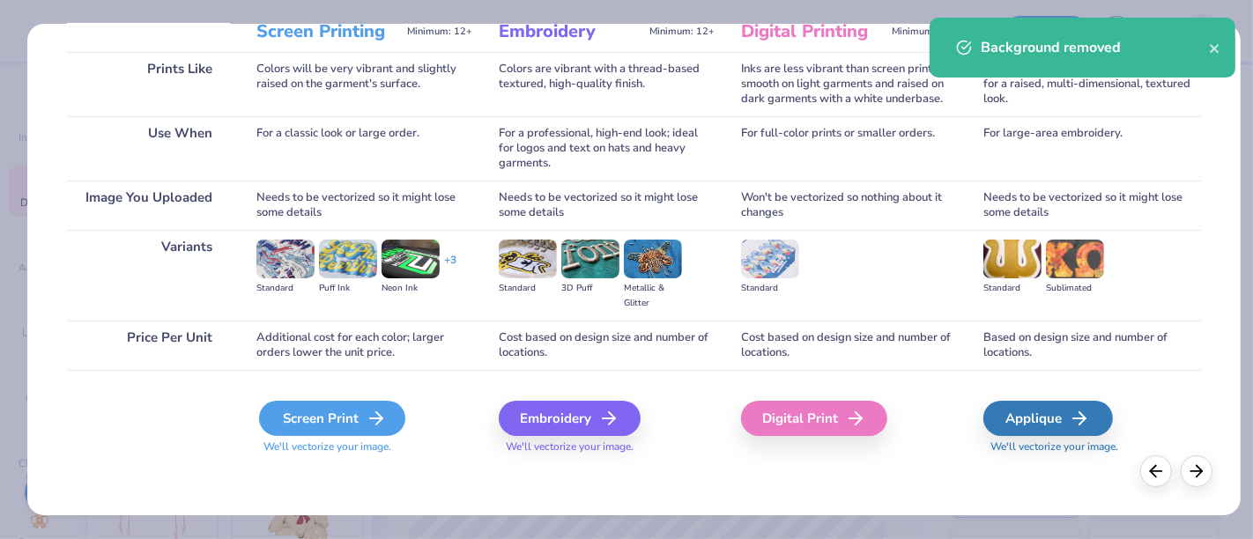
click at [351, 417] on div "Screen Print" at bounding box center [332, 418] width 146 height 35
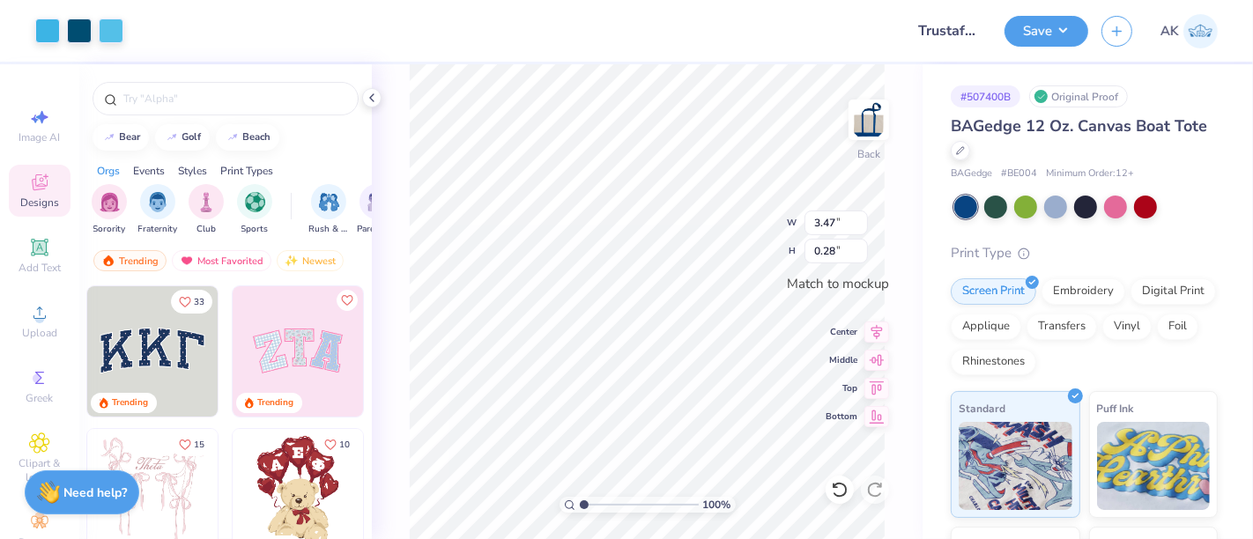
type input "3.47"
click at [42, 28] on div at bounding box center [47, 29] width 25 height 25
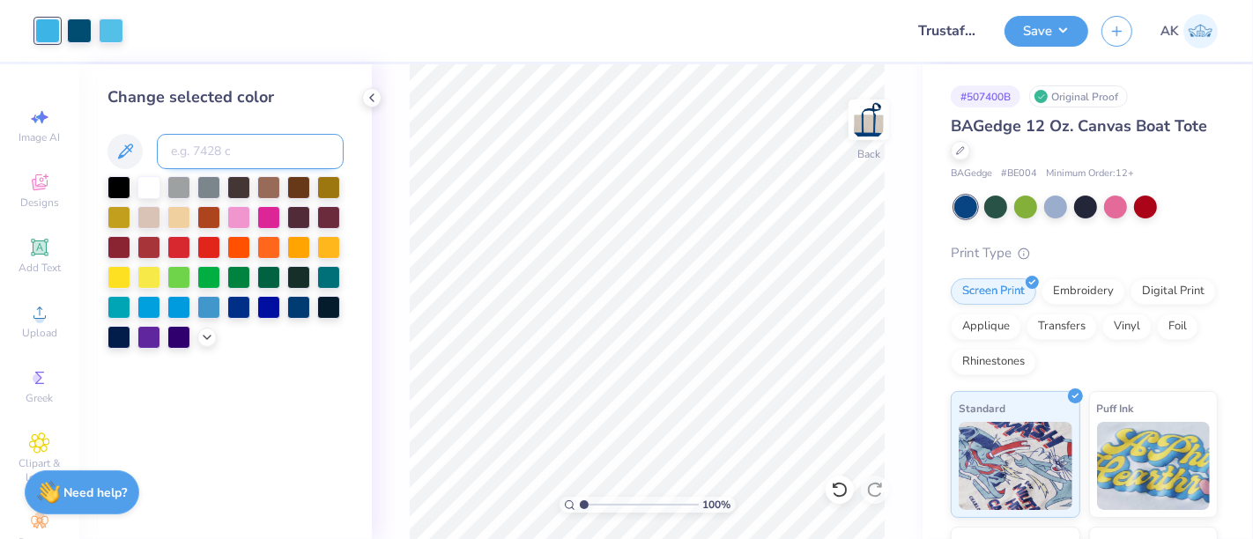
click at [196, 153] on input at bounding box center [250, 151] width 187 height 35
type input "3025"
click at [48, 30] on div at bounding box center [47, 29] width 25 height 25
click at [48, 30] on div at bounding box center [47, 31] width 25 height 25
click at [228, 155] on input at bounding box center [250, 151] width 187 height 35
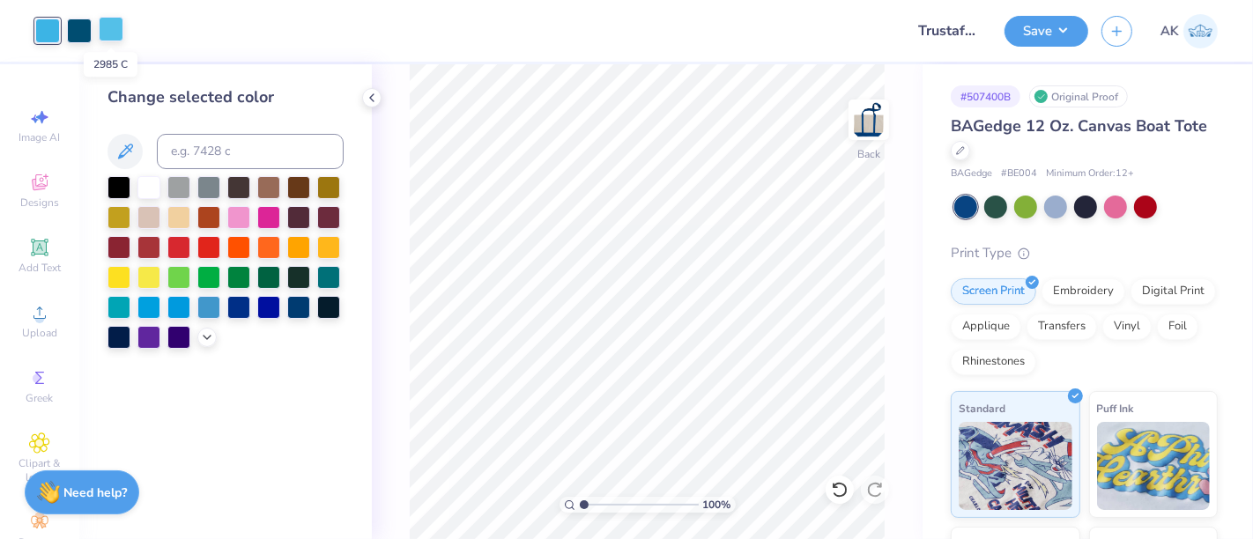
click at [100, 25] on div at bounding box center [111, 29] width 25 height 25
click at [194, 144] on input at bounding box center [250, 151] width 187 height 35
type input "3025"
click at [374, 101] on icon at bounding box center [372, 98] width 14 height 14
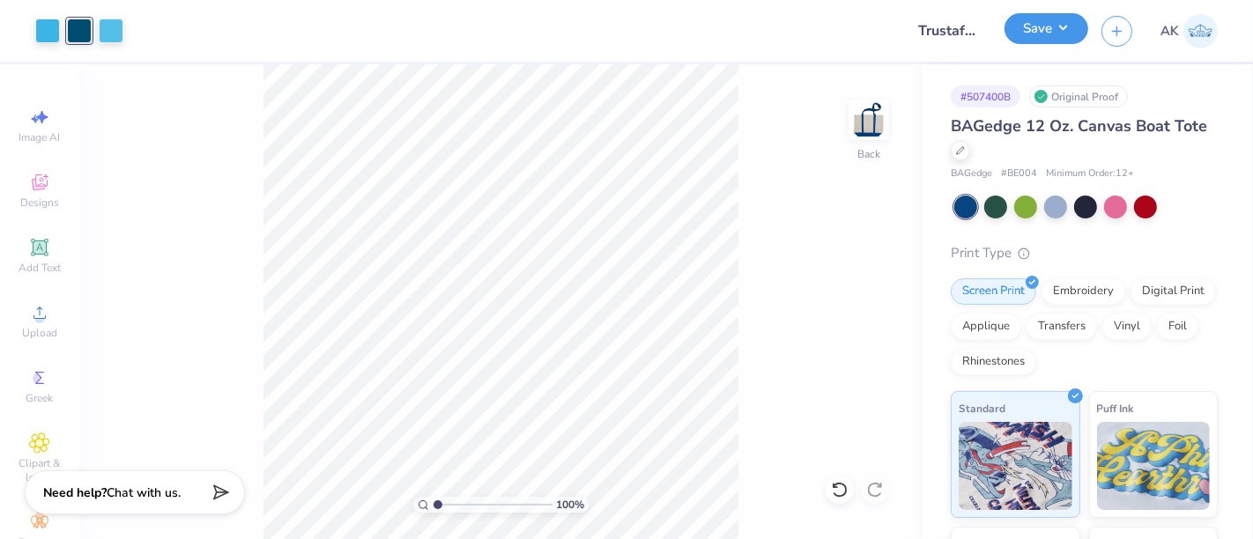
click at [1043, 34] on button "Save" at bounding box center [1046, 28] width 84 height 31
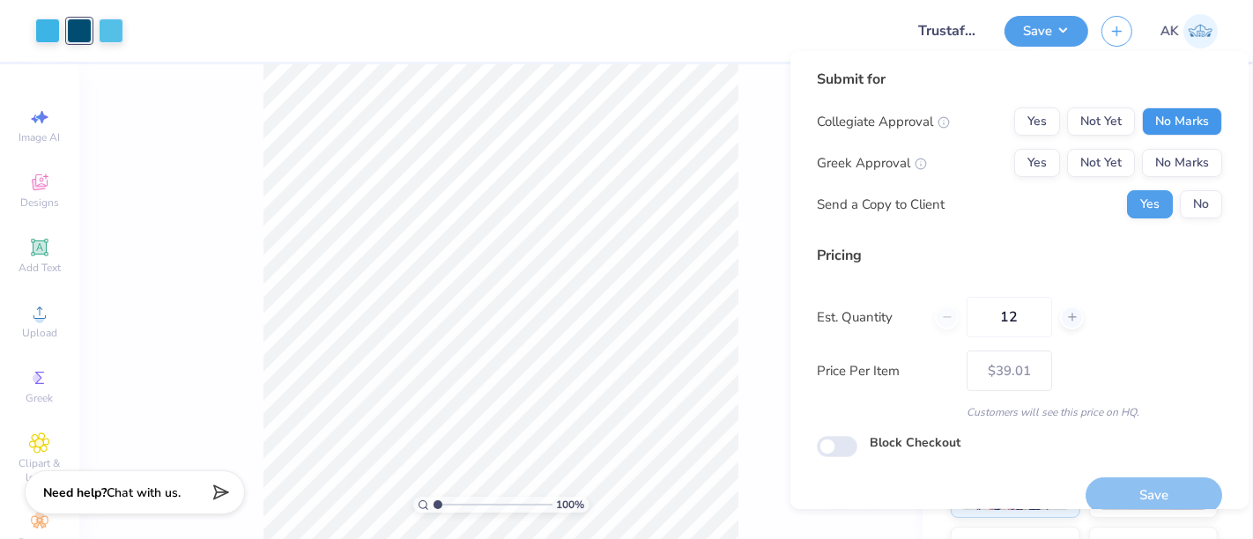
click at [1164, 130] on button "No Marks" at bounding box center [1182, 121] width 80 height 28
click at [1167, 155] on button "No Marks" at bounding box center [1182, 163] width 80 height 28
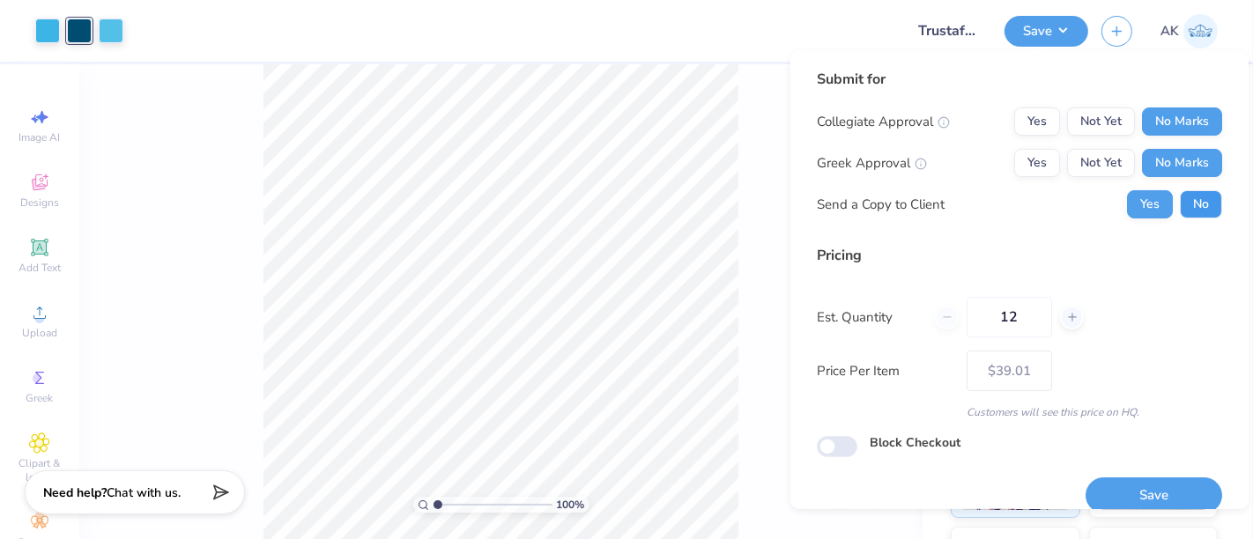
click at [1183, 195] on button "No" at bounding box center [1201, 204] width 42 height 28
click at [1151, 491] on button "Save" at bounding box center [1153, 496] width 137 height 36
type input "$39.01"
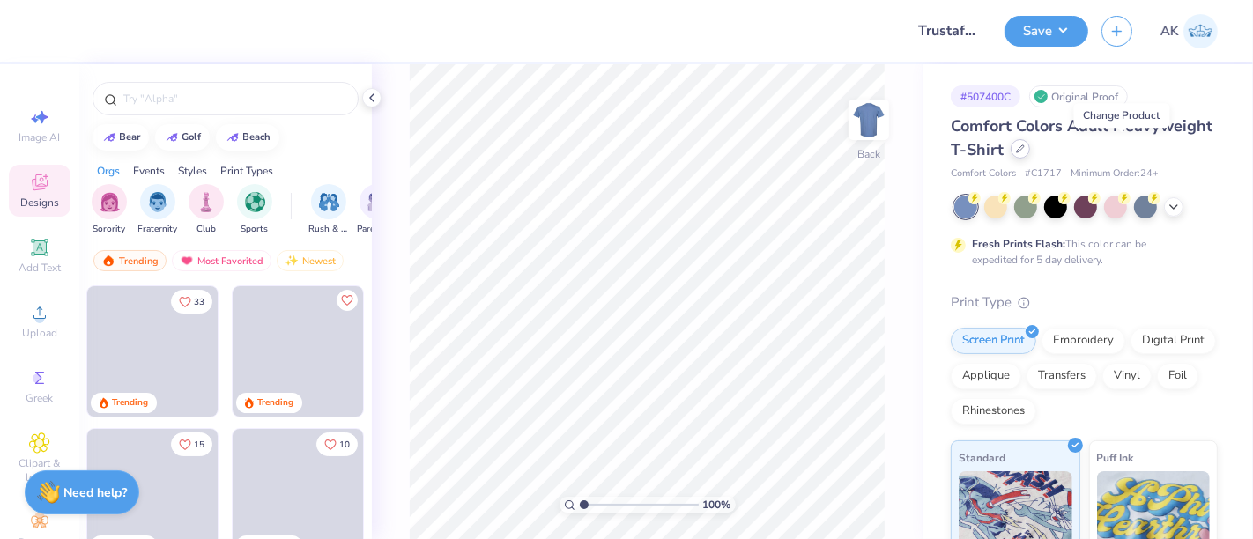
click at [1025, 144] on icon at bounding box center [1020, 148] width 9 height 9
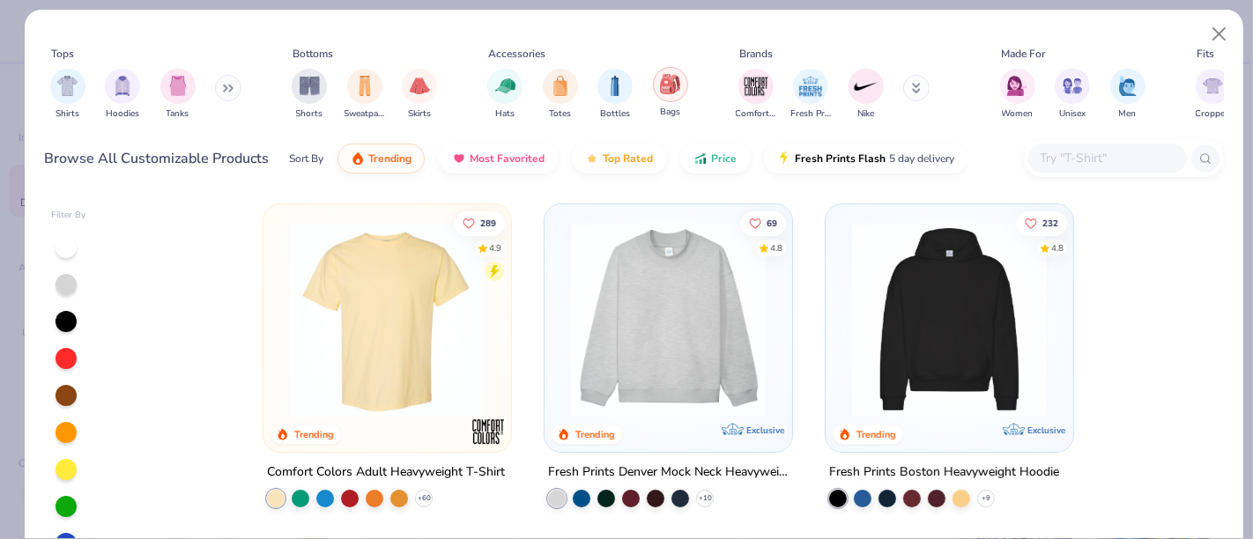
click at [665, 85] on img "filter for Bags" at bounding box center [669, 84] width 19 height 20
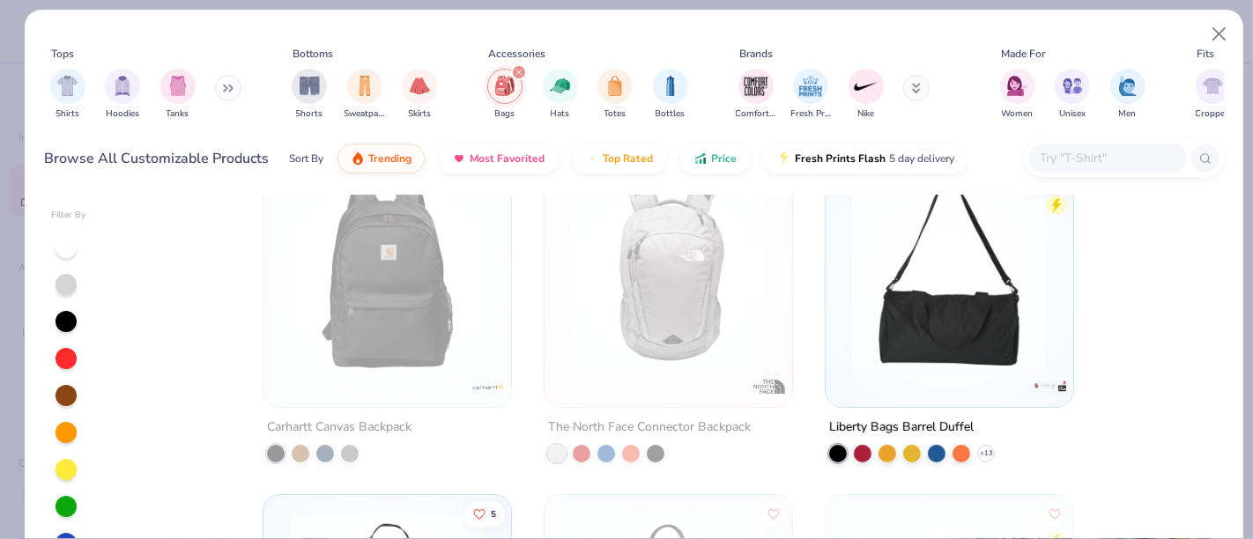
scroll to position [3, 0]
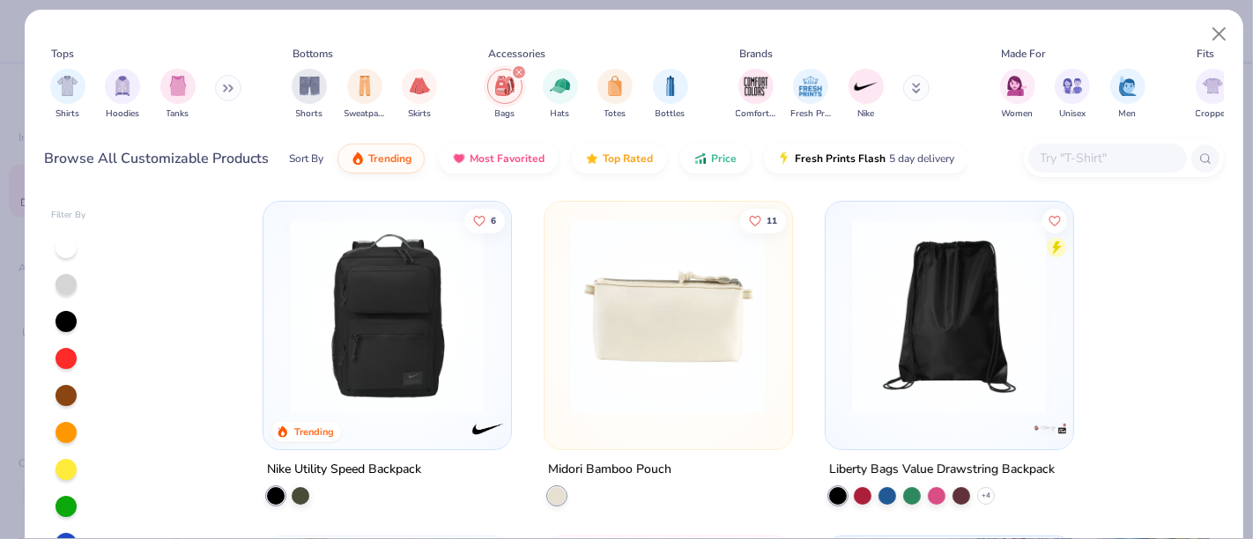
click at [713, 332] on img at bounding box center [668, 316] width 212 height 195
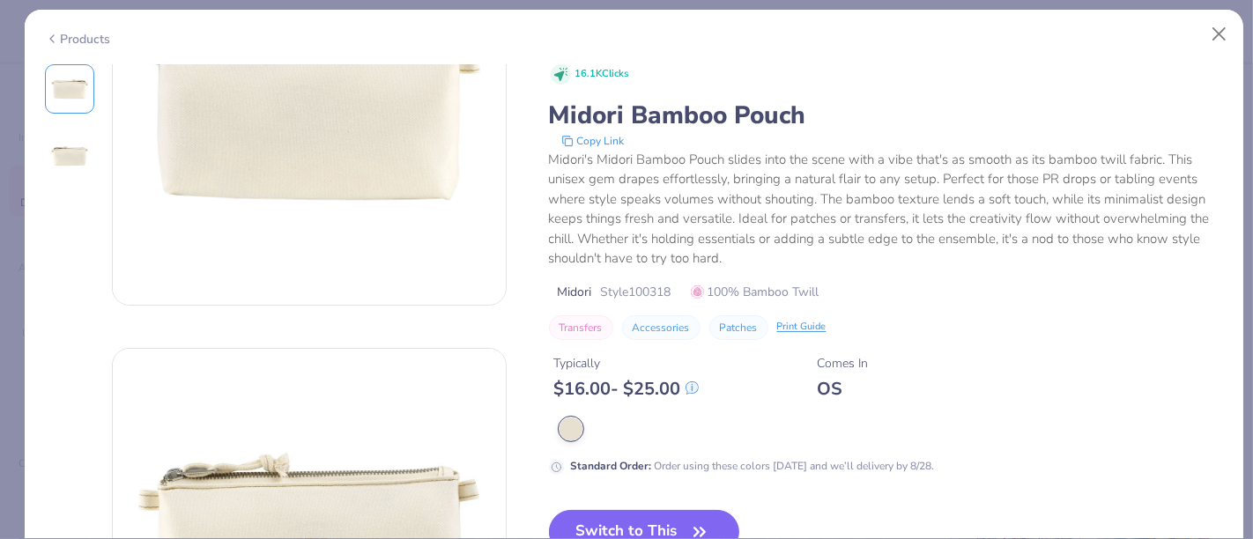
scroll to position [154, 0]
click at [673, 513] on button "Switch to This" at bounding box center [644, 532] width 191 height 44
click at [629, 510] on button "Switch to This" at bounding box center [644, 532] width 191 height 44
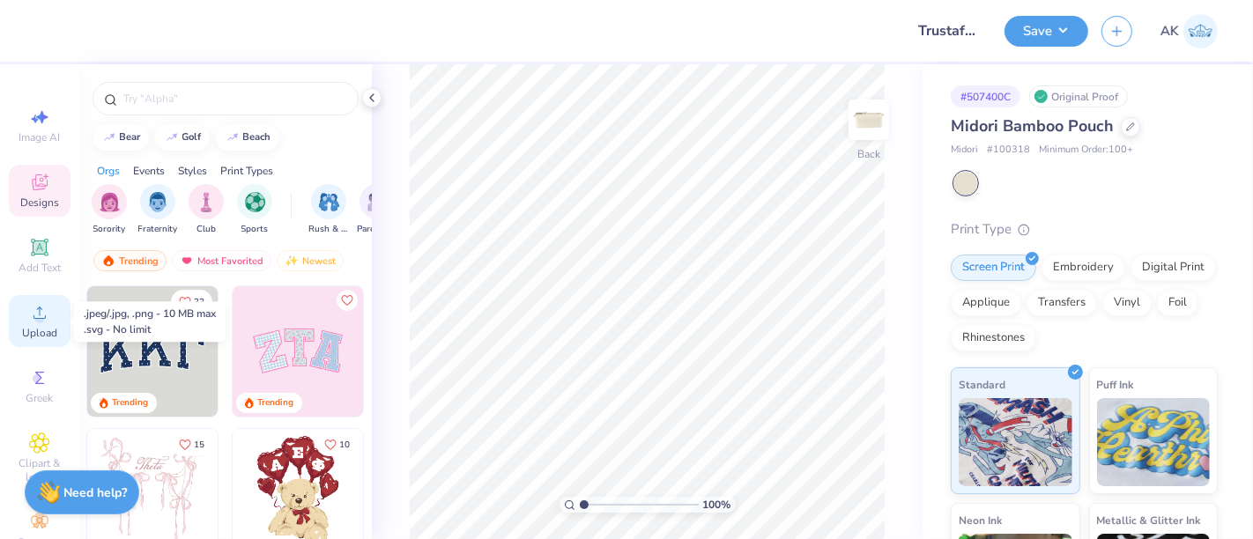
click at [29, 318] on icon at bounding box center [39, 312] width 21 height 21
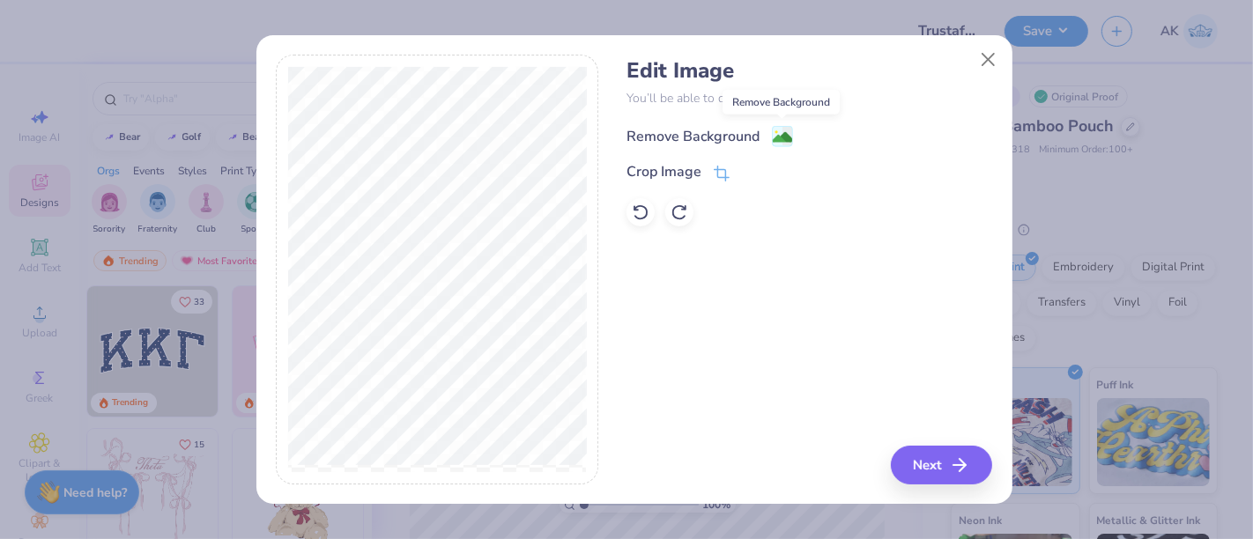
click at [776, 133] on image at bounding box center [782, 137] width 19 height 19
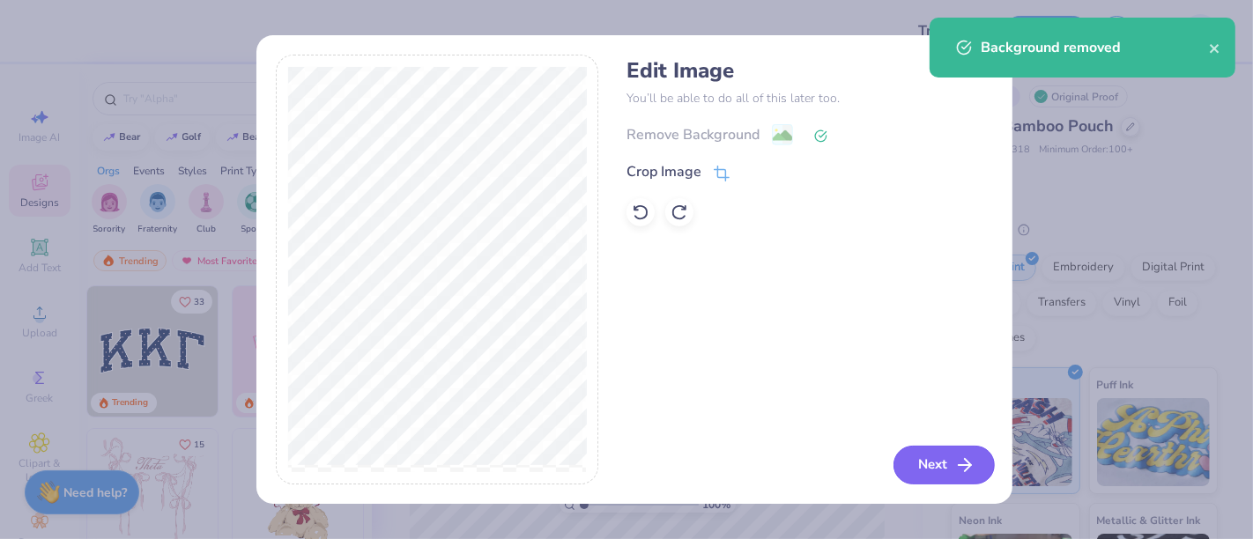
click at [933, 451] on button "Next" at bounding box center [943, 465] width 101 height 39
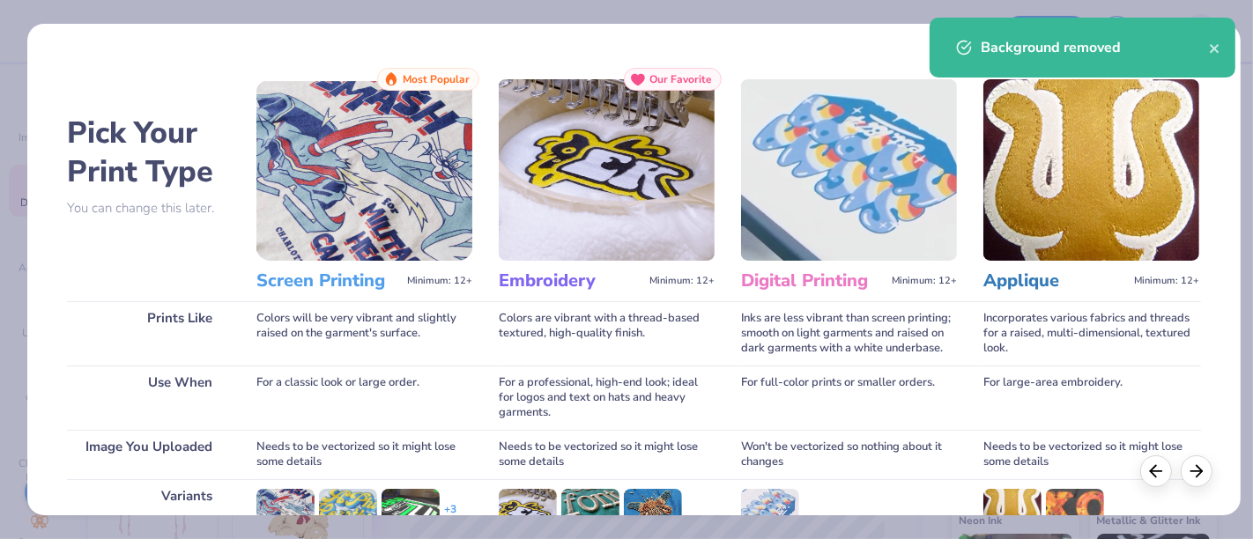
scroll to position [249, 0]
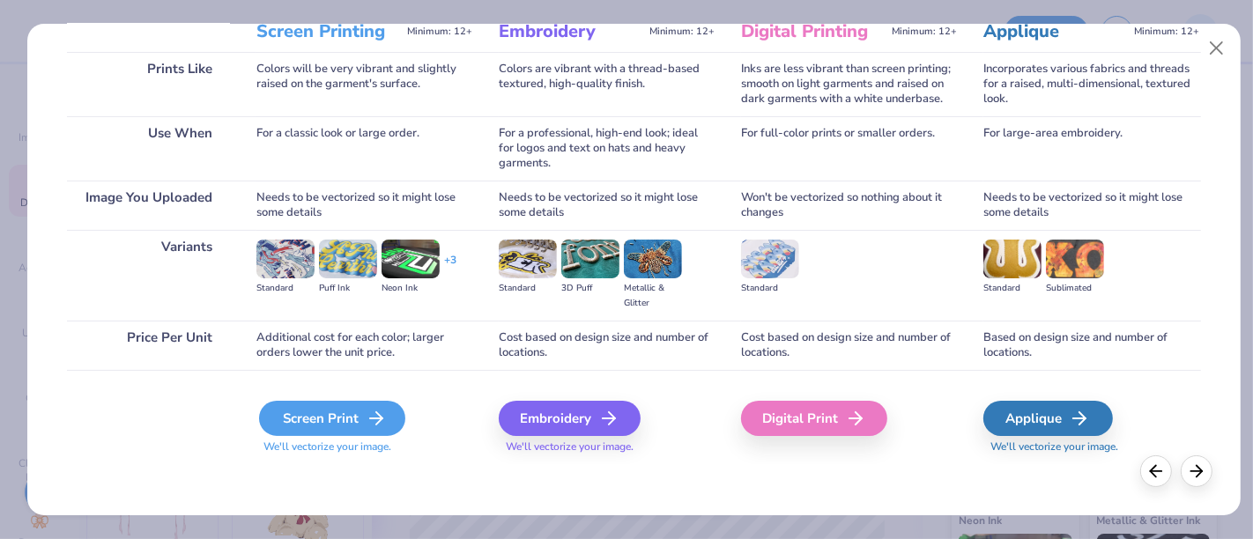
click at [351, 407] on div "Screen Print" at bounding box center [332, 418] width 146 height 35
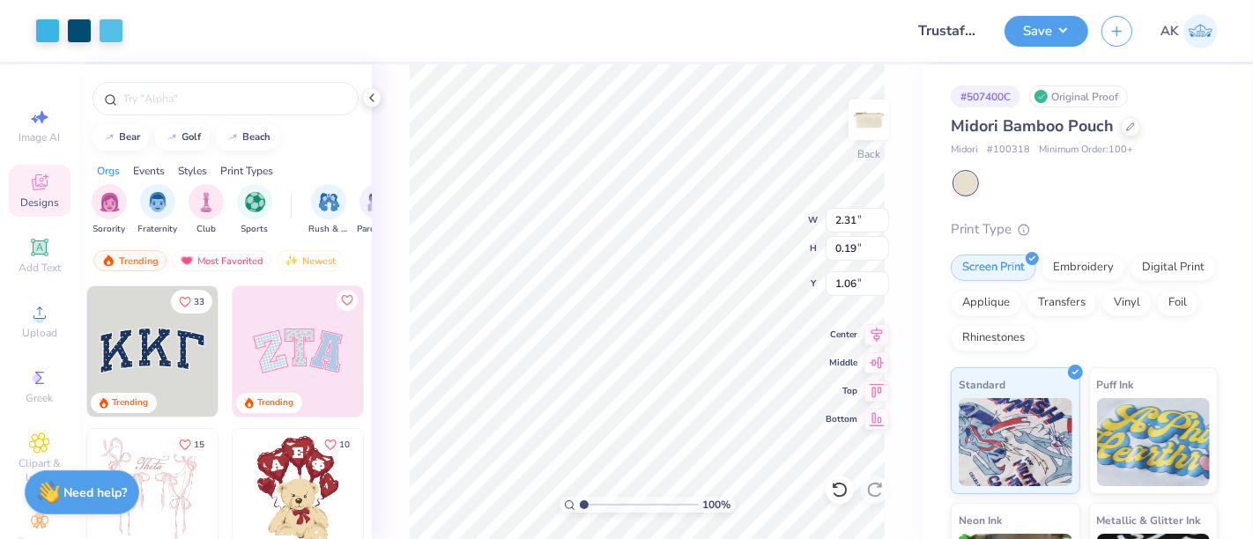
type input "1.06"
type input "3.91"
type input "0.32"
click at [72, 26] on div at bounding box center [79, 29] width 25 height 25
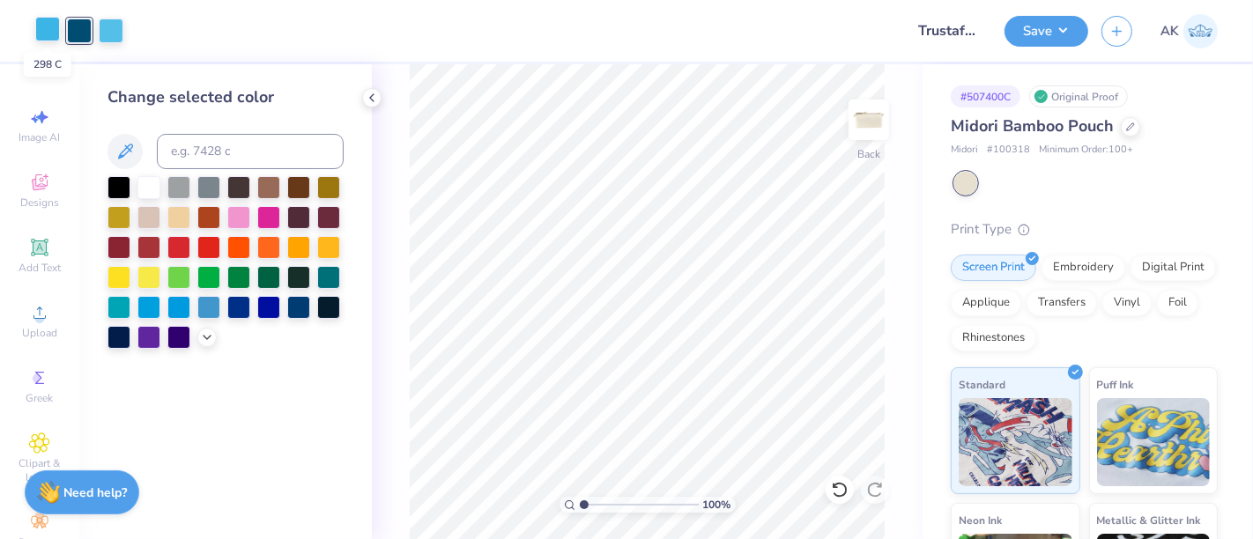
click at [40, 29] on div at bounding box center [47, 29] width 25 height 25
click at [152, 295] on div at bounding box center [148, 305] width 23 height 23
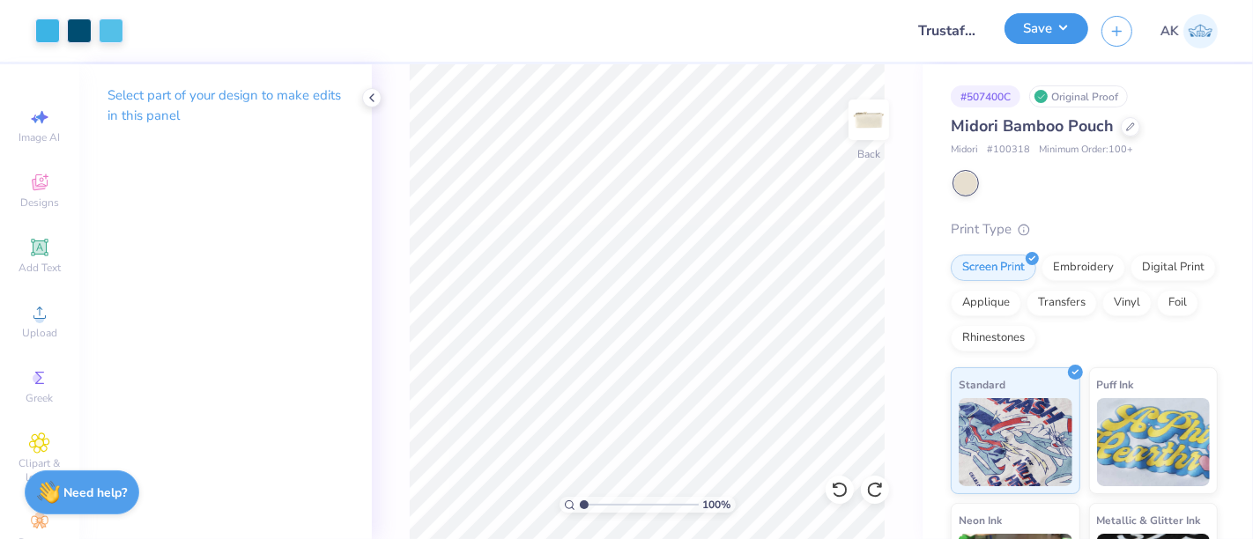
click at [1049, 20] on button "Save" at bounding box center [1046, 28] width 84 height 31
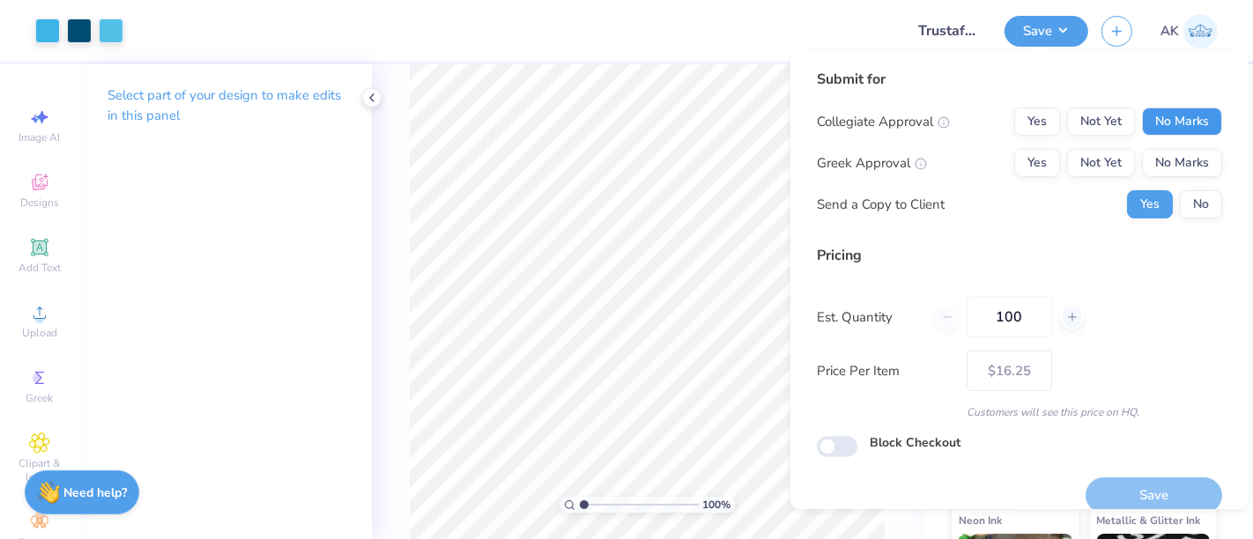
click at [1164, 130] on button "No Marks" at bounding box center [1182, 121] width 80 height 28
click at [1165, 176] on button "No Marks" at bounding box center [1182, 163] width 80 height 28
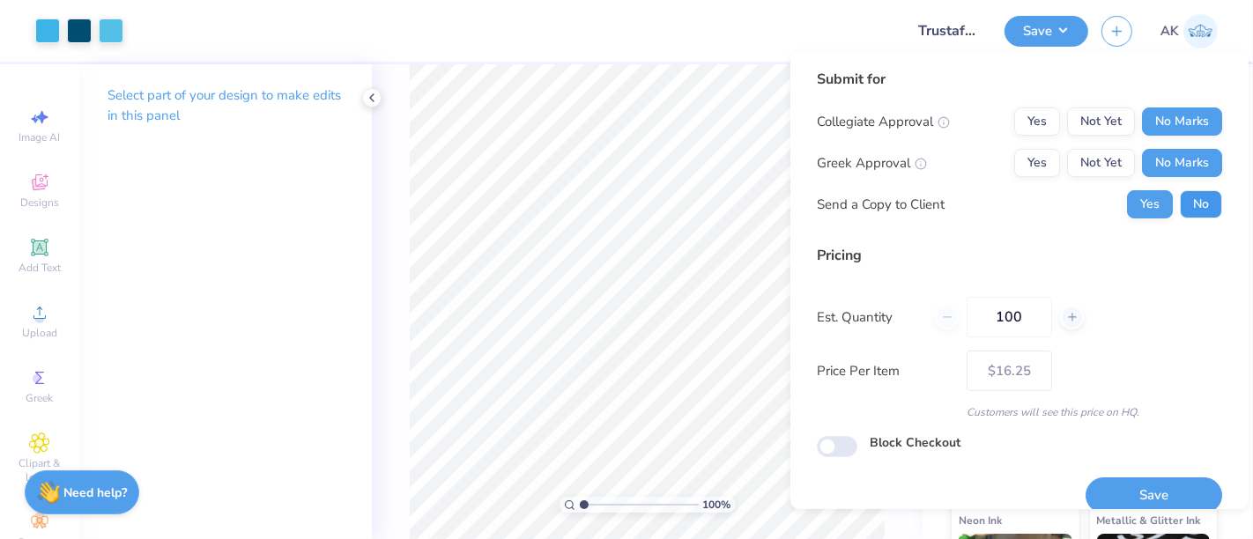
click at [1181, 204] on button "No" at bounding box center [1201, 204] width 42 height 28
click at [1128, 482] on button "Save" at bounding box center [1153, 496] width 137 height 36
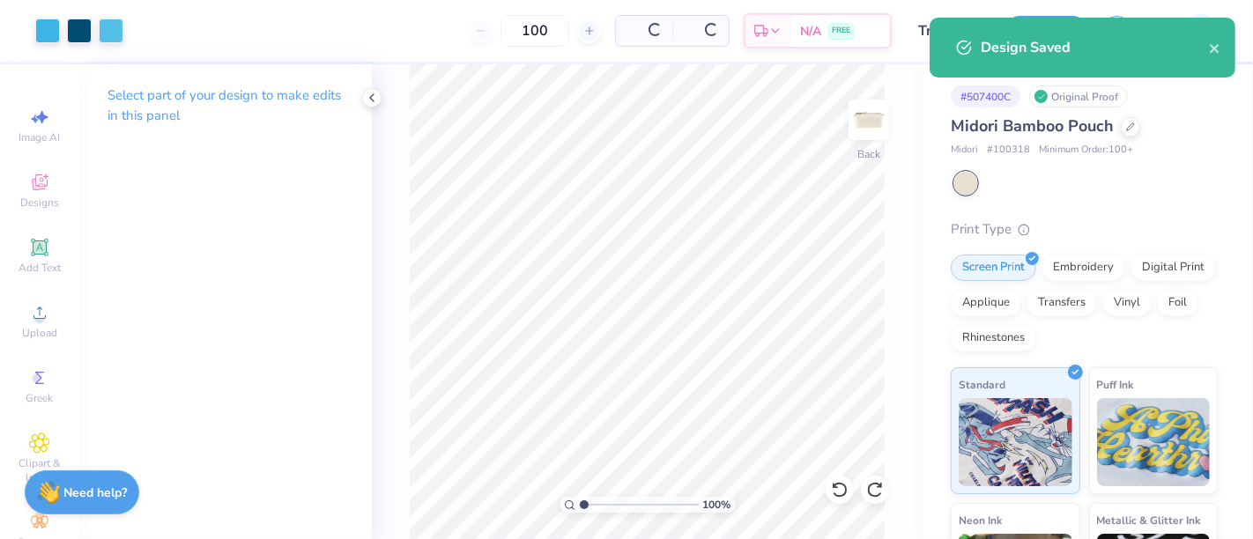
type input "$16.25"
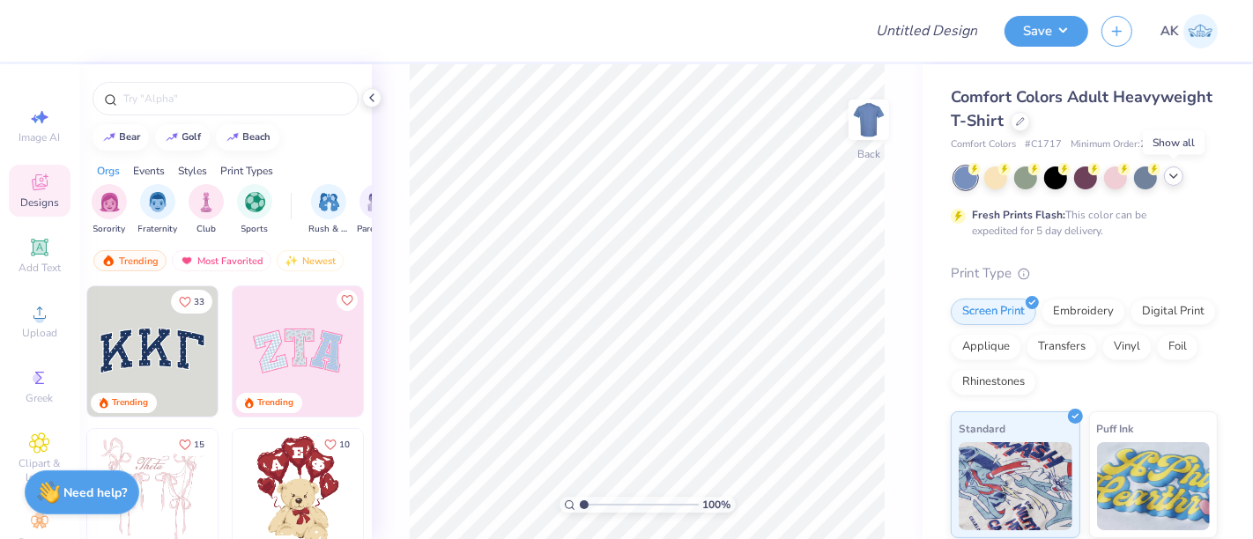
click at [1170, 180] on icon at bounding box center [1174, 176] width 14 height 14
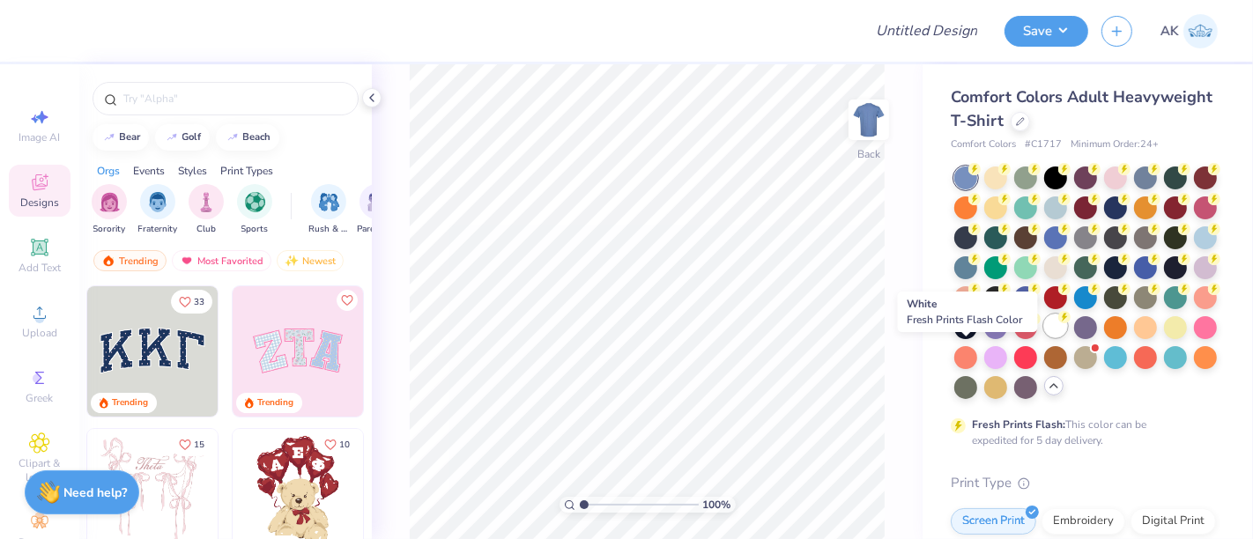
click at [1044, 337] on div at bounding box center [1055, 326] width 23 height 23
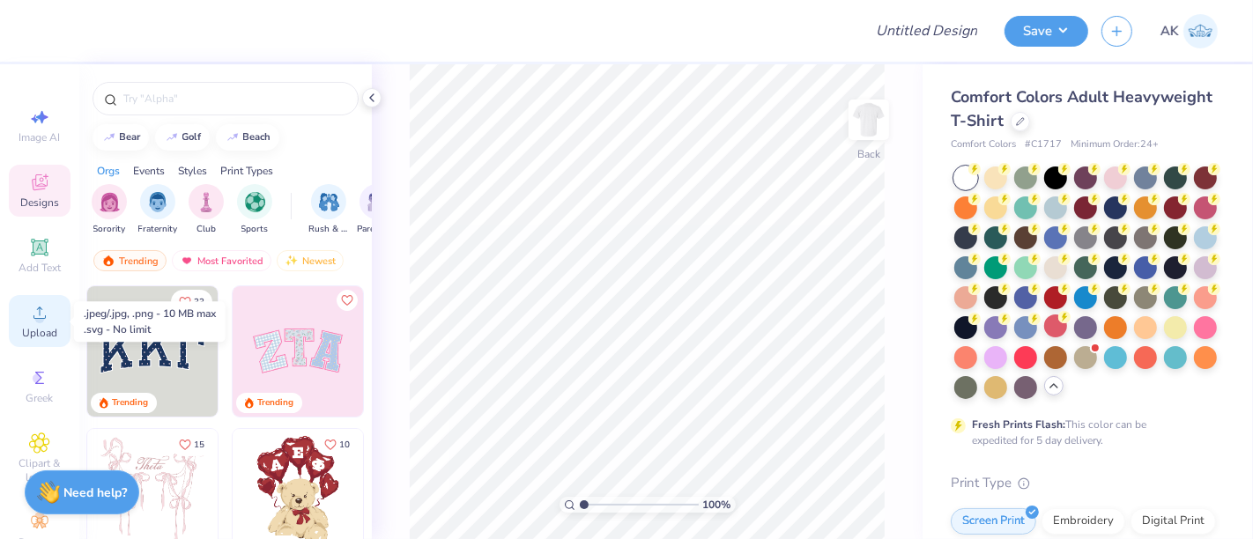
click at [34, 321] on circle at bounding box center [39, 319] width 10 height 10
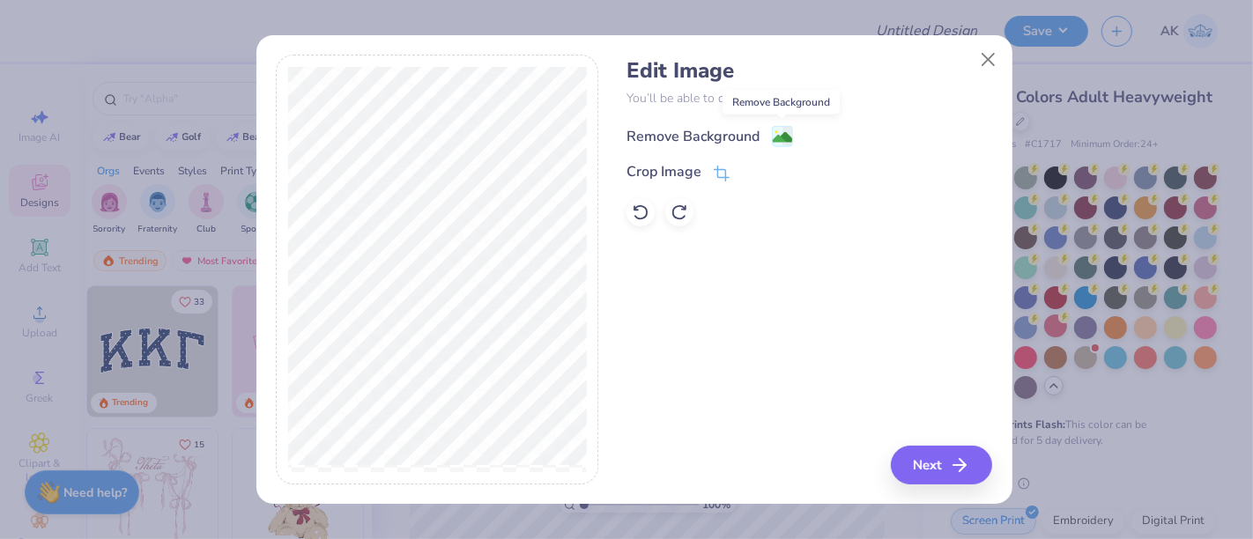
click at [778, 138] on image at bounding box center [782, 137] width 19 height 19
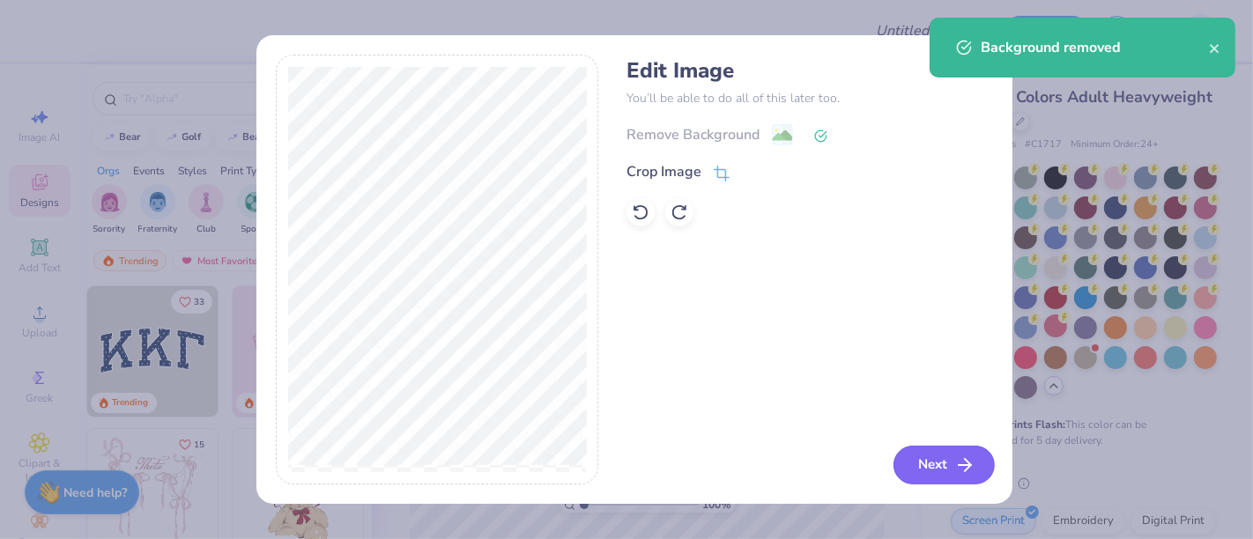
click at [927, 463] on button "Next" at bounding box center [943, 465] width 101 height 39
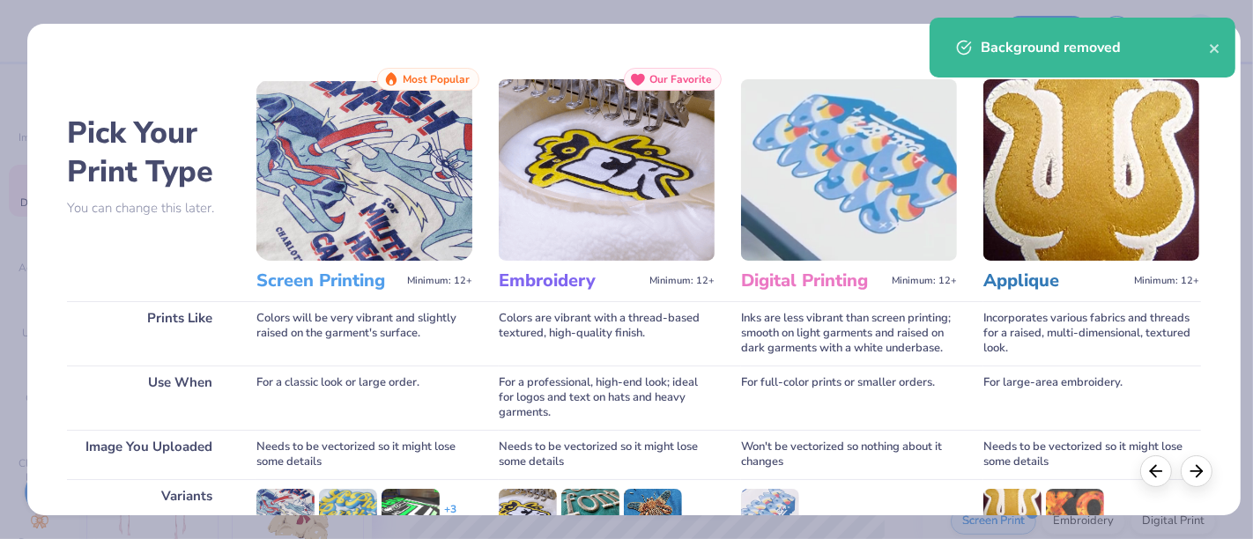
scroll to position [249, 0]
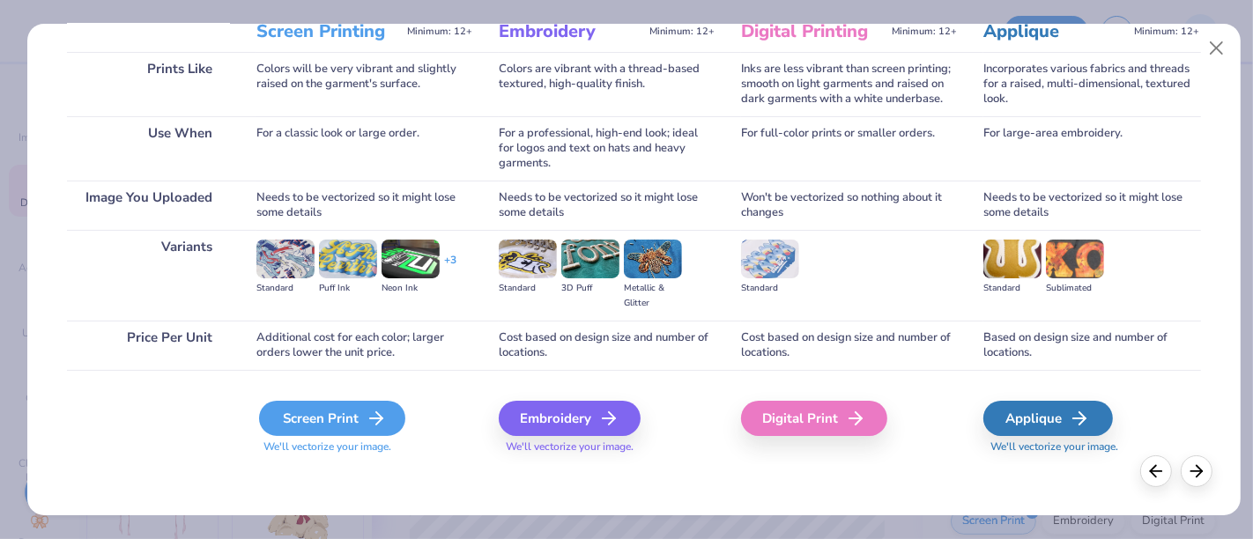
click at [366, 411] on icon at bounding box center [376, 418] width 21 height 21
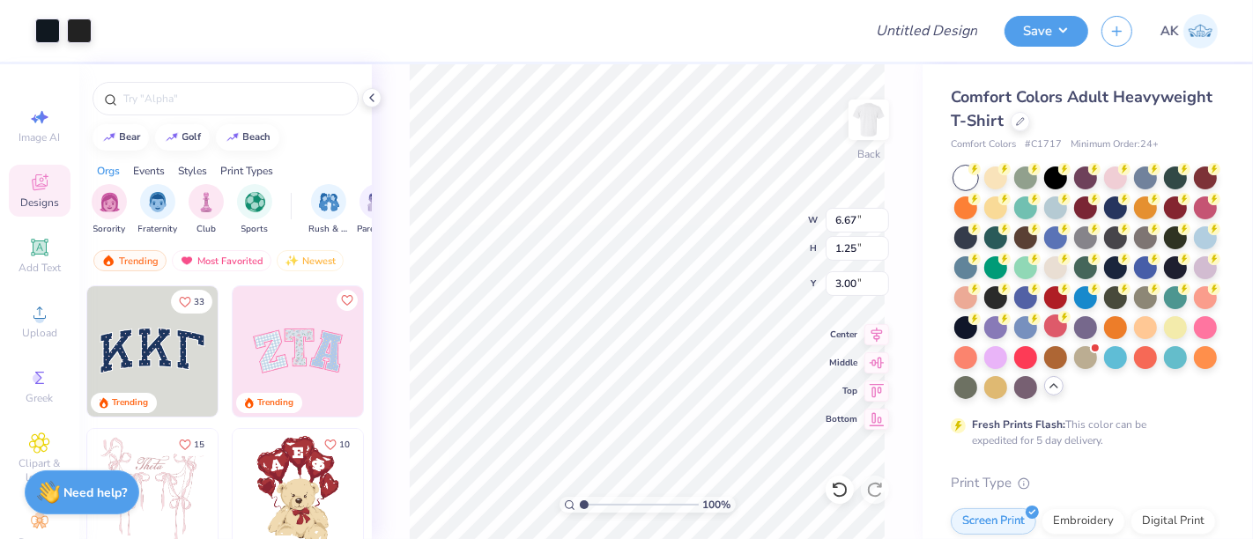
type input "3.00"
type input "9.86"
type input "1.84"
click at [873, 334] on icon at bounding box center [876, 332] width 11 height 15
click at [1041, 28] on button "Save" at bounding box center [1046, 28] width 84 height 31
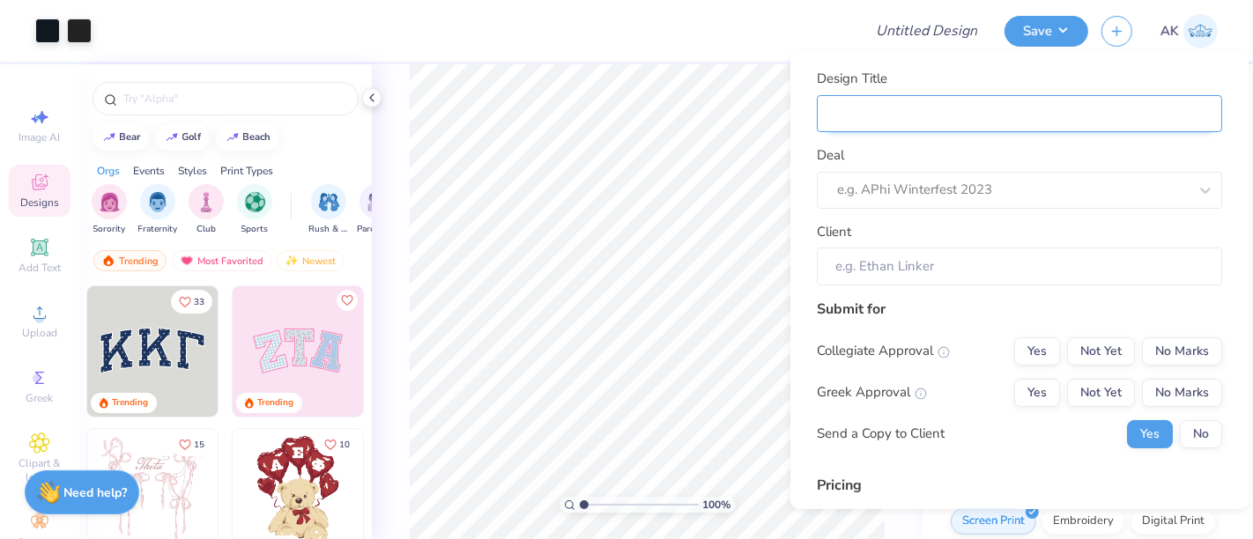
click at [996, 116] on input "Design Title" at bounding box center [1019, 113] width 405 height 38
type input "M"
type input "Ma"
type input "May"
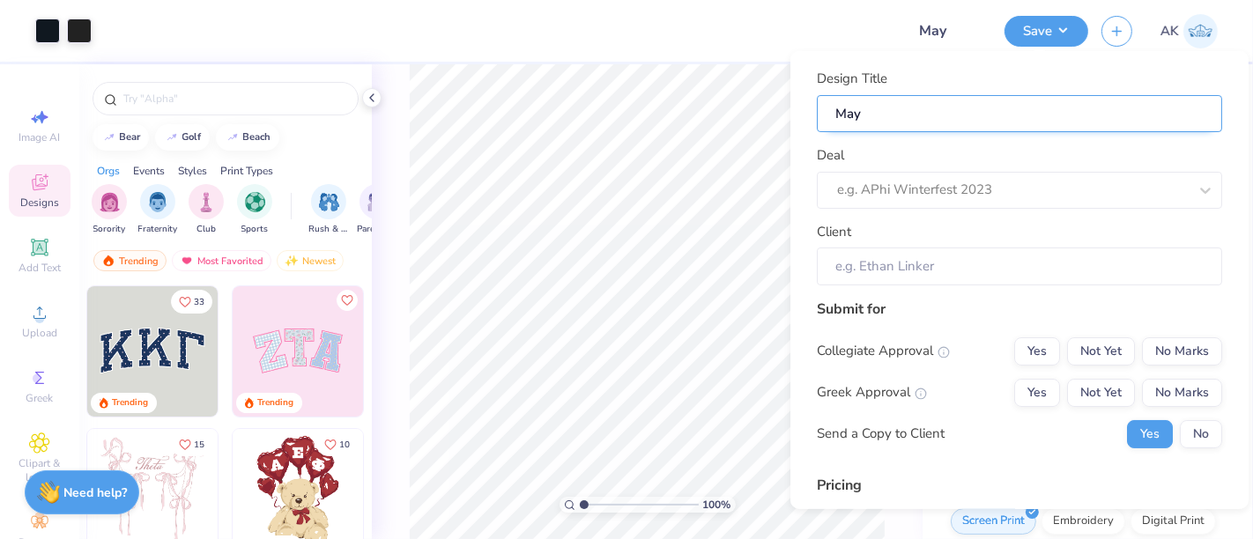
type input "Mayo"
type input "Mayo C"
type input "Mayo Cl"
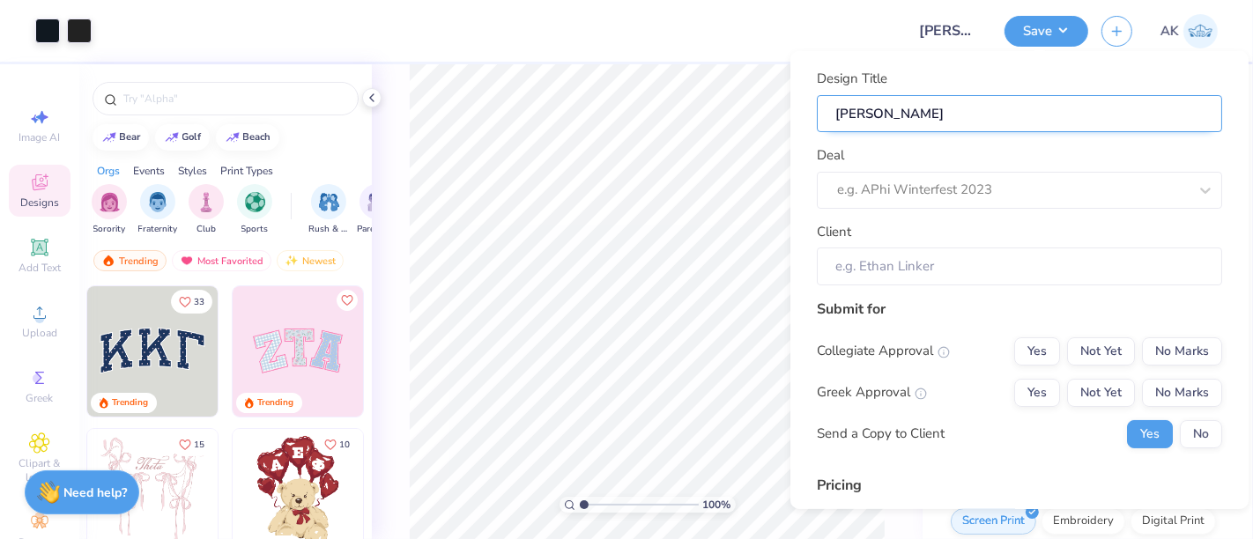
type input "Mayo Cli"
type input "Mayo Clin"
type input "Mayo Clinic"
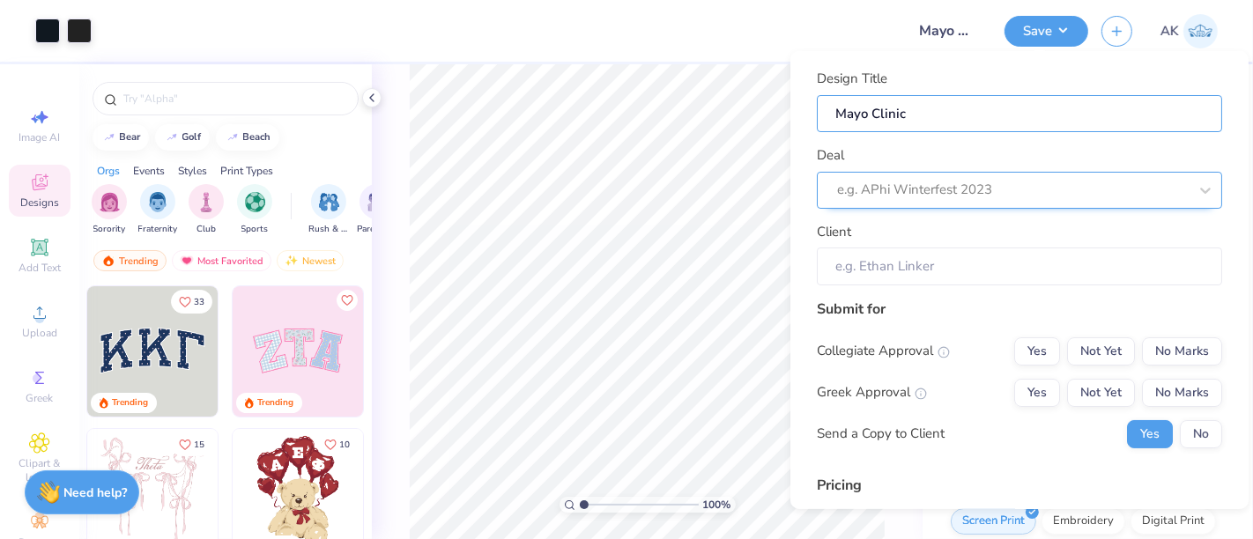
type input "Mayo Clinic"
click at [956, 187] on div at bounding box center [994, 190] width 315 height 24
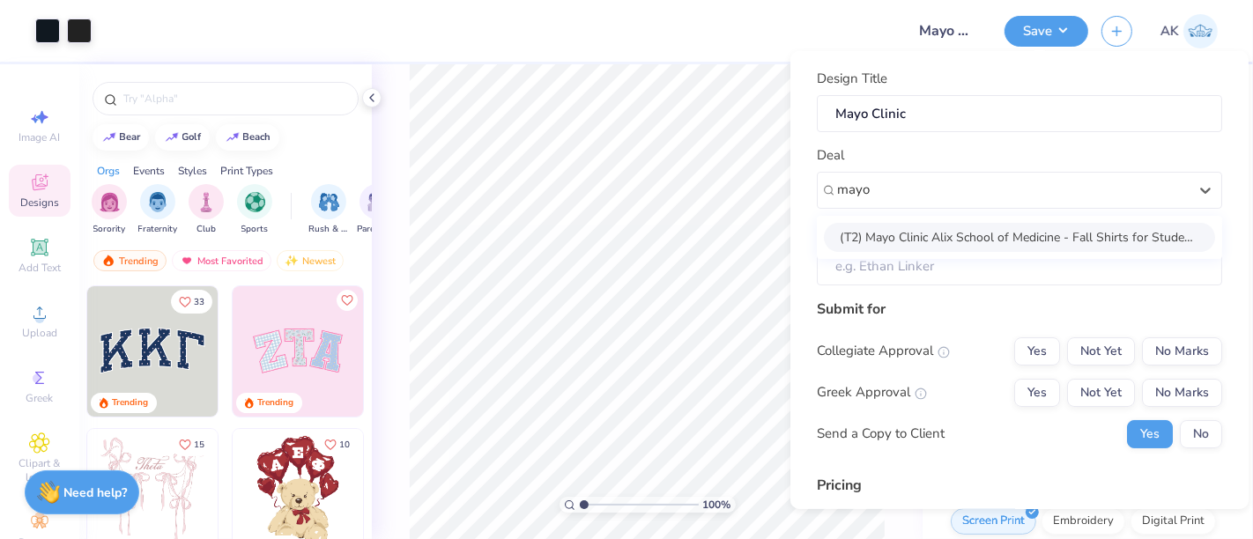
click at [953, 243] on div "(T2) Mayo Clinic Alix School of Medicine - Fall Shirts for Students 2025" at bounding box center [1019, 236] width 391 height 29
type input "mayo"
type input "Keldon Lin"
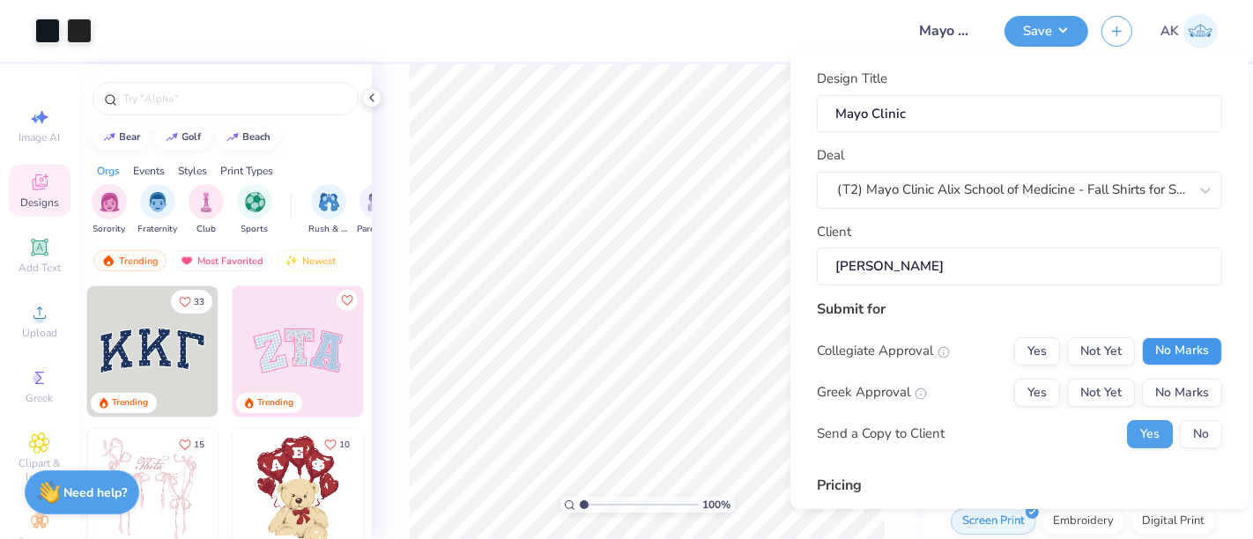
click at [1173, 358] on button "No Marks" at bounding box center [1182, 351] width 80 height 28
click at [1177, 388] on button "No Marks" at bounding box center [1182, 392] width 80 height 28
click at [1197, 441] on button "No" at bounding box center [1201, 433] width 42 height 28
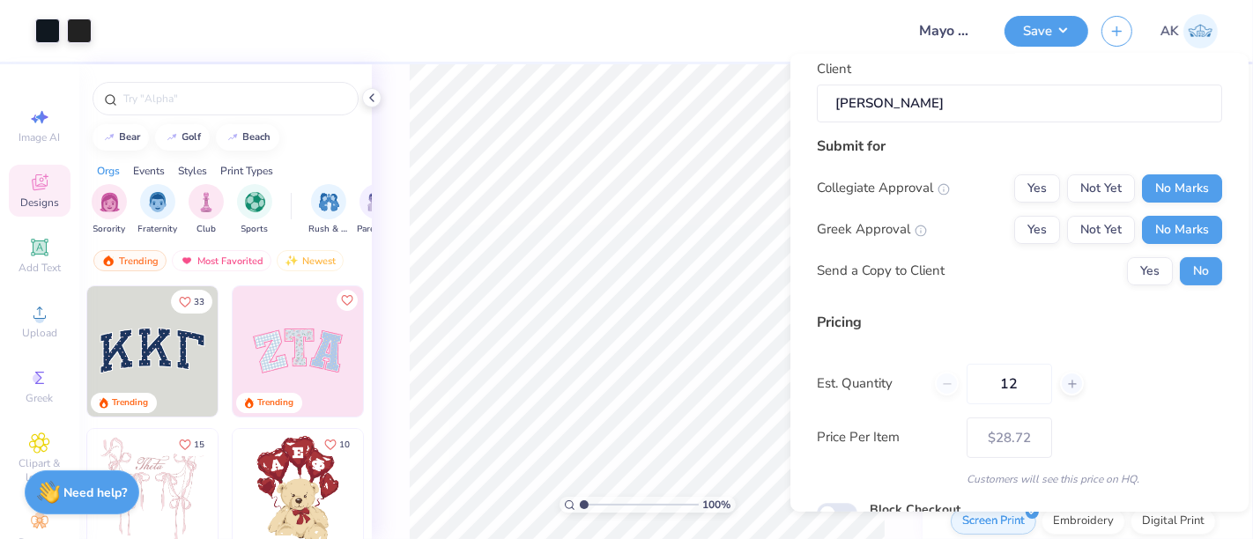
scroll to position [248, 0]
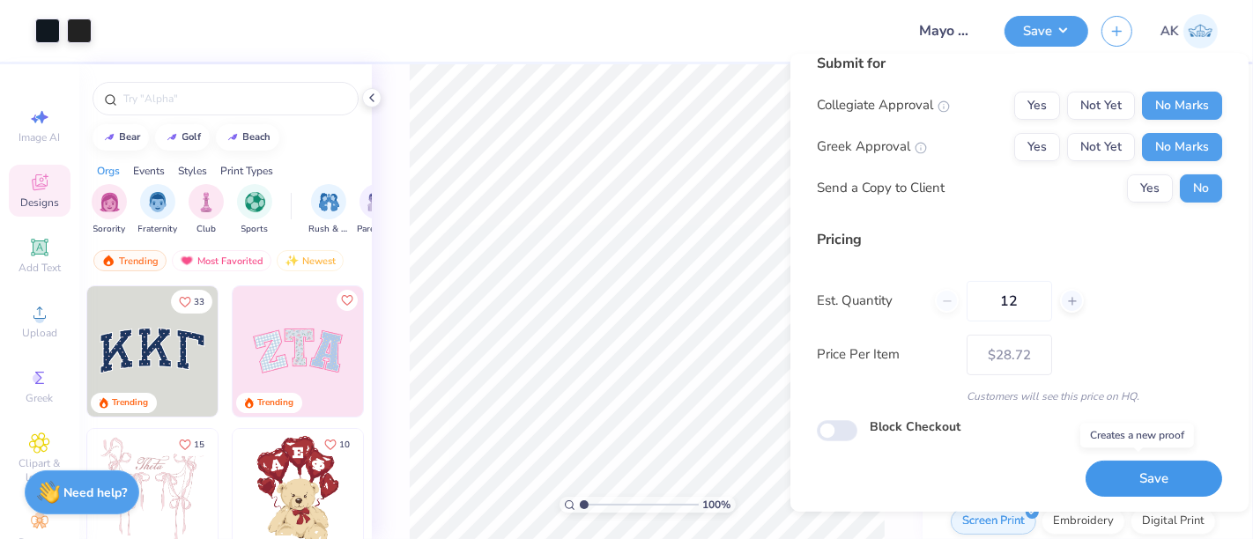
click at [1143, 473] on button "Save" at bounding box center [1153, 479] width 137 height 36
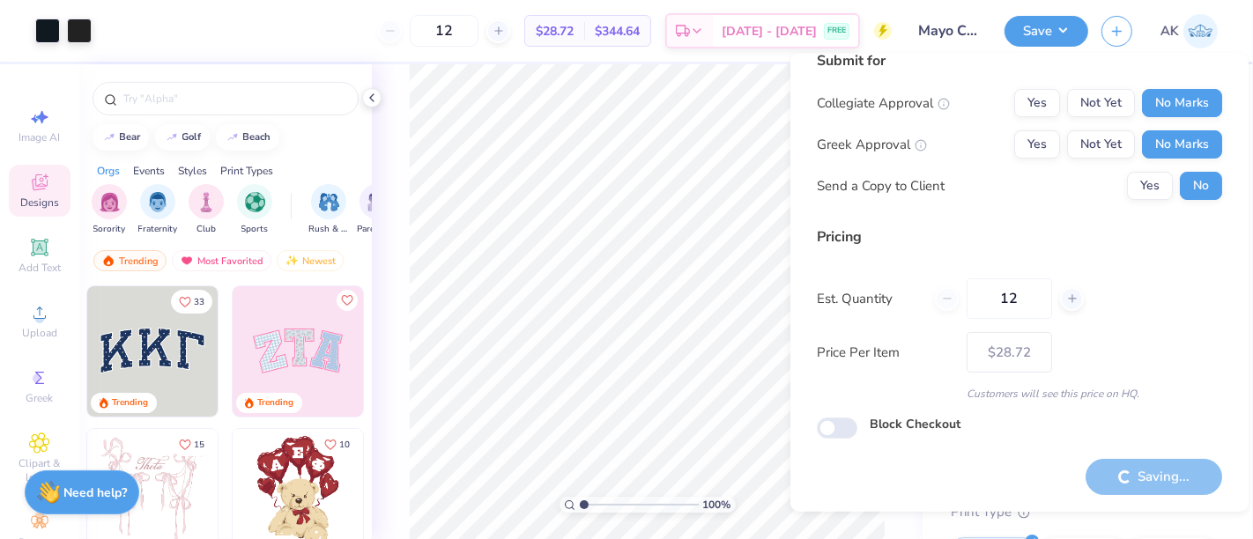
type input "– –"
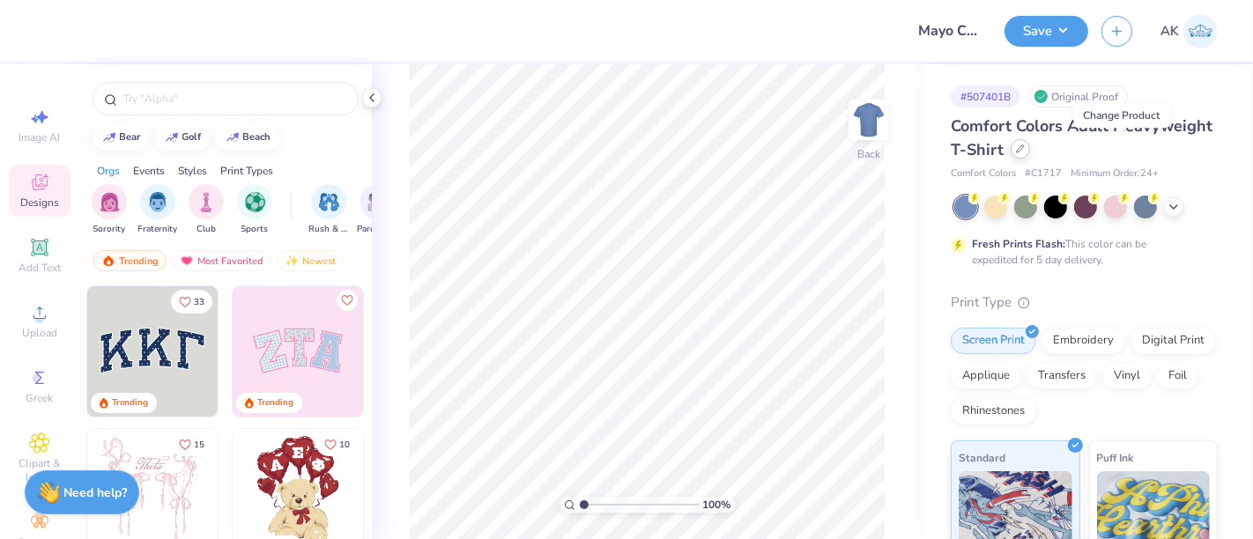
click at [1024, 151] on icon at bounding box center [1020, 148] width 7 height 7
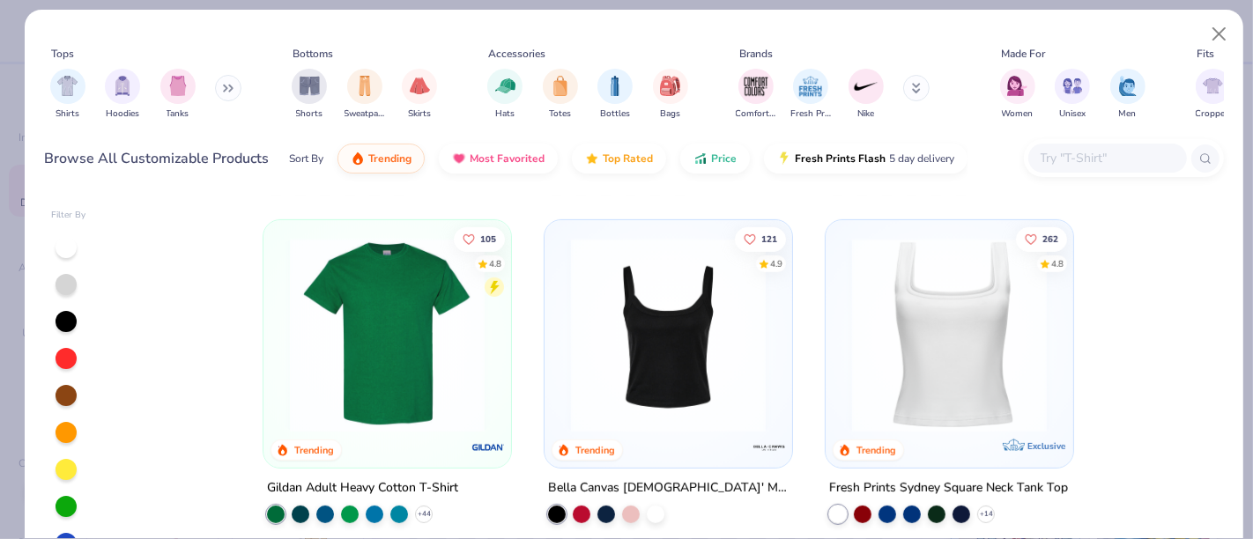
scroll to position [334, 0]
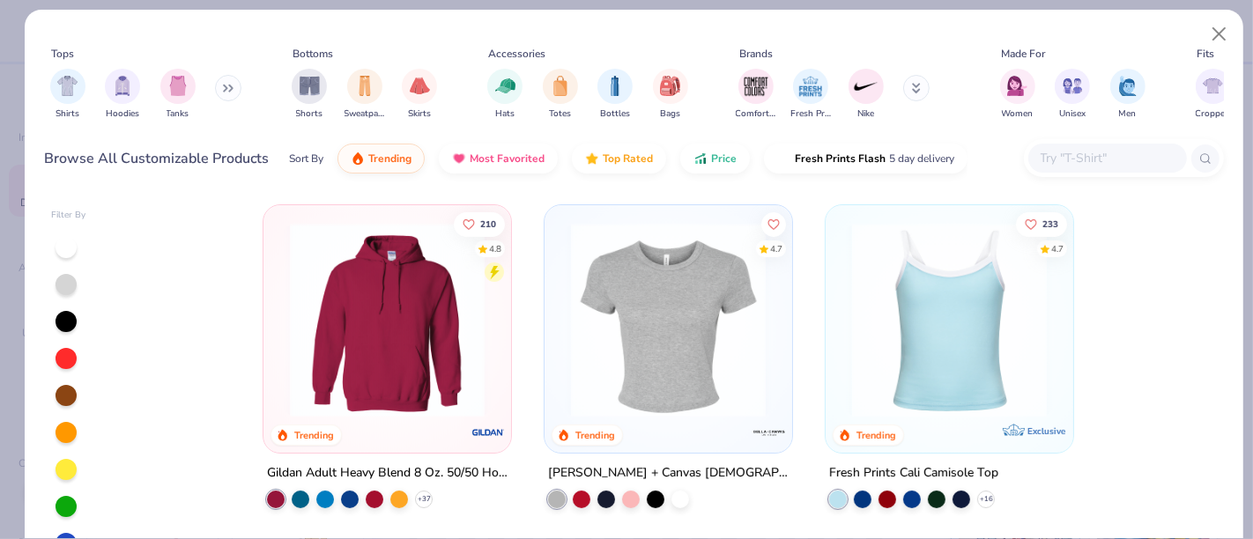
click at [419, 333] on img at bounding box center [387, 320] width 212 height 195
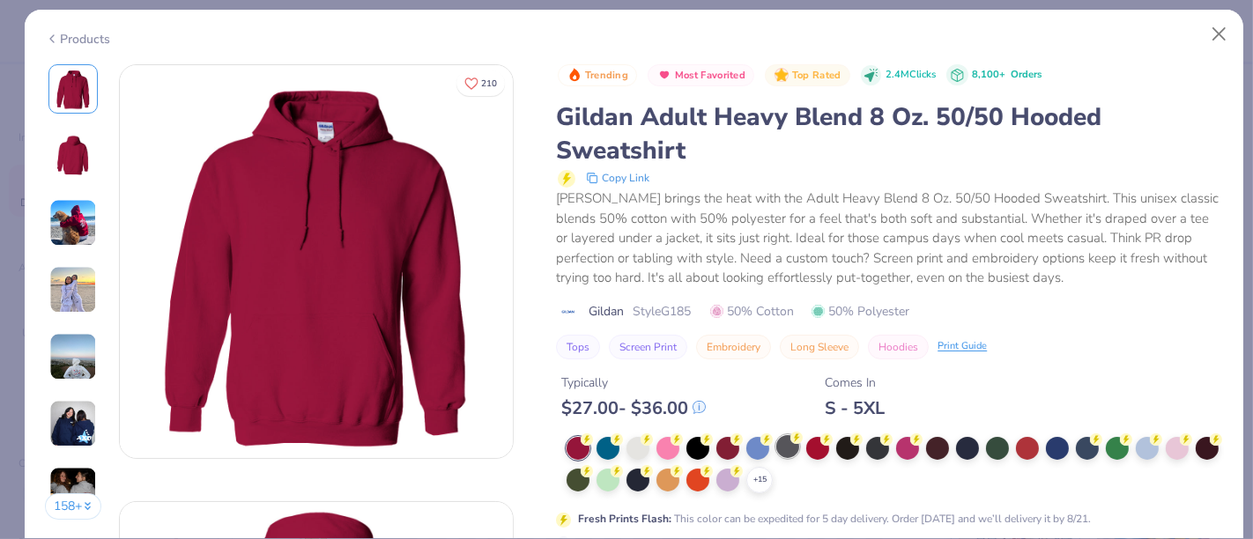
click at [0, 0] on icon at bounding box center [0, 0] width 0 height 0
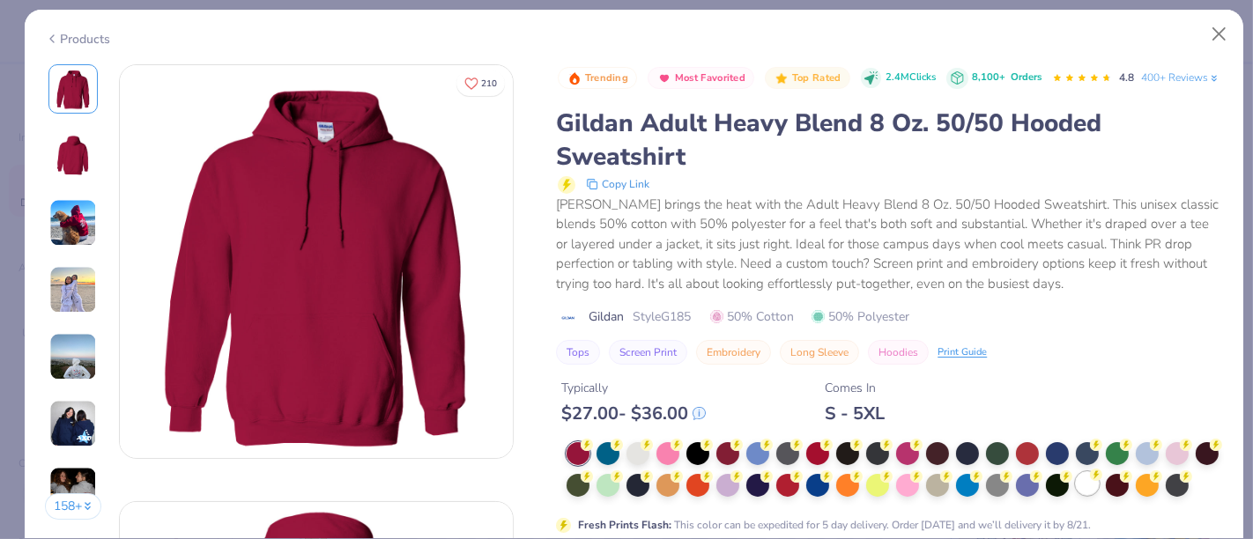
click at [1099, 495] on div at bounding box center [1087, 483] width 23 height 23
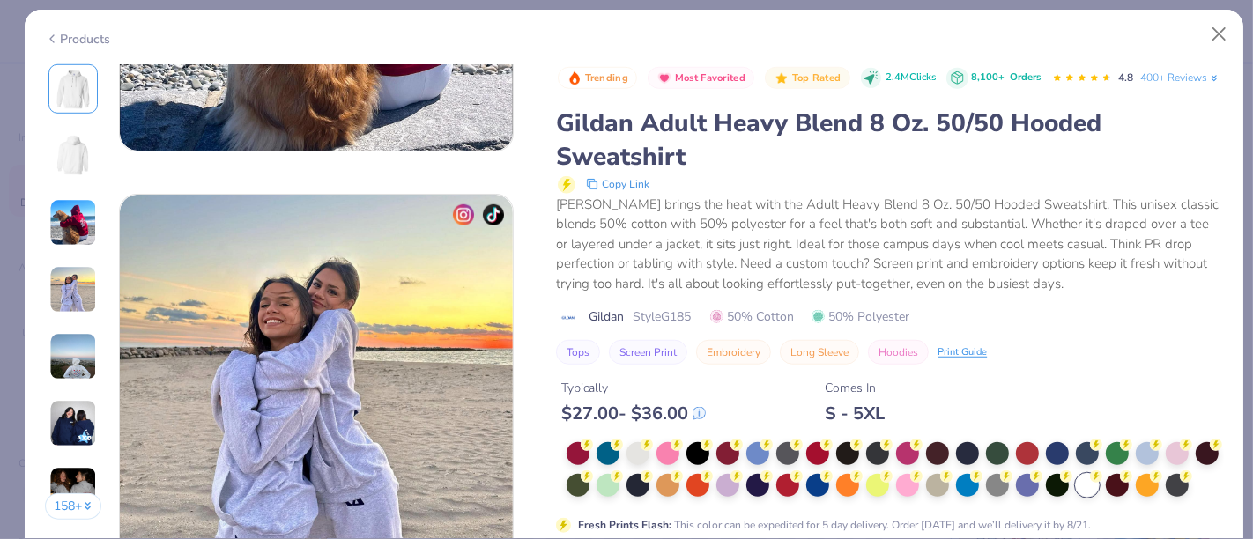
scroll to position [2538, 0]
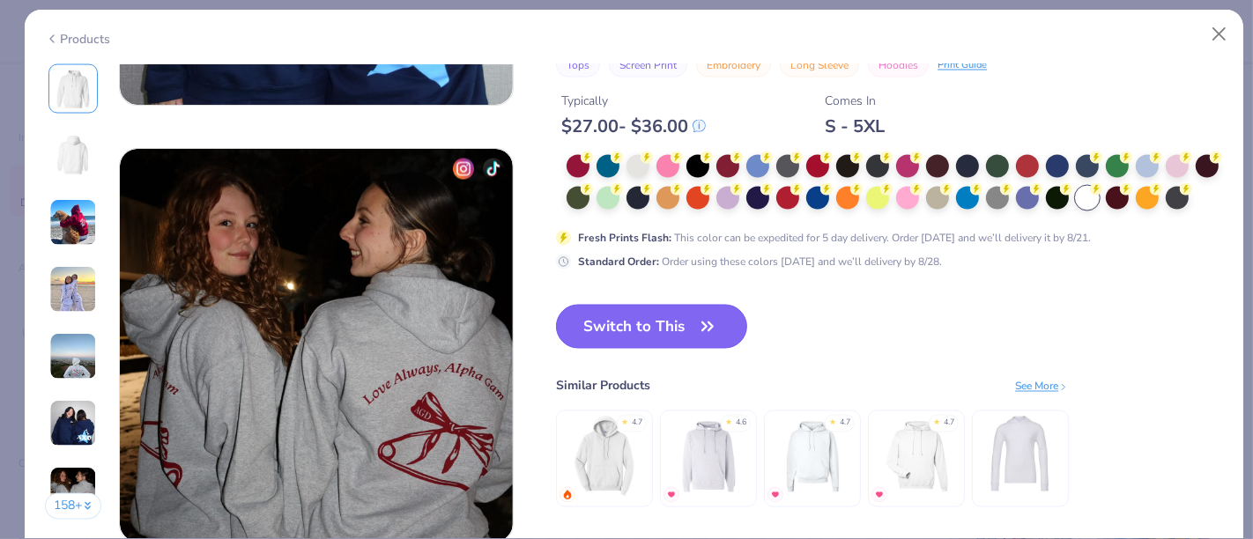
click at [678, 322] on button "Switch to This" at bounding box center [651, 327] width 191 height 44
click at [604, 466] on img at bounding box center [605, 455] width 84 height 84
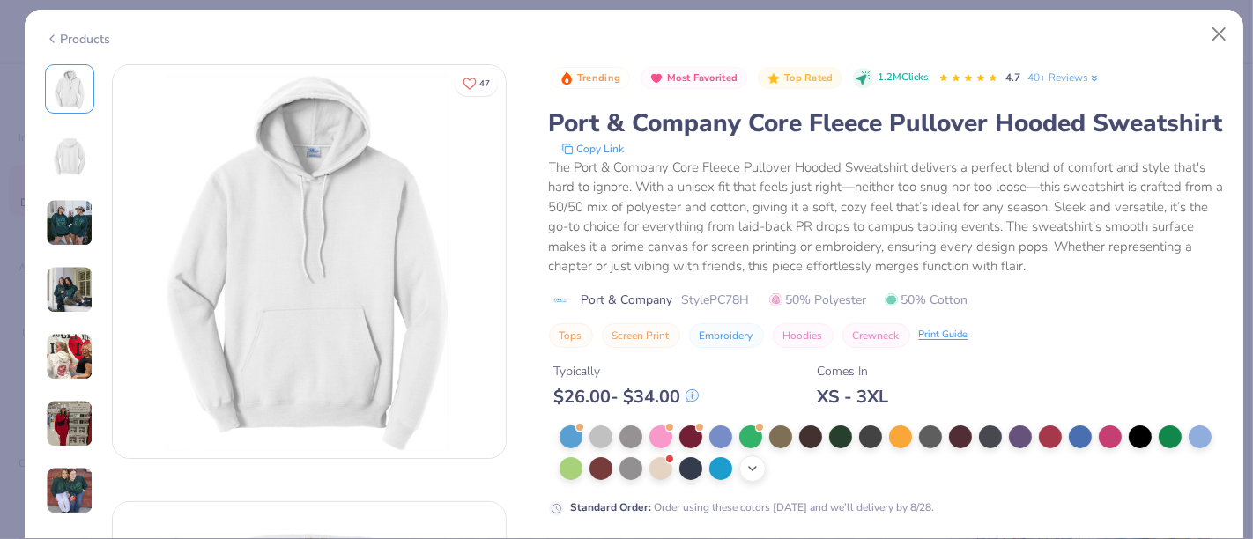
scroll to position [78, 0]
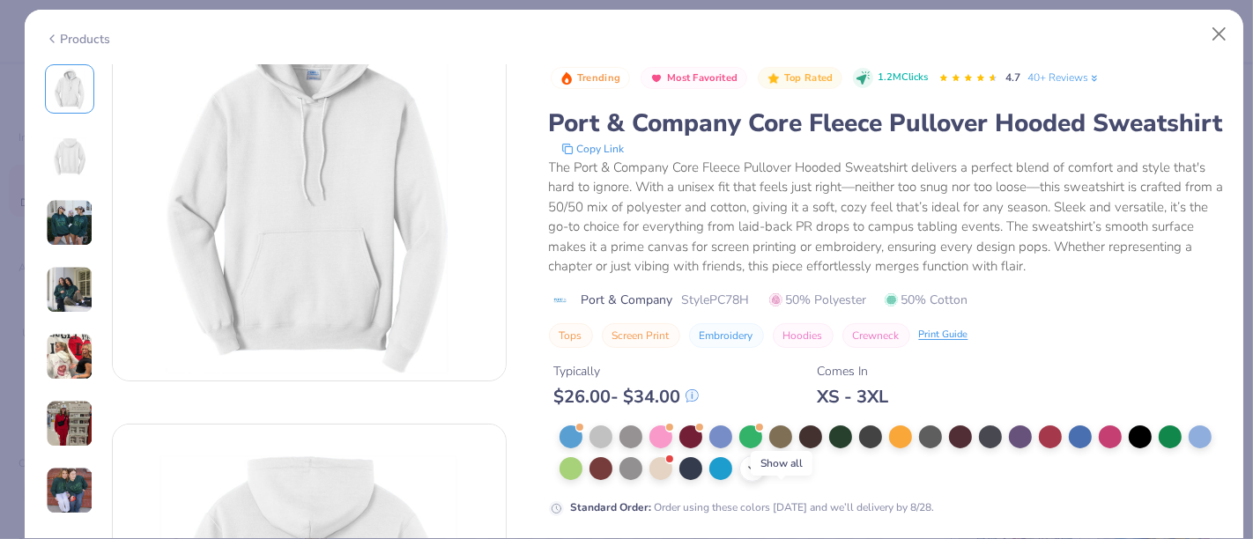
click at [766, 482] on div "+ 22" at bounding box center [752, 469] width 26 height 26
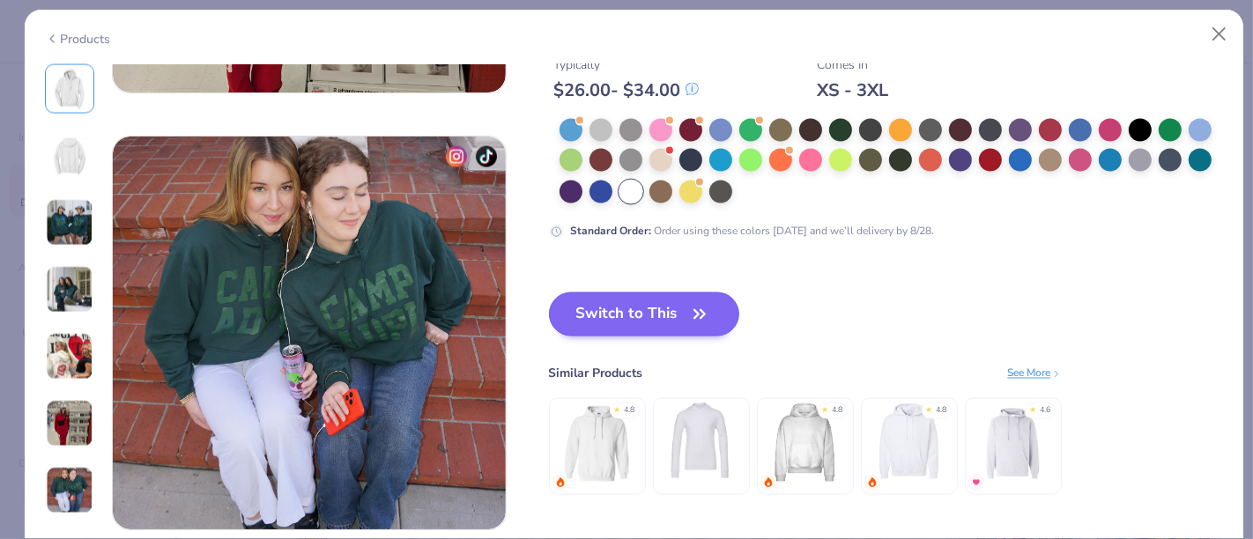
scroll to position [2574, 0]
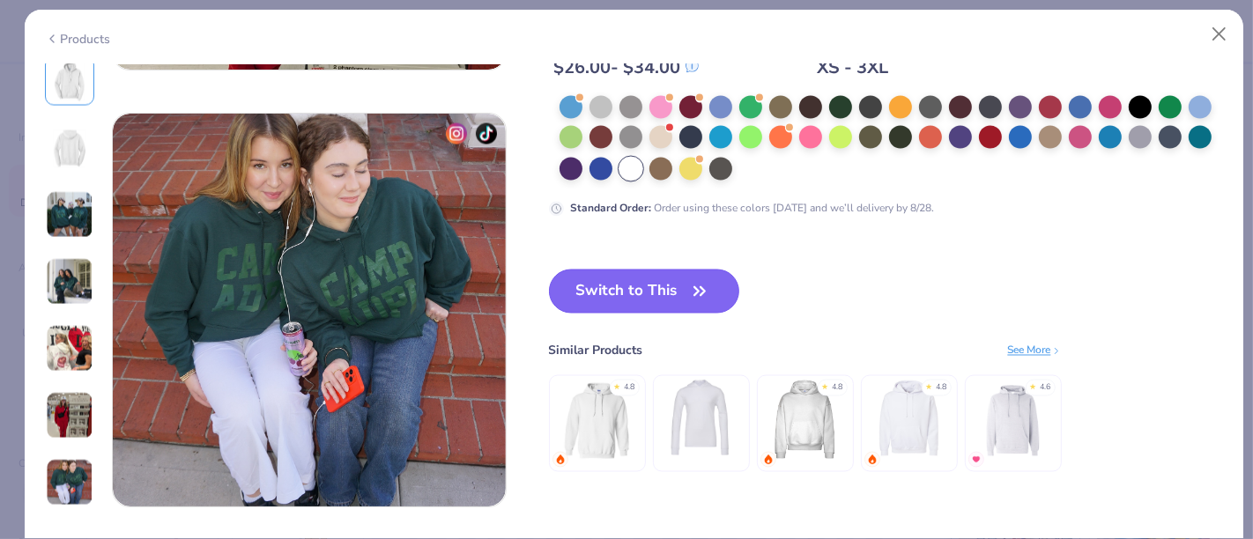
click at [652, 286] on button "Switch to This" at bounding box center [644, 292] width 191 height 44
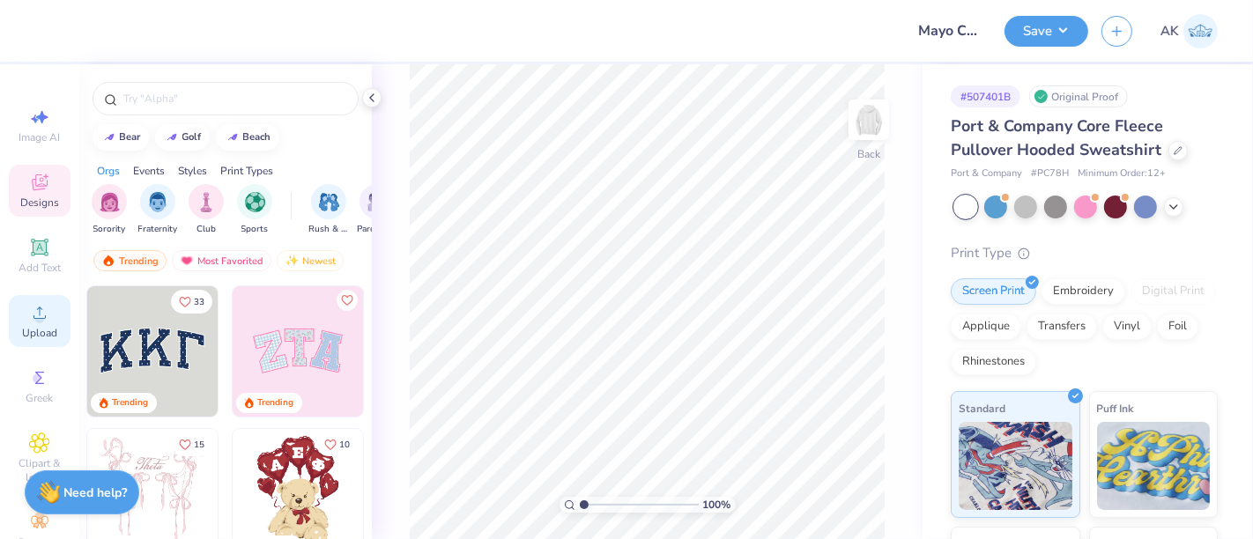
click at [33, 332] on span "Upload" at bounding box center [39, 333] width 35 height 14
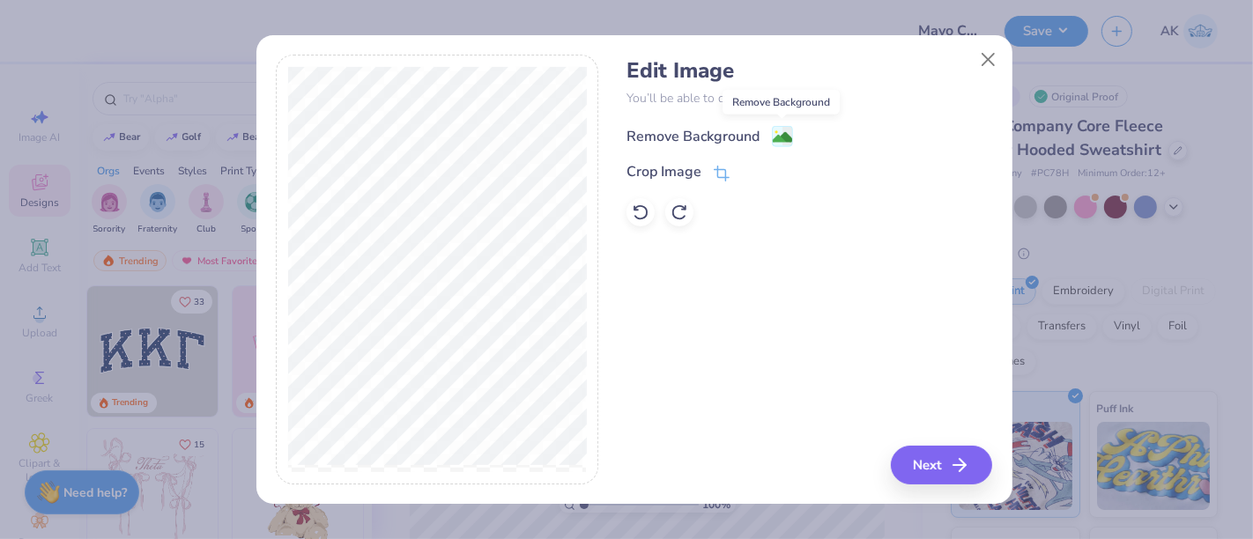
click at [778, 139] on image at bounding box center [782, 137] width 19 height 19
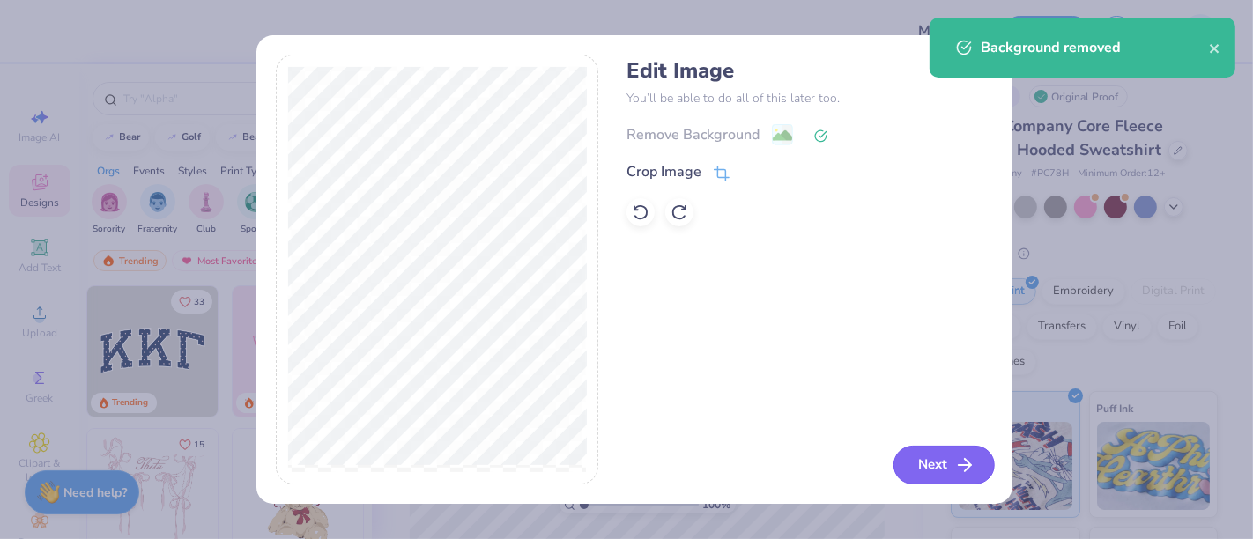
click at [944, 465] on button "Next" at bounding box center [943, 465] width 101 height 39
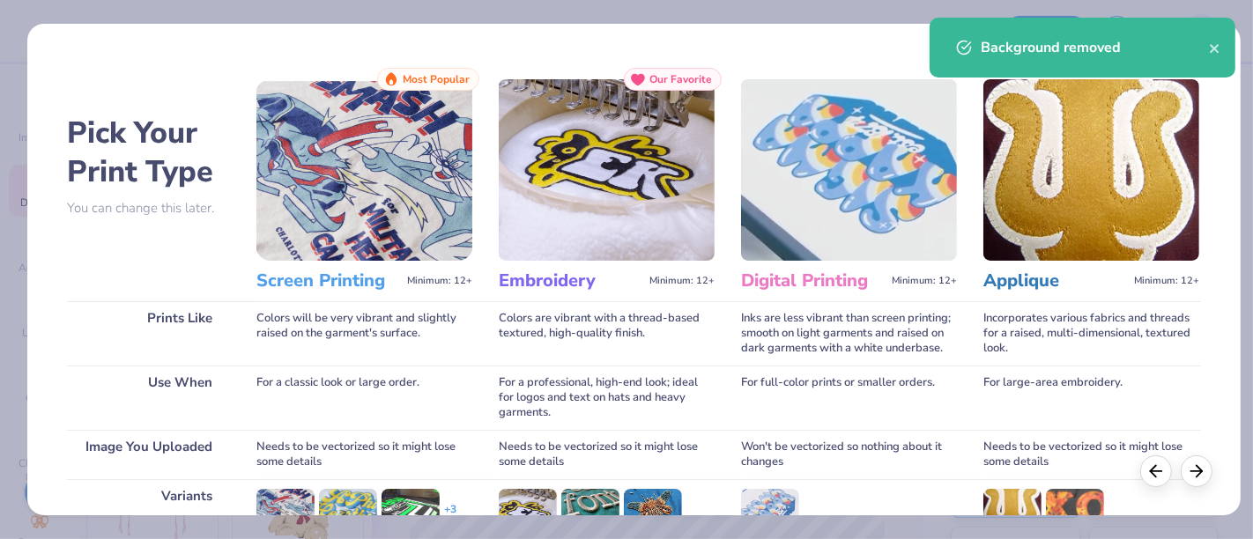
scroll to position [249, 0]
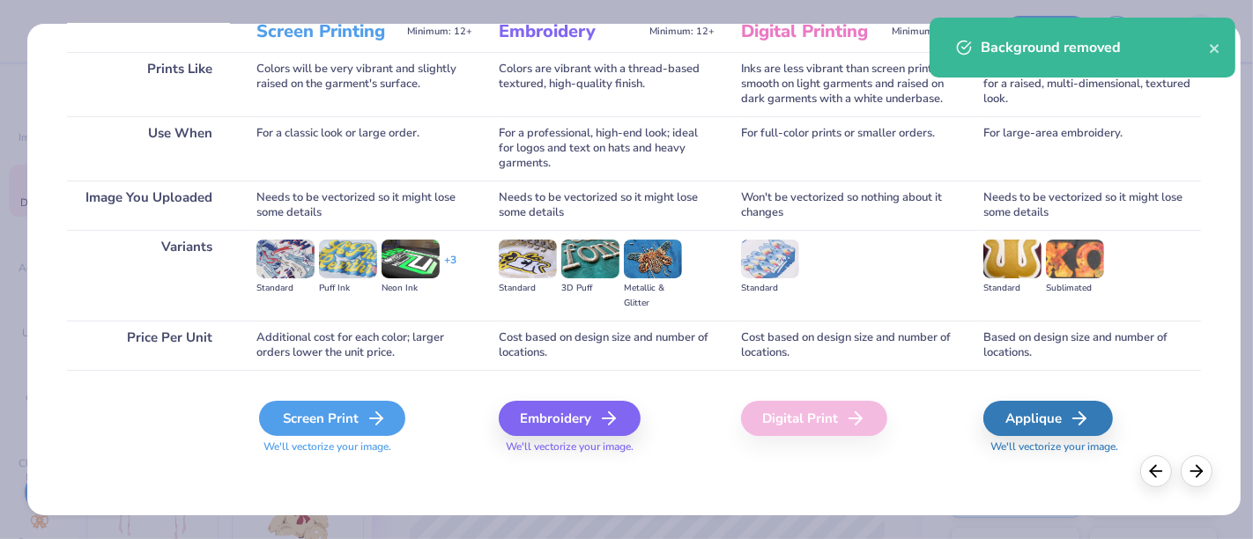
click at [349, 425] on div "Screen Print" at bounding box center [332, 418] width 146 height 35
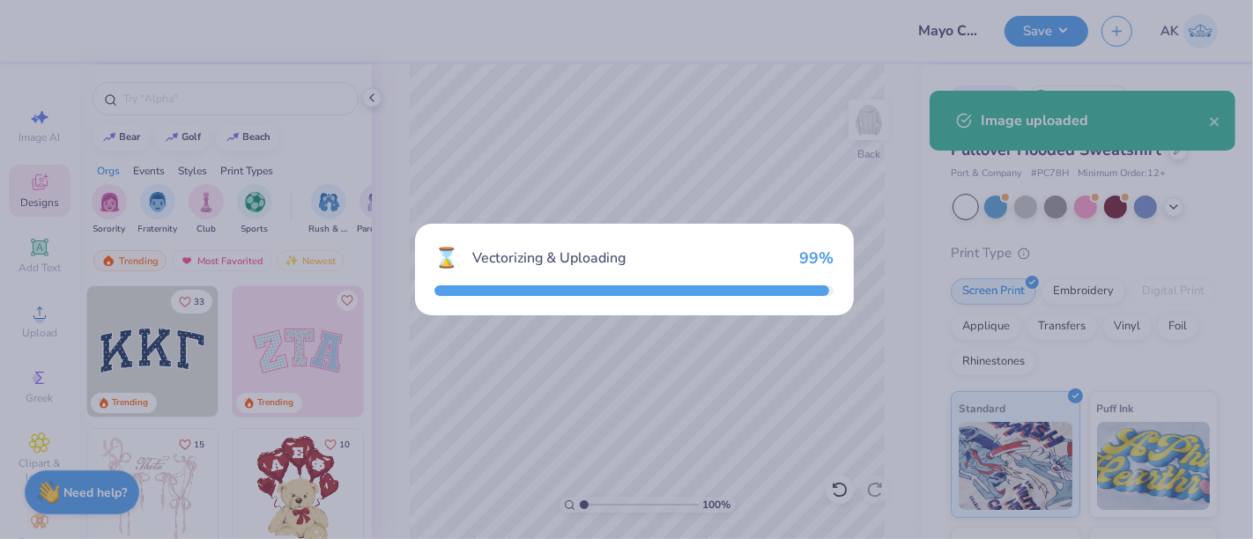
click at [309, 336] on div "⌛ Vectorizing & Uploading 99 %" at bounding box center [626, 269] width 1253 height 539
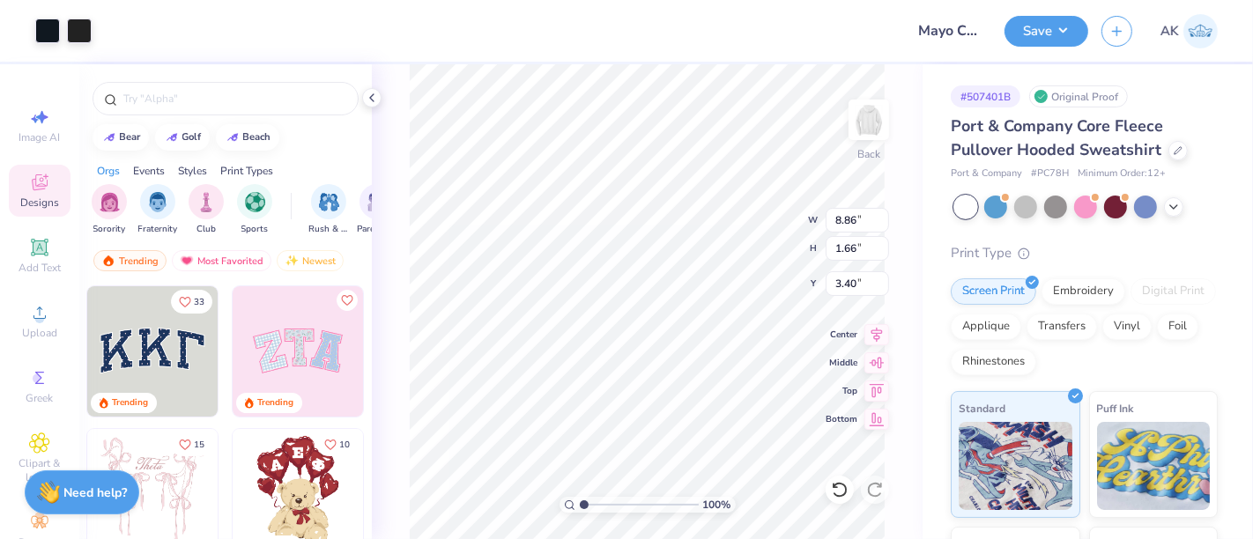
type input "3.40"
type input "10.24"
type input "1.91"
click at [879, 338] on icon at bounding box center [876, 332] width 25 height 21
click at [1054, 28] on button "Save" at bounding box center [1046, 28] width 84 height 31
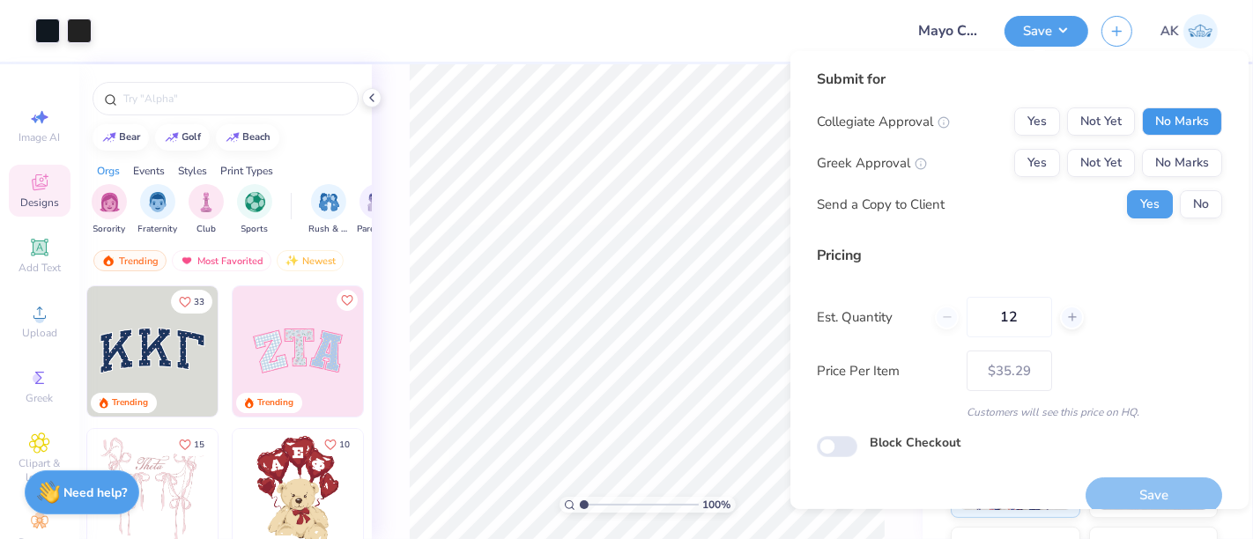
click at [1166, 122] on button "No Marks" at bounding box center [1182, 121] width 80 height 28
click at [1162, 169] on button "No Marks" at bounding box center [1182, 163] width 80 height 28
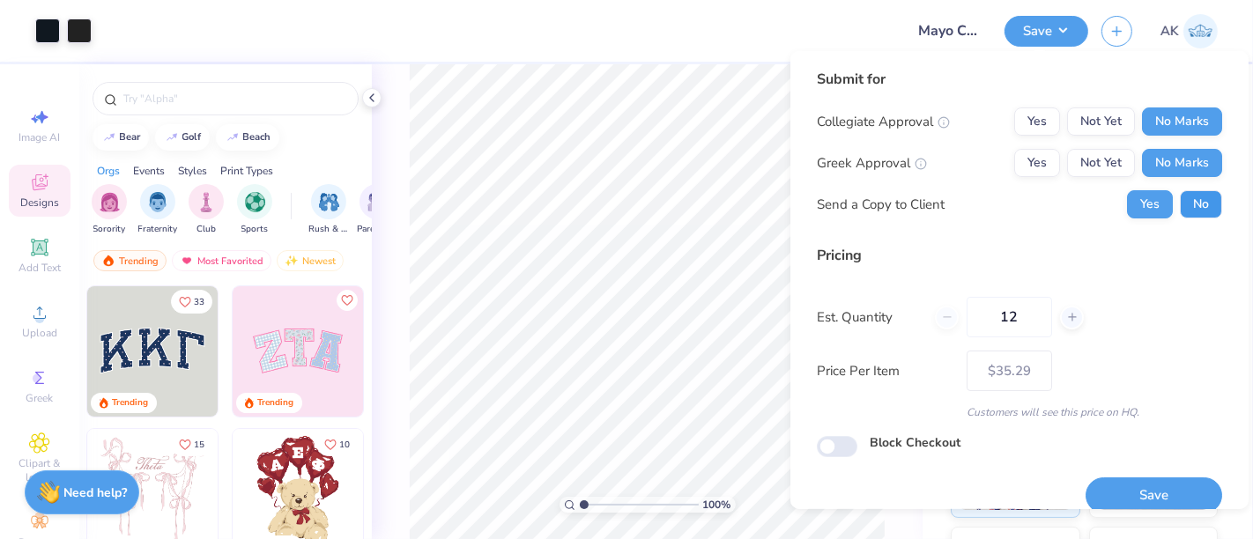
click at [1180, 201] on button "No" at bounding box center [1201, 204] width 42 height 28
click at [1144, 485] on button "Save" at bounding box center [1153, 496] width 137 height 36
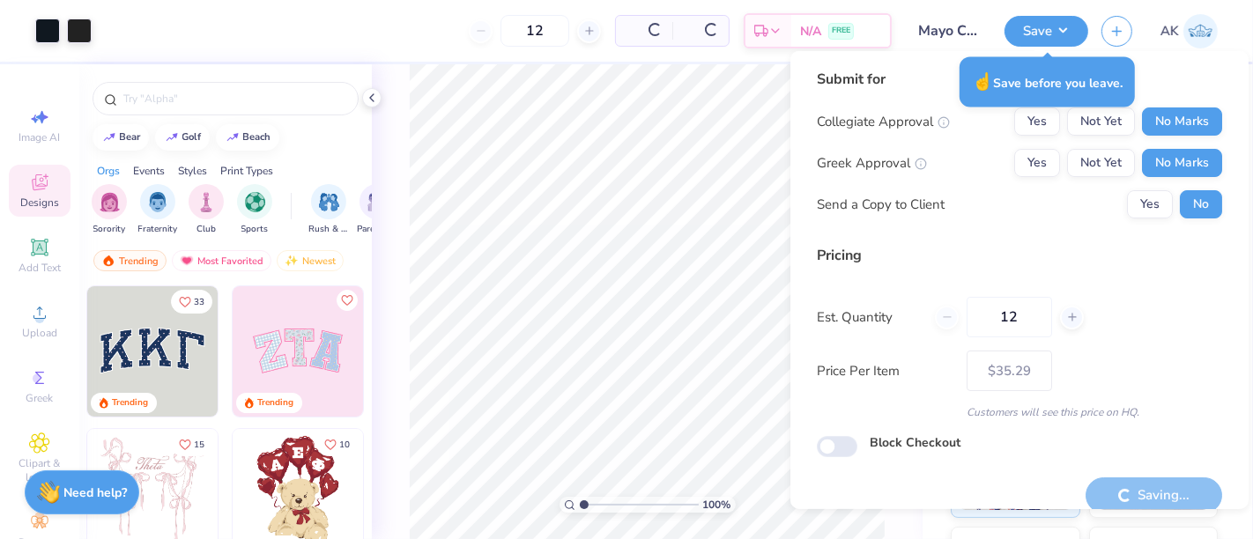
type input "– –"
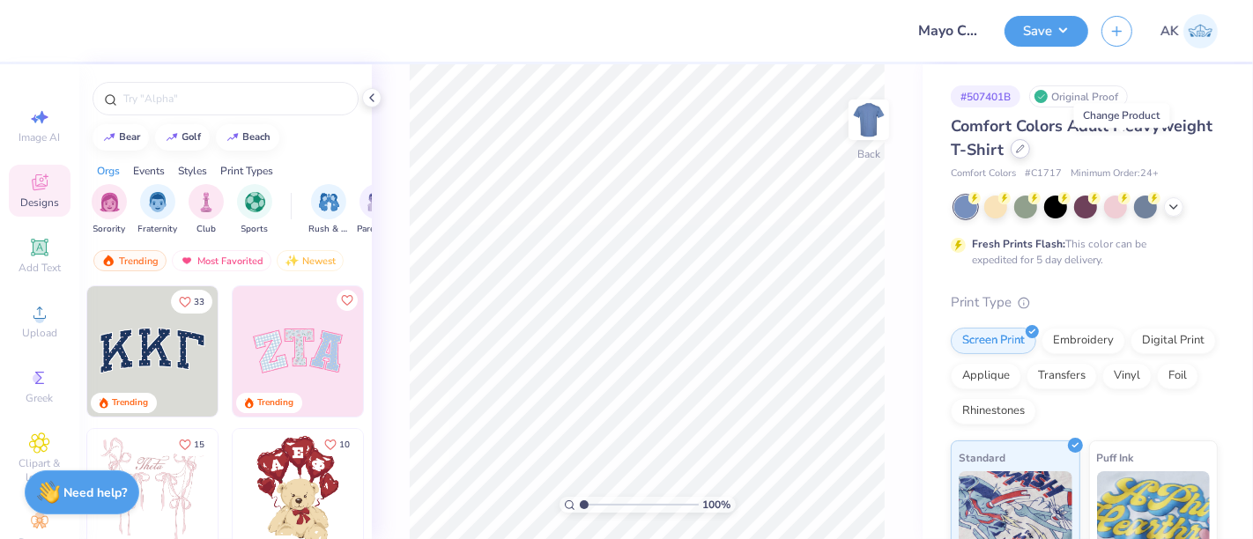
click at [1030, 150] on div at bounding box center [1020, 148] width 19 height 19
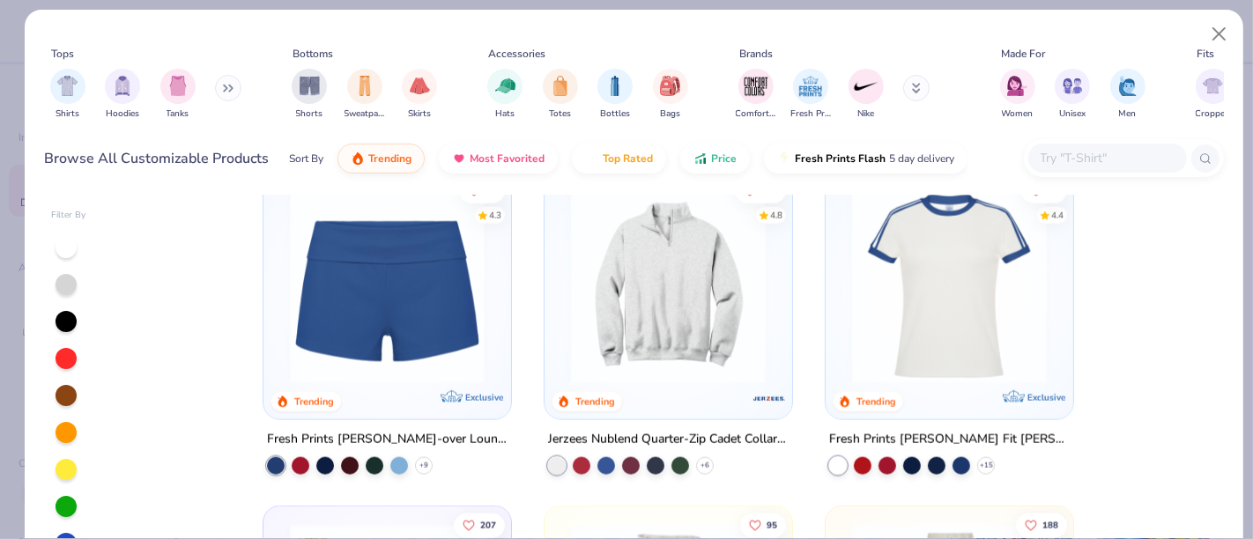
scroll to position [2054, 0]
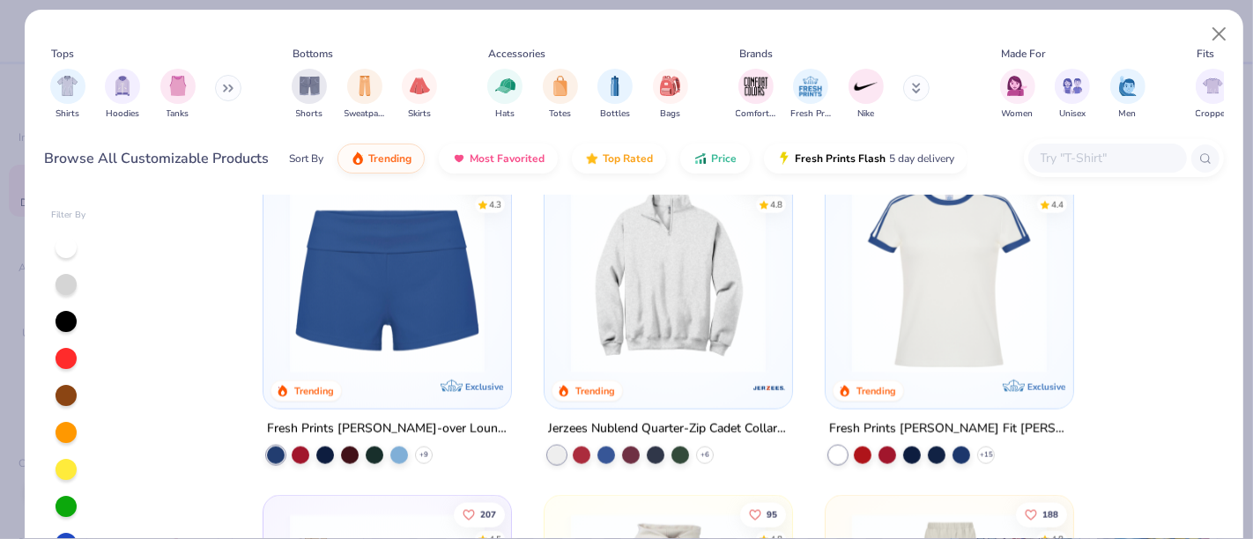
click at [664, 278] on img at bounding box center [668, 275] width 212 height 195
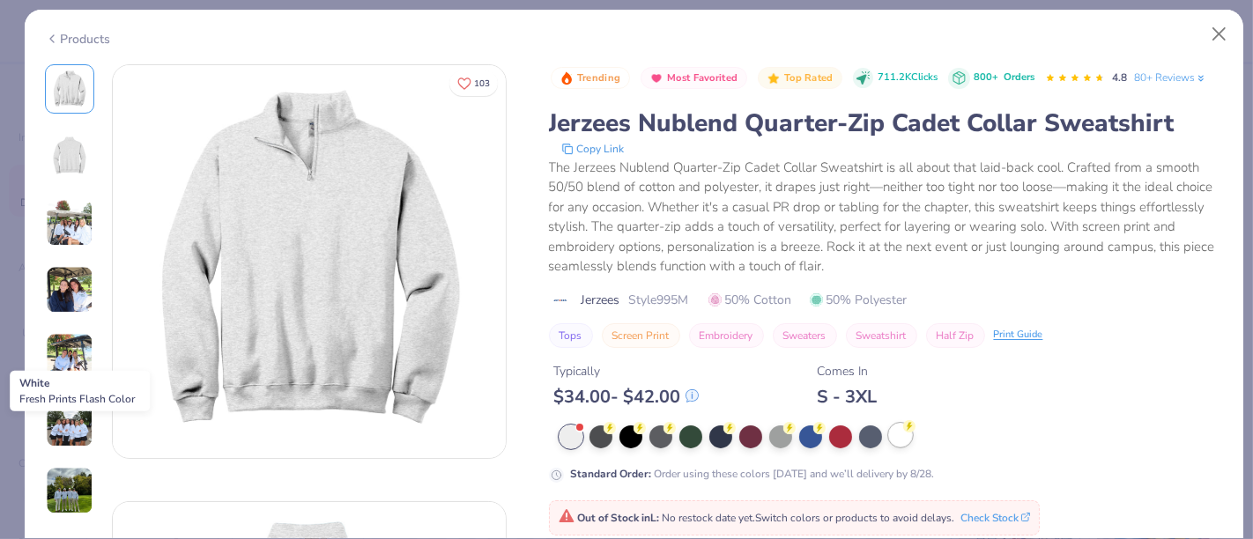
click at [899, 441] on div at bounding box center [900, 435] width 23 height 23
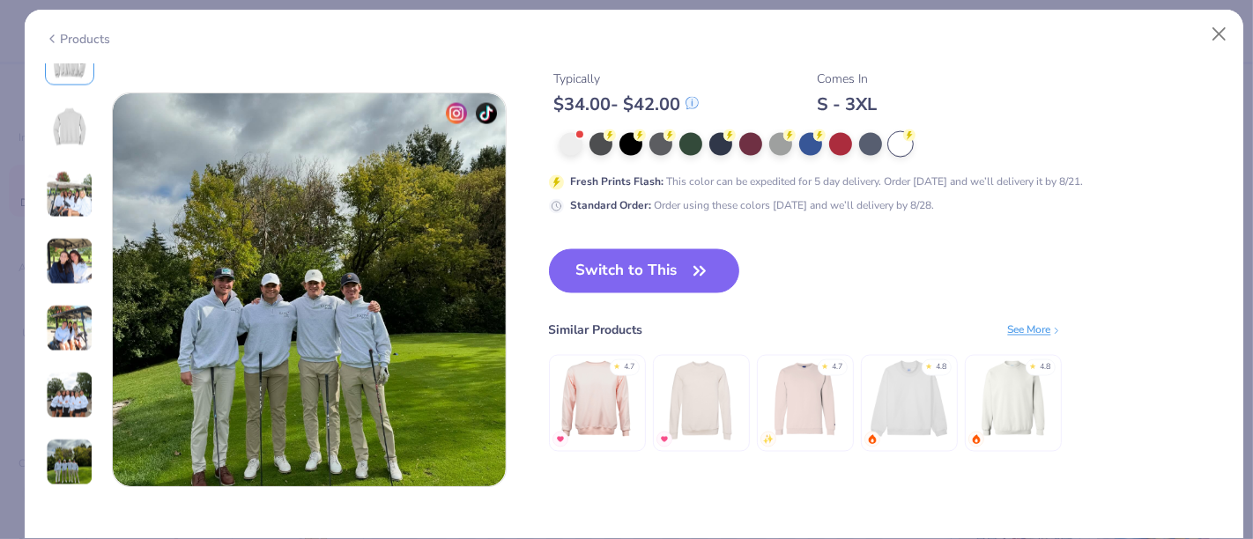
scroll to position [2599, 0]
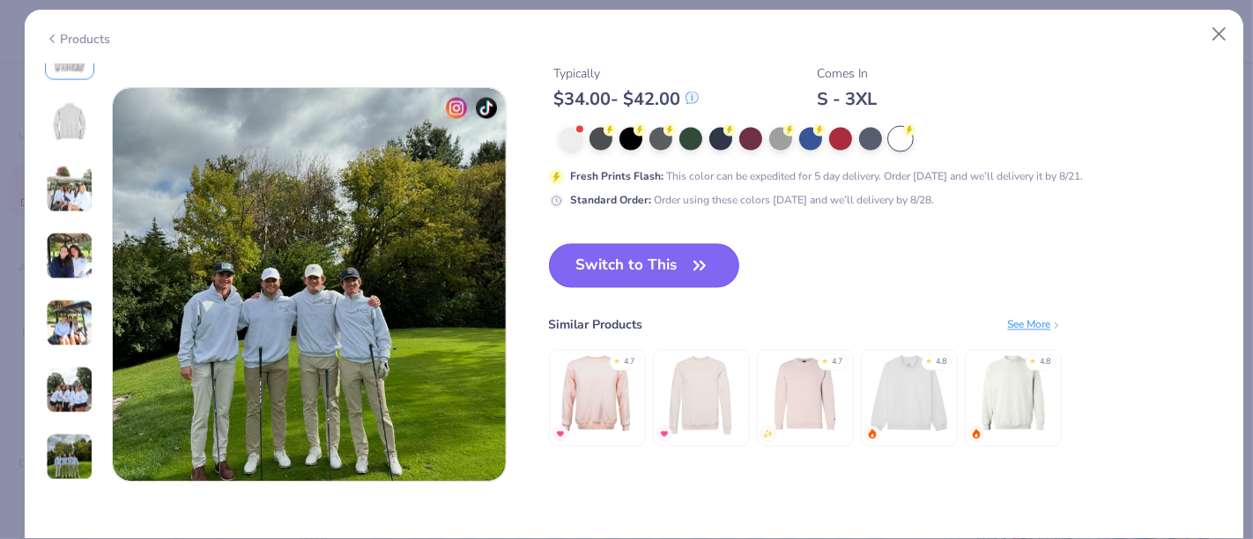
click at [651, 282] on button "Switch to This" at bounding box center [644, 266] width 191 height 44
click at [608, 265] on button "Switch to This" at bounding box center [644, 266] width 191 height 44
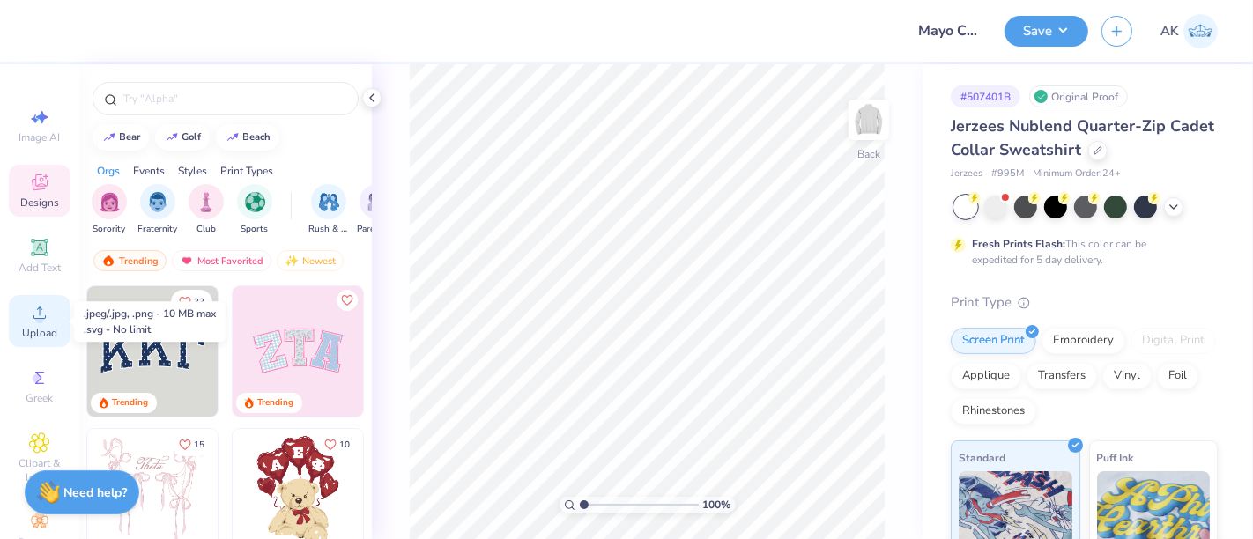
click at [36, 331] on span "Upload" at bounding box center [39, 333] width 35 height 14
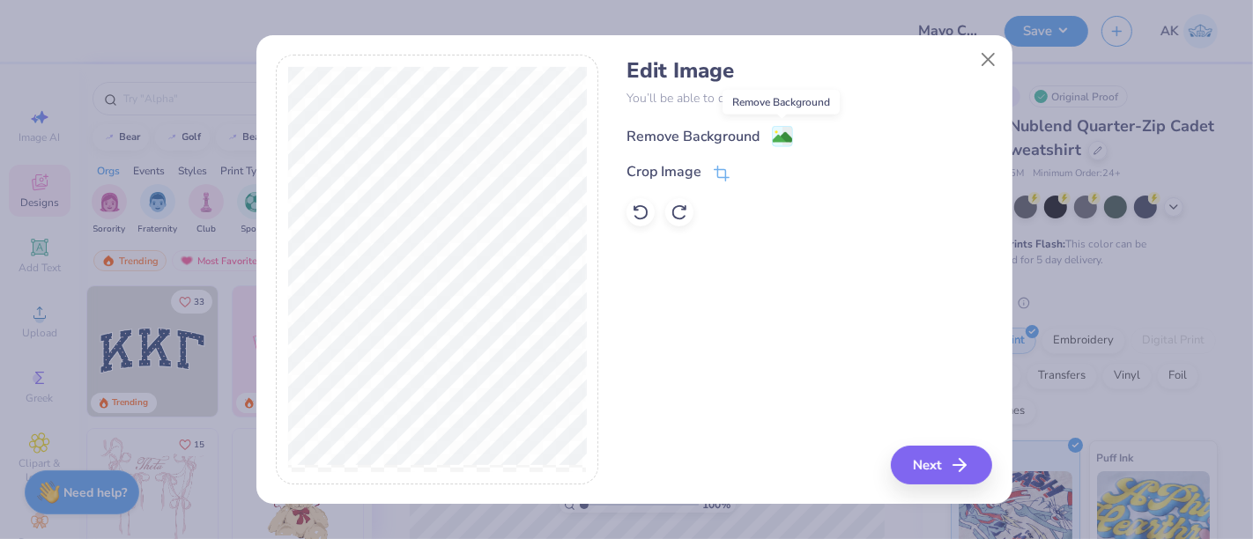
click at [780, 128] on rect at bounding box center [782, 136] width 20 height 20
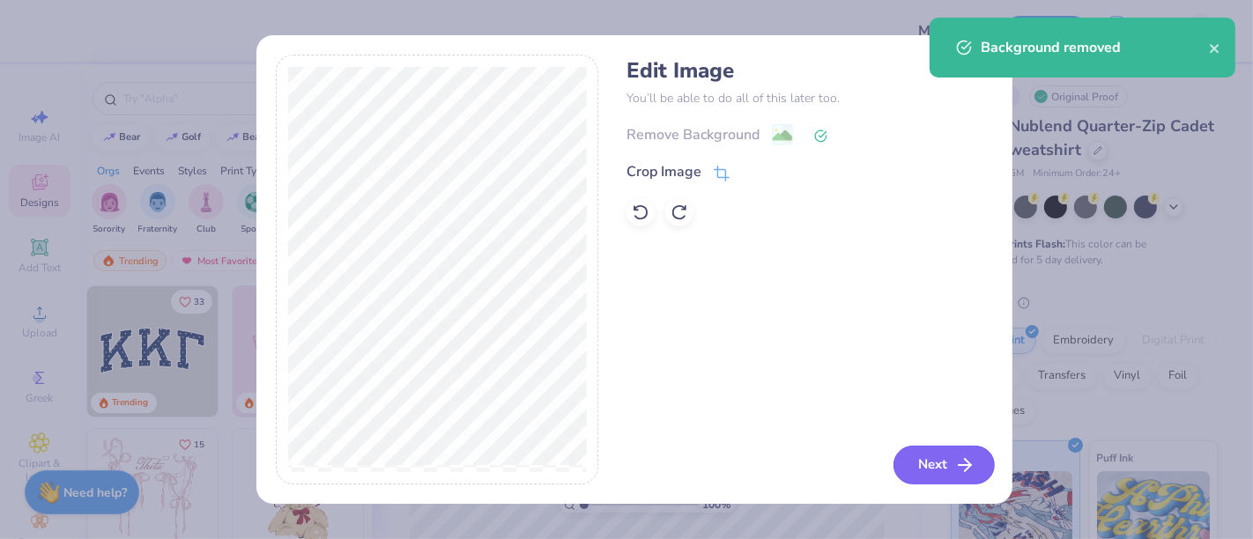
click at [941, 463] on button "Next" at bounding box center [943, 465] width 101 height 39
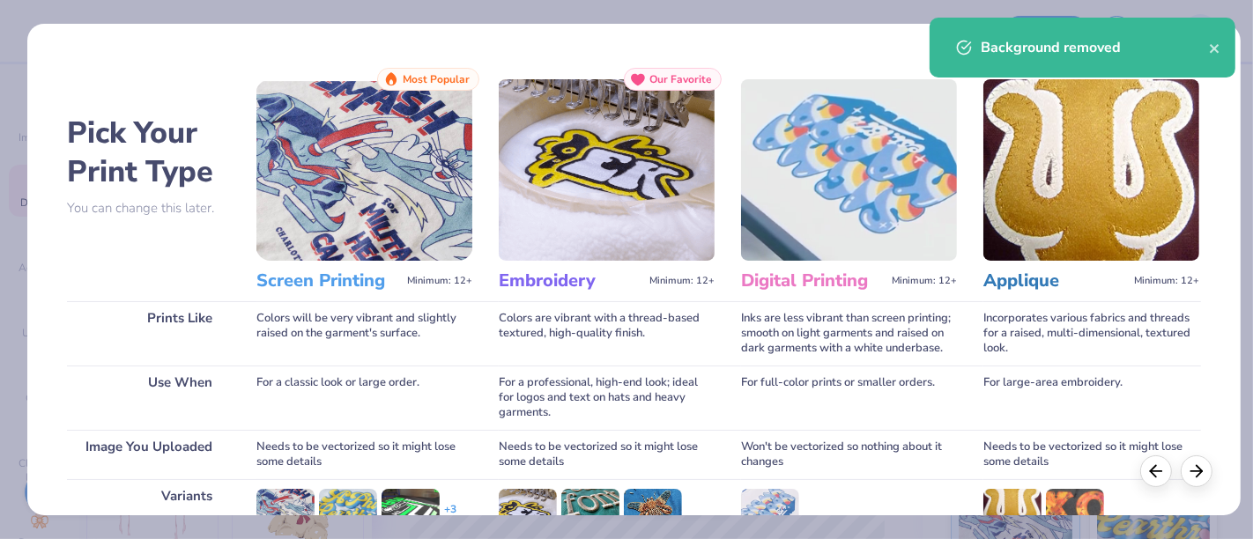
scroll to position [249, 0]
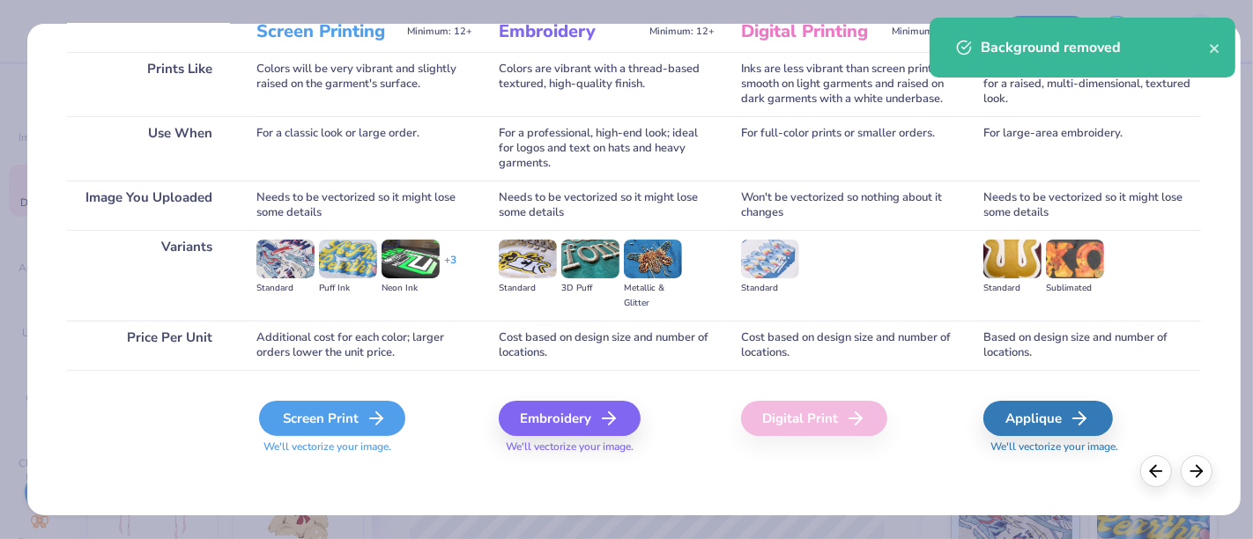
click at [353, 415] on div "Screen Print" at bounding box center [332, 418] width 146 height 35
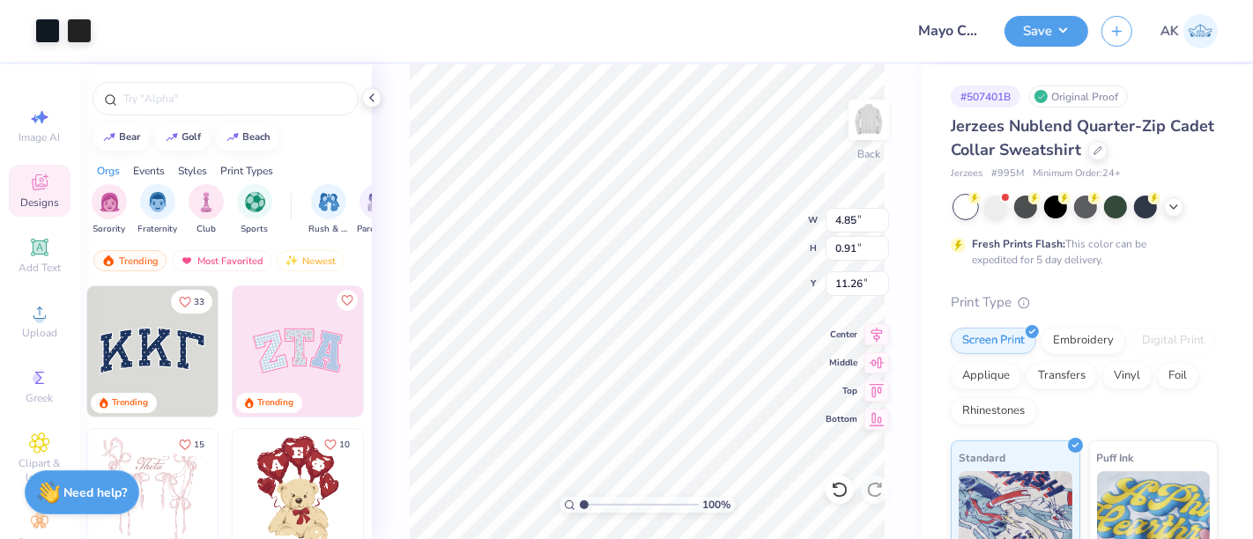
type input "4.85"
type input "0.91"
type input "3.00"
click at [1046, 19] on button "Save" at bounding box center [1046, 28] width 84 height 31
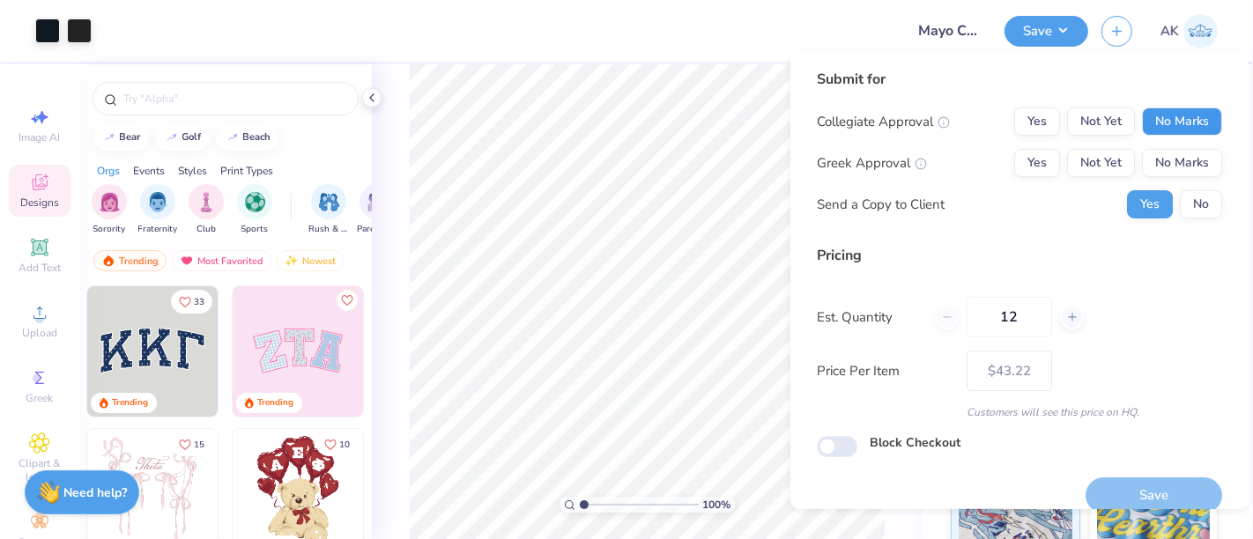
click at [1144, 124] on button "No Marks" at bounding box center [1182, 121] width 80 height 28
click at [1156, 162] on button "No Marks" at bounding box center [1182, 163] width 80 height 28
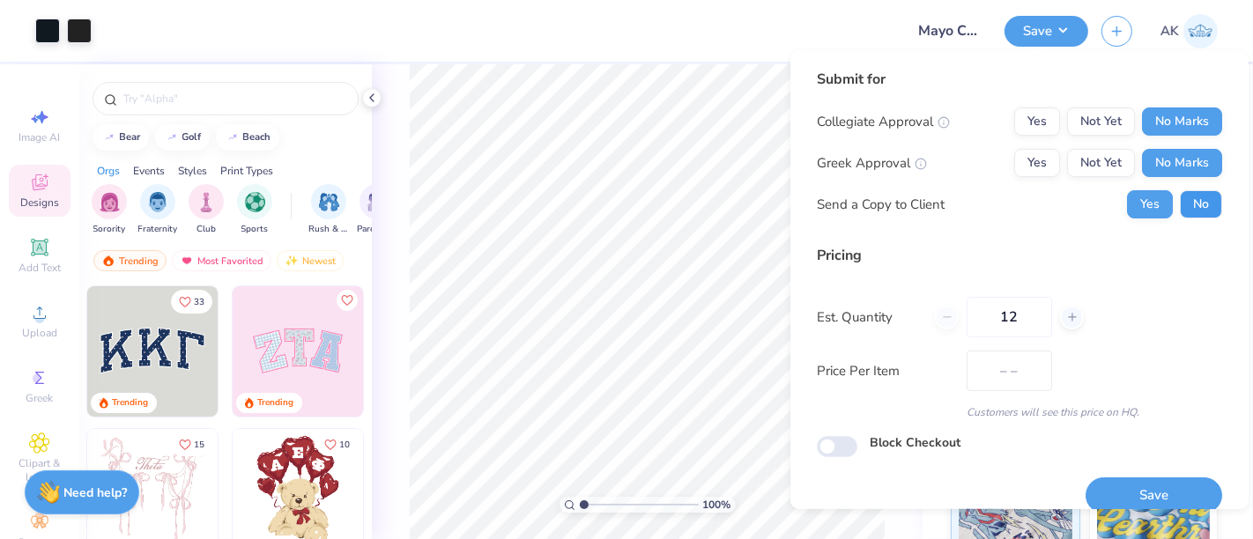
click at [1180, 198] on button "No" at bounding box center [1201, 204] width 42 height 28
click at [1135, 492] on button "Save" at bounding box center [1153, 496] width 137 height 36
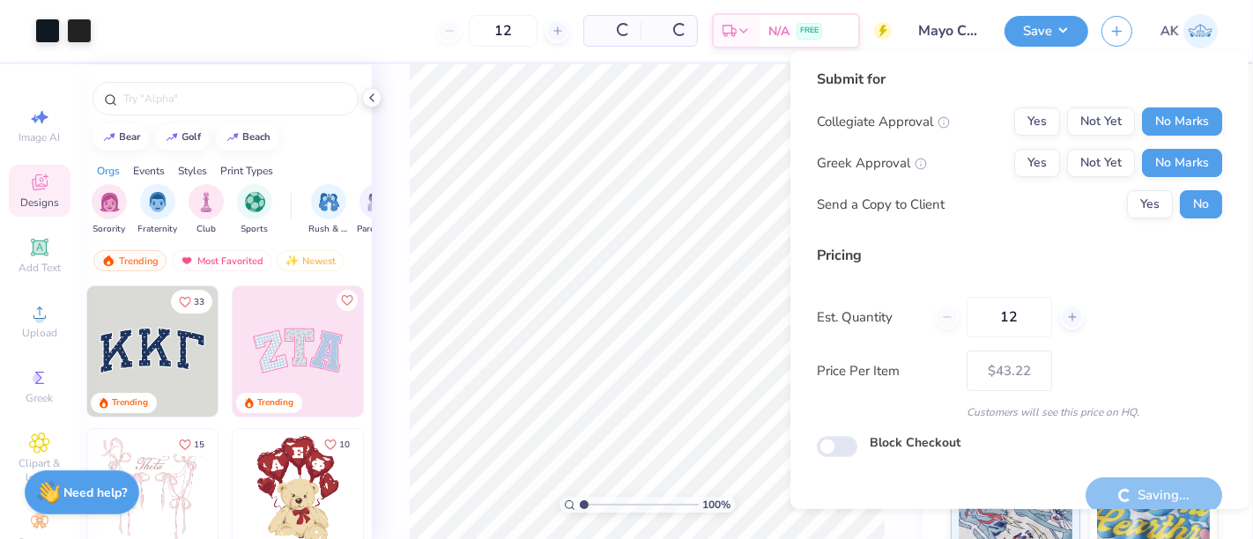
type input "– –"
